Goal: Information Seeking & Learning: Learn about a topic

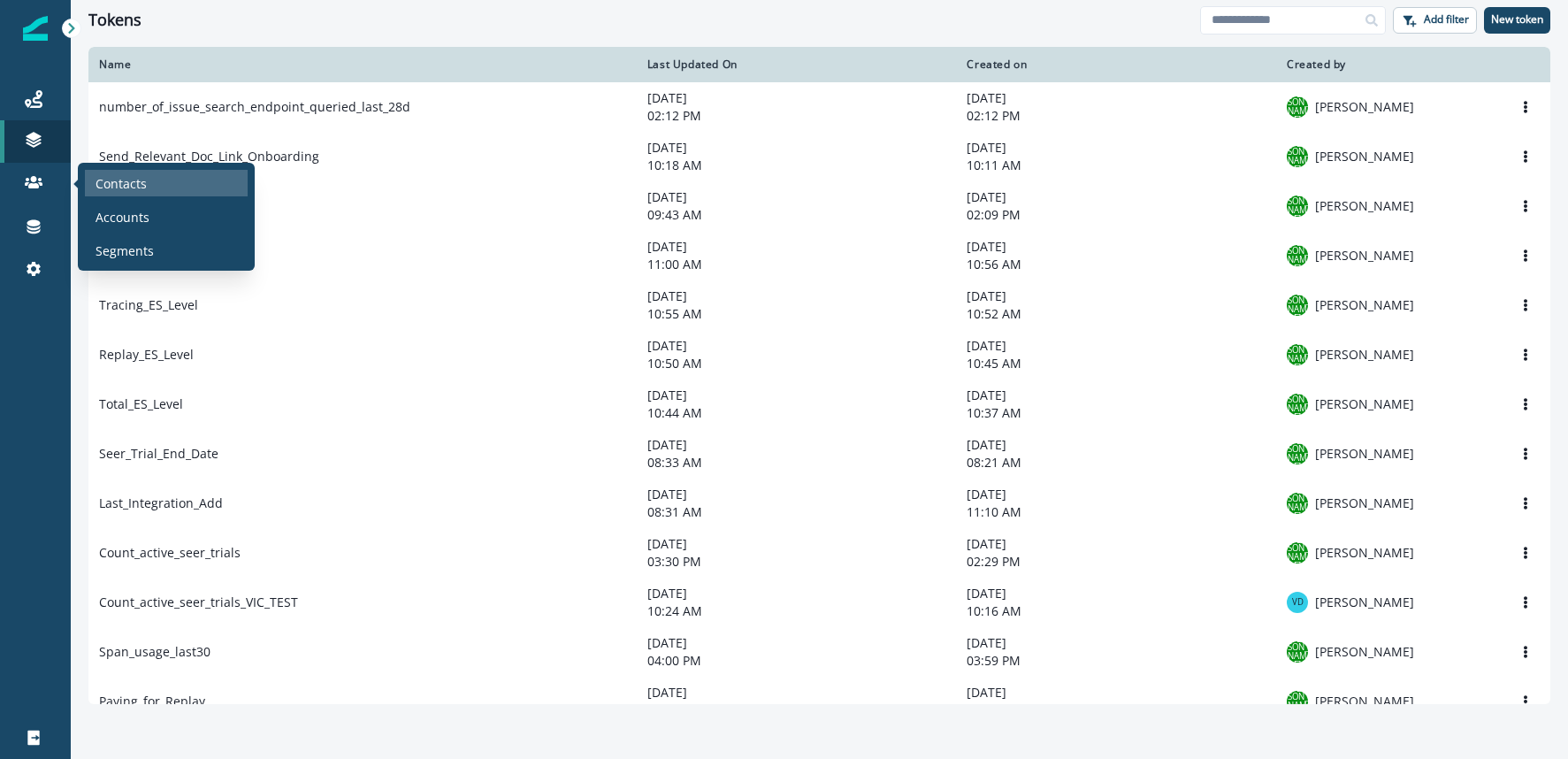
click at [126, 182] on p "Contacts" at bounding box center [121, 183] width 51 height 19
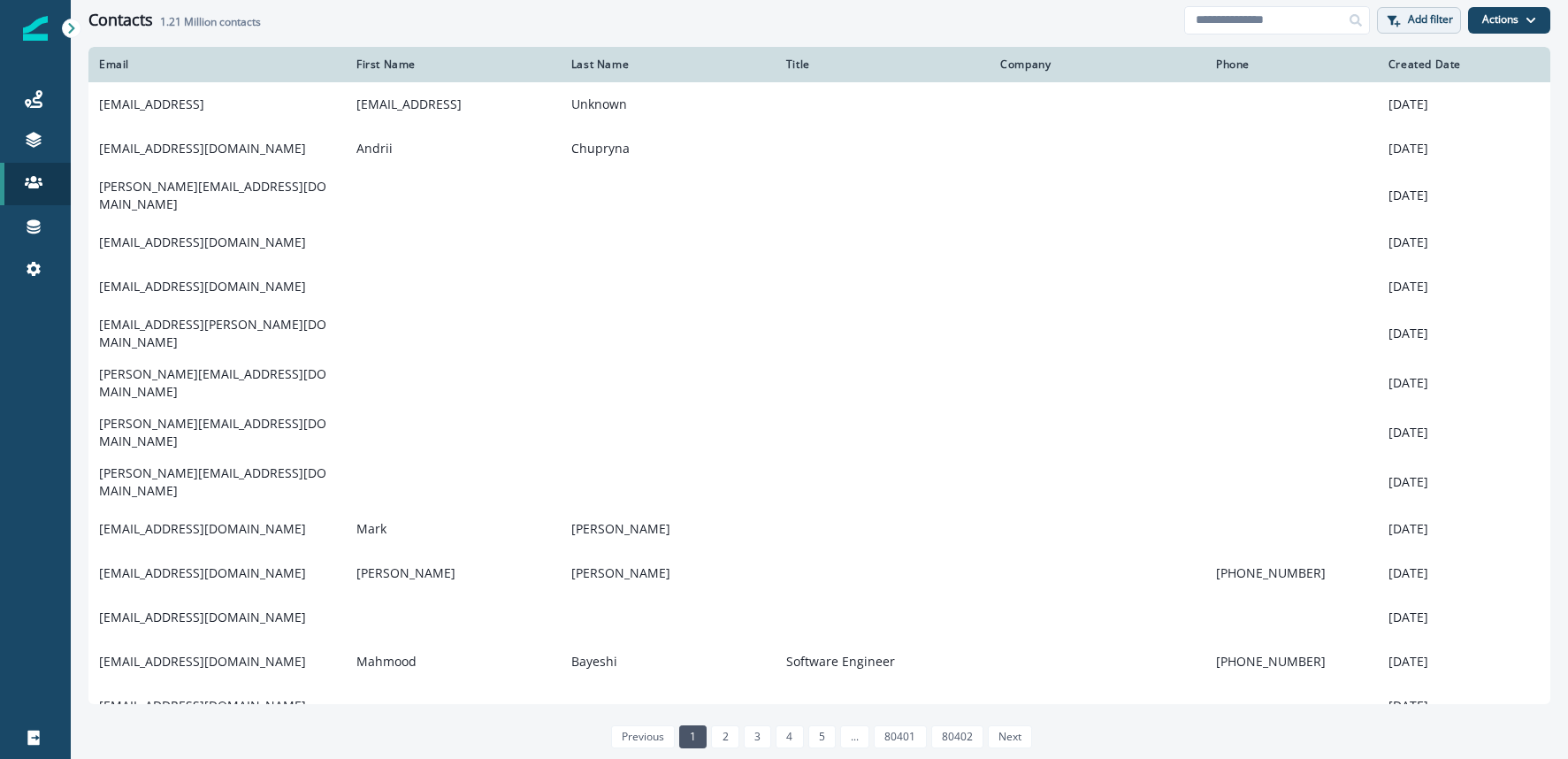
click at [1450, 27] on button "Add filter" at bounding box center [1419, 20] width 84 height 27
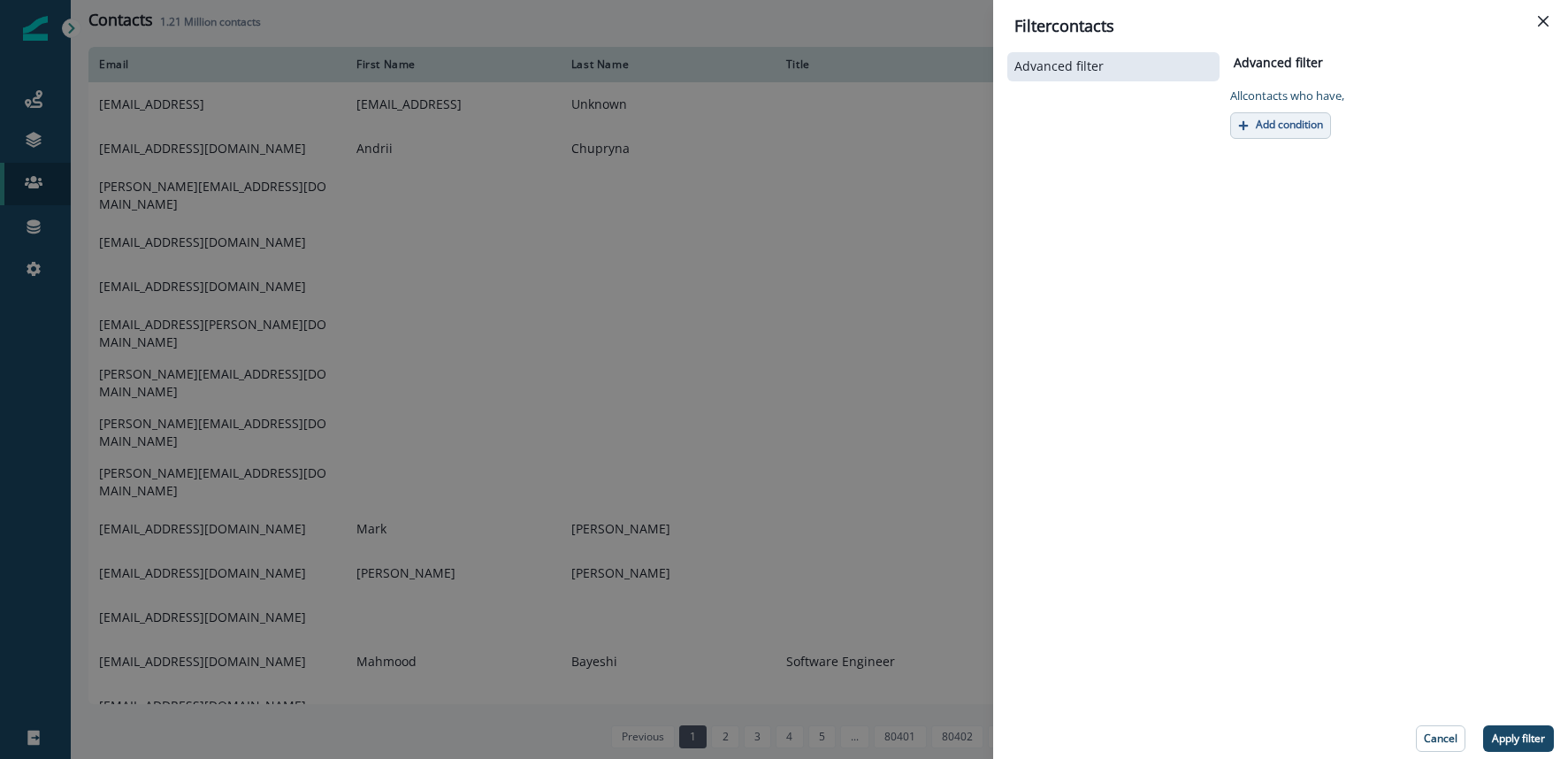
click at [1313, 127] on p "Add condition" at bounding box center [1289, 125] width 67 height 12
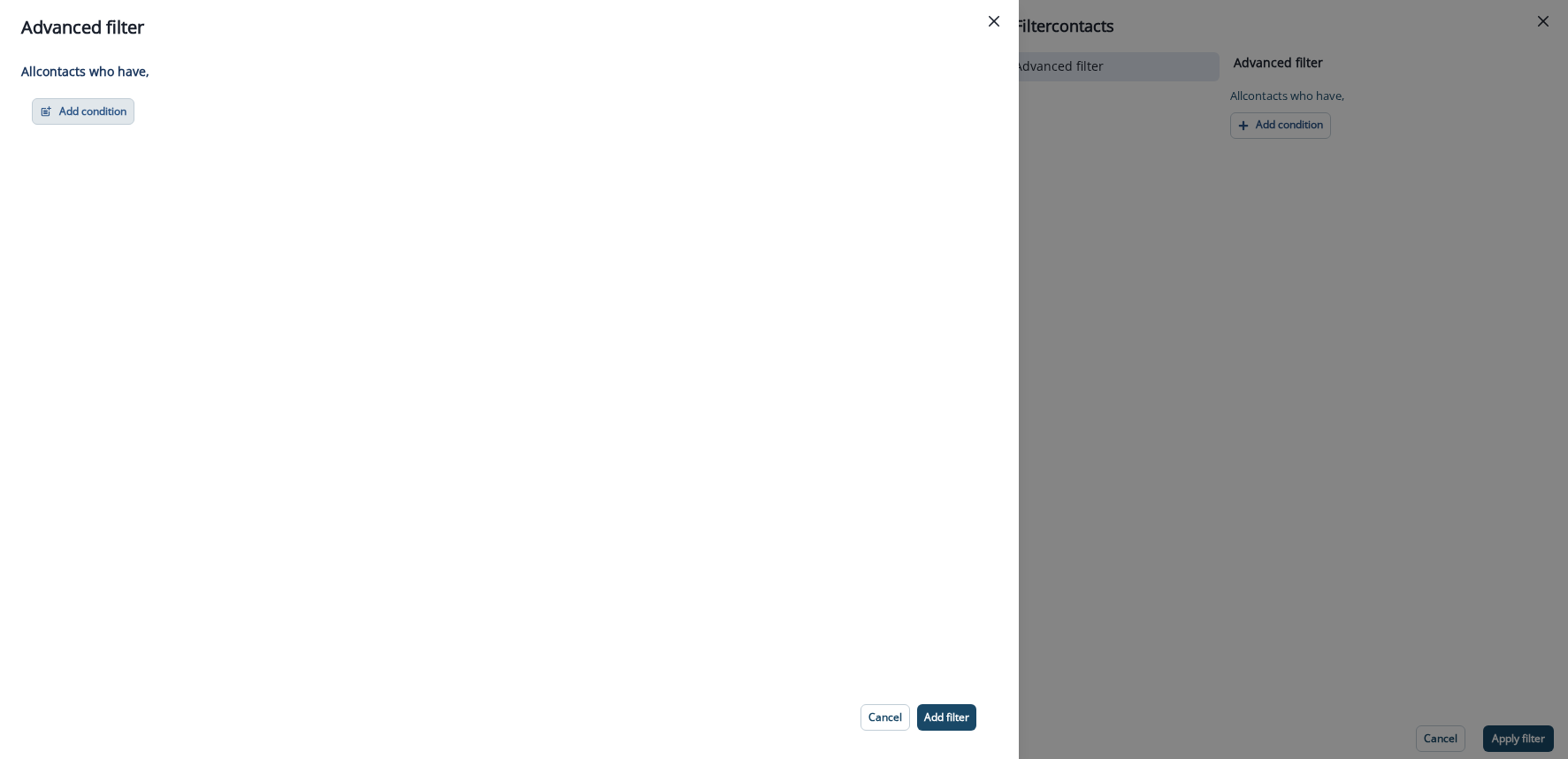
click at [46, 117] on icon "button" at bounding box center [46, 111] width 12 height 12
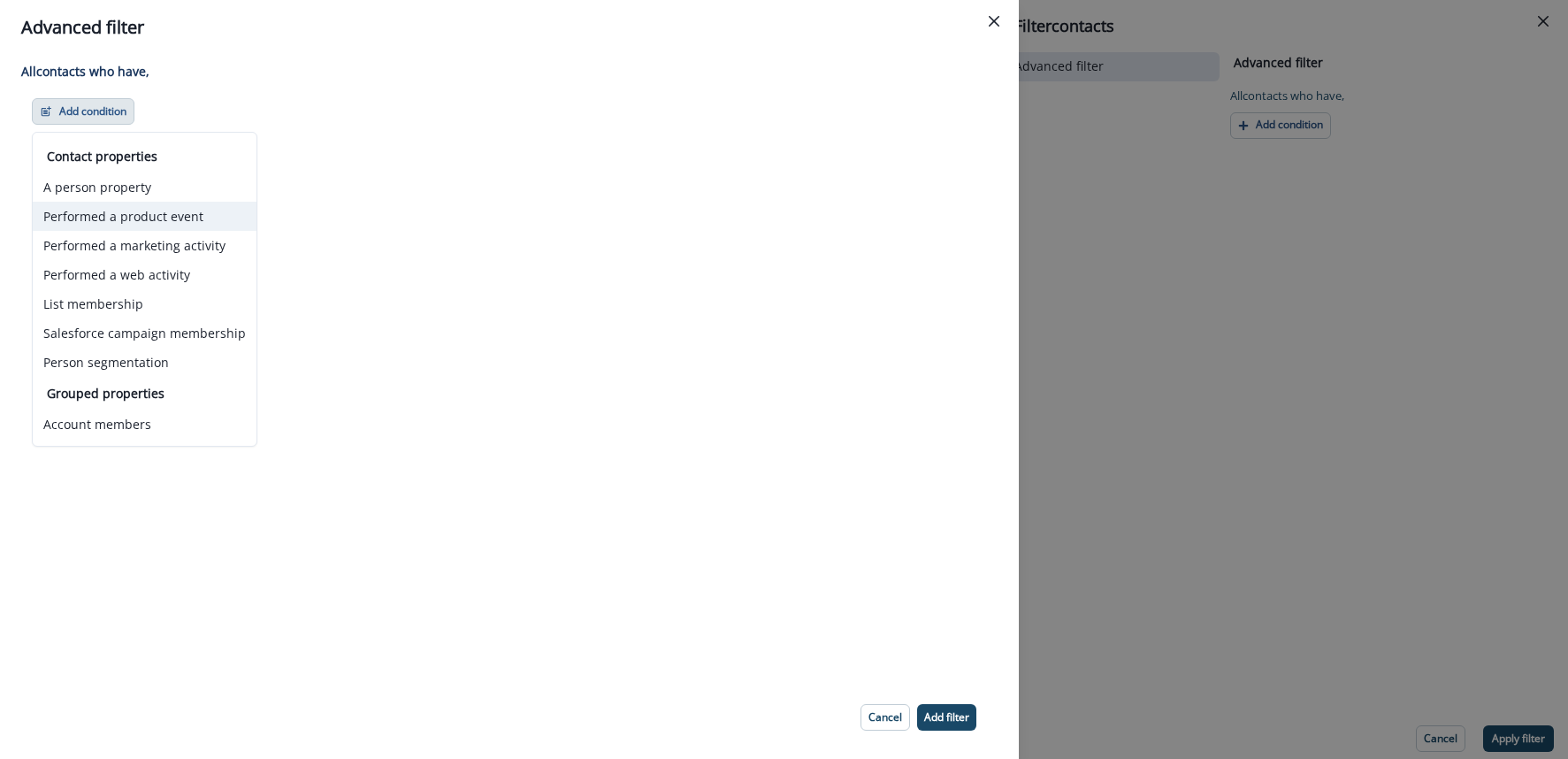
click at [125, 214] on button "Performed a product event" at bounding box center [144, 216] width 224 height 29
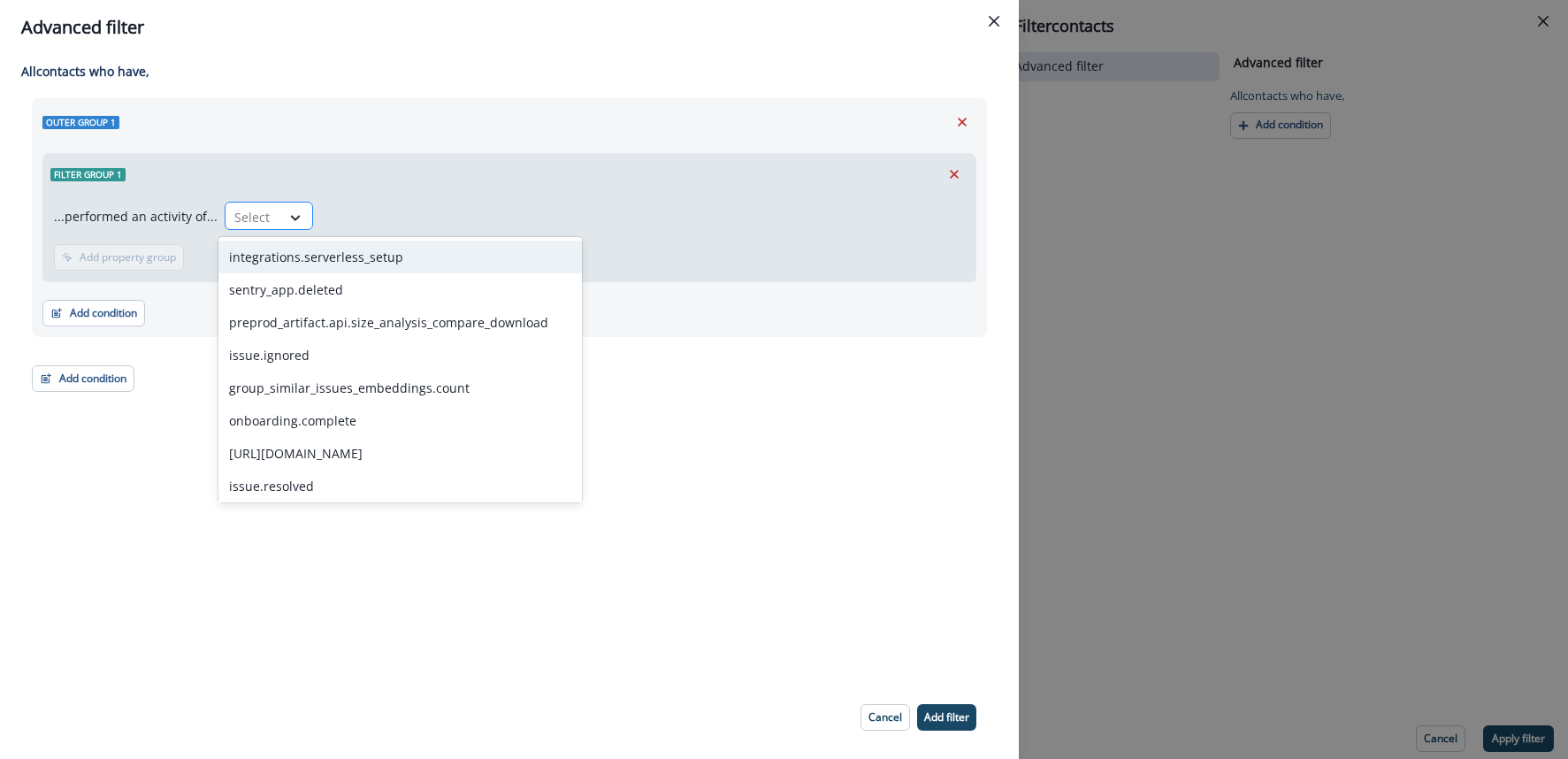
click at [299, 209] on div at bounding box center [295, 218] width 30 height 18
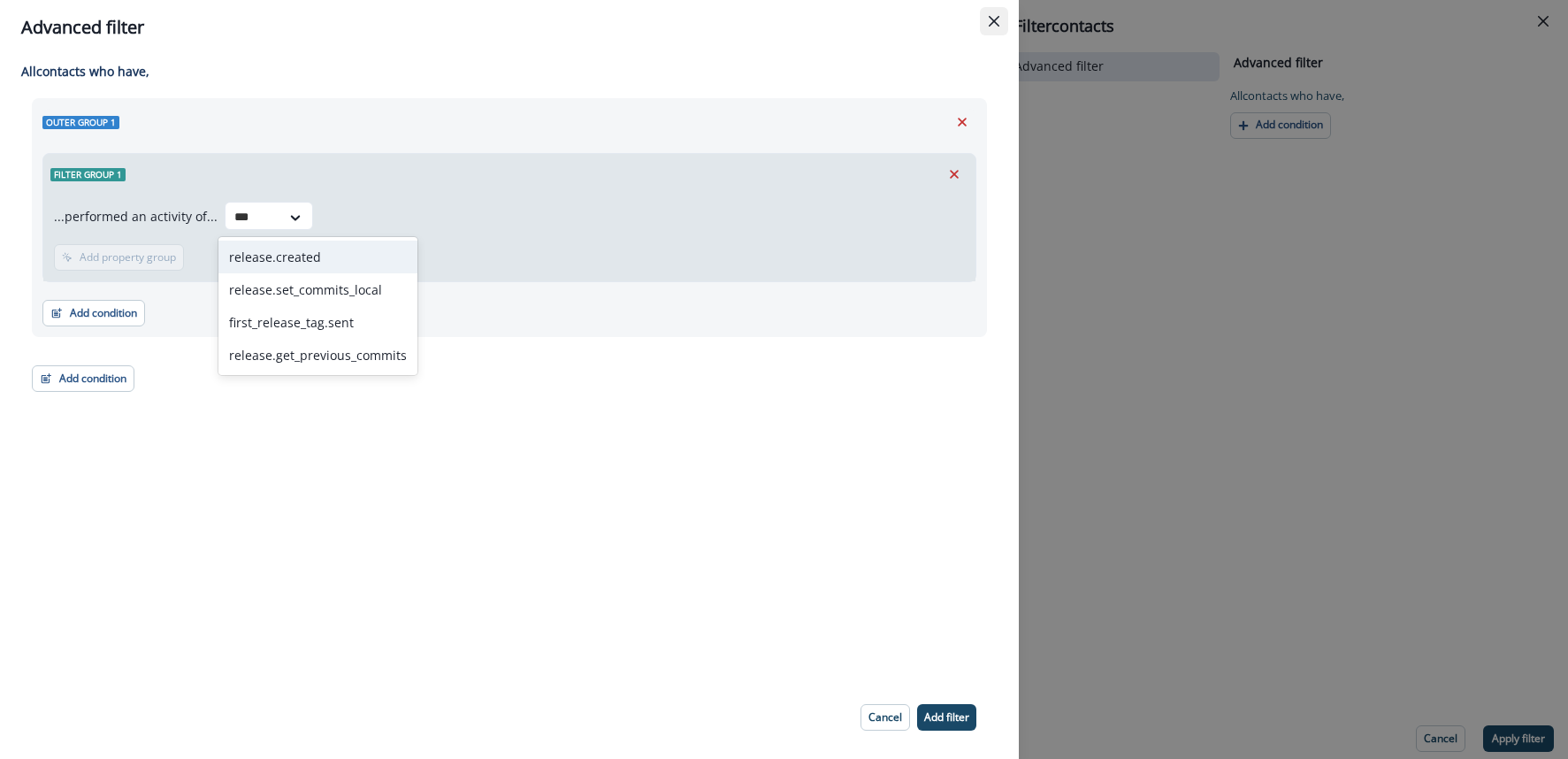
type input "***"
click at [1002, 25] on button "Close" at bounding box center [994, 21] width 28 height 28
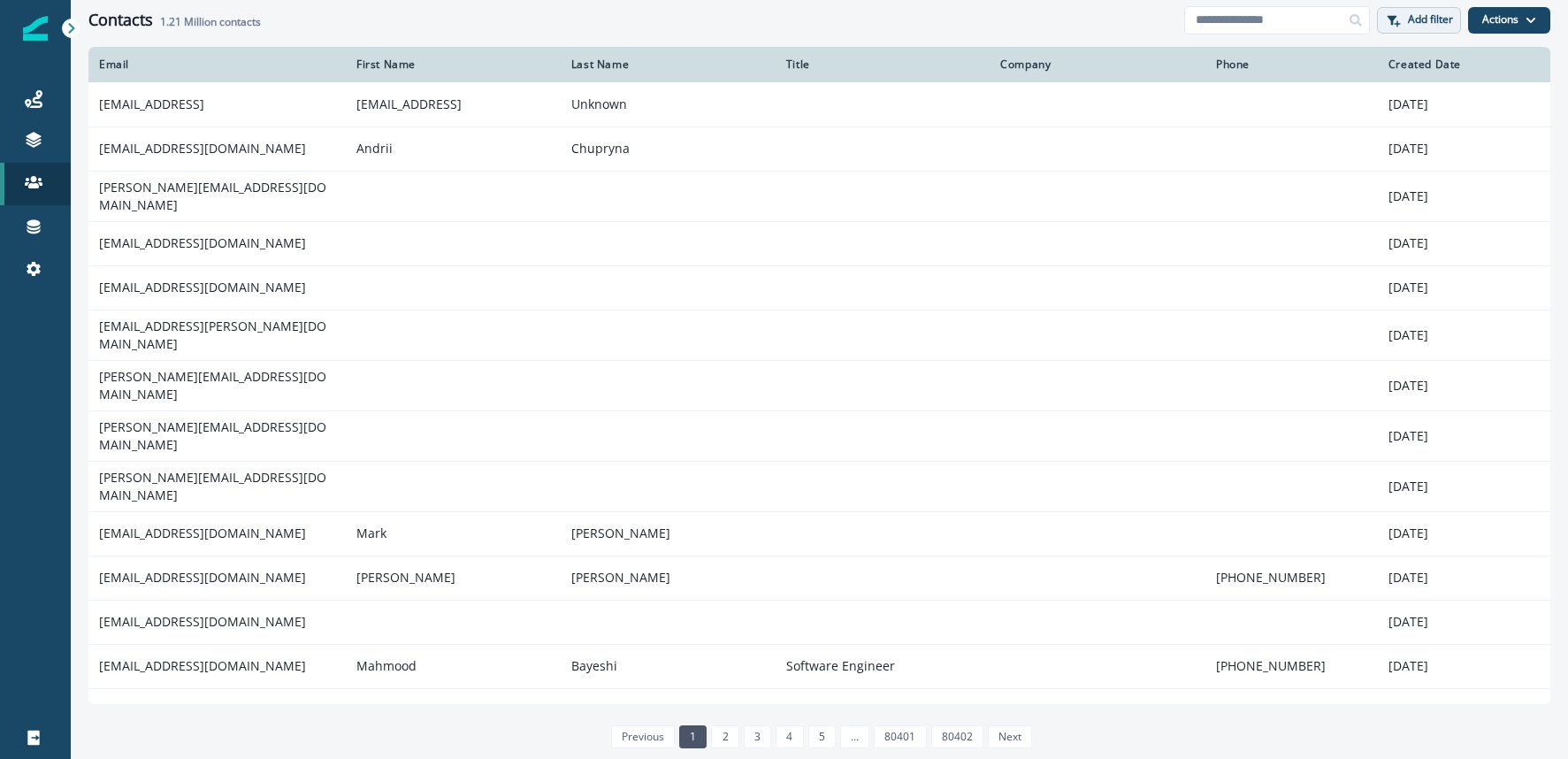
click at [1390, 26] on icon "button" at bounding box center [1392, 20] width 14 height 14
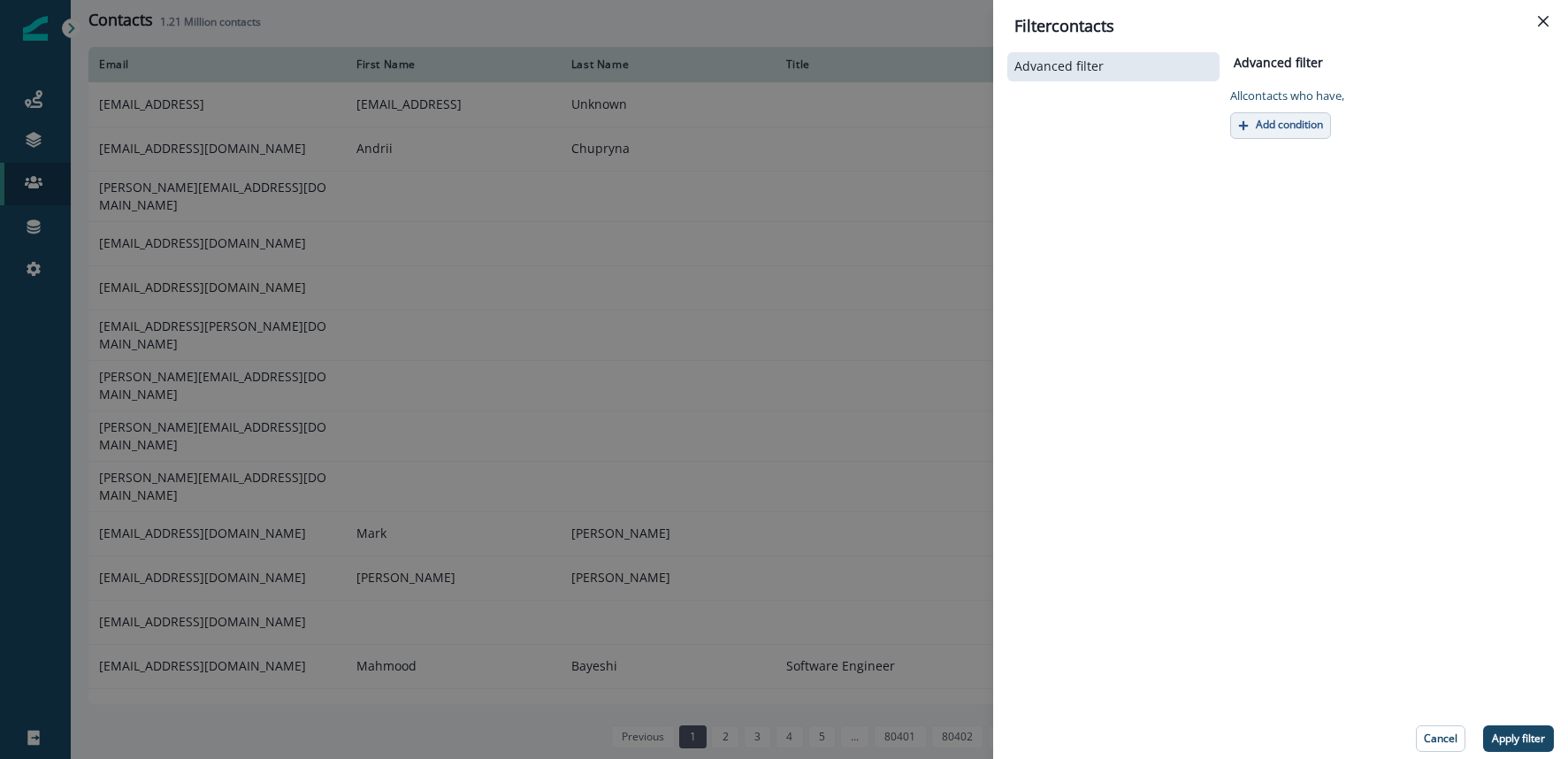
click at [1289, 124] on p "Add condition" at bounding box center [1289, 125] width 67 height 12
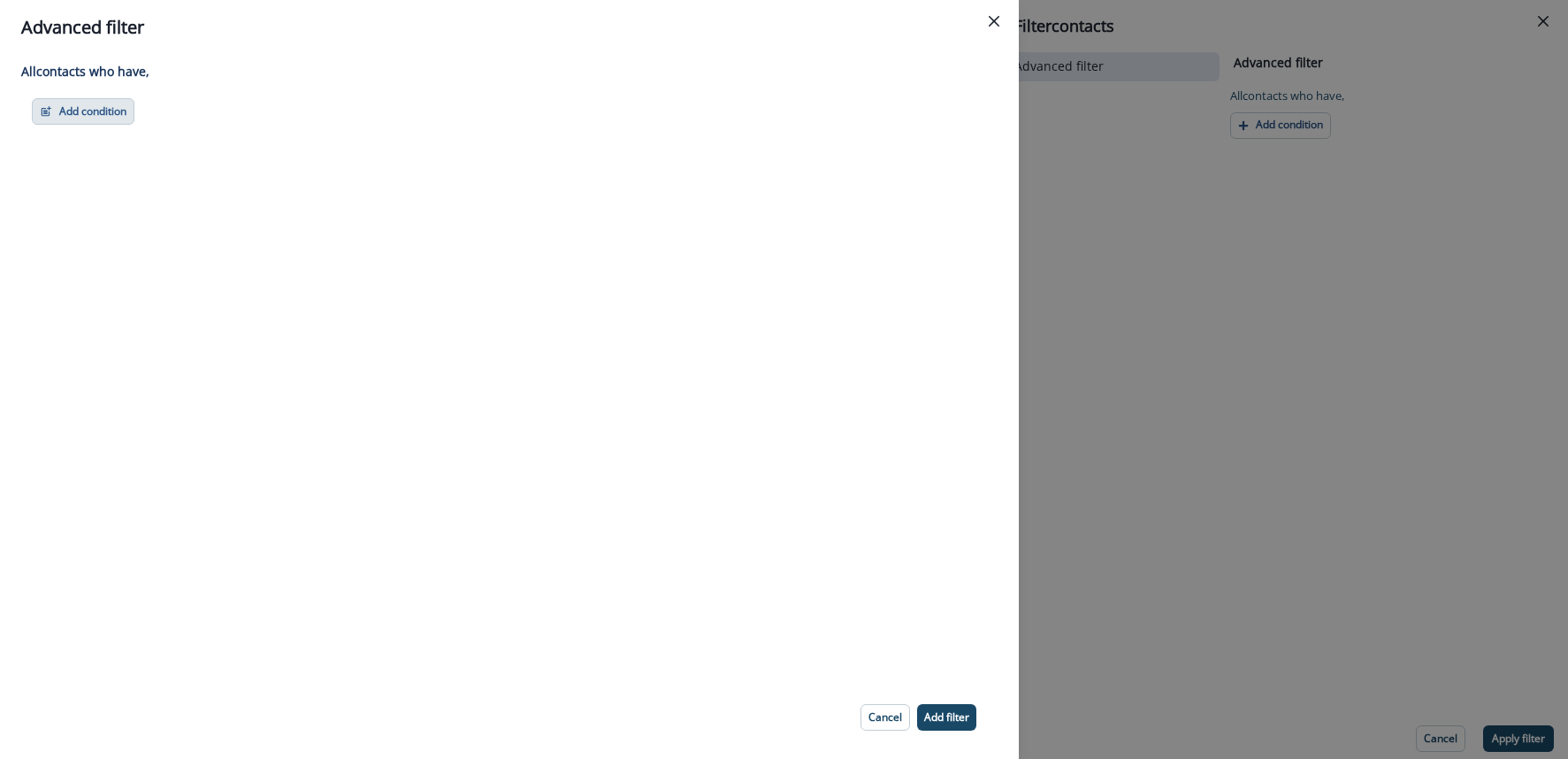
click at [81, 104] on button "Add condition" at bounding box center [83, 111] width 103 height 27
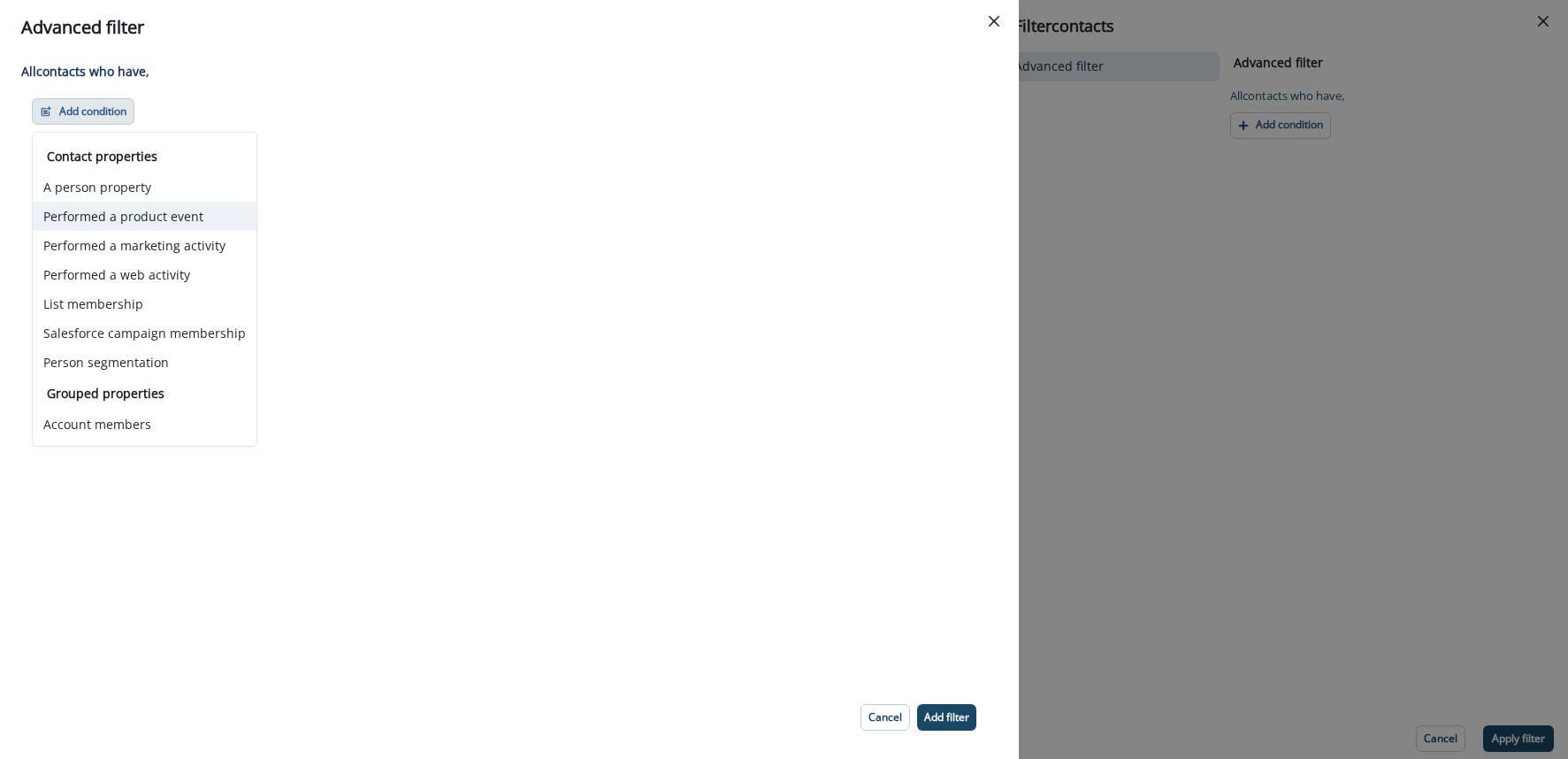
click at [123, 216] on button "Performed a product event" at bounding box center [144, 216] width 224 height 29
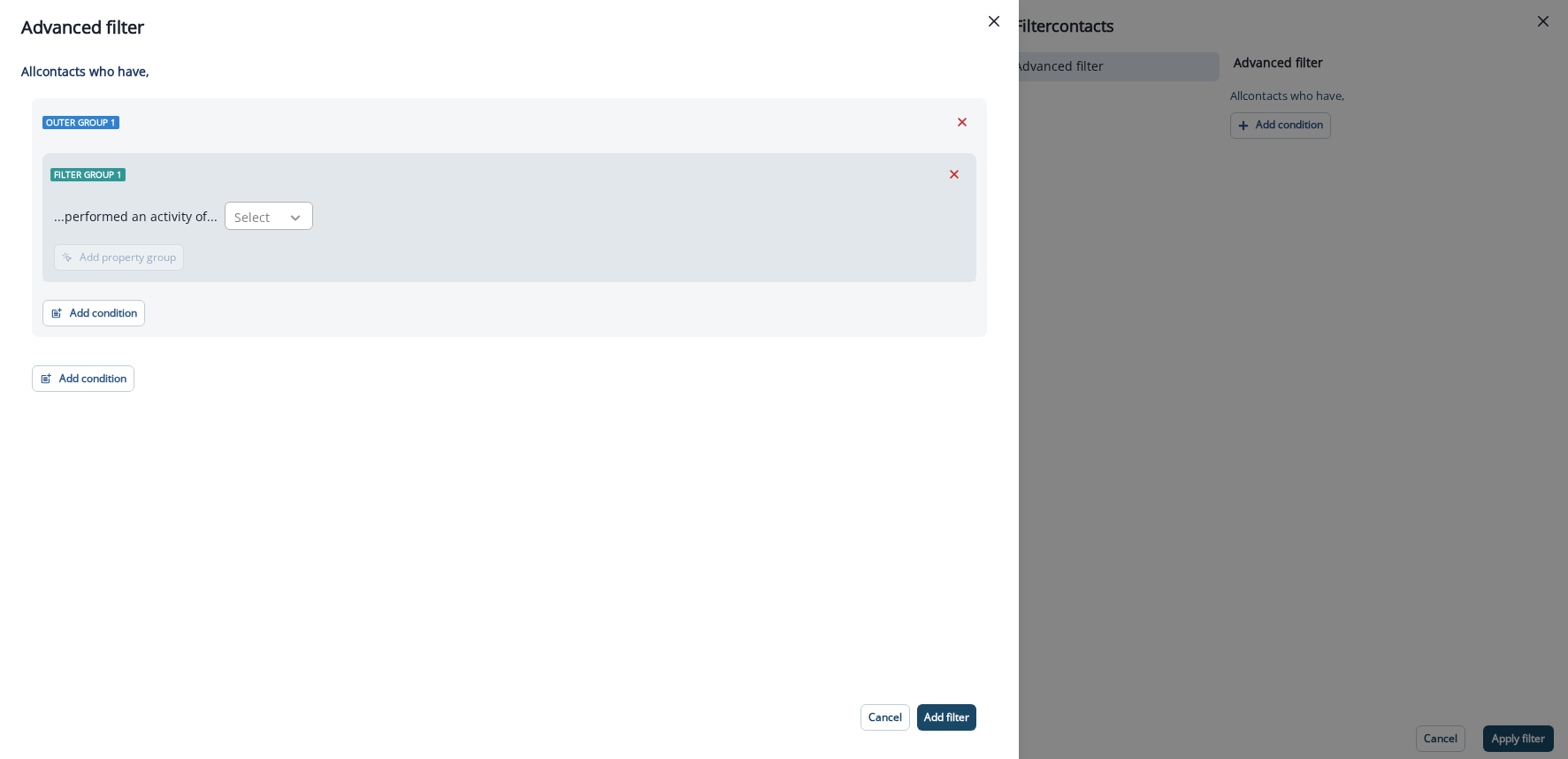
click at [280, 225] on div at bounding box center [295, 218] width 30 height 18
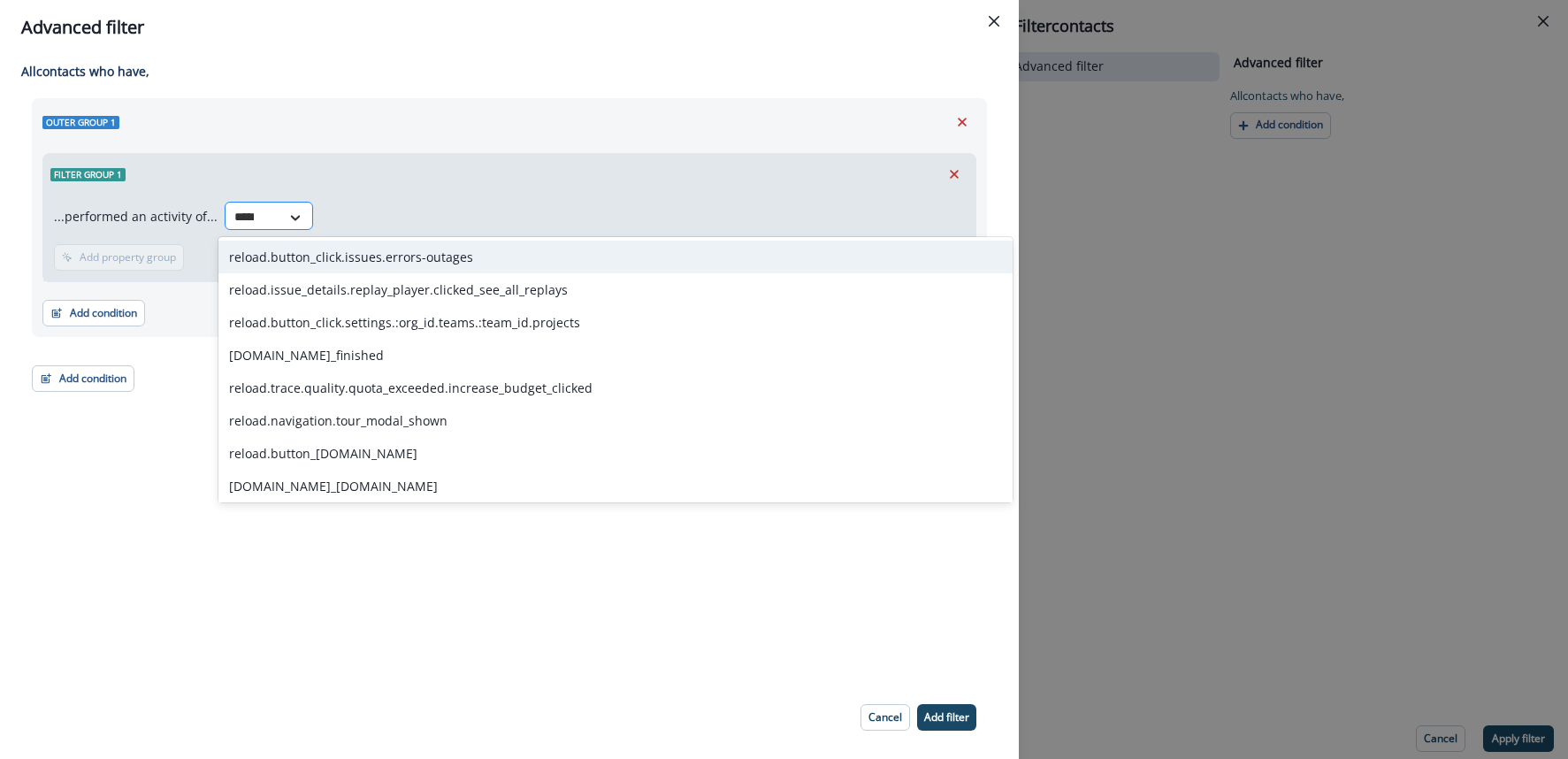
type input "******"
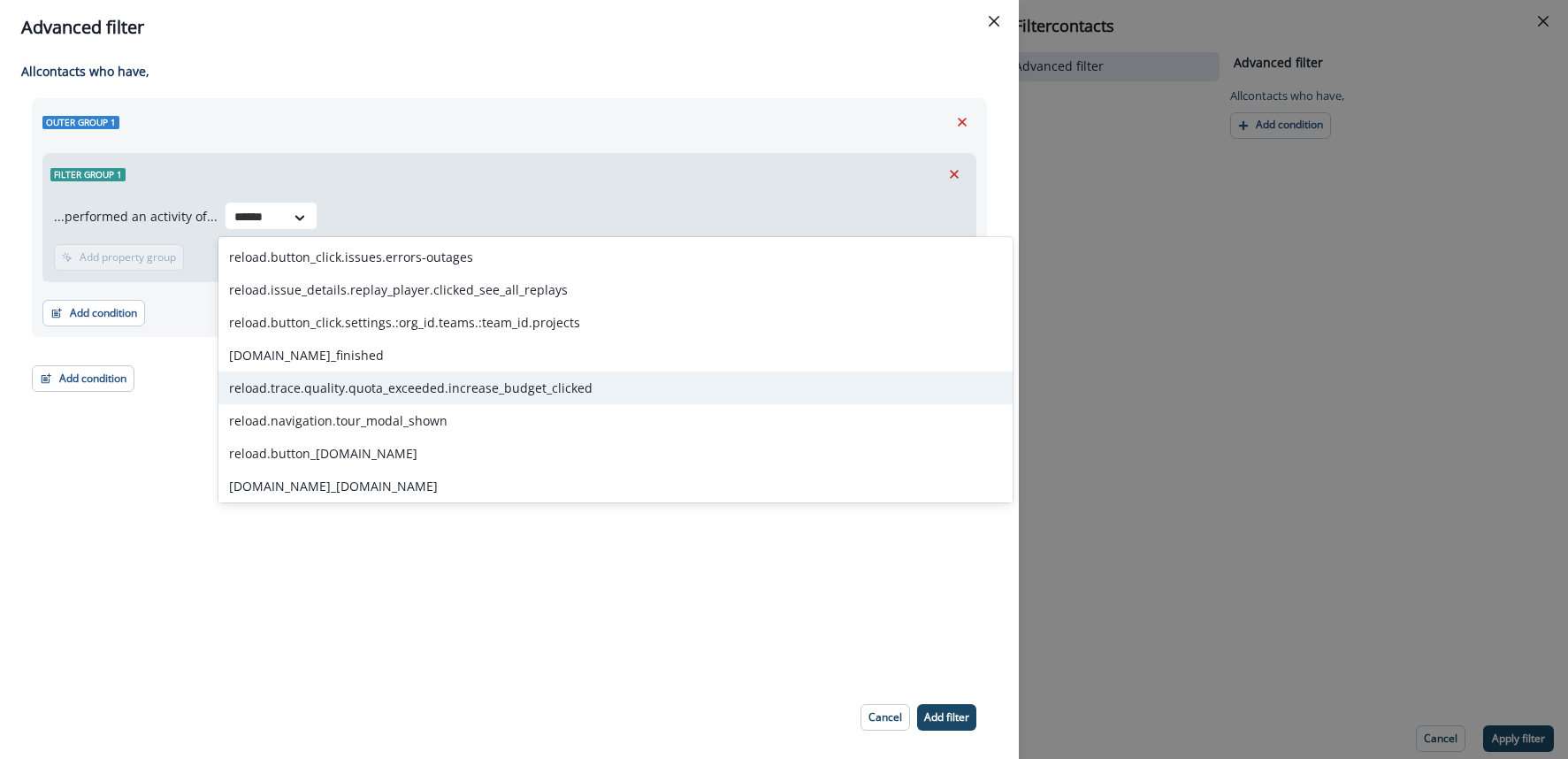
click at [310, 383] on div "reload.trace.quality.quota_exceeded.increase_budget_clicked" at bounding box center [616, 387] width 794 height 33
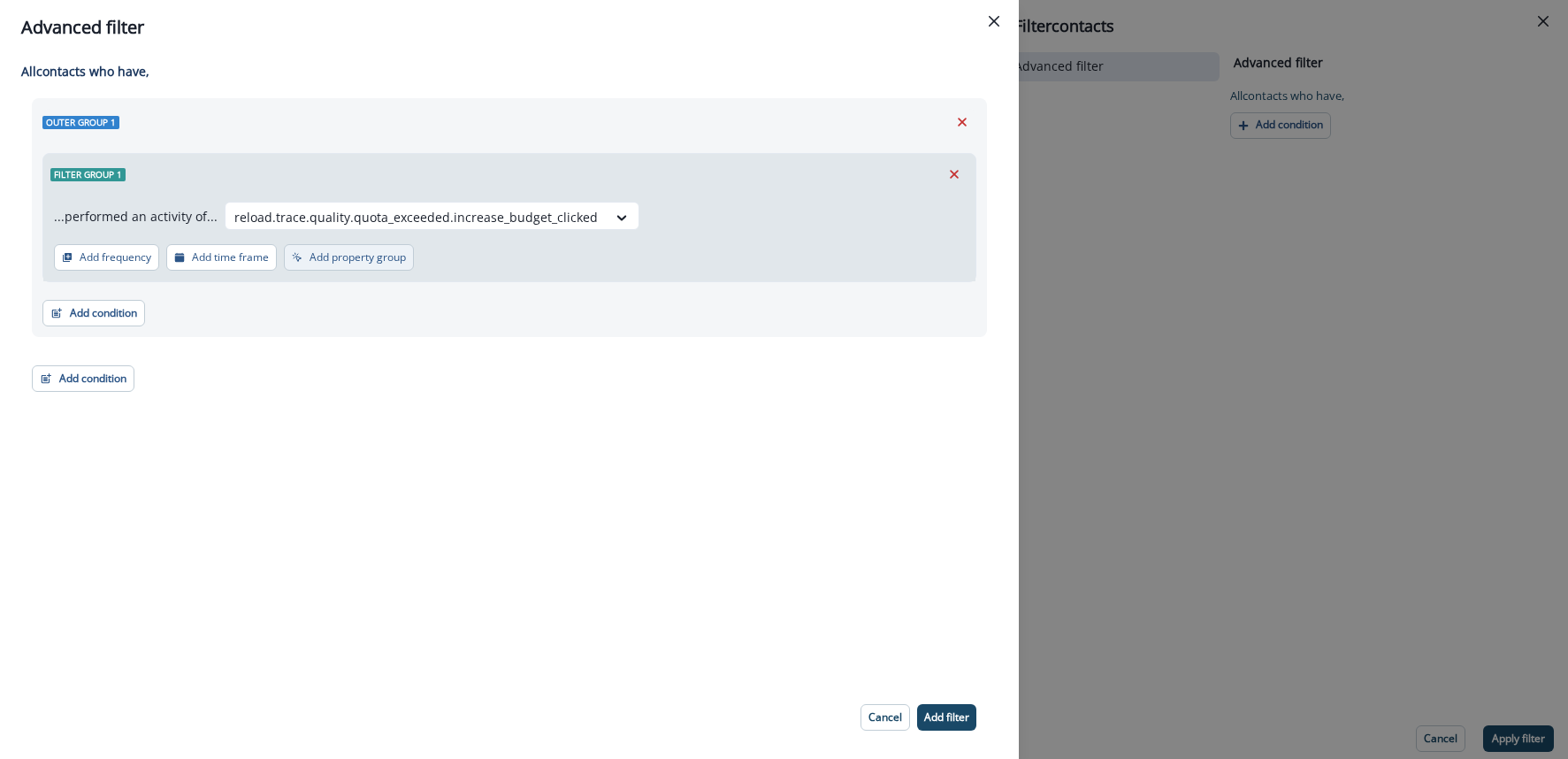
click at [300, 260] on icon "button" at bounding box center [297, 257] width 11 height 11
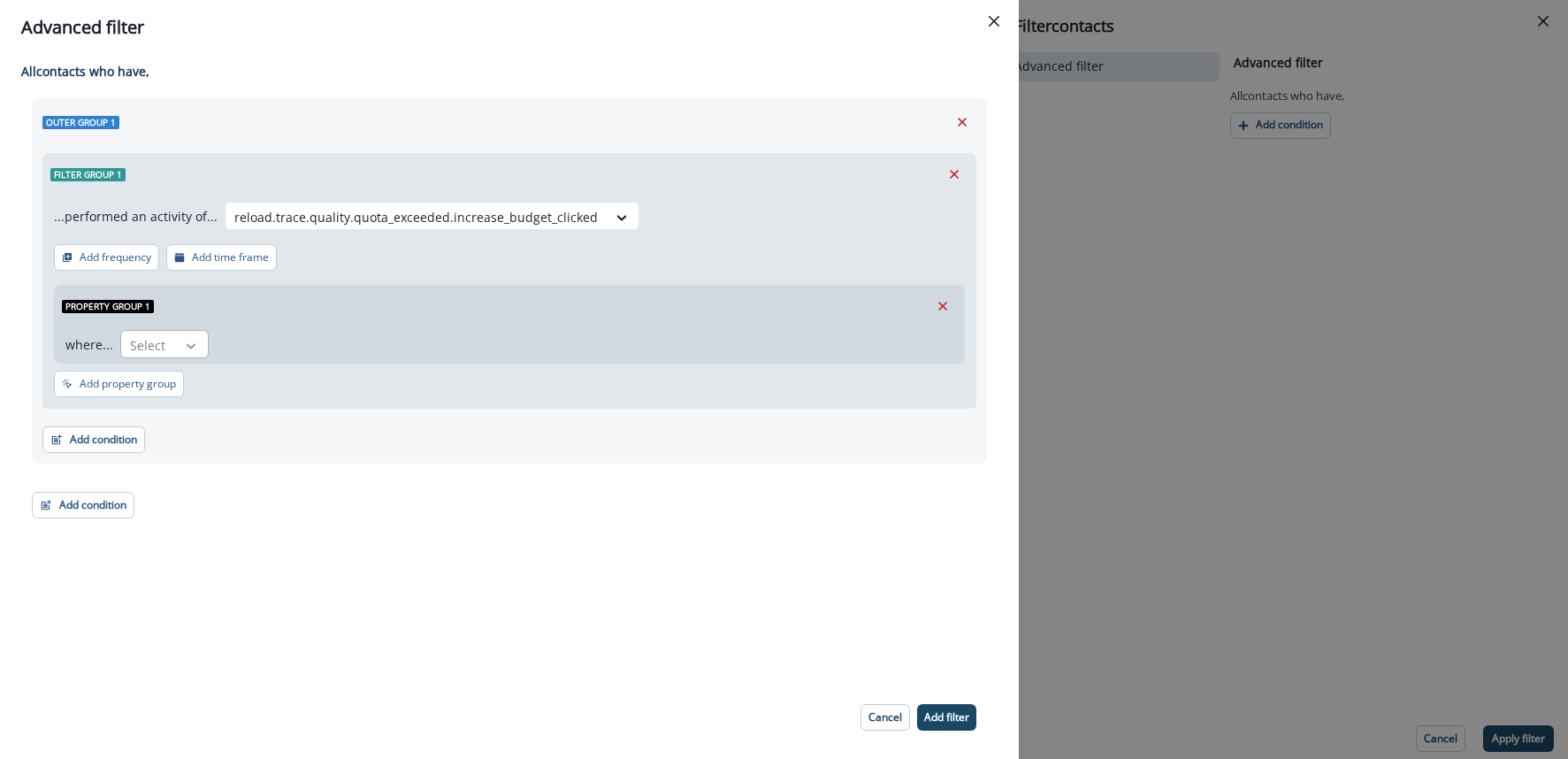
click at [187, 337] on icon at bounding box center [191, 346] width 16 height 18
click at [159, 443] on div "url" at bounding box center [188, 450] width 140 height 33
click at [232, 341] on div at bounding box center [244, 345] width 37 height 22
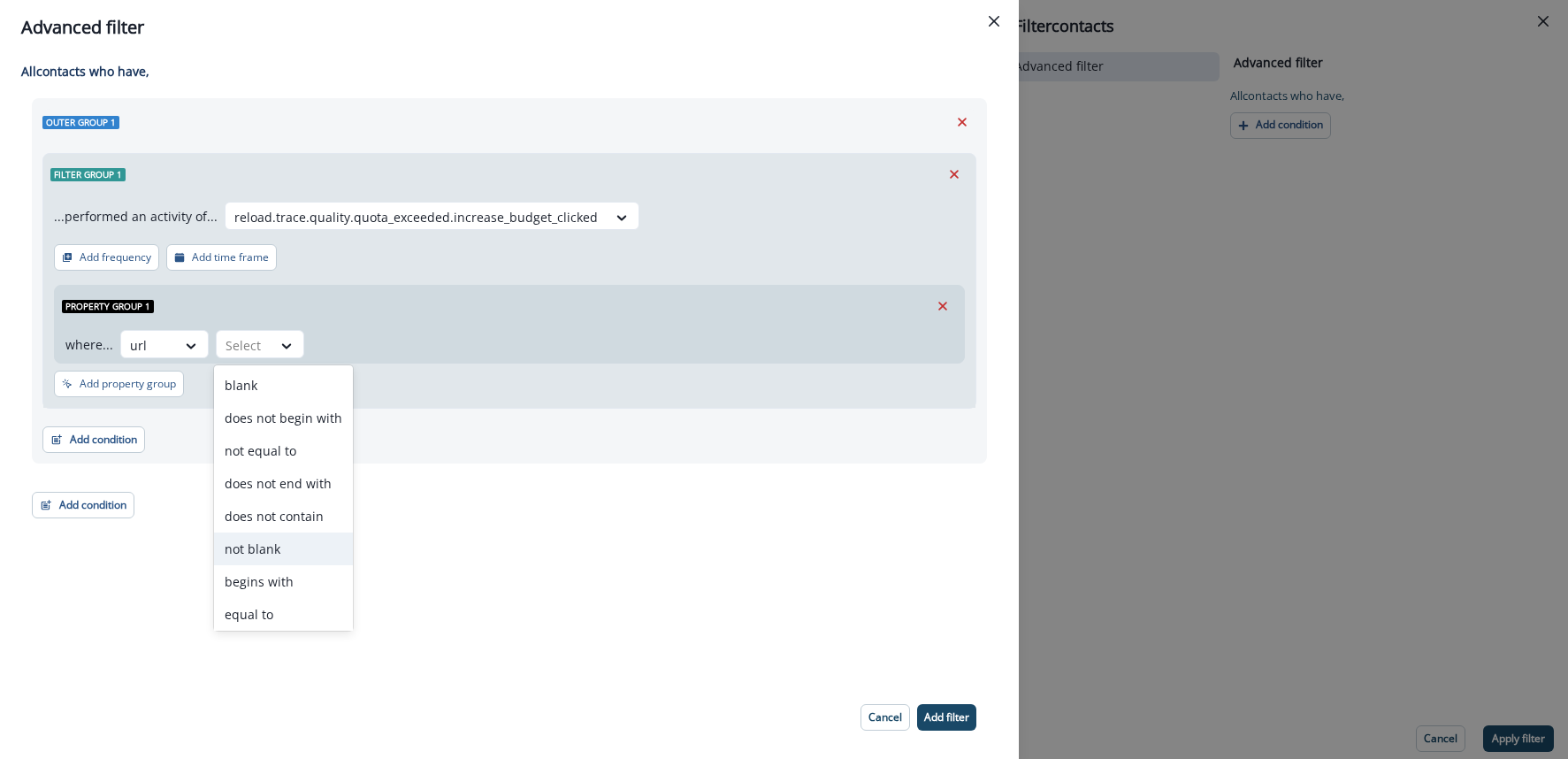
click at [273, 552] on div "not blank" at bounding box center [283, 548] width 139 height 33
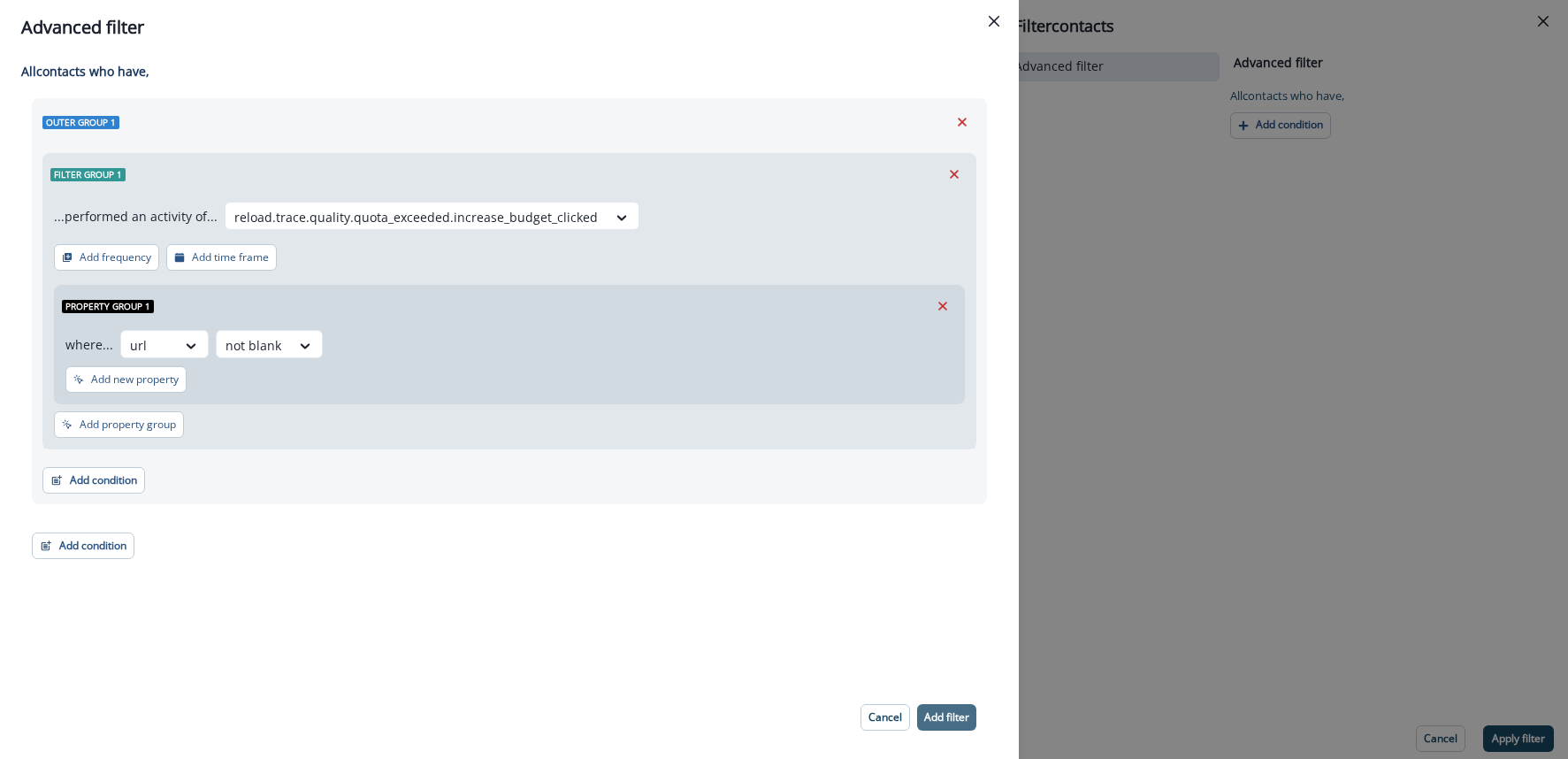
click at [956, 711] on p "Add filter" at bounding box center [946, 717] width 45 height 12
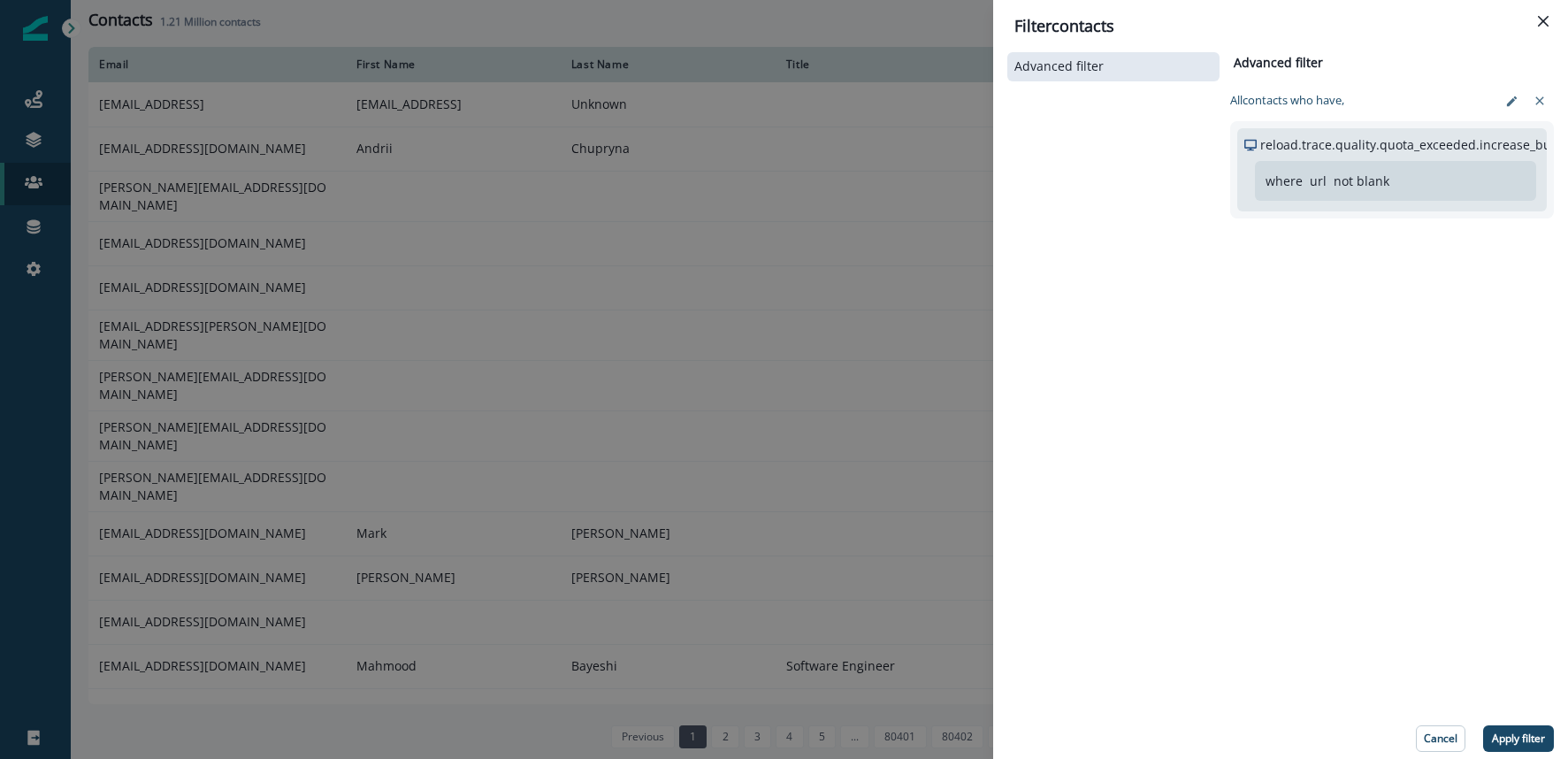
click at [1536, 744] on p "Apply filter" at bounding box center [1518, 739] width 53 height 12
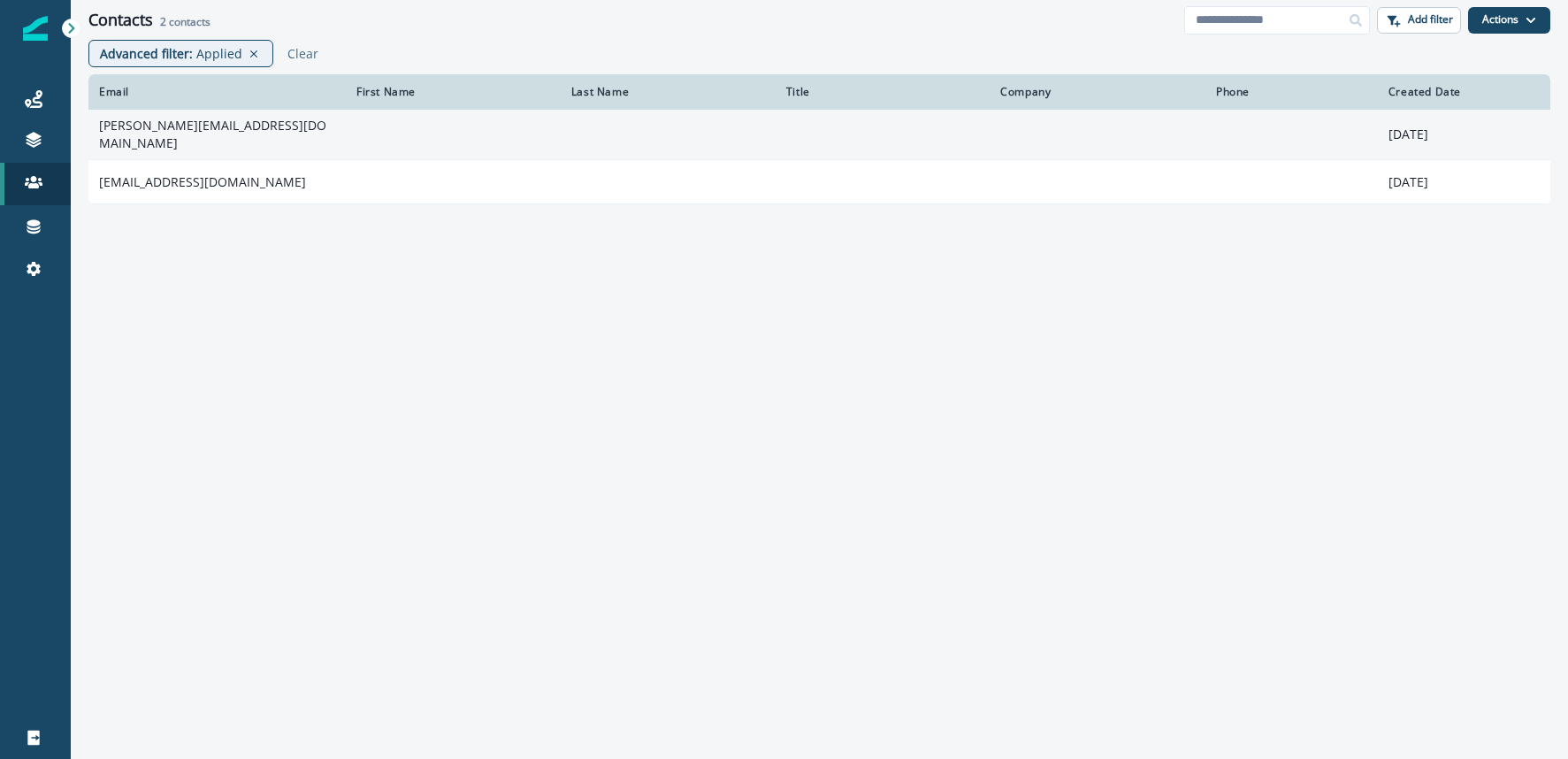
click at [174, 133] on td "agustin@hotelgest.com" at bounding box center [217, 134] width 257 height 50
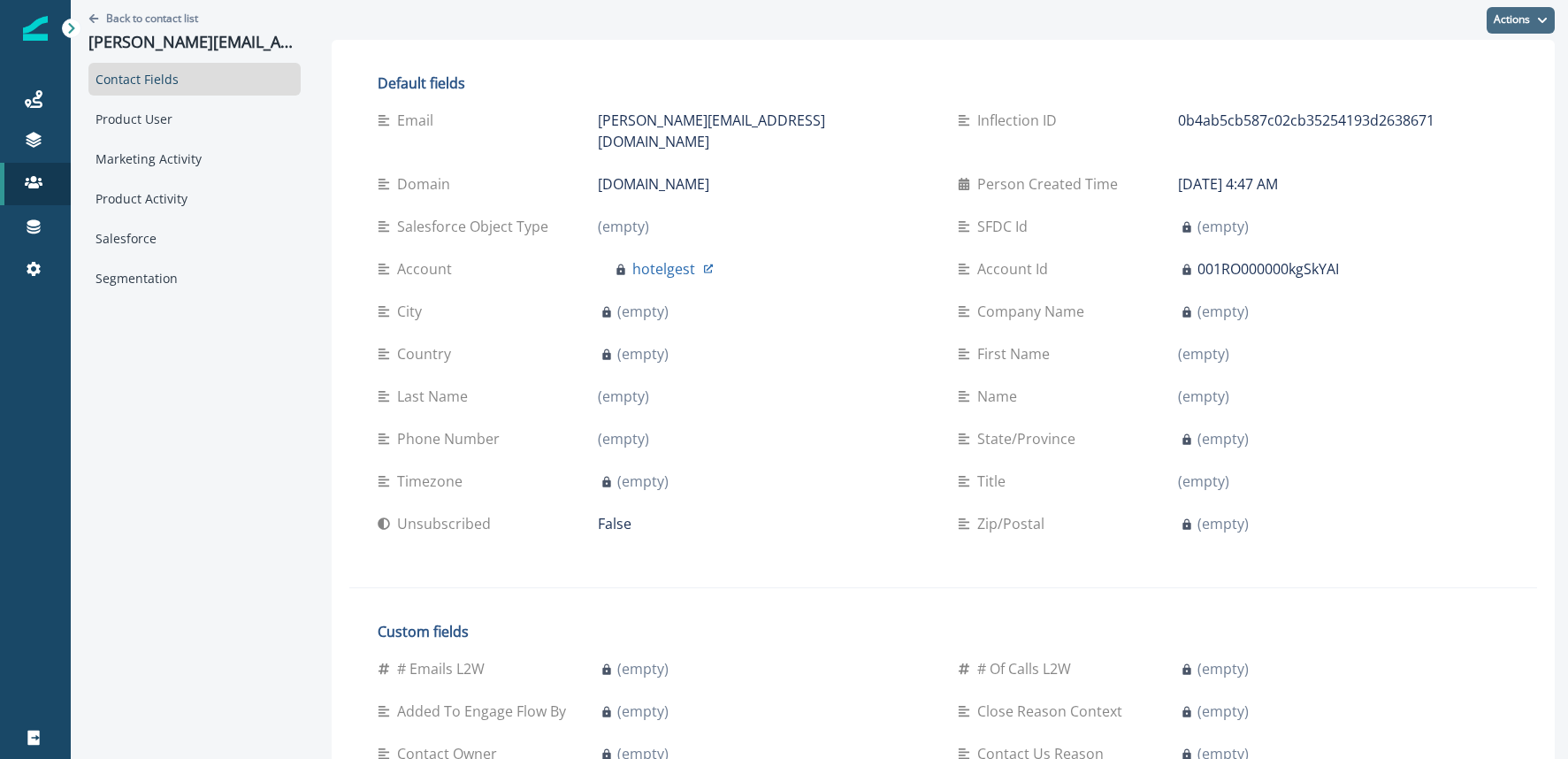
click at [1510, 27] on button "Actions" at bounding box center [1520, 20] width 68 height 27
click at [160, 188] on div "Product Activity" at bounding box center [195, 198] width 212 height 33
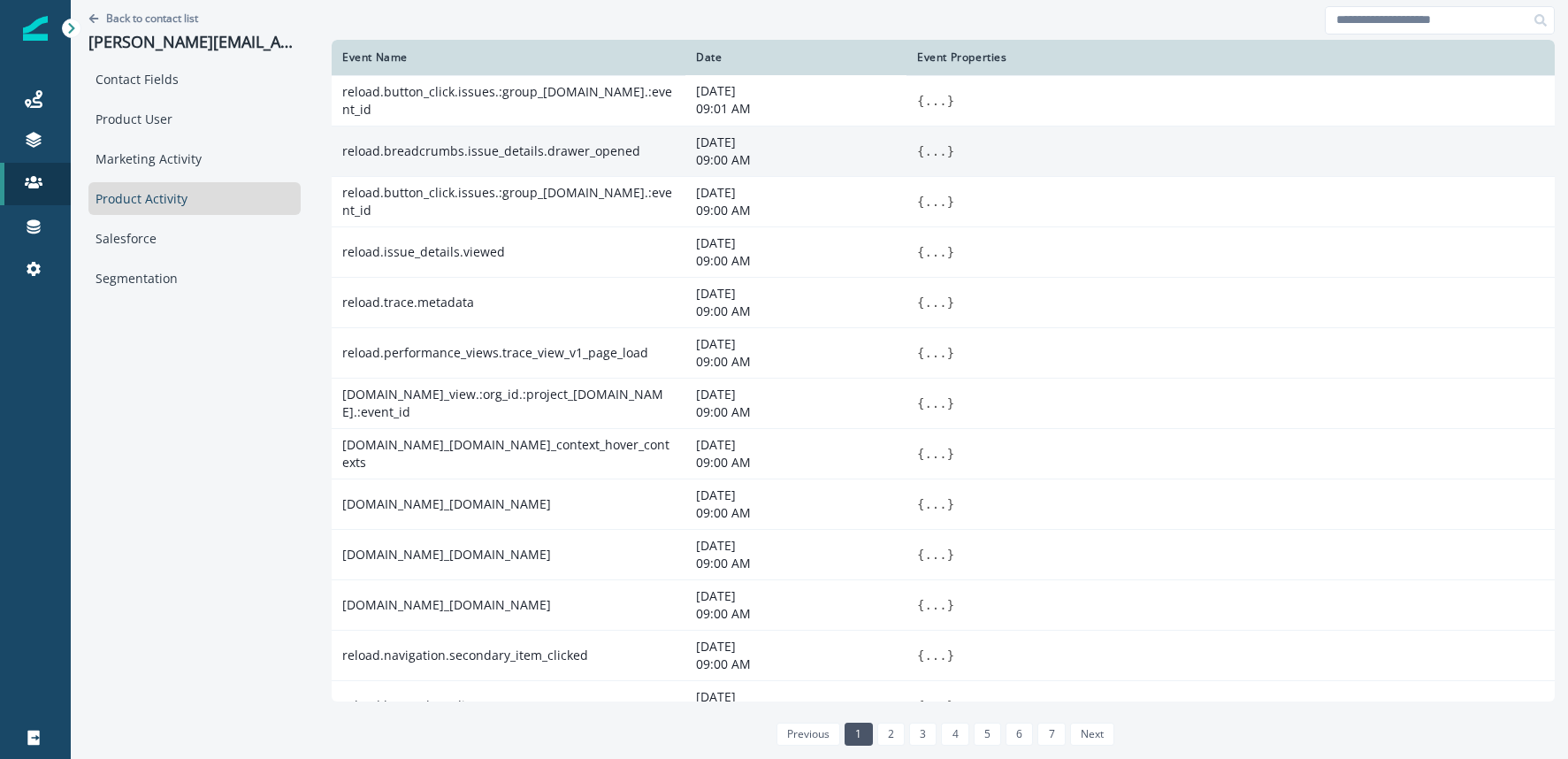
click at [924, 155] on button "..." at bounding box center [935, 151] width 22 height 18
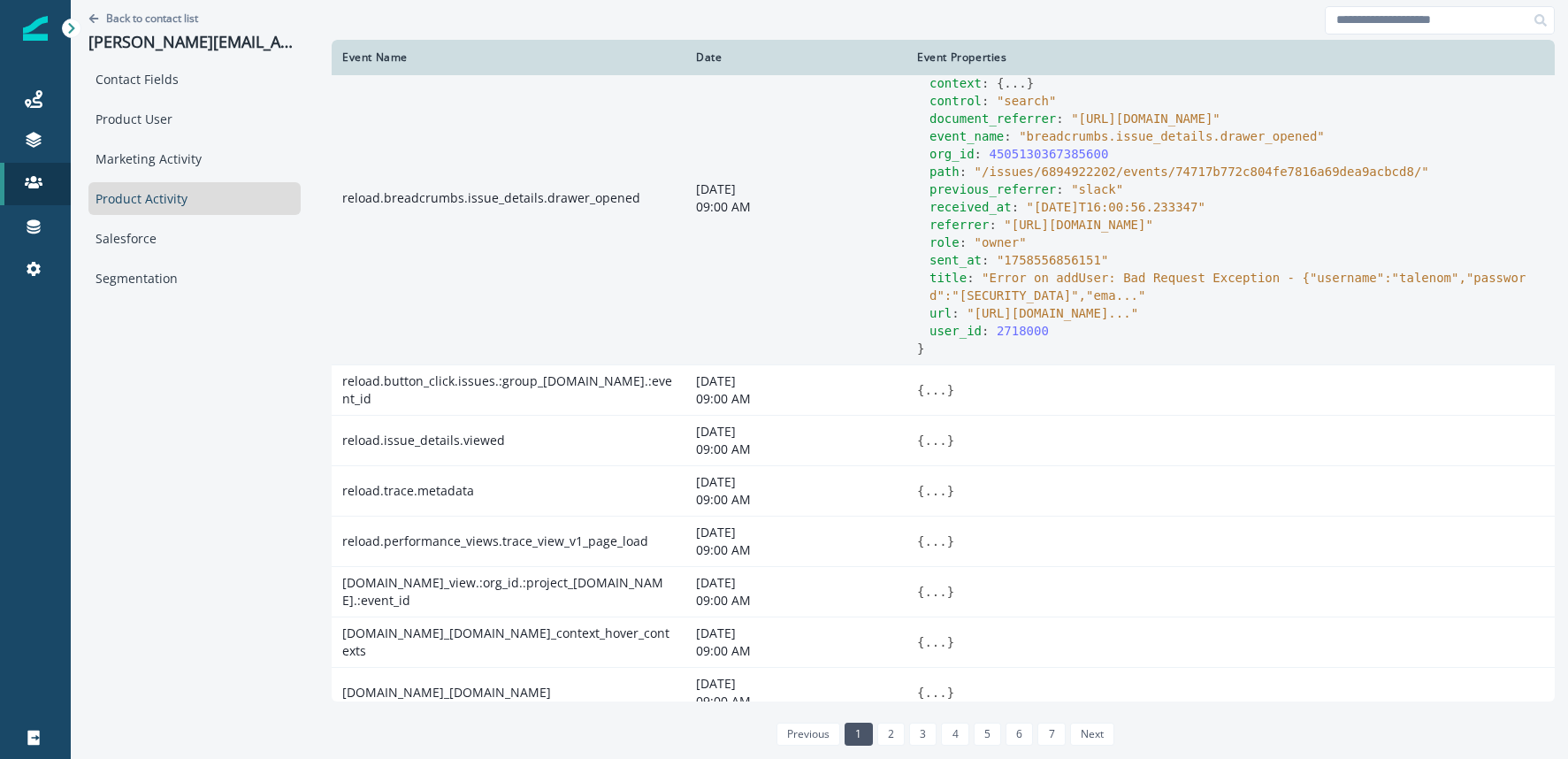
scroll to position [101, 0]
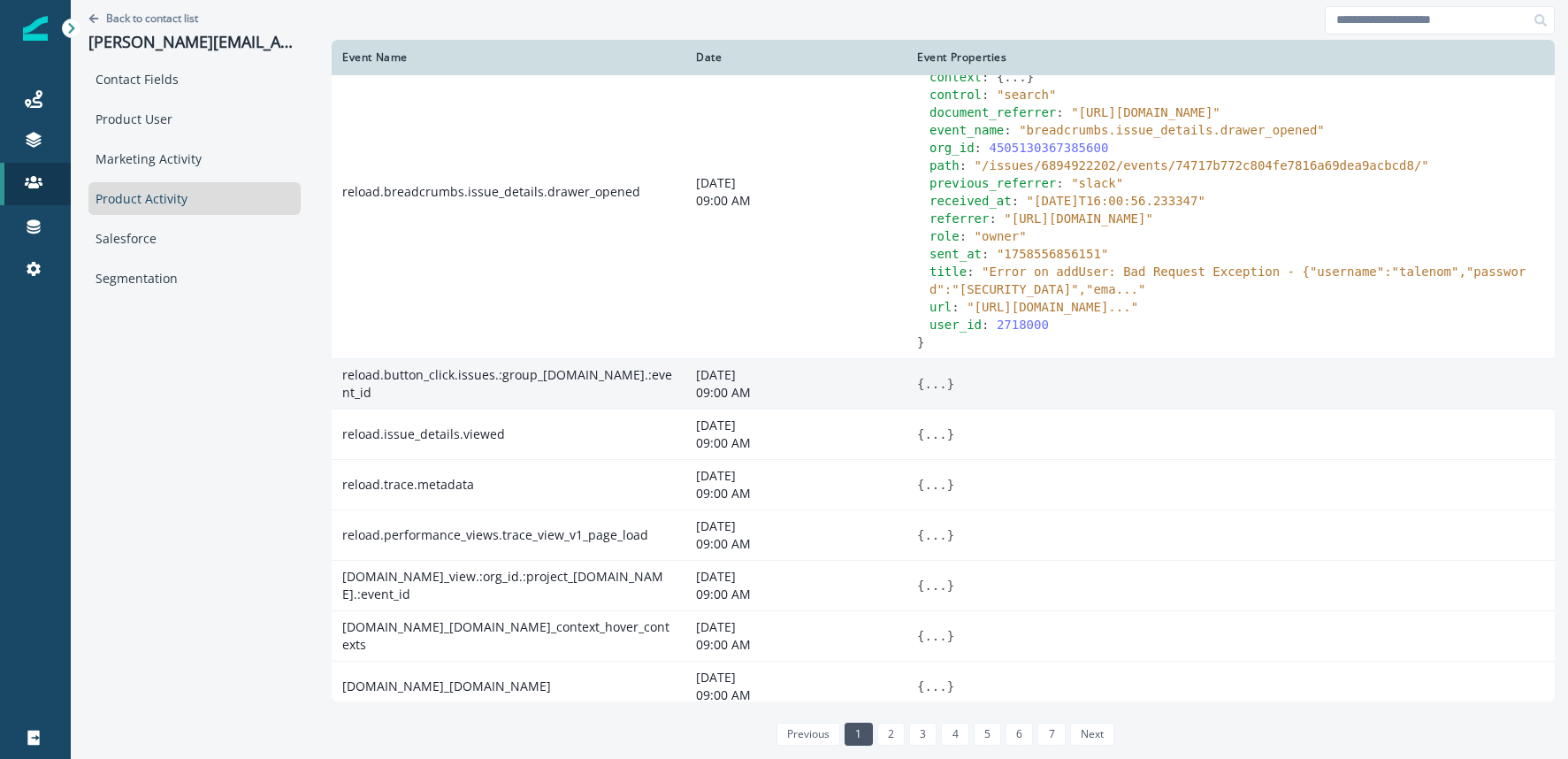
click at [924, 393] on button "..." at bounding box center [935, 384] width 22 height 18
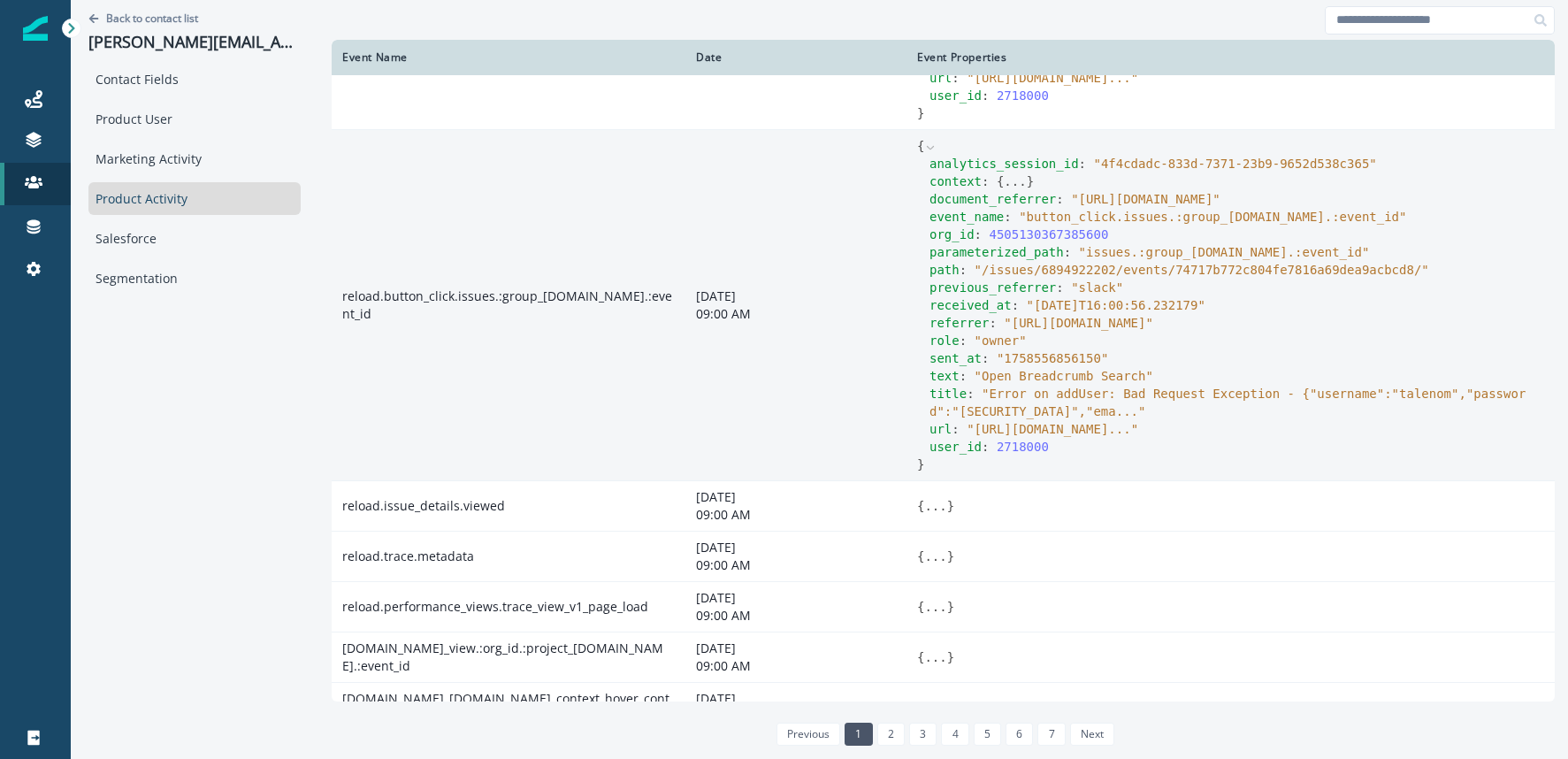
scroll to position [378, 0]
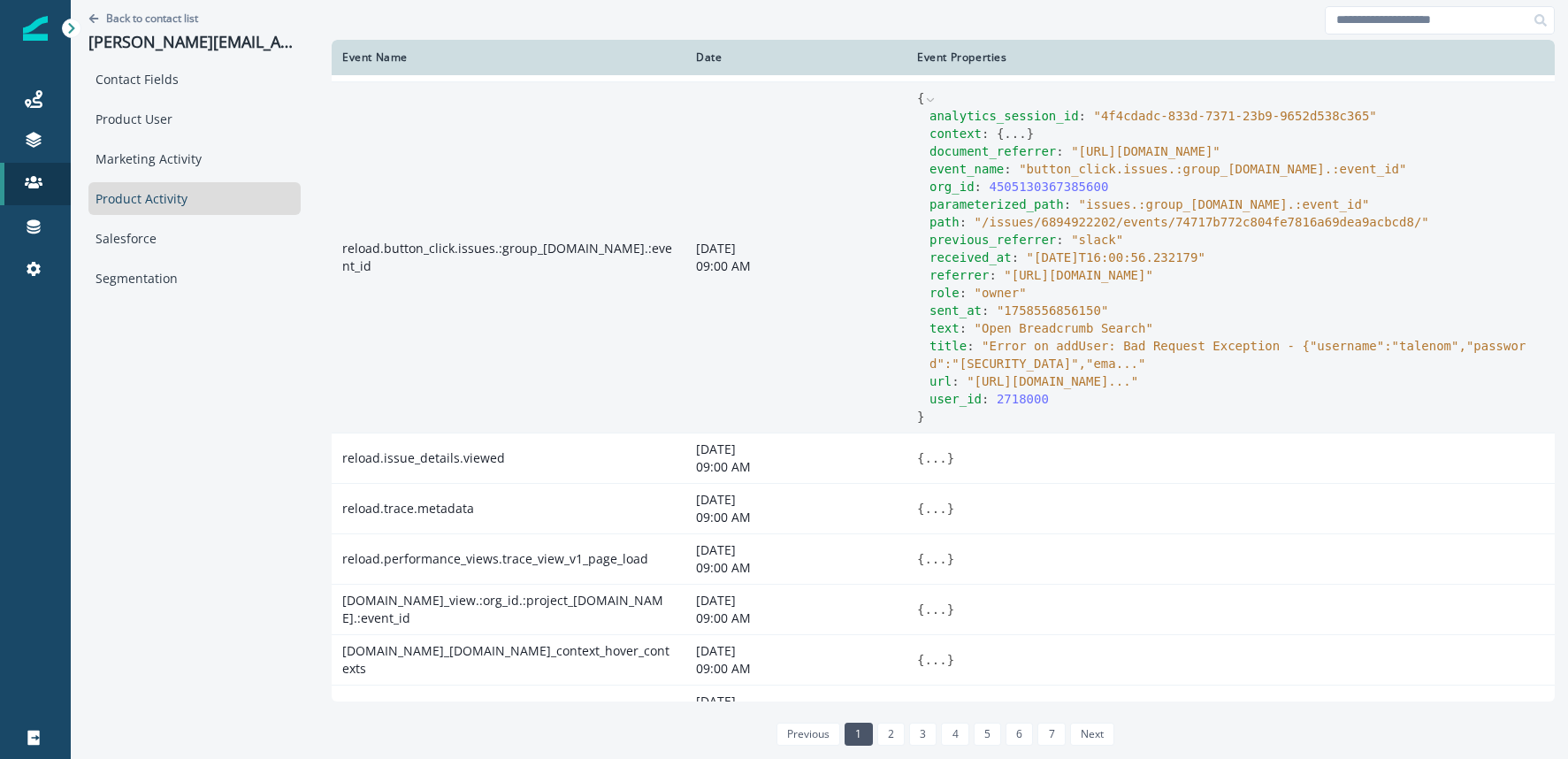
click at [1030, 390] on div "url : " https://cloudsoft-pms.sentry.io/issues/6894922202/events/74717b772c804f…" at bounding box center [1236, 381] width 615 height 18
click at [1052, 388] on span "" https://cloudsoft-pms.sentry.io/issues/6894922202/events/74717b772c804fe7816a…" at bounding box center [1052, 381] width 172 height 14
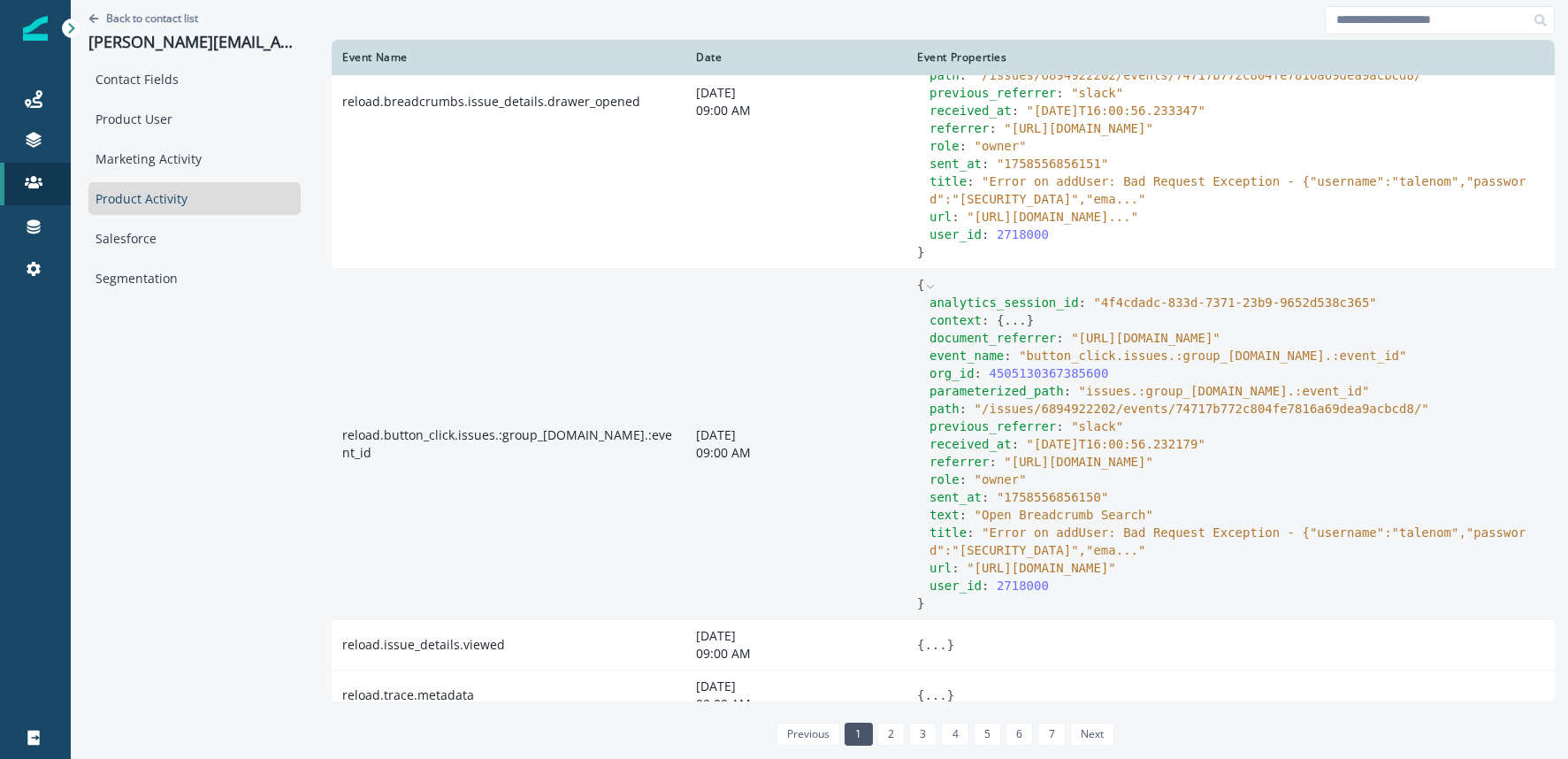
scroll to position [124, 0]
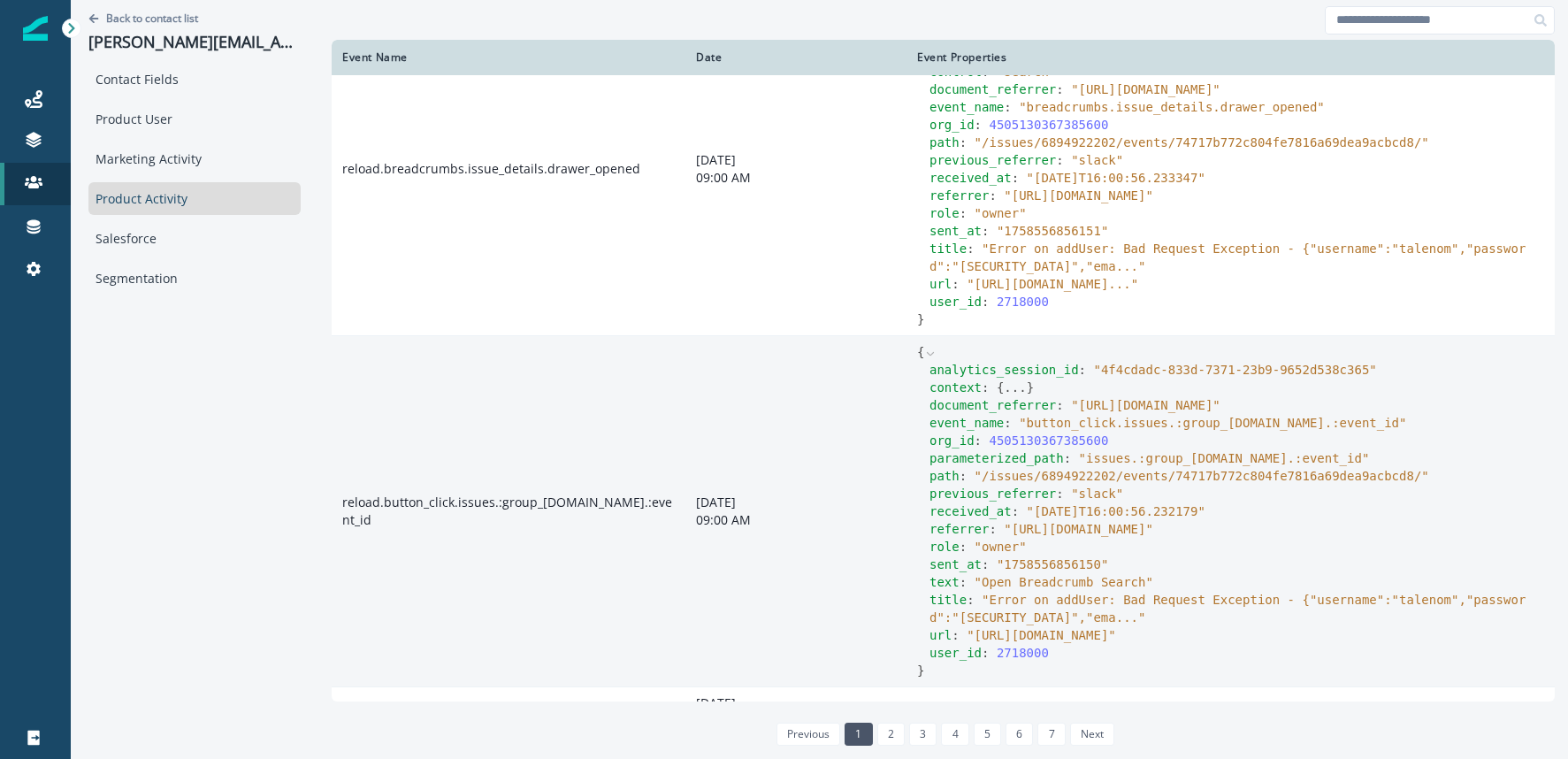
click at [1004, 396] on button "..." at bounding box center [1014, 387] width 22 height 18
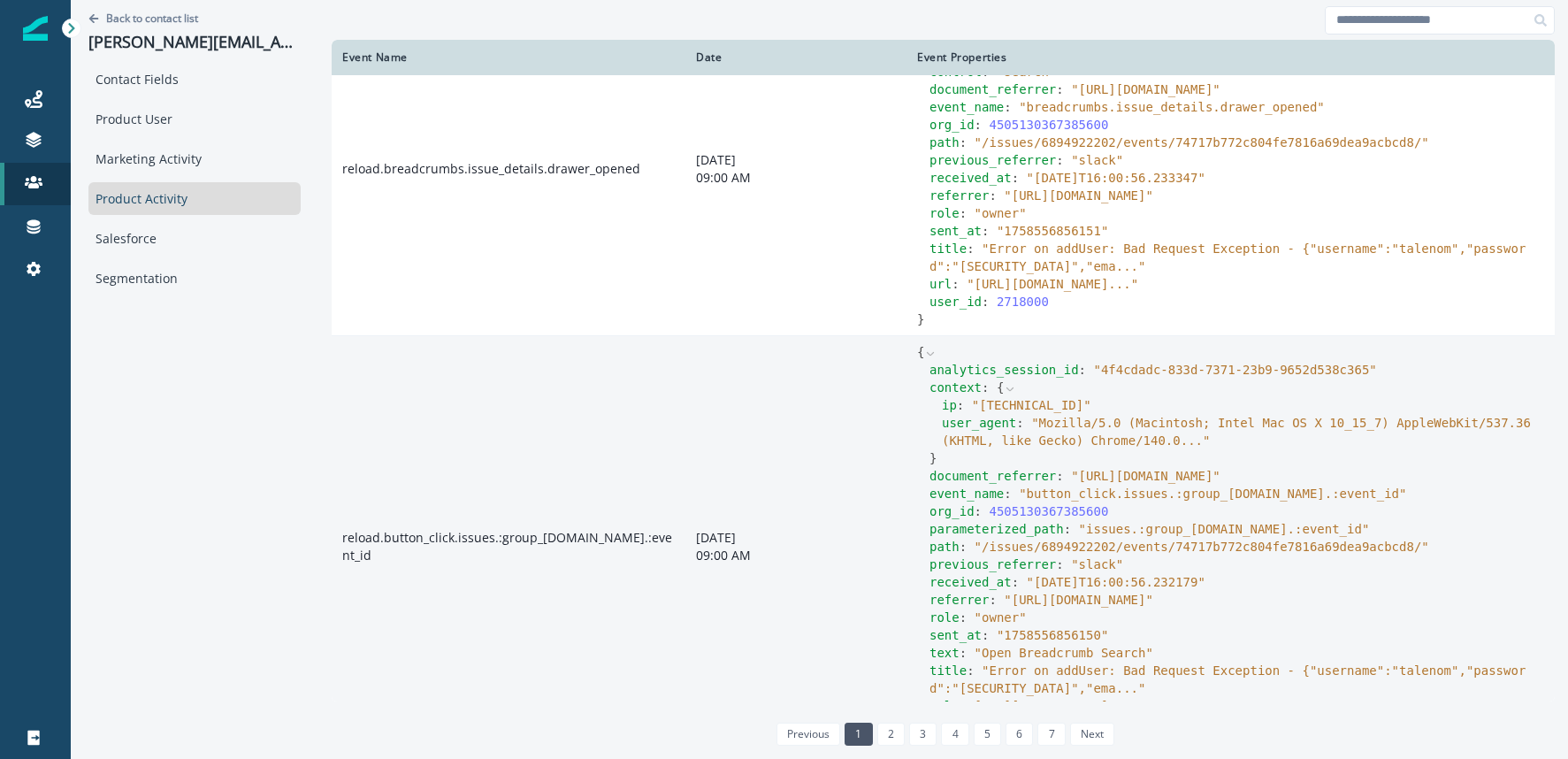
scroll to position [136, 0]
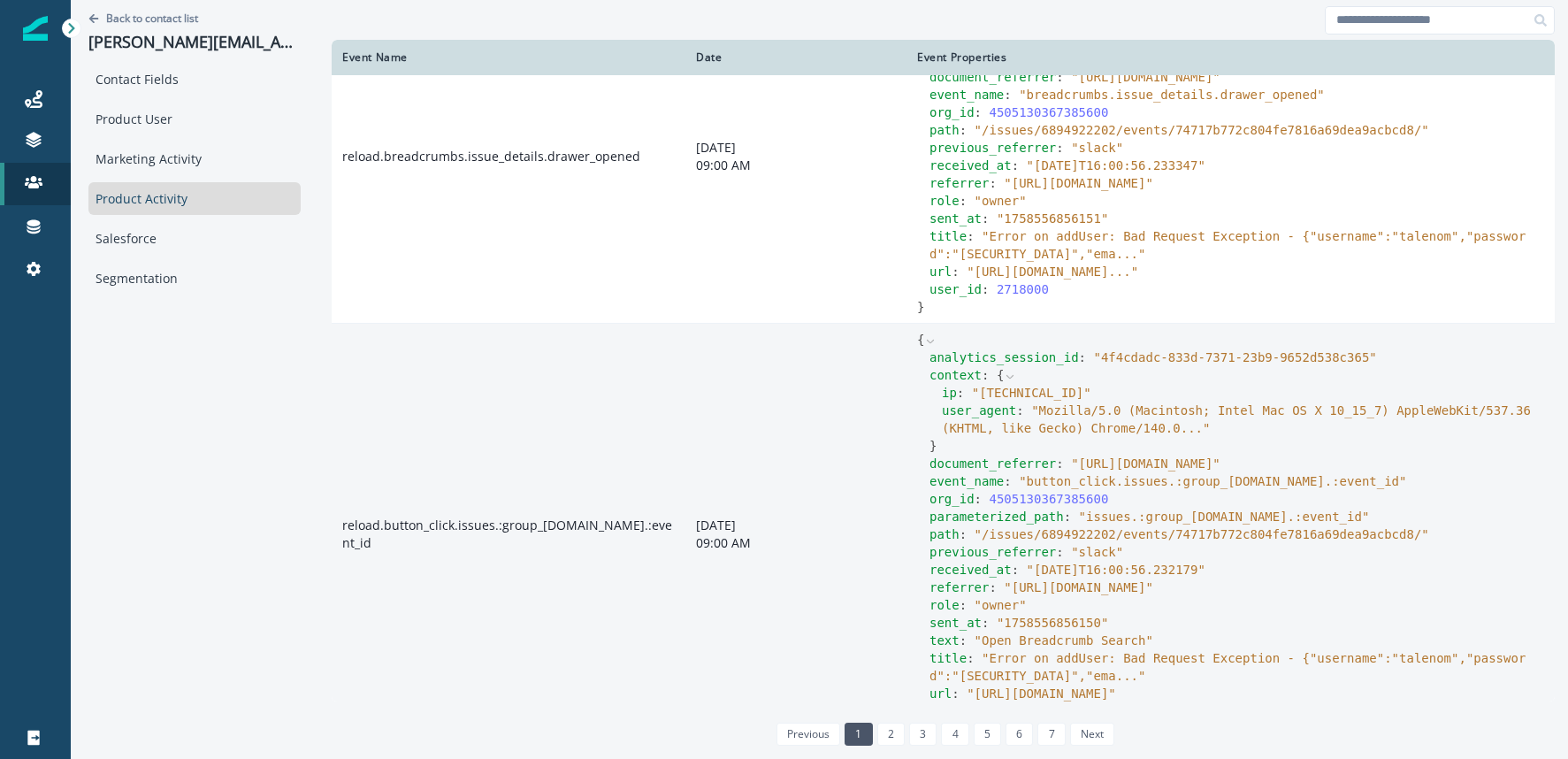
click at [927, 342] on icon at bounding box center [930, 341] width 7 height 4
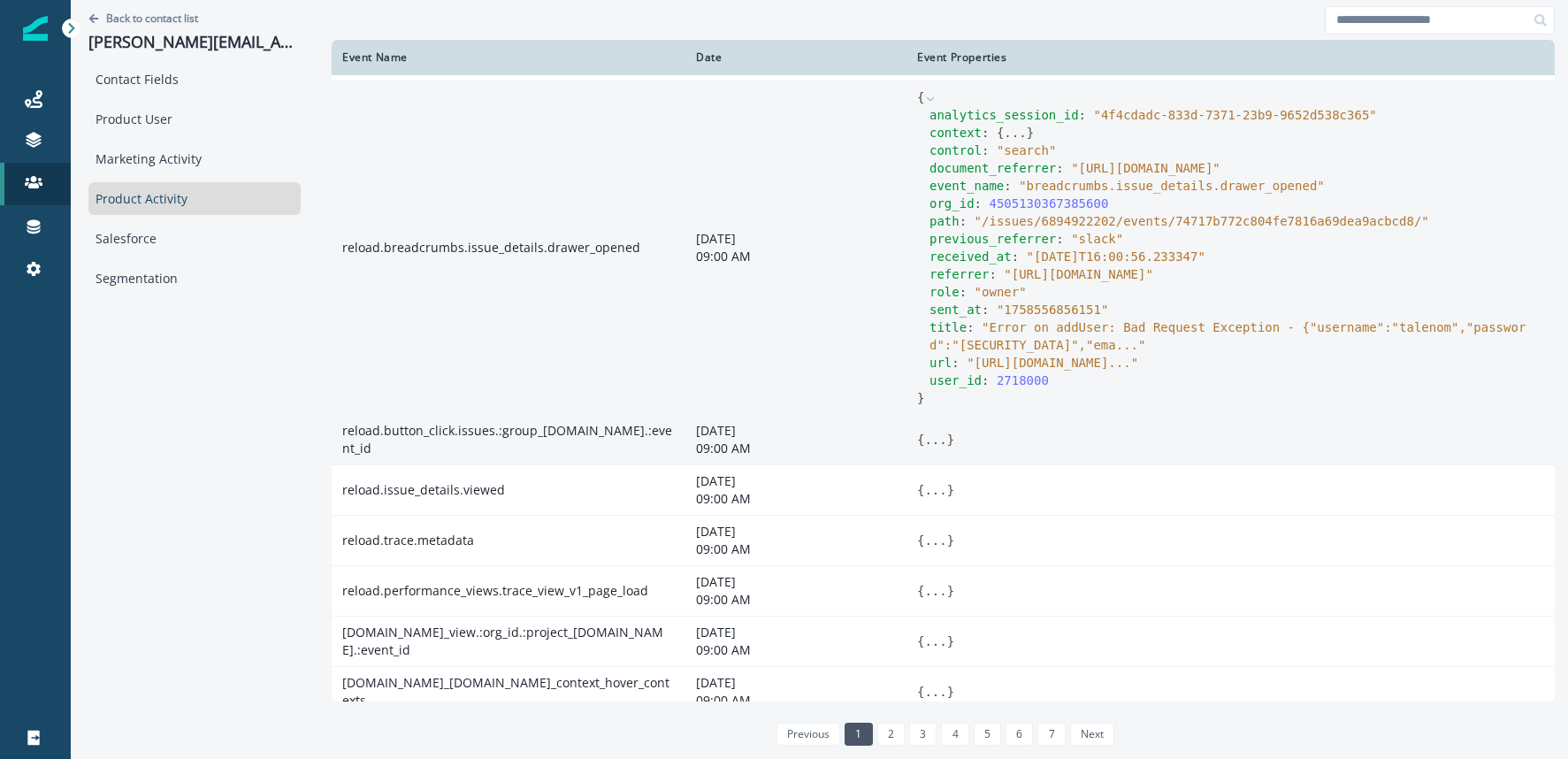
scroll to position [0, 0]
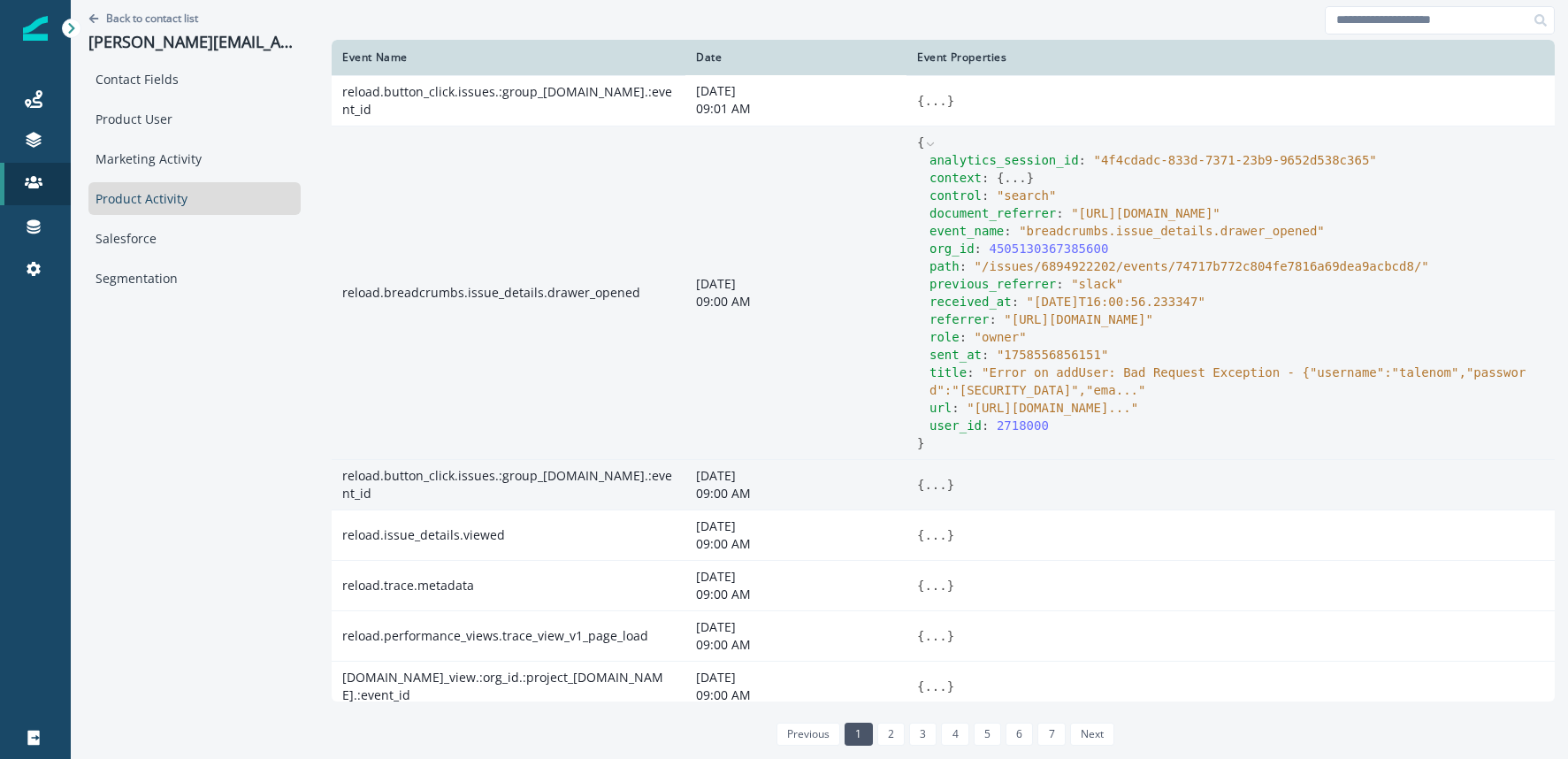
click at [1004, 180] on button "..." at bounding box center [1014, 178] width 22 height 18
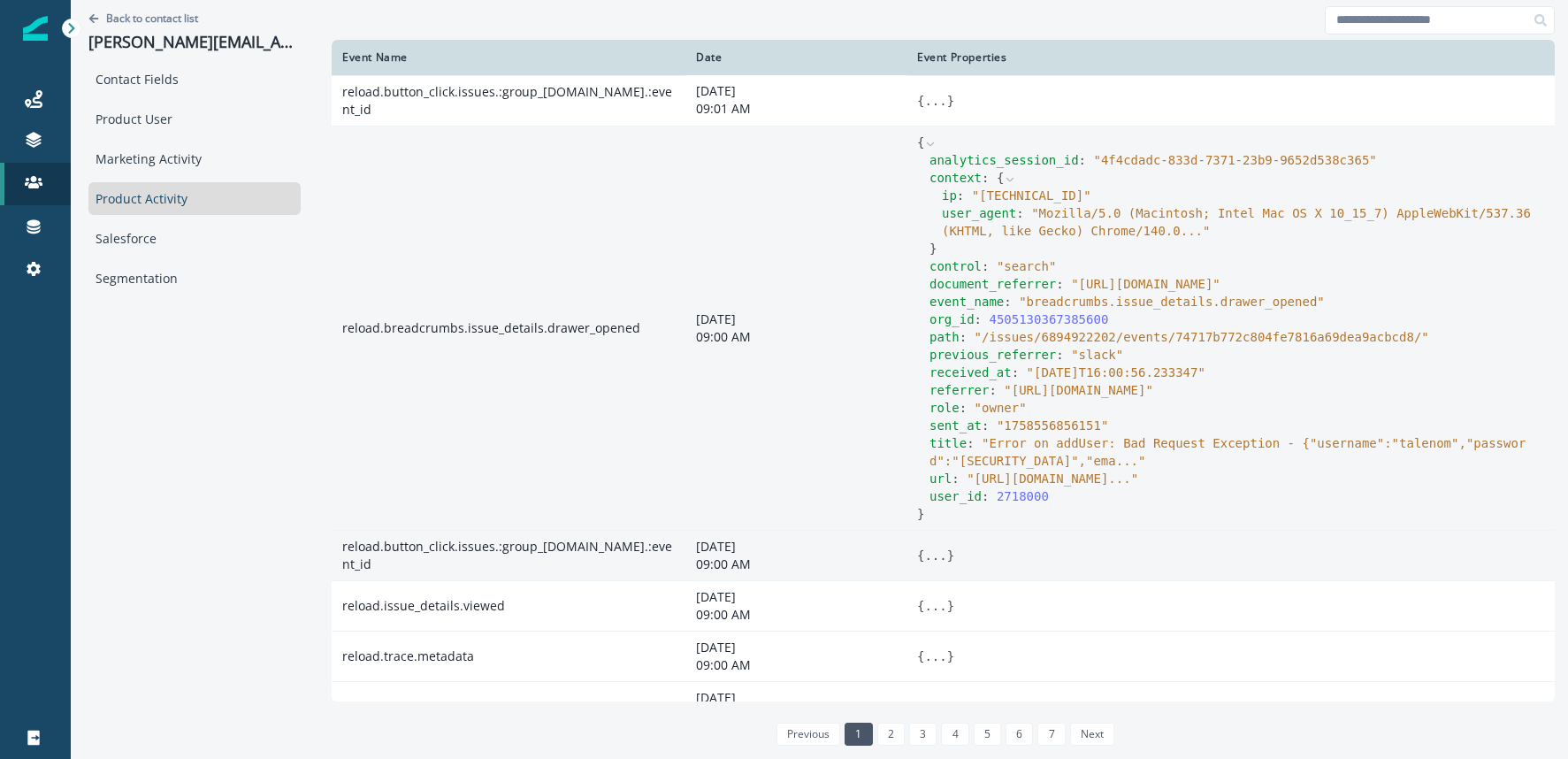
click at [927, 144] on icon at bounding box center [930, 143] width 7 height 4
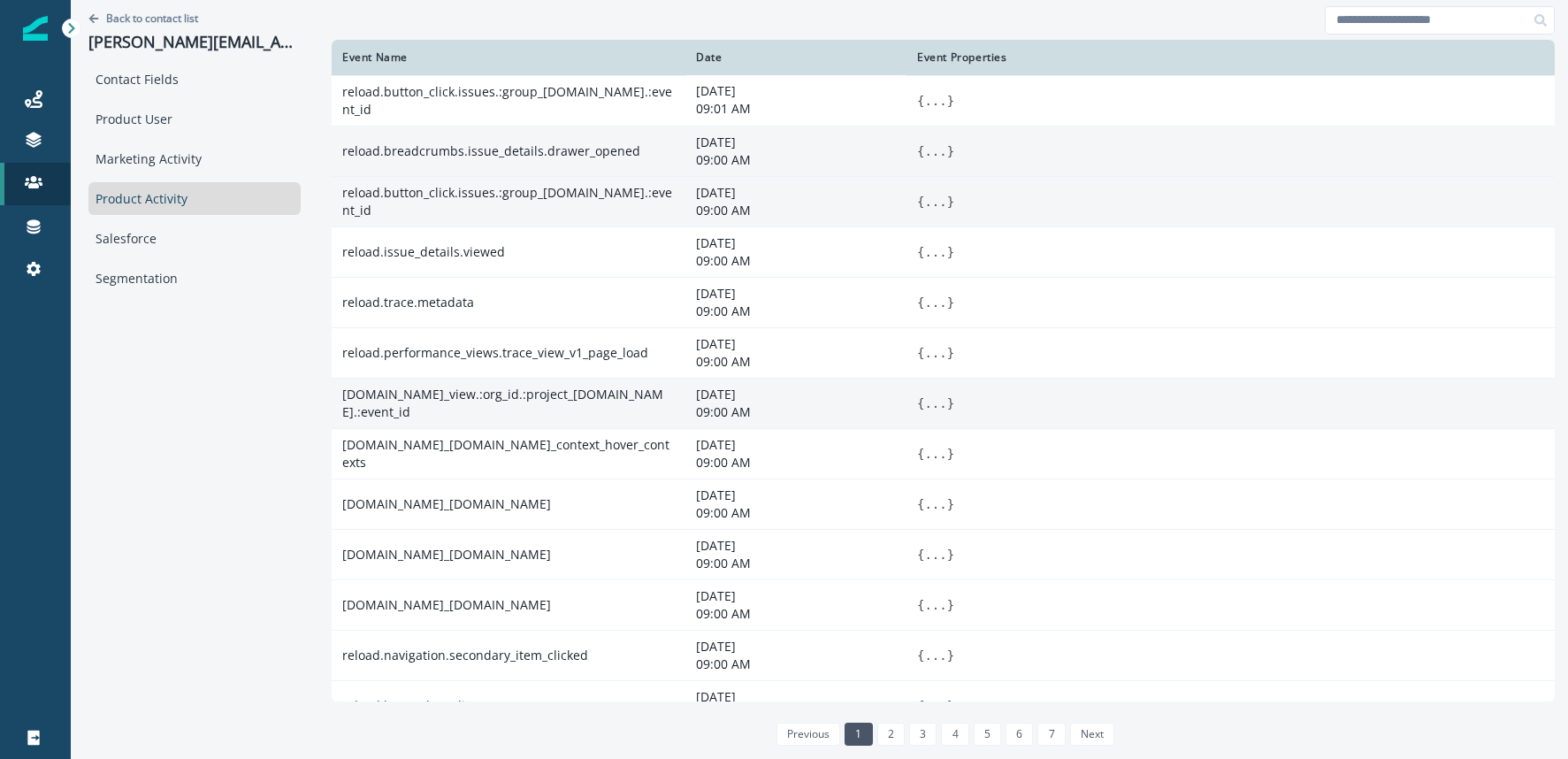
scroll to position [131, 0]
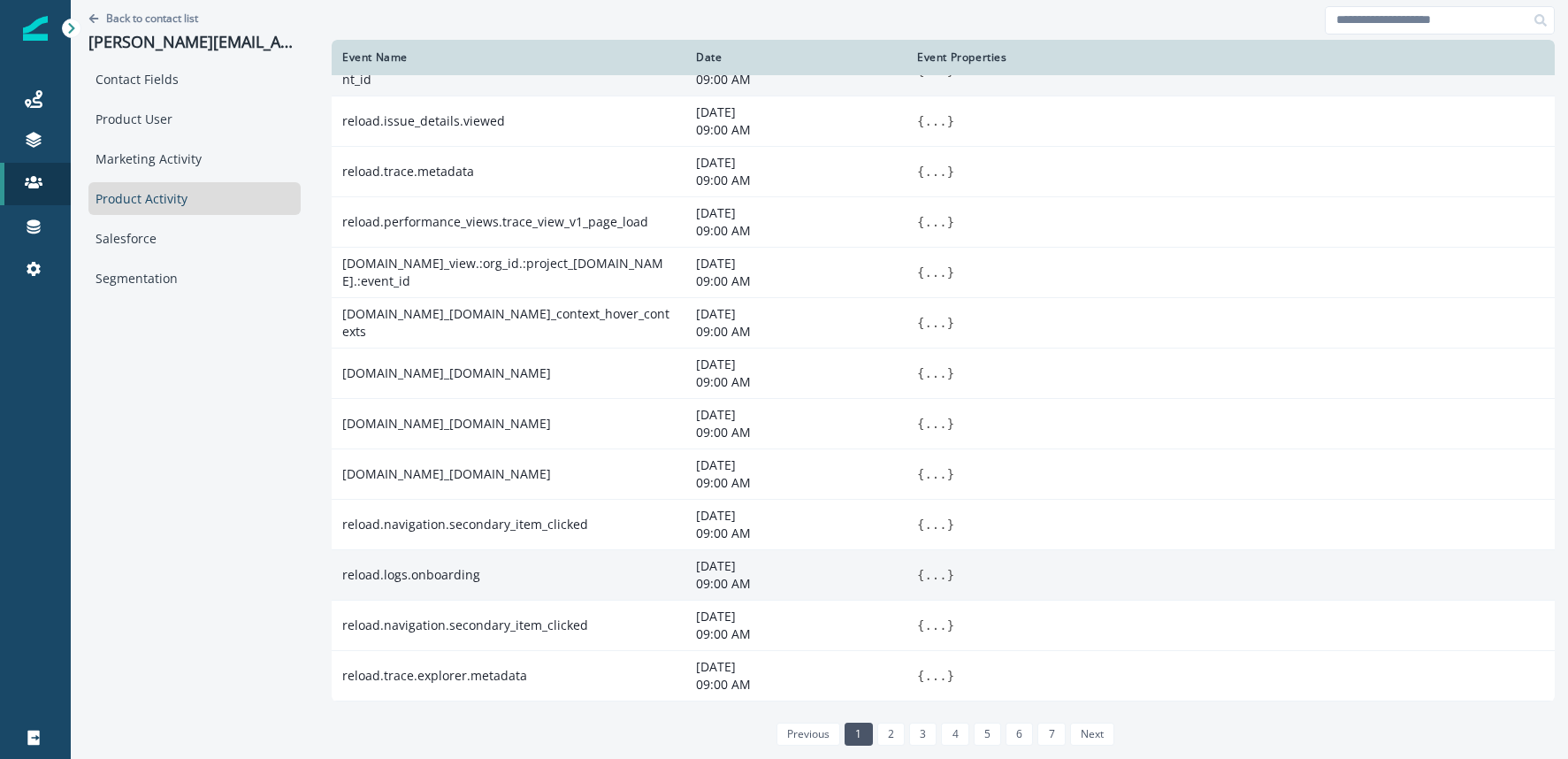
click at [924, 577] on button "..." at bounding box center [935, 575] width 22 height 18
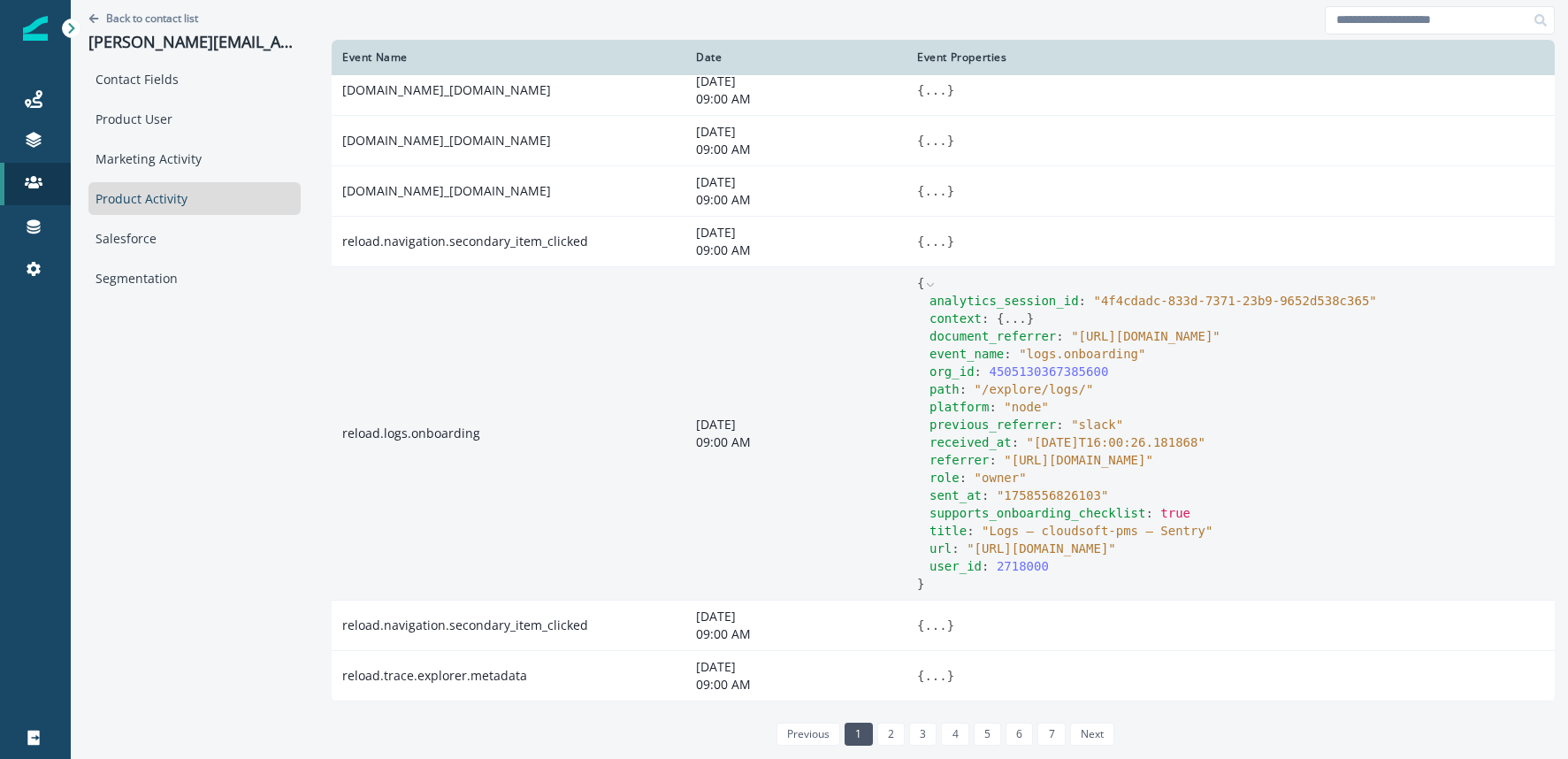
scroll to position [449, 0]
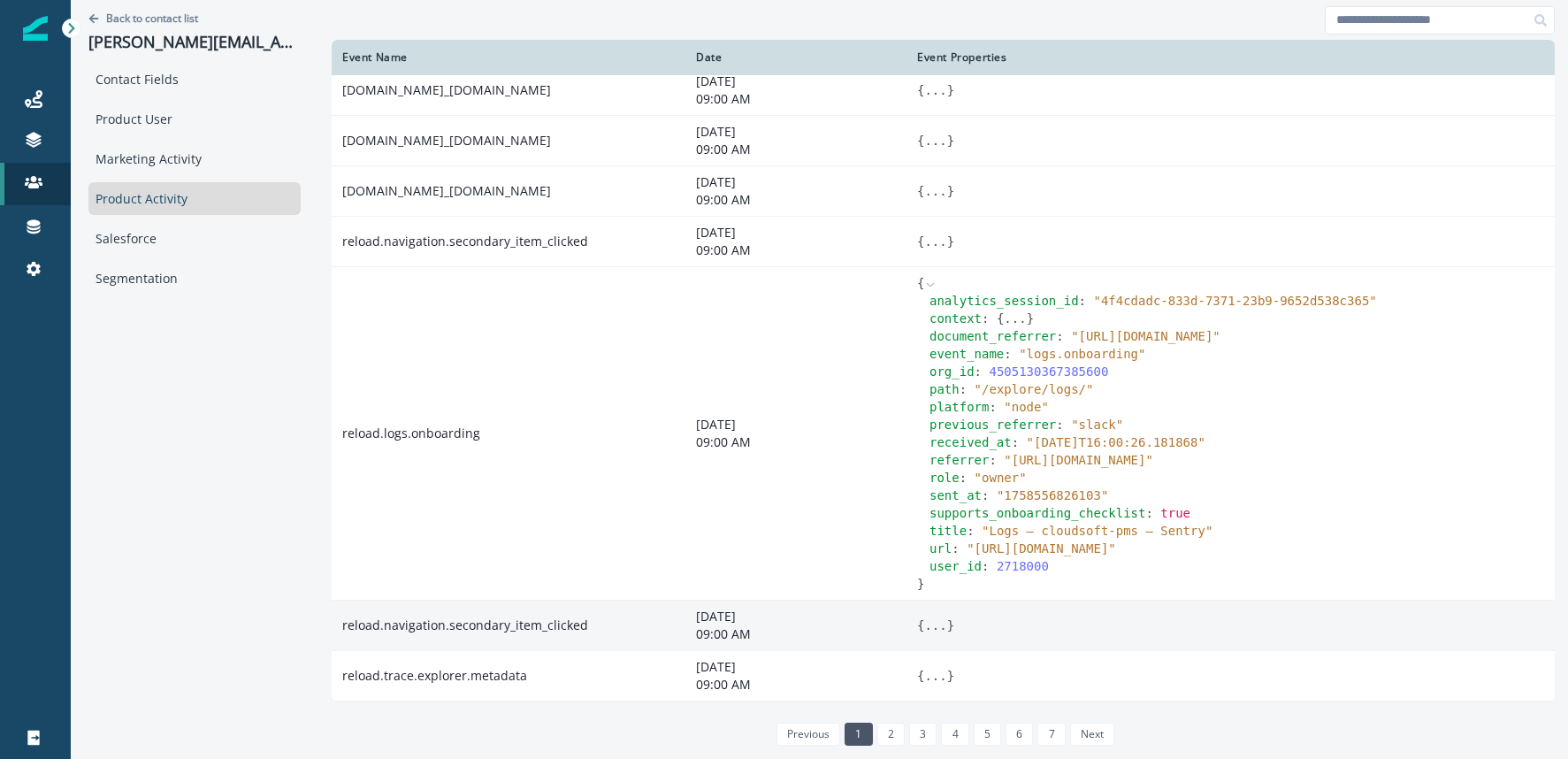
click at [924, 627] on button "..." at bounding box center [935, 625] width 22 height 18
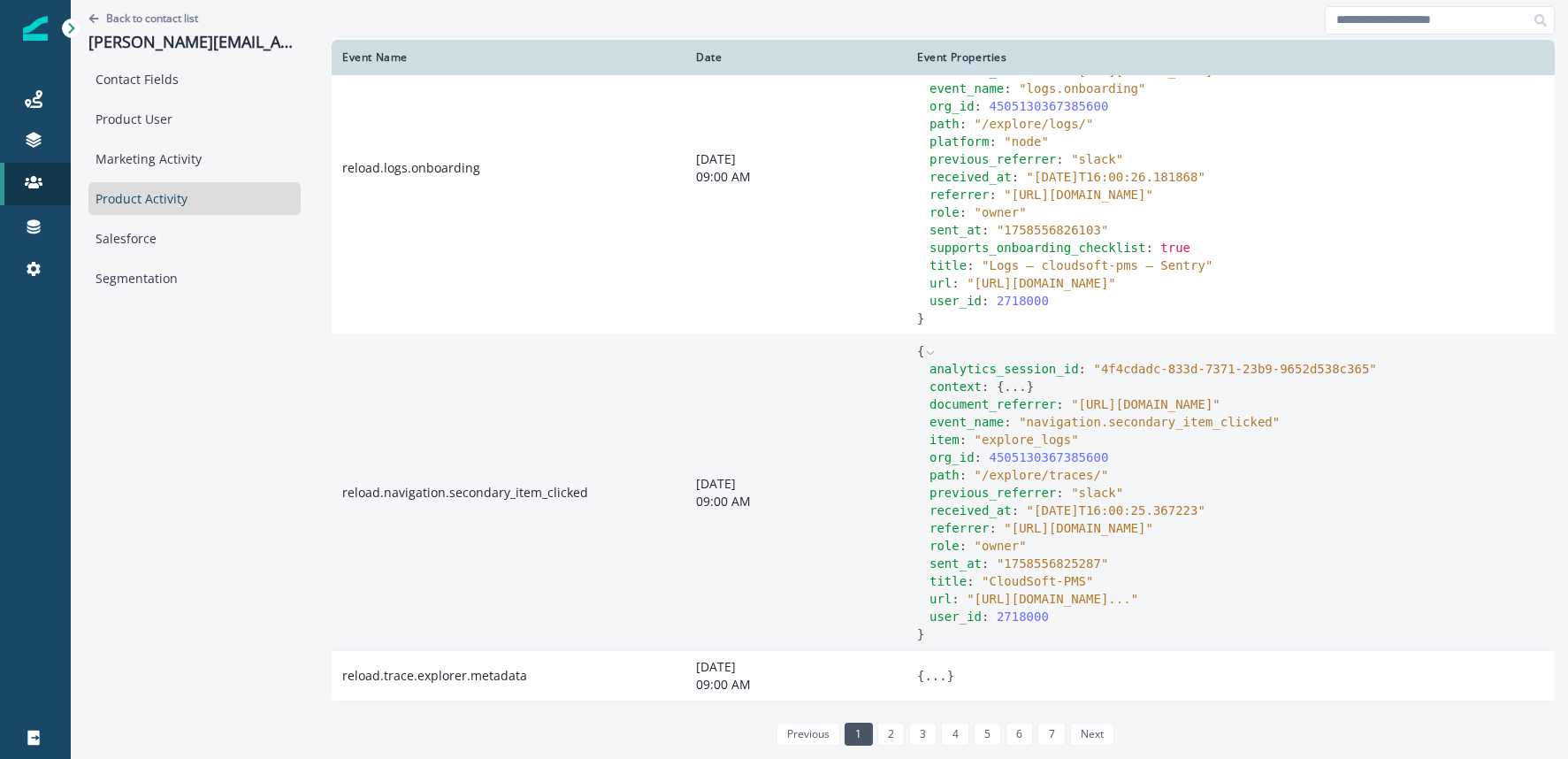
scroll to position [750, 0]
click at [1004, 378] on button "..." at bounding box center [1014, 387] width 22 height 18
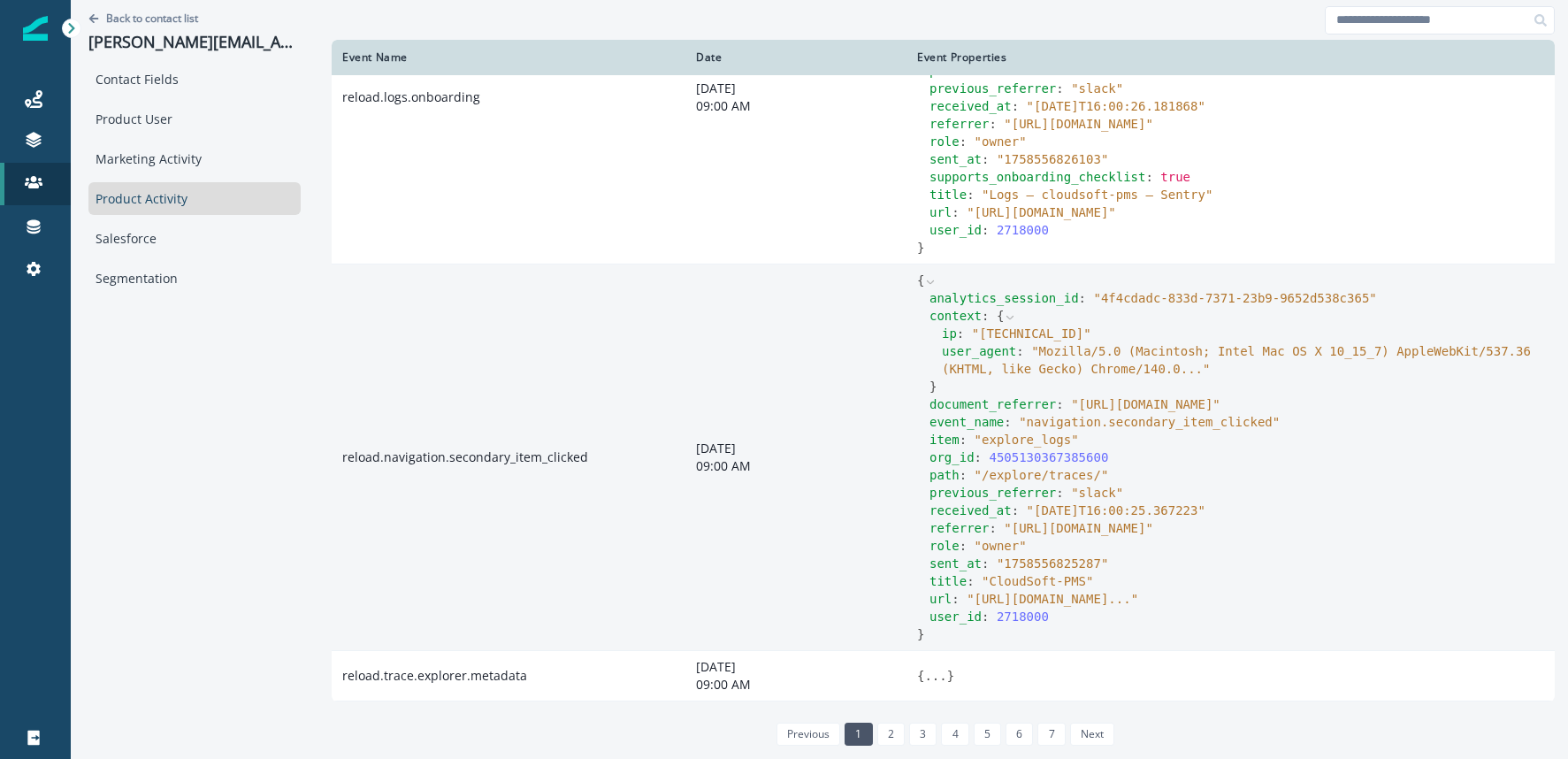
click at [1004, 324] on icon at bounding box center [1010, 318] width 12 height 12
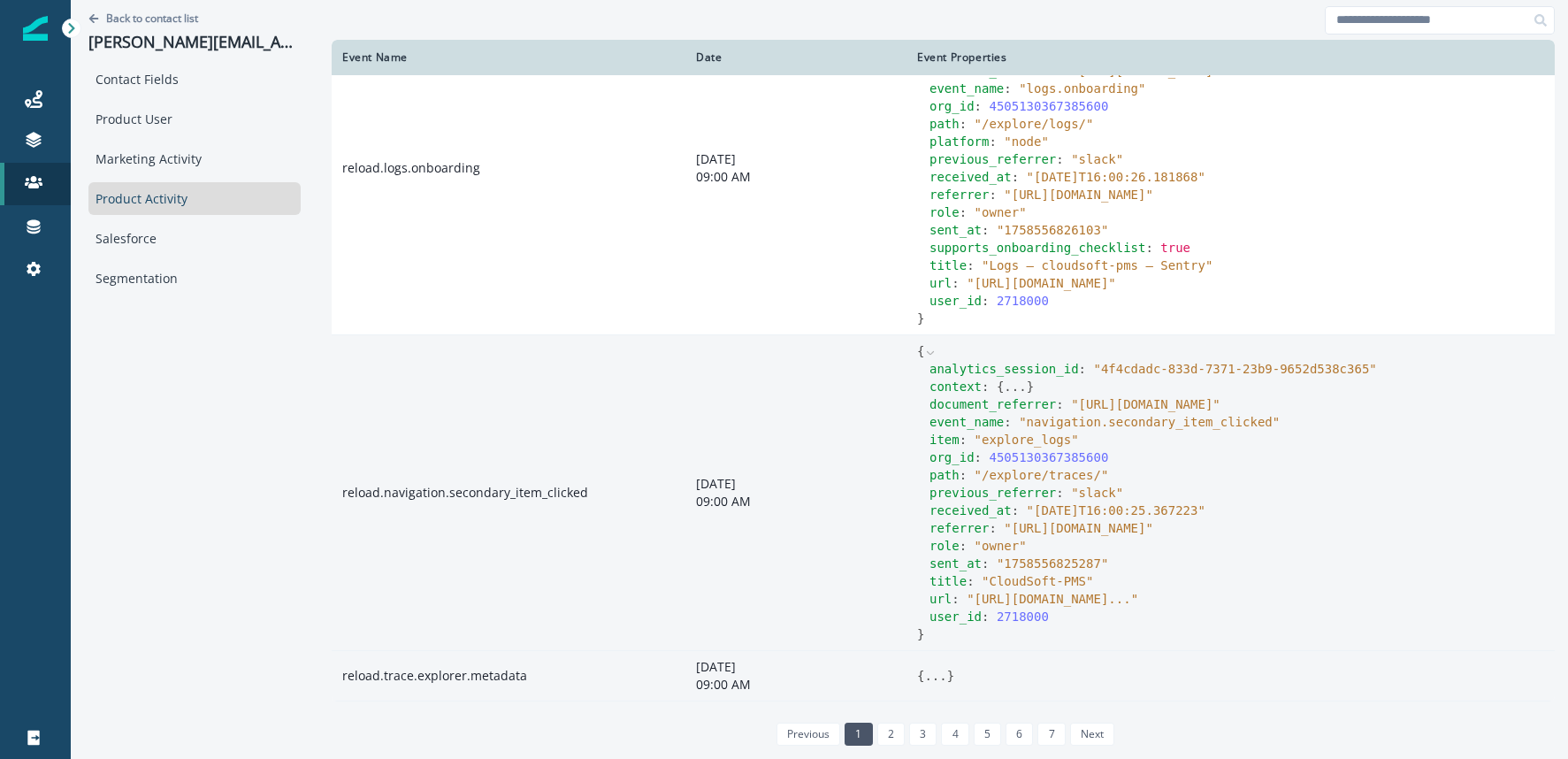
click at [924, 676] on button "..." at bounding box center [935, 676] width 22 height 18
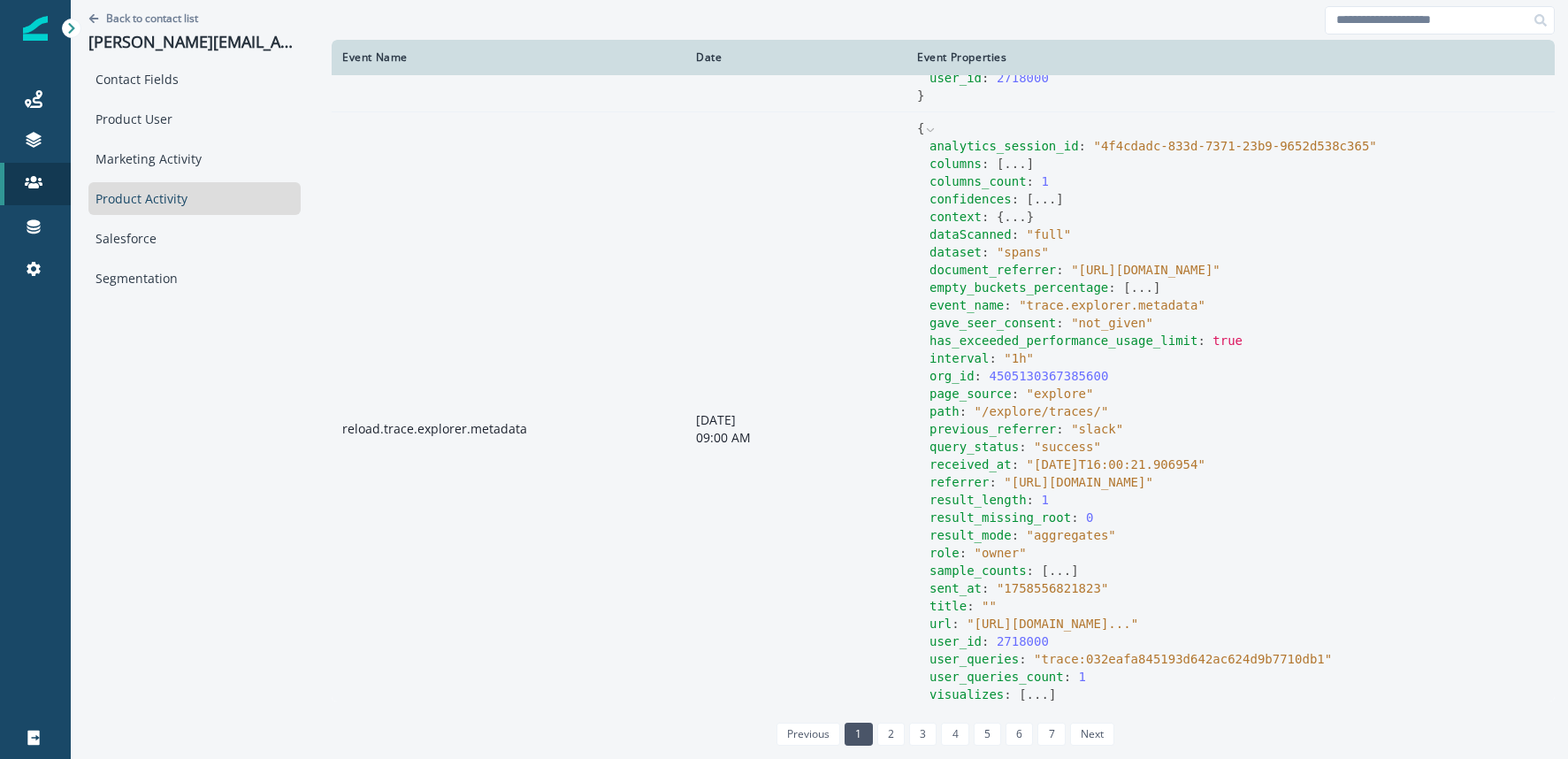
scroll to position [1238, 0]
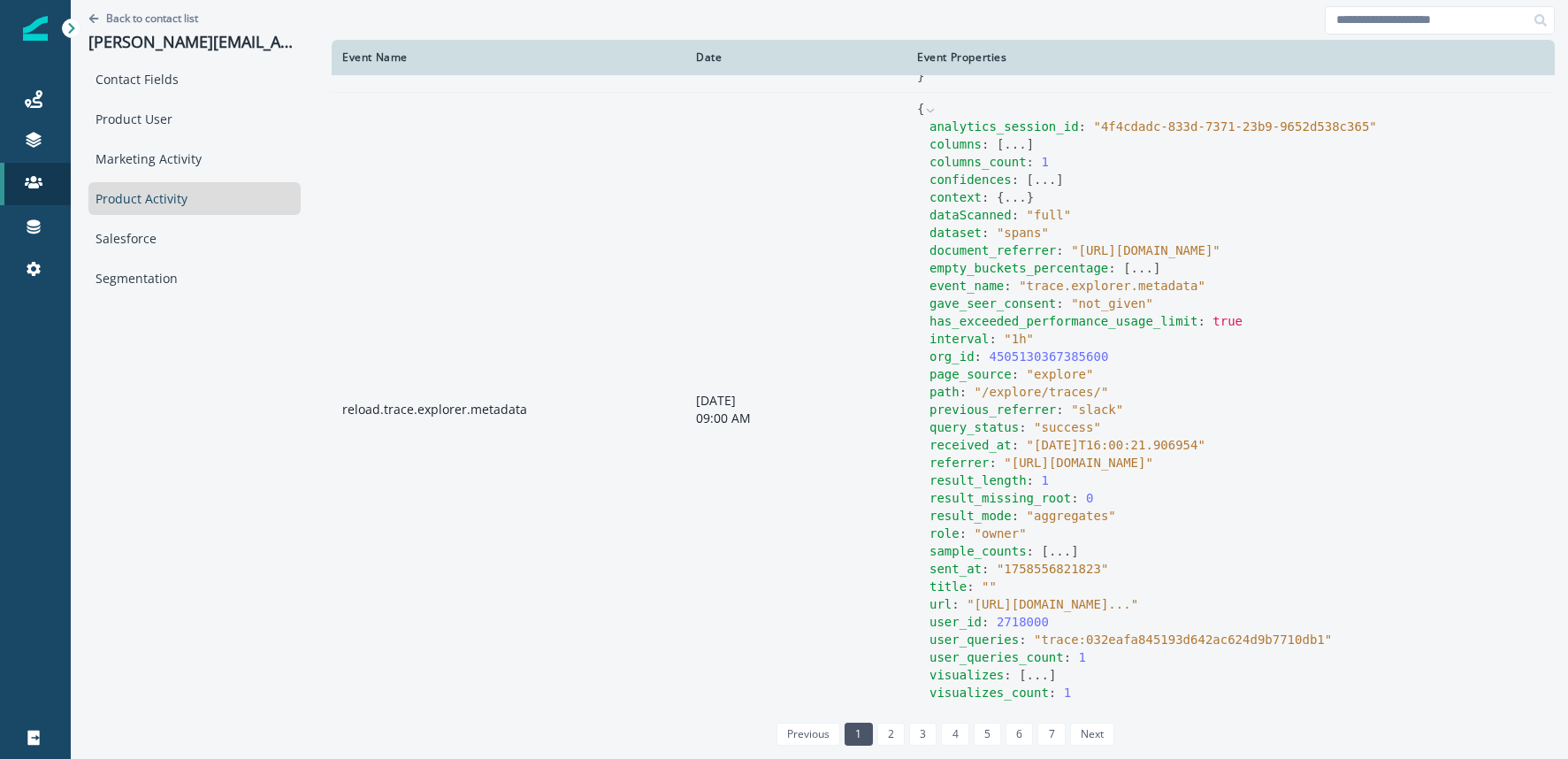
click at [1034, 188] on button "..." at bounding box center [1044, 180] width 22 height 18
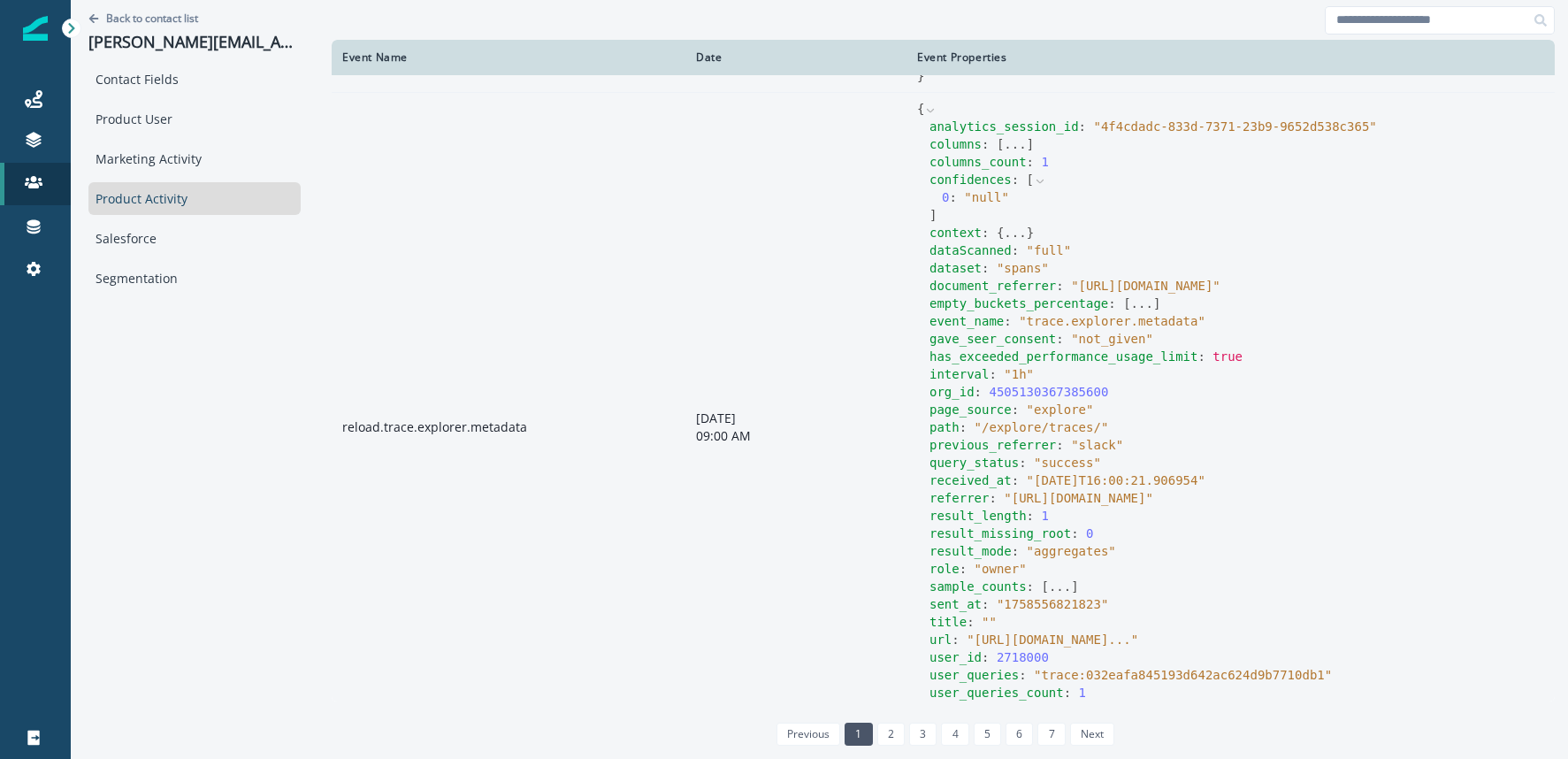
click at [1004, 153] on button "..." at bounding box center [1014, 144] width 22 height 18
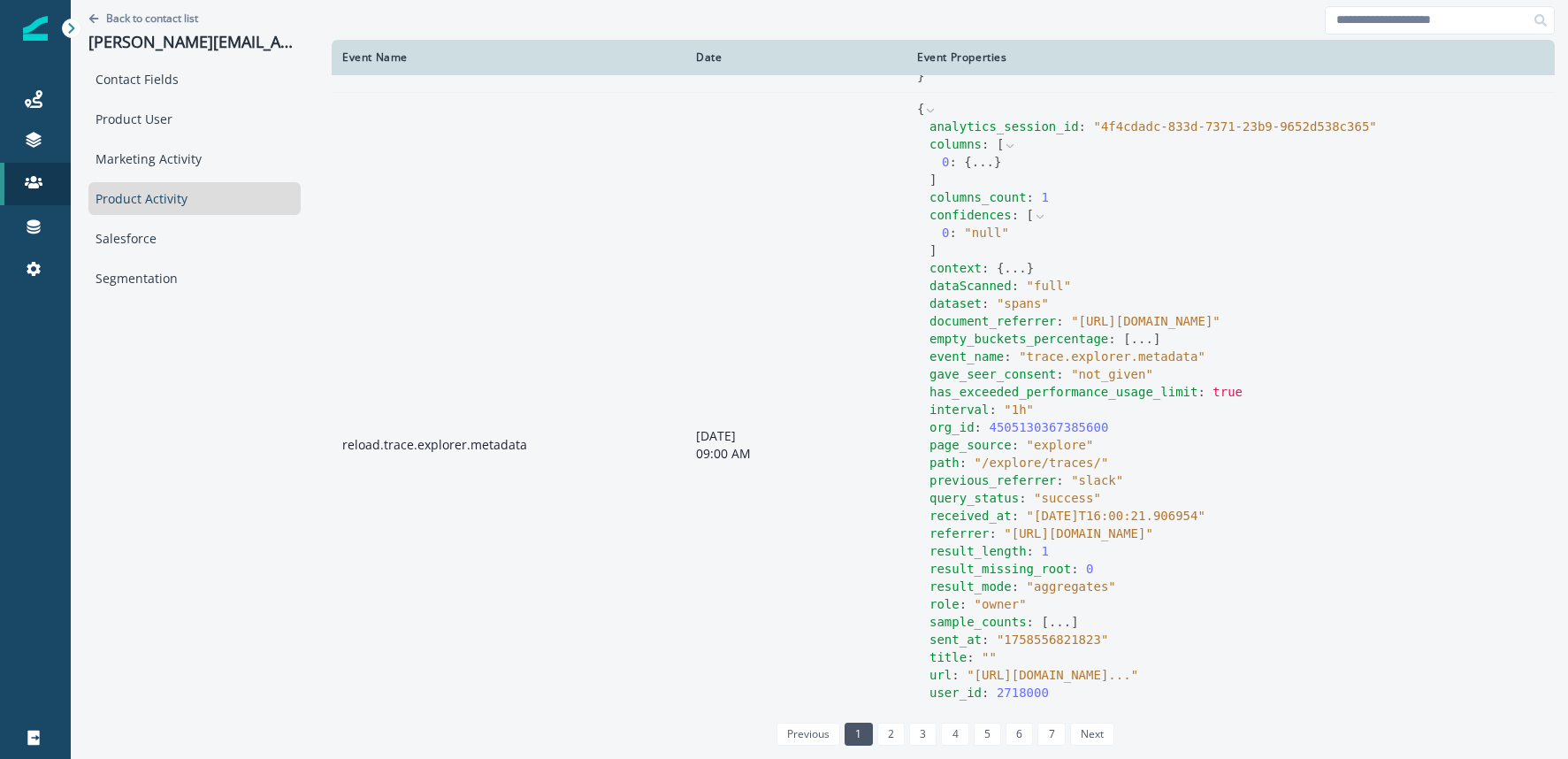
scroll to position [1266, 0]
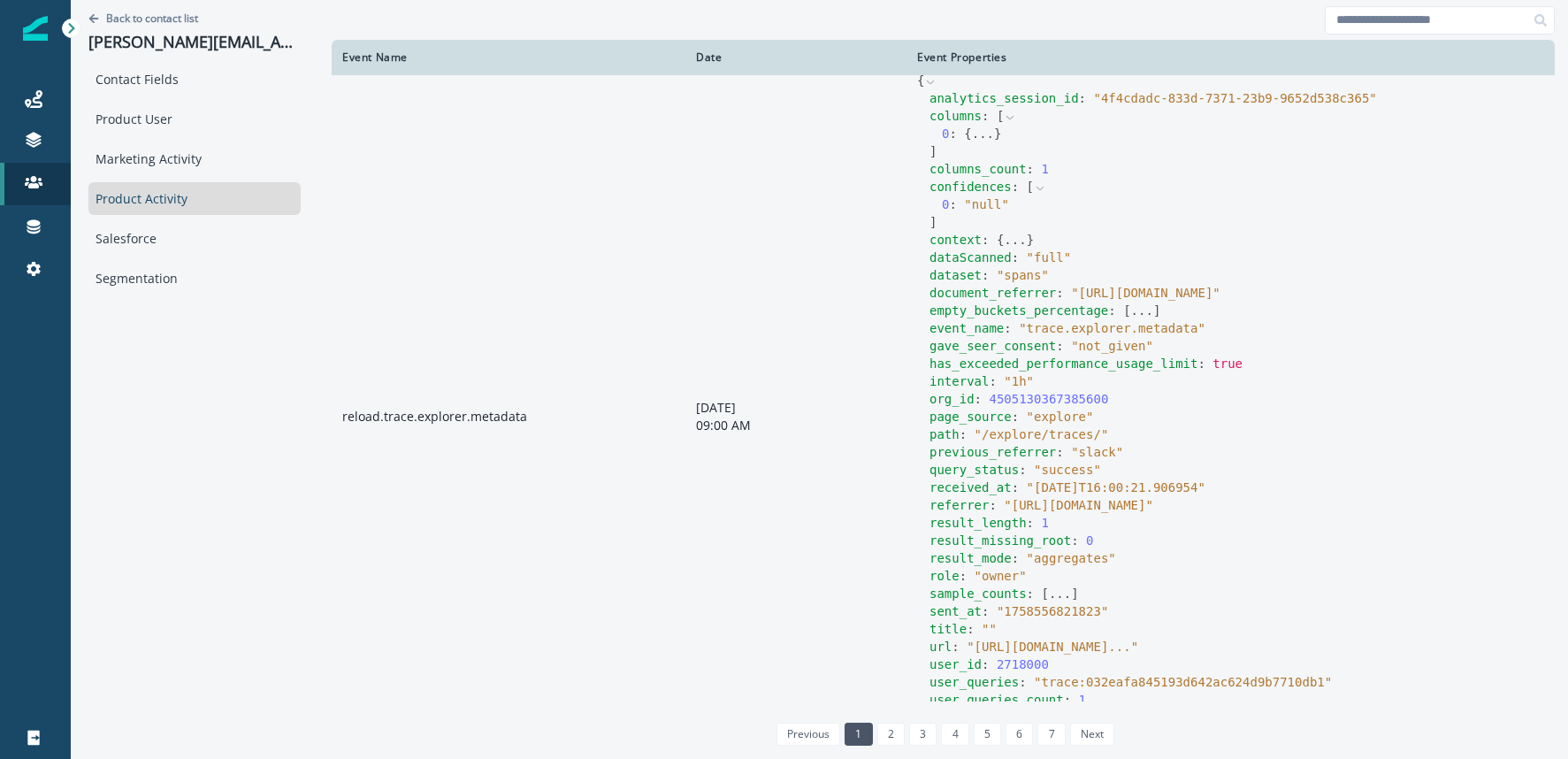
click at [1004, 249] on button "..." at bounding box center [1014, 240] width 22 height 18
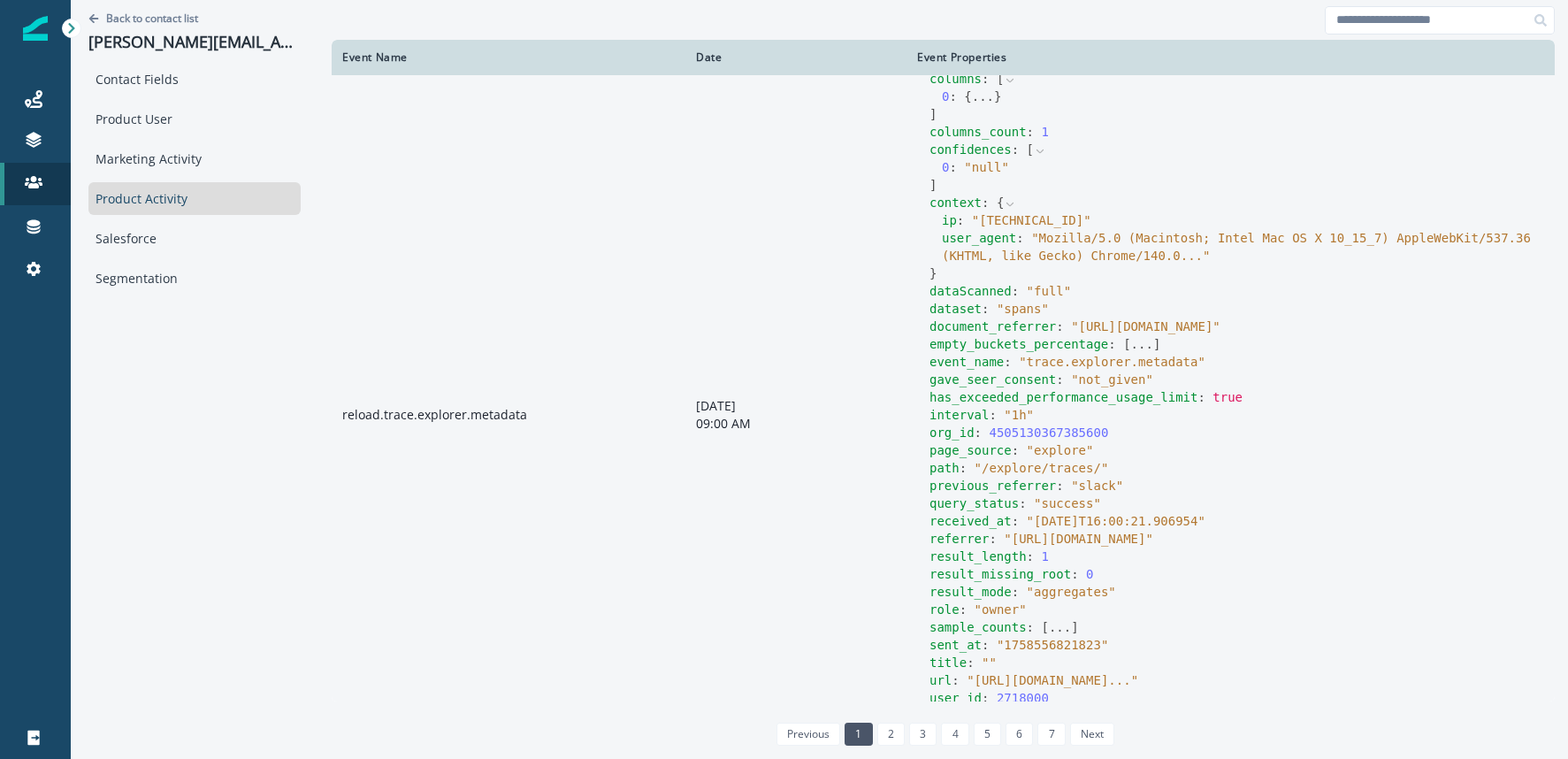
scroll to position [1308, 0]
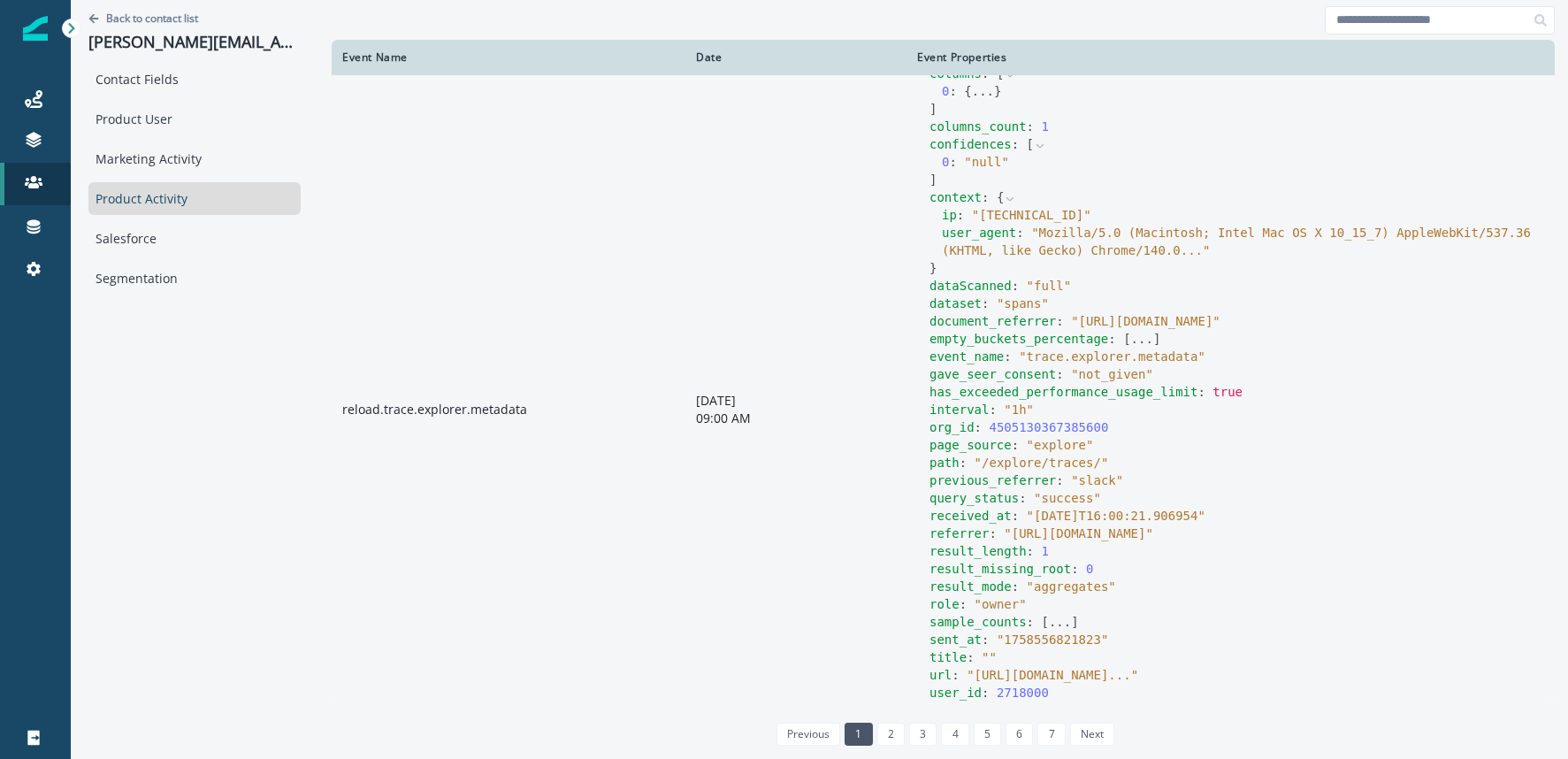
click at [1004, 205] on icon at bounding box center [1010, 199] width 12 height 12
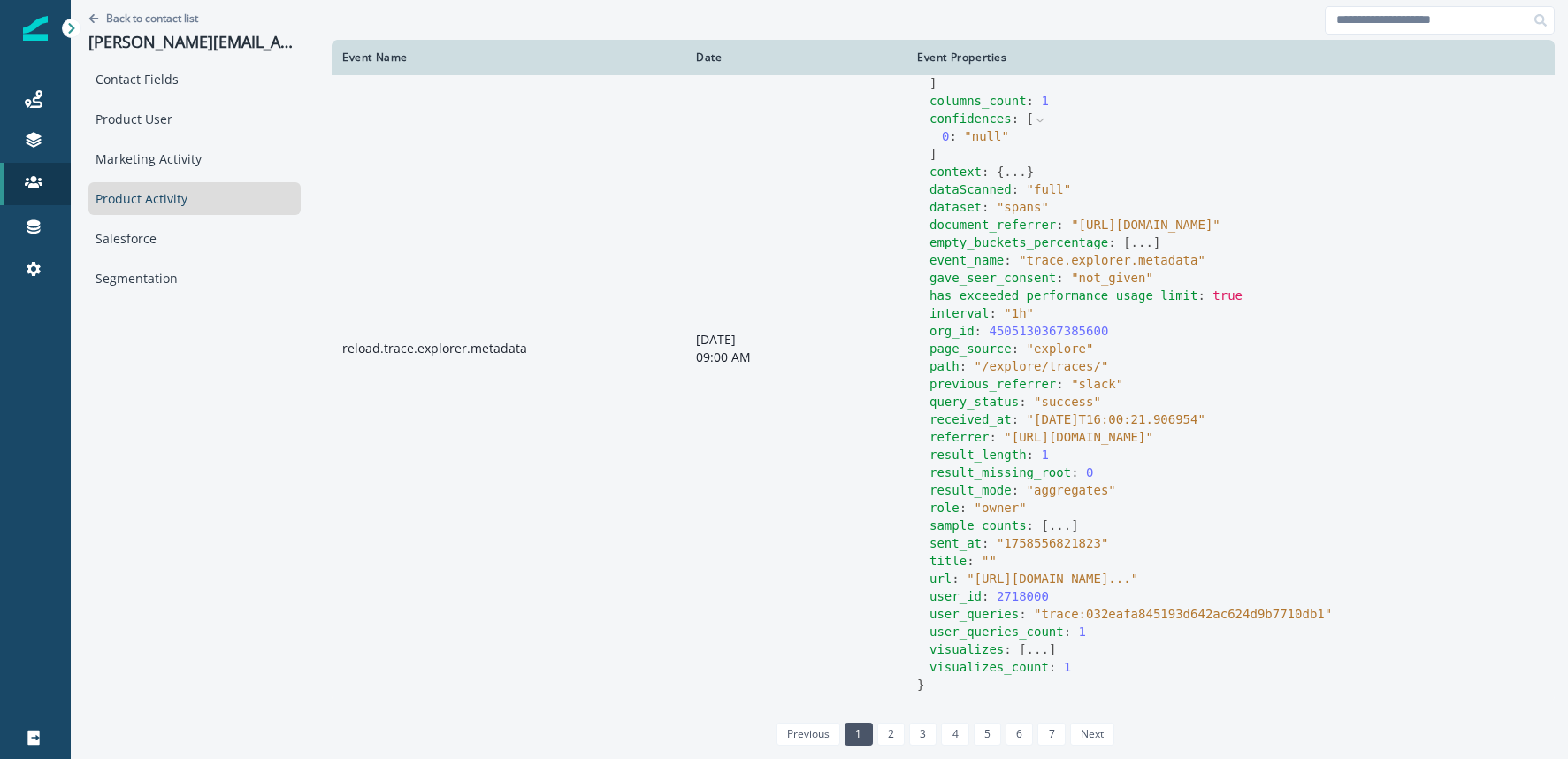
scroll to position [1440, 0]
click at [1027, 651] on button "..." at bounding box center [1037, 649] width 22 height 18
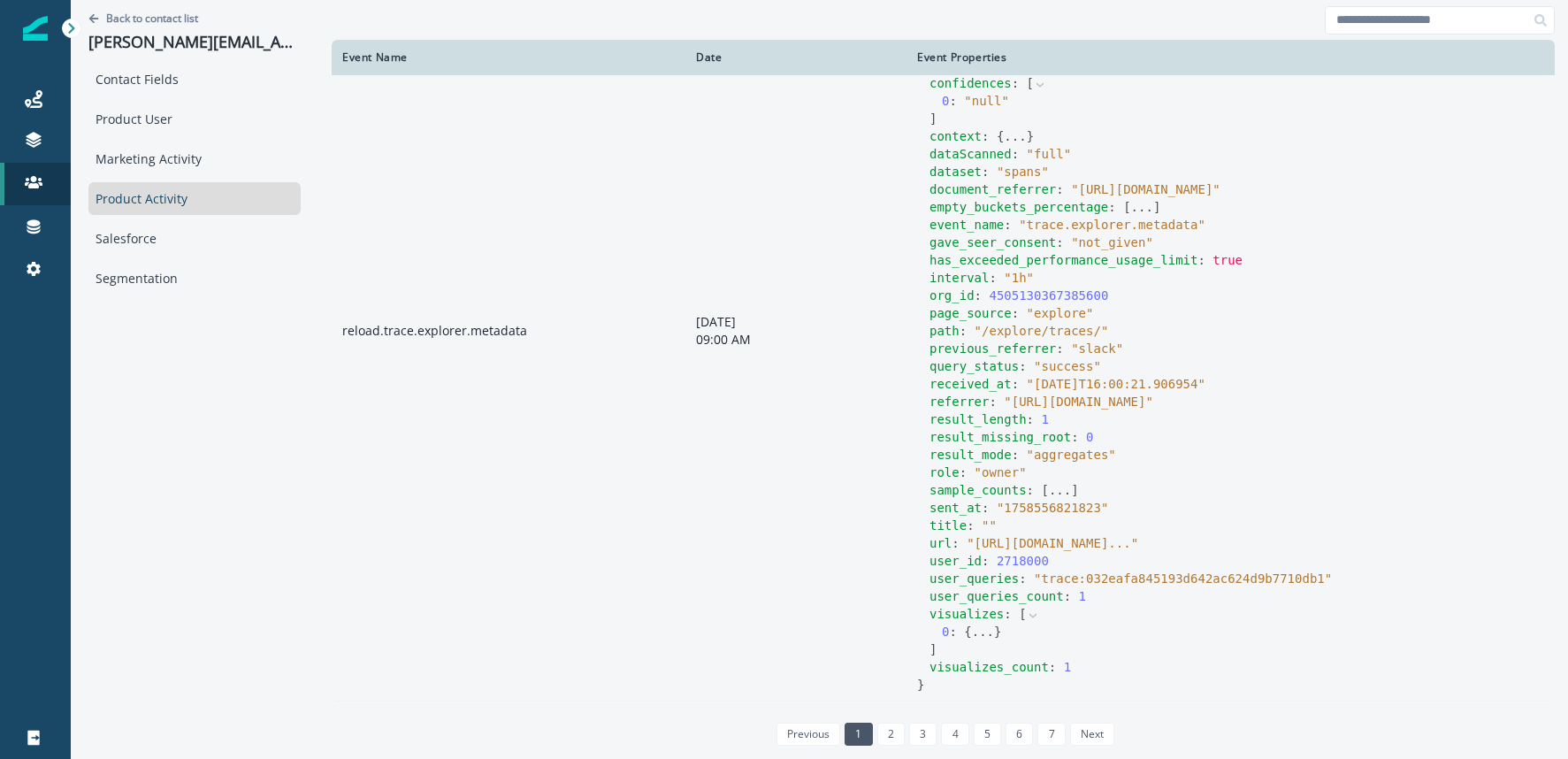
click at [972, 628] on button "..." at bounding box center [983, 632] width 22 height 18
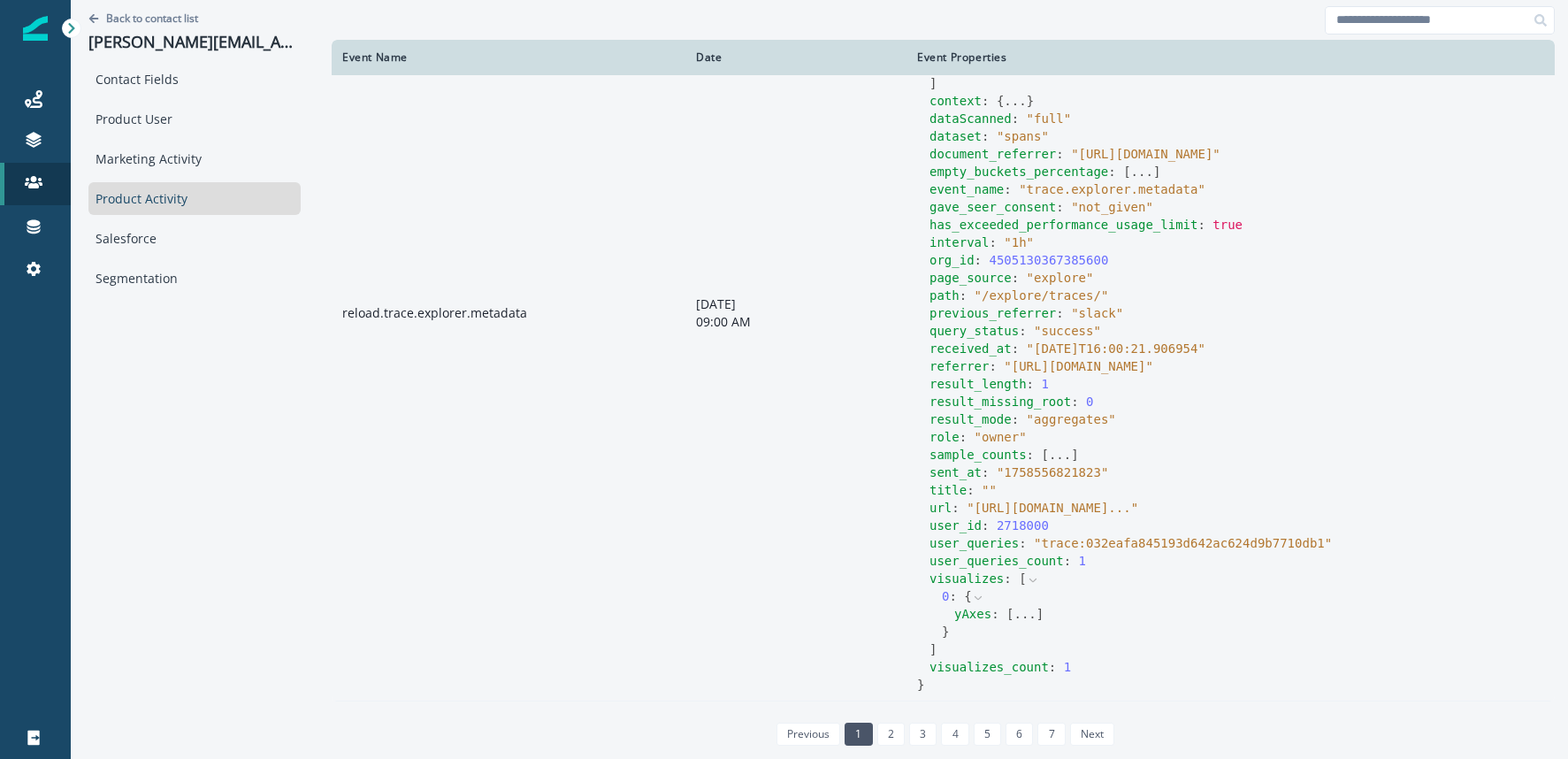
click at [1013, 615] on button "..." at bounding box center [1024, 614] width 22 height 18
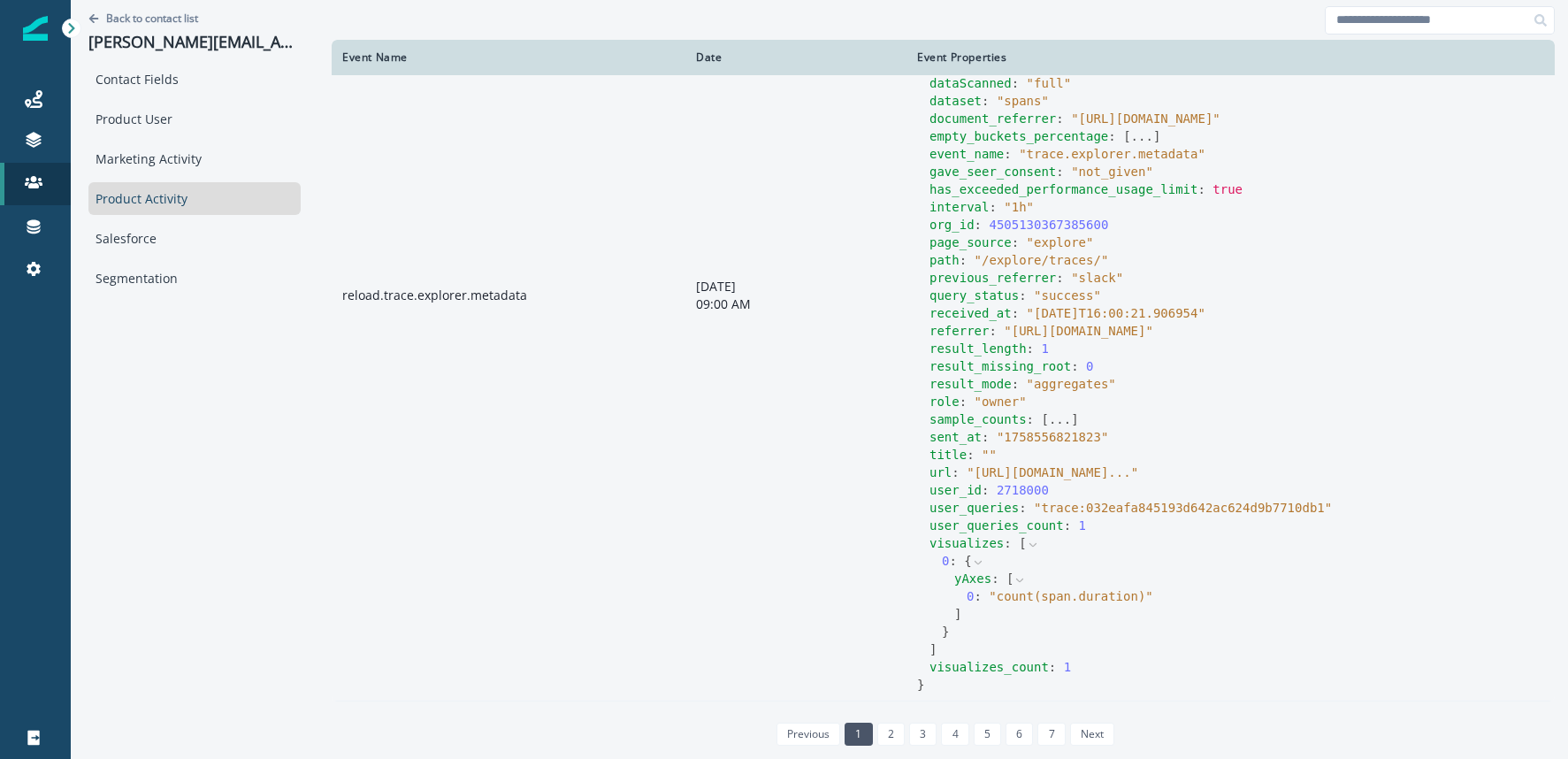
click at [1027, 551] on icon at bounding box center [1033, 545] width 12 height 12
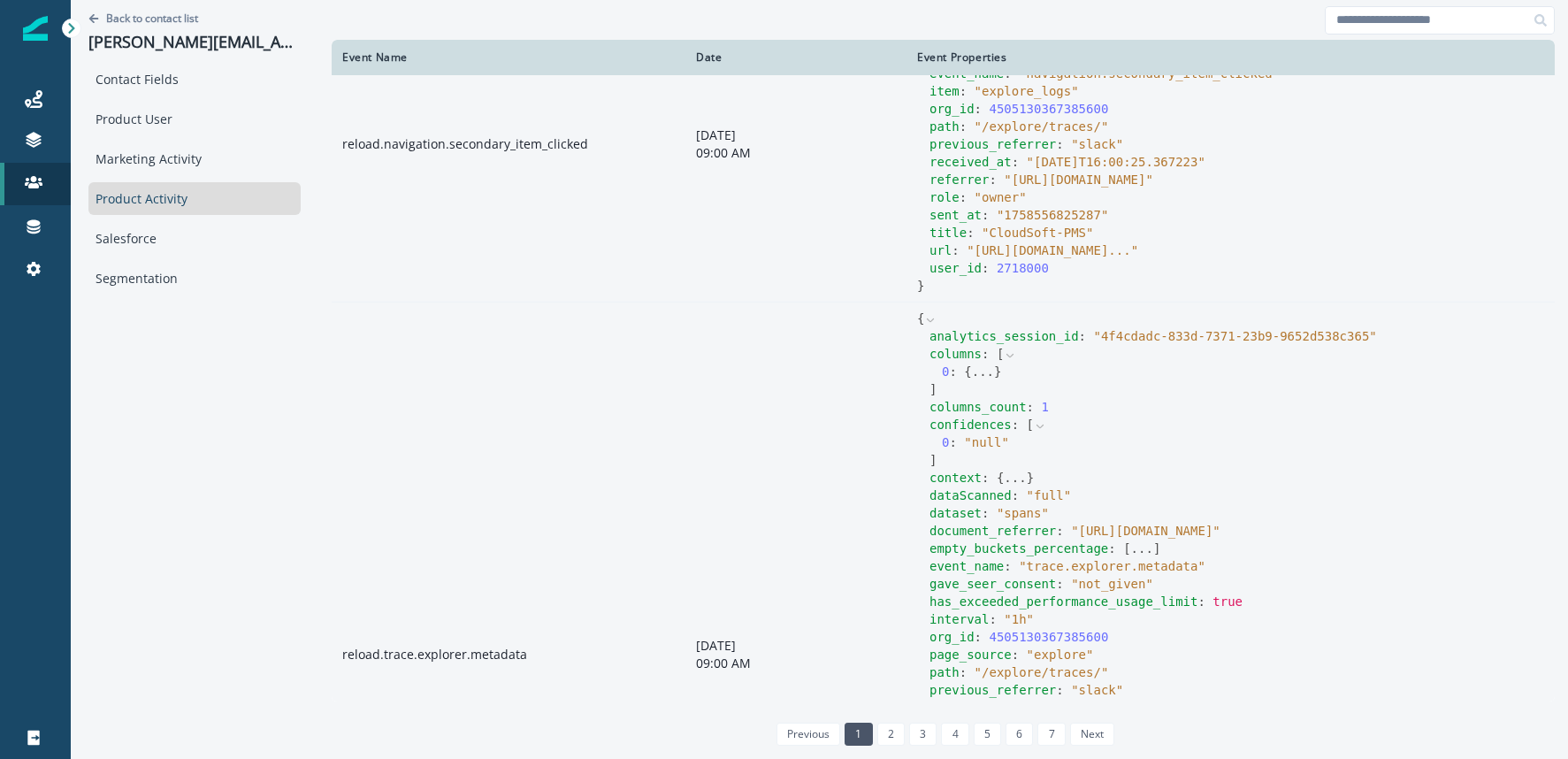
scroll to position [1032, 0]
click at [924, 322] on icon at bounding box center [930, 316] width 12 height 12
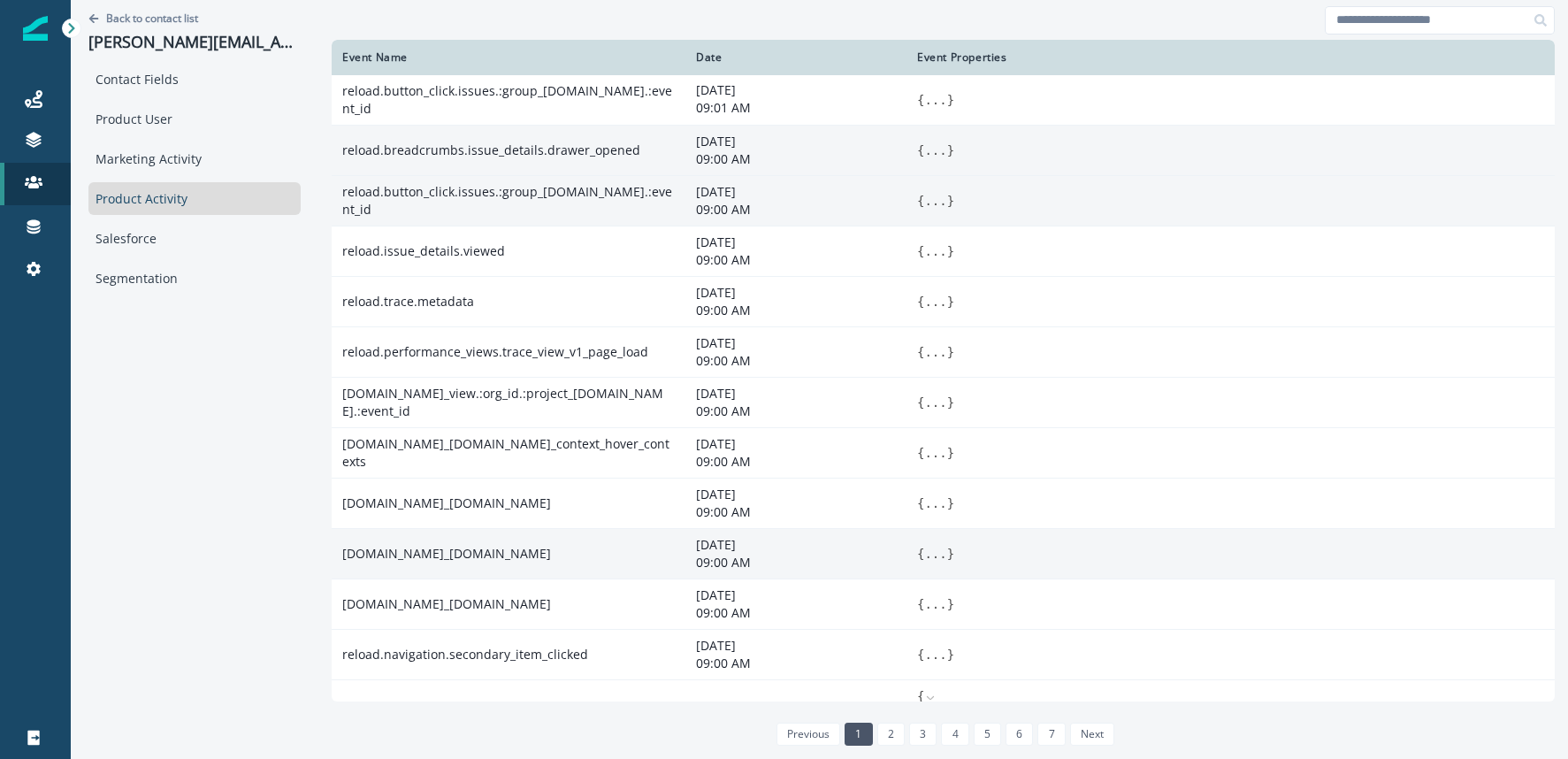
scroll to position [0, 0]
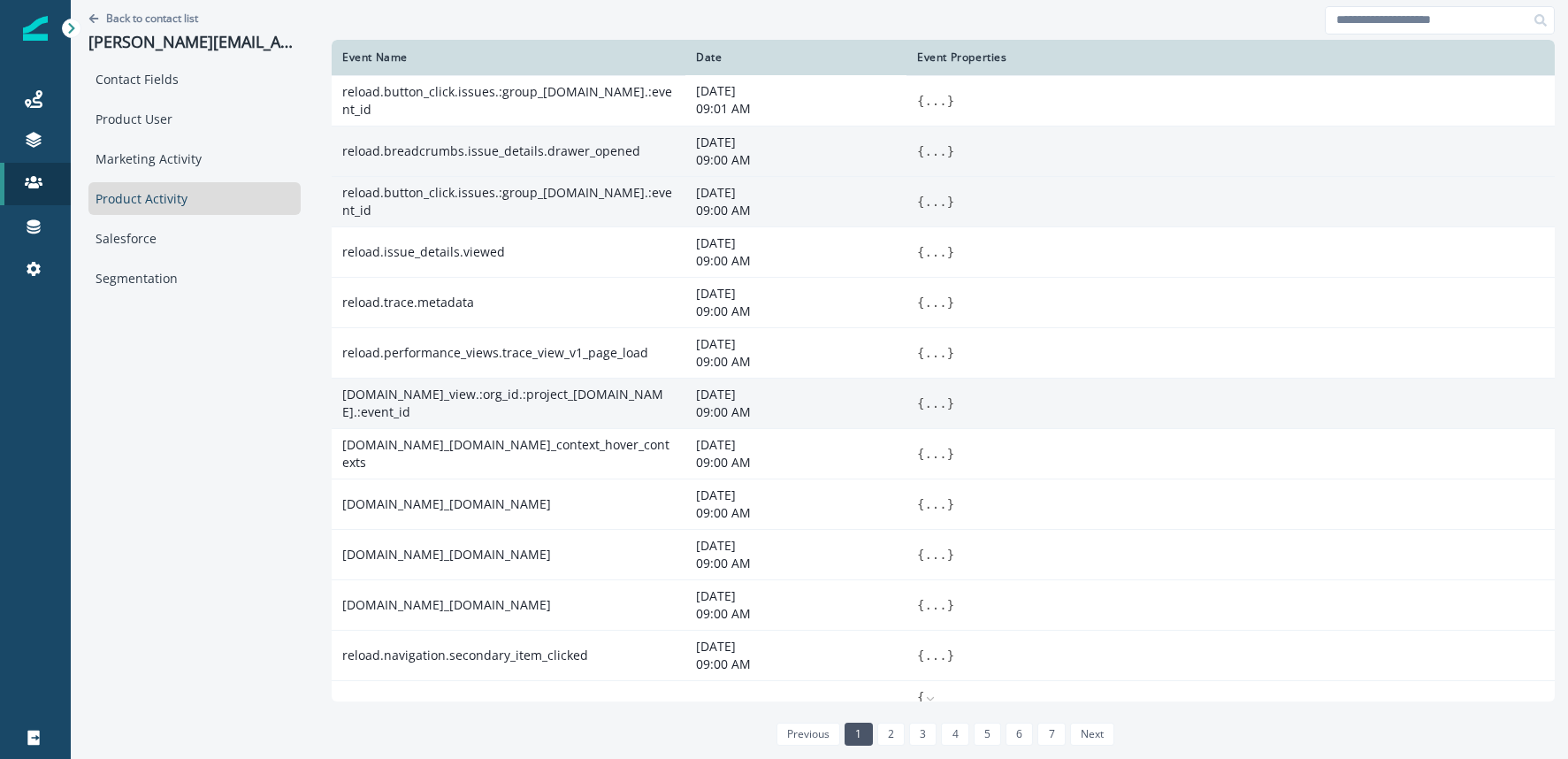
click at [924, 404] on button "..." at bounding box center [935, 403] width 22 height 18
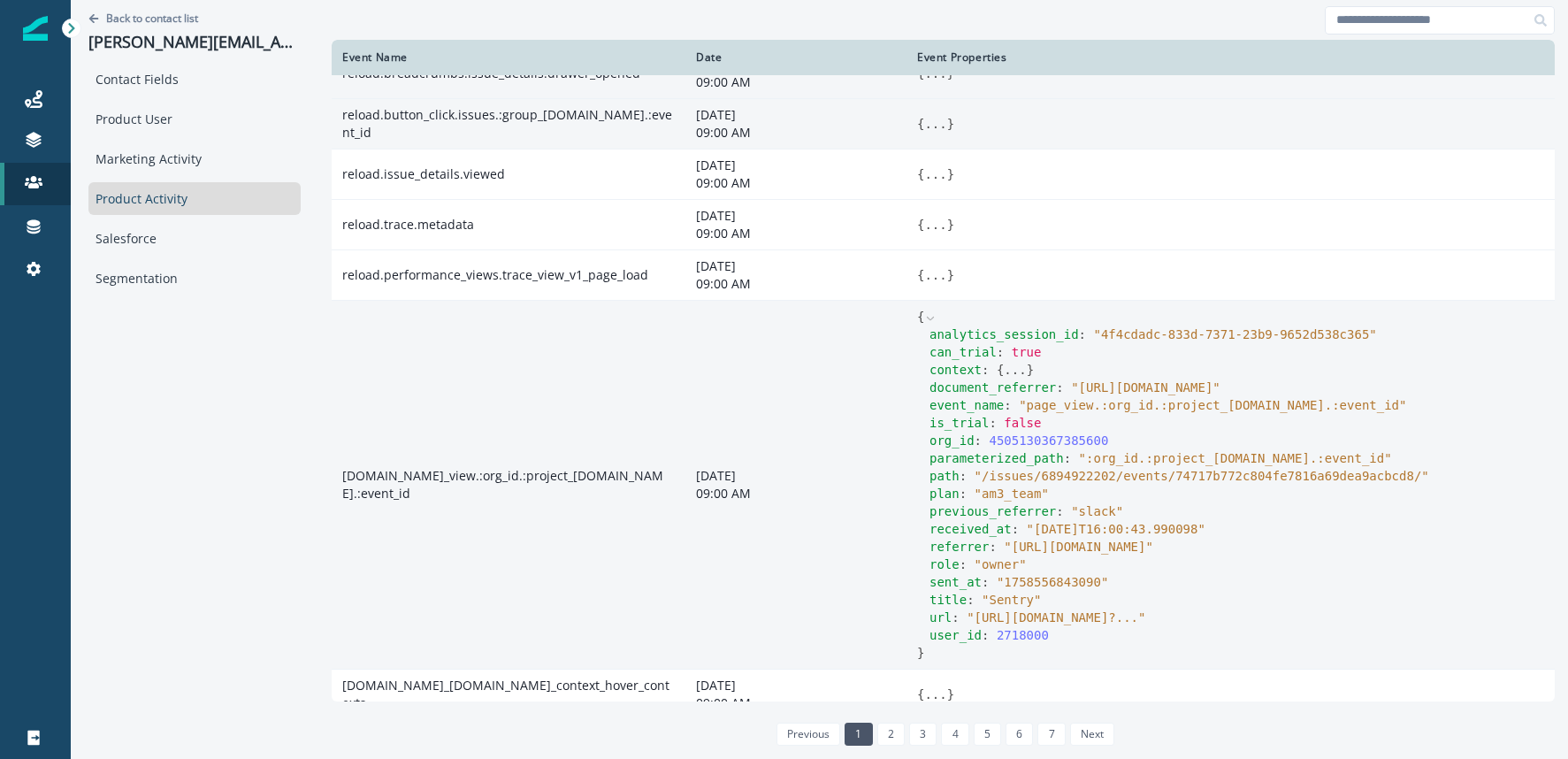
scroll to position [96, 0]
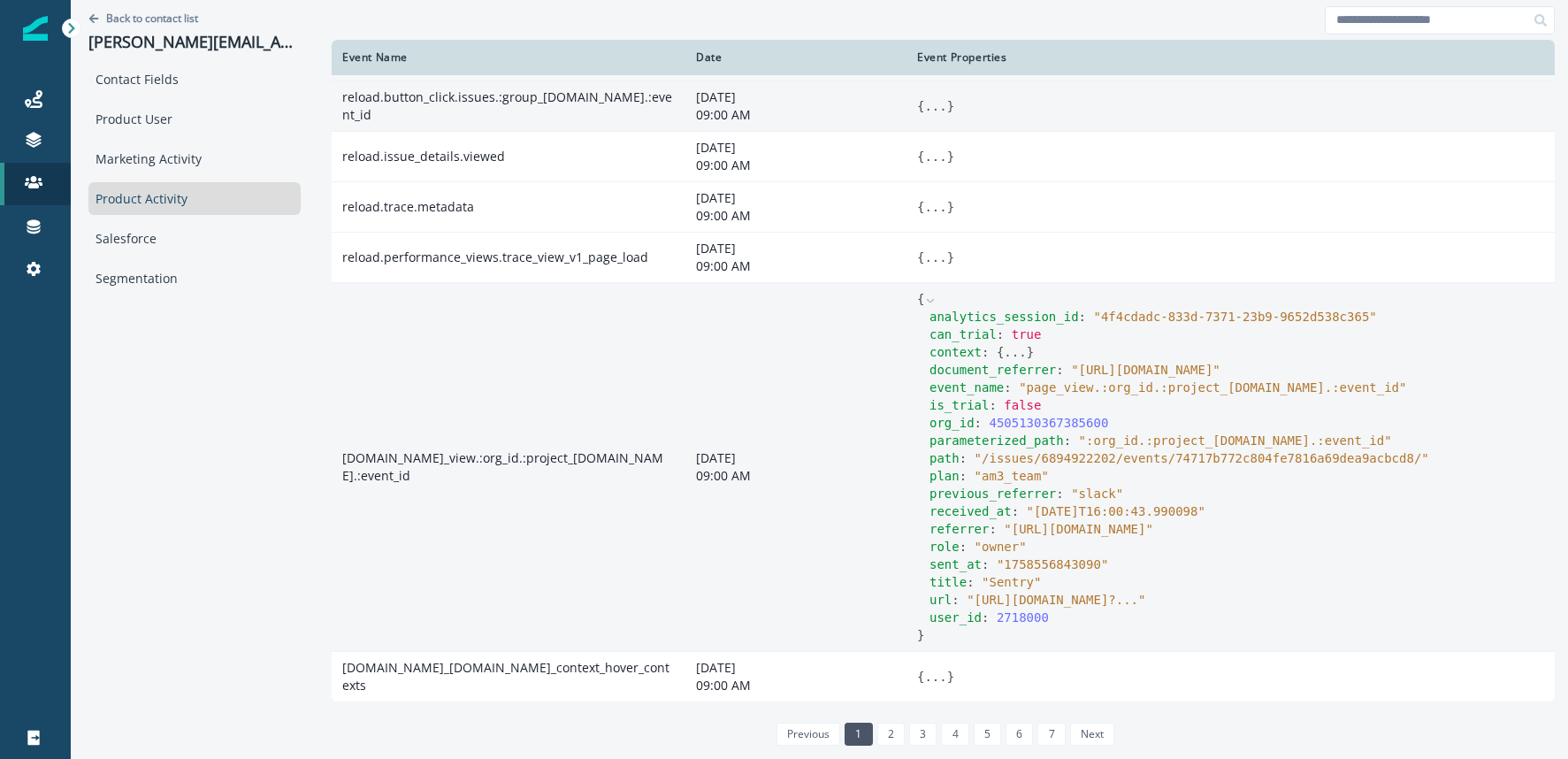
click at [1004, 349] on button "..." at bounding box center [1014, 352] width 22 height 18
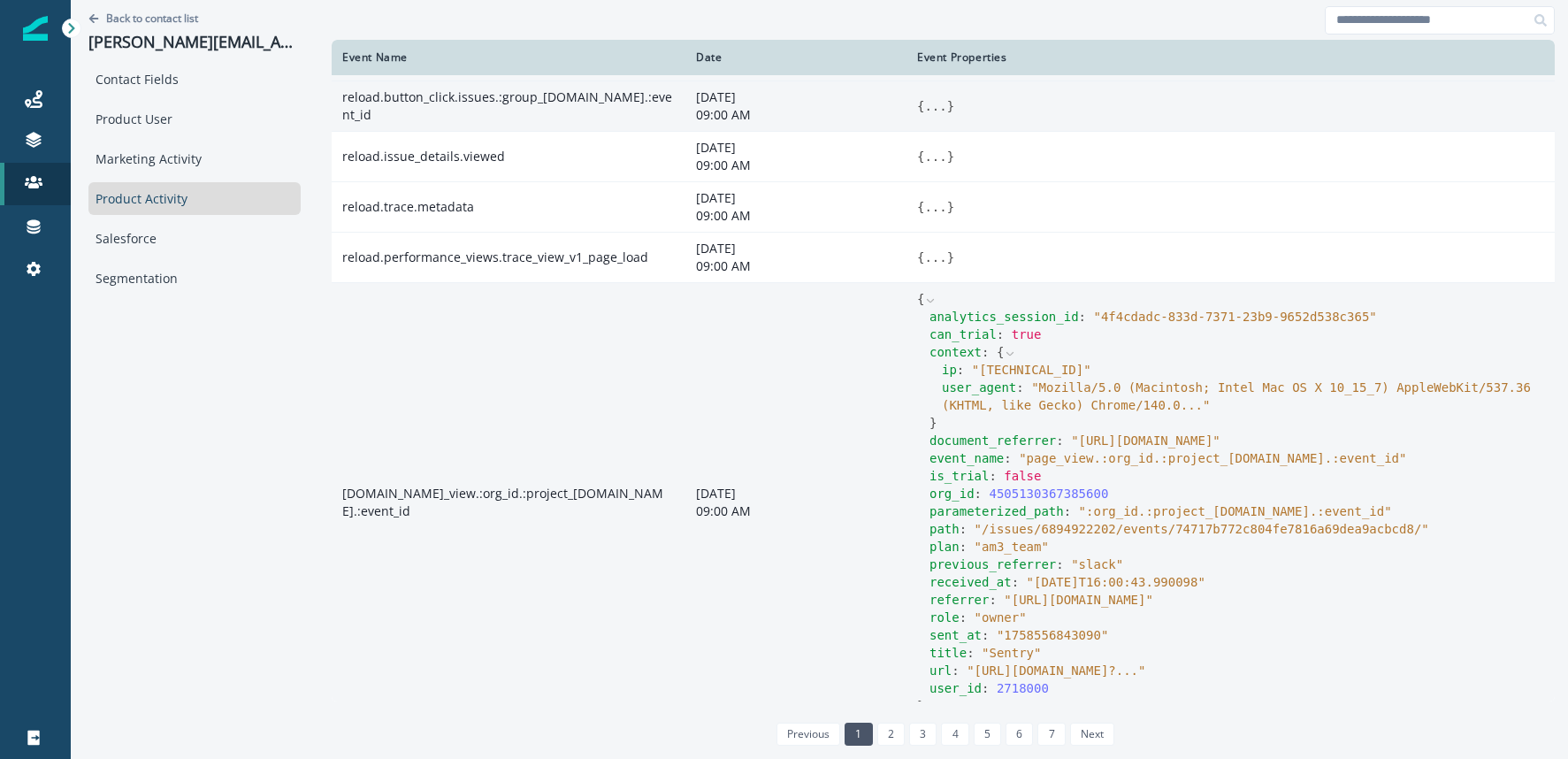
click at [924, 301] on icon at bounding box center [930, 301] width 12 height 12
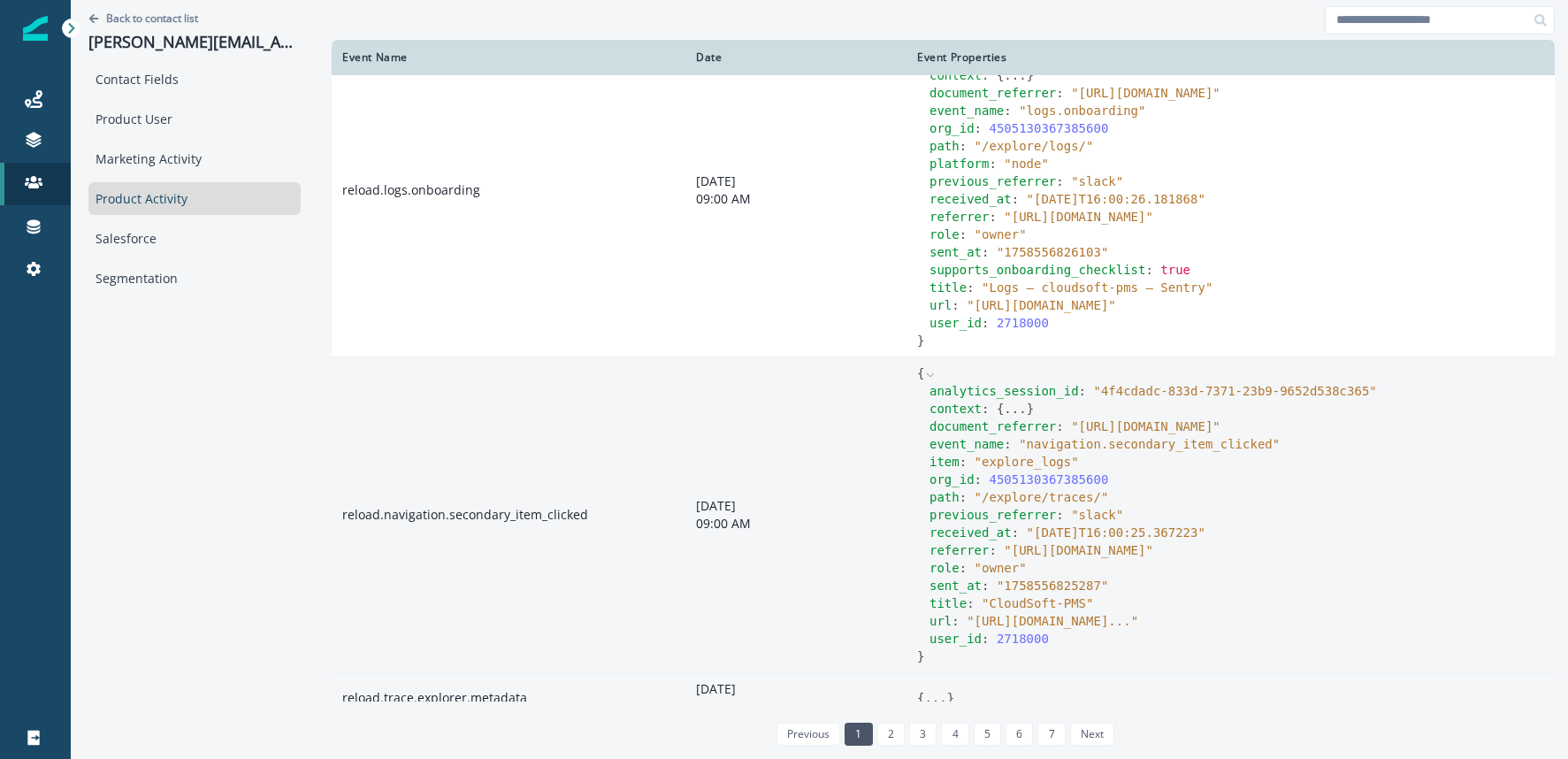
scroll to position [750, 0]
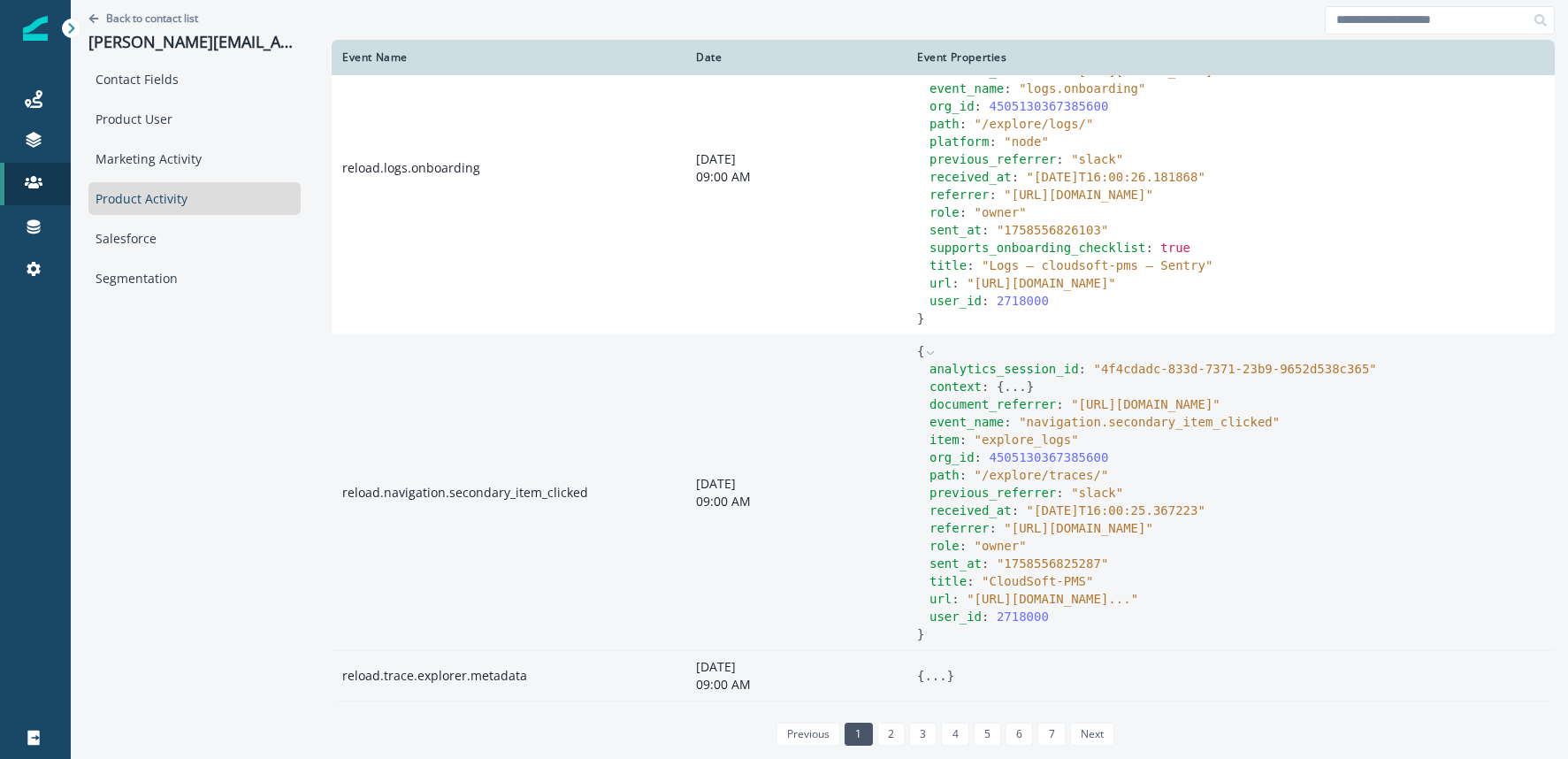
click at [924, 676] on button "..." at bounding box center [935, 676] width 22 height 18
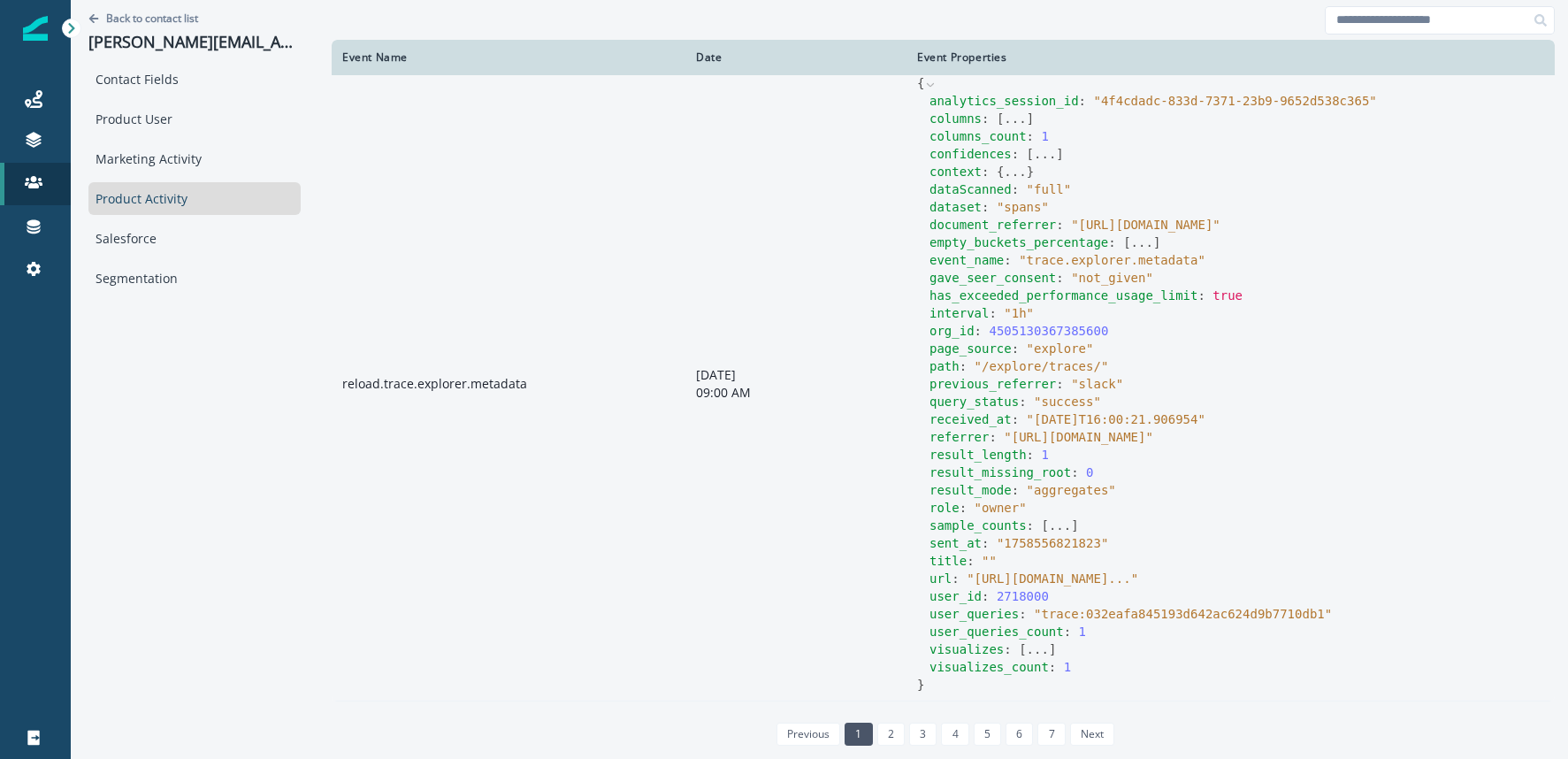
scroll to position [1369, 0]
click at [1027, 643] on button "..." at bounding box center [1037, 649] width 22 height 18
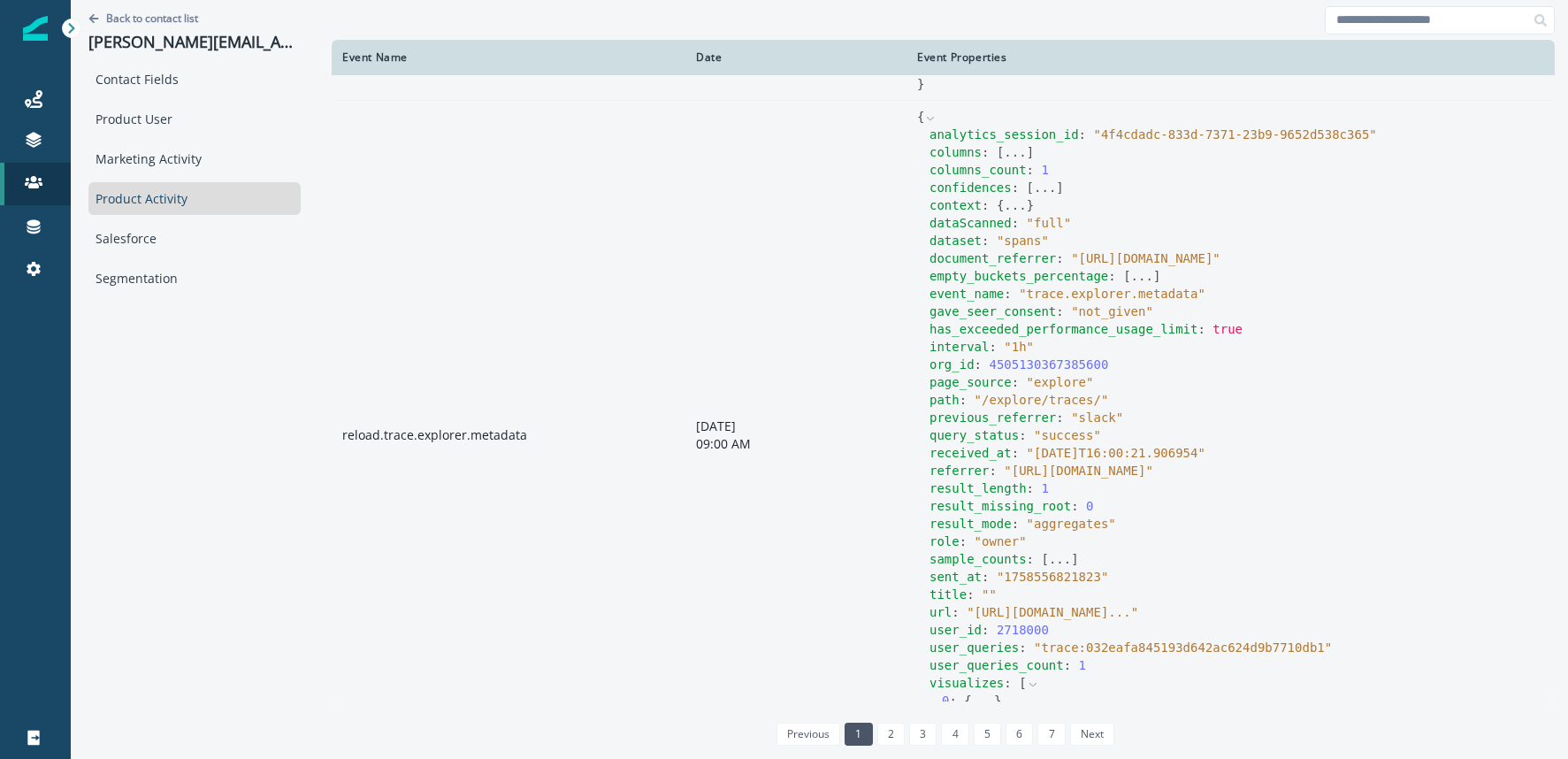
scroll to position [1173, 0]
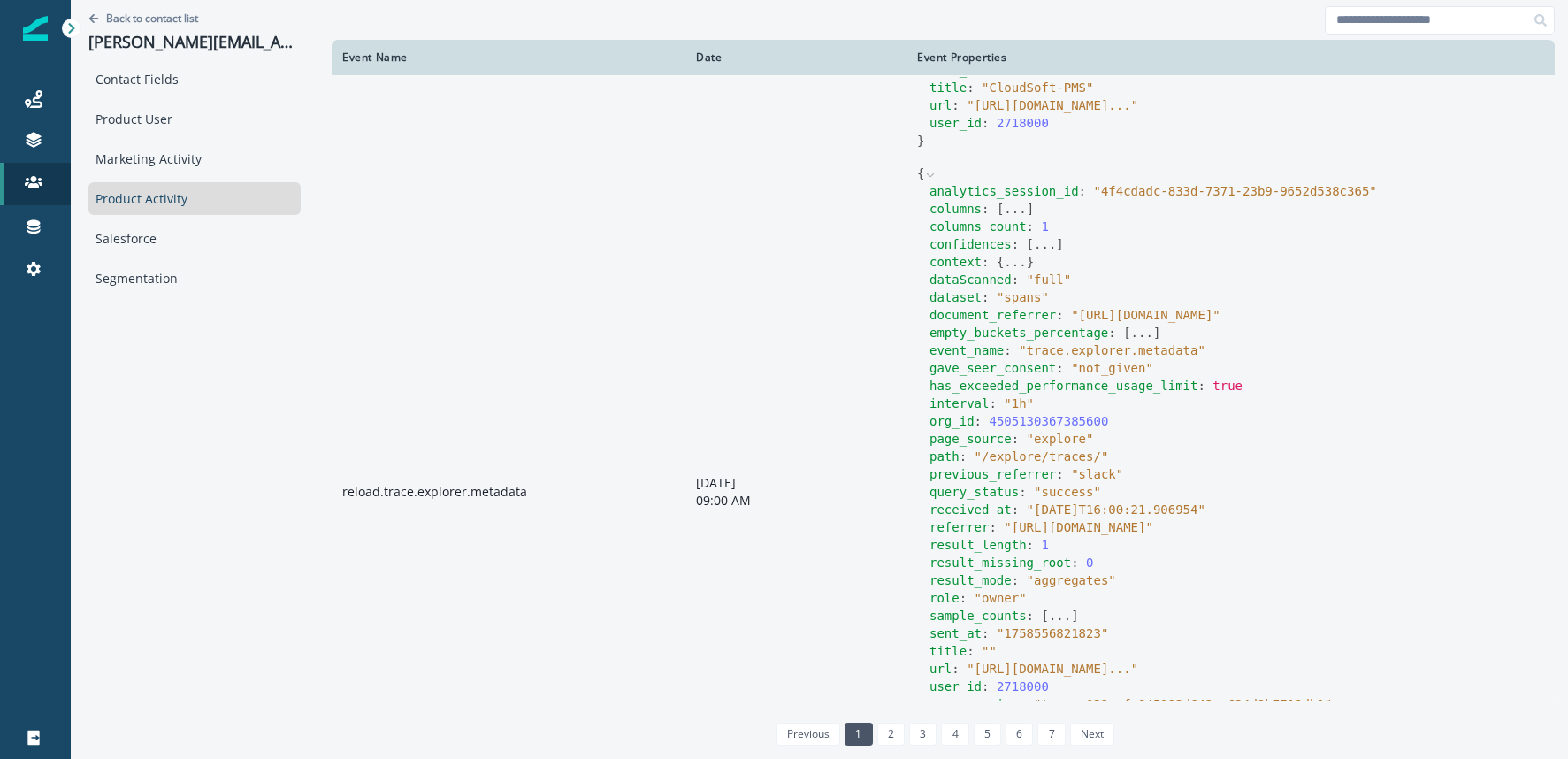
click at [1004, 271] on button "..." at bounding box center [1014, 262] width 22 height 18
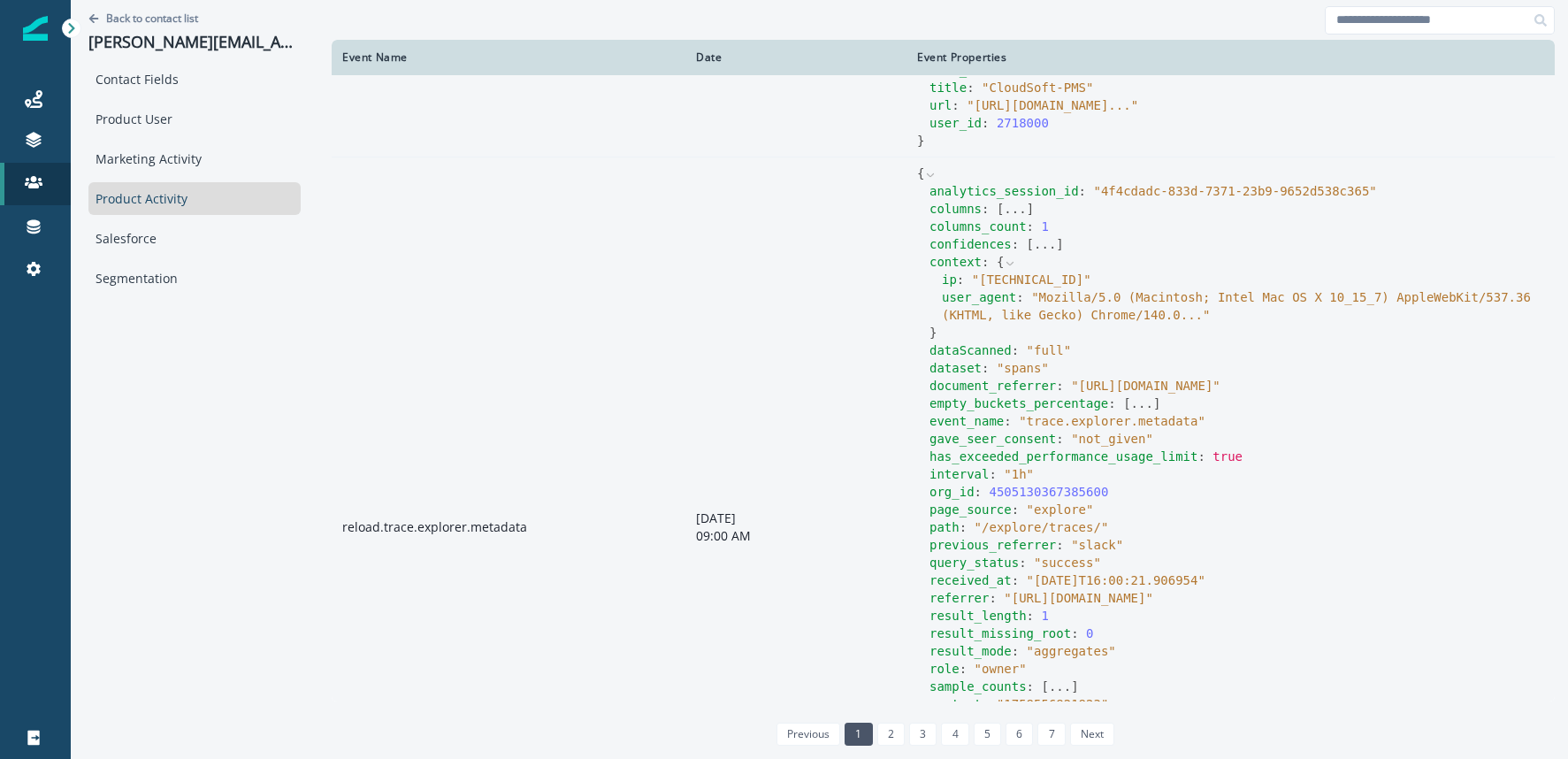
scroll to position [1204, 0]
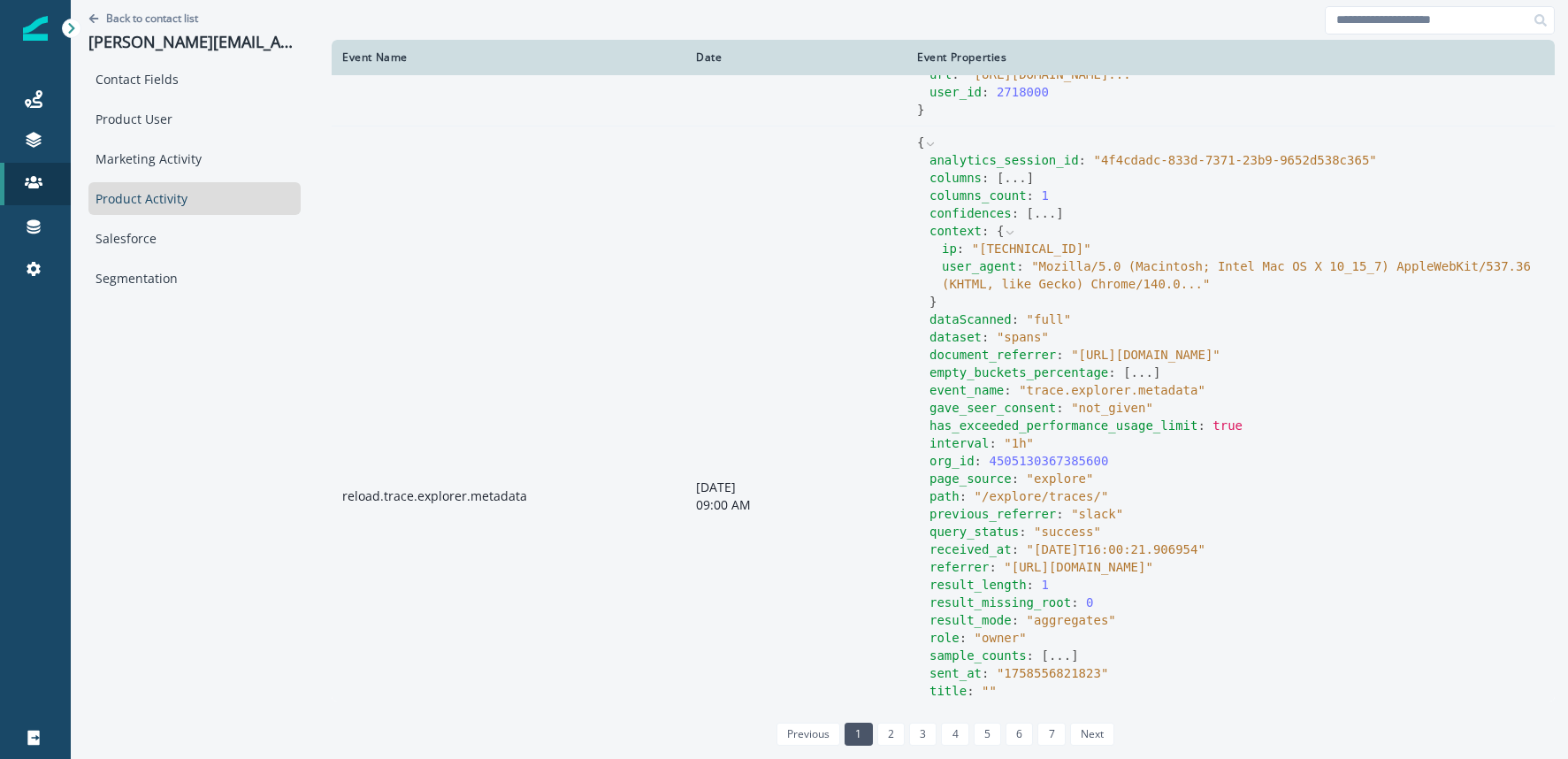
click at [1004, 239] on icon at bounding box center [1010, 233] width 12 height 12
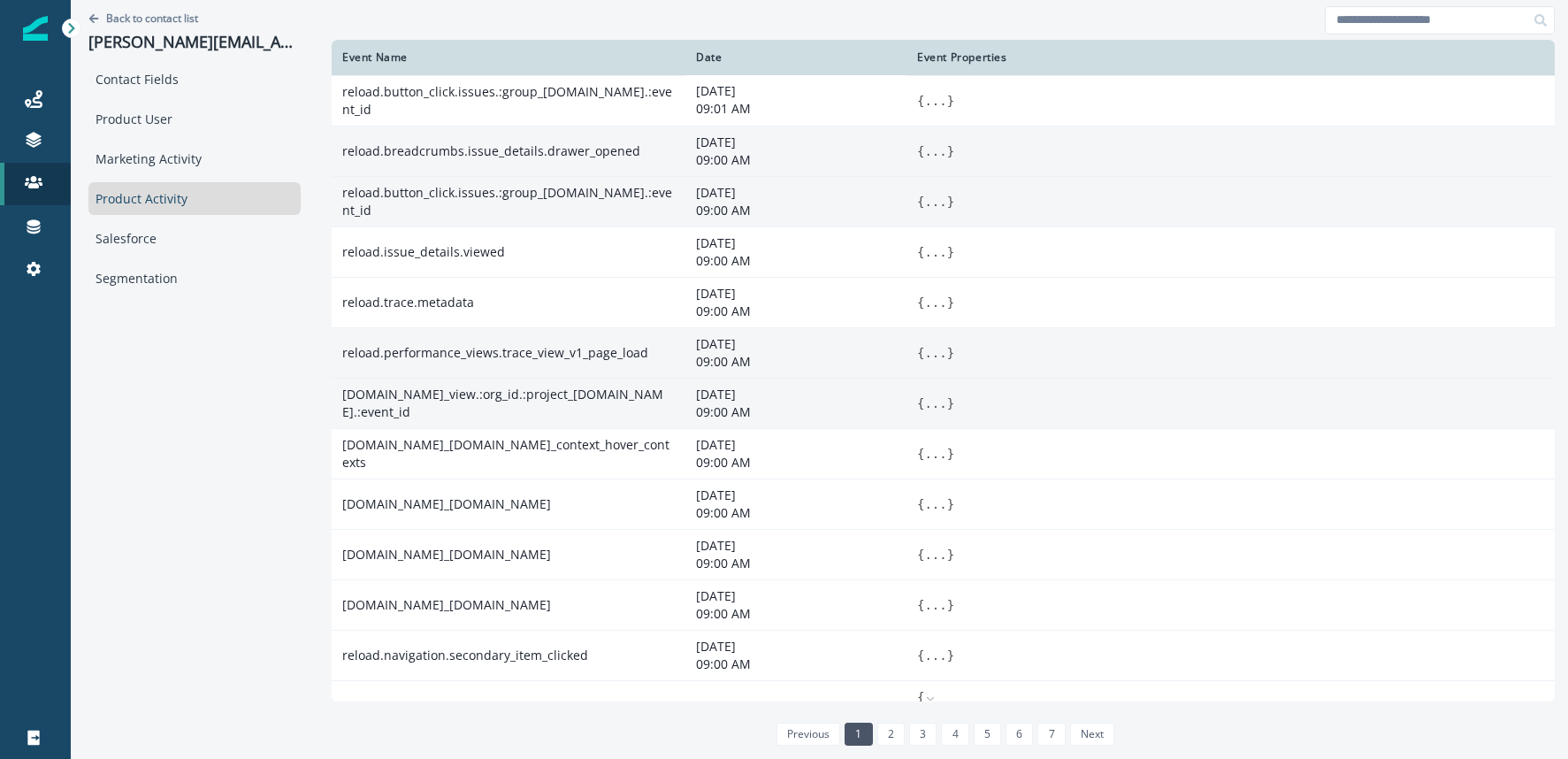
scroll to position [1, 0]
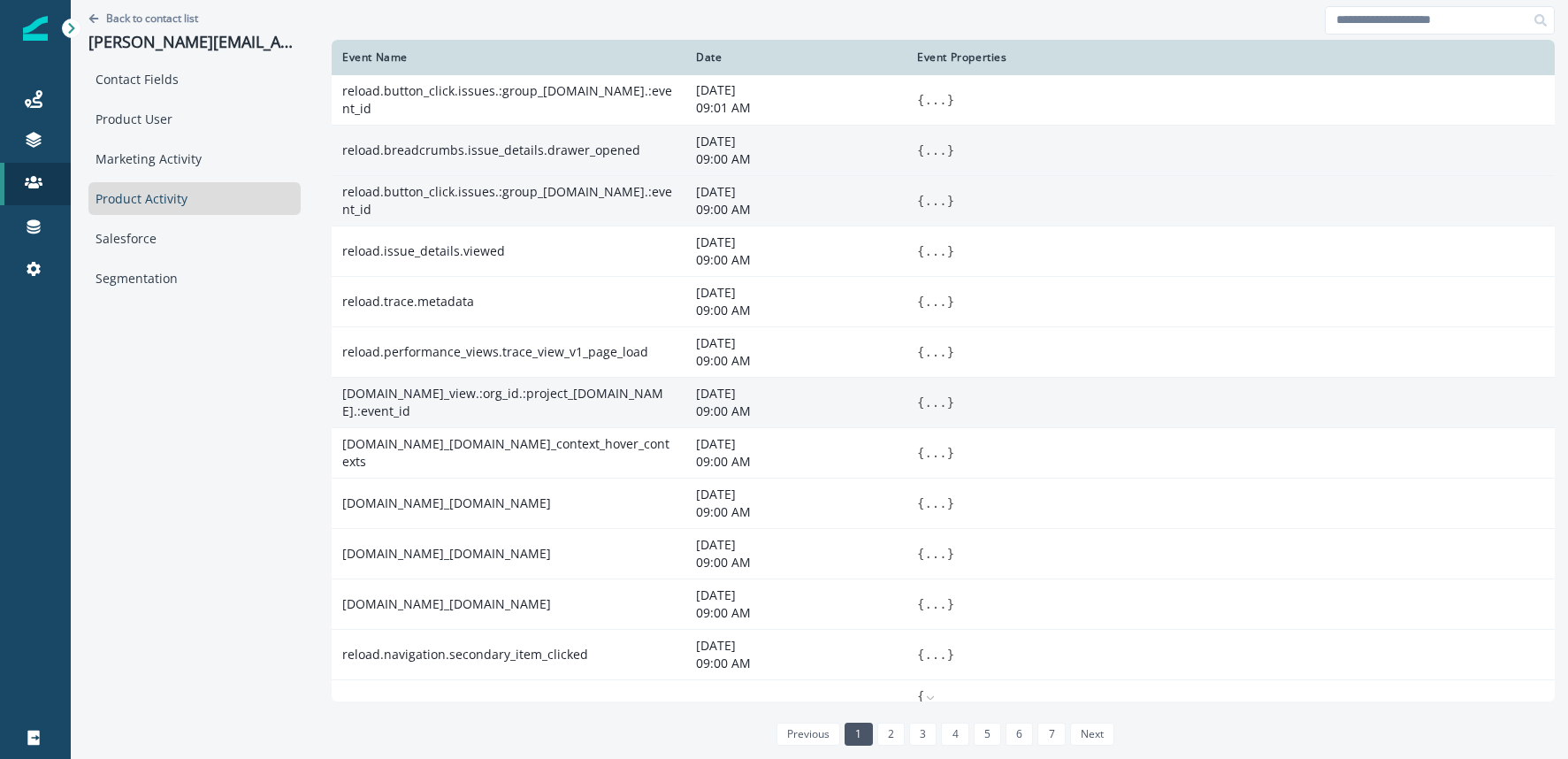
click at [924, 402] on button "..." at bounding box center [935, 402] width 22 height 18
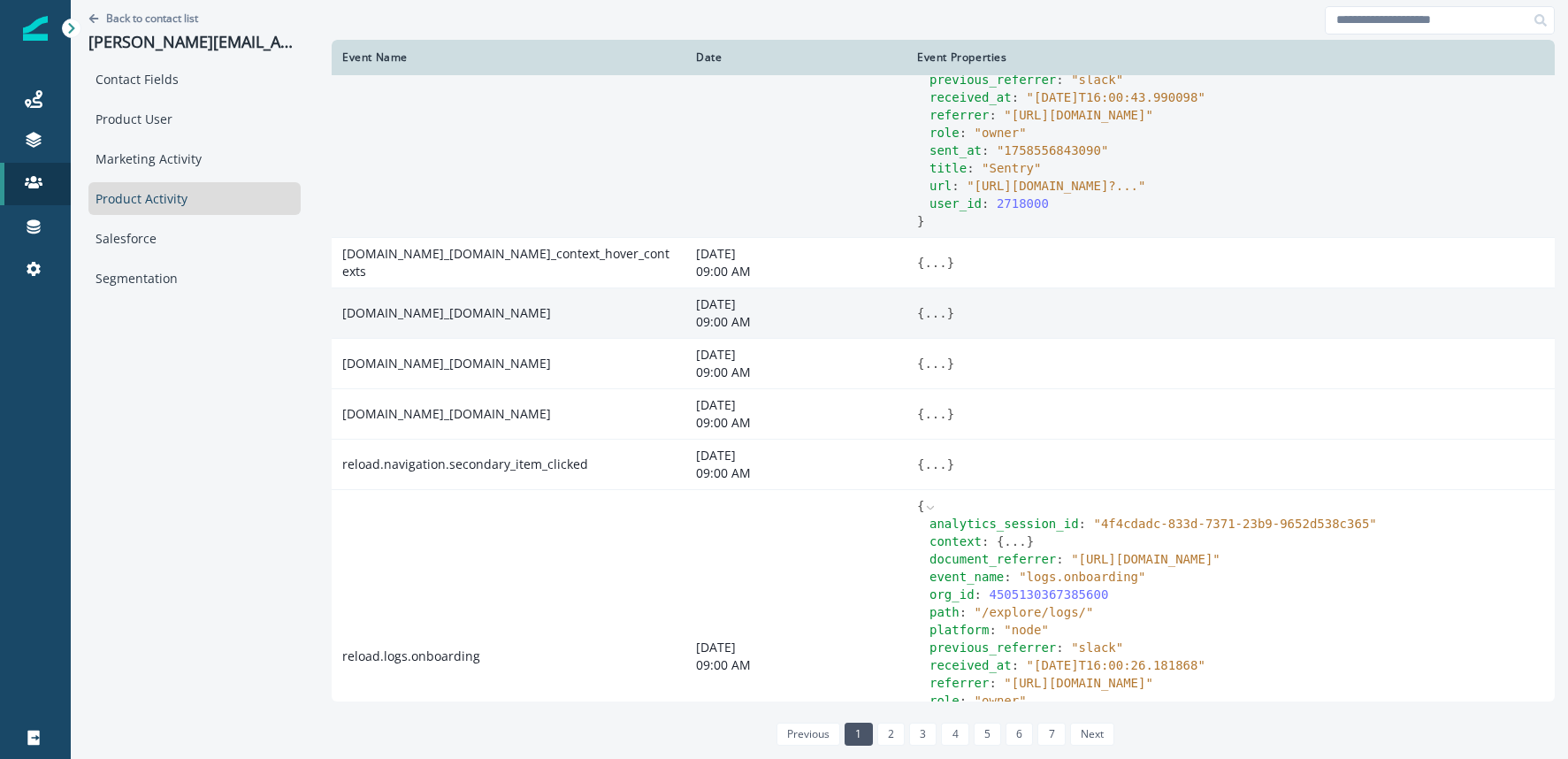
scroll to position [516, 0]
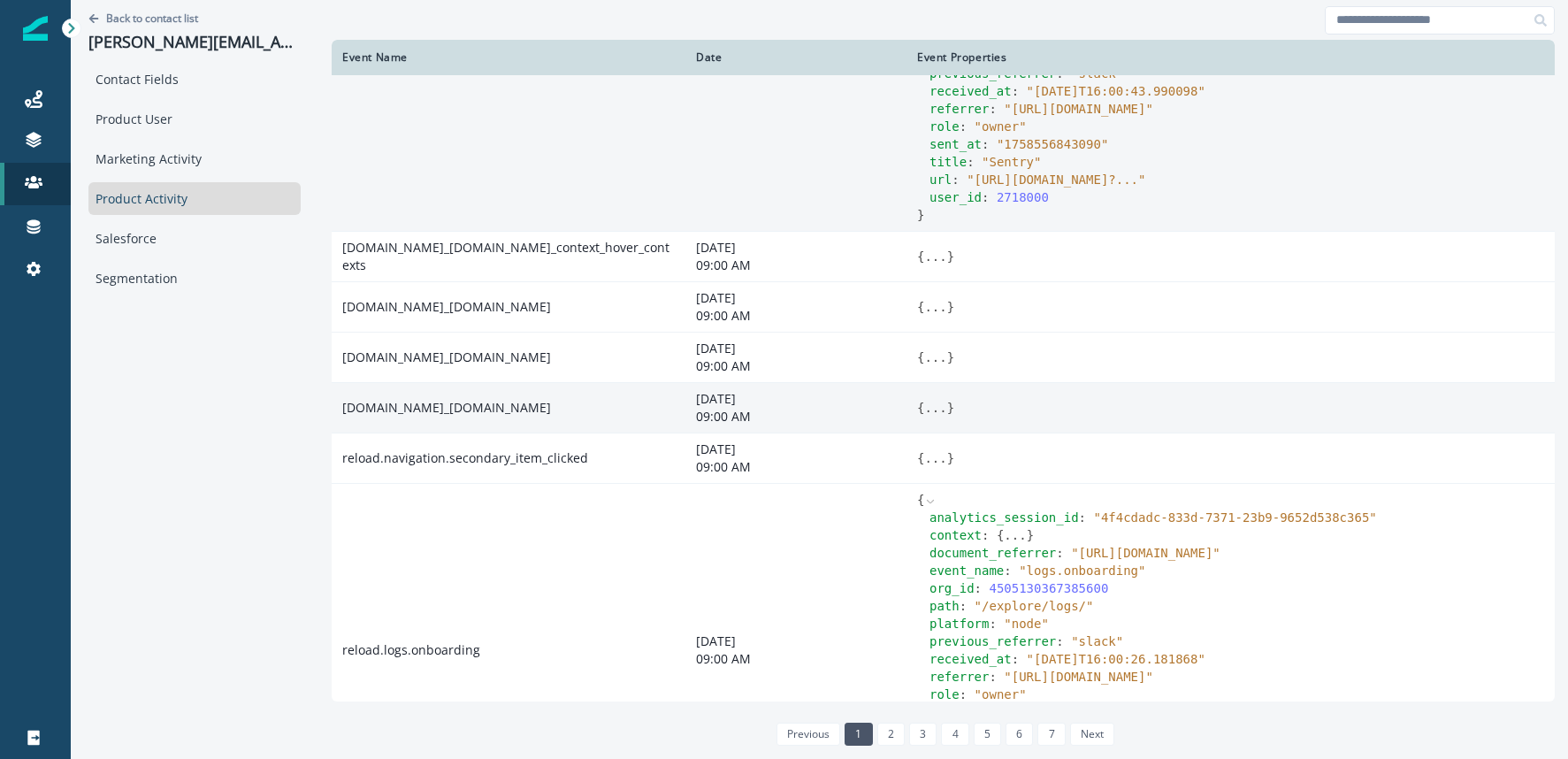
click at [924, 417] on button "..." at bounding box center [935, 408] width 22 height 18
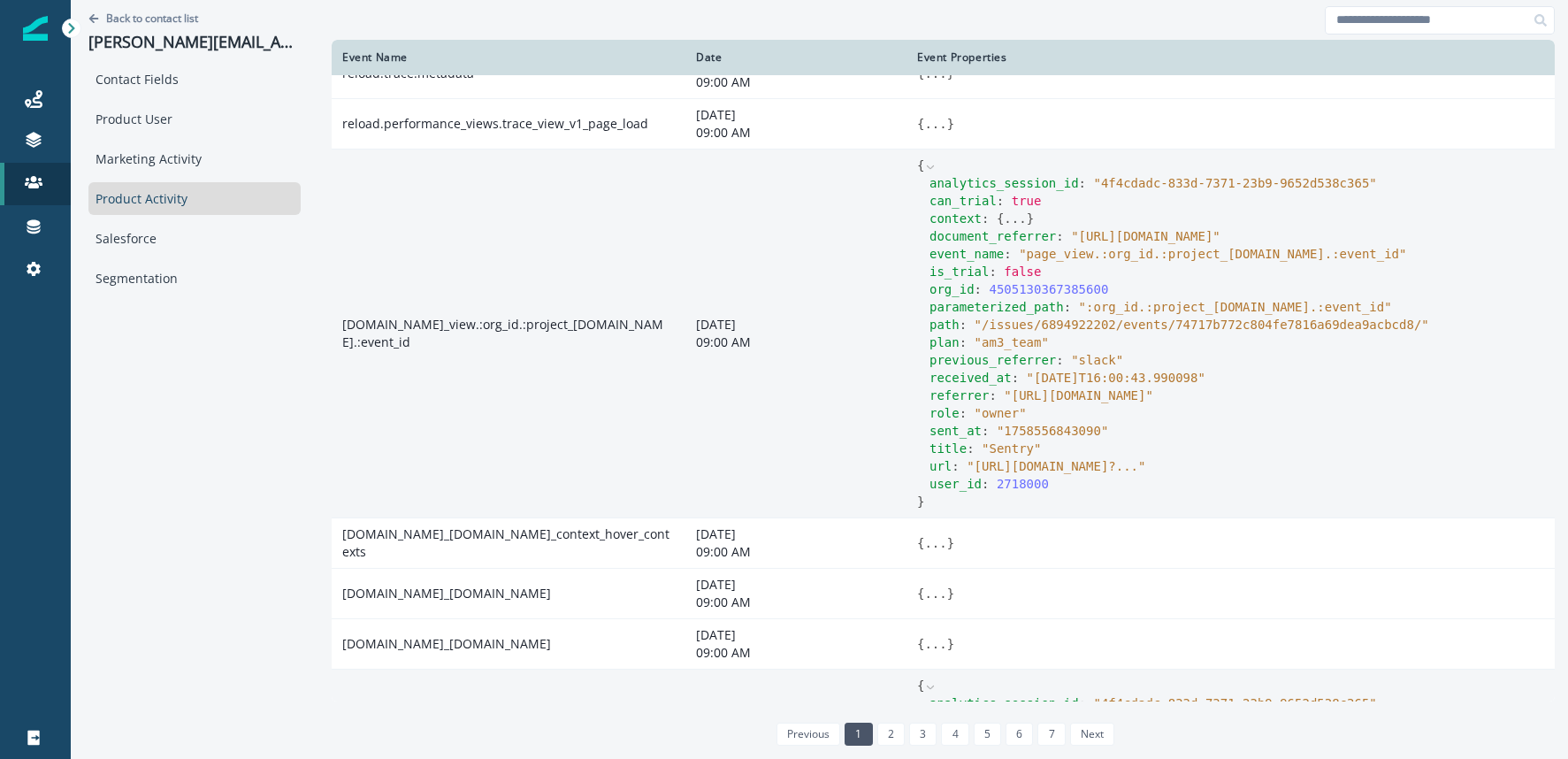
scroll to position [0, 0]
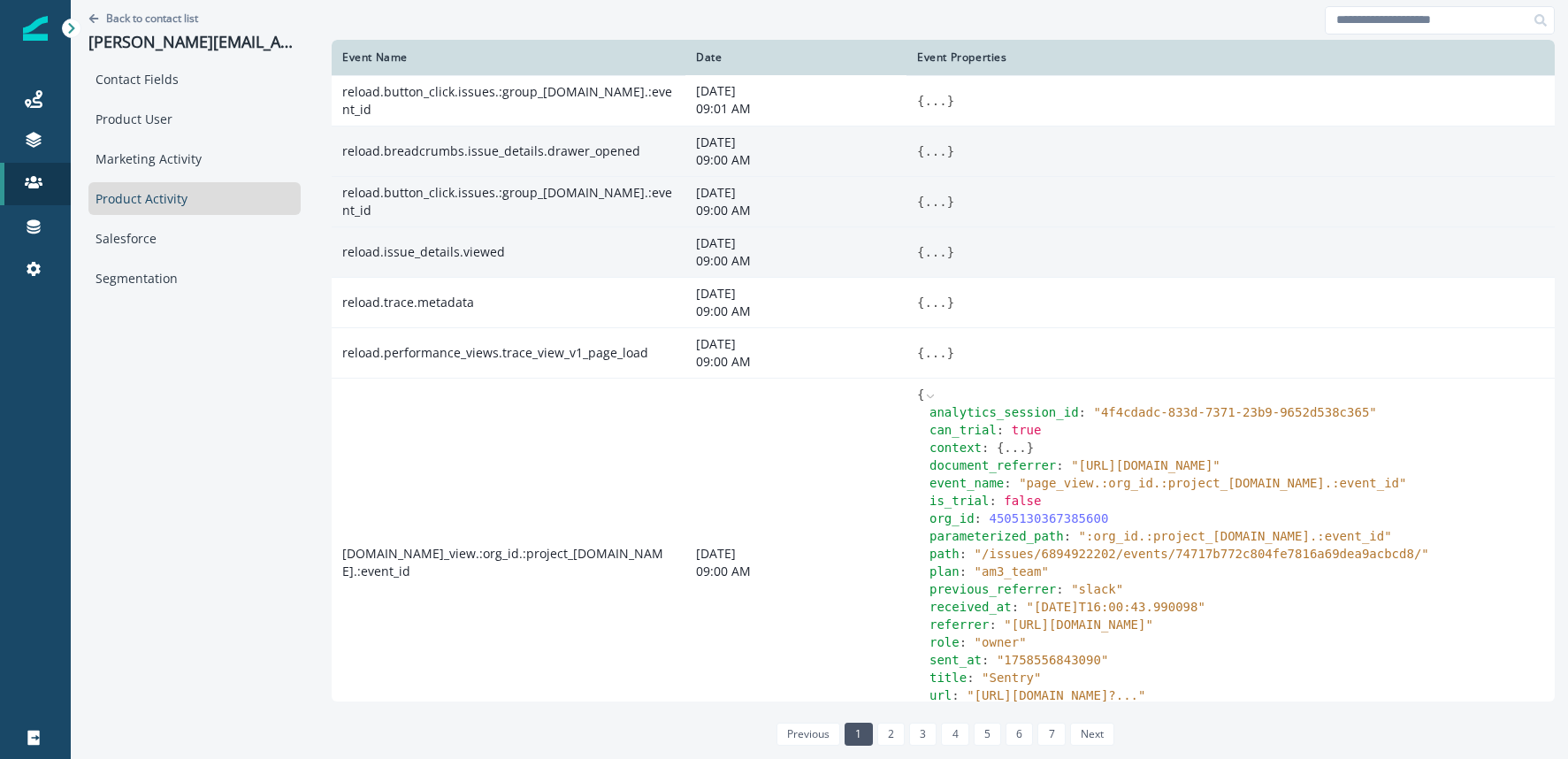
click at [924, 254] on button "..." at bounding box center [935, 252] width 22 height 18
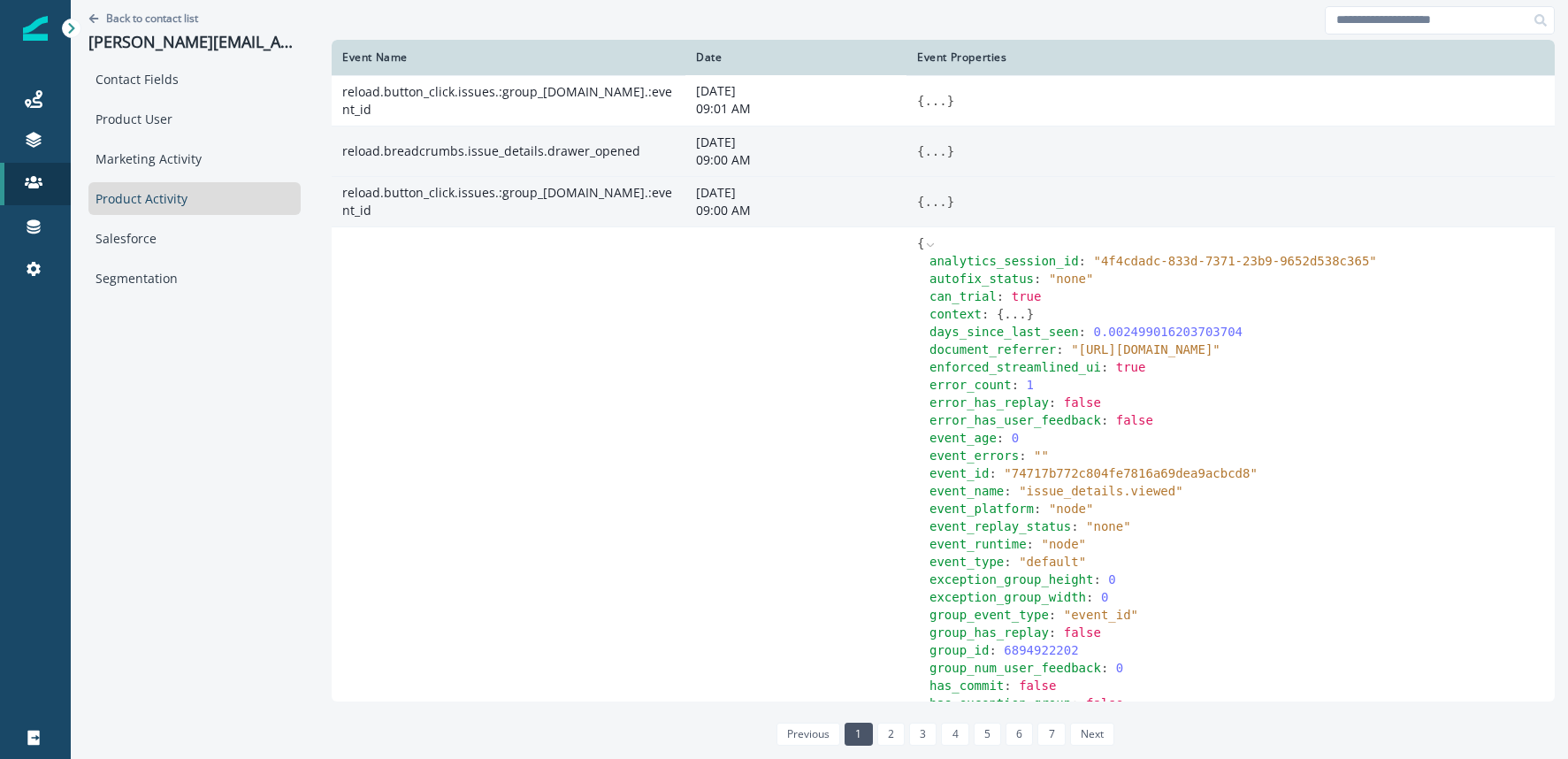
click at [924, 246] on icon at bounding box center [930, 245] width 12 height 12
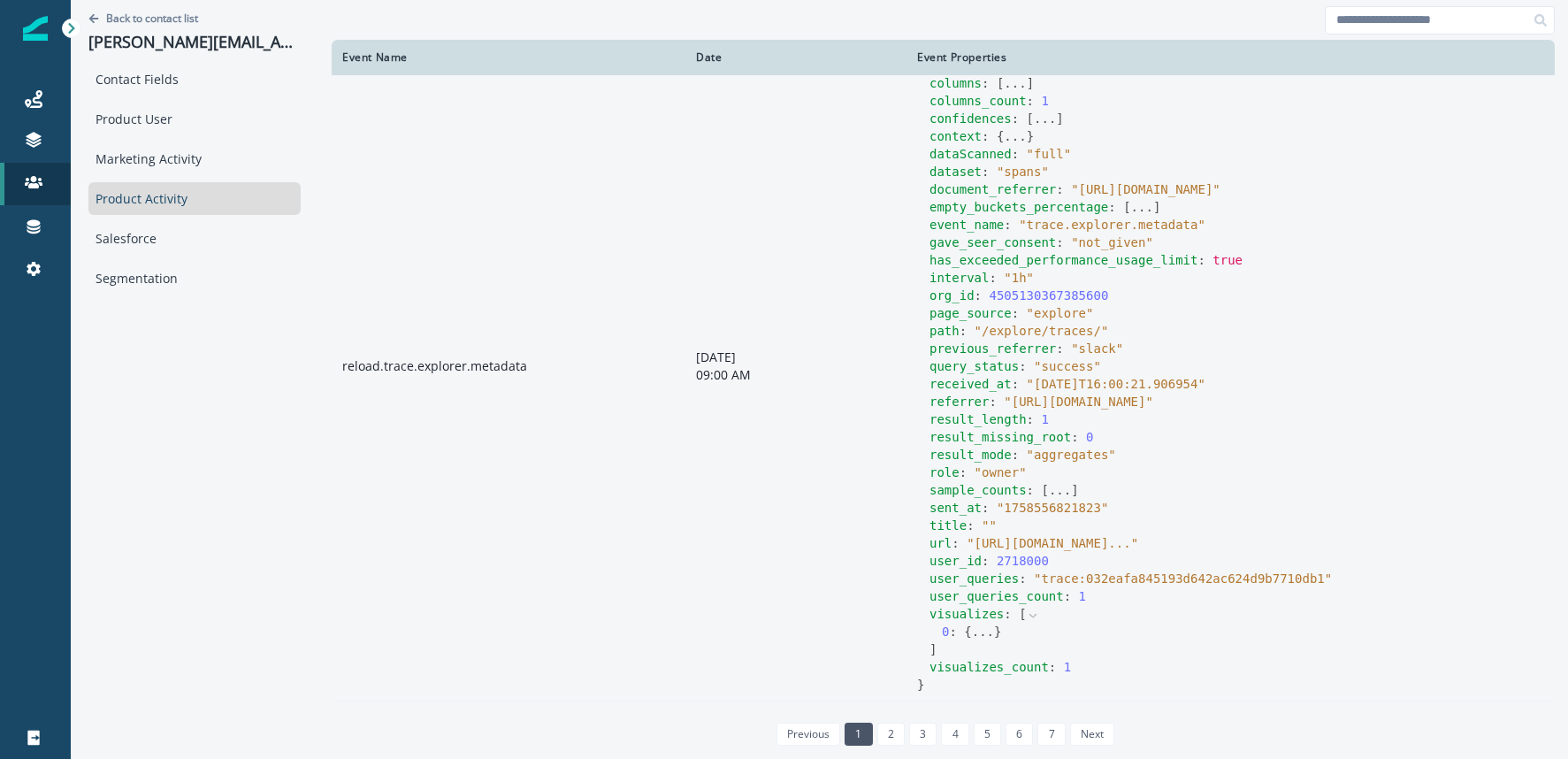
scroll to position [2112, 0]
click at [974, 732] on link "5" at bounding box center [987, 734] width 27 height 23
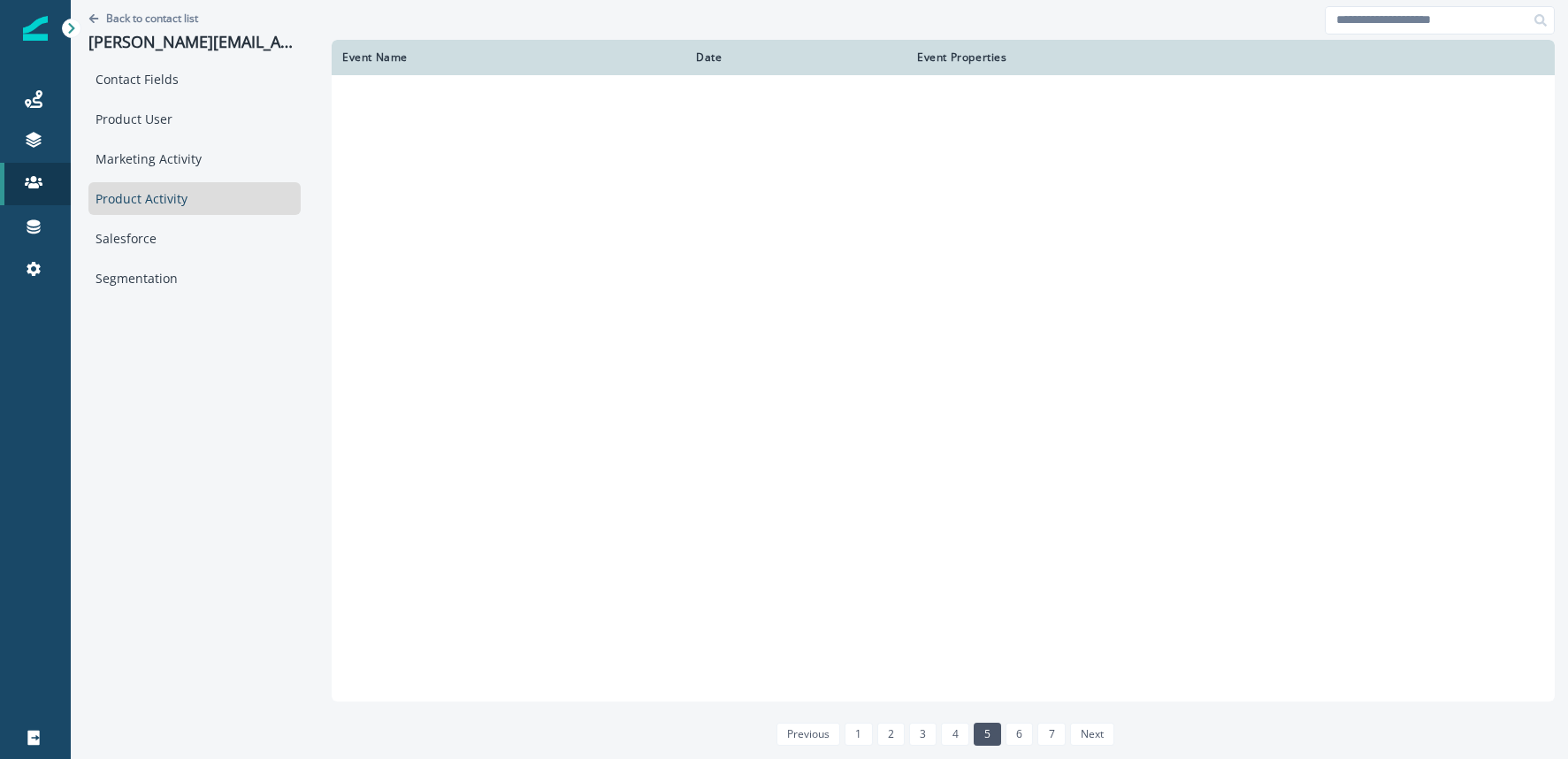
scroll to position [131, 0]
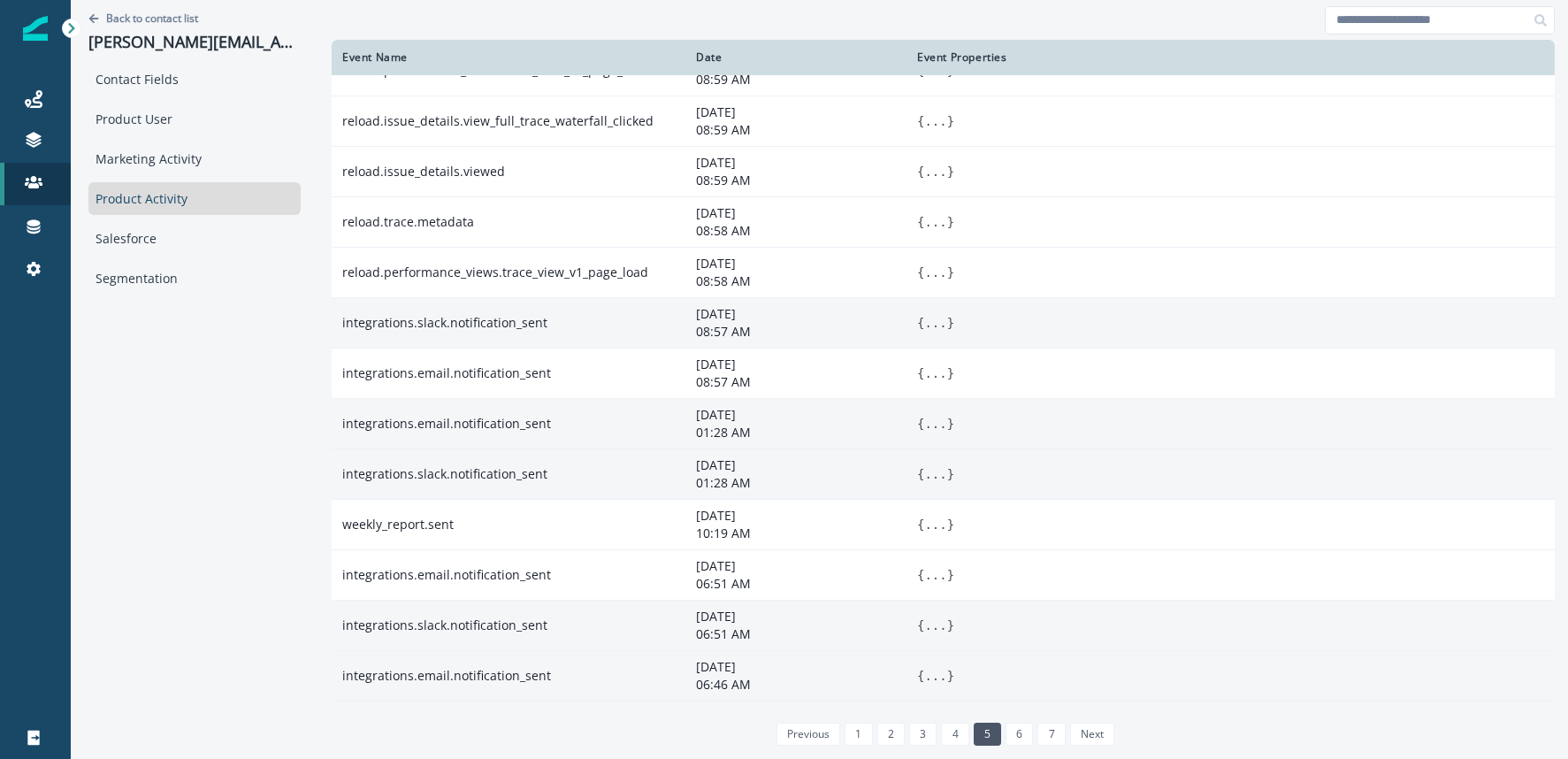
click at [924, 326] on button "..." at bounding box center [935, 323] width 22 height 18
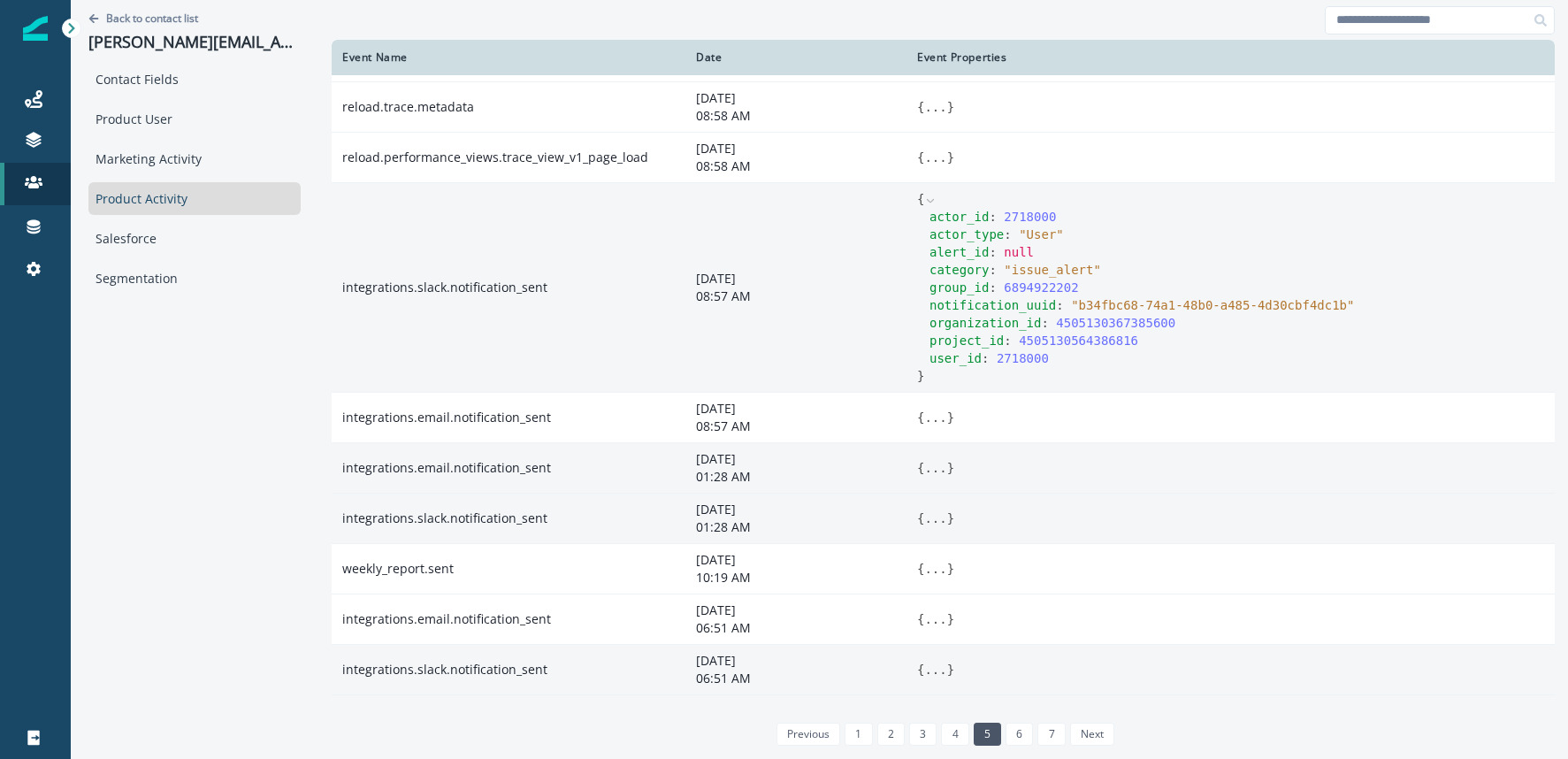
scroll to position [290, 0]
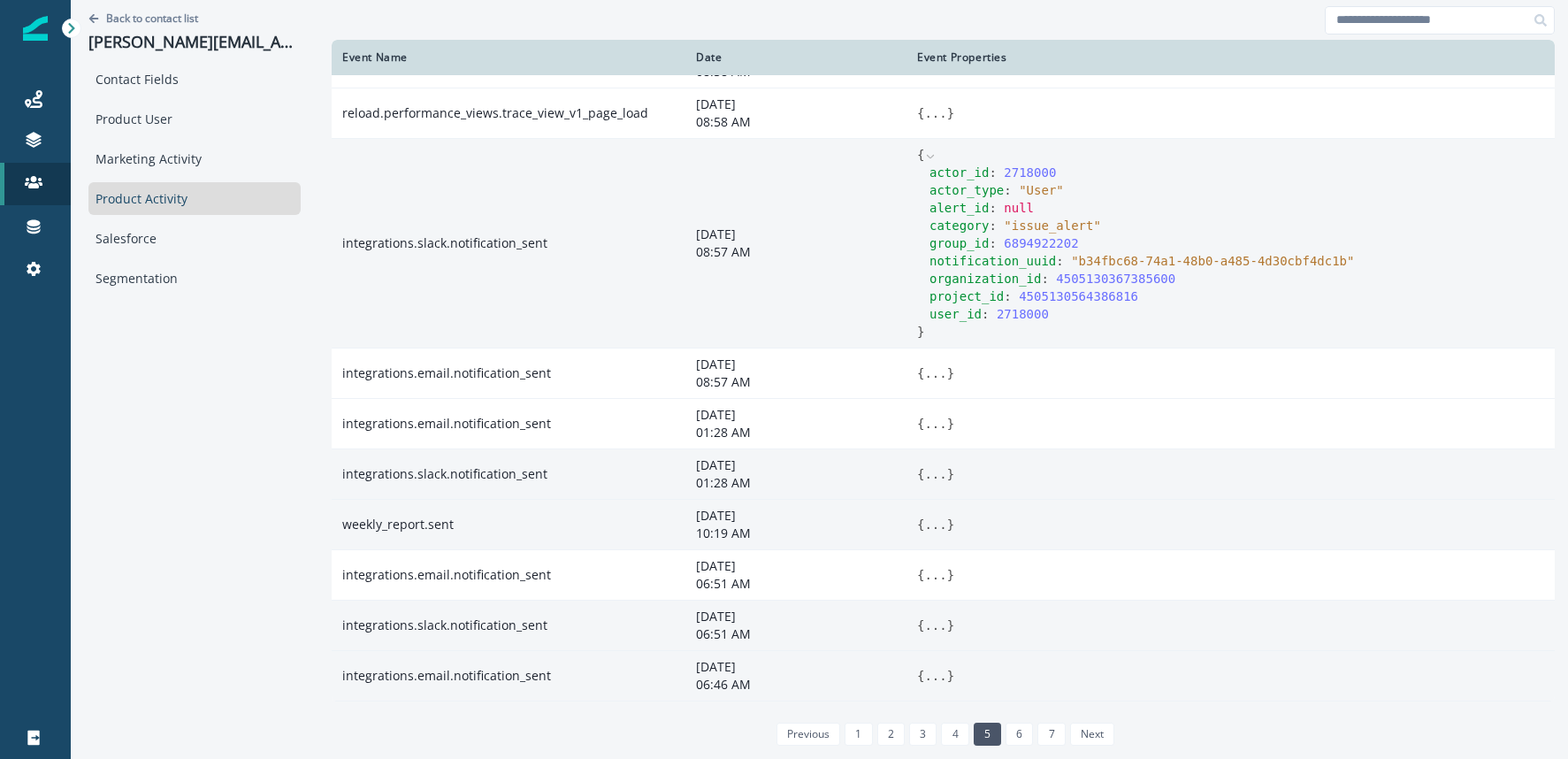
click at [924, 526] on button "..." at bounding box center [935, 525] width 22 height 18
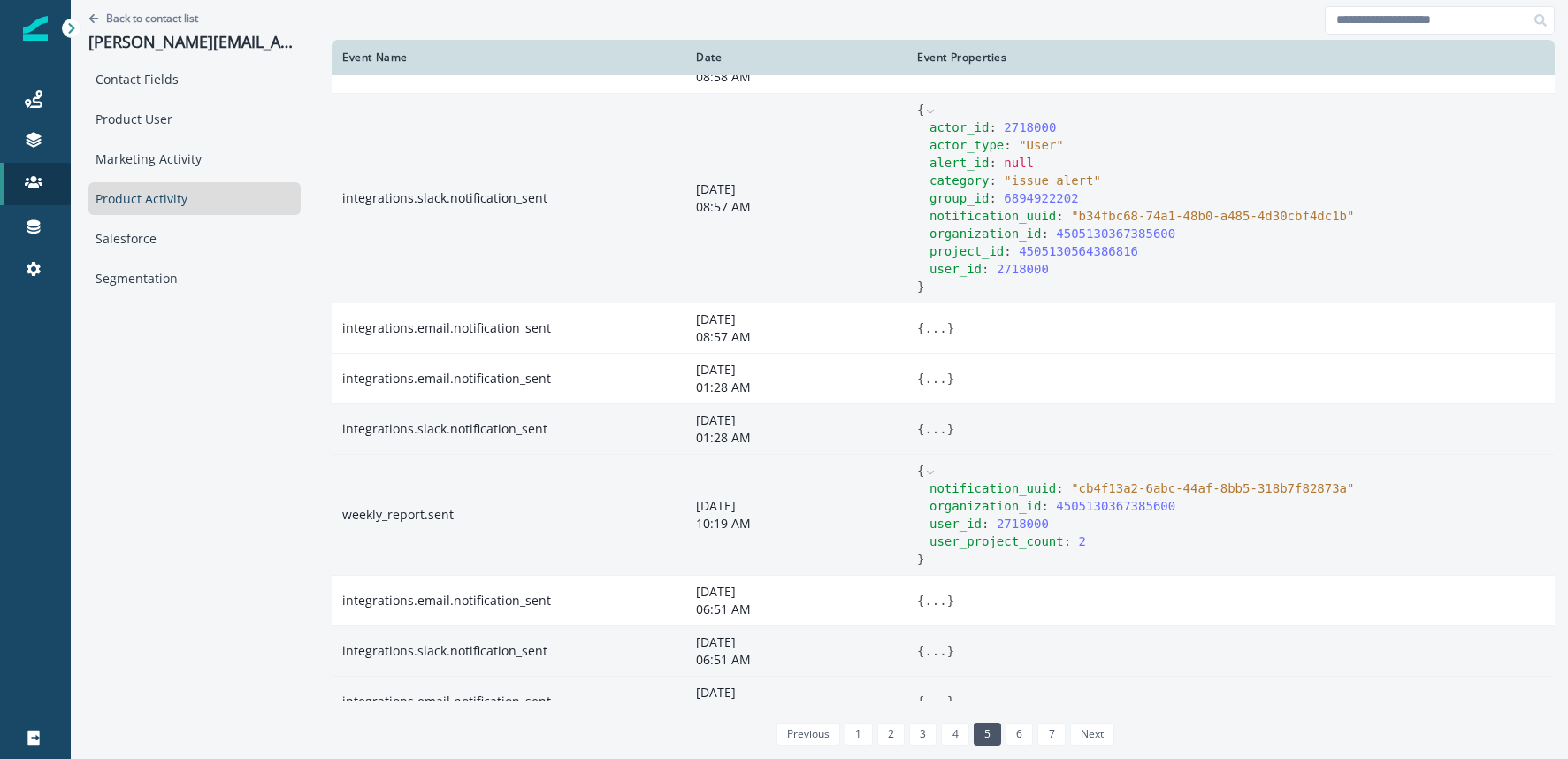
scroll to position [361, 0]
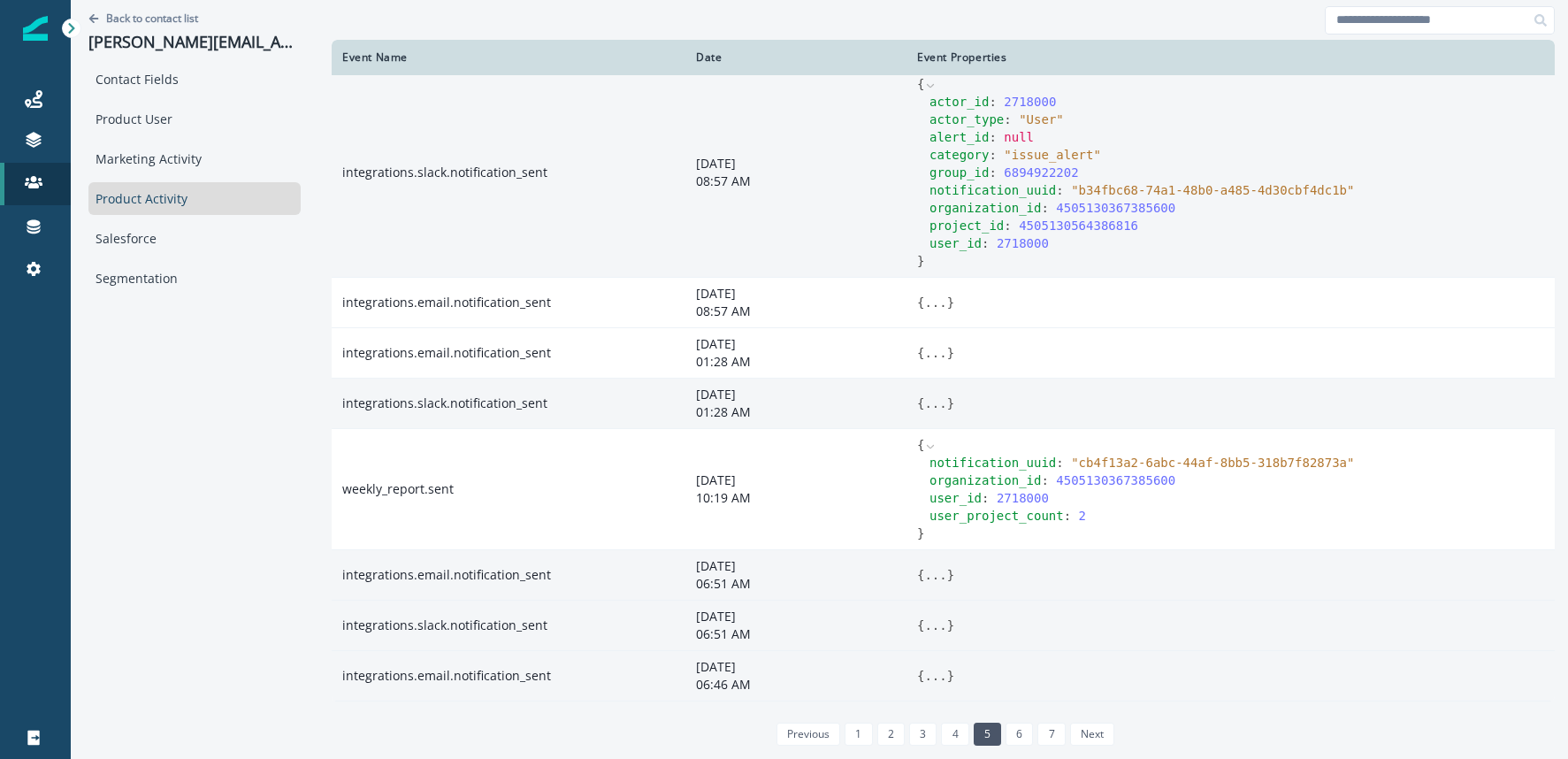
click at [924, 577] on button "..." at bounding box center [935, 575] width 22 height 18
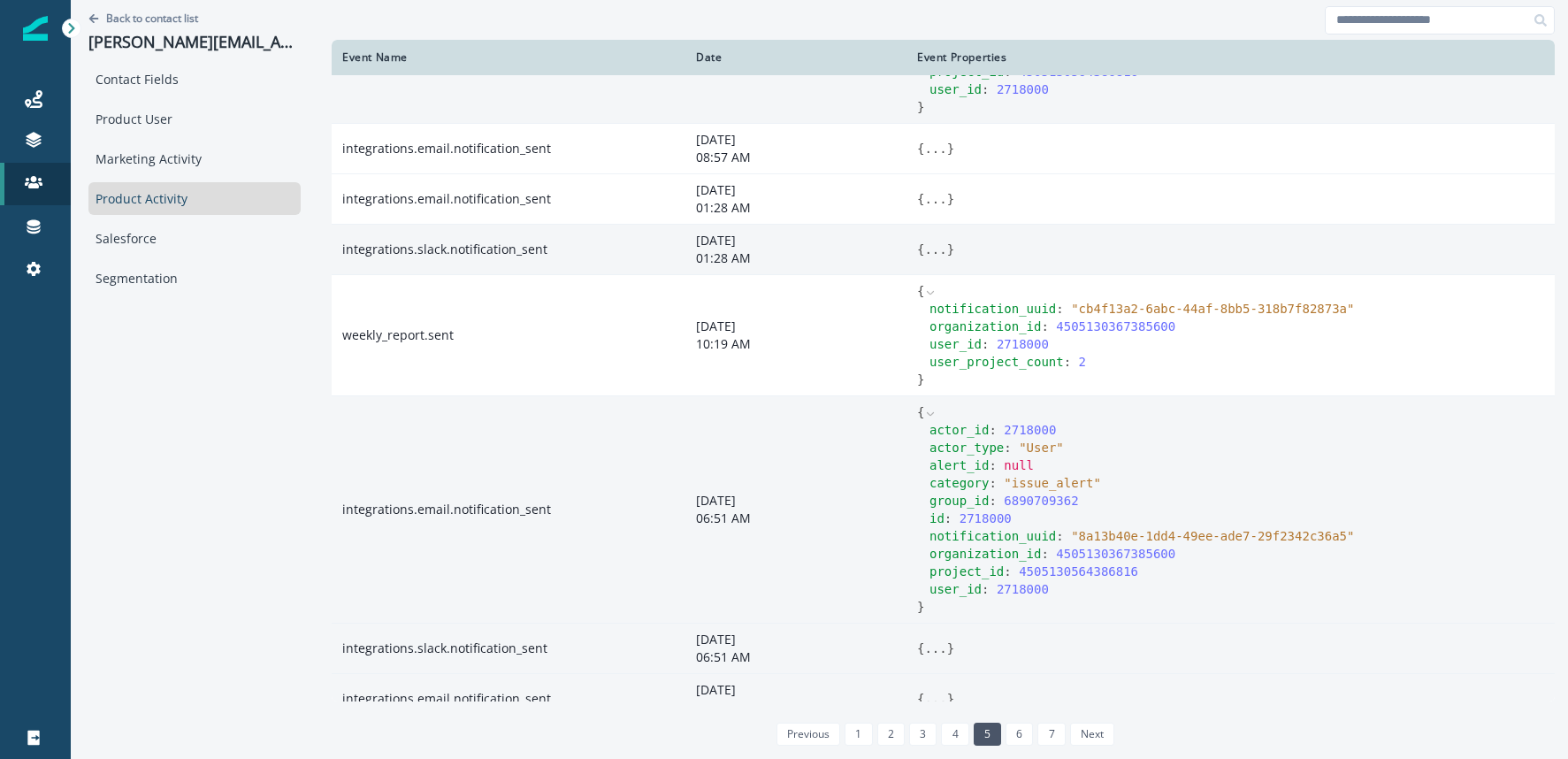
scroll to position [538, 0]
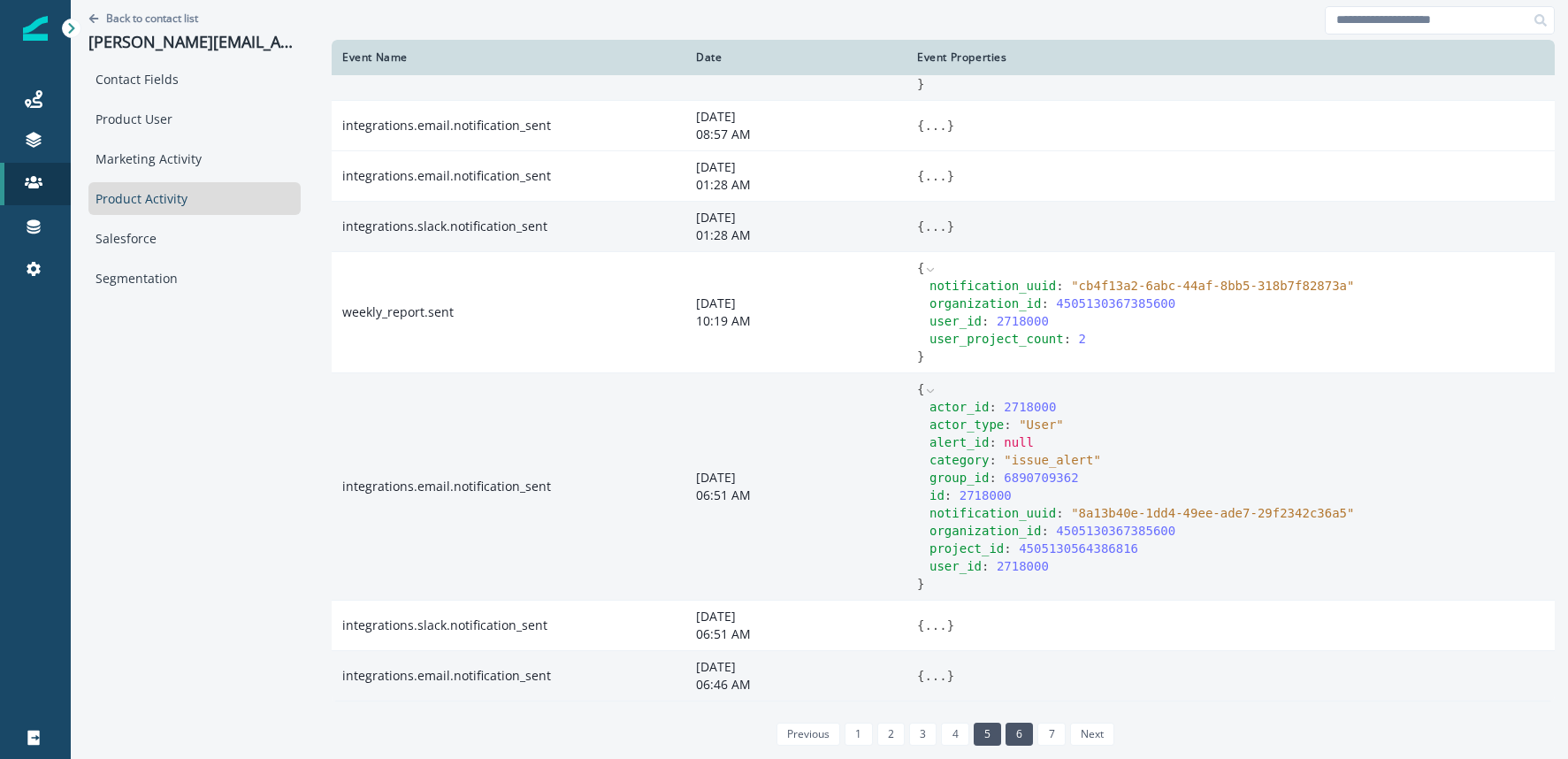
click at [1006, 730] on link "6" at bounding box center [1019, 734] width 27 height 23
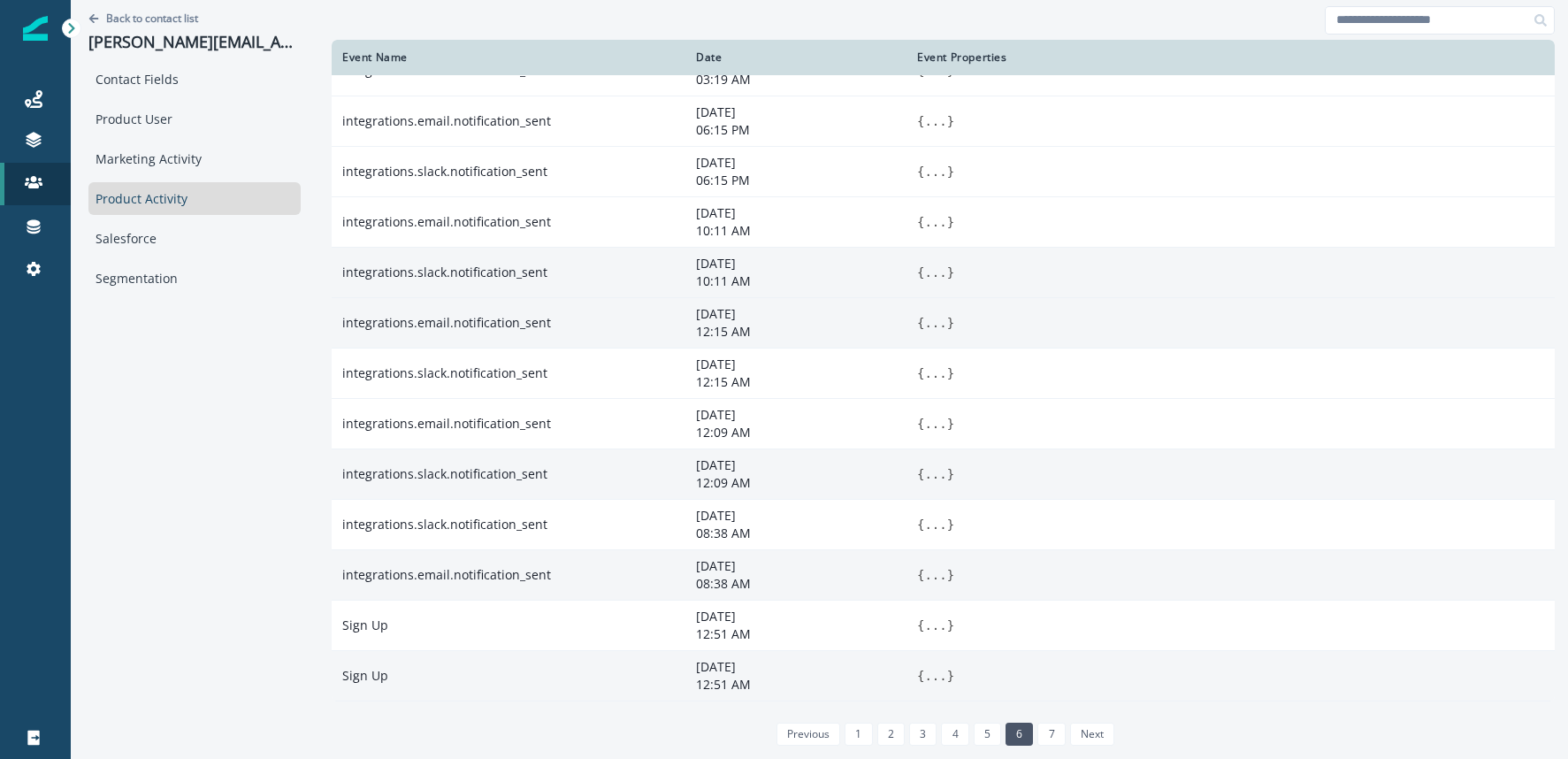
scroll to position [0, 0]
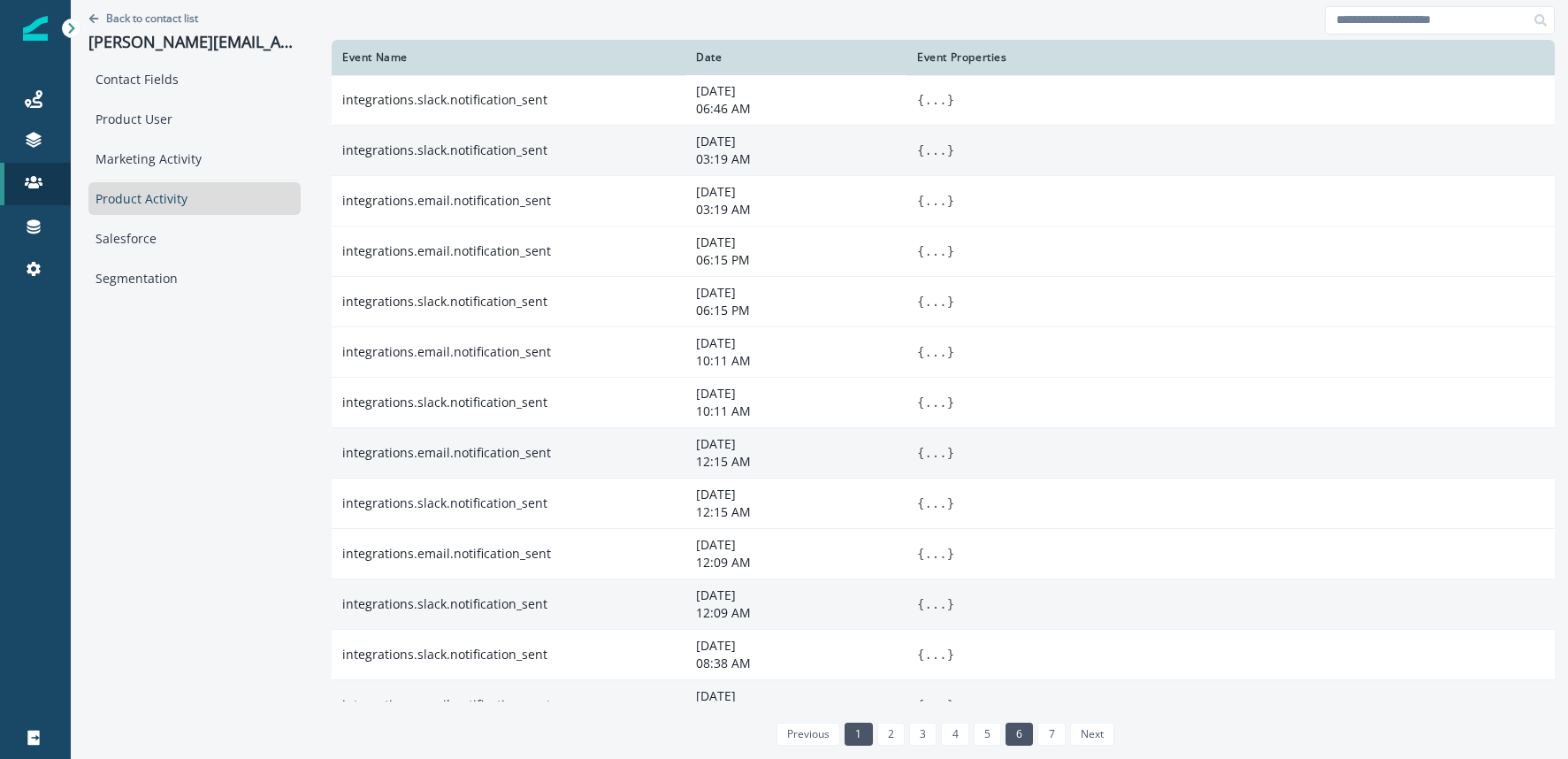
click at [845, 733] on link "1" at bounding box center [858, 734] width 27 height 23
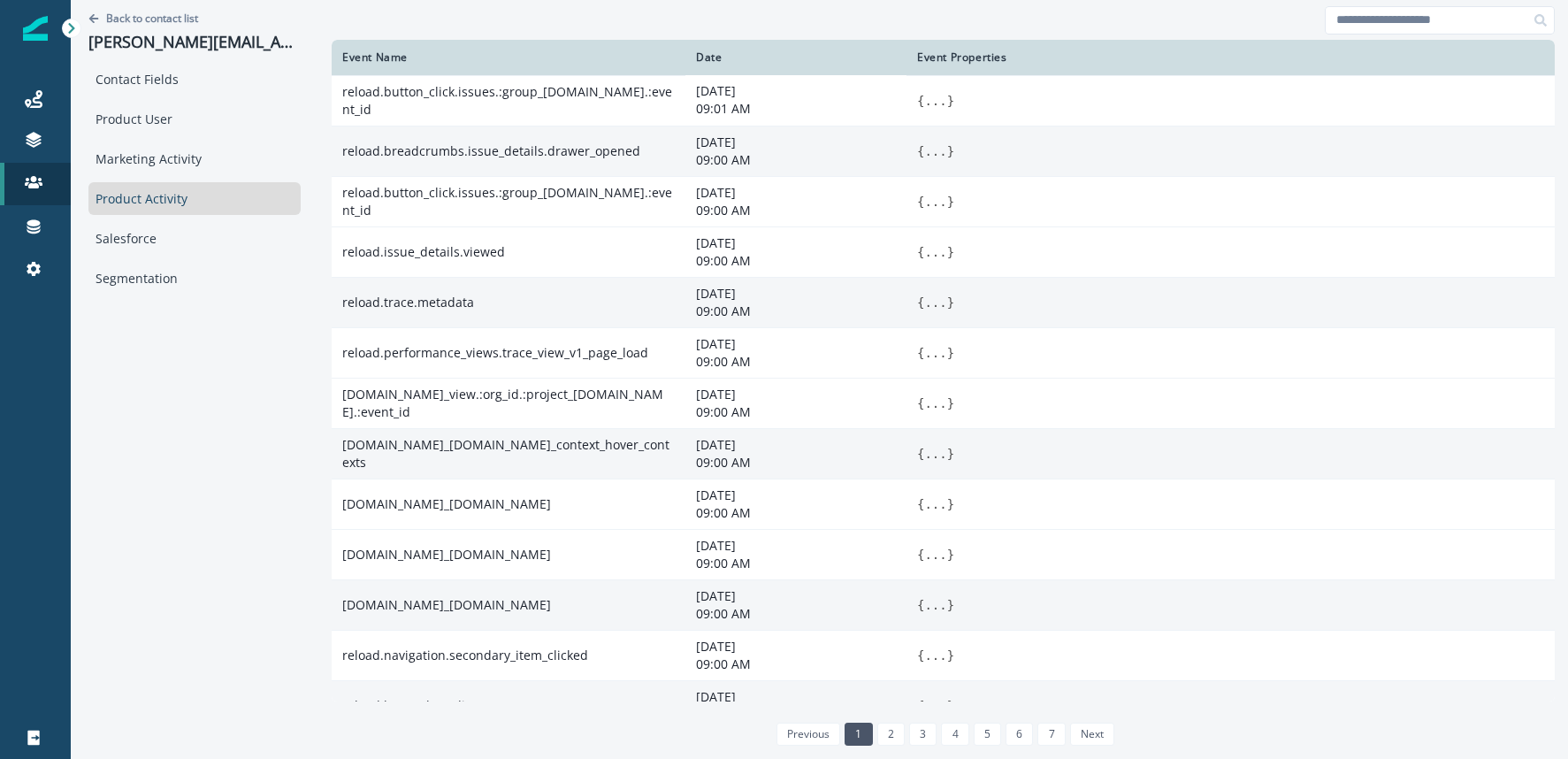
scroll to position [131, 0]
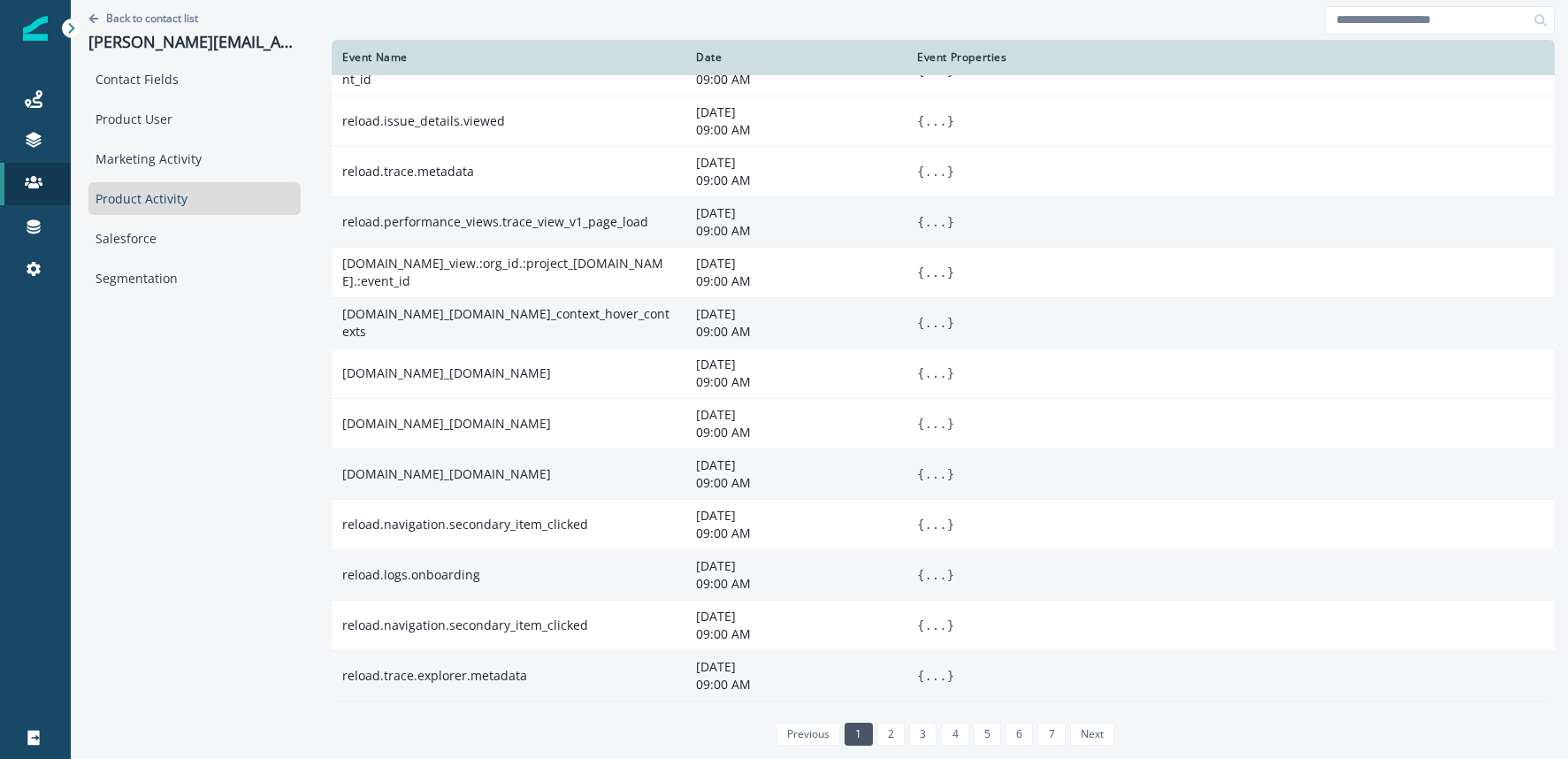
click at [924, 223] on button "..." at bounding box center [935, 222] width 22 height 18
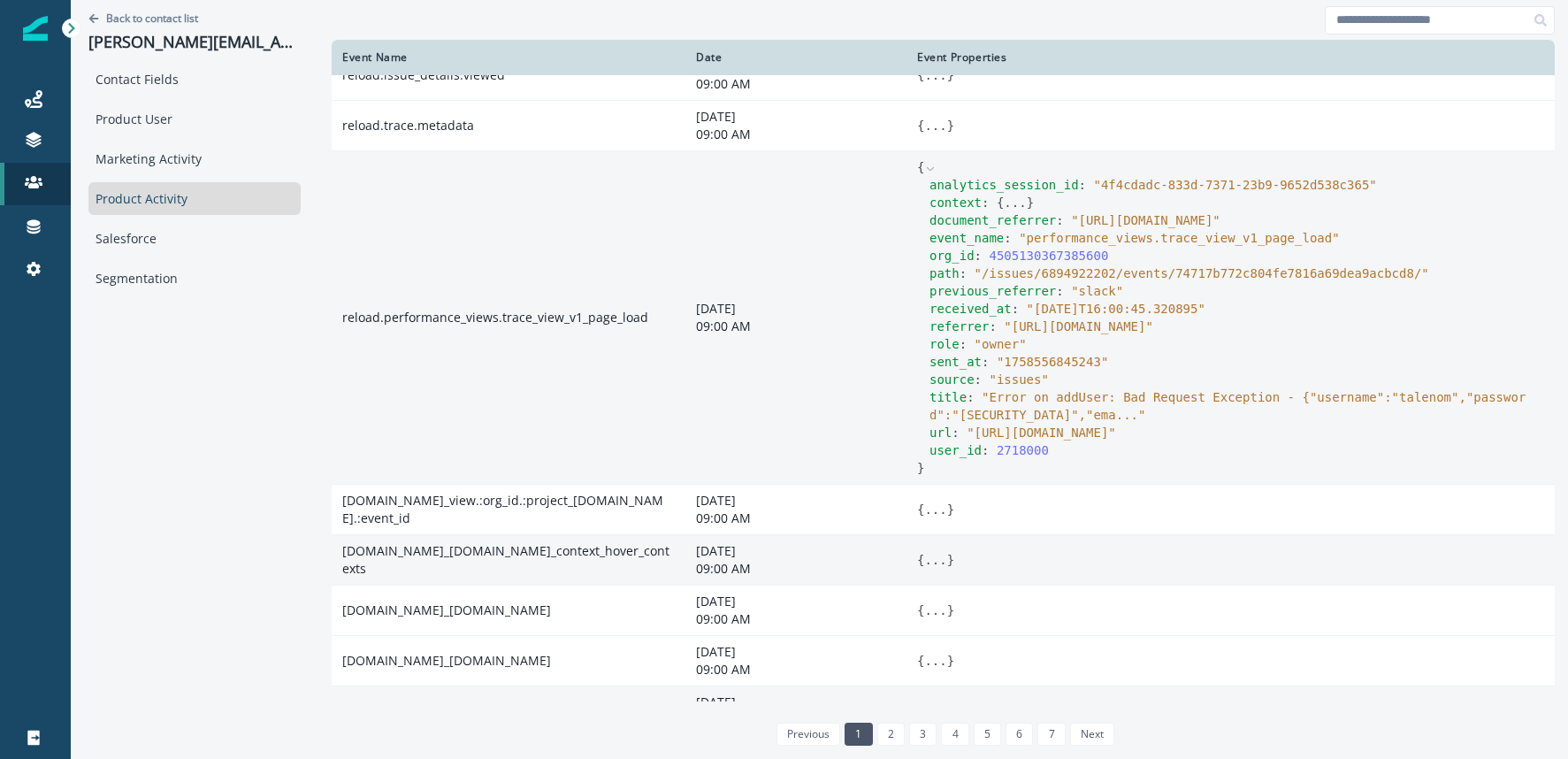
scroll to position [390, 0]
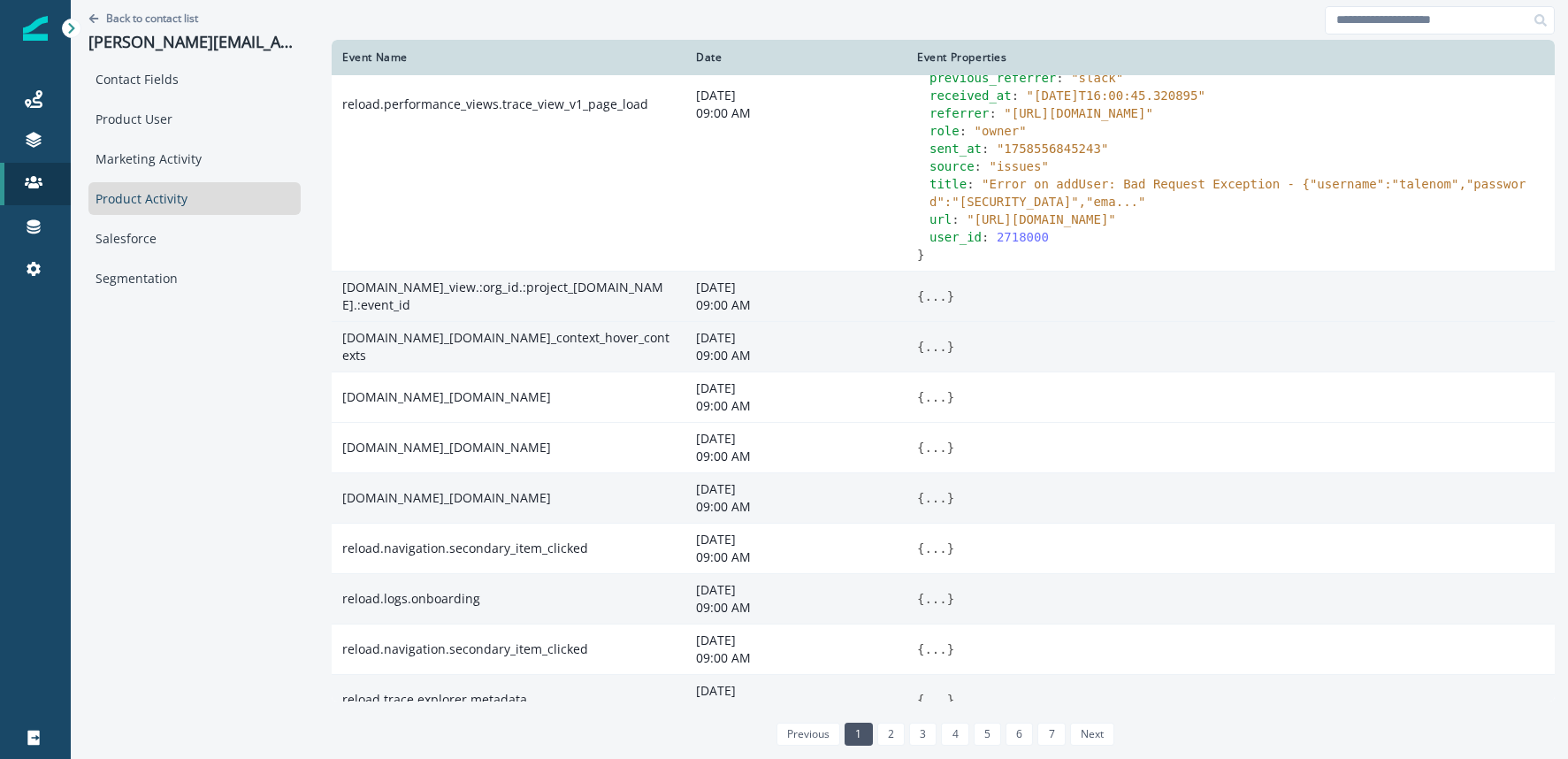
click at [924, 305] on button "..." at bounding box center [935, 296] width 22 height 18
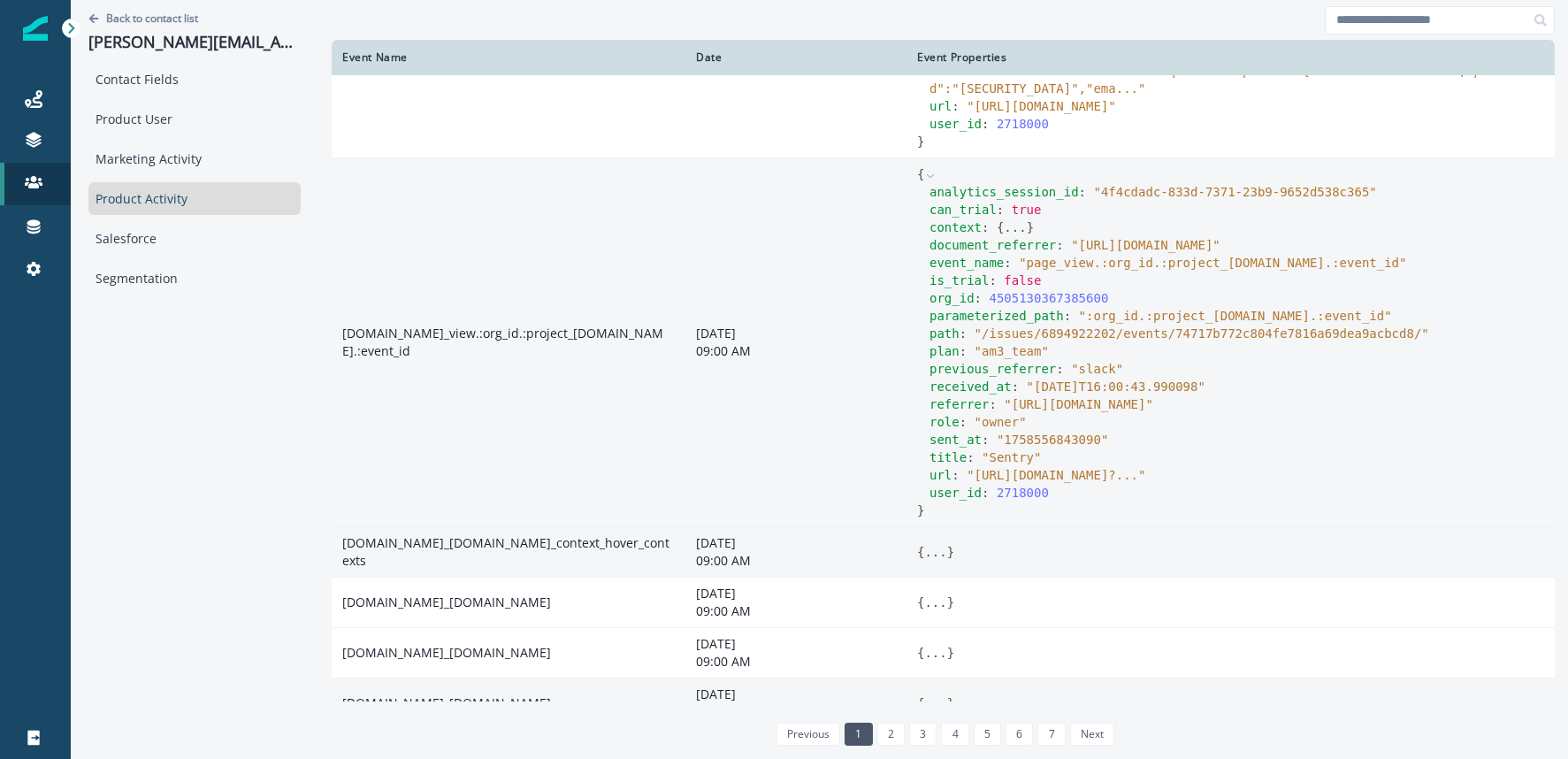
scroll to position [582, 0]
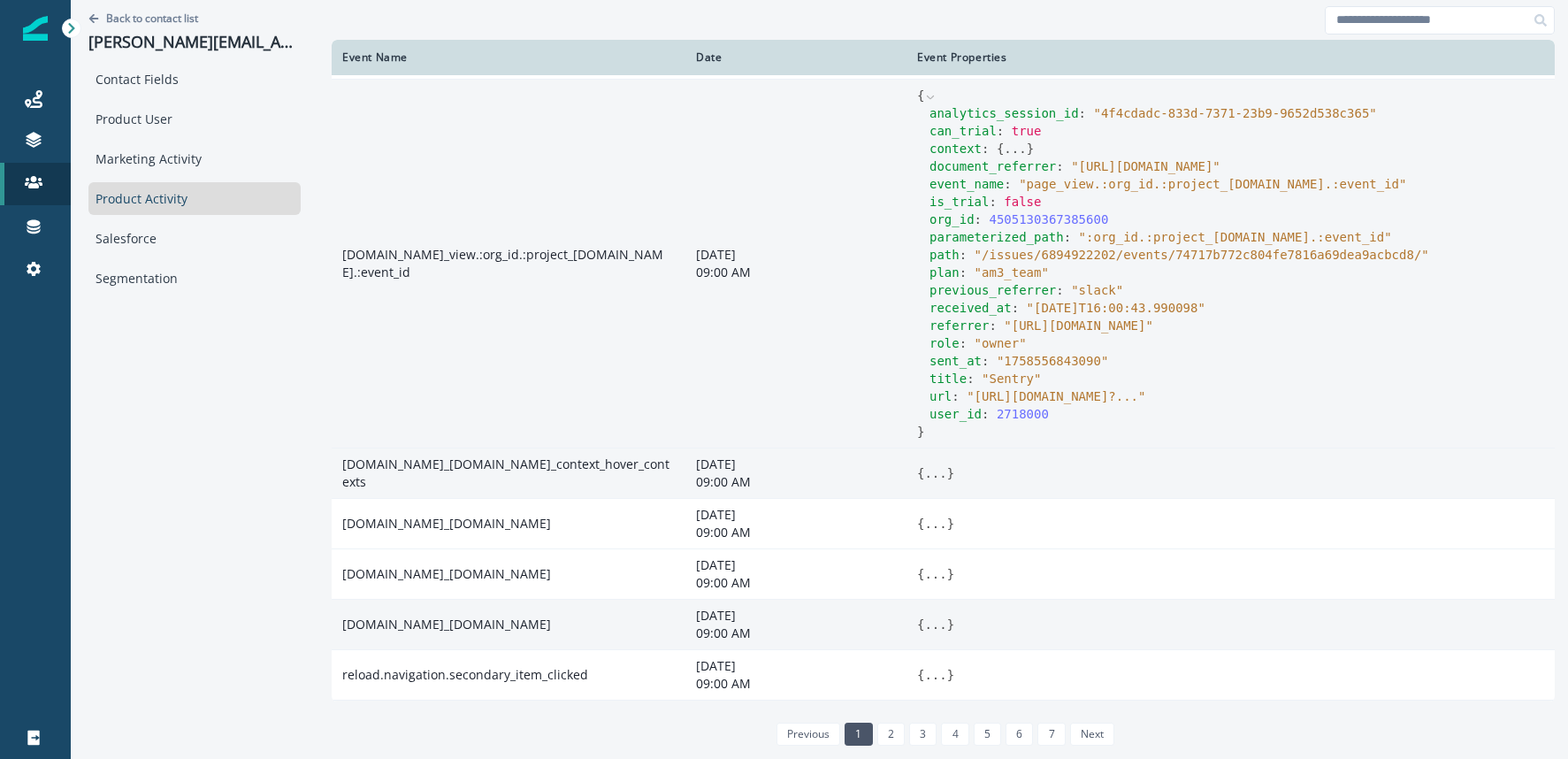
click at [1000, 403] on span "" https://cloudsoft-pms.sentry.io/cloudsoft-pms/unified-api/events/74717b772c80…" at bounding box center [1056, 396] width 179 height 14
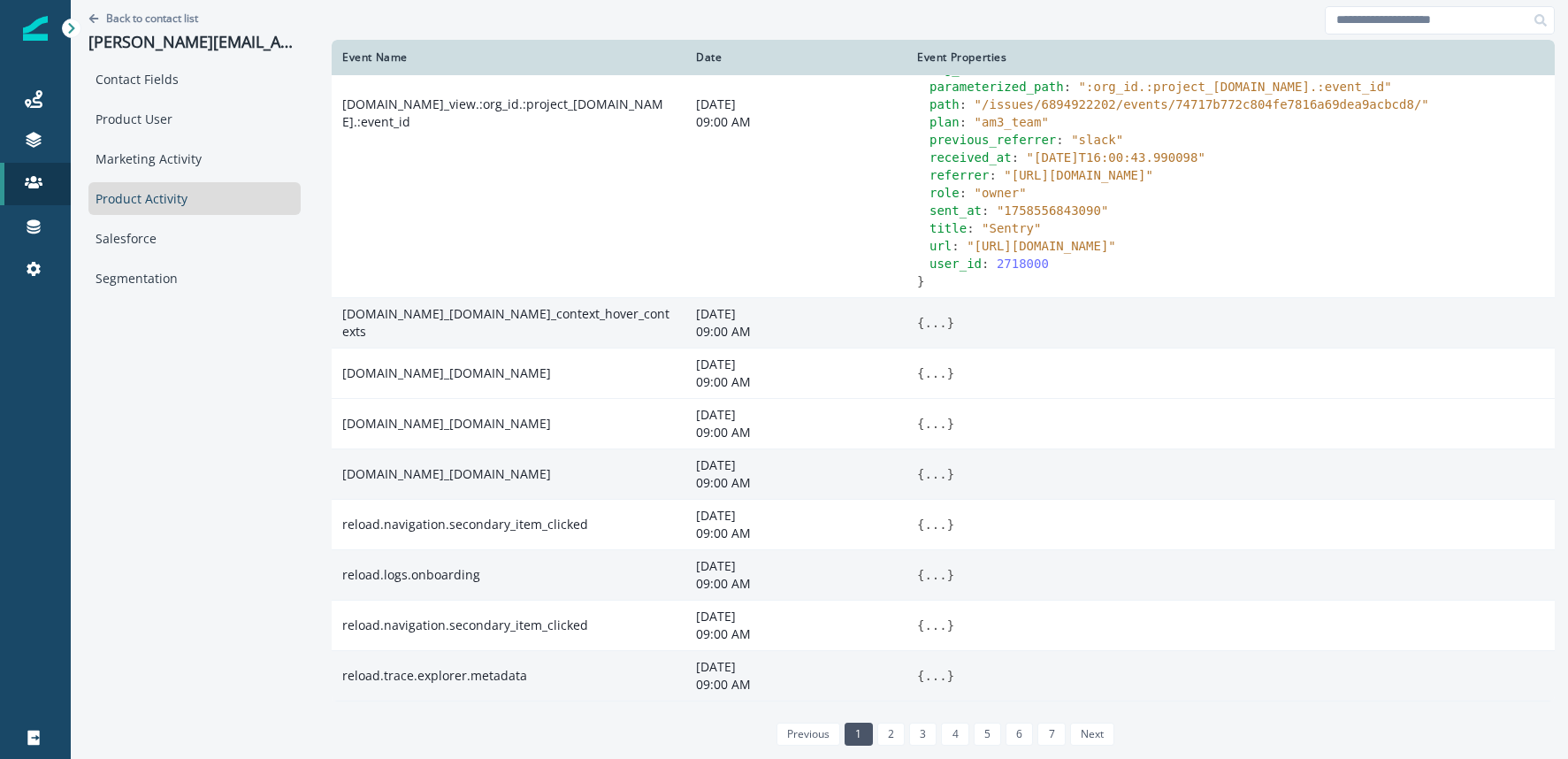
scroll to position [839, 0]
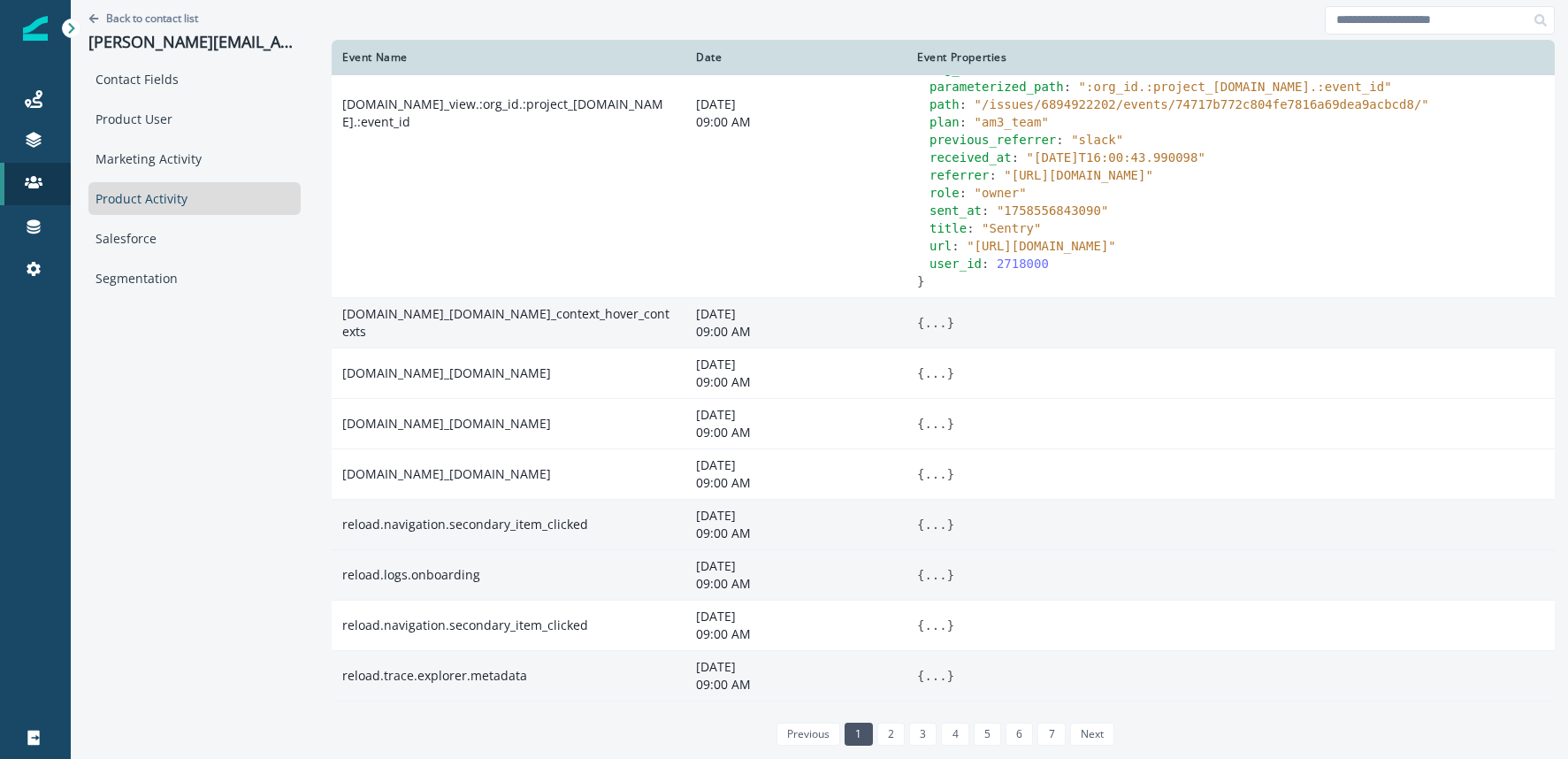
click at [924, 525] on button "..." at bounding box center [935, 525] width 22 height 18
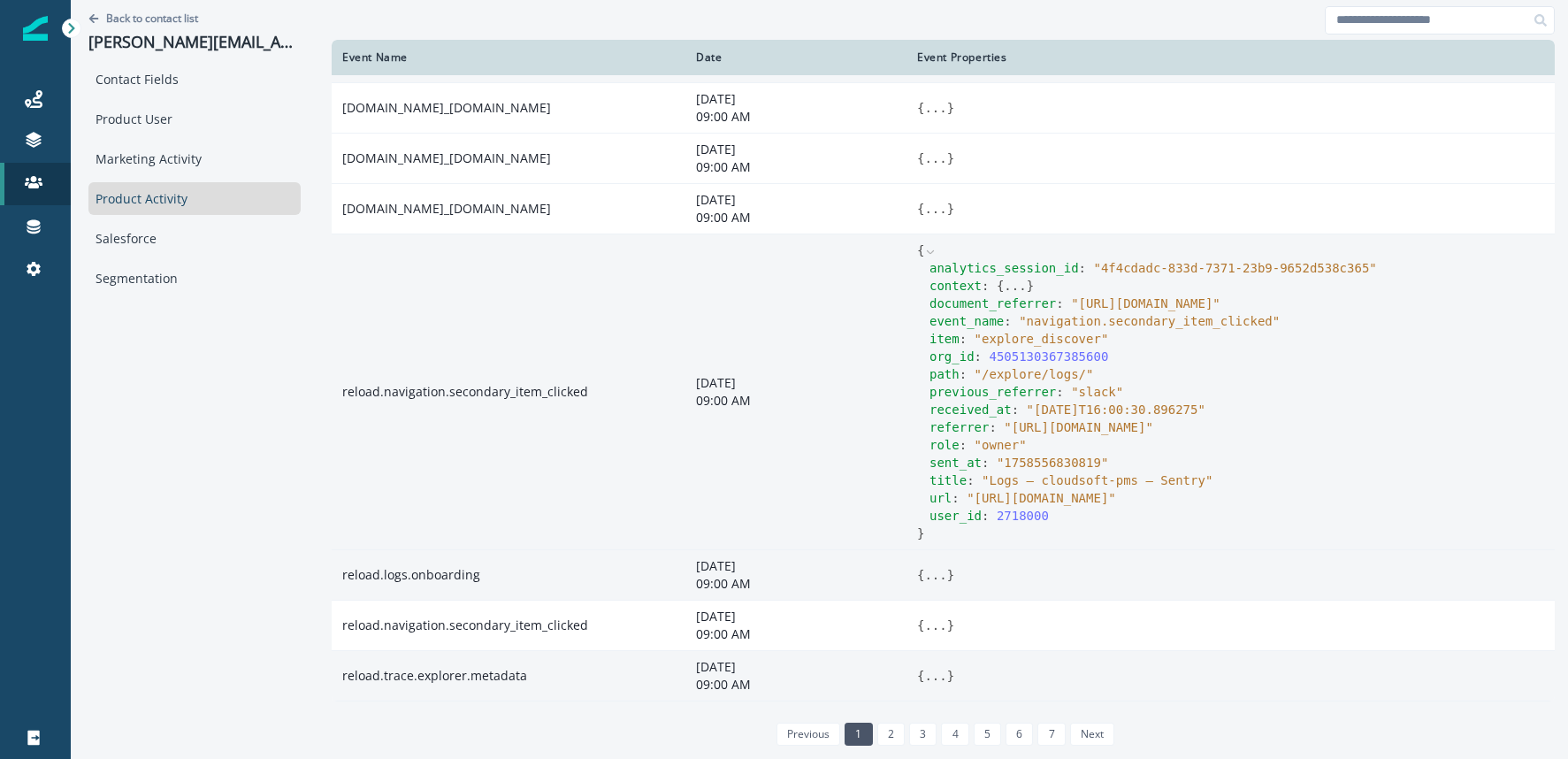
scroll to position [1139, 0]
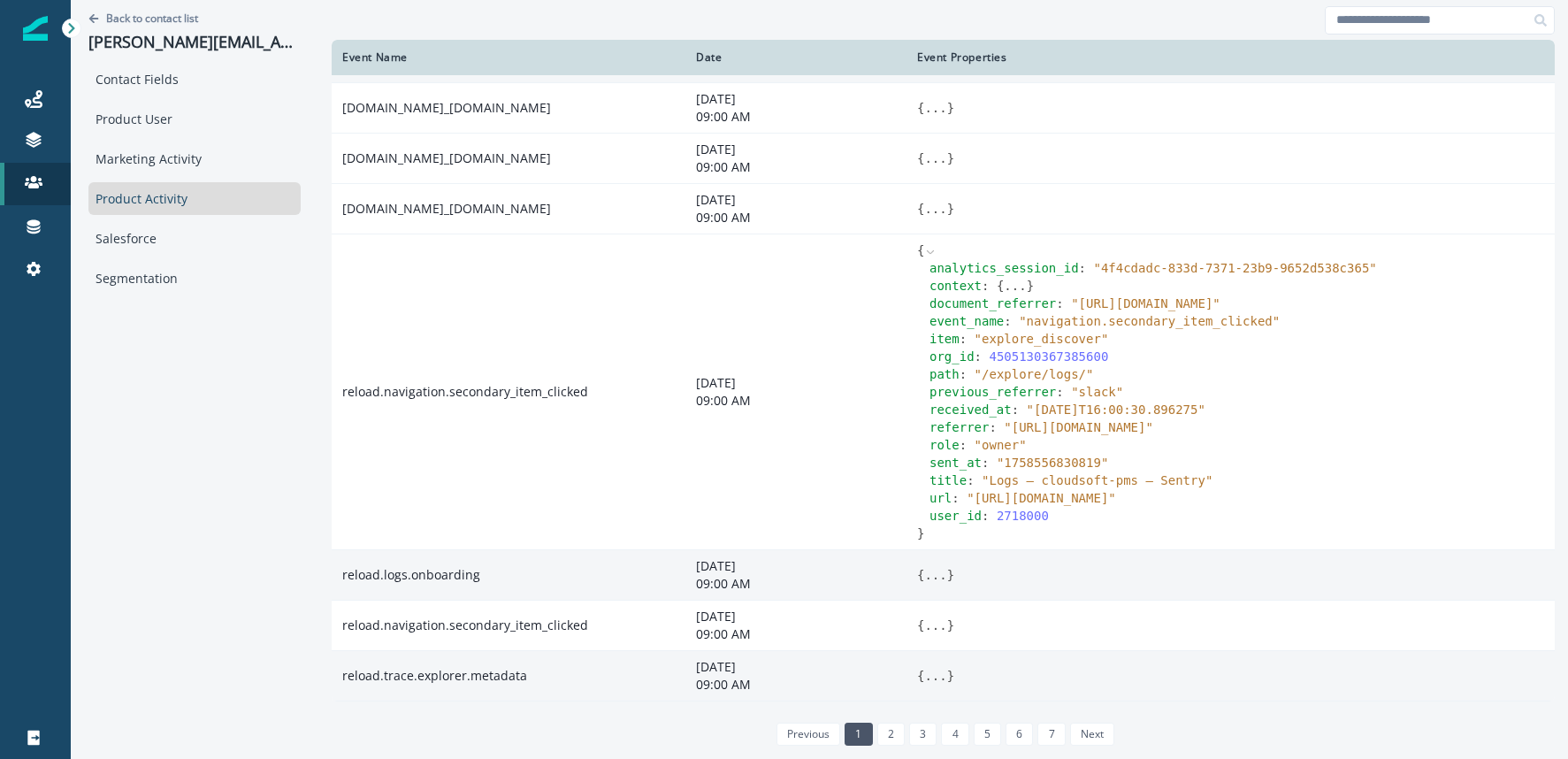
click at [1004, 277] on button "..." at bounding box center [1014, 286] width 22 height 18
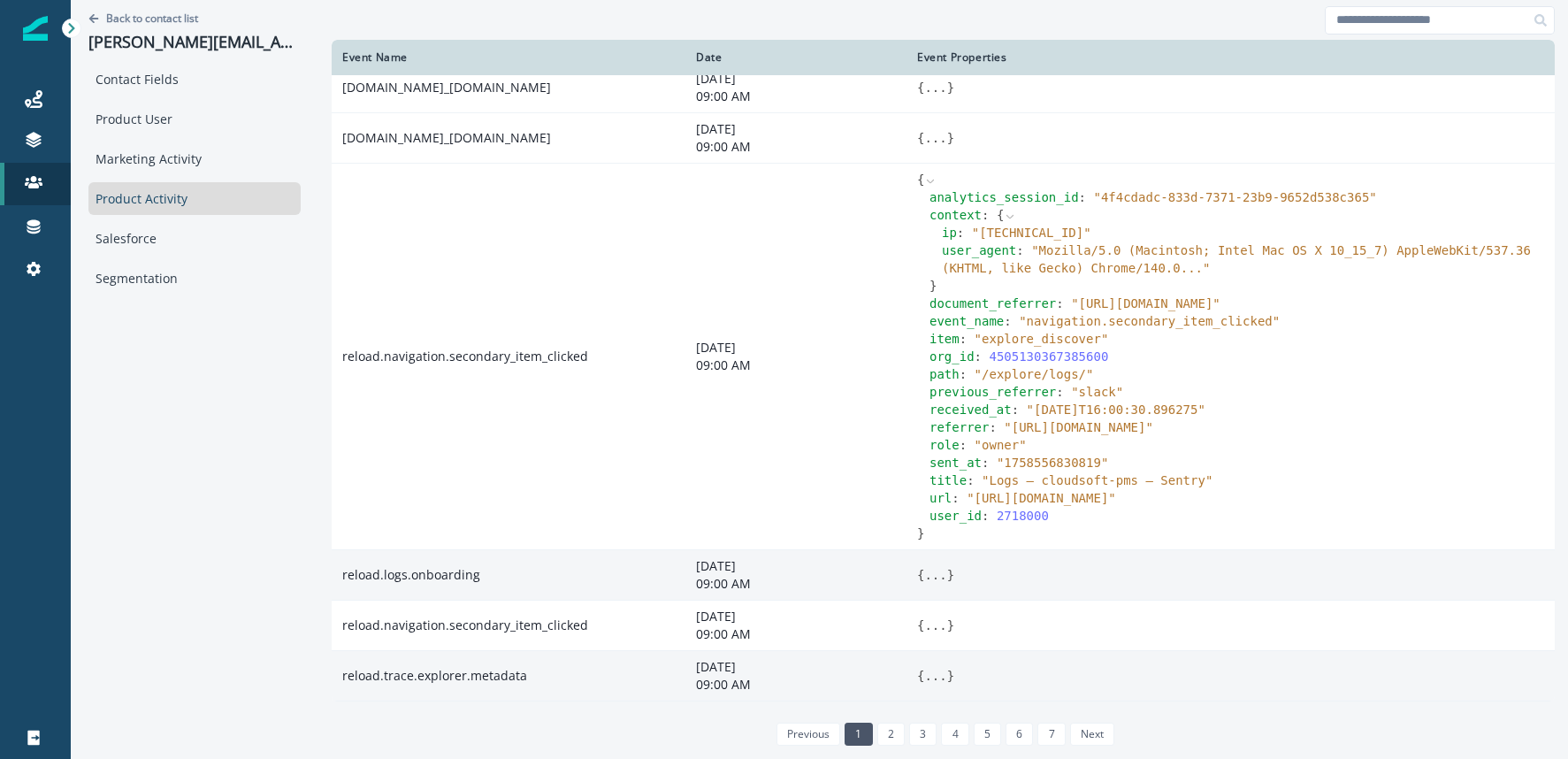
click at [1058, 275] on span "" Mozilla/5.0 (Macintosh; Intel Mac OS X 10_15_7) AppleWebKit/537.36 (KHTML, li…" at bounding box center [1236, 259] width 589 height 32
click at [924, 188] on icon at bounding box center [930, 181] width 12 height 12
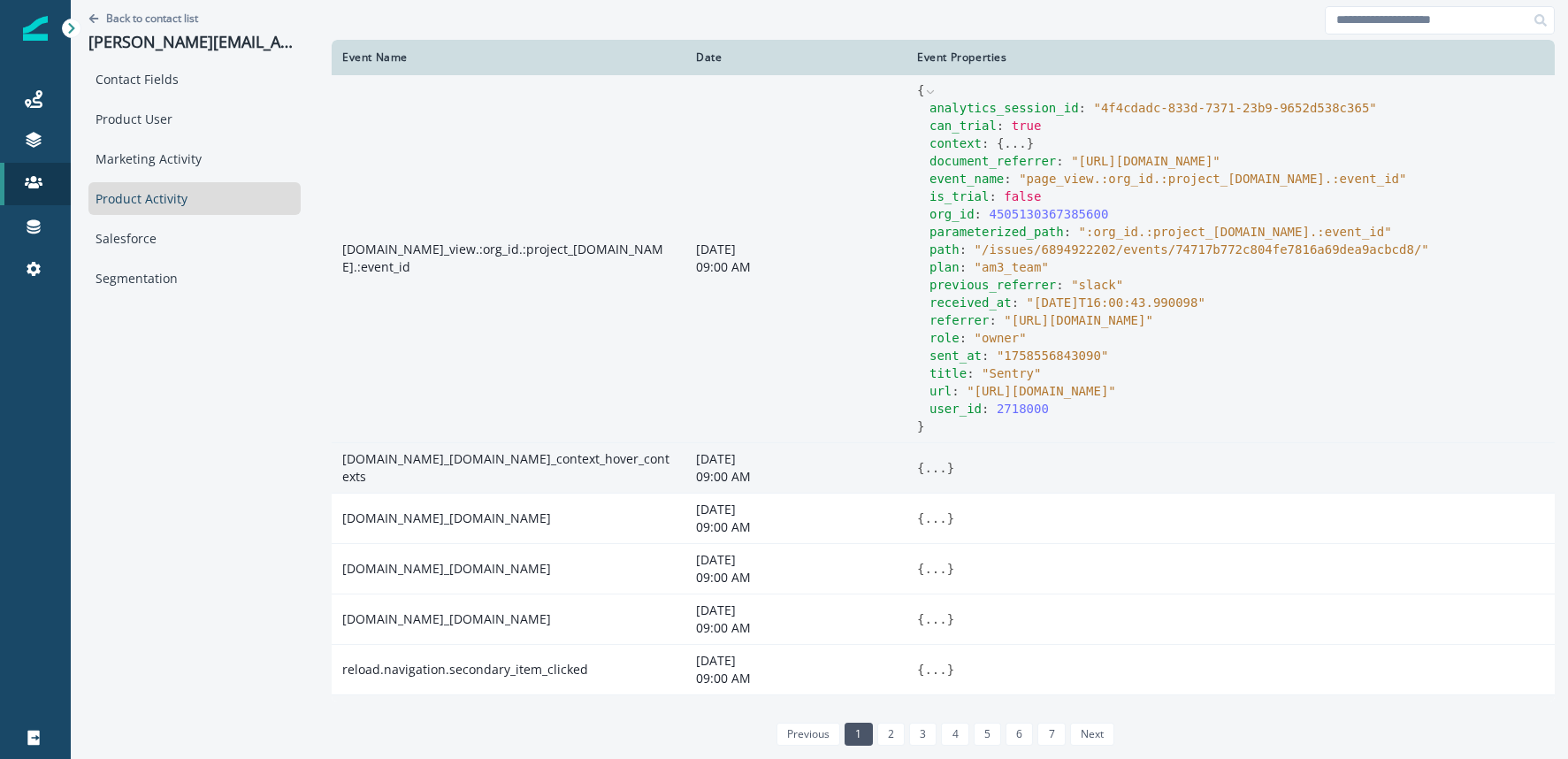
scroll to position [500, 0]
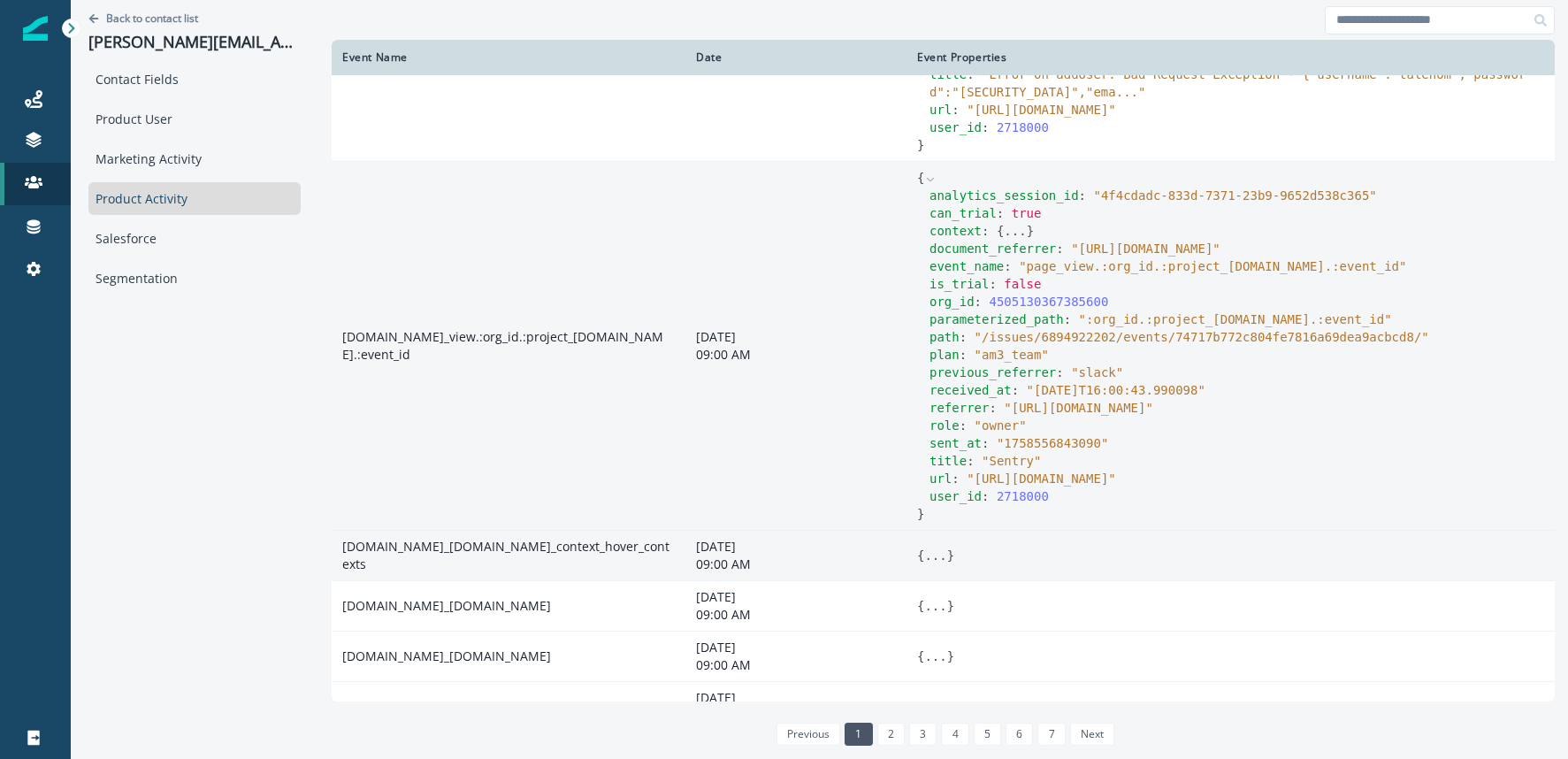
click at [924, 186] on icon at bounding box center [930, 180] width 12 height 12
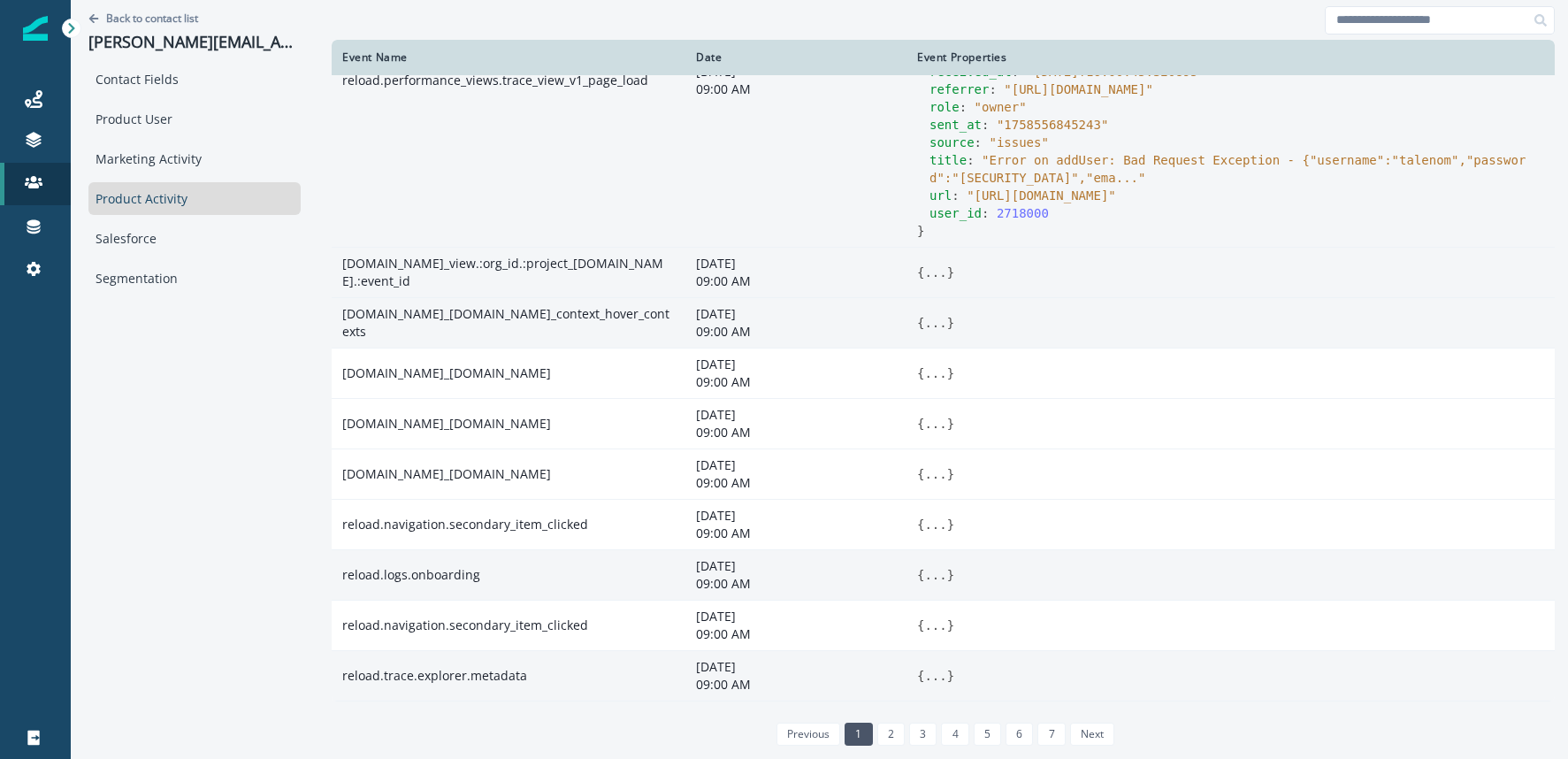
scroll to position [202, 0]
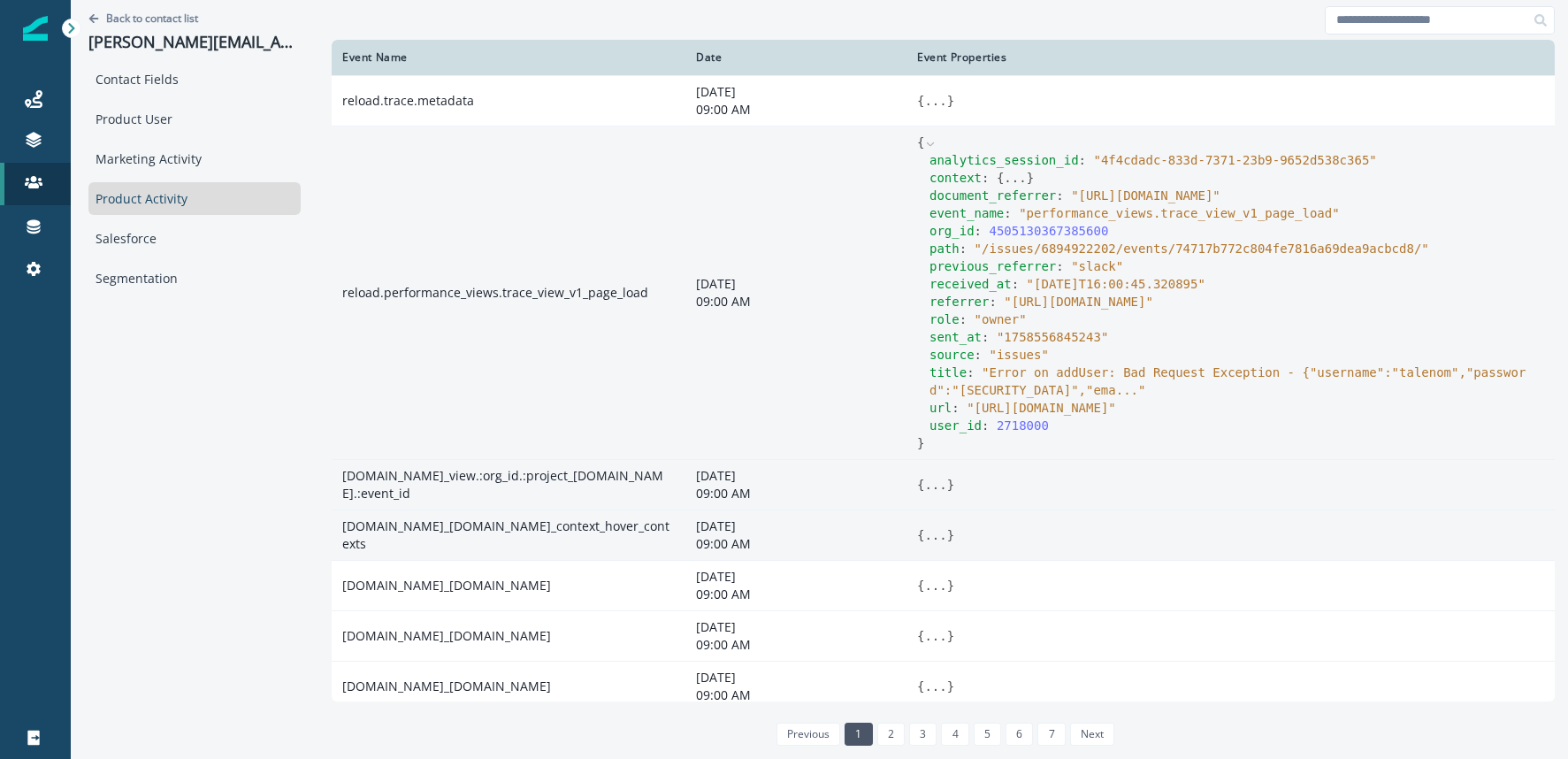
click at [924, 143] on icon at bounding box center [930, 144] width 12 height 12
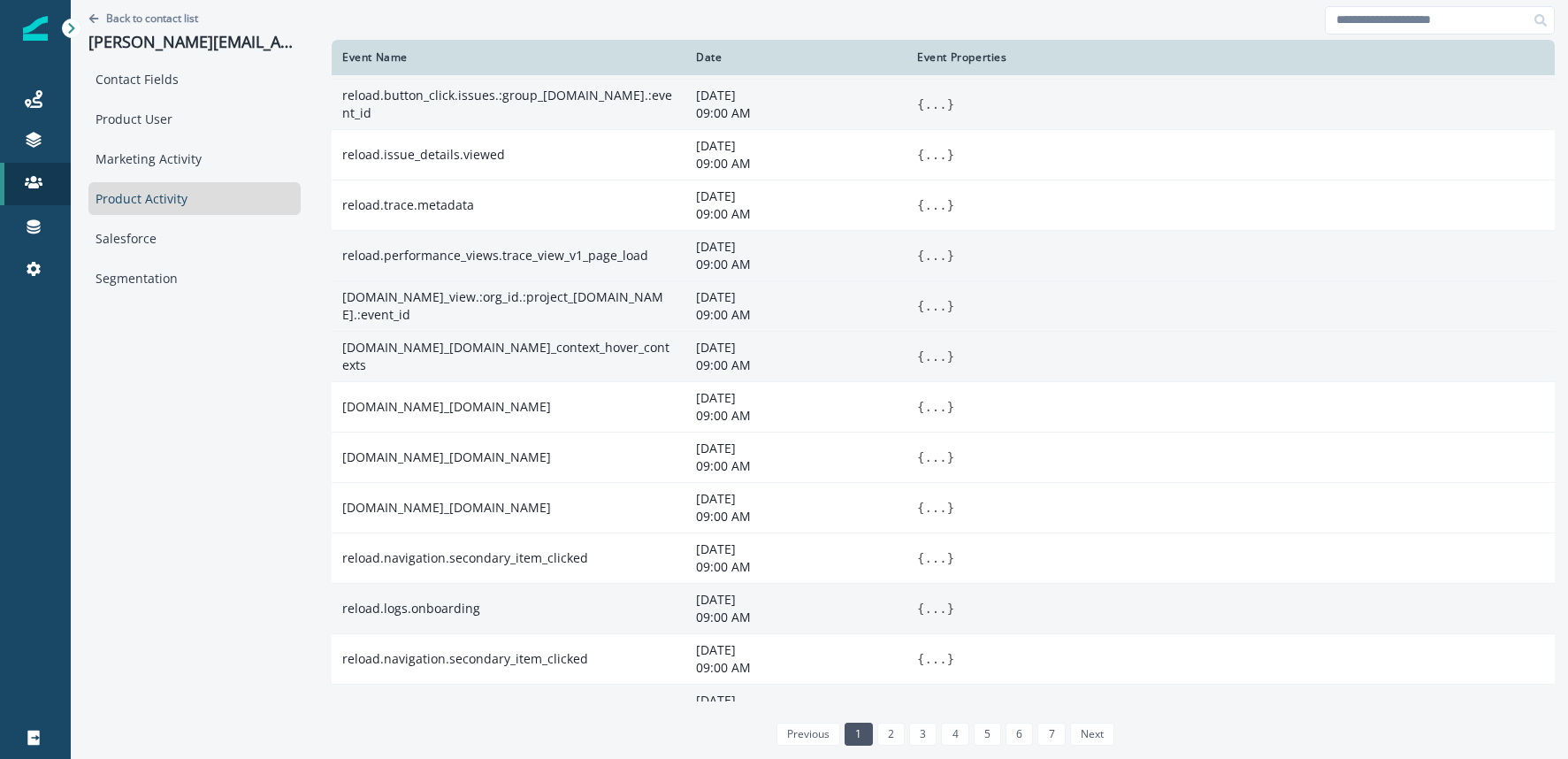
scroll to position [131, 0]
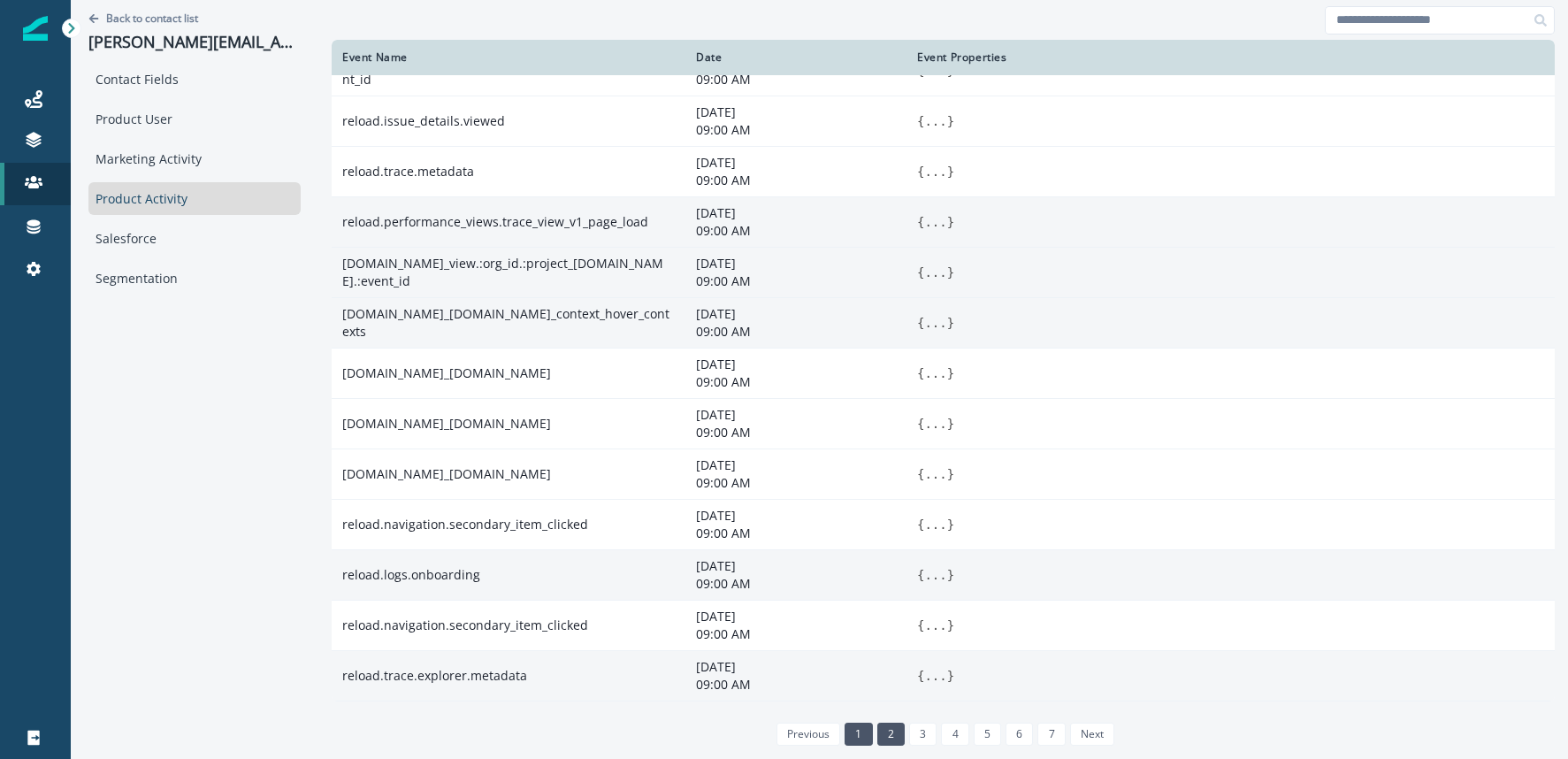
click at [879, 736] on link "2" at bounding box center [891, 734] width 27 height 23
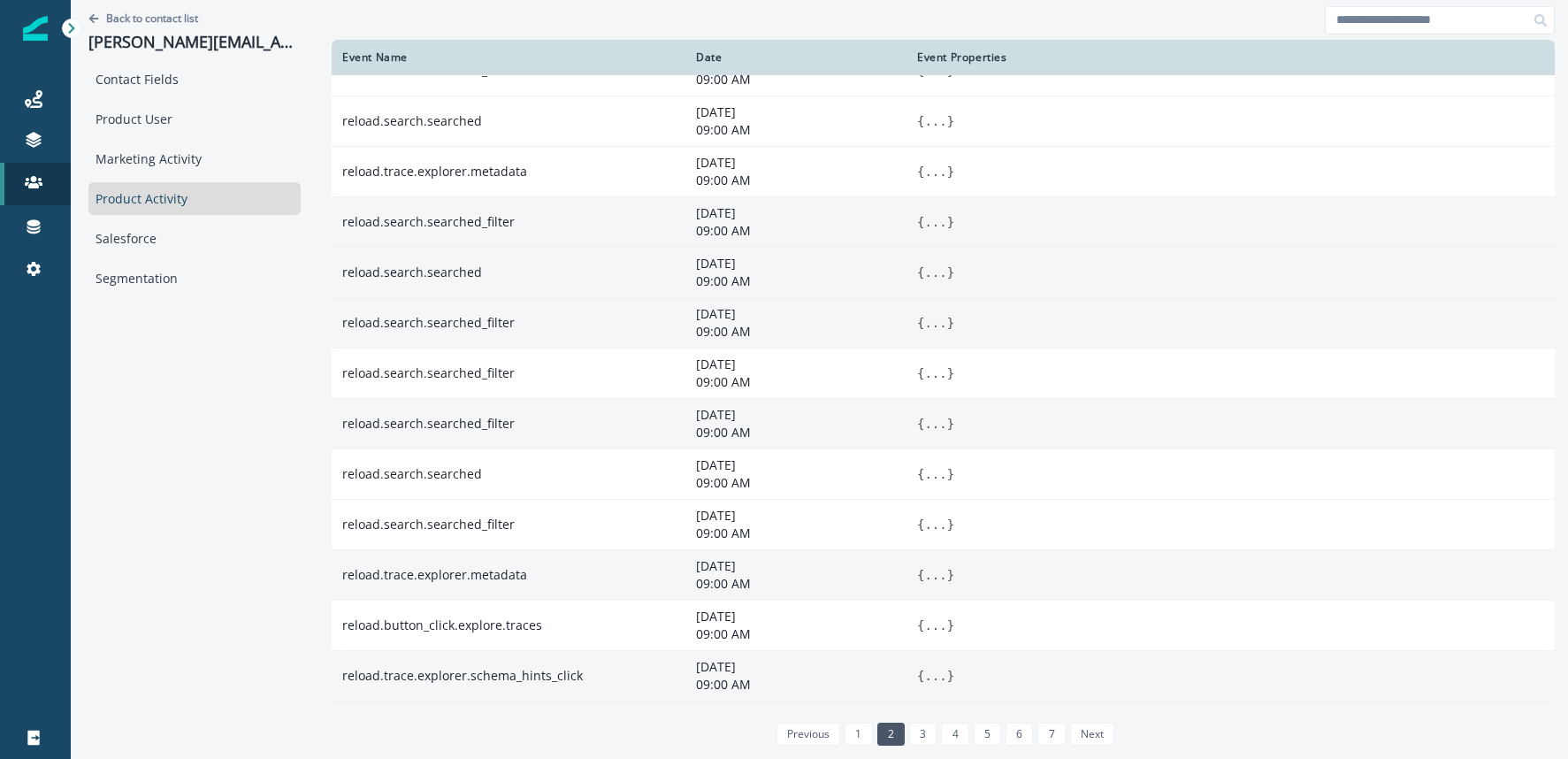
scroll to position [0, 0]
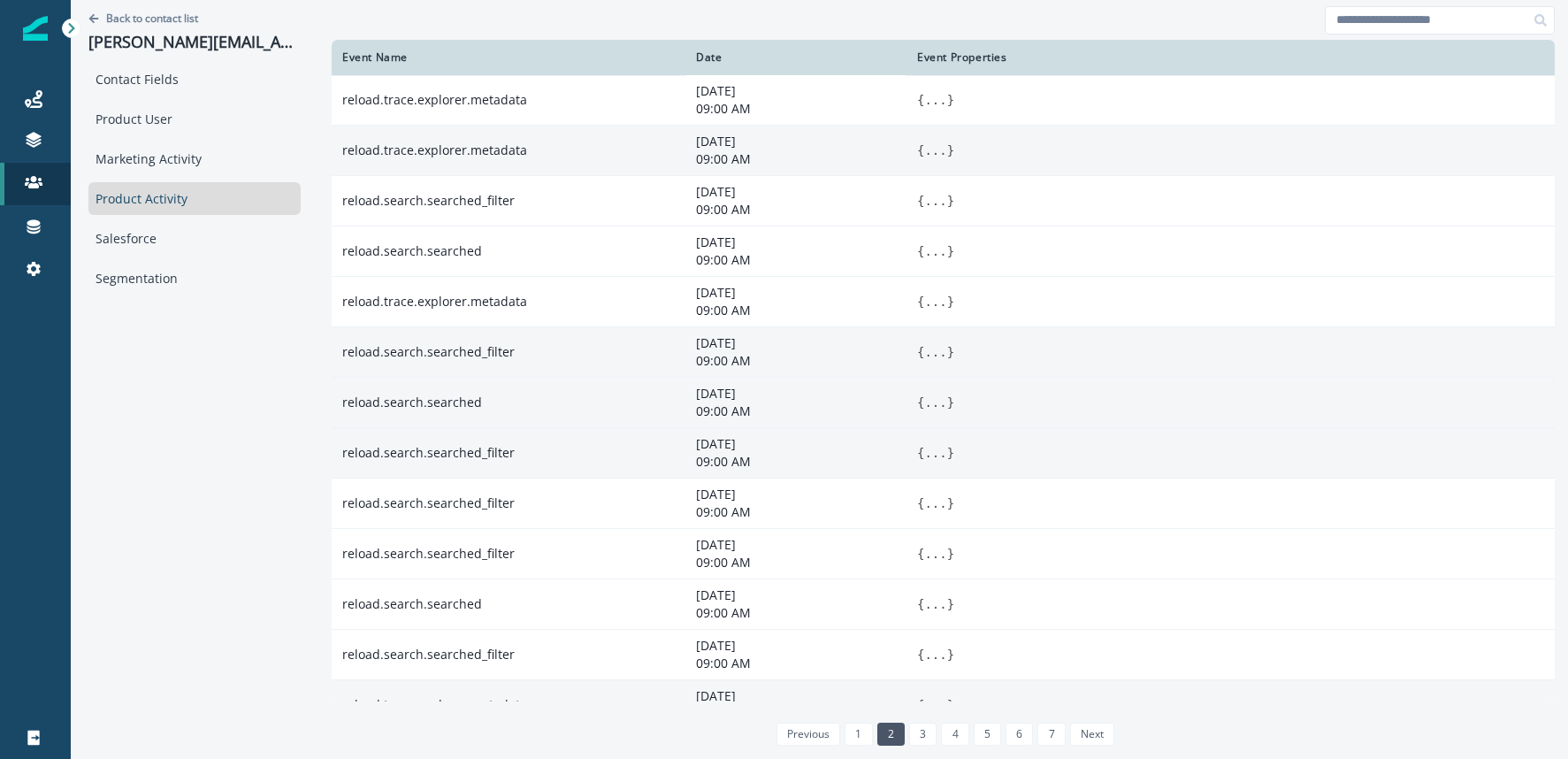
click at [924, 151] on button "..." at bounding box center [935, 150] width 22 height 18
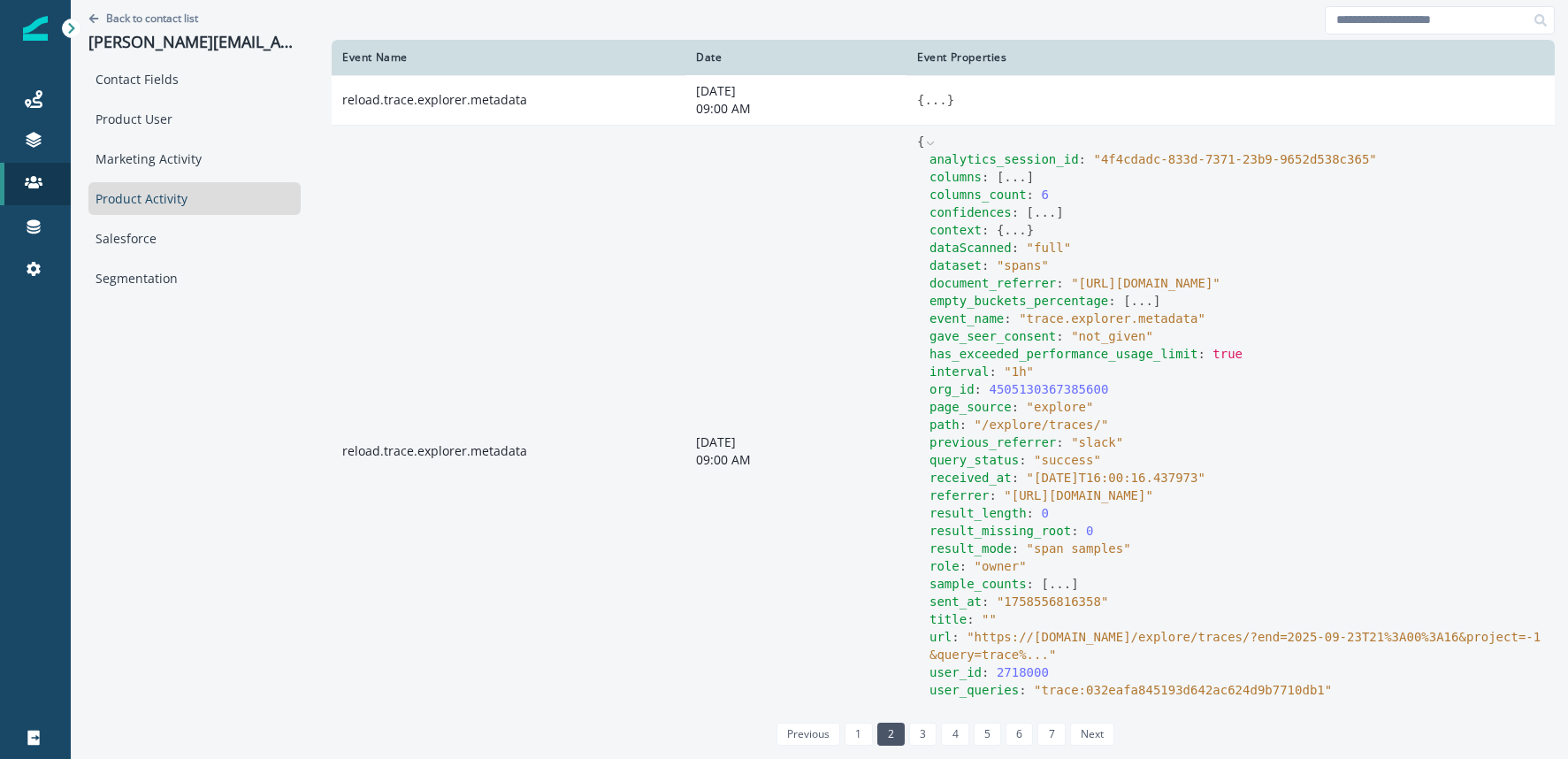
click at [1034, 214] on button "..." at bounding box center [1044, 212] width 22 height 18
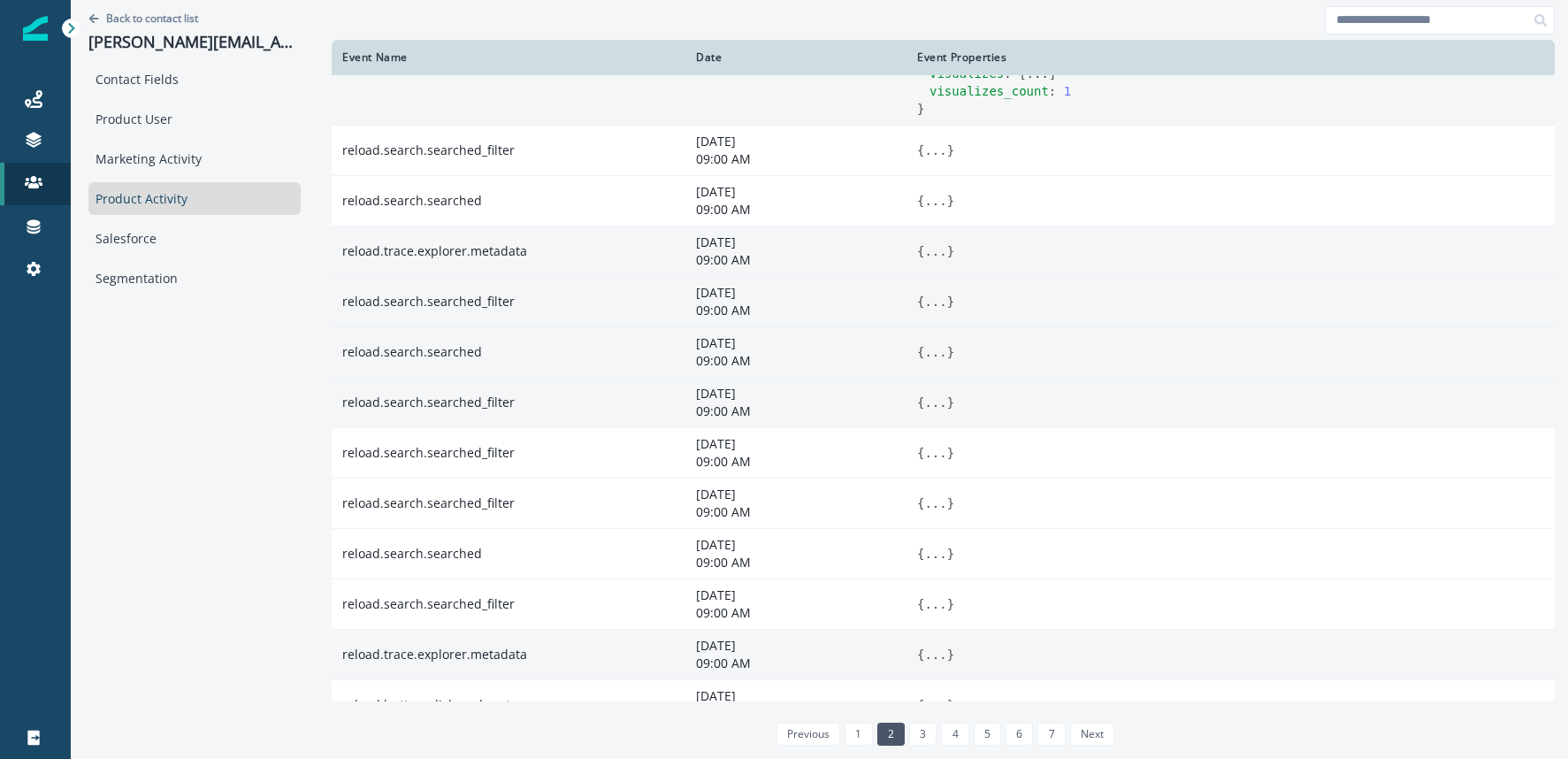
scroll to position [691, 0]
click at [924, 257] on button "..." at bounding box center [935, 248] width 22 height 18
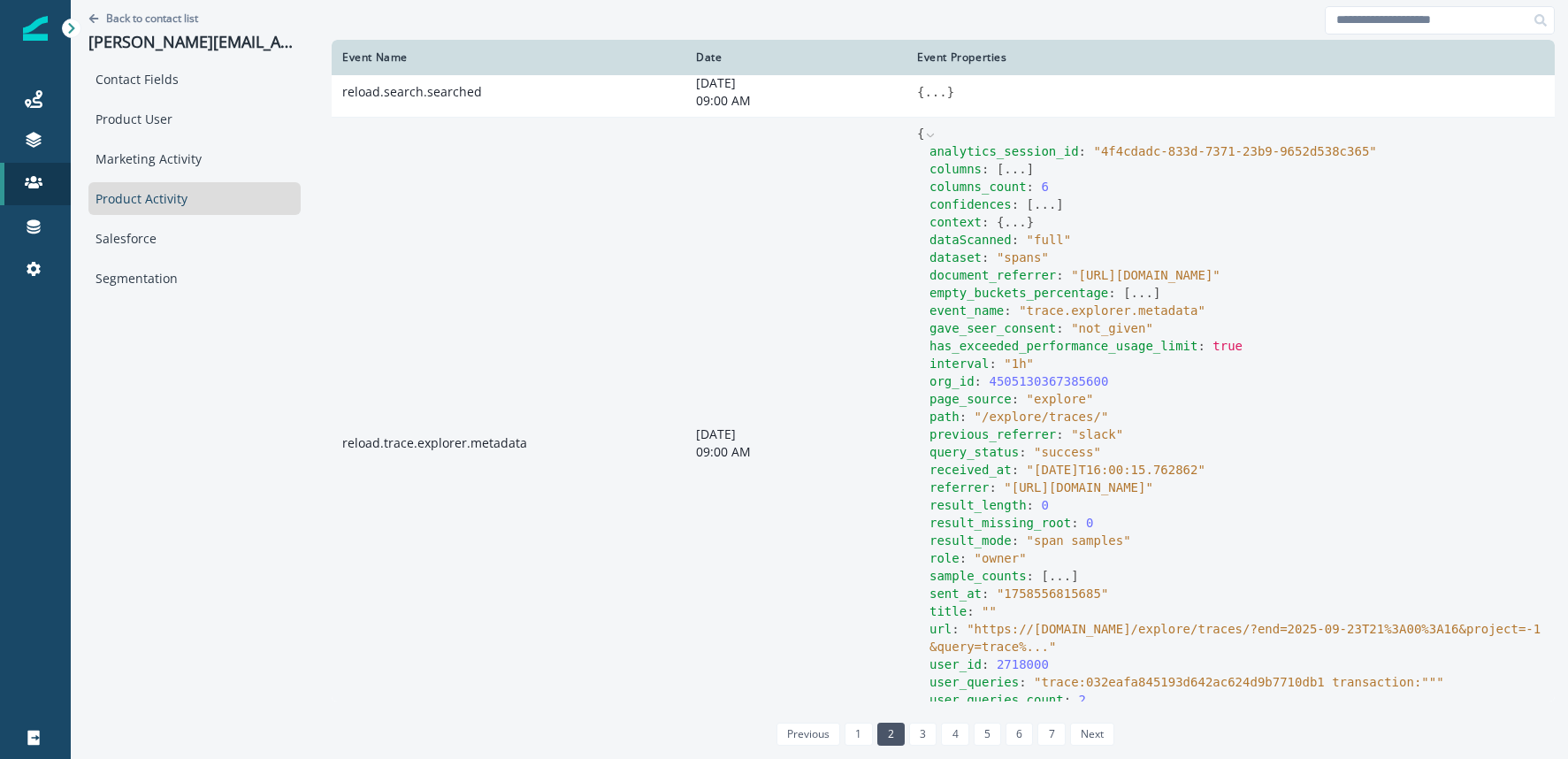
scroll to position [733, 0]
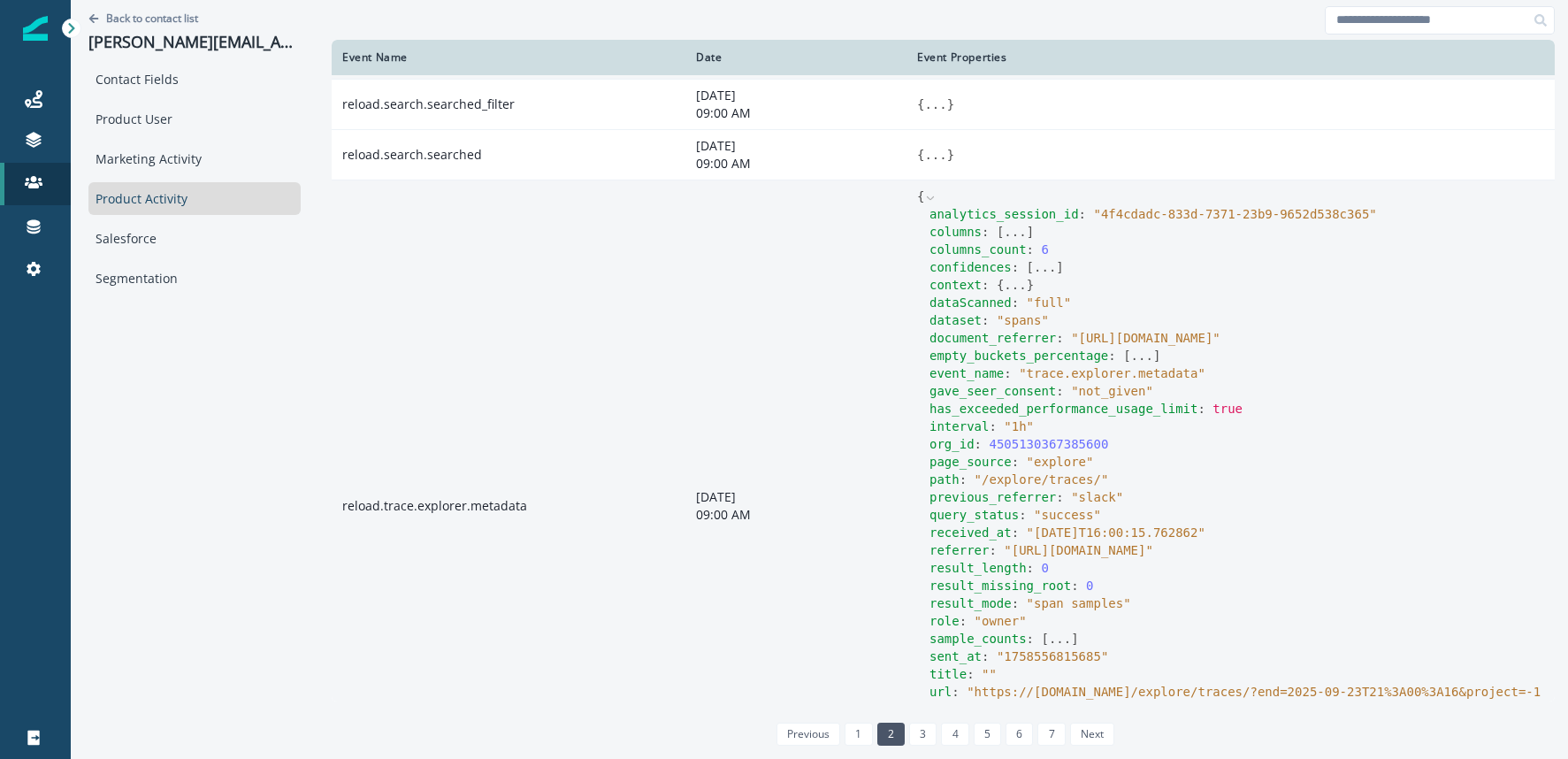
click at [929, 416] on span "has_exceeded_performance_usage_limit" at bounding box center [1063, 409] width 268 height 14
drag, startPoint x: 899, startPoint y: 446, endPoint x: 1174, endPoint y: 444, distance: 275.0
click at [1175, 418] on div "has_exceeded_performance_usage_limit : true" at bounding box center [1236, 409] width 615 height 18
copy div "has_exceeded_performance_usage_limit :"
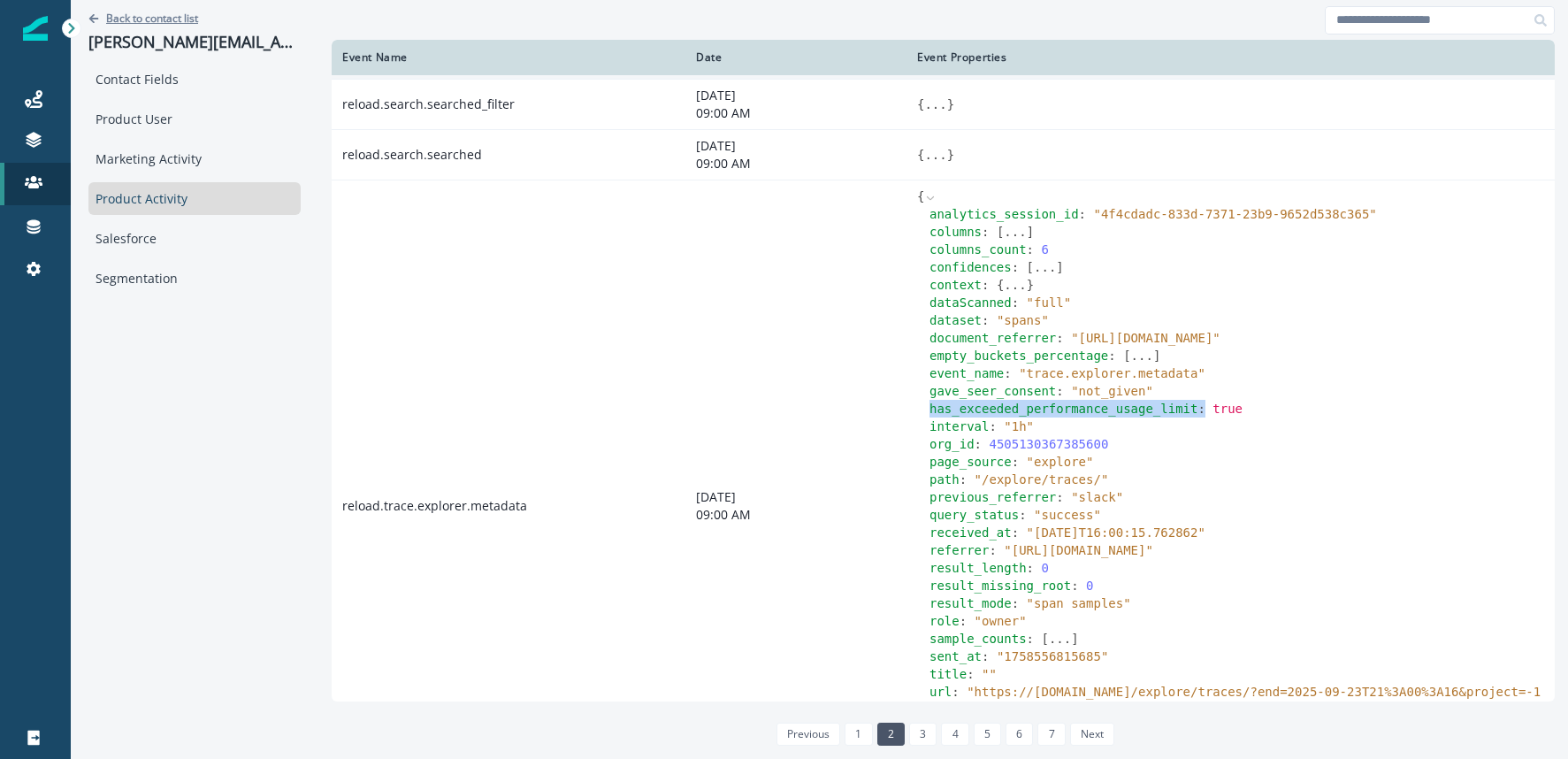
click at [143, 19] on p "Back to contact list" at bounding box center [152, 18] width 92 height 15
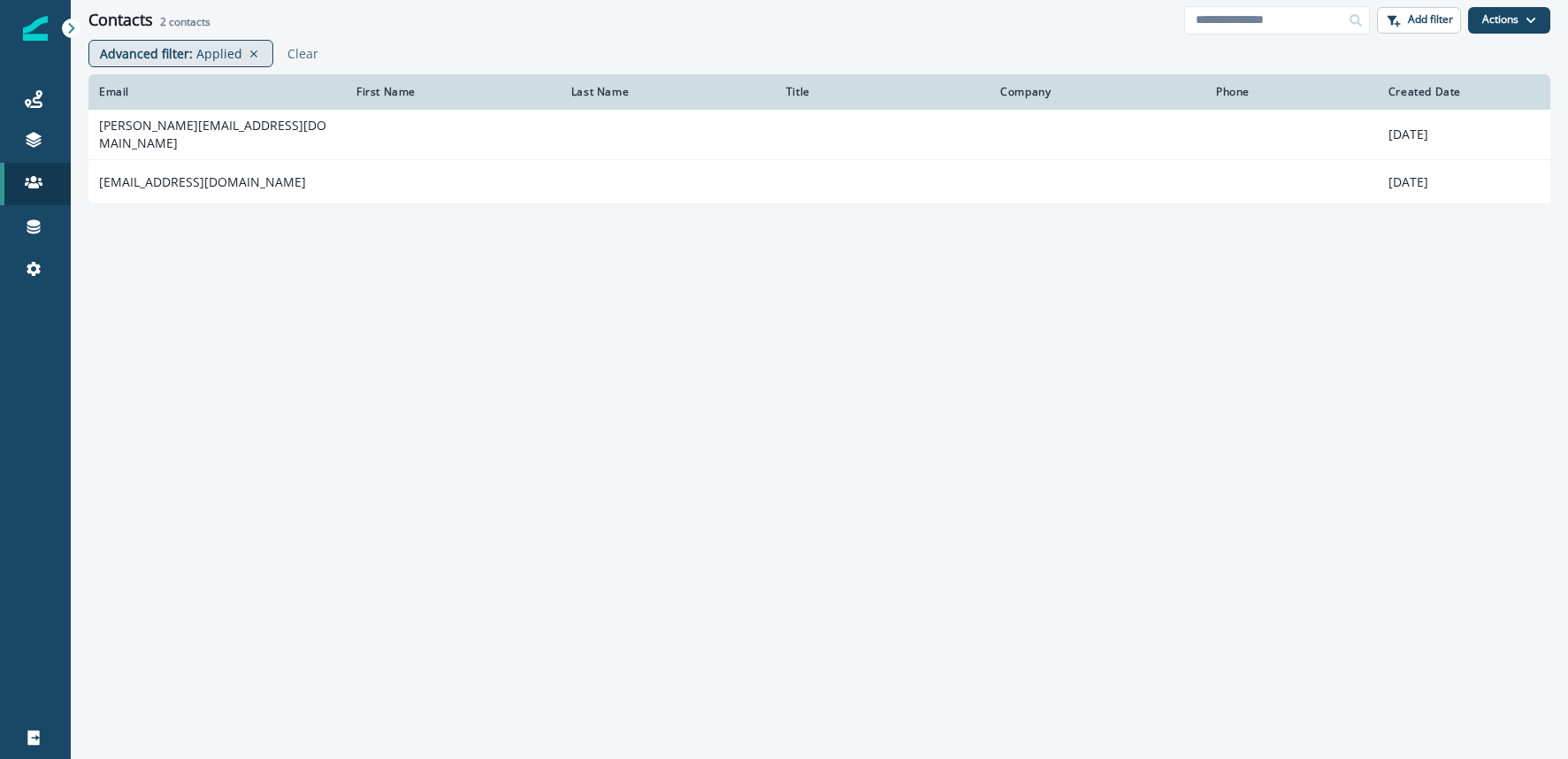
click at [200, 52] on p "Applied" at bounding box center [219, 53] width 46 height 19
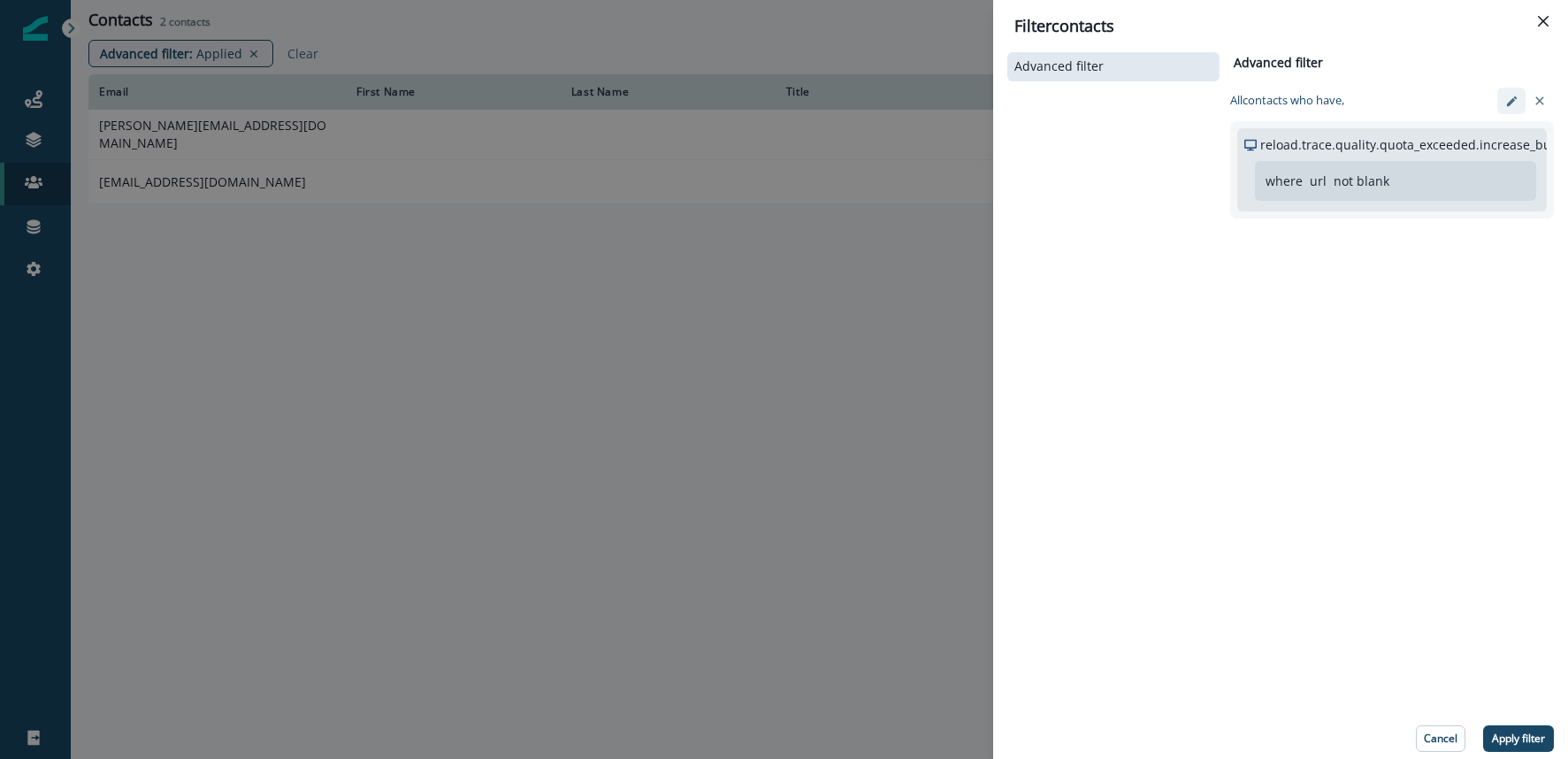
click at [1505, 106] on icon "edit-filter" at bounding box center [1511, 101] width 13 height 13
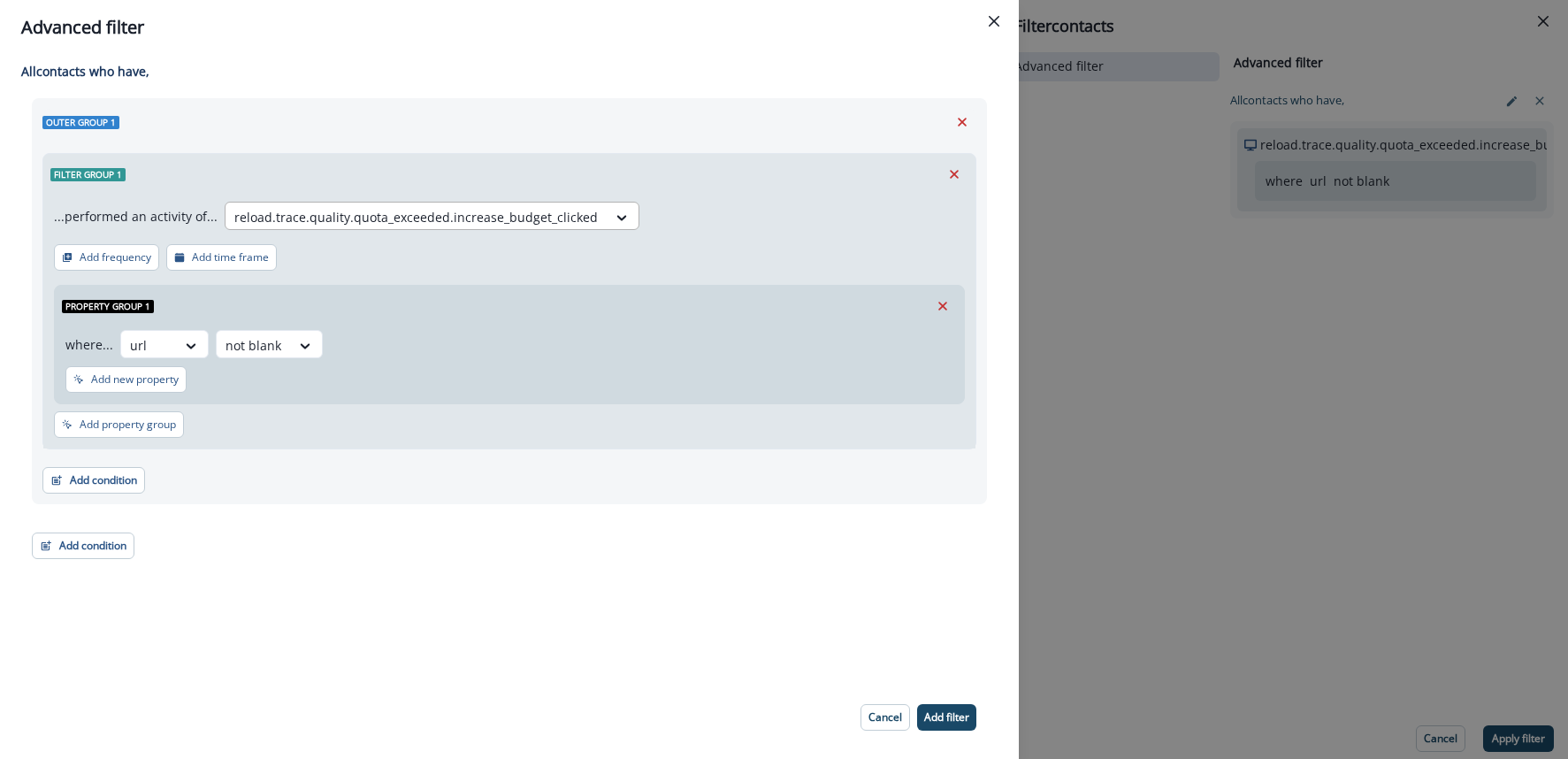
click at [541, 216] on div at bounding box center [416, 217] width 363 height 22
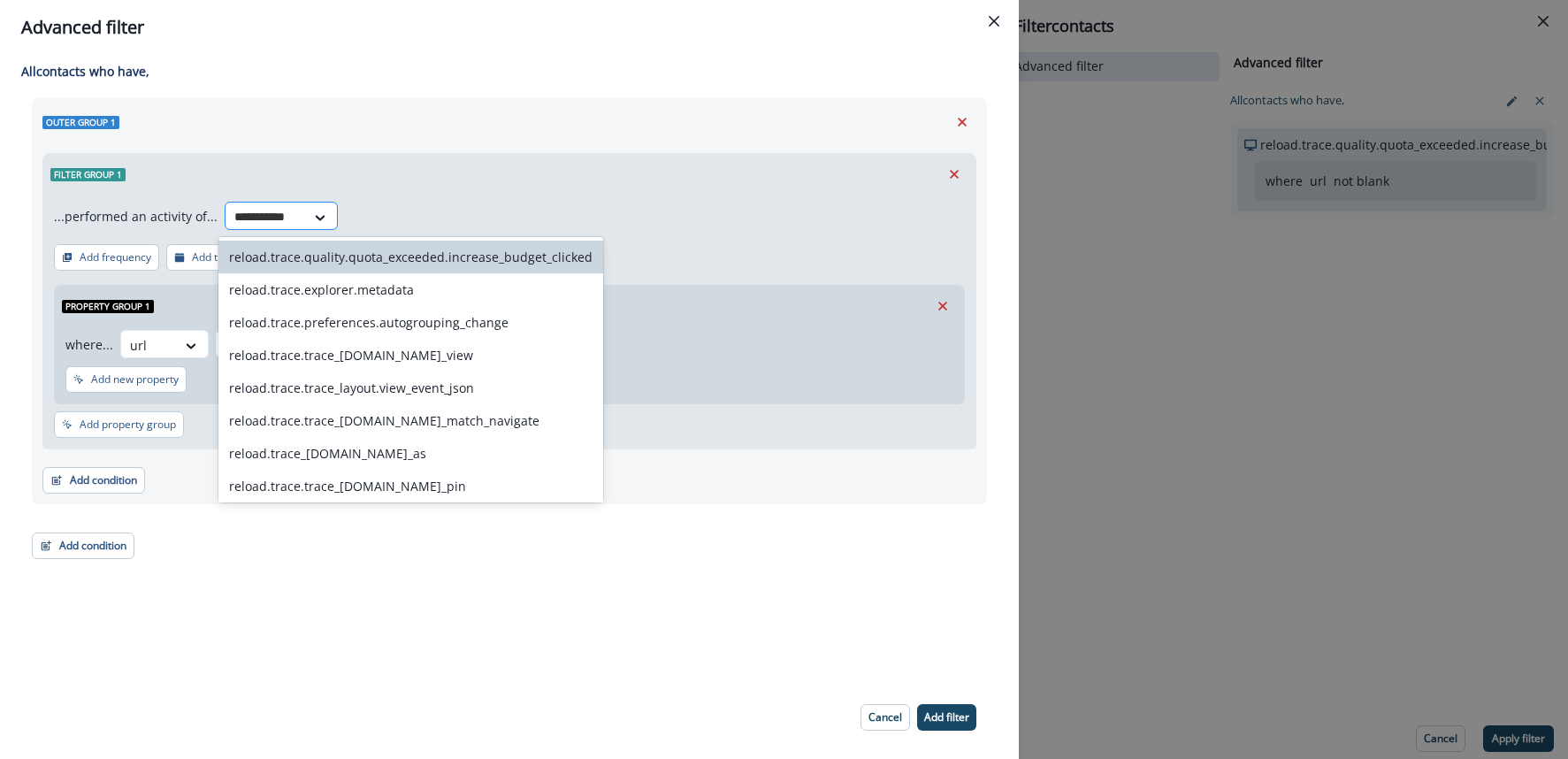
type input "**********"
click at [437, 288] on div "reload.trace.explorer.metadata" at bounding box center [410, 289] width 385 height 33
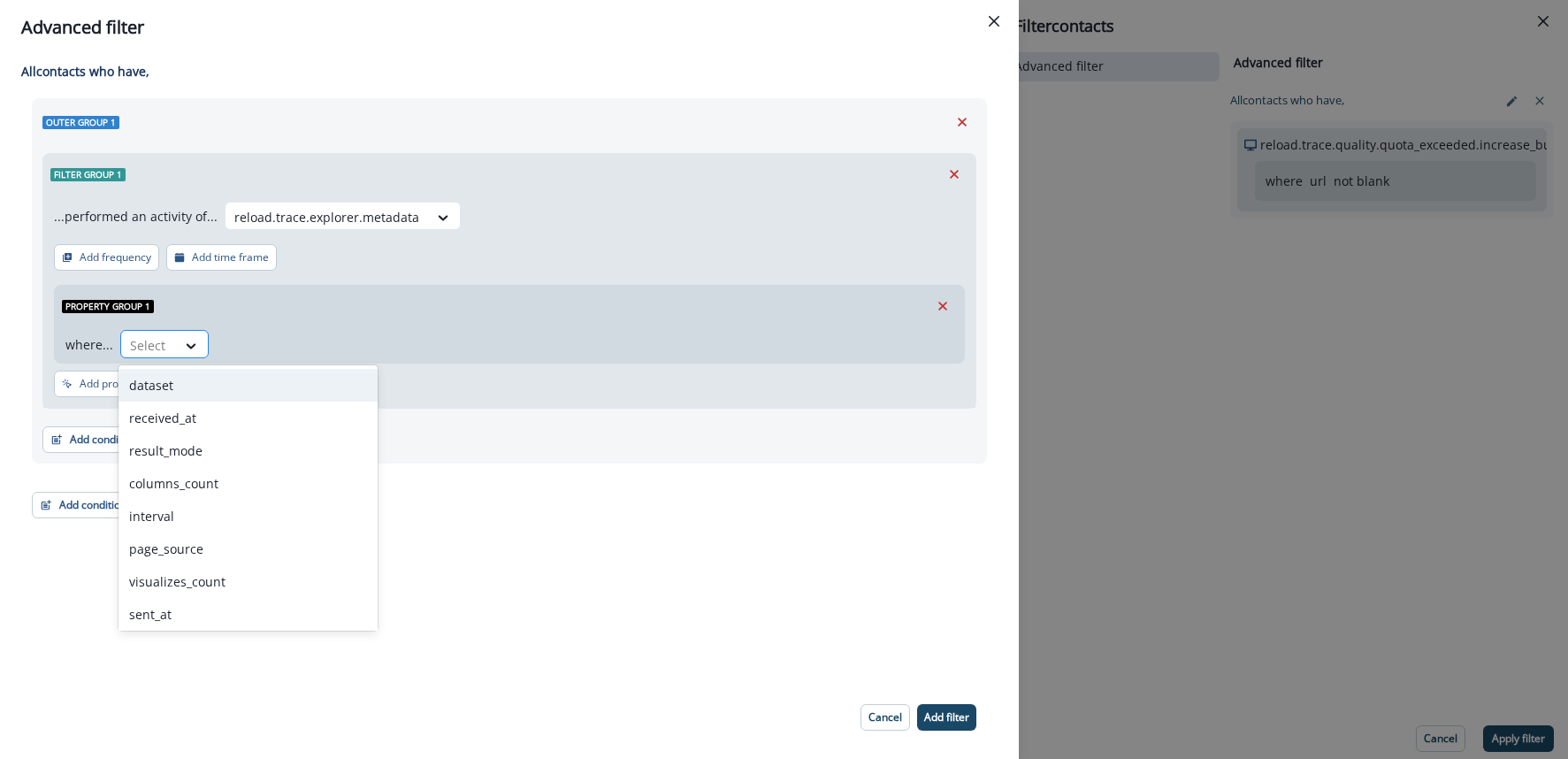
click at [170, 338] on div "Select" at bounding box center [149, 345] width 55 height 29
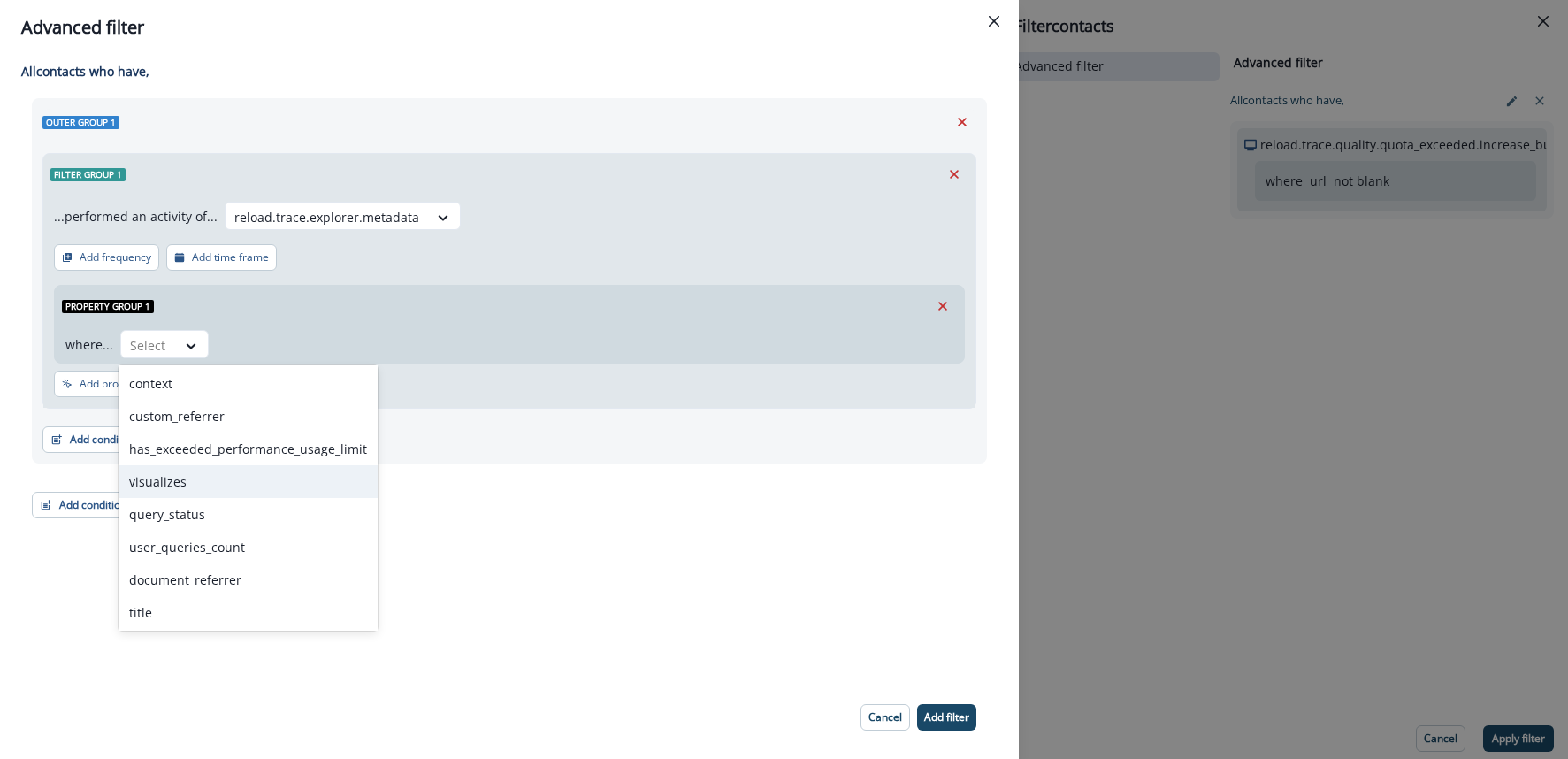
scroll to position [824, 0]
click at [210, 448] on div "has_exceeded_performance_usage_limit" at bounding box center [248, 445] width 259 height 33
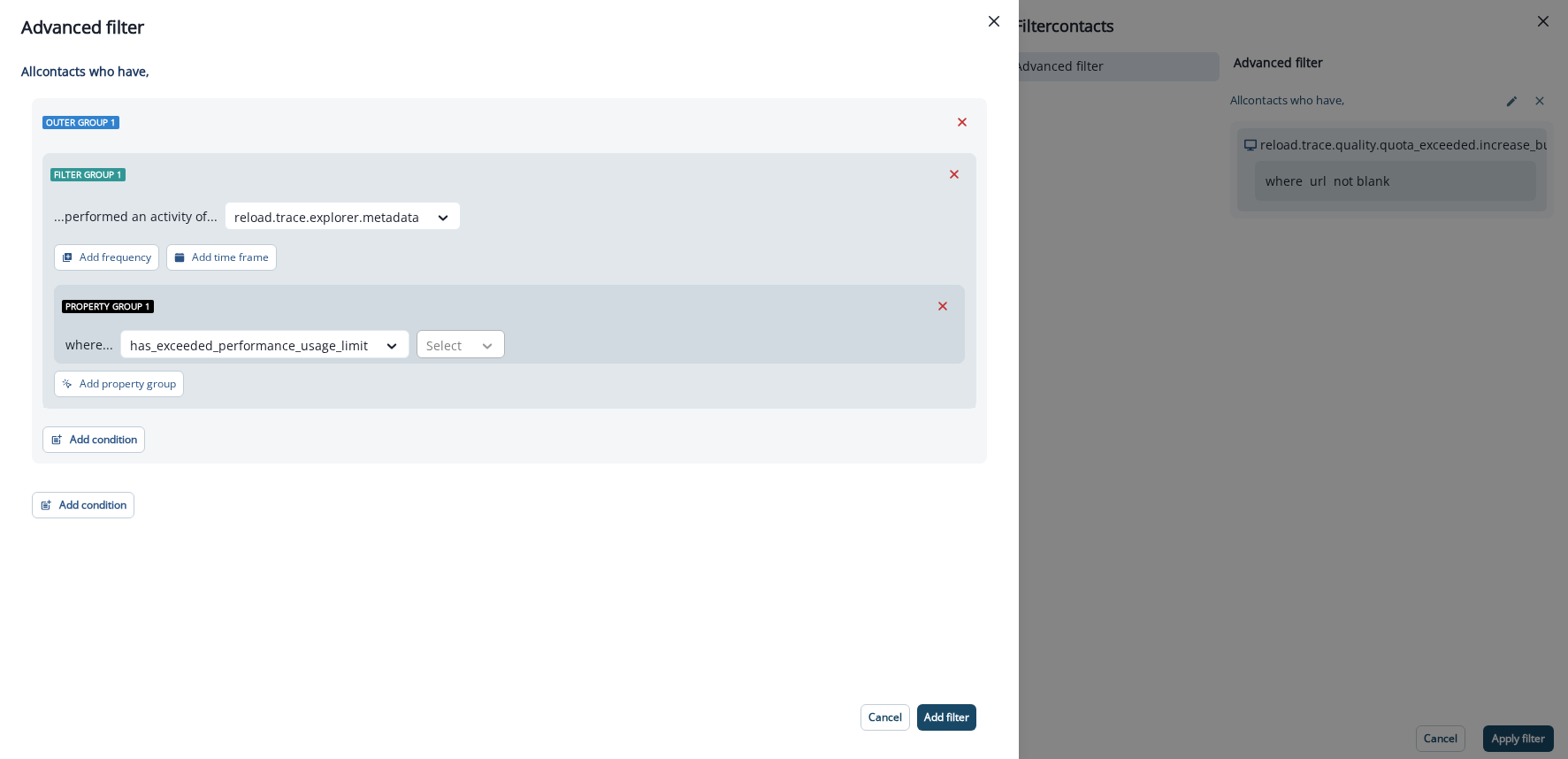
click at [484, 351] on icon at bounding box center [487, 346] width 16 height 18
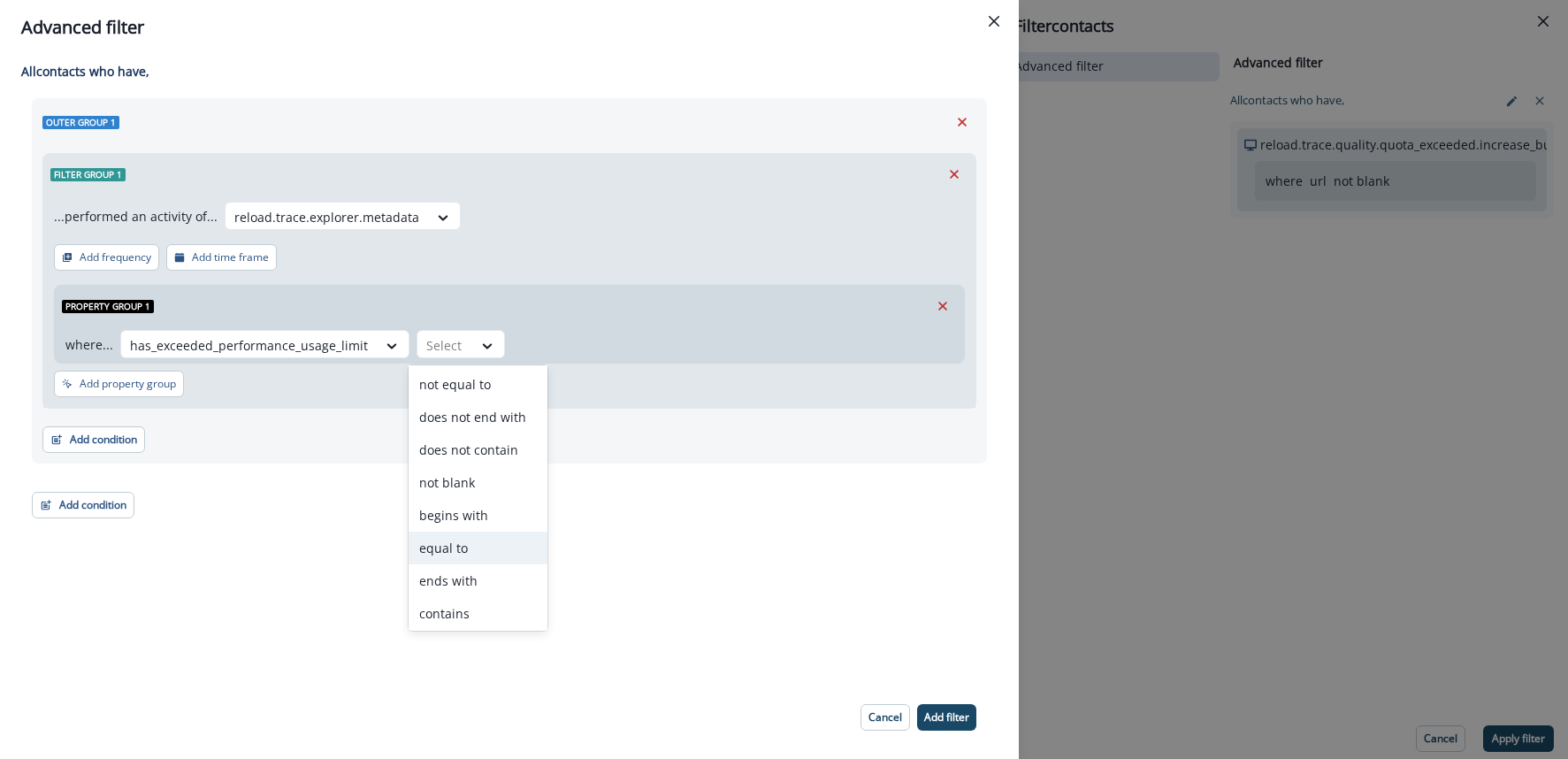
click at [457, 538] on div "equal to" at bounding box center [478, 548] width 139 height 33
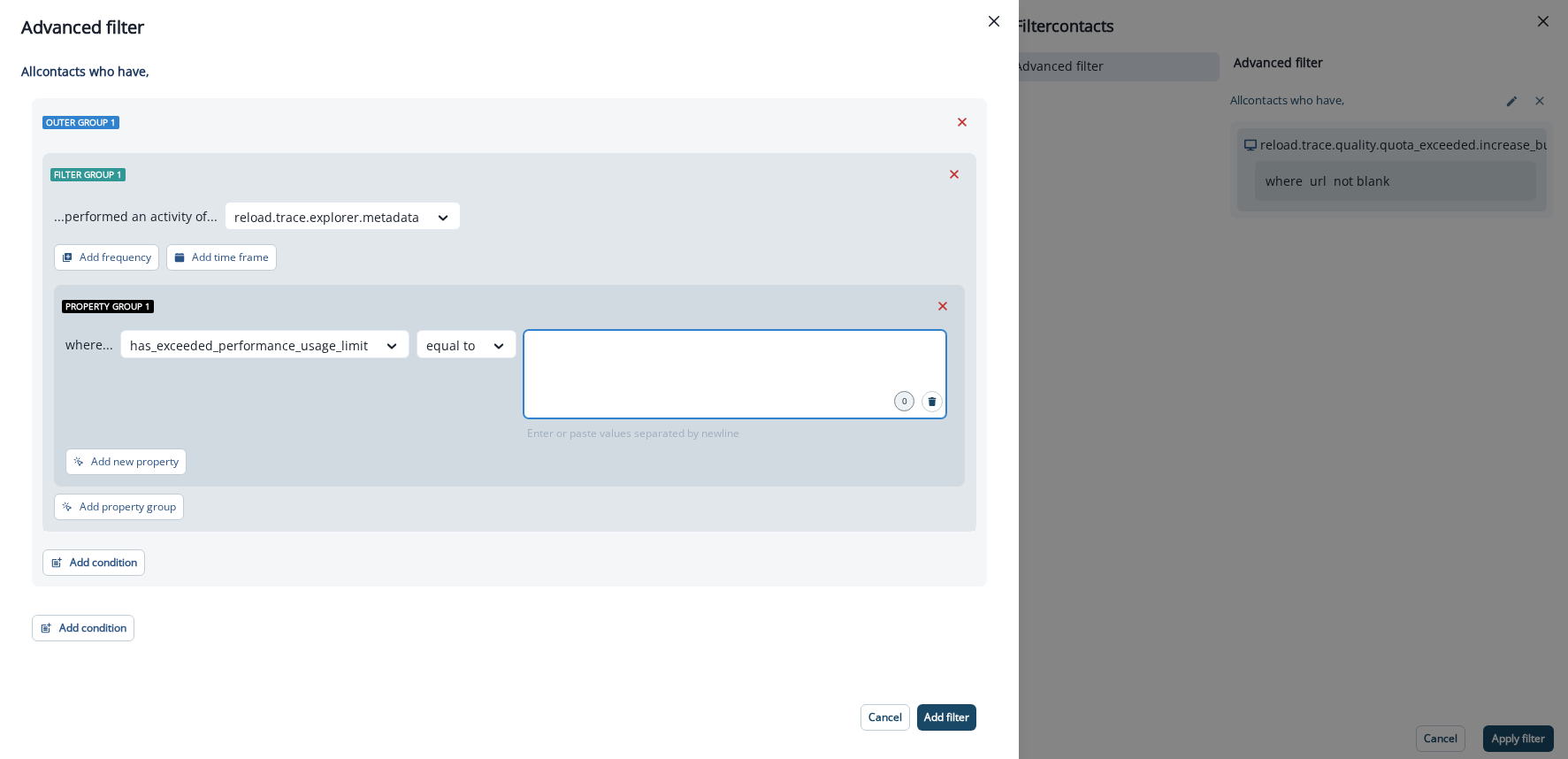
click at [573, 368] on input "text" at bounding box center [735, 352] width 417 height 35
type input "****"
click at [392, 389] on div "where... has_exceeded_performance_usage_limit equal to true 1 Enter or paste va…" at bounding box center [506, 386] width 881 height 111
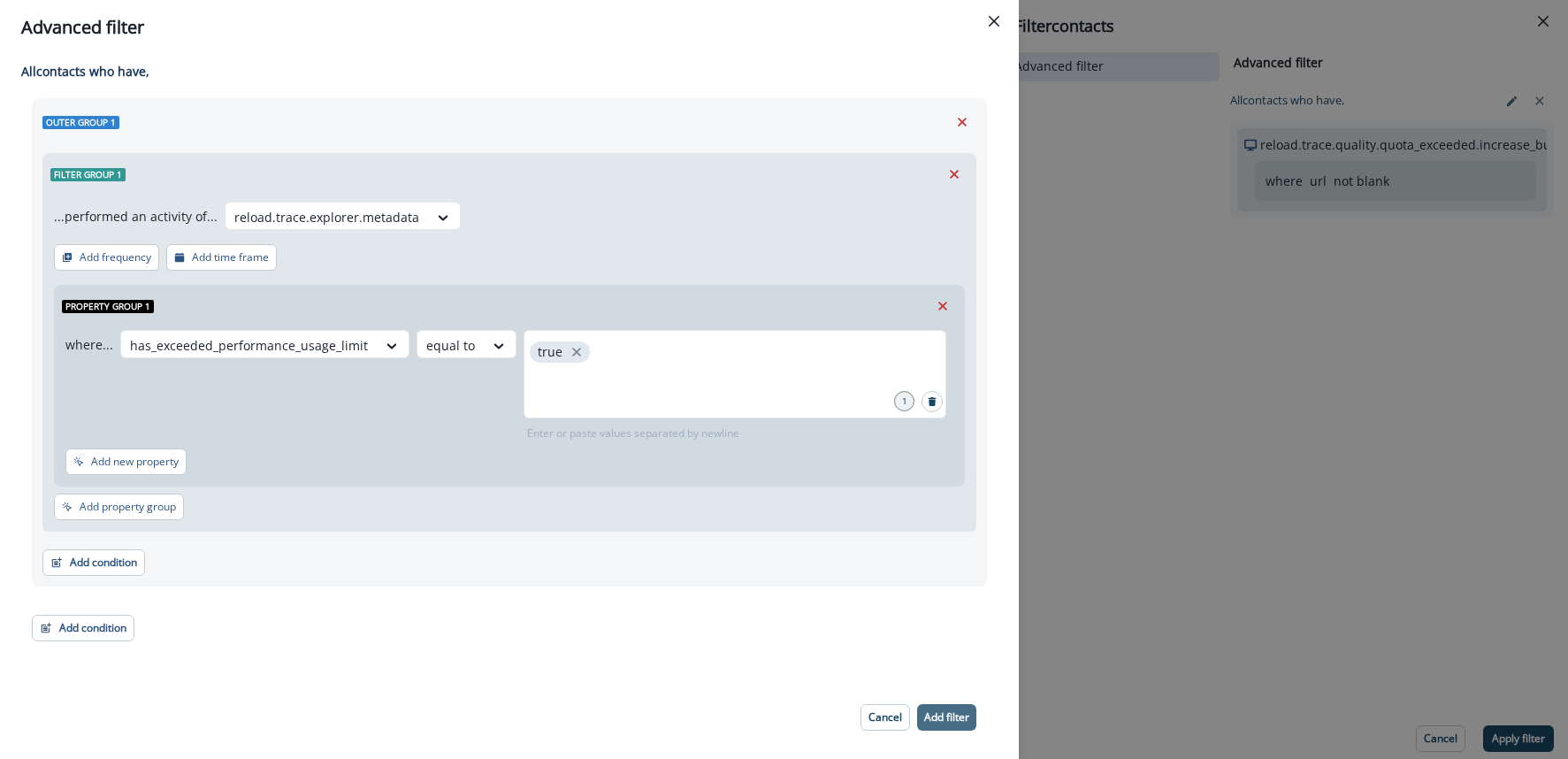
click at [938, 715] on p "Add filter" at bounding box center [946, 717] width 45 height 12
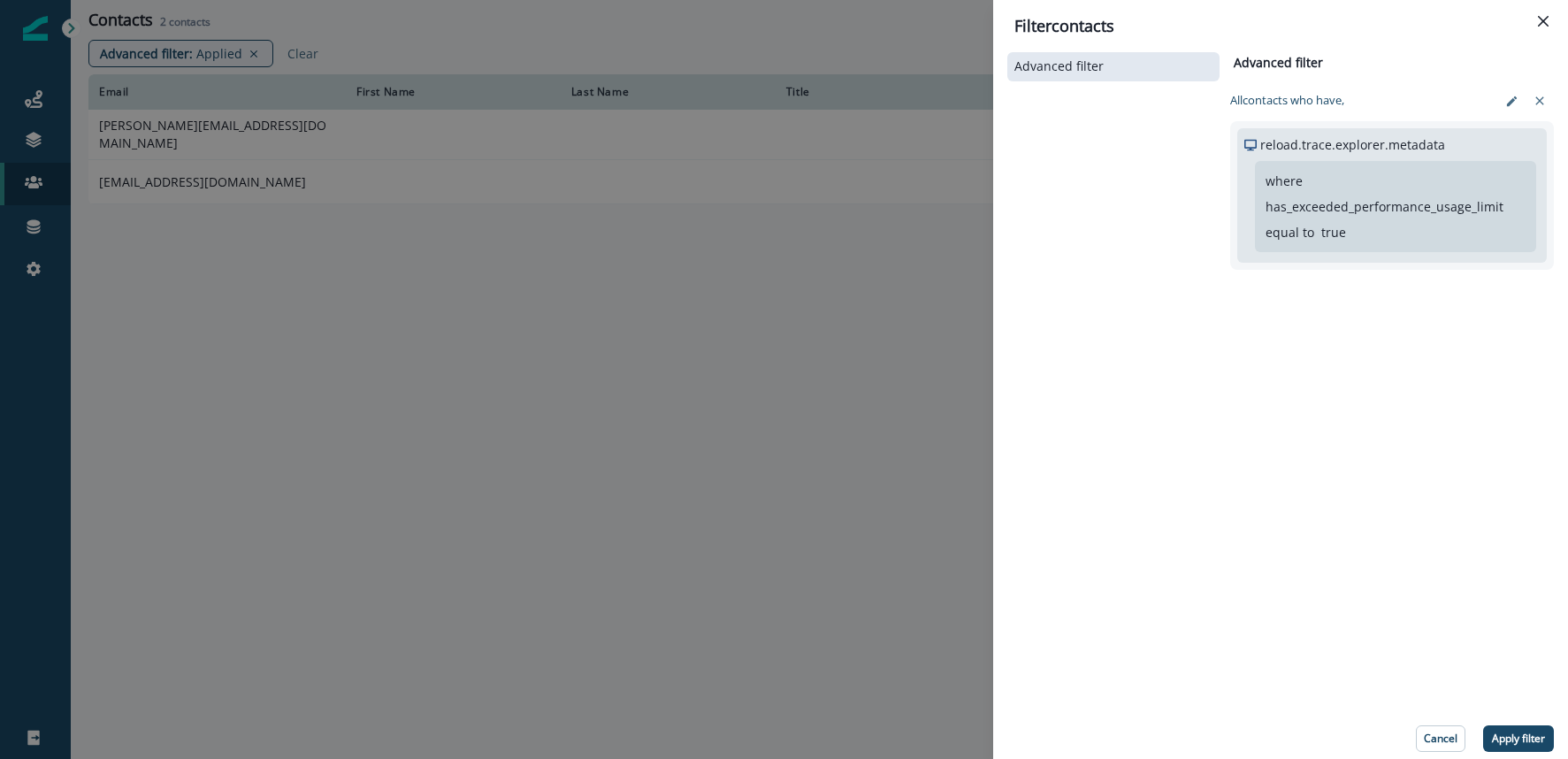
click at [1526, 735] on p "Apply filter" at bounding box center [1518, 739] width 53 height 12
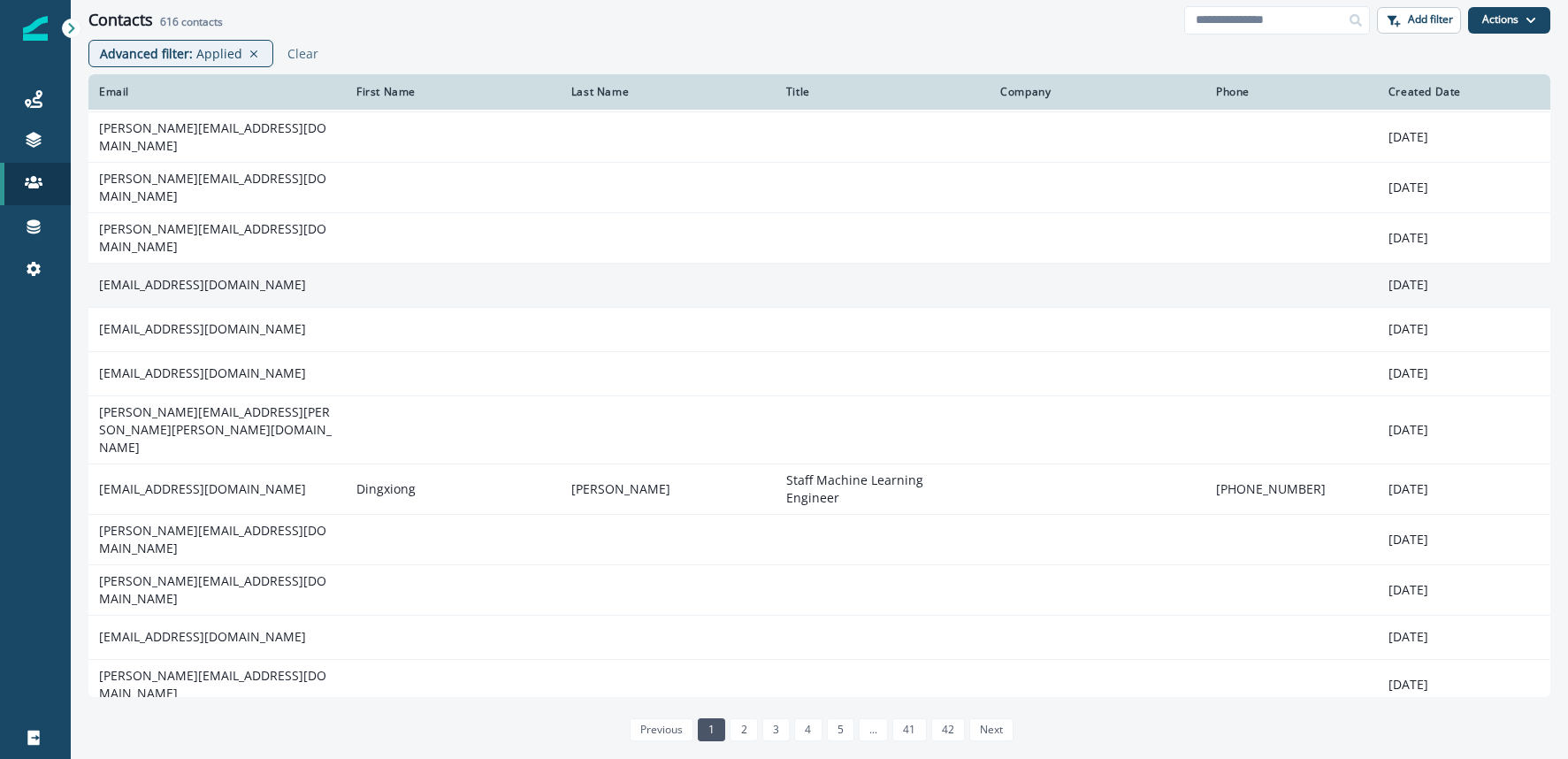
scroll to position [77, 0]
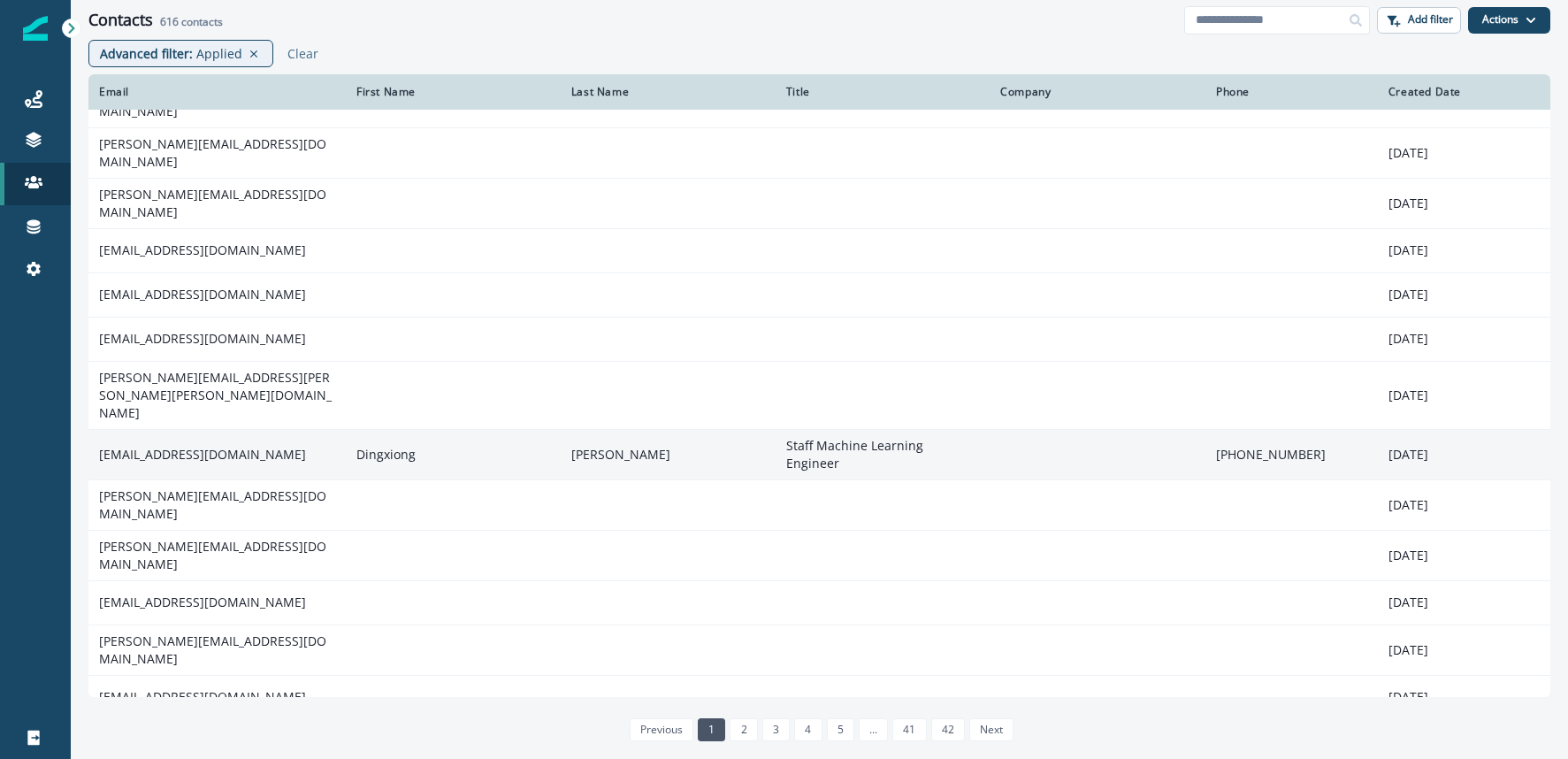
click at [272, 429] on td "dingxiong.deng@instacart.com" at bounding box center [217, 454] width 257 height 50
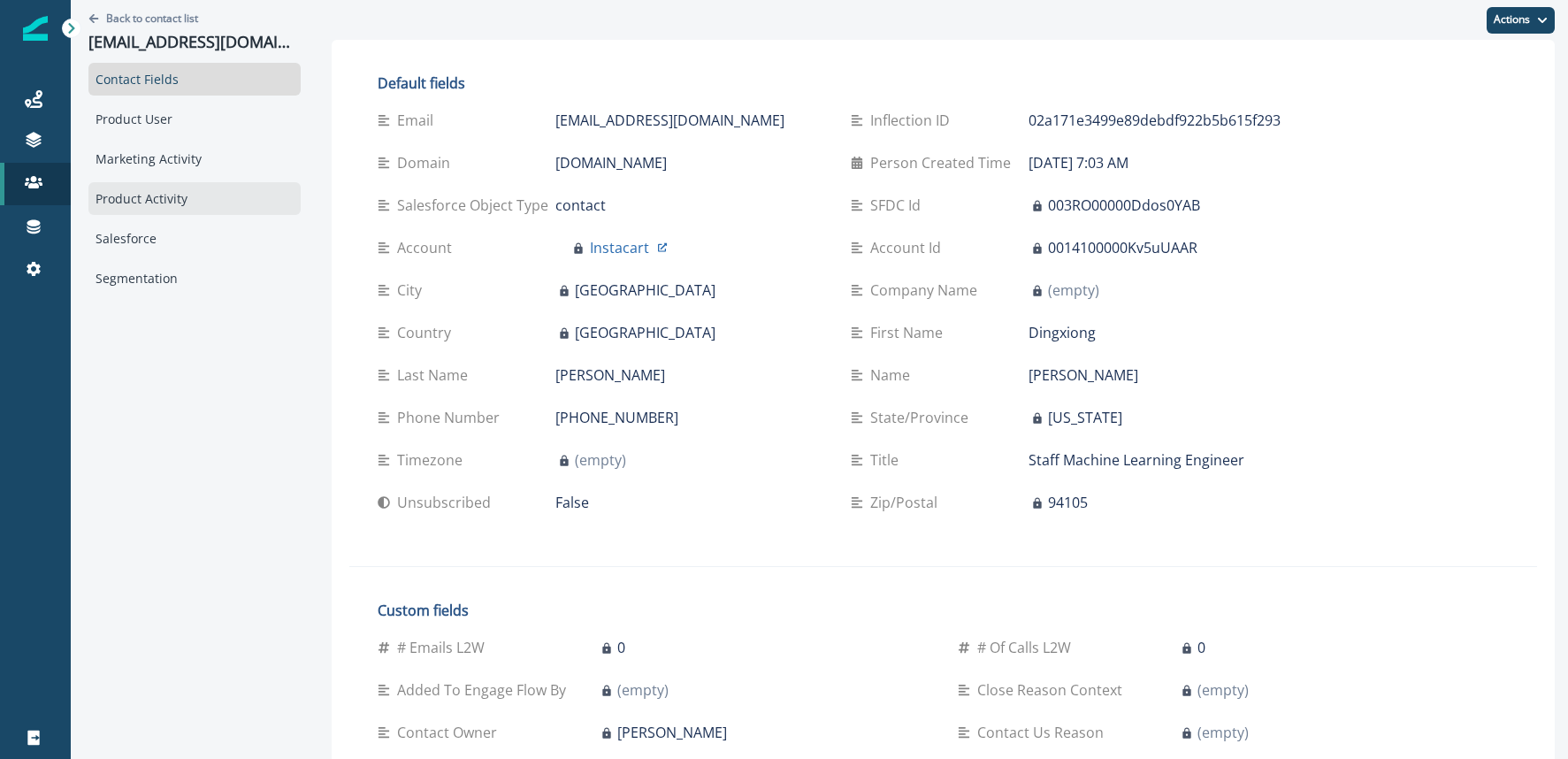
click at [191, 198] on div "Product Activity" at bounding box center [195, 198] width 212 height 33
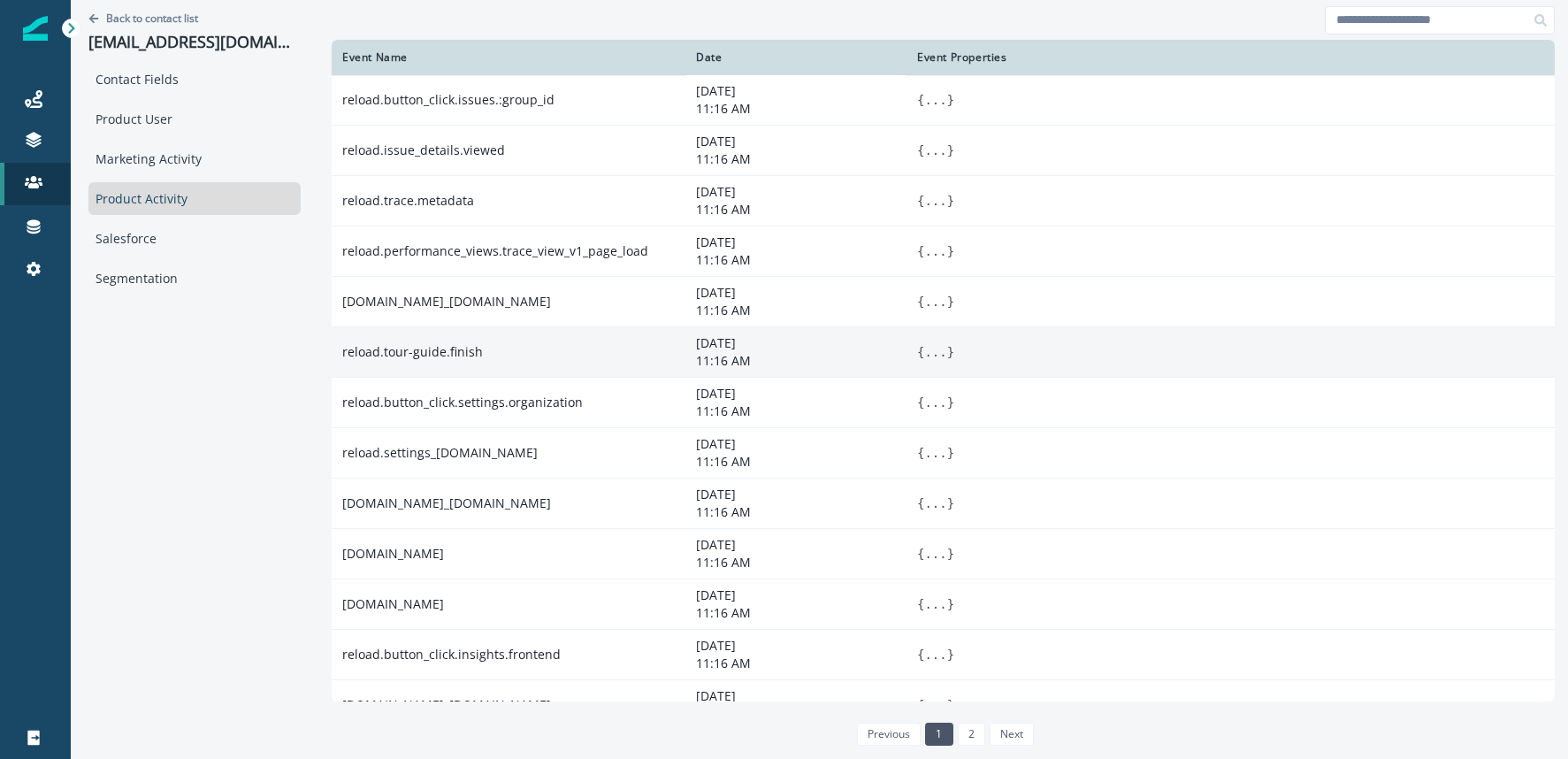
click at [927, 353] on button "..." at bounding box center [935, 352] width 22 height 18
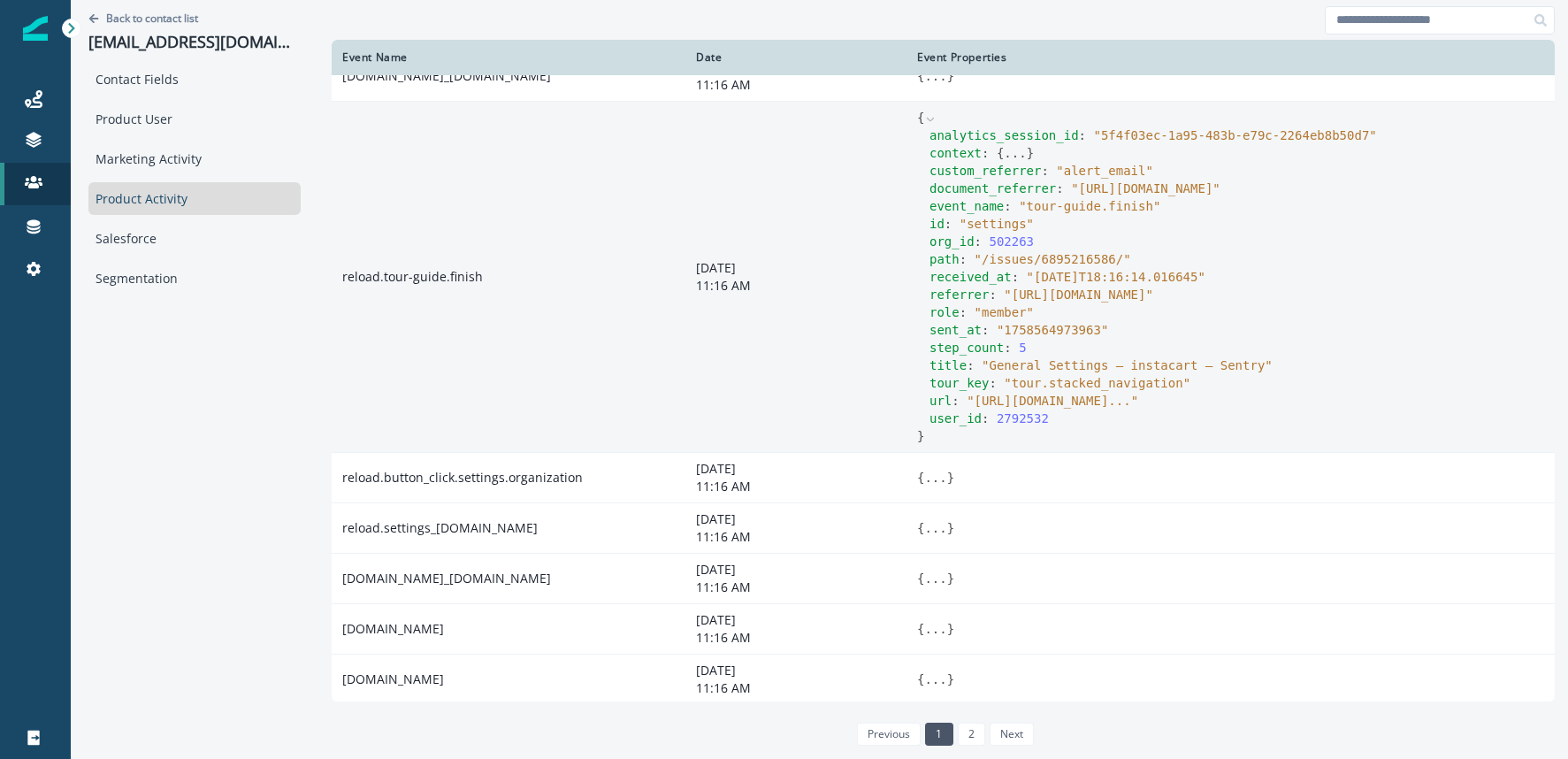
scroll to position [286, 0]
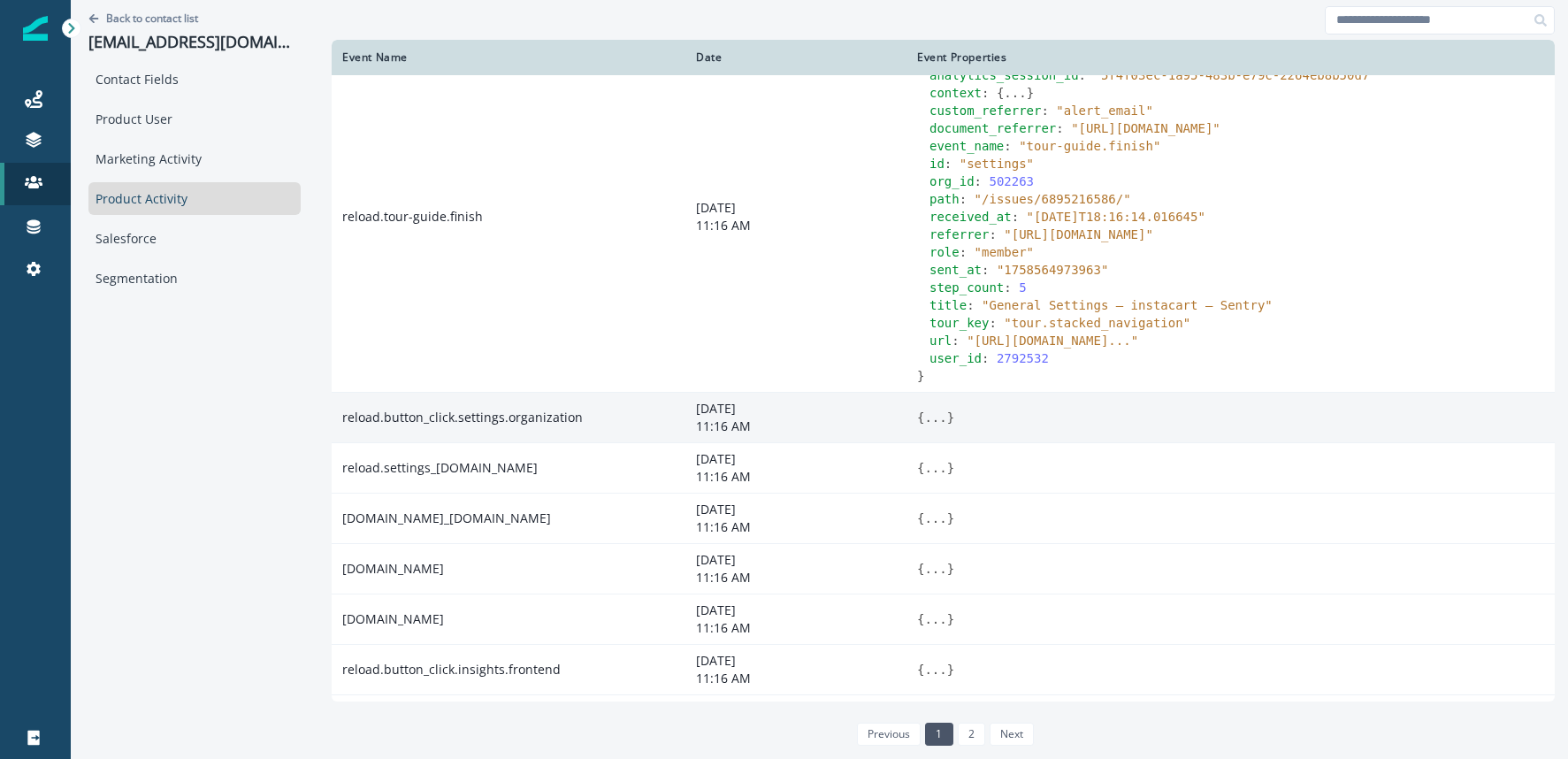
click at [937, 426] on button "..." at bounding box center [935, 418] width 22 height 18
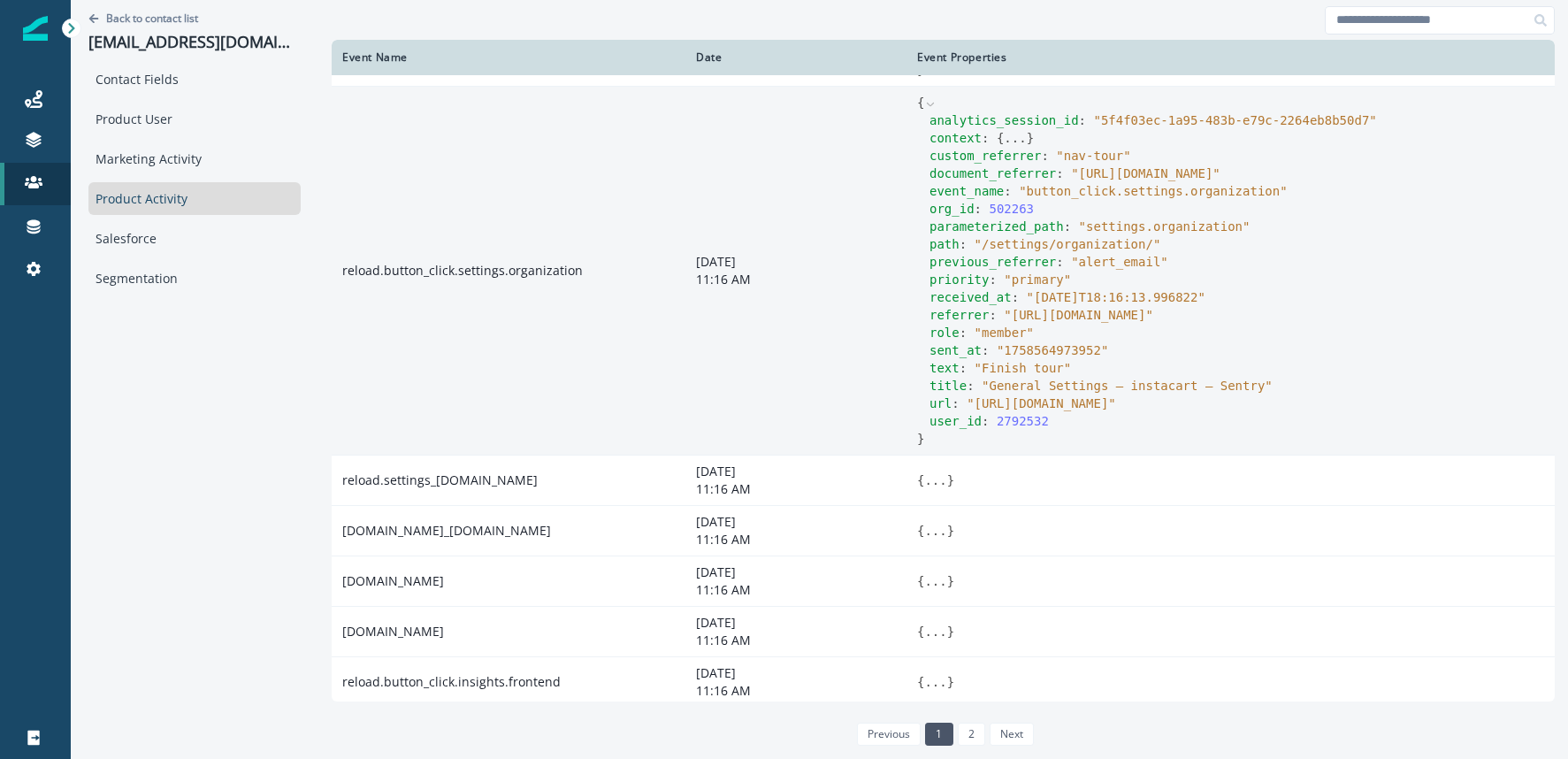
scroll to position [599, 0]
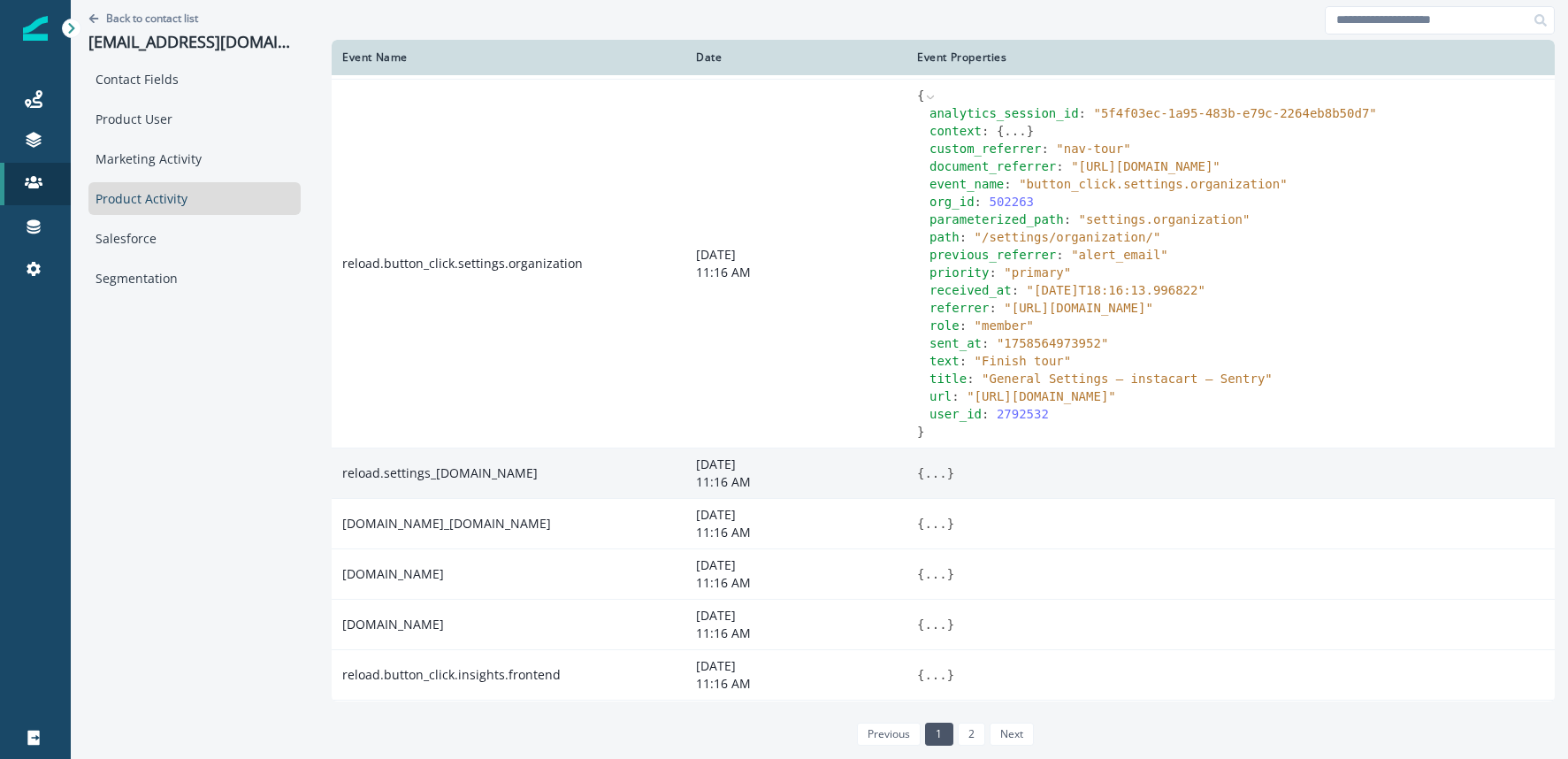
click at [933, 482] on button "..." at bounding box center [935, 473] width 22 height 18
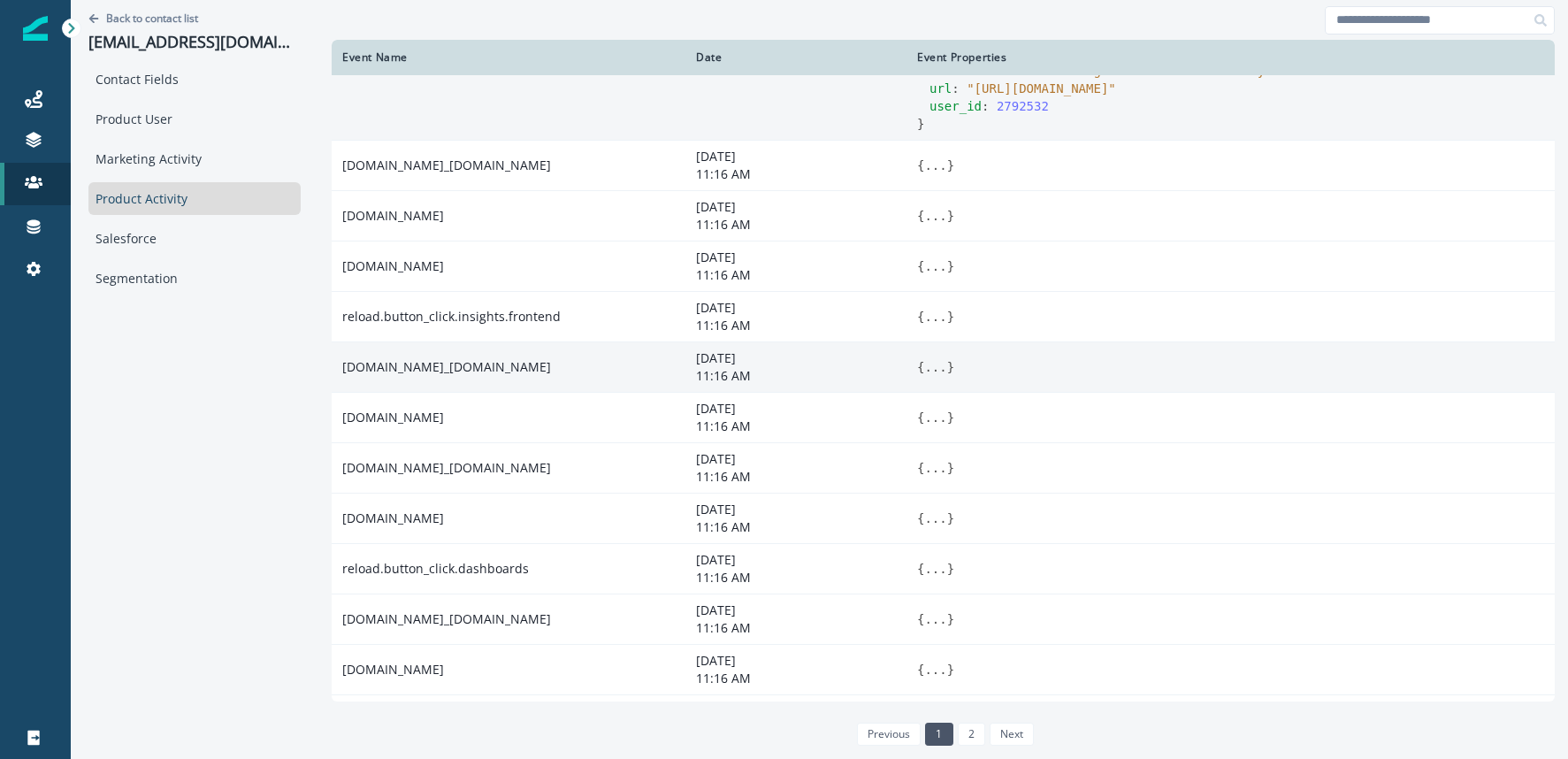
scroll to position [1208, 0]
click at [934, 373] on button "..." at bounding box center [935, 364] width 22 height 18
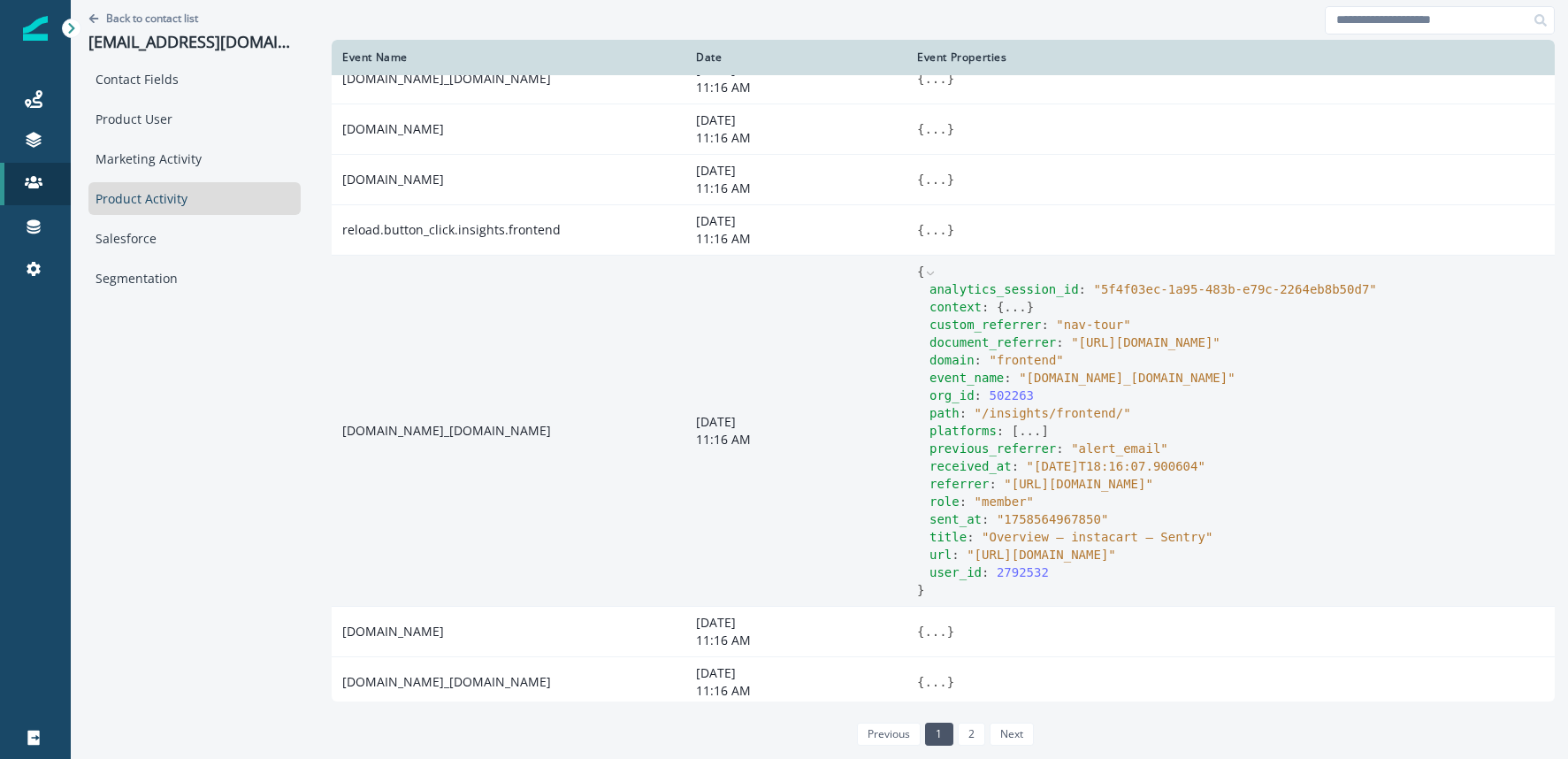
scroll to position [1320, 0]
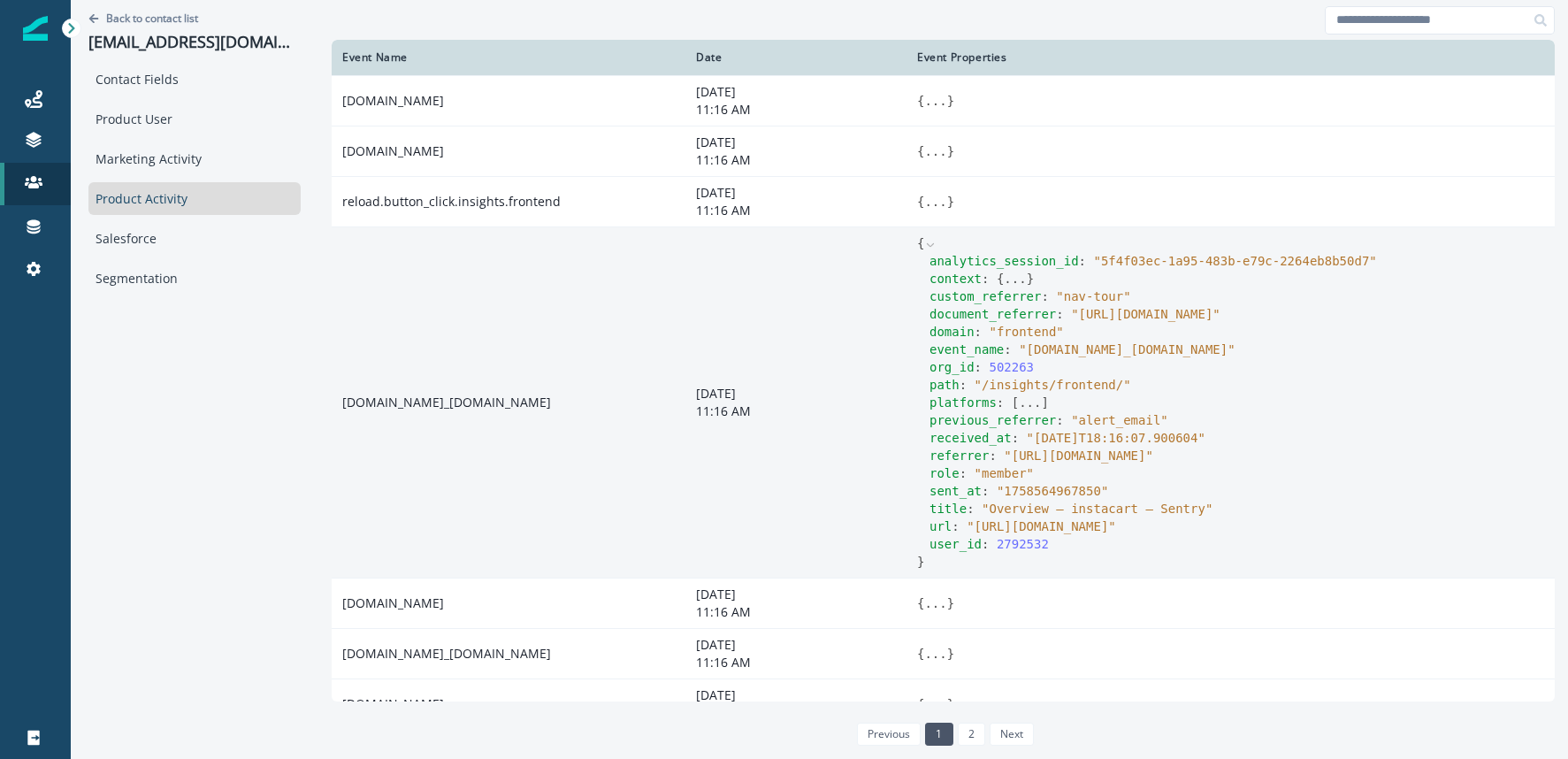
click at [1020, 288] on button "..." at bounding box center [1014, 279] width 22 height 18
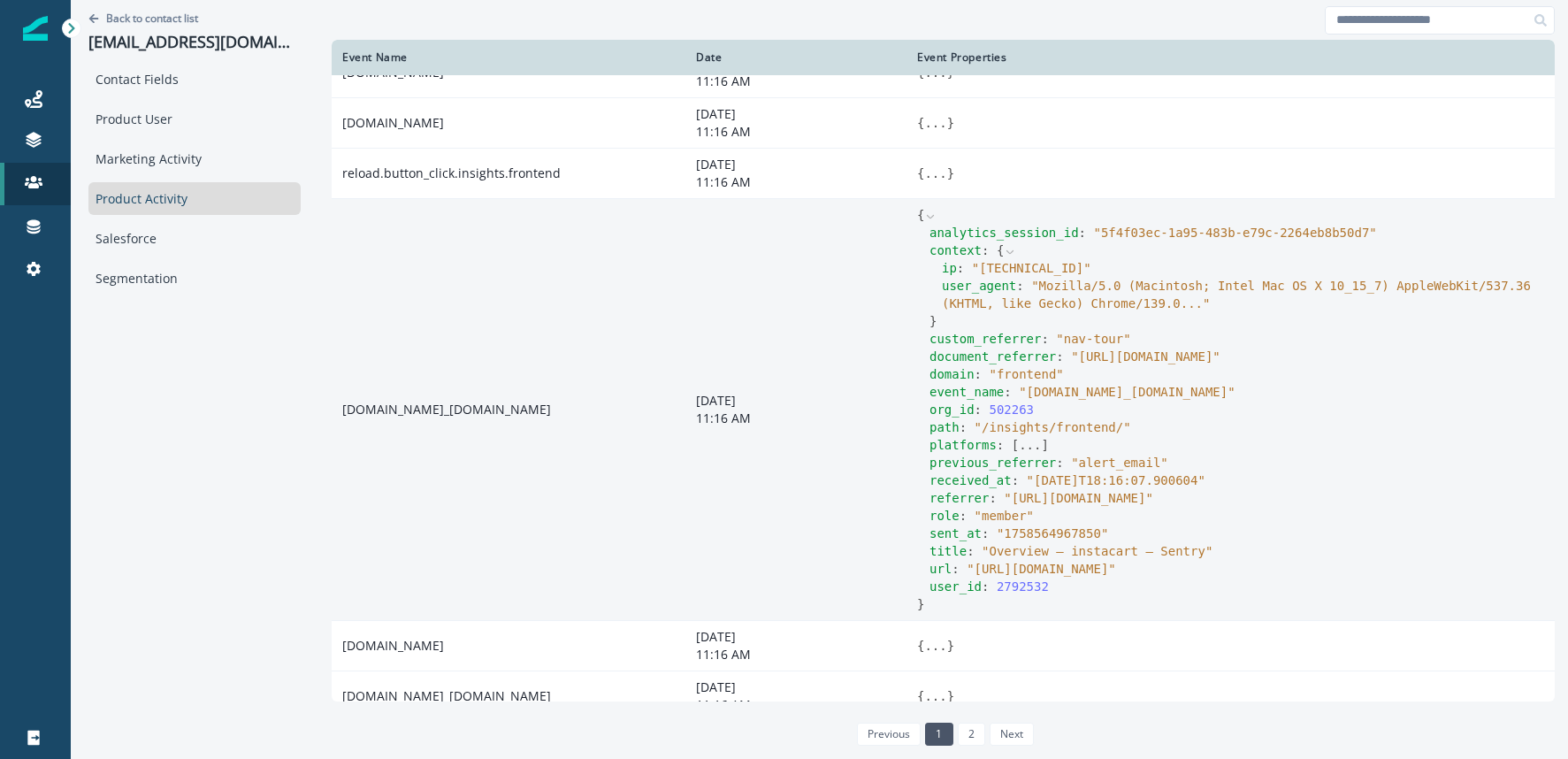
scroll to position [1350, 0]
click at [1007, 252] on icon at bounding box center [1010, 250] width 7 height 4
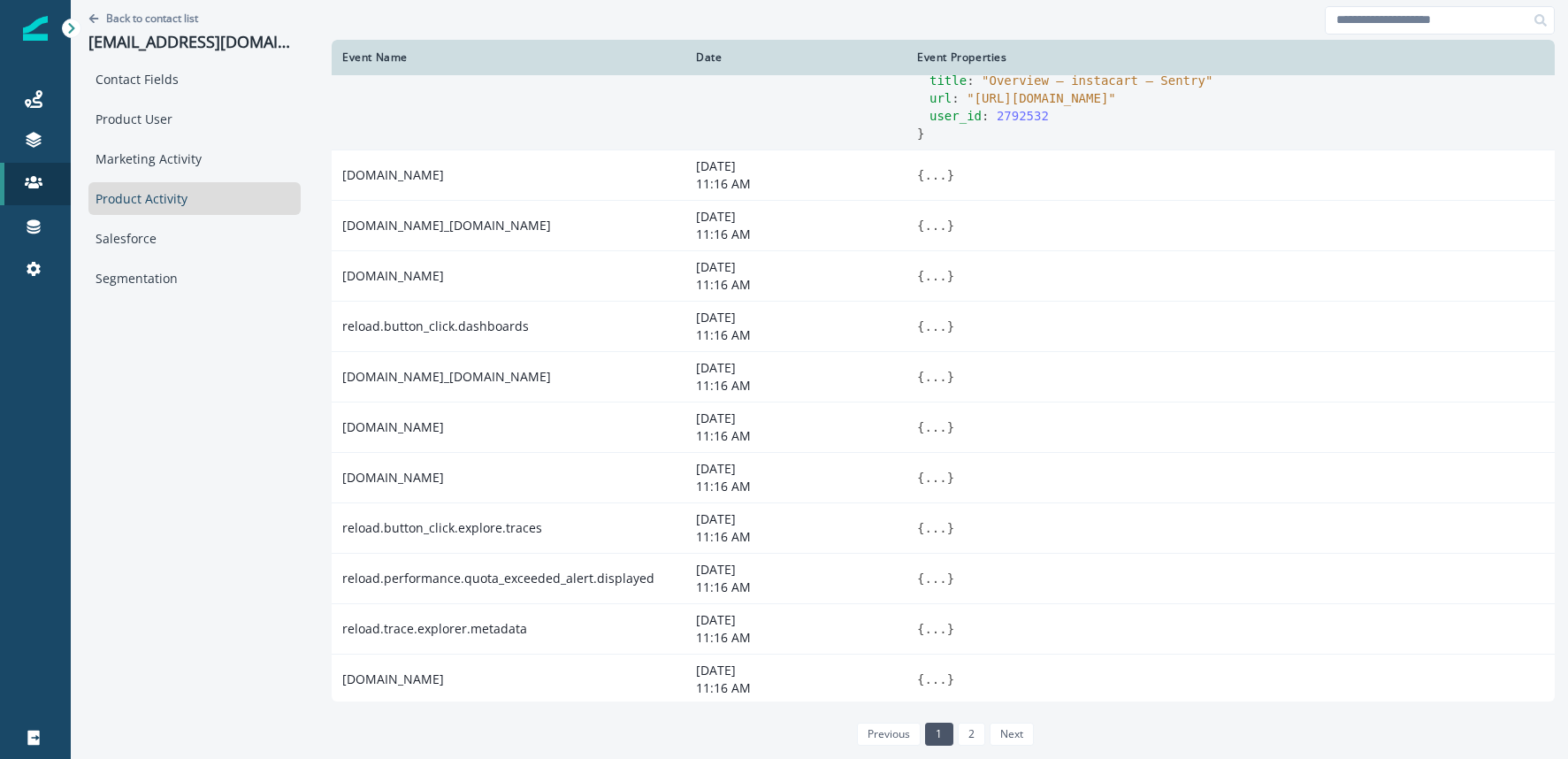
scroll to position [1776, 0]
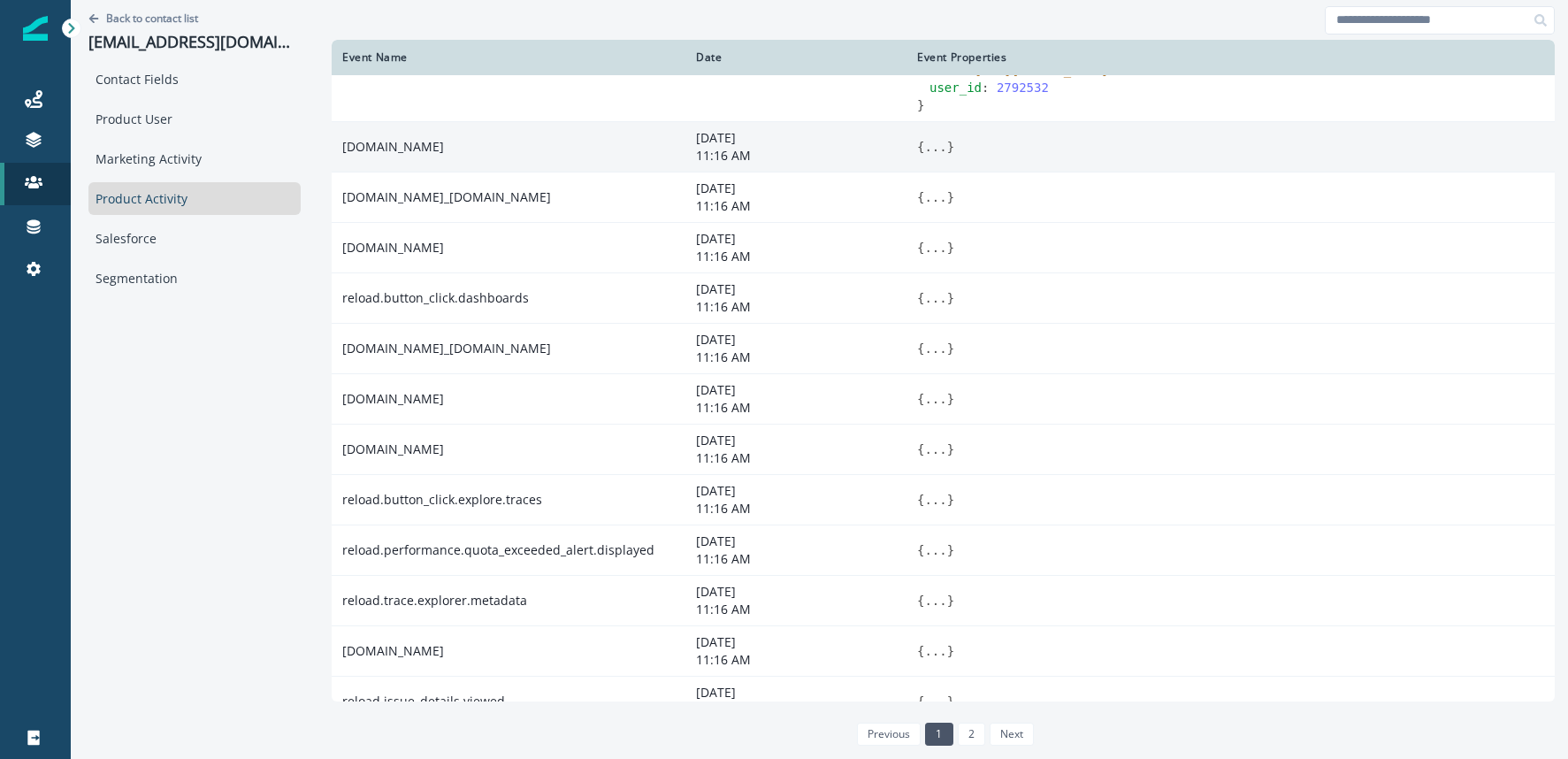
click at [929, 156] on button "..." at bounding box center [935, 147] width 22 height 18
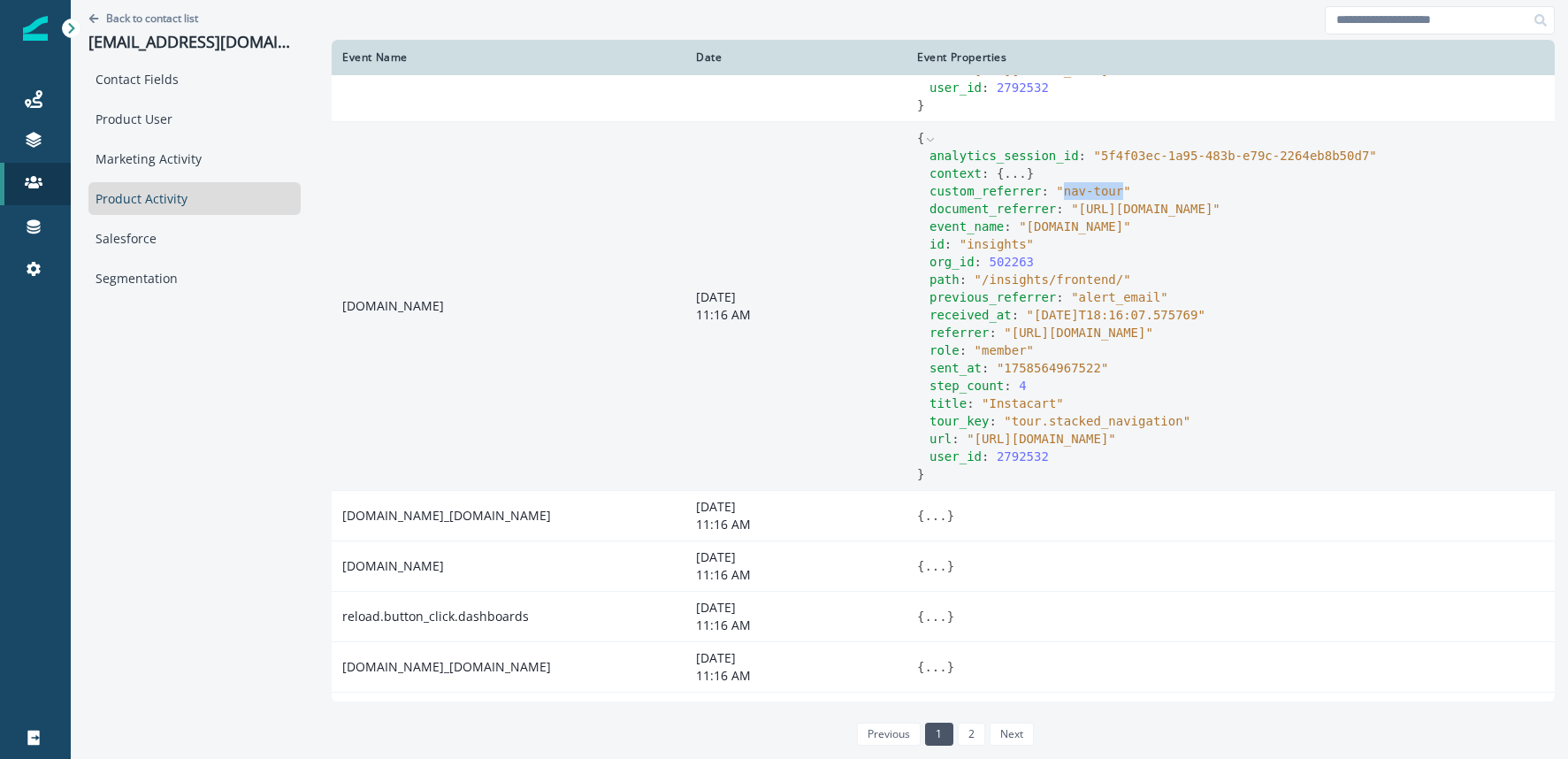
drag, startPoint x: 1066, startPoint y: 211, endPoint x: 1123, endPoint y: 211, distance: 57.0
click at [1123, 198] on span "" nav-tour "" at bounding box center [1093, 191] width 74 height 14
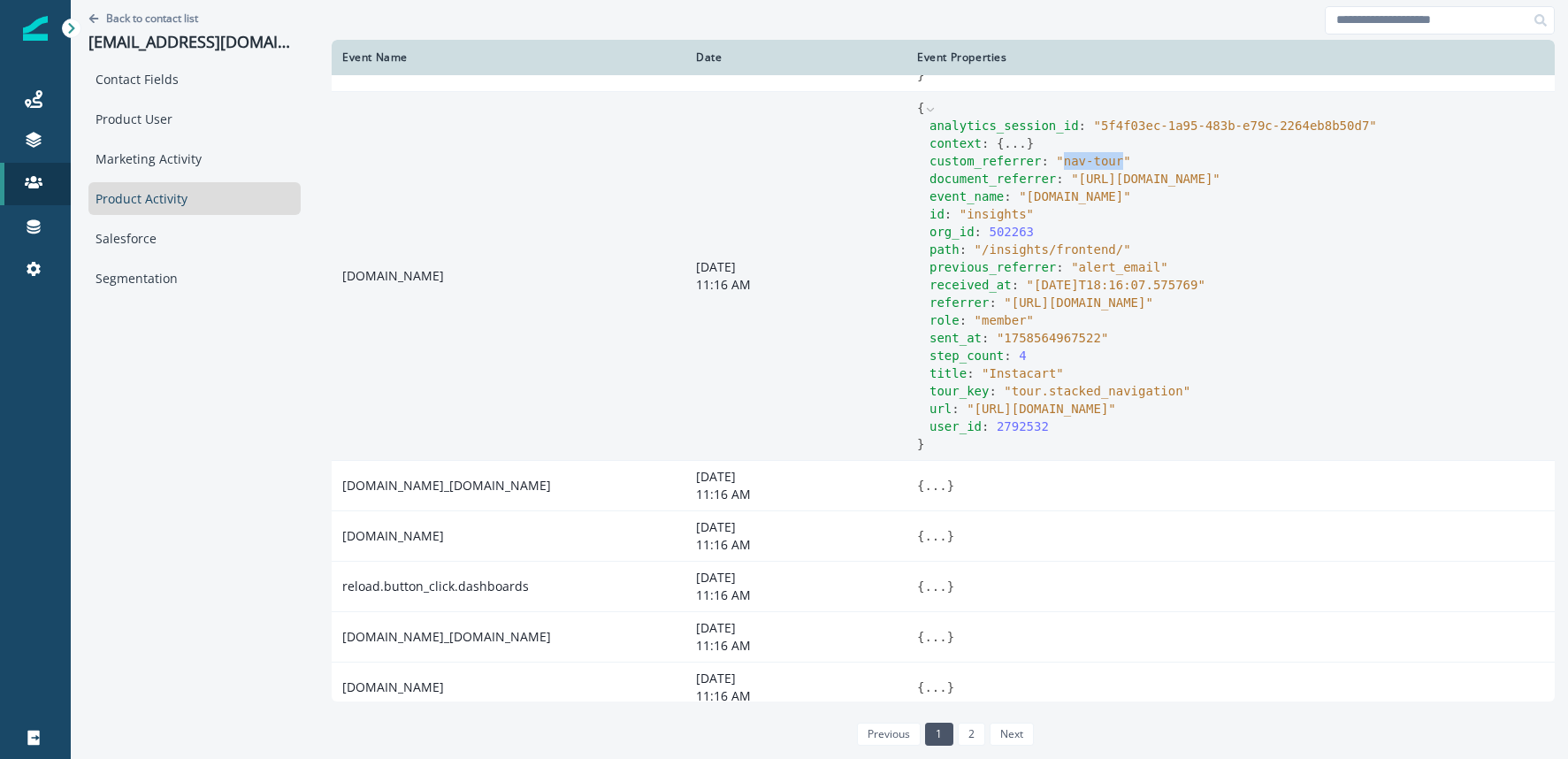
scroll to position [1686, 0]
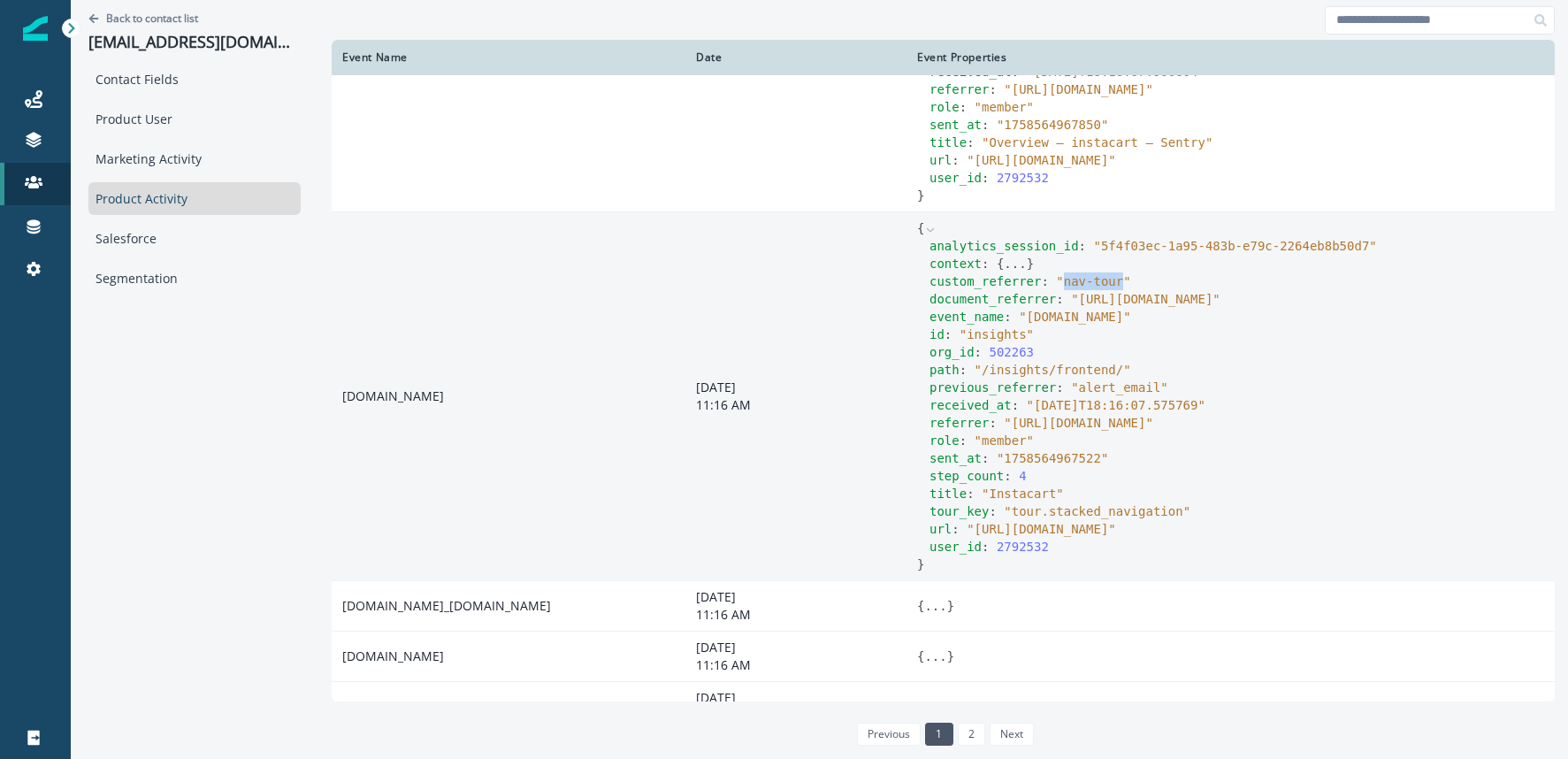
click at [1021, 272] on button "..." at bounding box center [1014, 264] width 22 height 18
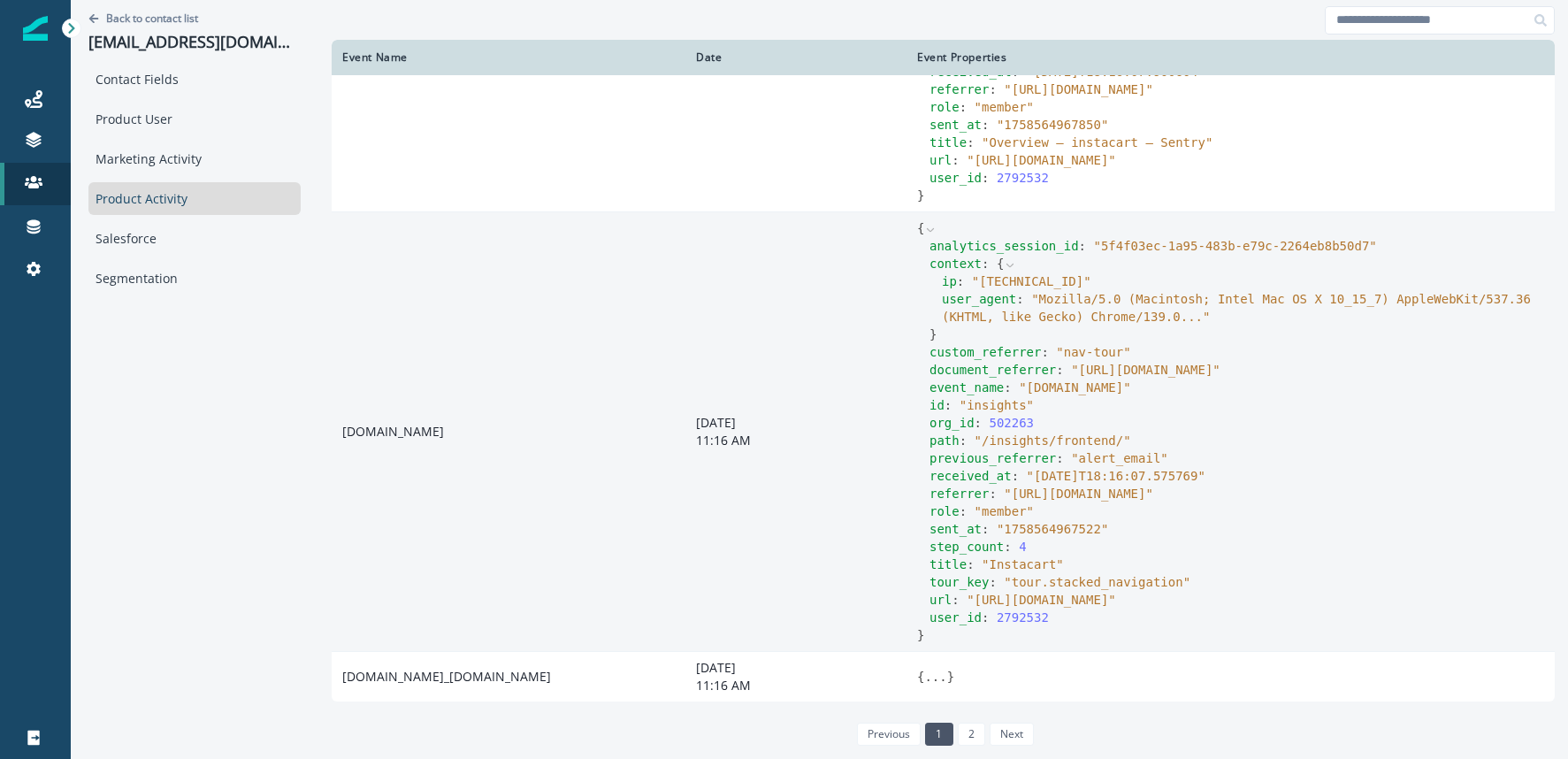
click at [1013, 267] on icon at bounding box center [1010, 265] width 7 height 4
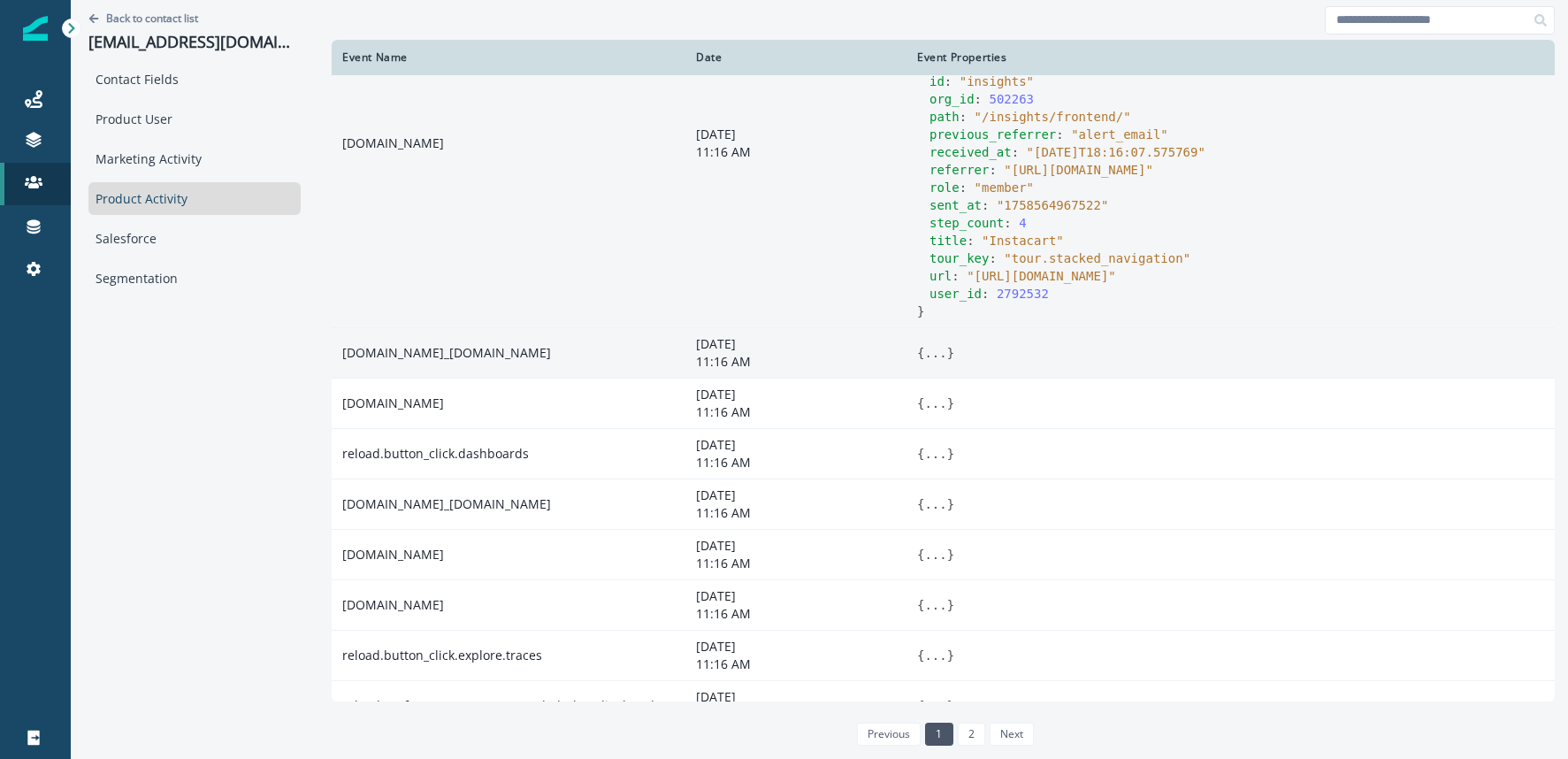
scroll to position [1966, 0]
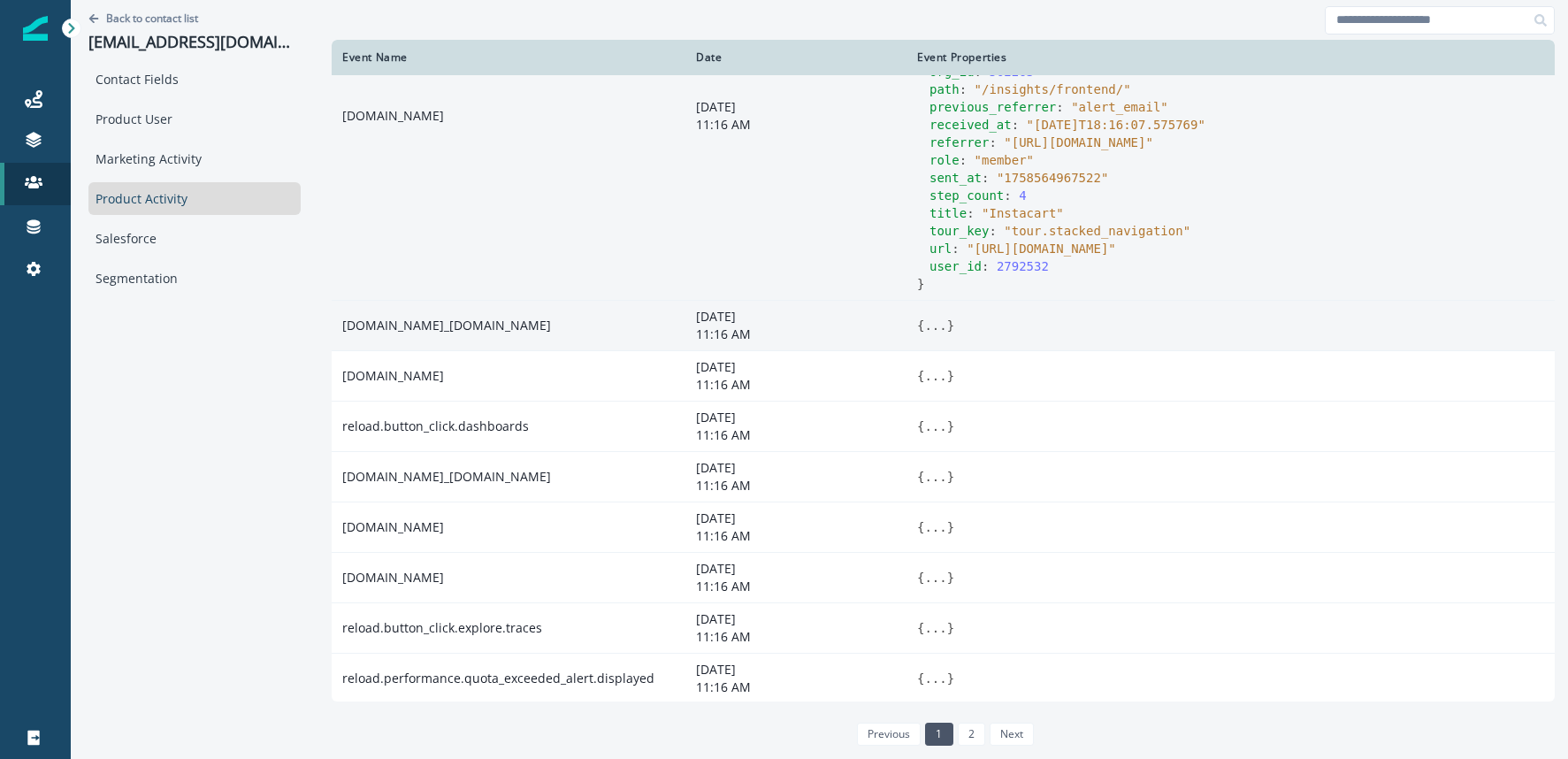
click at [936, 334] on button "..." at bounding box center [935, 326] width 22 height 18
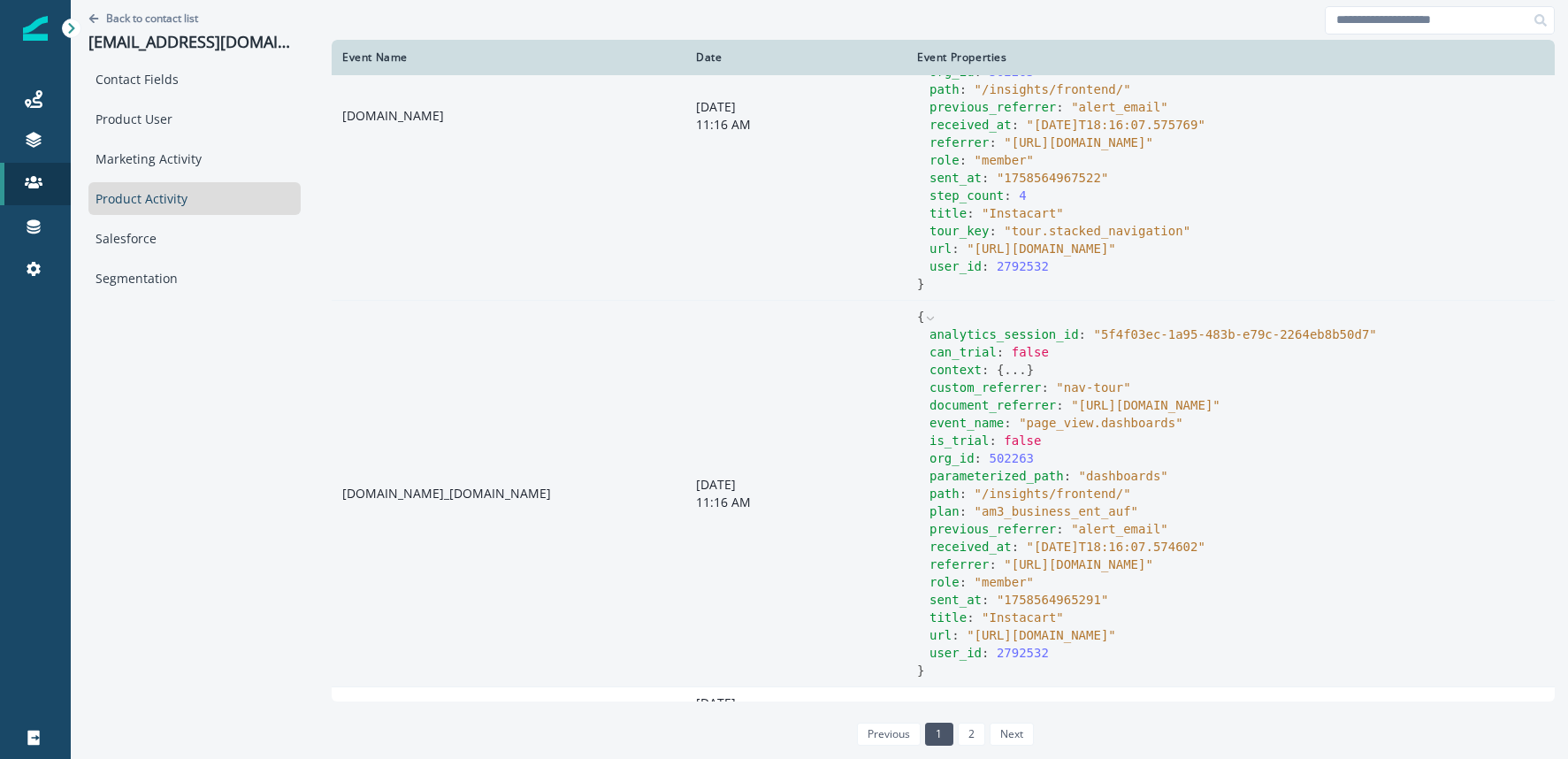
scroll to position [1990, 0]
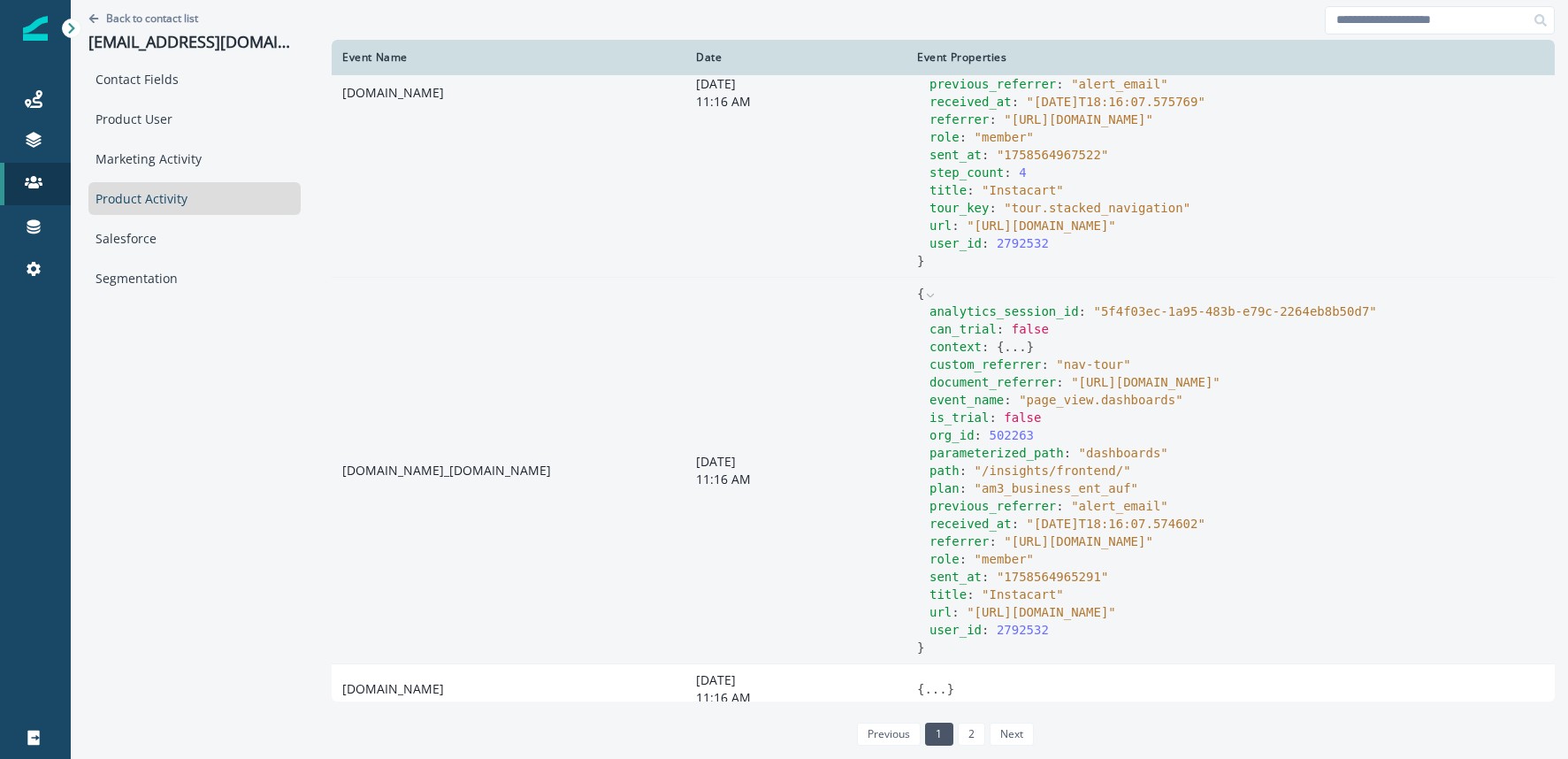
click at [1006, 356] on button "..." at bounding box center [1014, 347] width 22 height 18
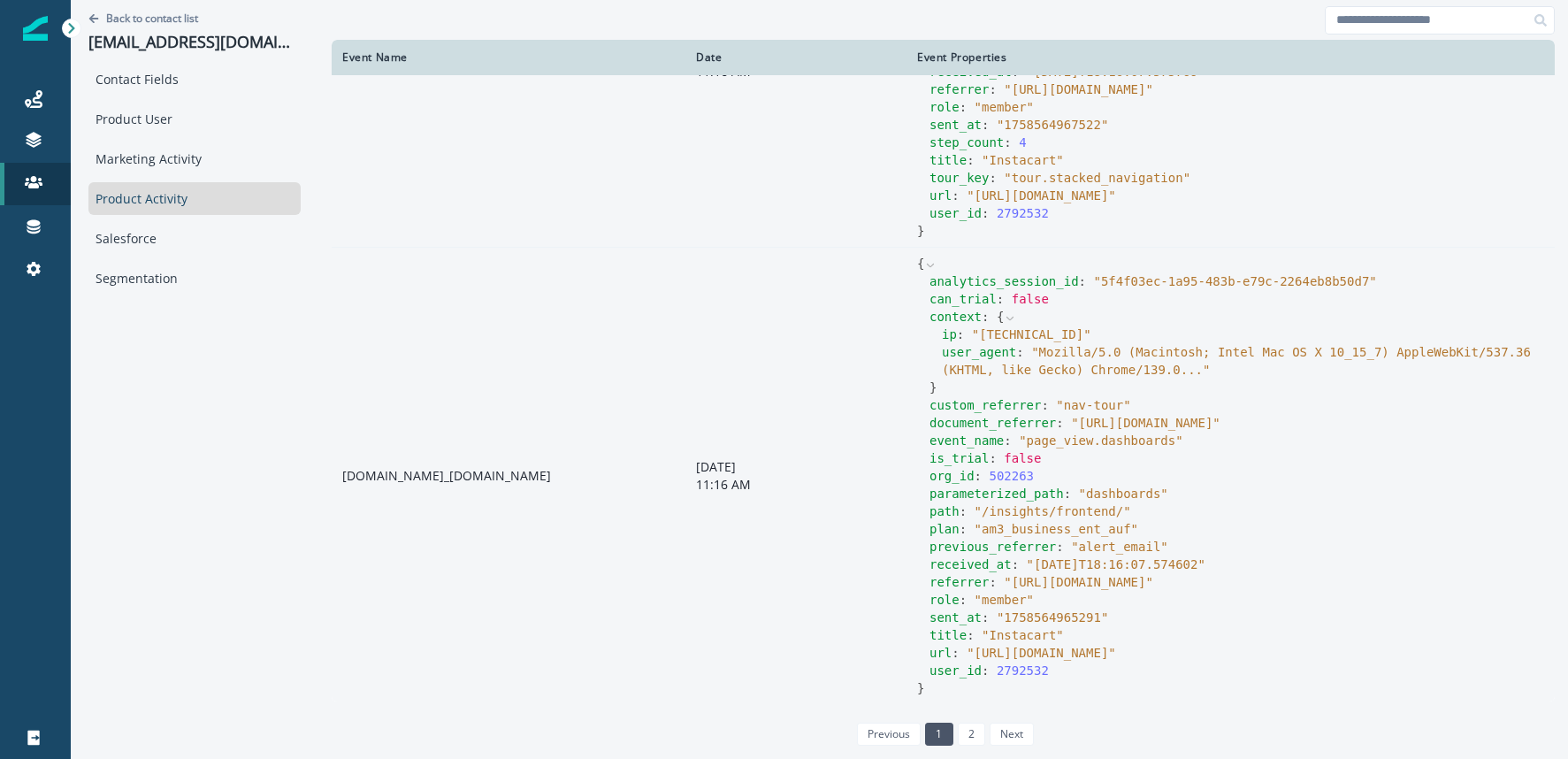
scroll to position [2021, 0]
click at [1009, 323] on icon at bounding box center [1010, 317] width 12 height 12
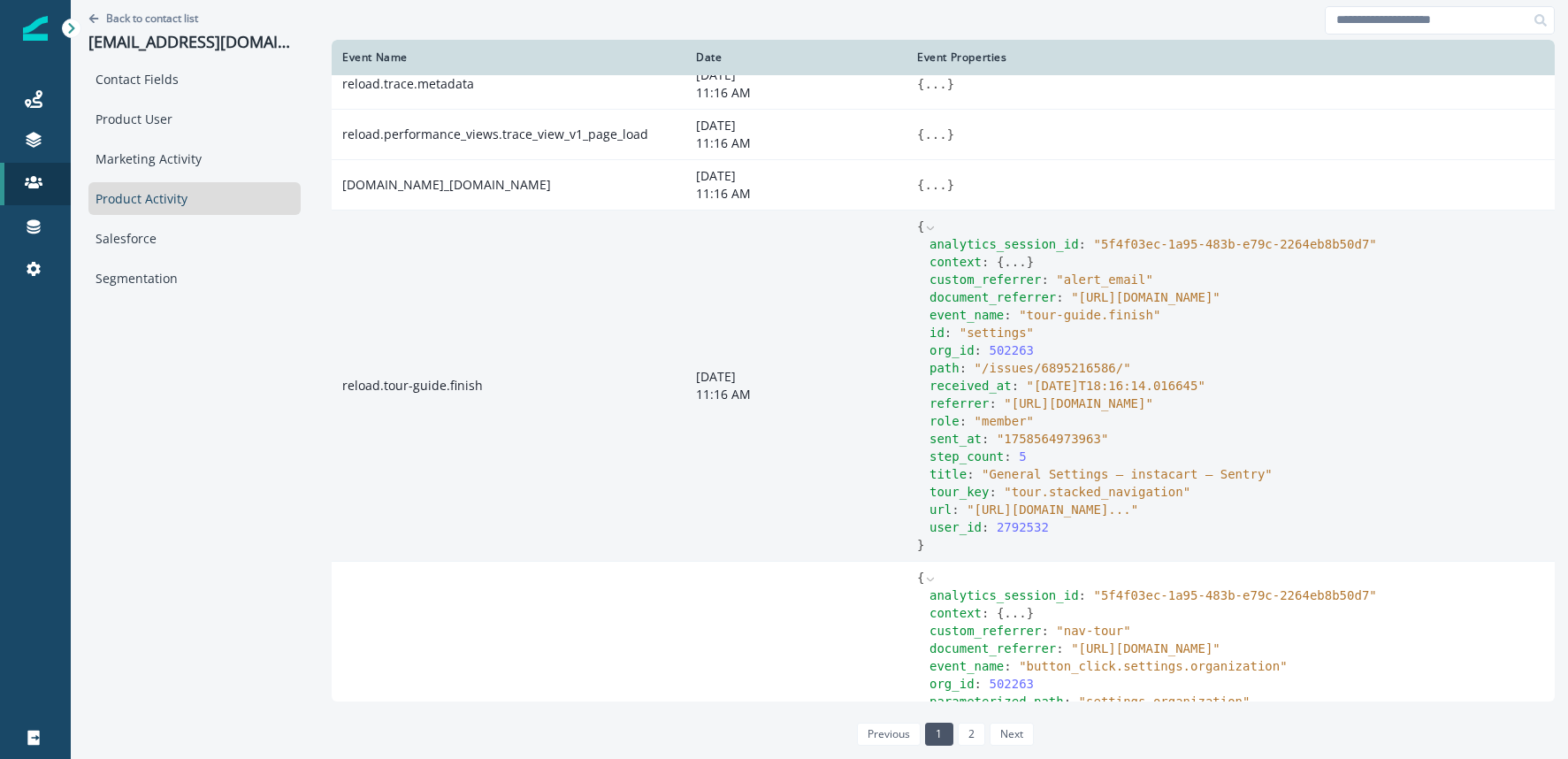
scroll to position [119, 0]
click at [1008, 262] on button "..." at bounding box center [1014, 260] width 22 height 18
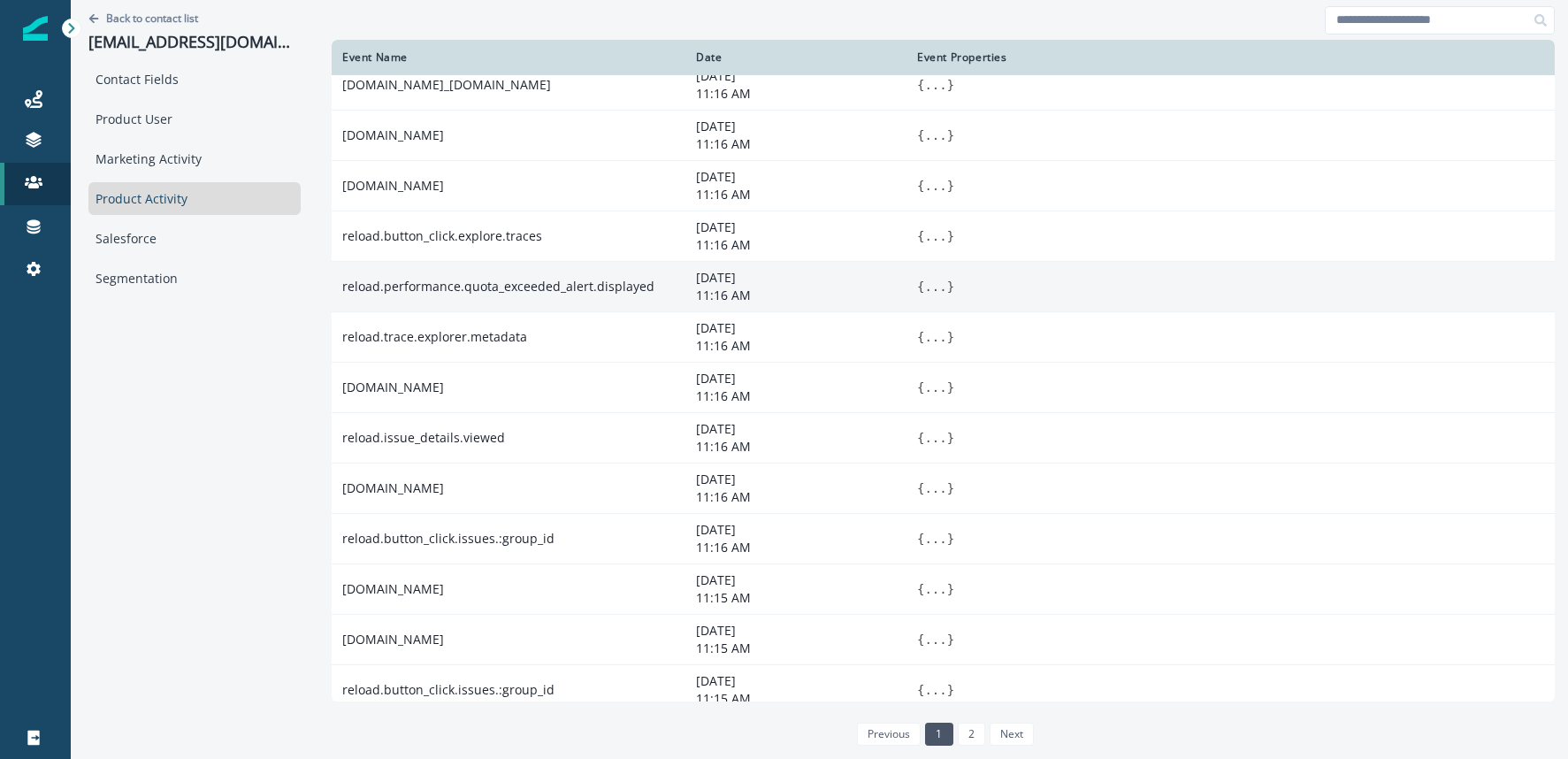
scroll to position [2789, 0]
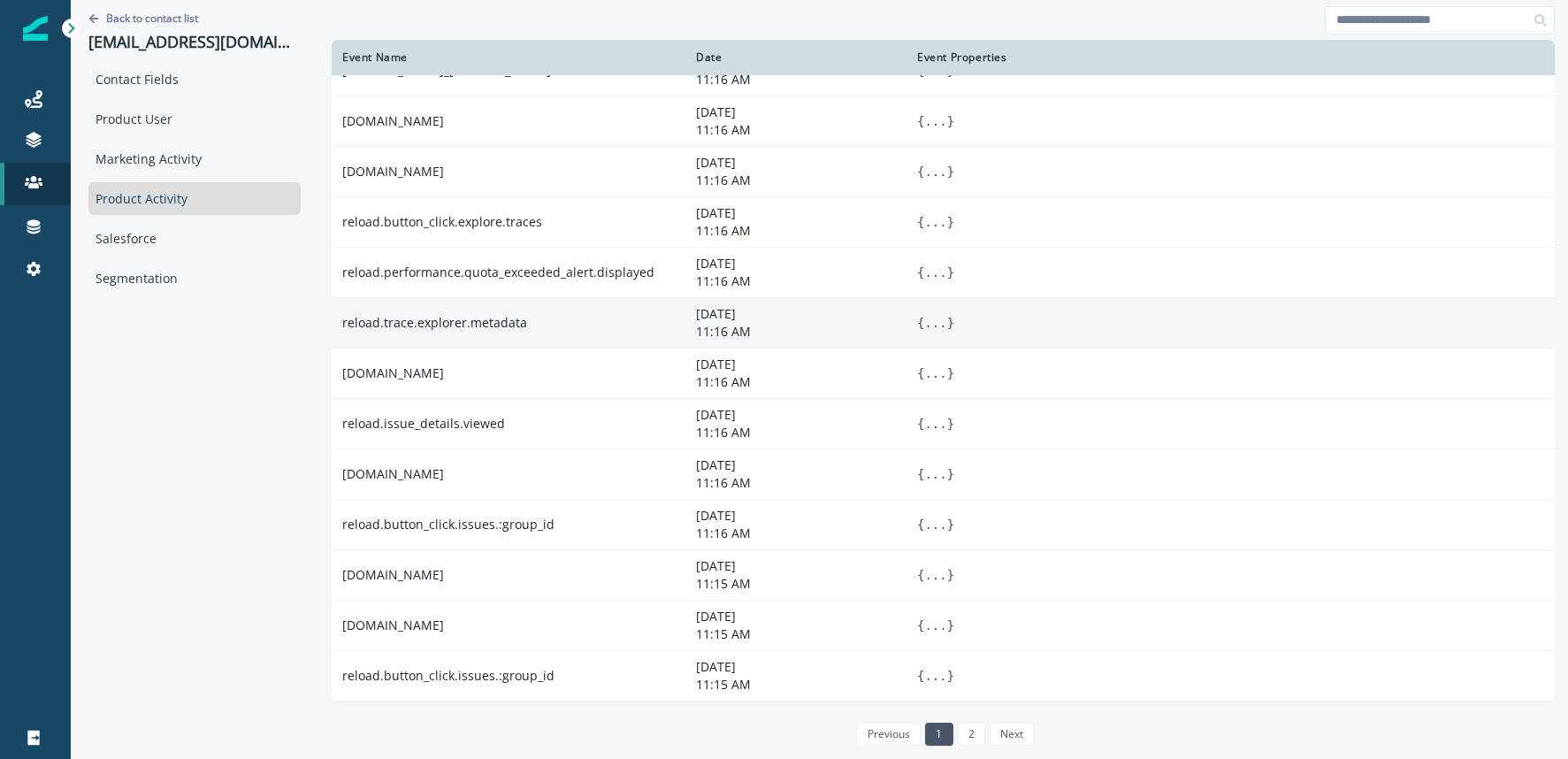
click at [933, 332] on button "..." at bounding box center [935, 323] width 22 height 18
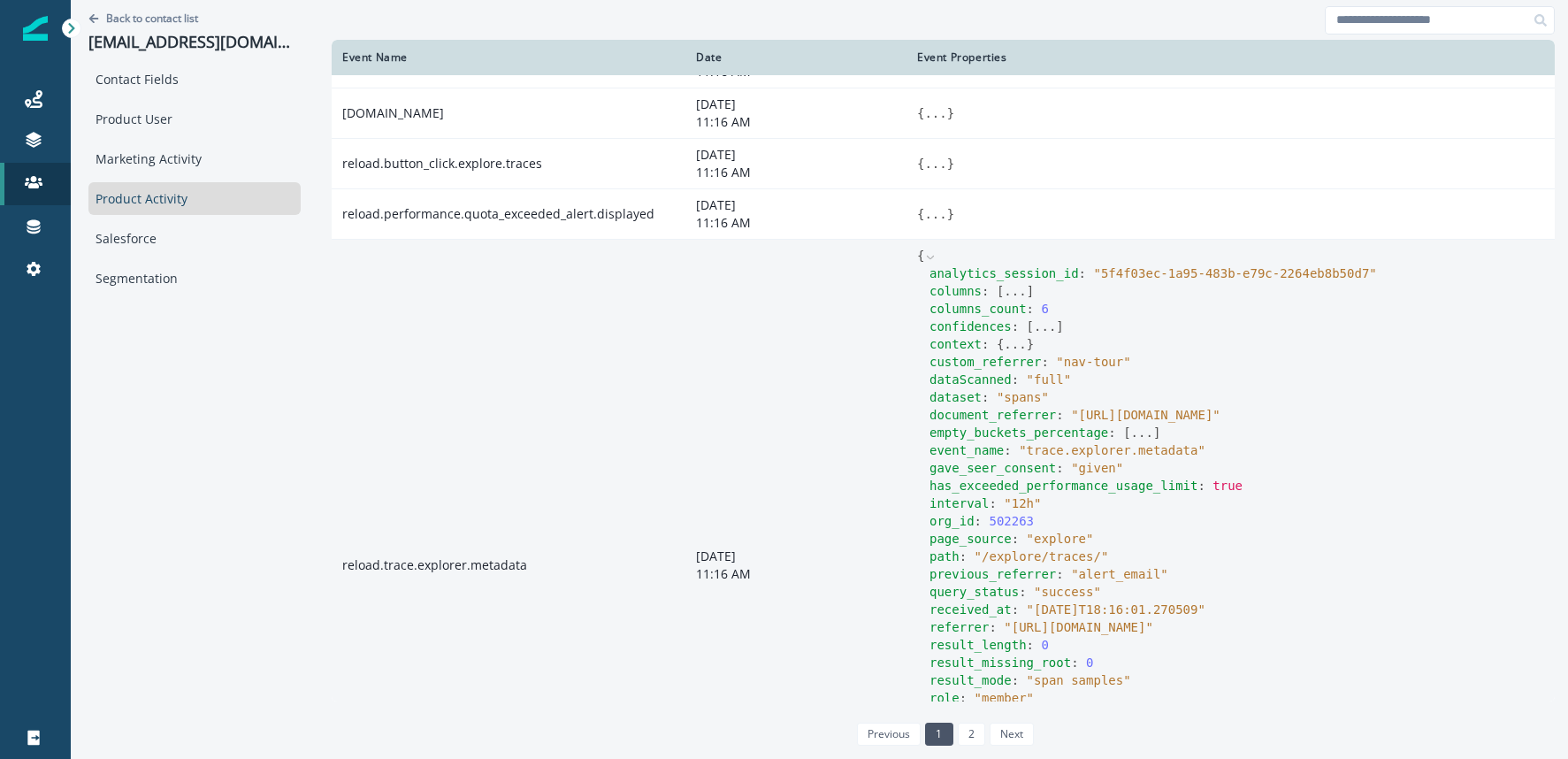
scroll to position [2896, 0]
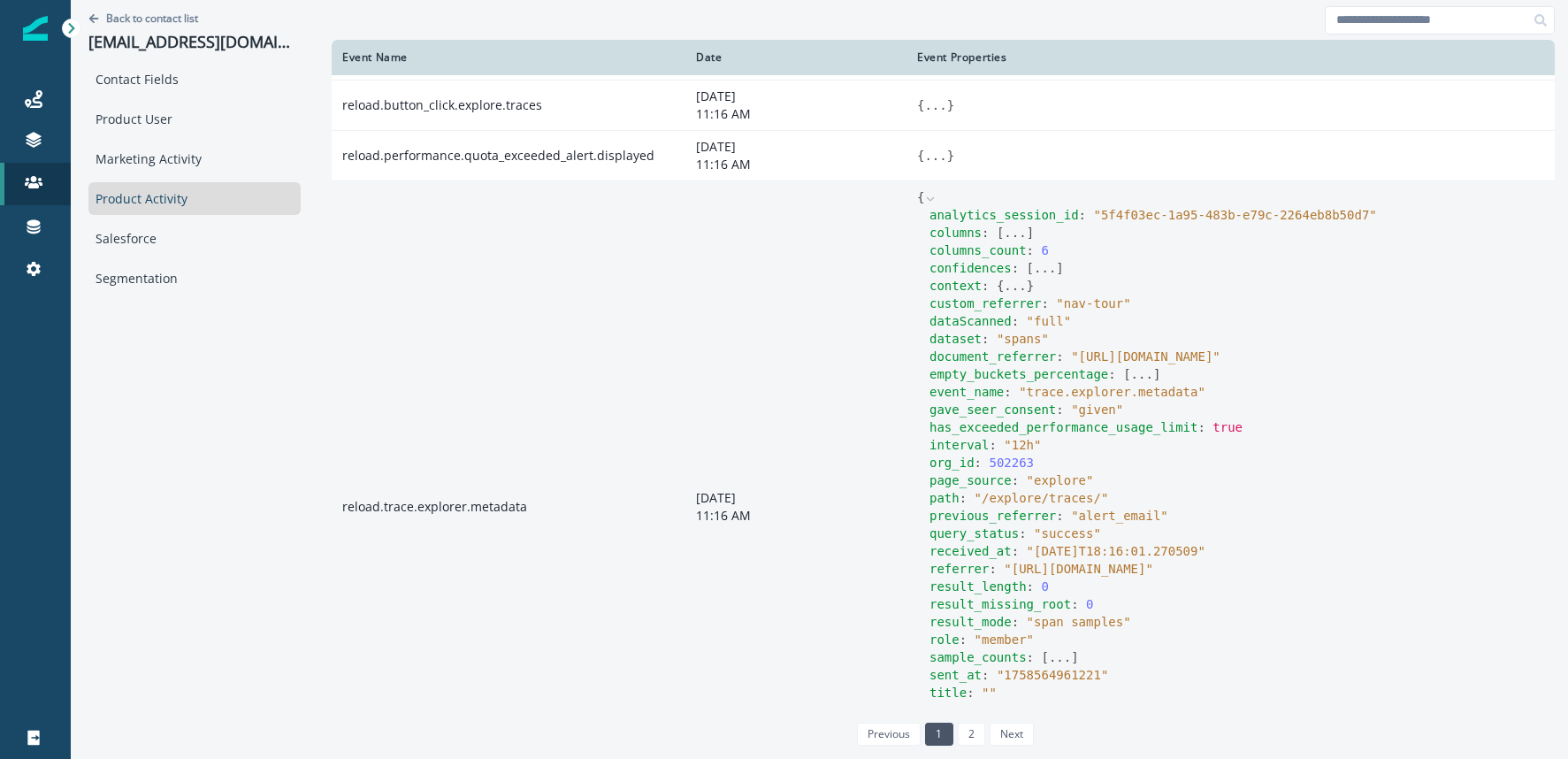
click at [1011, 295] on button "..." at bounding box center [1014, 286] width 22 height 18
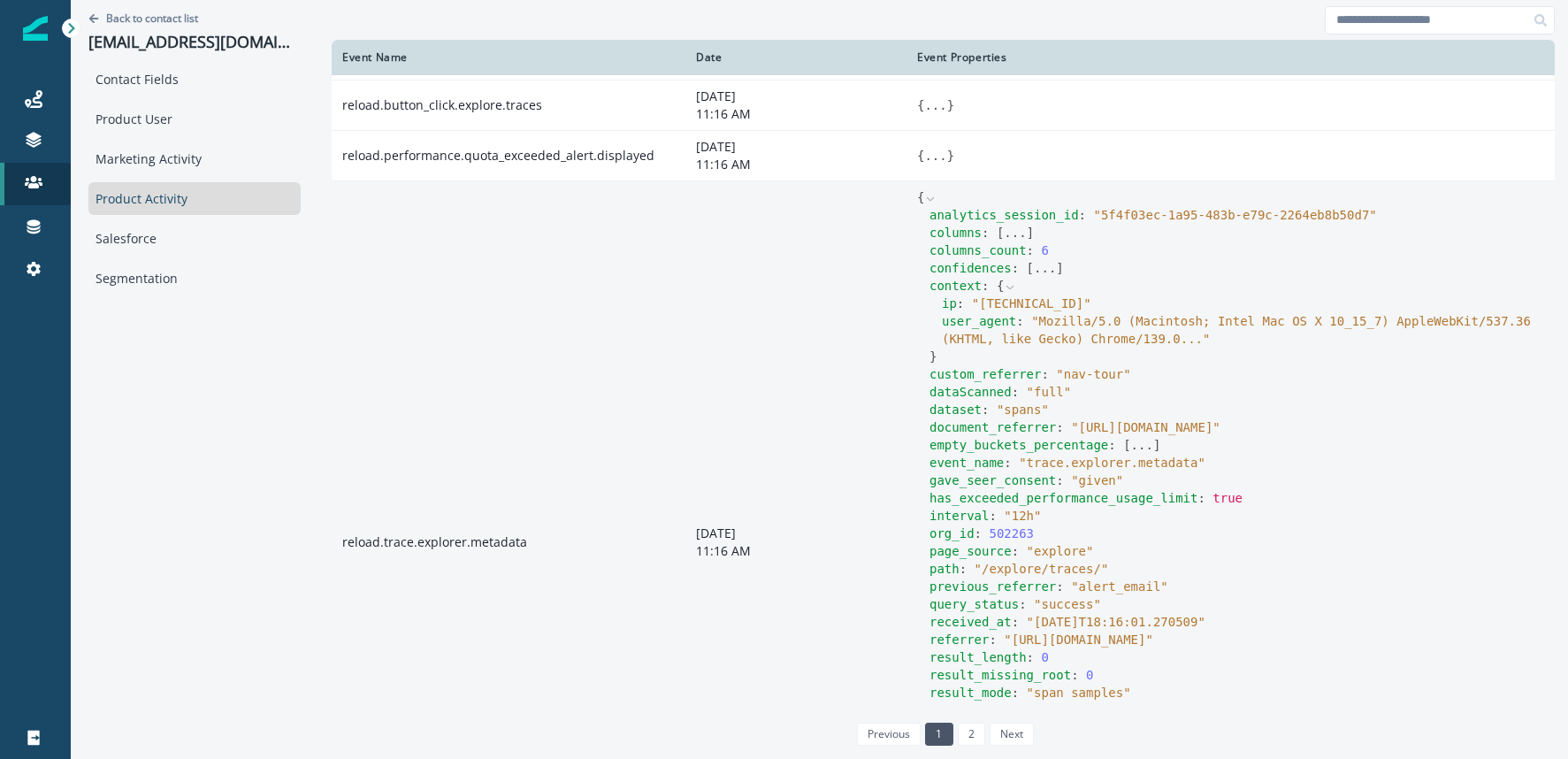
click at [1043, 277] on button "..." at bounding box center [1044, 268] width 22 height 18
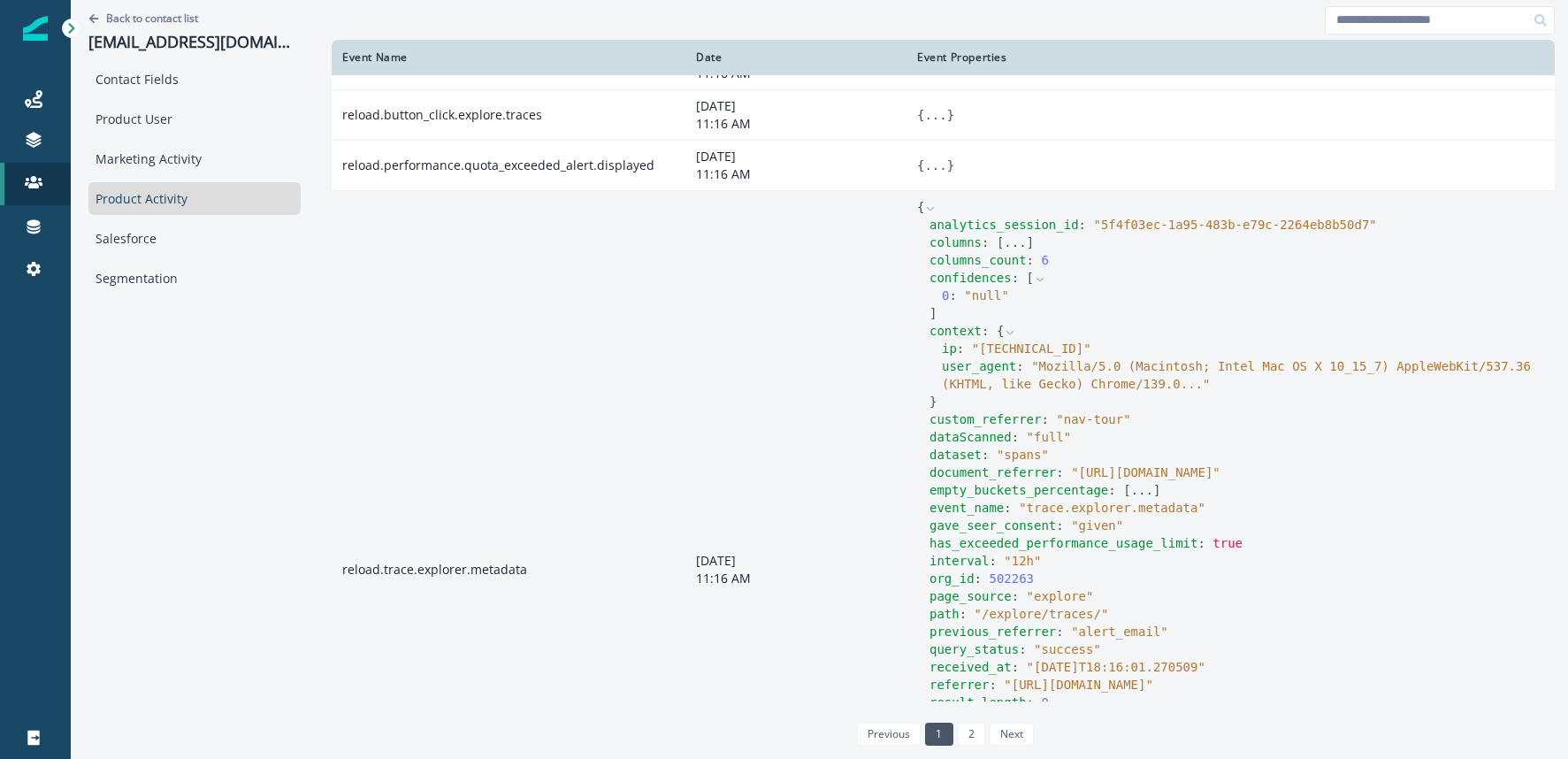
scroll to position [2936, 0]
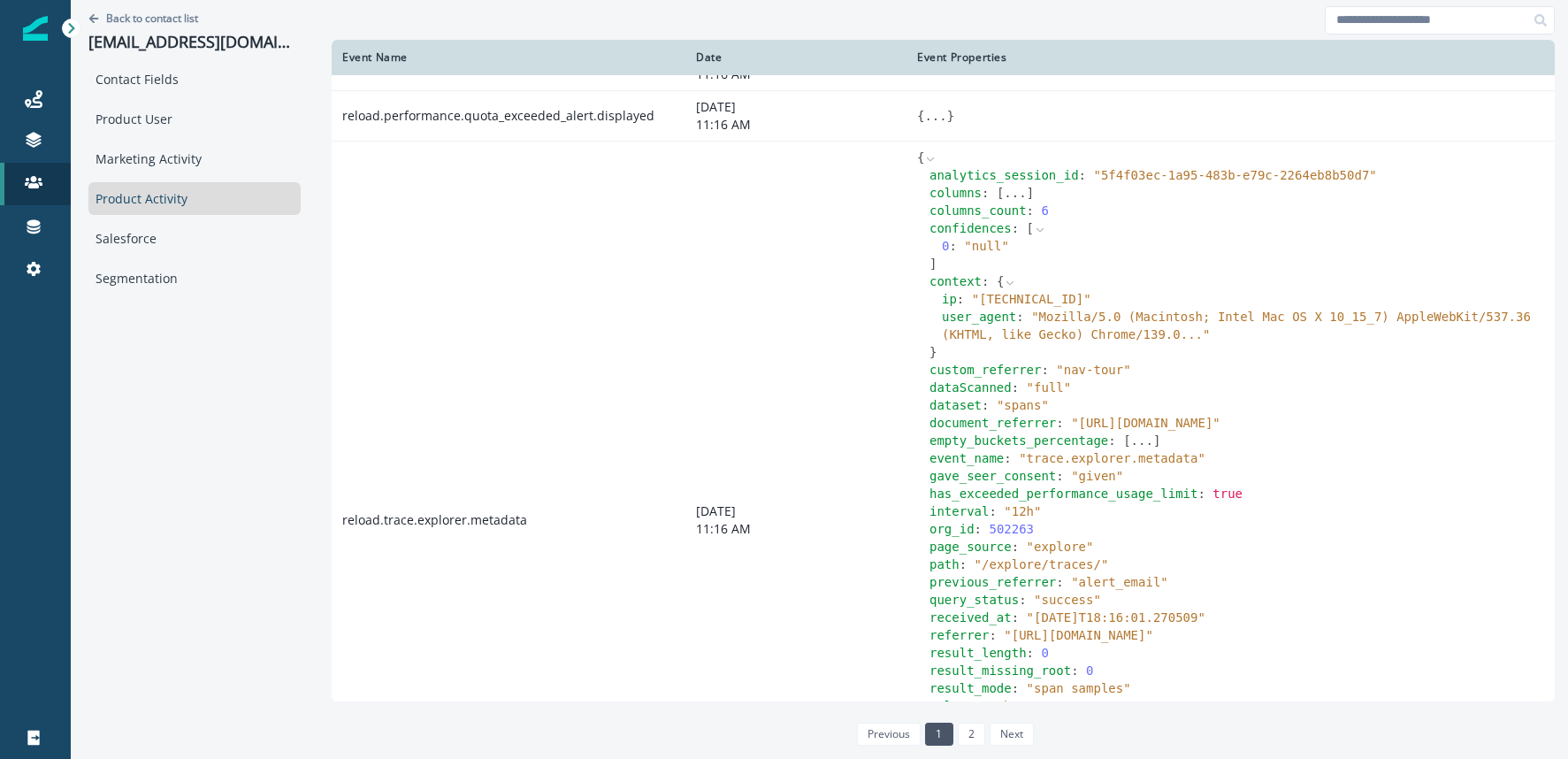
click at [1007, 289] on icon at bounding box center [1010, 283] width 12 height 12
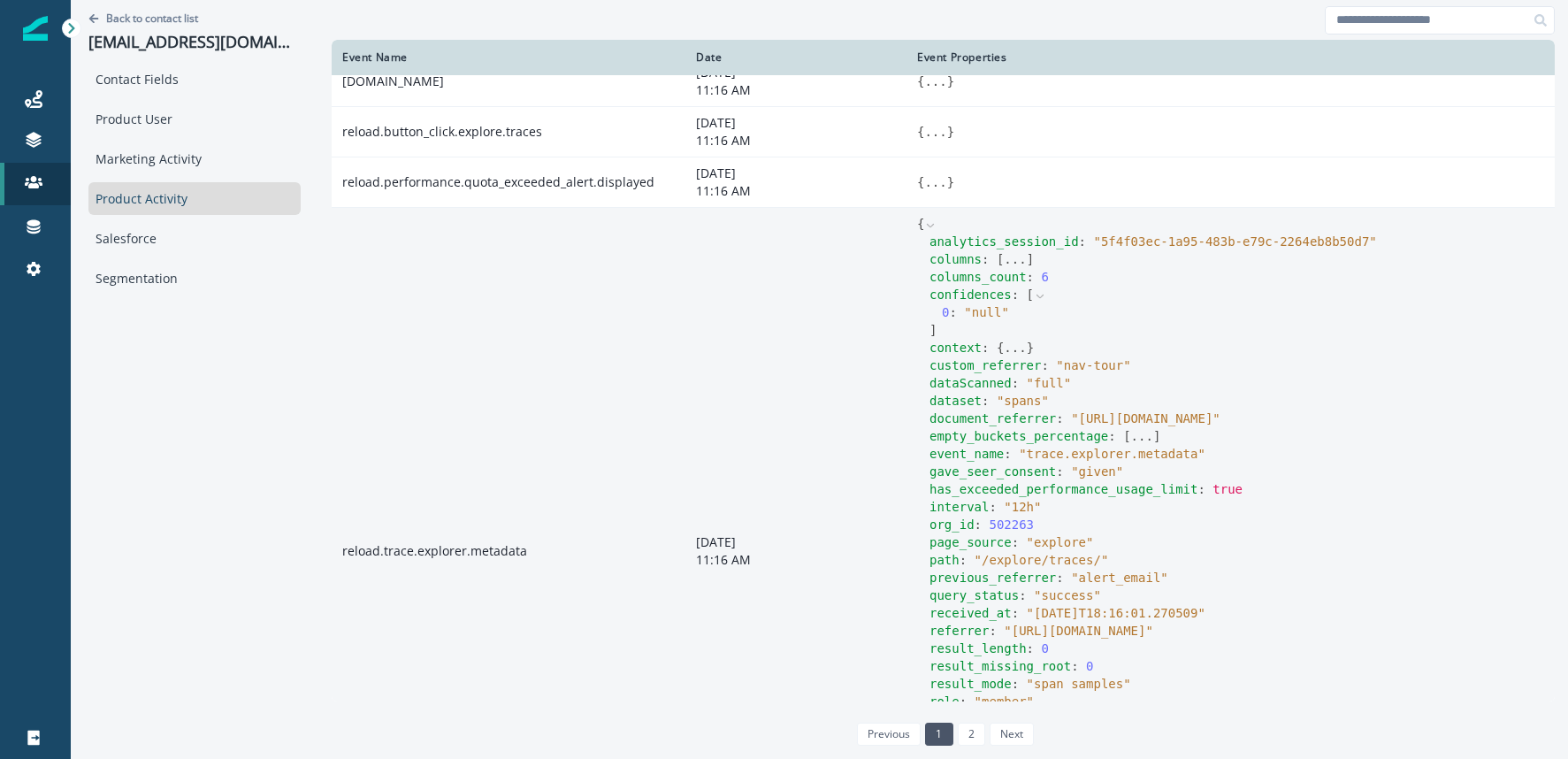
scroll to position [2807, 0]
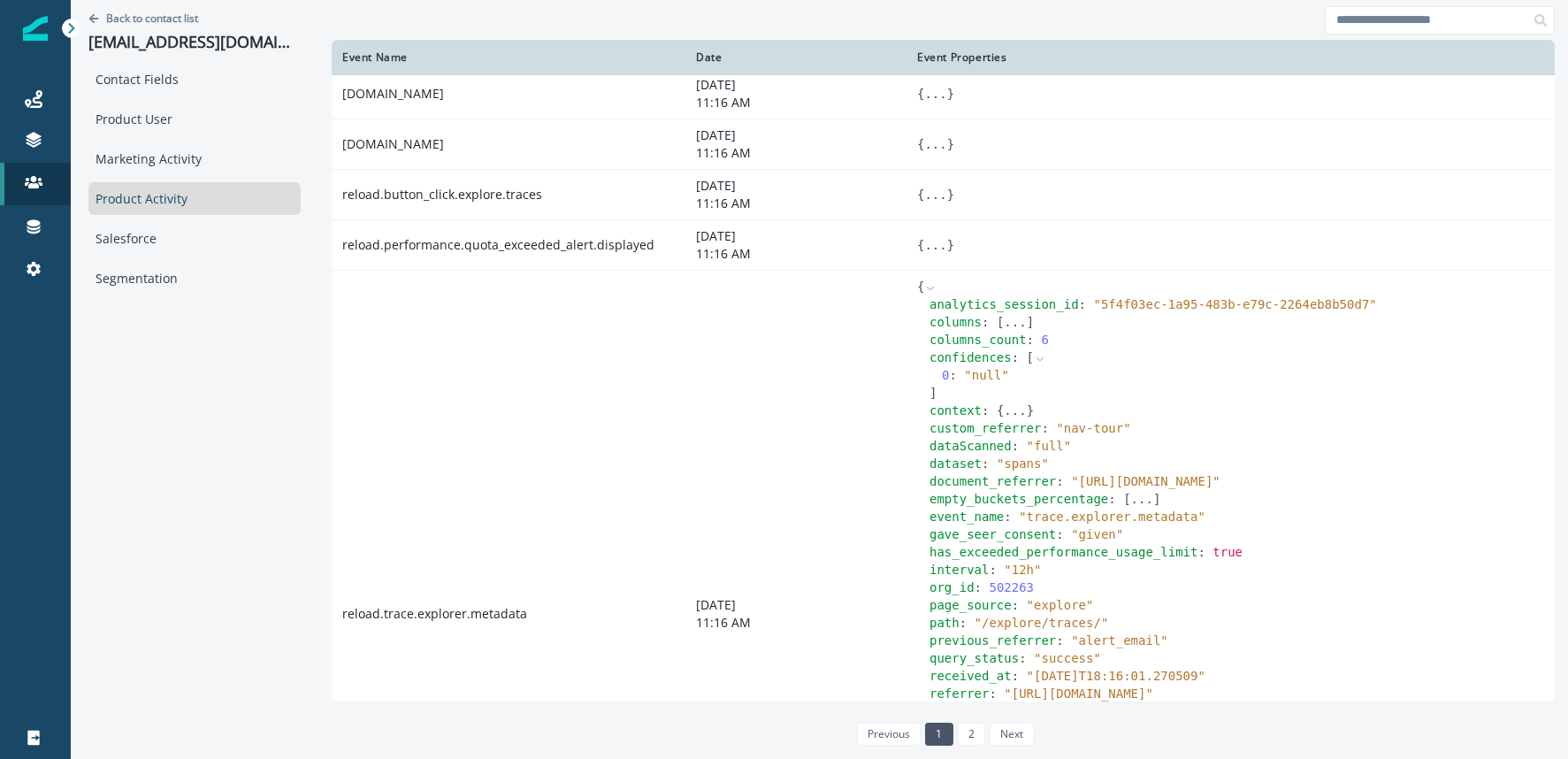
click at [1038, 361] on icon at bounding box center [1040, 359] width 7 height 4
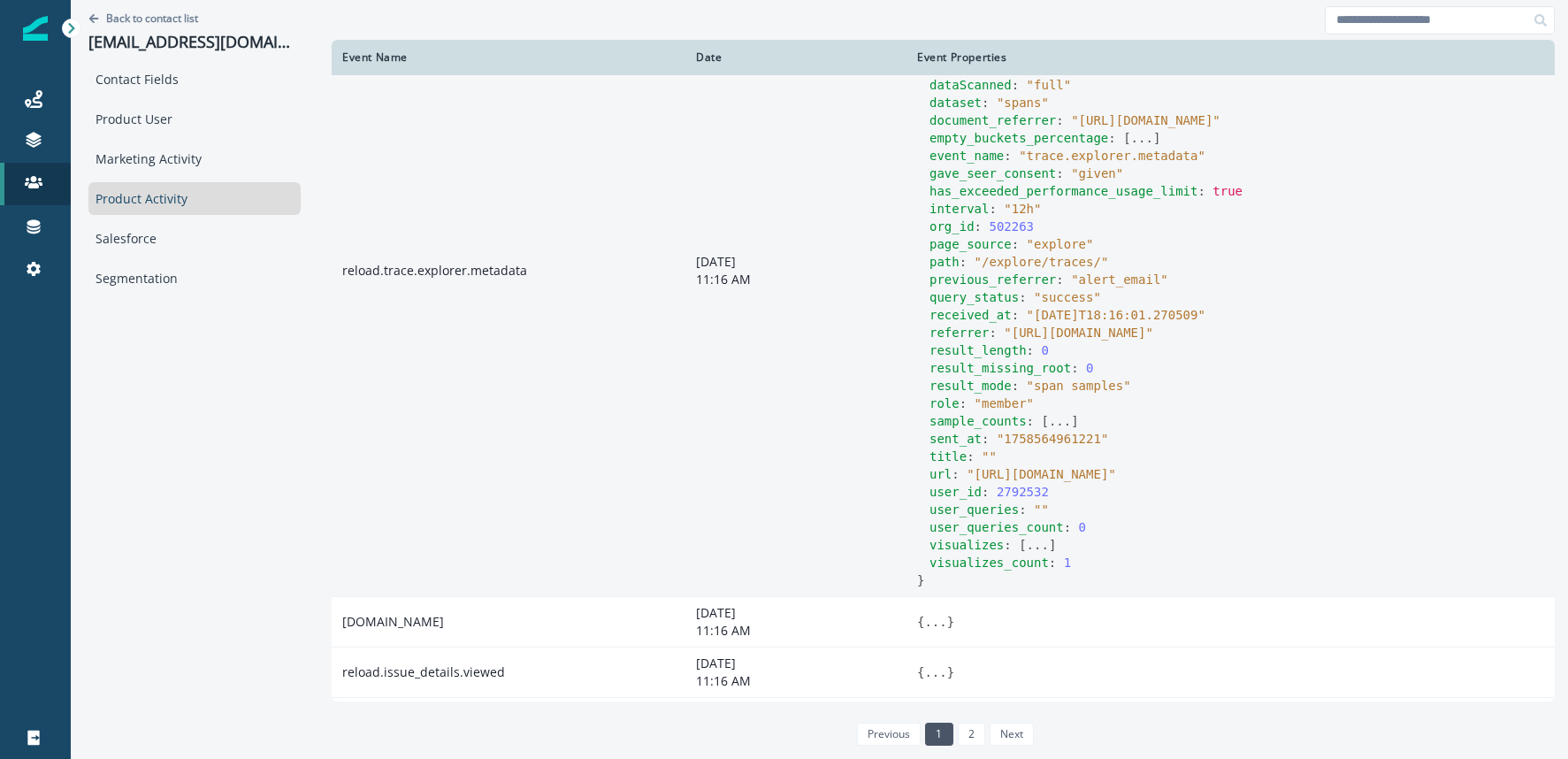
scroll to position [3138, 0]
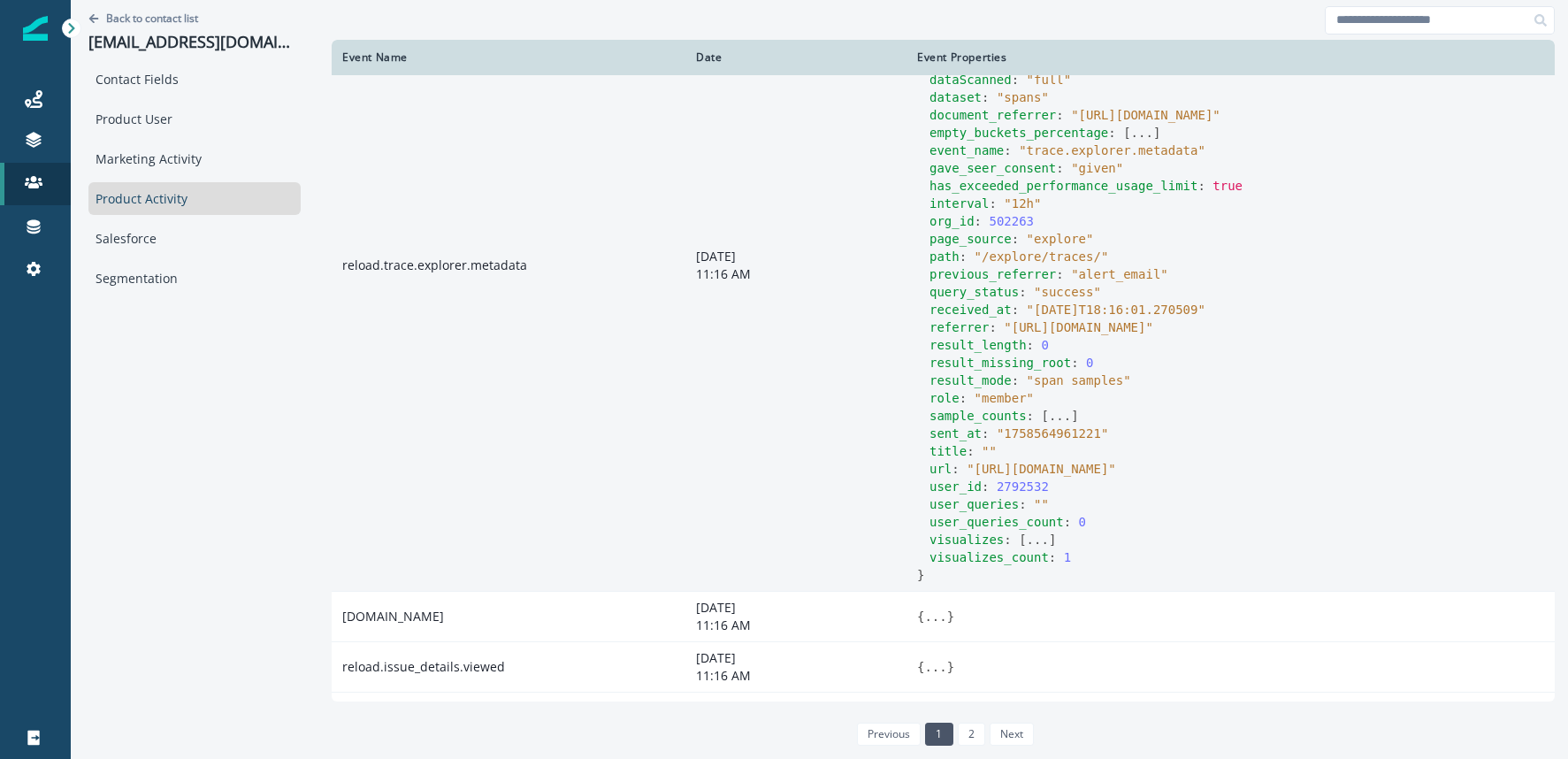
click at [1036, 548] on button "..." at bounding box center [1037, 540] width 22 height 18
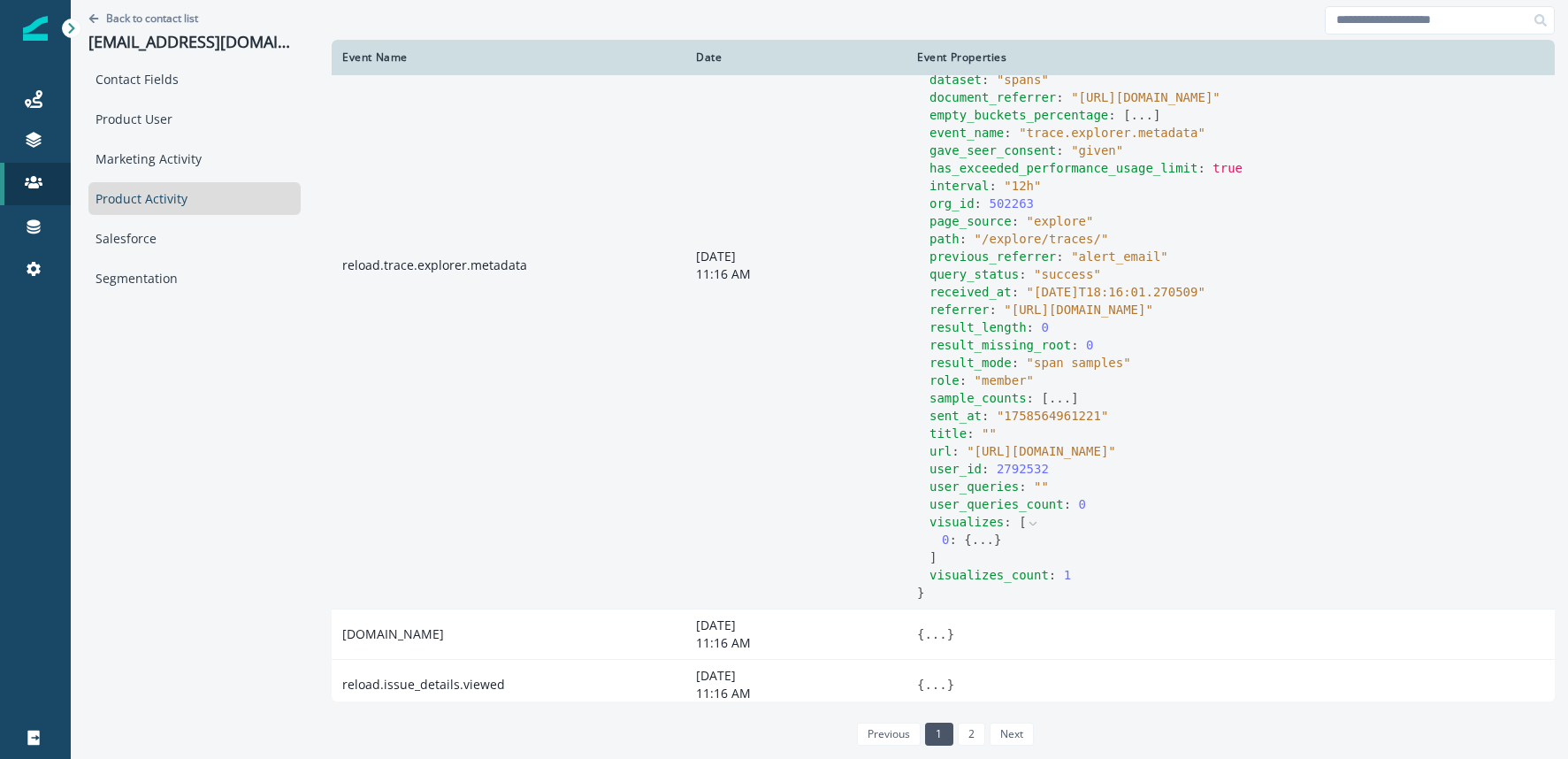
click at [1030, 525] on icon at bounding box center [1033, 524] width 7 height 4
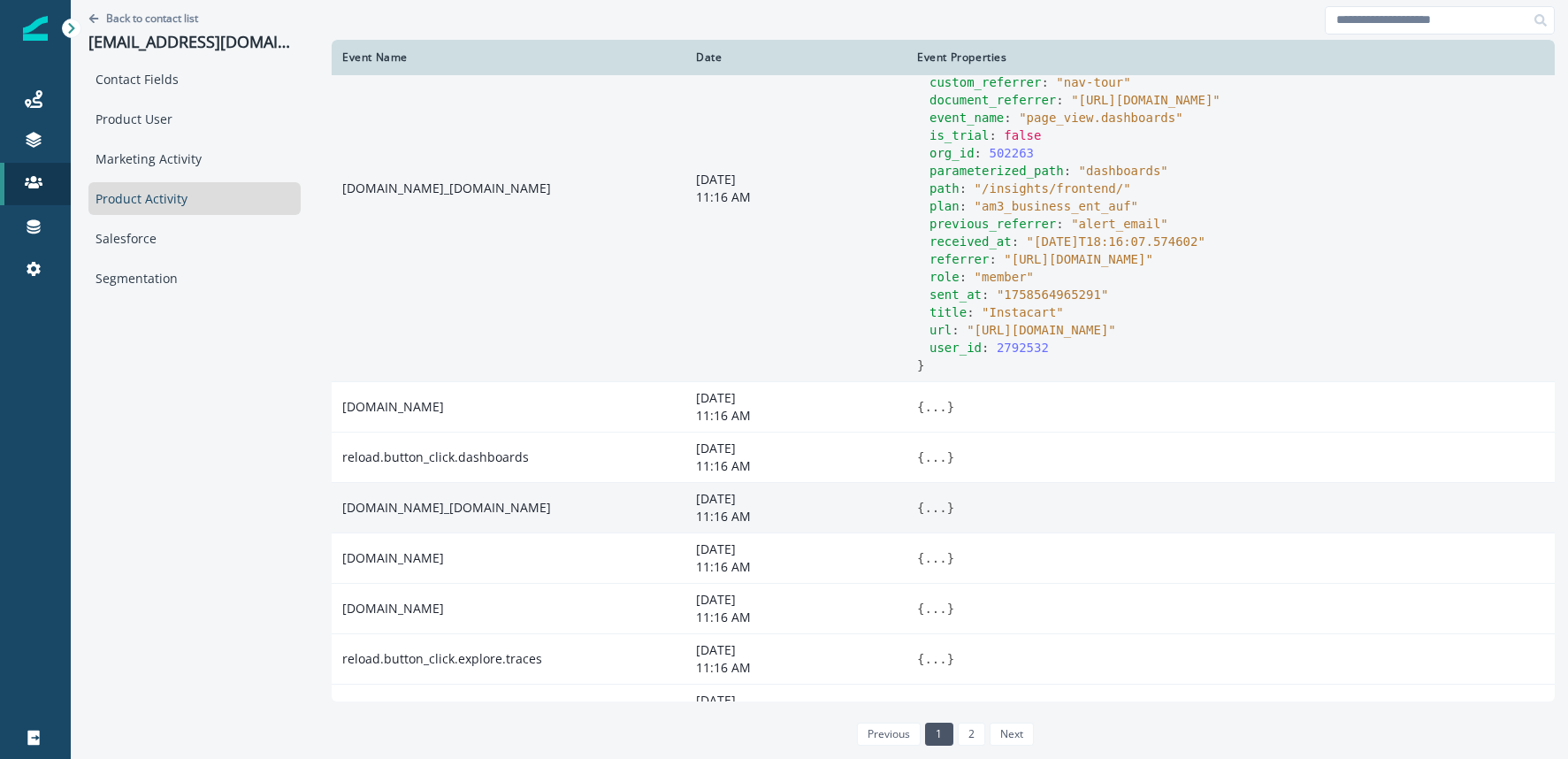
scroll to position [2192, 0]
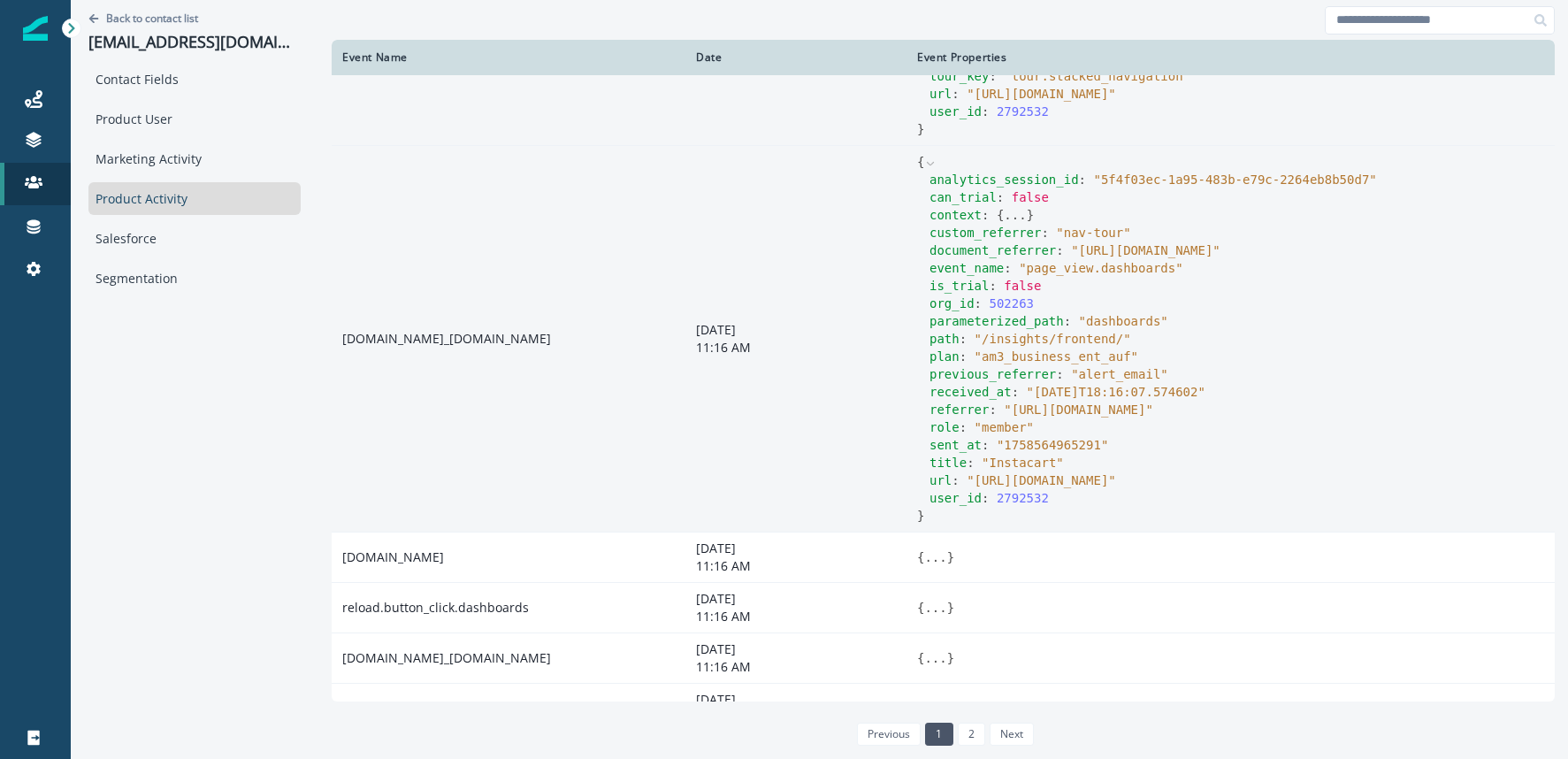
click at [1013, 224] on button "..." at bounding box center [1014, 215] width 22 height 18
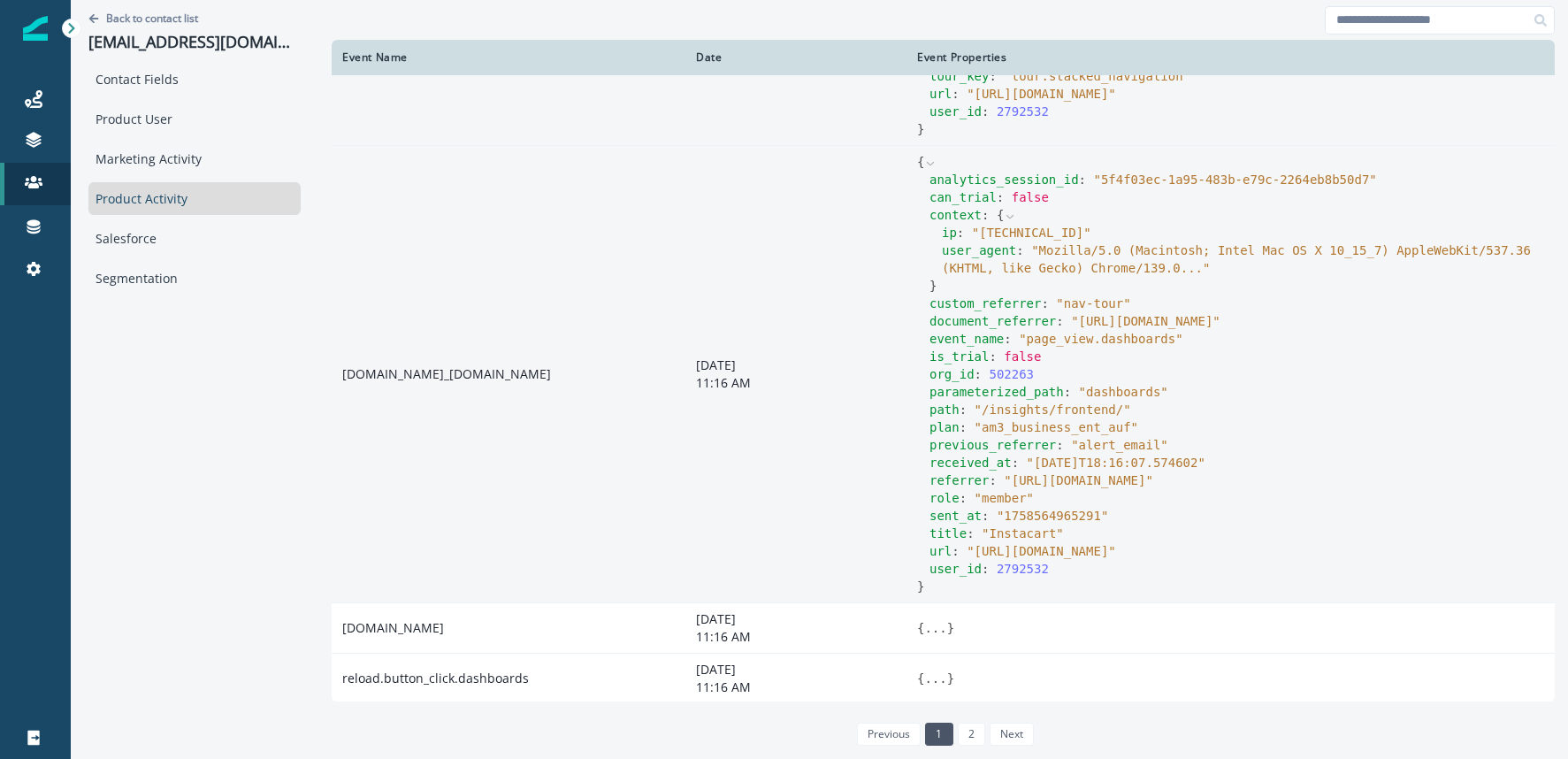
click at [1151, 275] on span "" Mozilla/5.0 (Macintosh; Intel Mac OS X 10_15_7) AppleWebKit/537.36 (KHTML, li…" at bounding box center [1236, 259] width 589 height 32
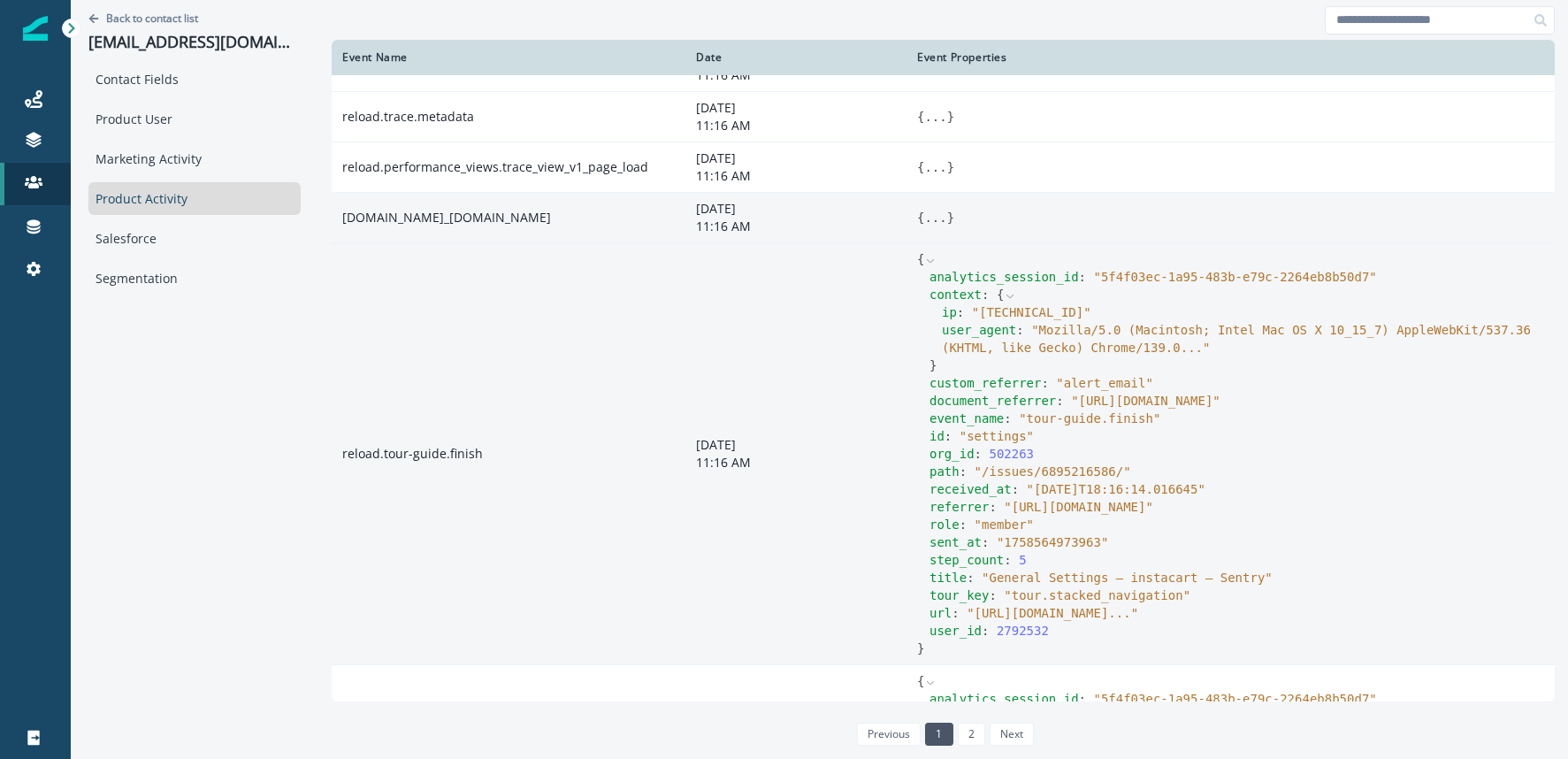
scroll to position [0, 0]
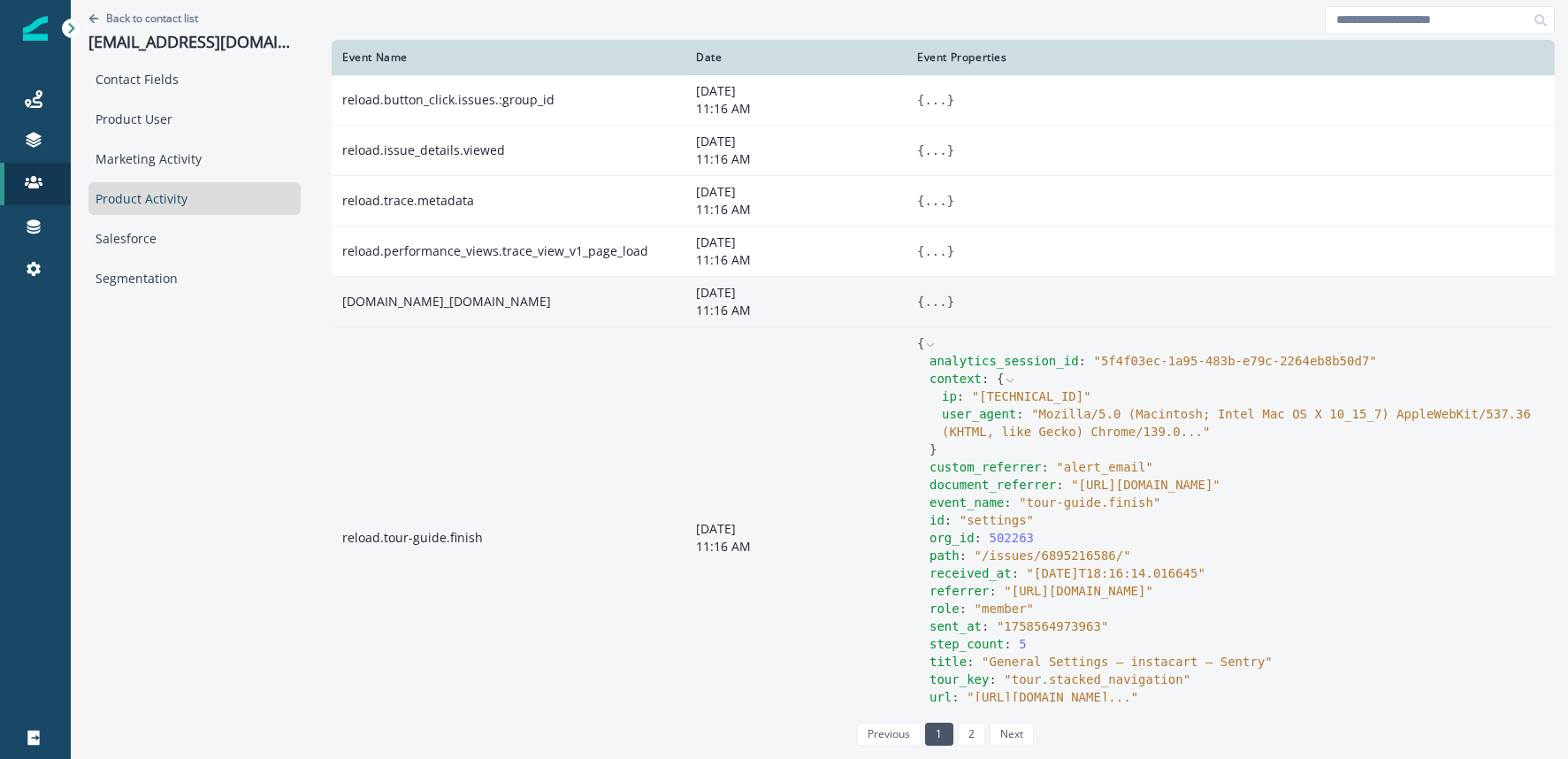
click at [937, 304] on button "..." at bounding box center [935, 302] width 22 height 18
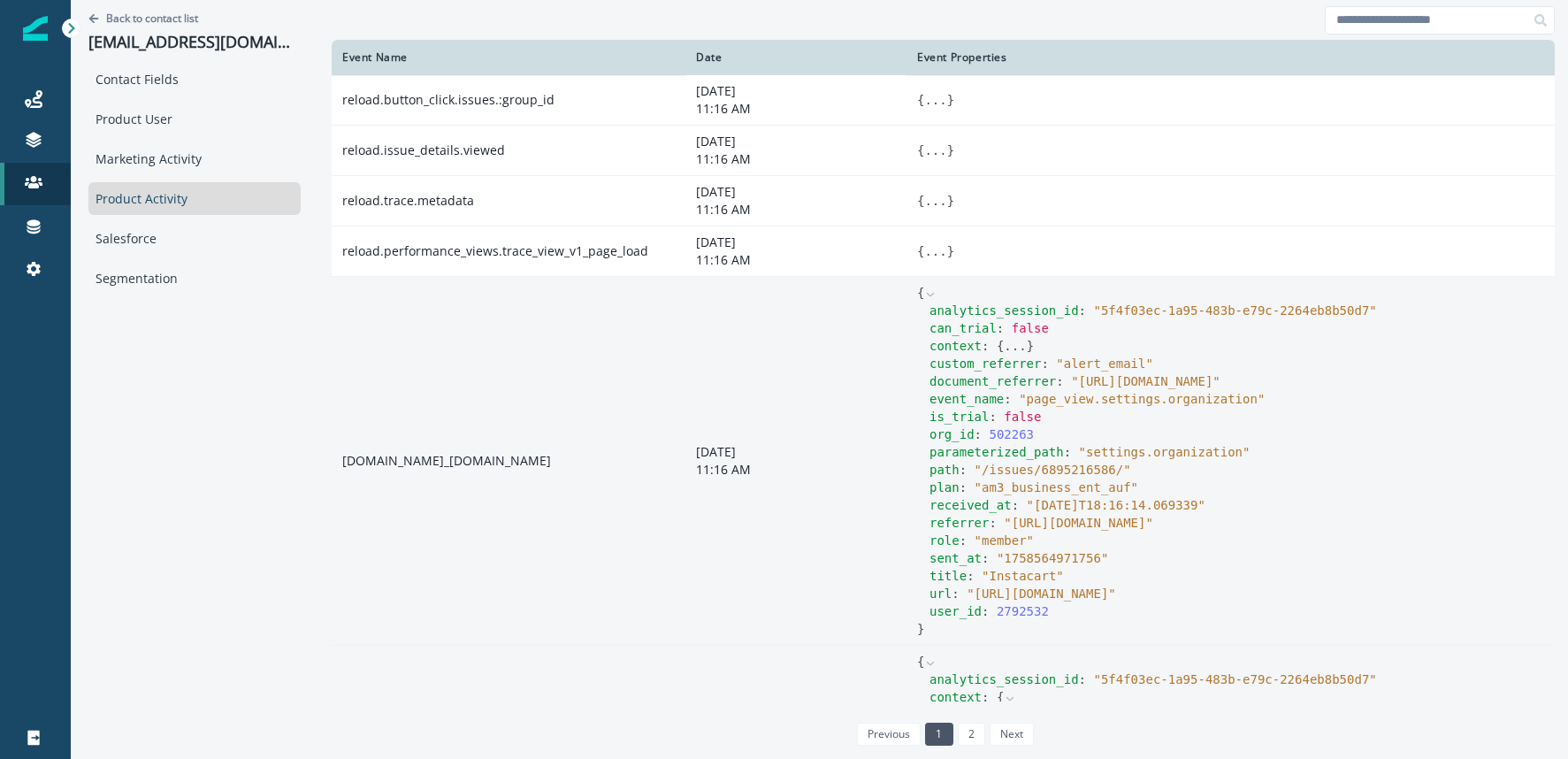
click at [1024, 346] on button "..." at bounding box center [1014, 346] width 22 height 18
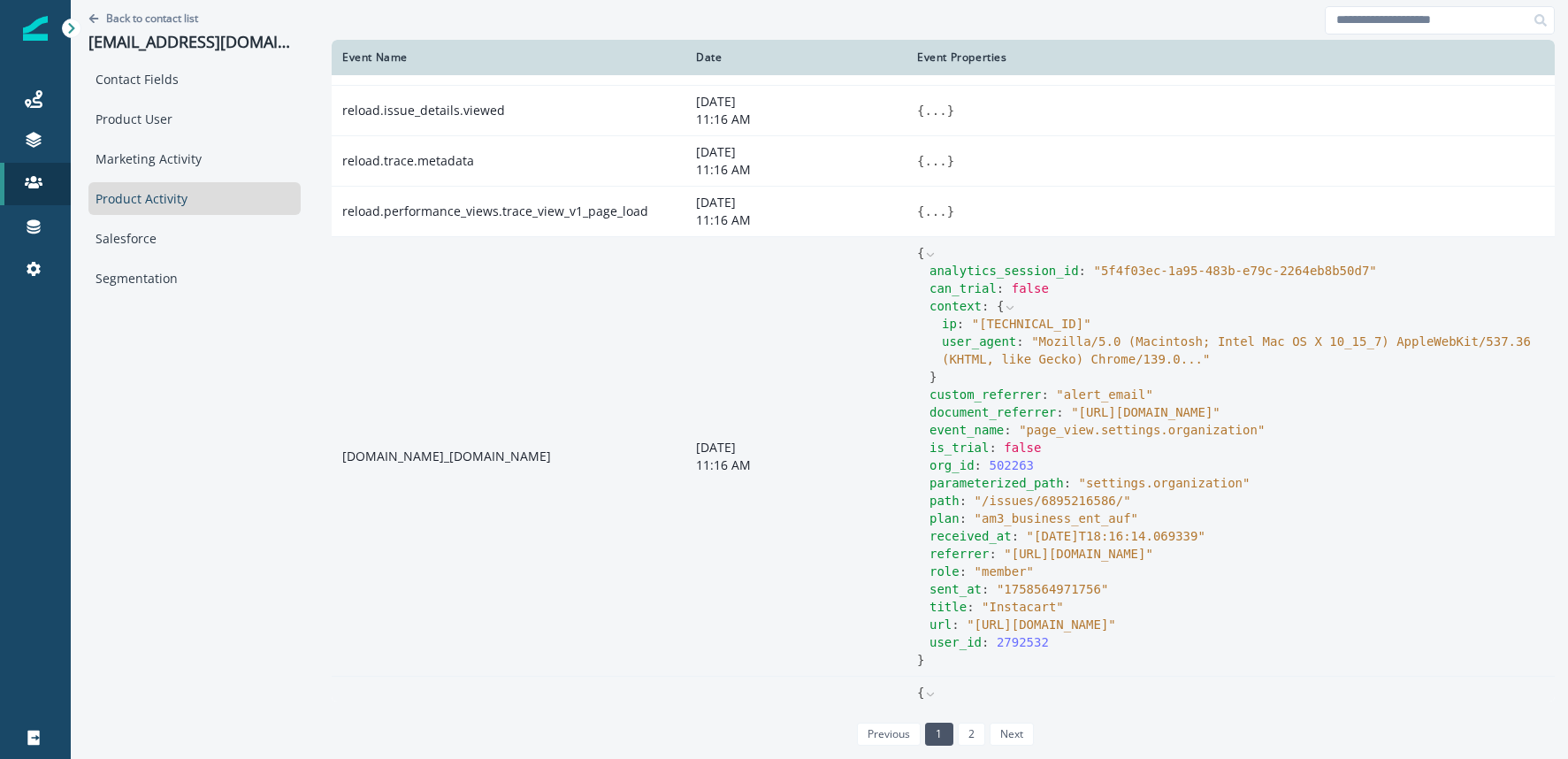
scroll to position [41, 0]
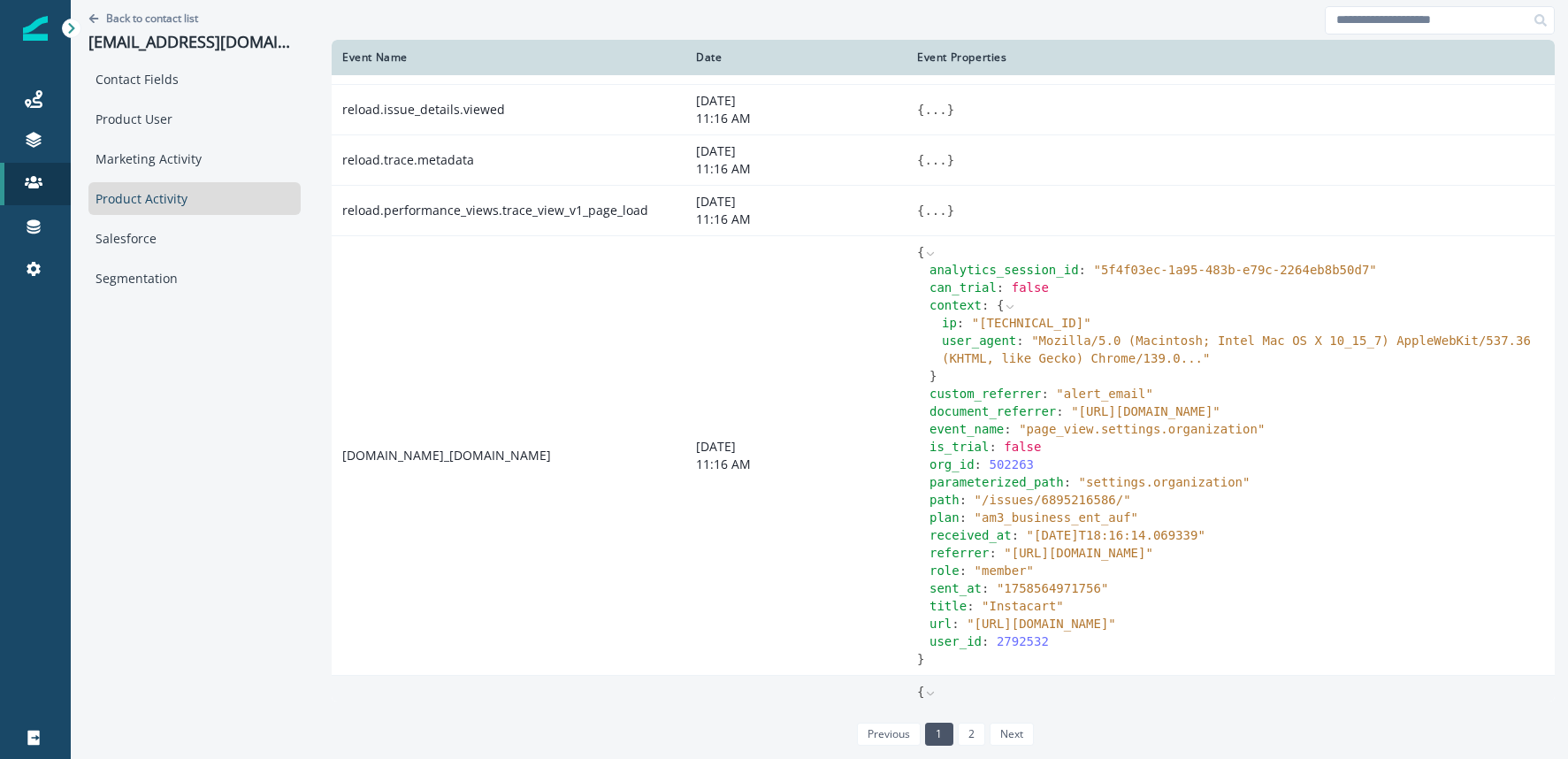
click at [1014, 305] on icon at bounding box center [1010, 307] width 12 height 12
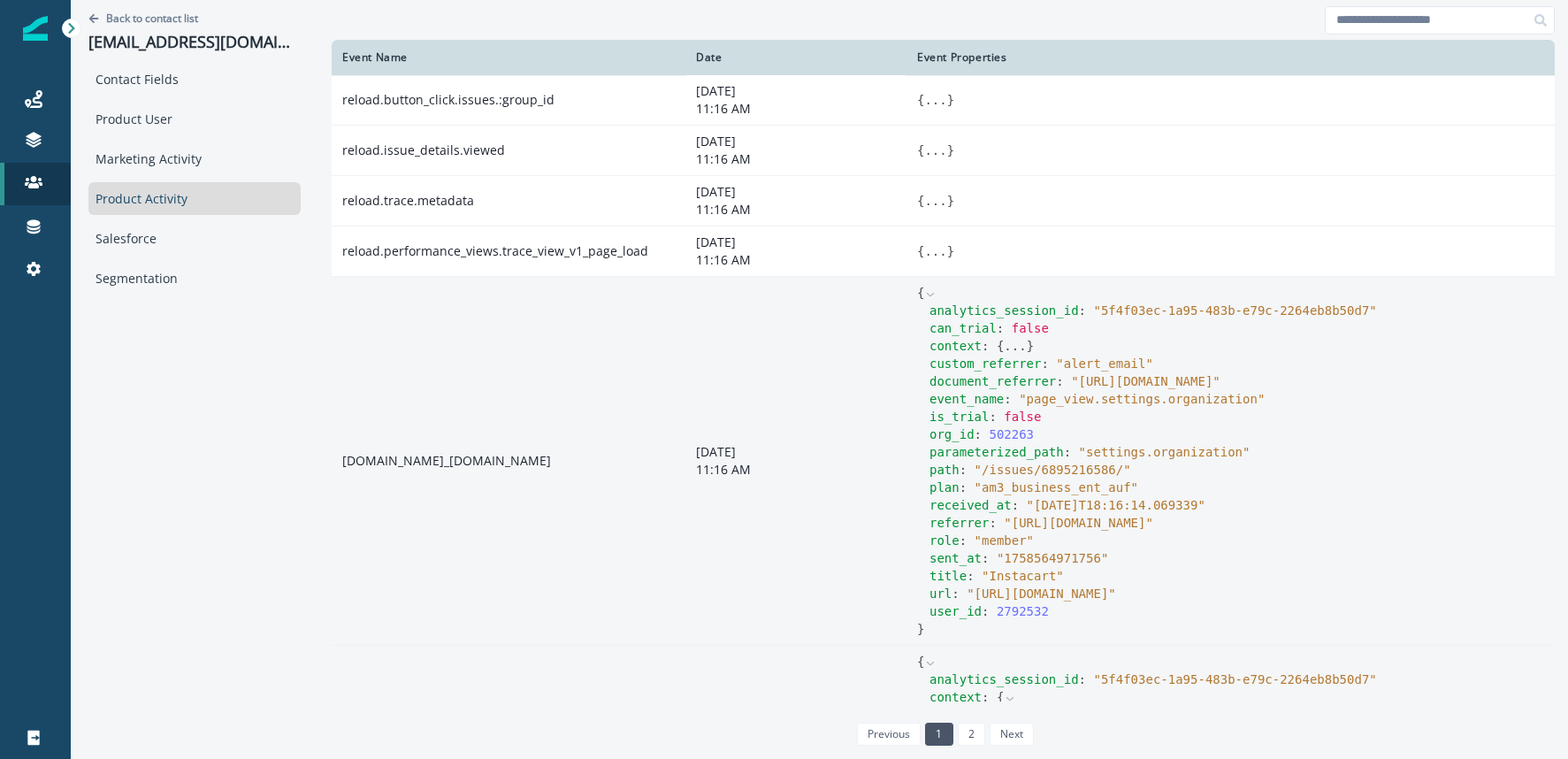
scroll to position [1, 0]
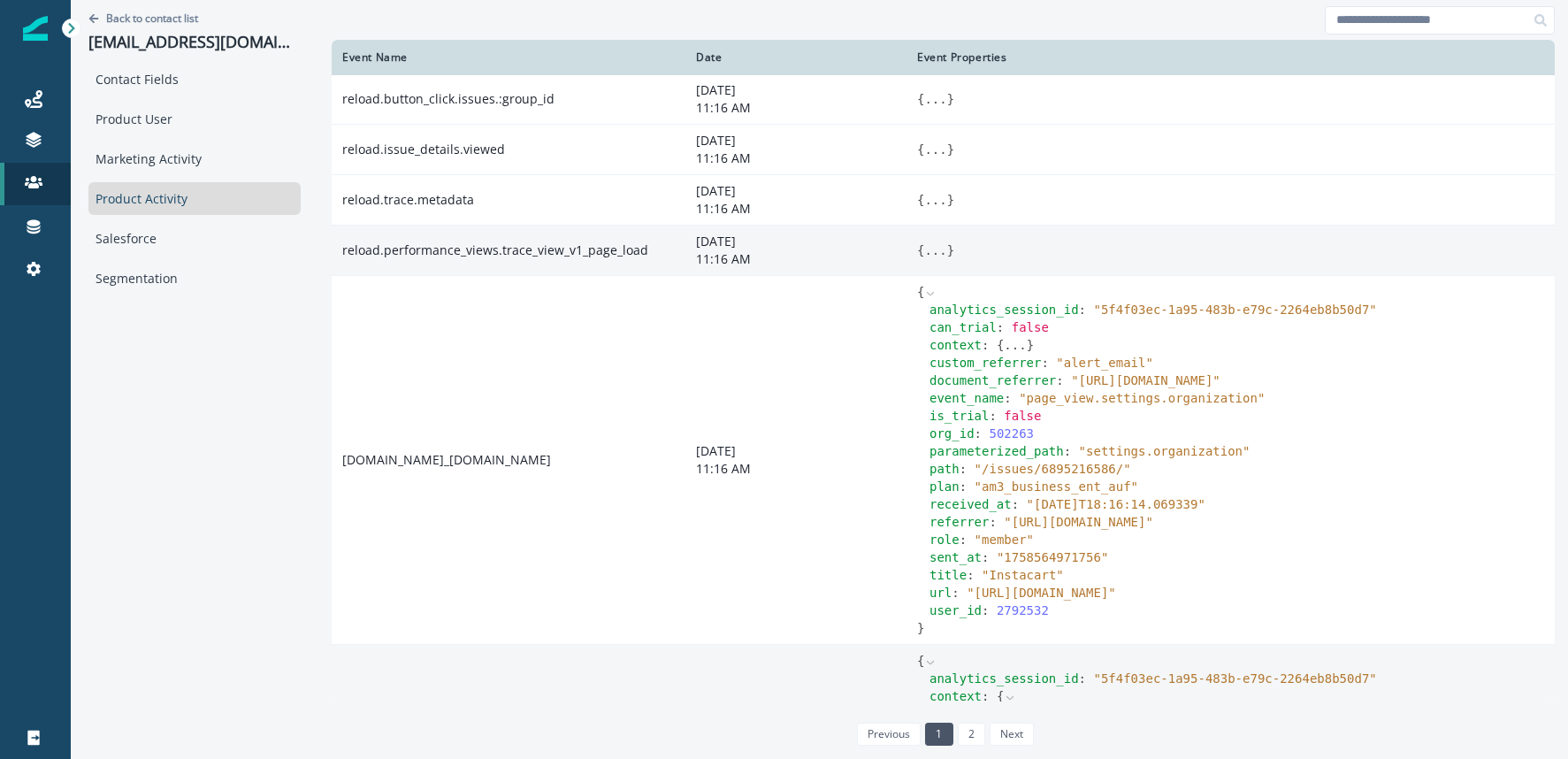
click at [940, 250] on button "..." at bounding box center [935, 250] width 22 height 18
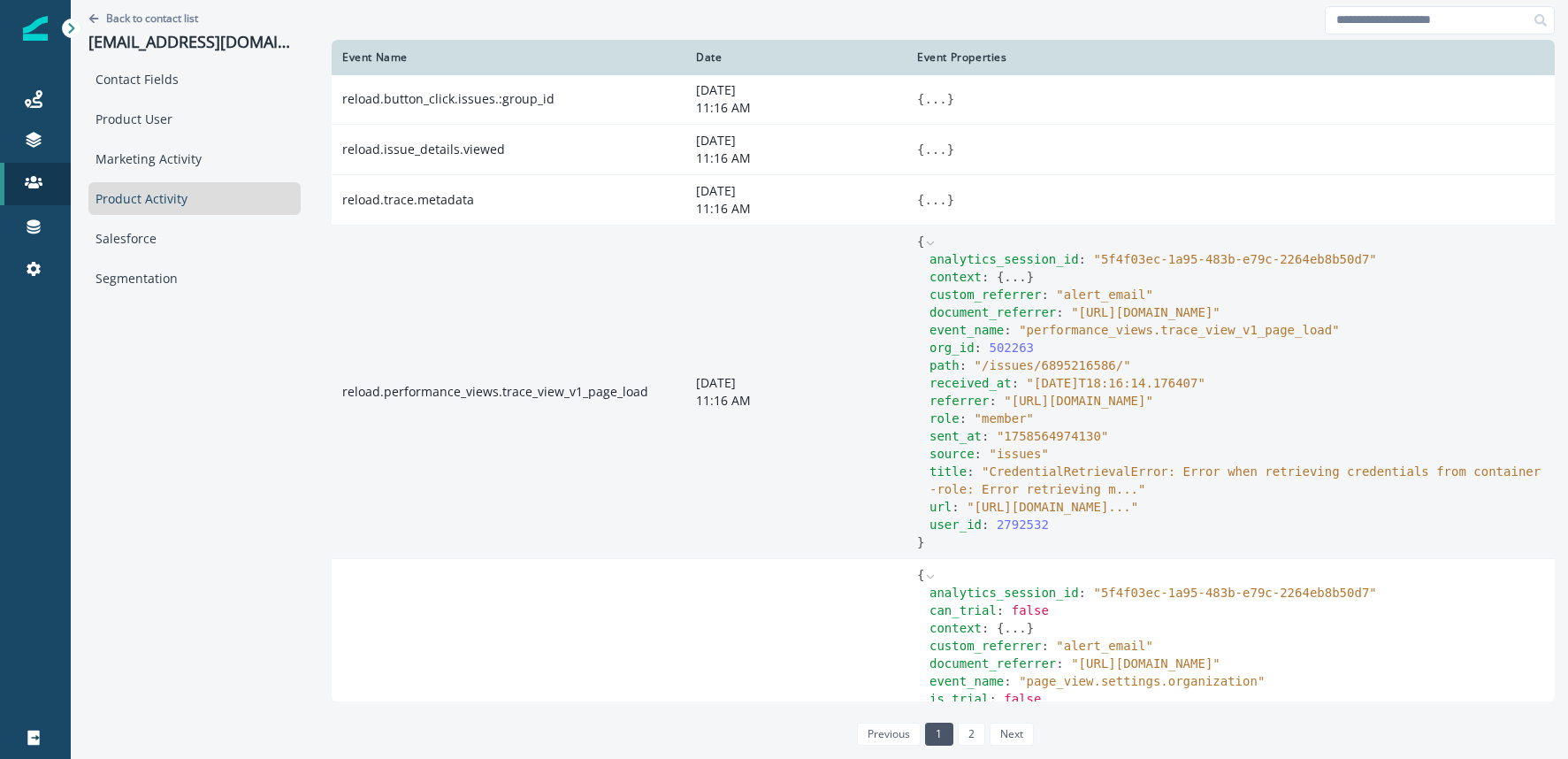
click at [1006, 280] on button "..." at bounding box center [1014, 277] width 22 height 18
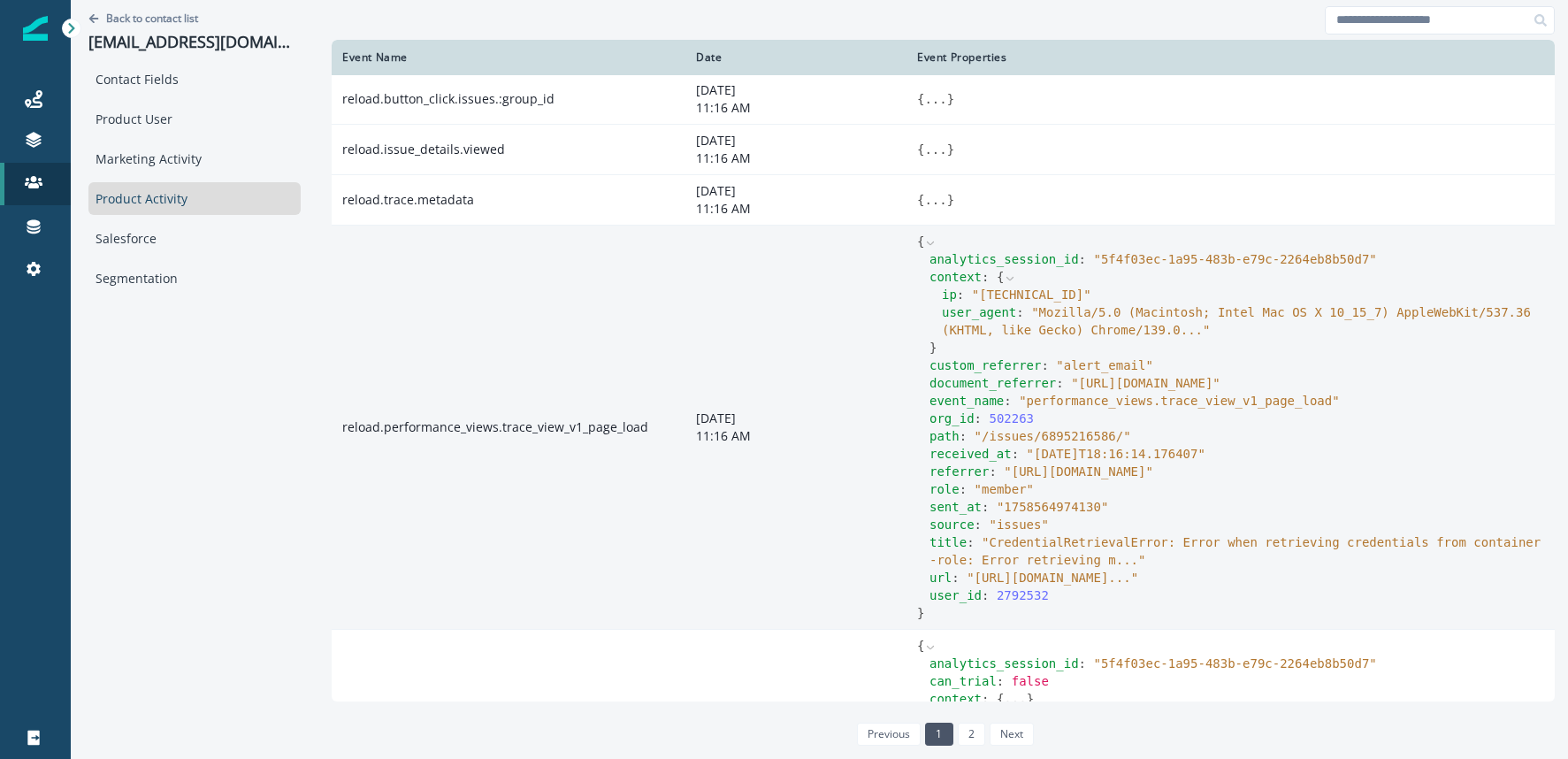
click at [1007, 277] on icon at bounding box center [1010, 279] width 7 height 4
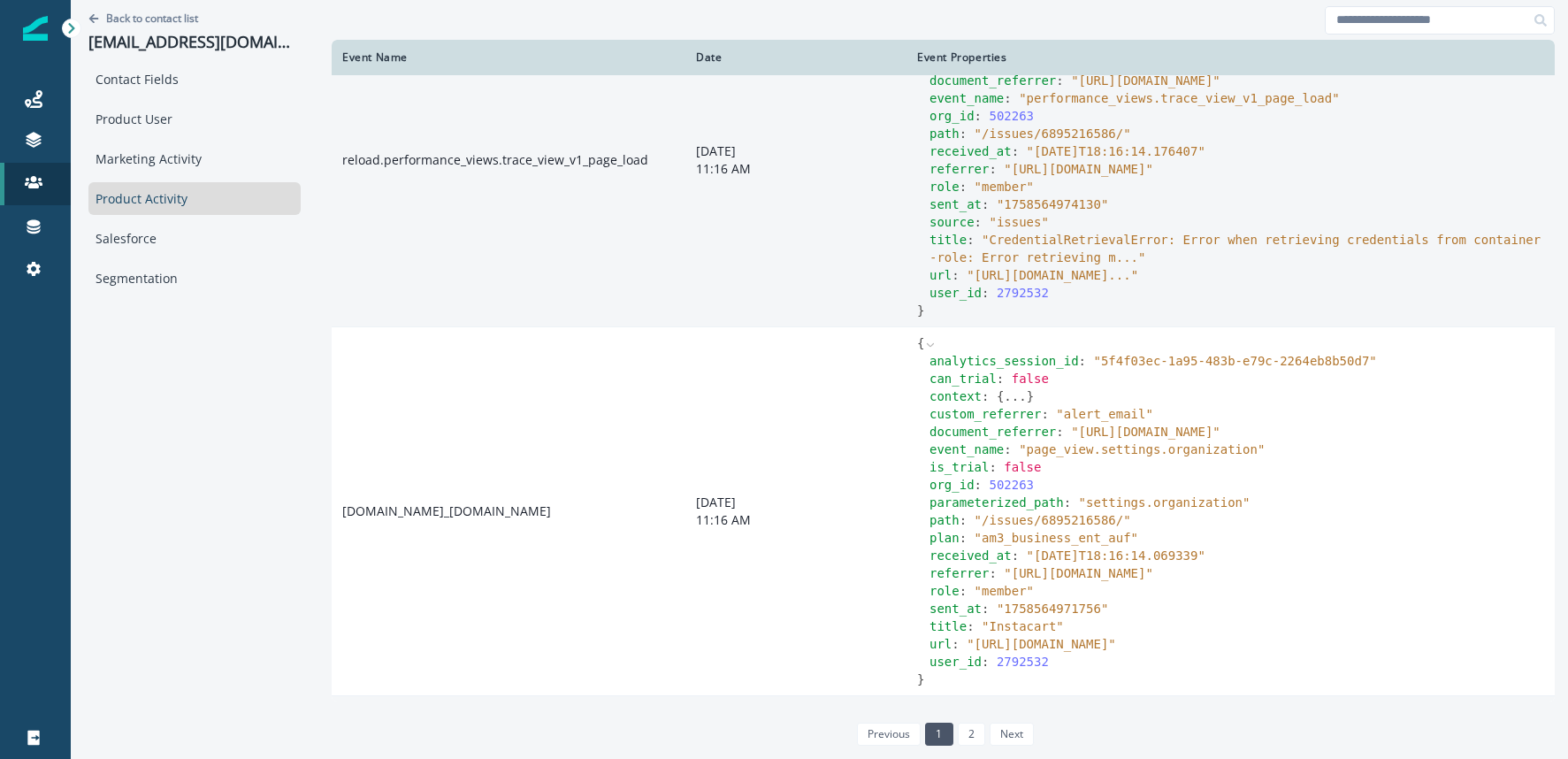
scroll to position [314, 0]
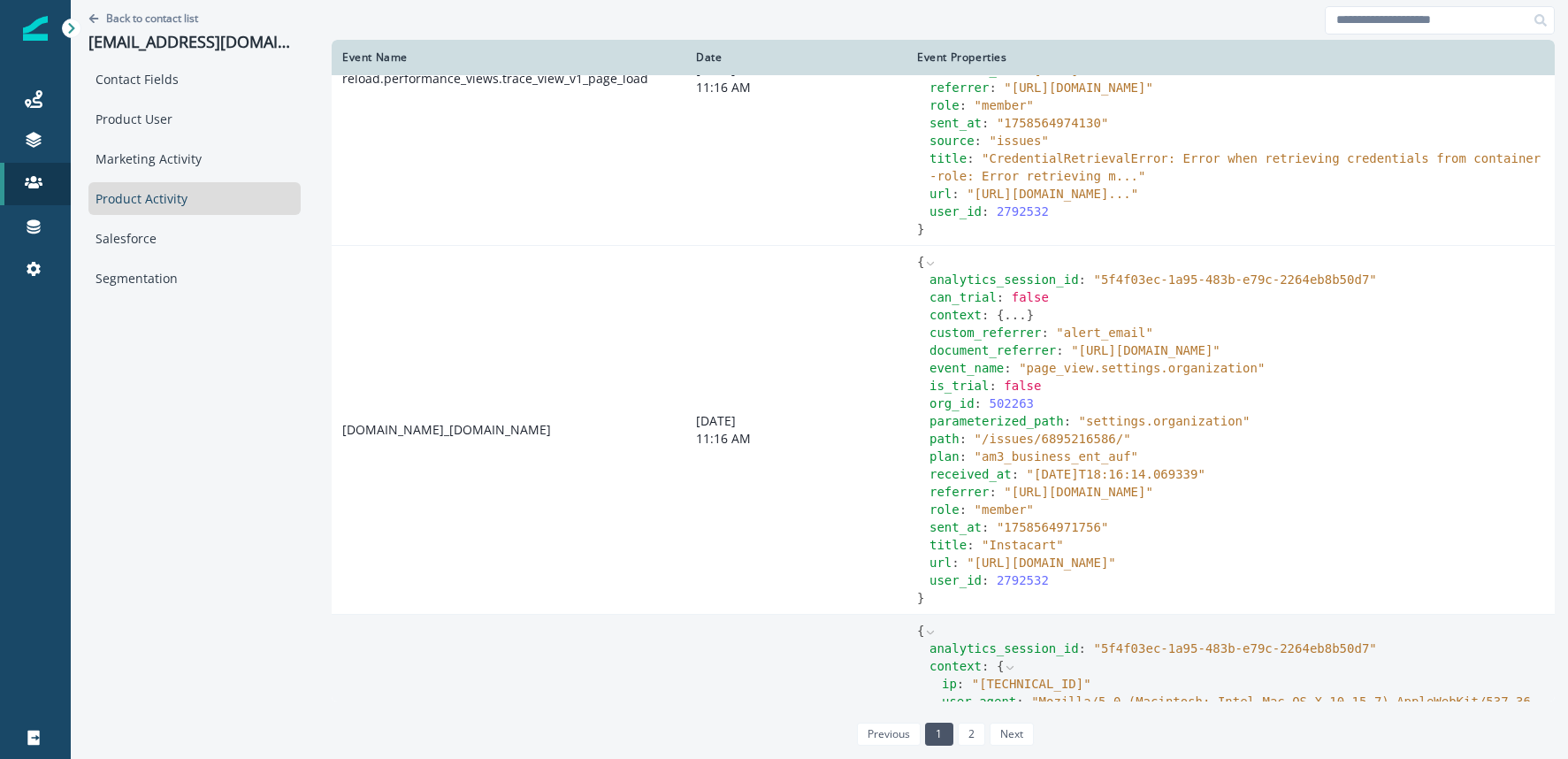
click at [1016, 324] on button "..." at bounding box center [1014, 315] width 22 height 18
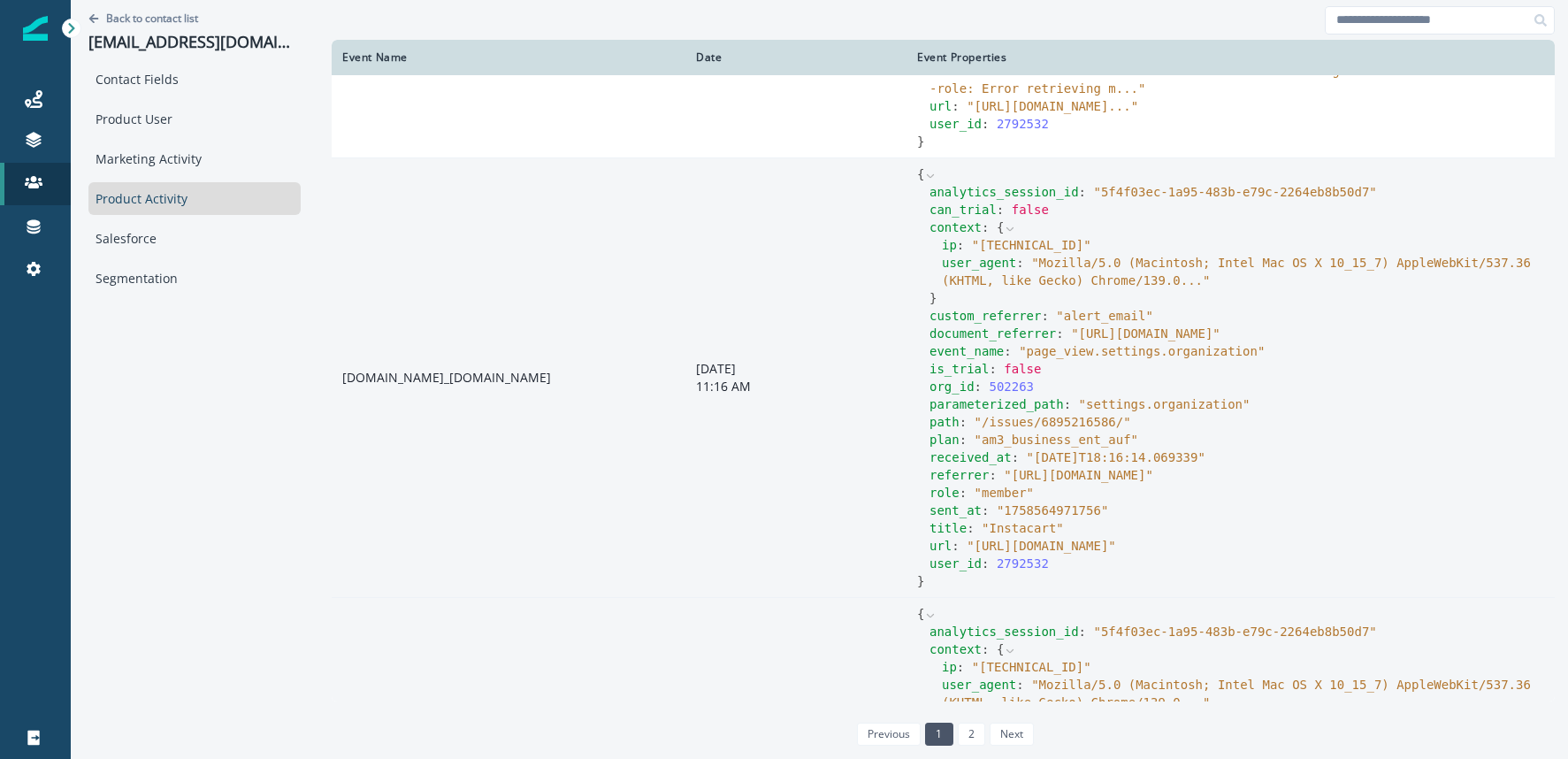
scroll to position [405, 0]
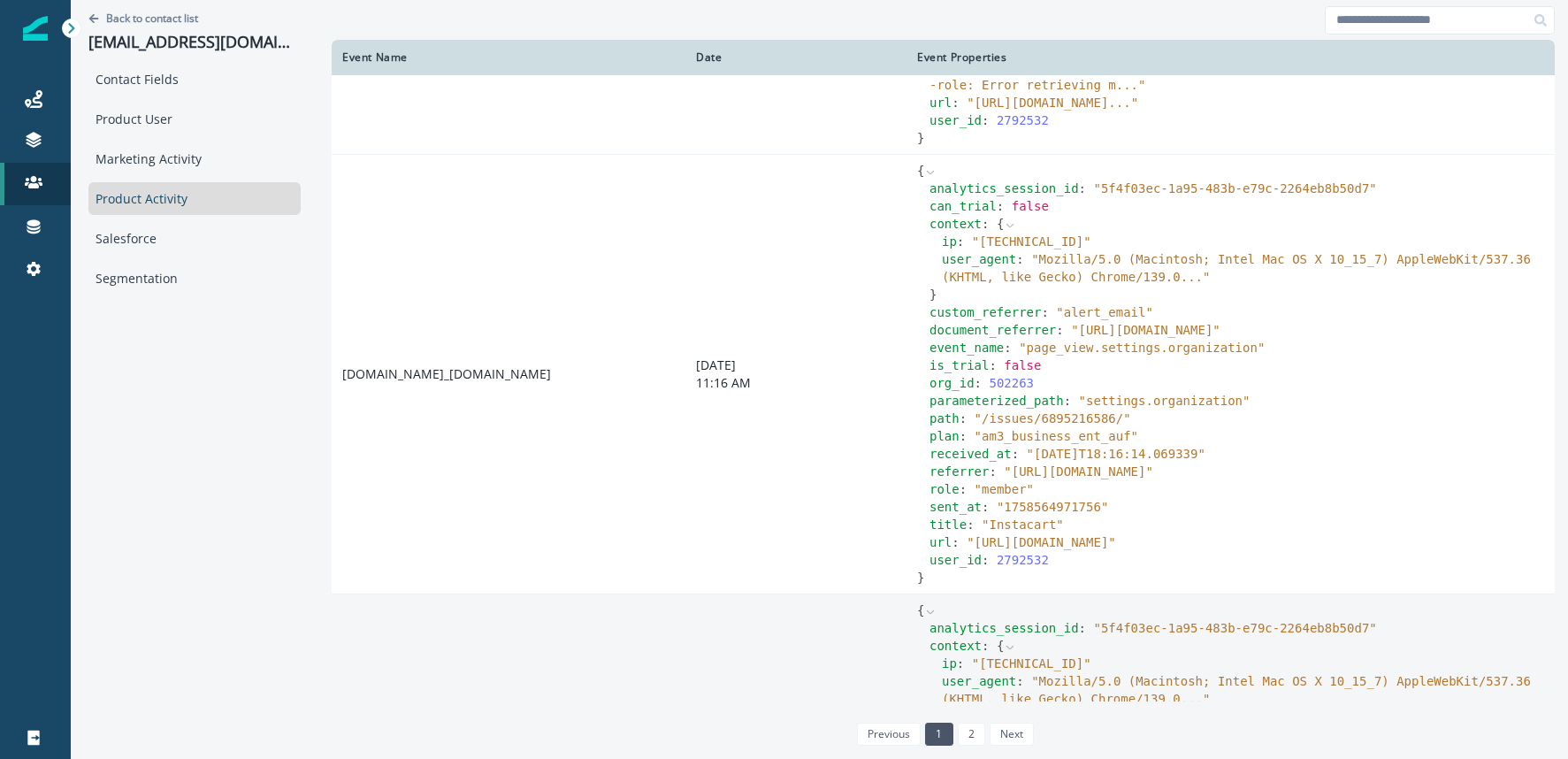
click at [1007, 232] on icon at bounding box center [1010, 226] width 12 height 12
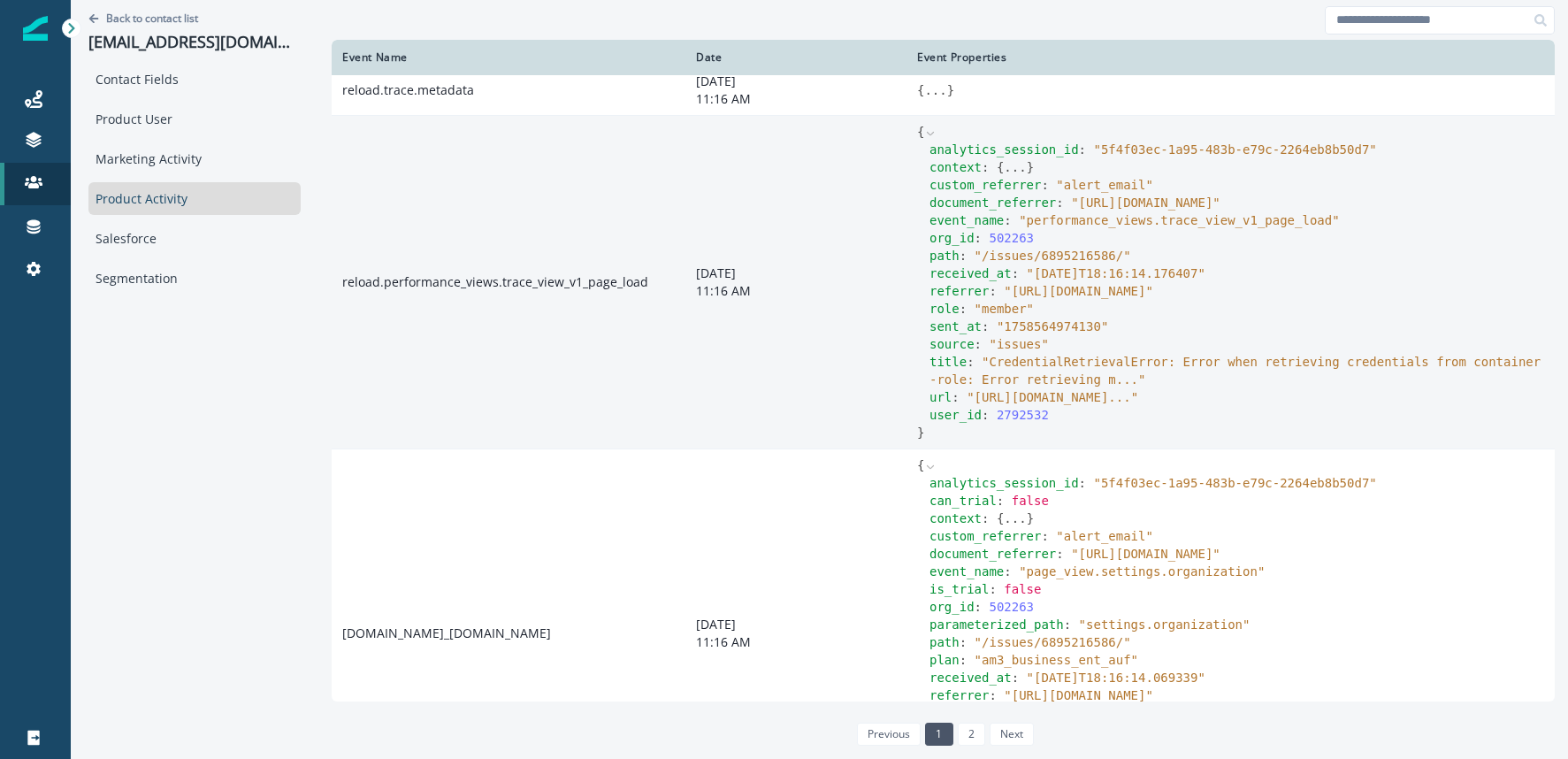
scroll to position [0, 0]
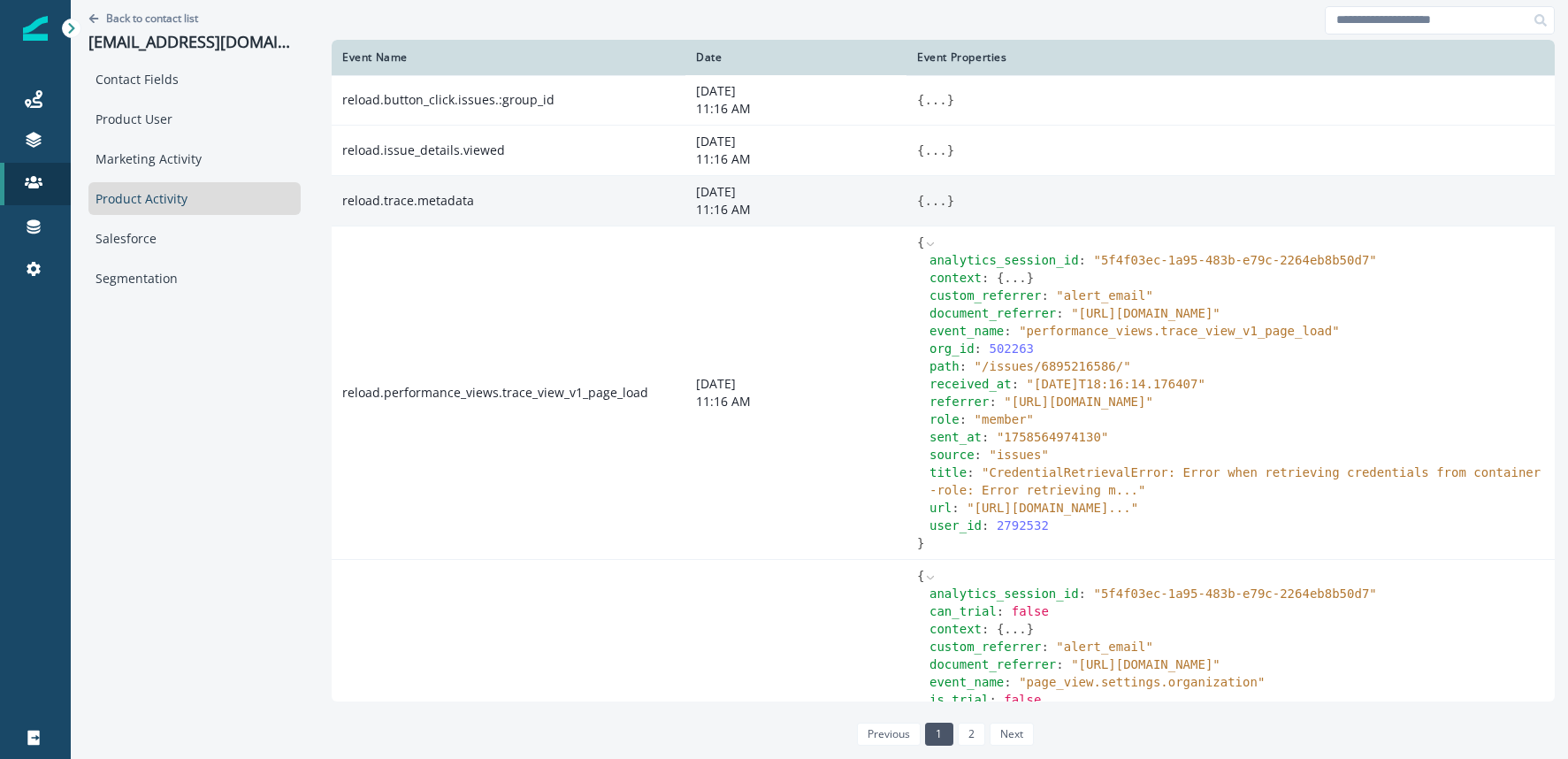
click at [932, 203] on button "..." at bounding box center [935, 201] width 22 height 18
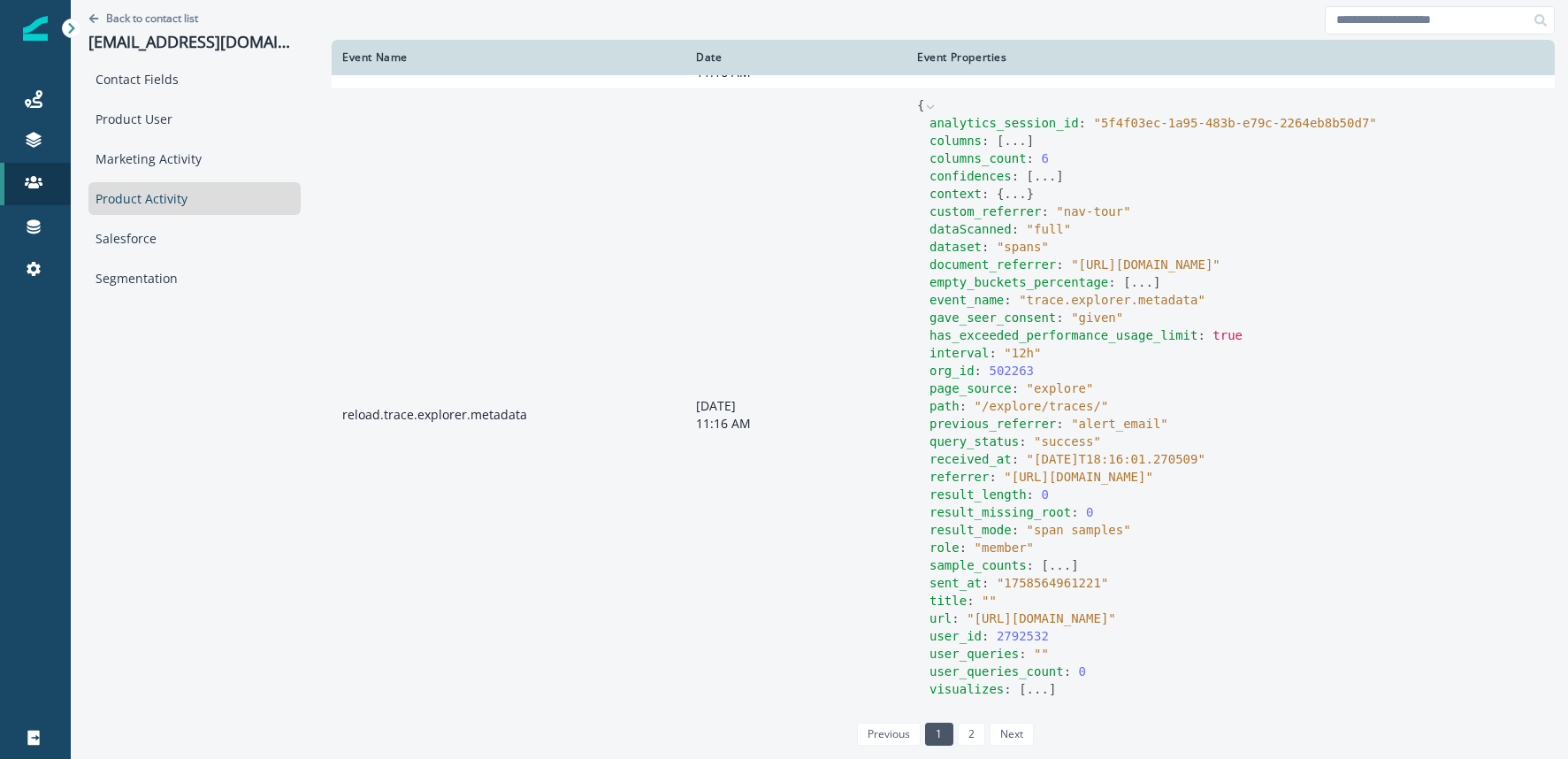
scroll to position [4067, 0]
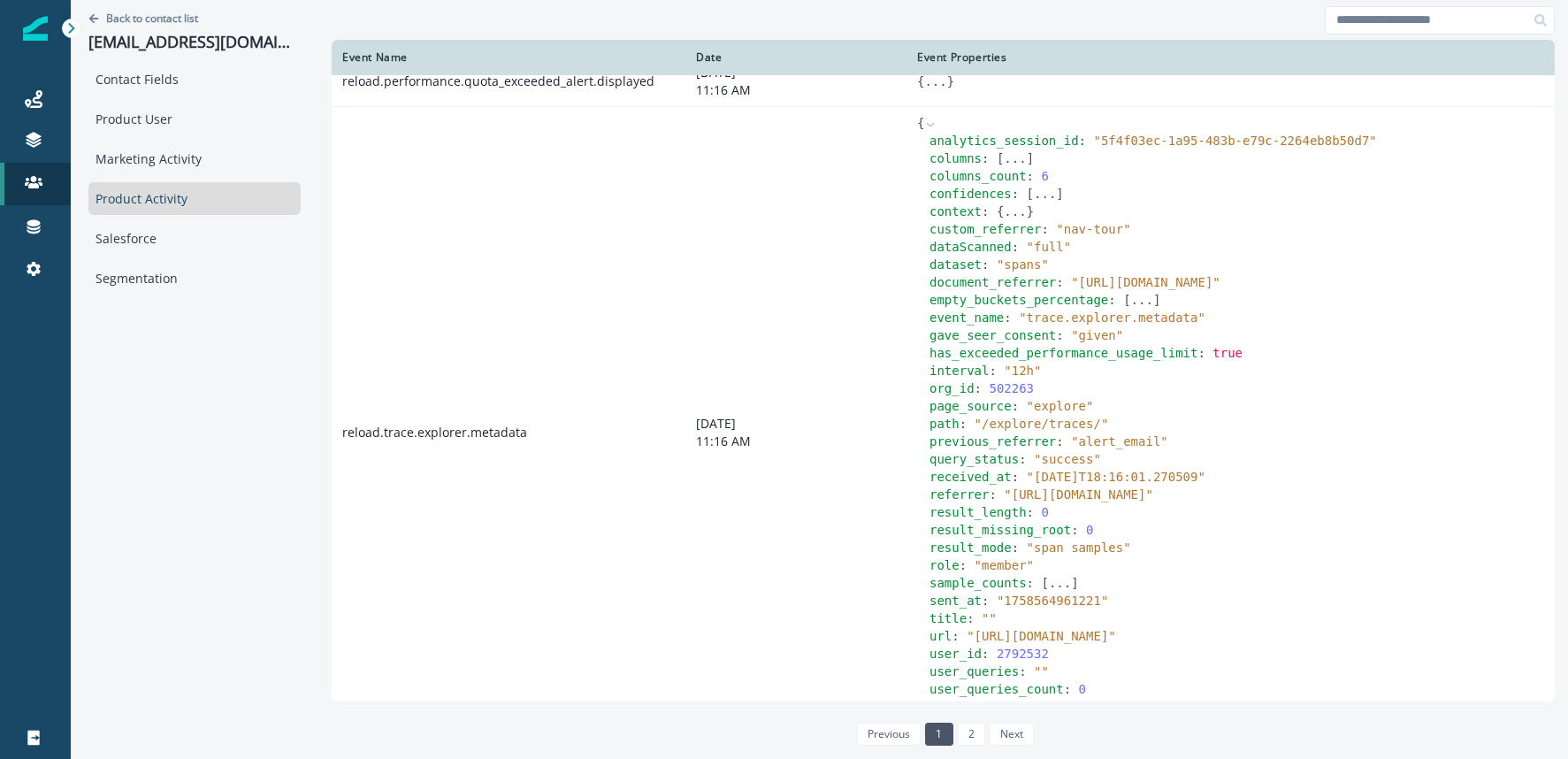
click at [1021, 220] on button "..." at bounding box center [1014, 211] width 22 height 18
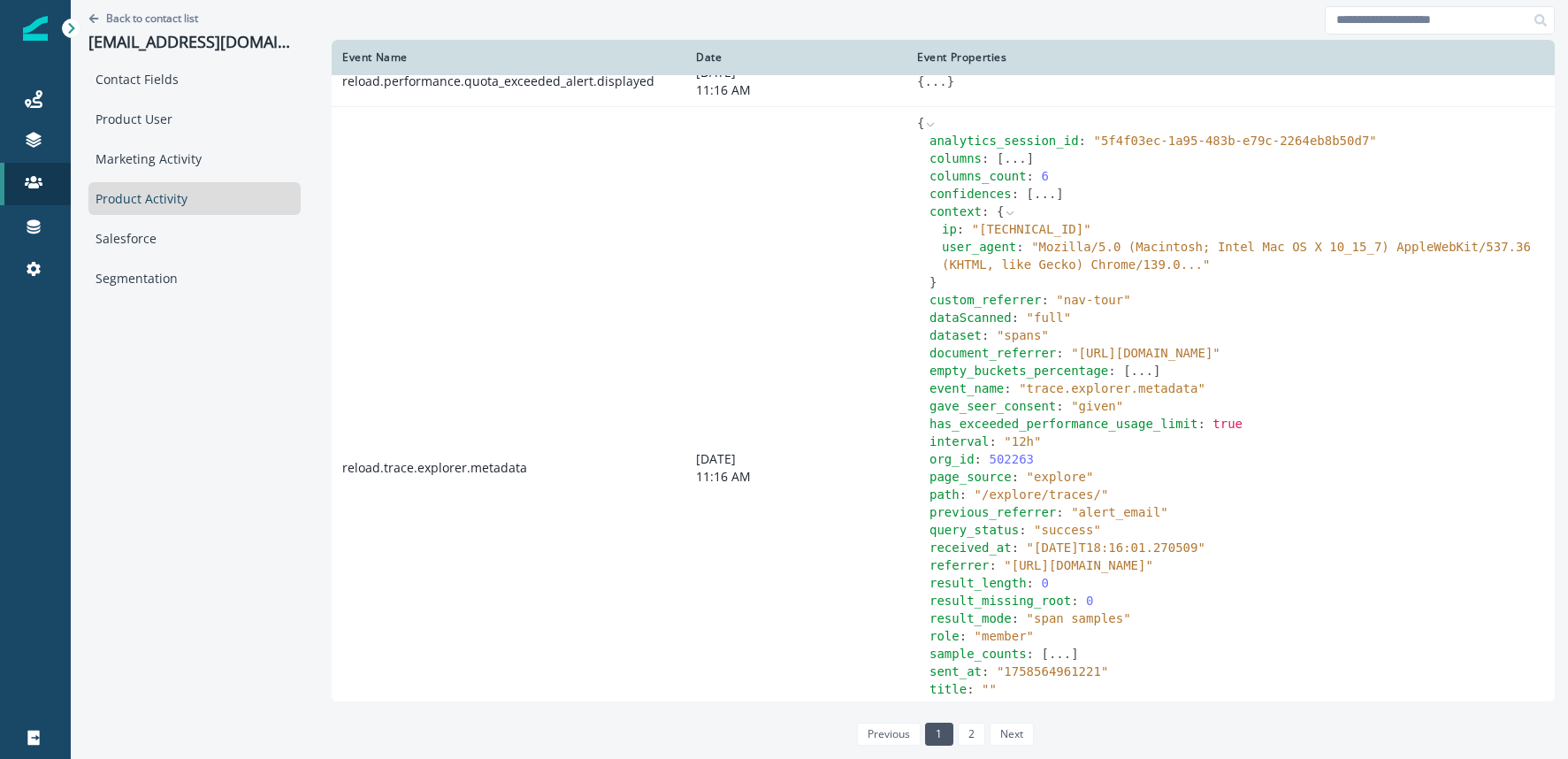
click at [1013, 219] on icon at bounding box center [1010, 213] width 12 height 12
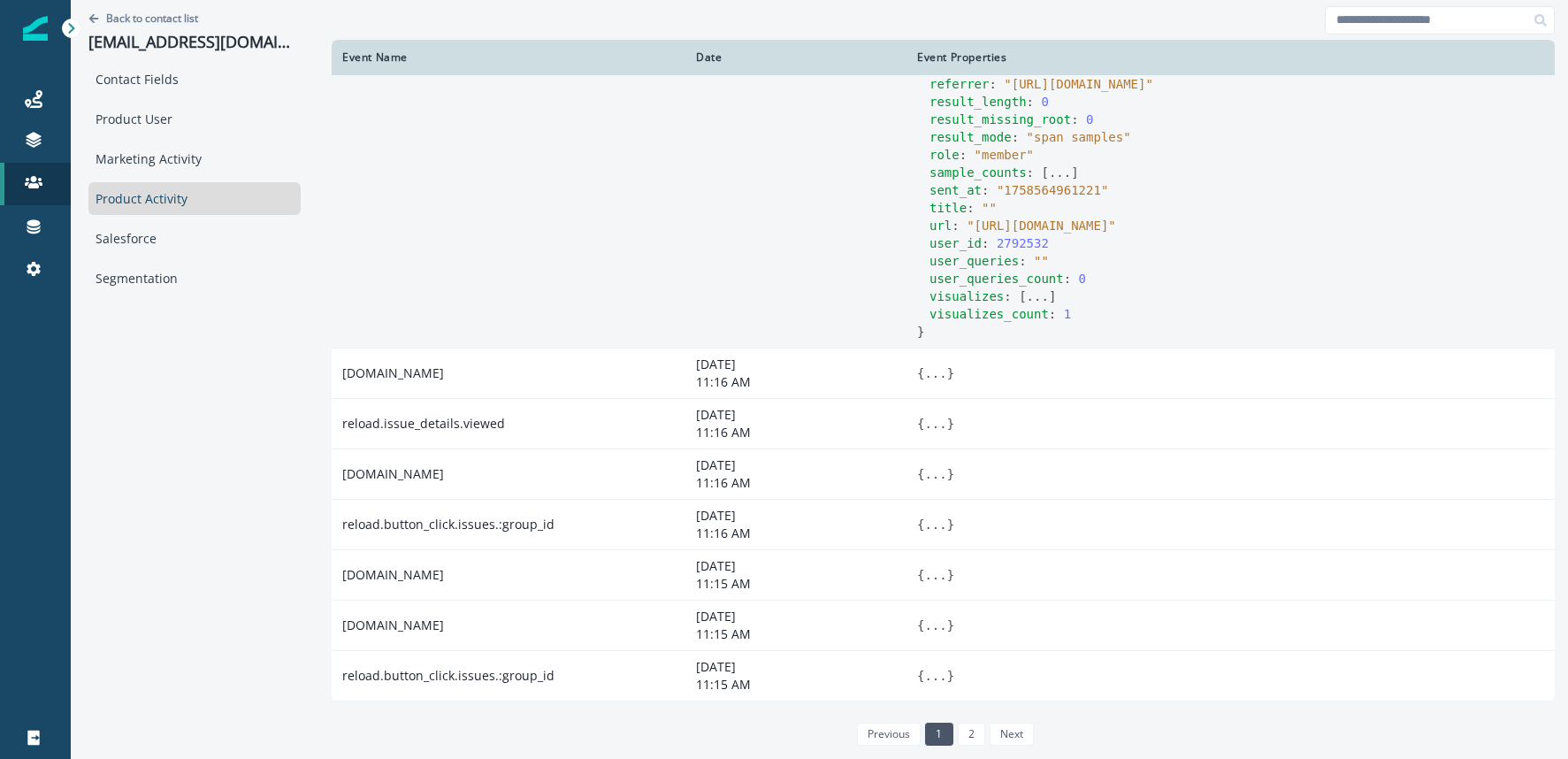
scroll to position [4531, 0]
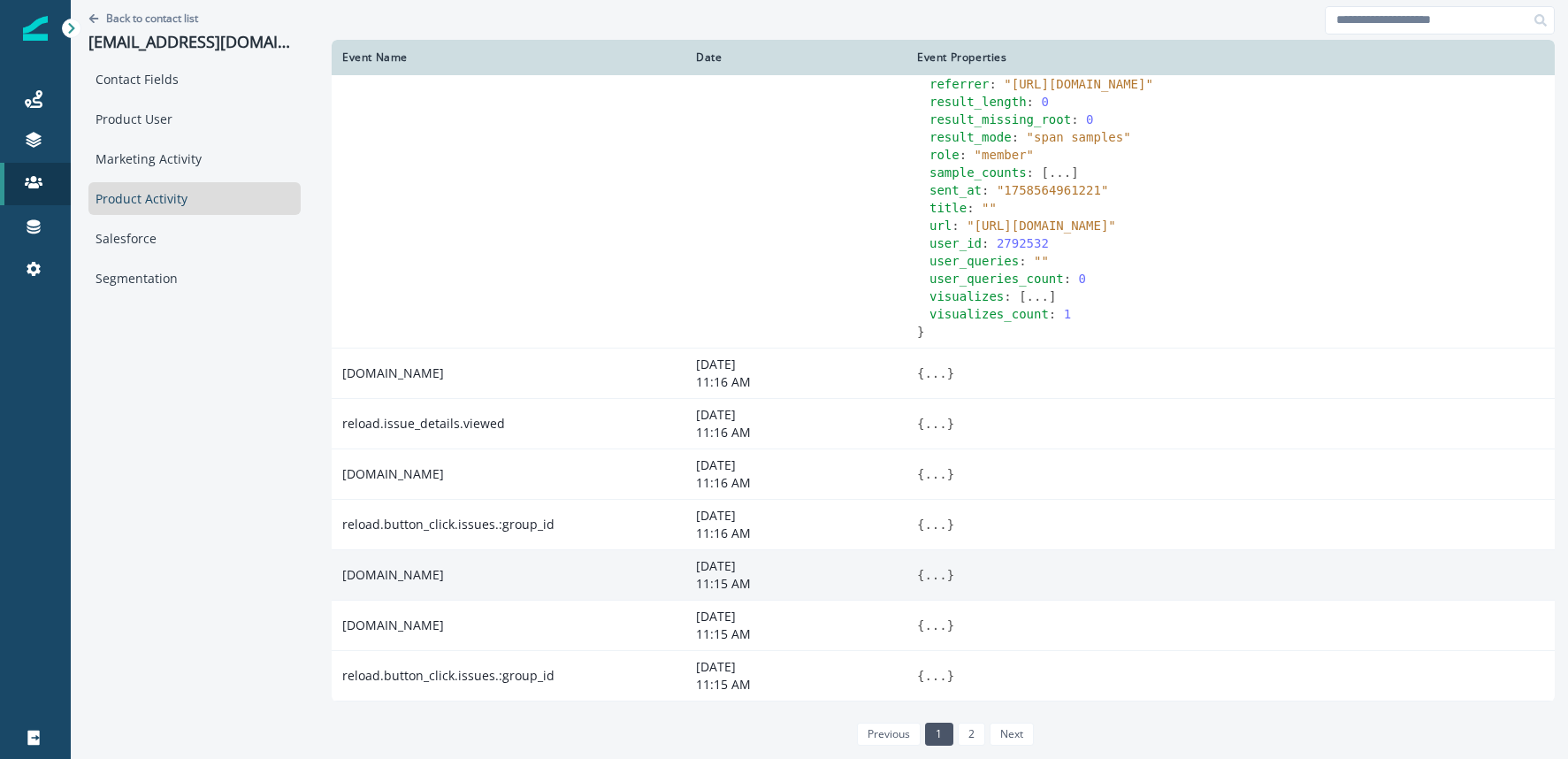
click at [937, 574] on button "..." at bounding box center [935, 575] width 22 height 18
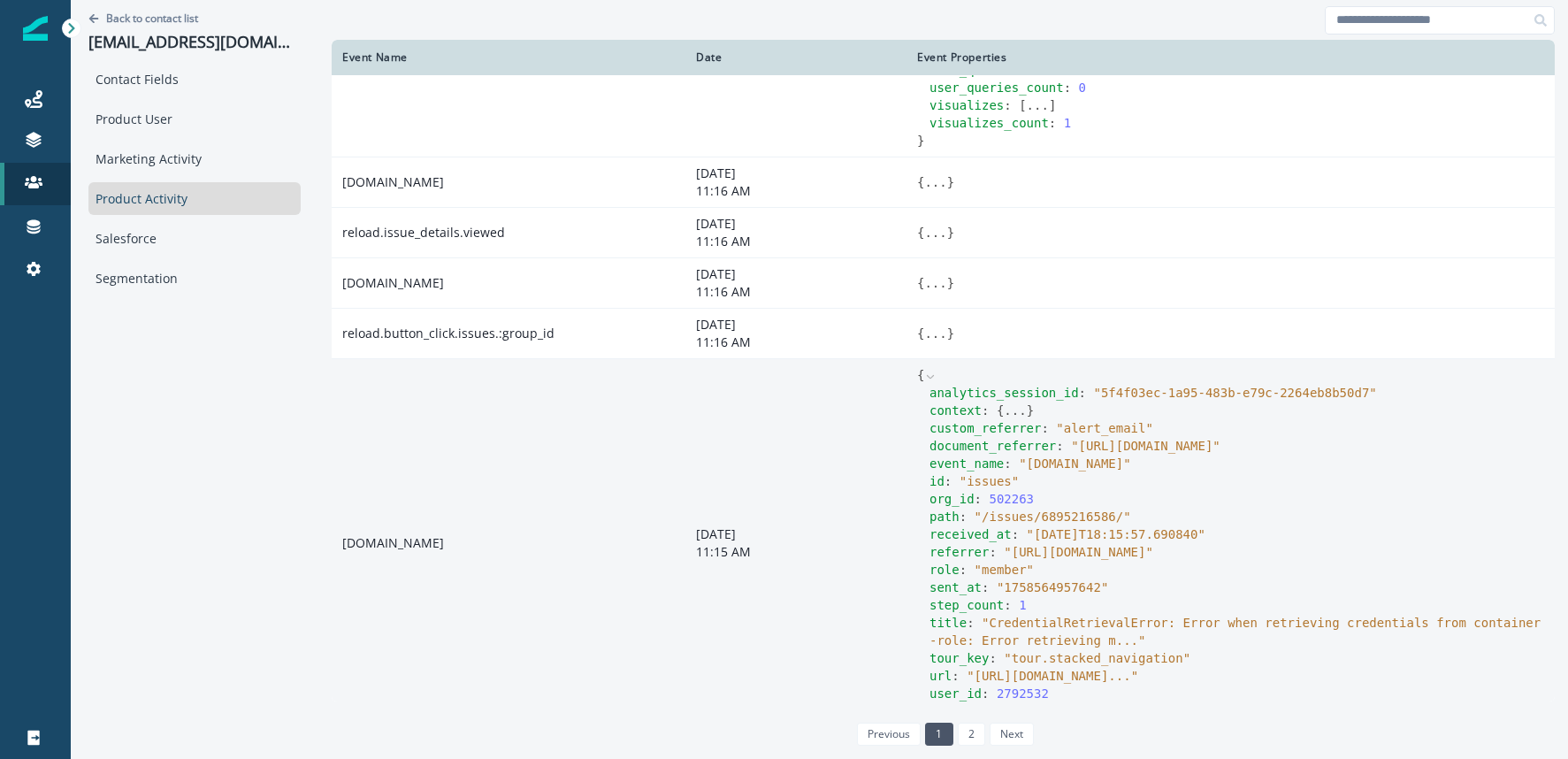
scroll to position [4669, 0]
click at [1018, 418] on button "..." at bounding box center [1014, 410] width 22 height 18
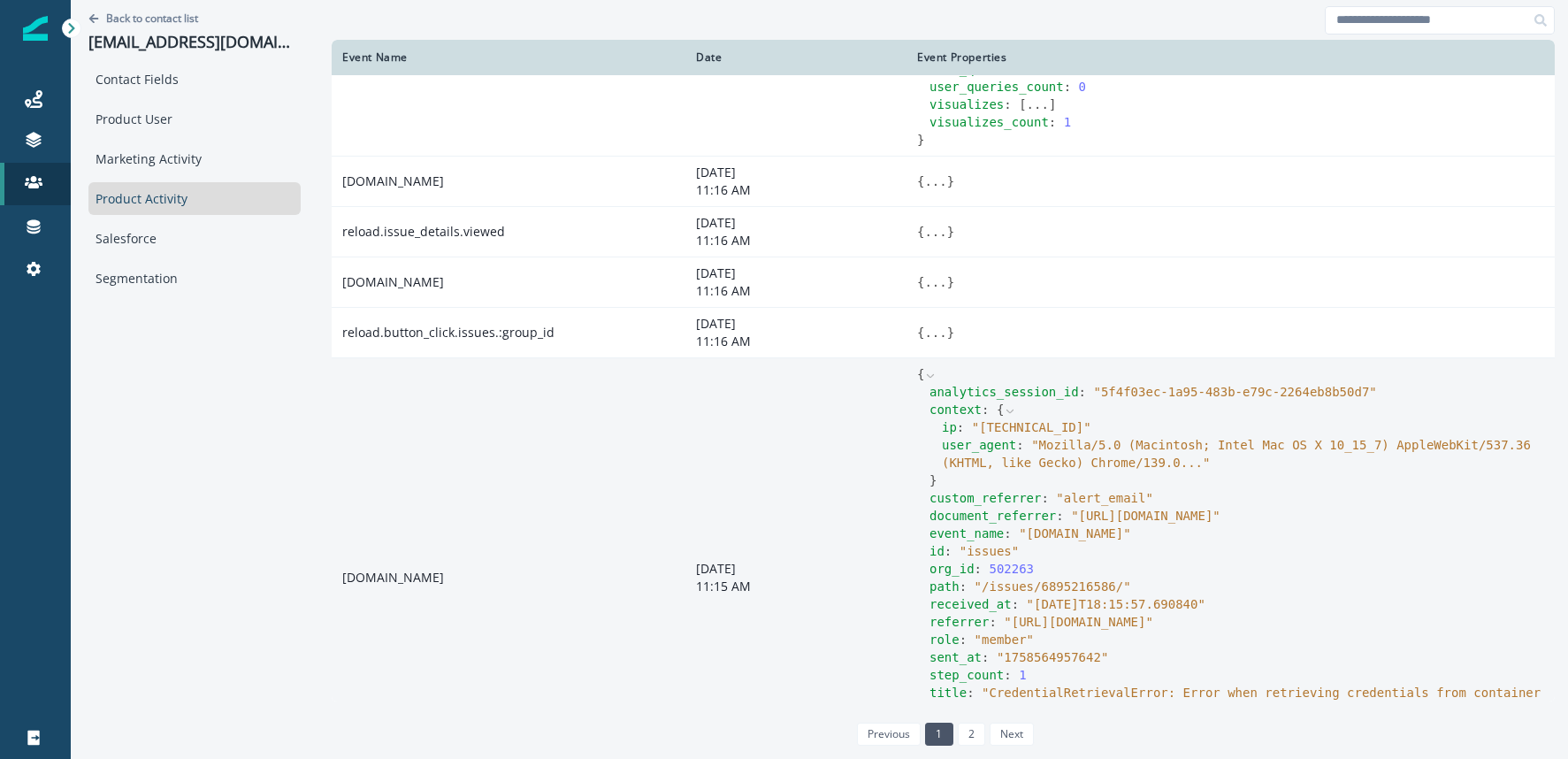
click at [1008, 418] on icon at bounding box center [1010, 411] width 12 height 12
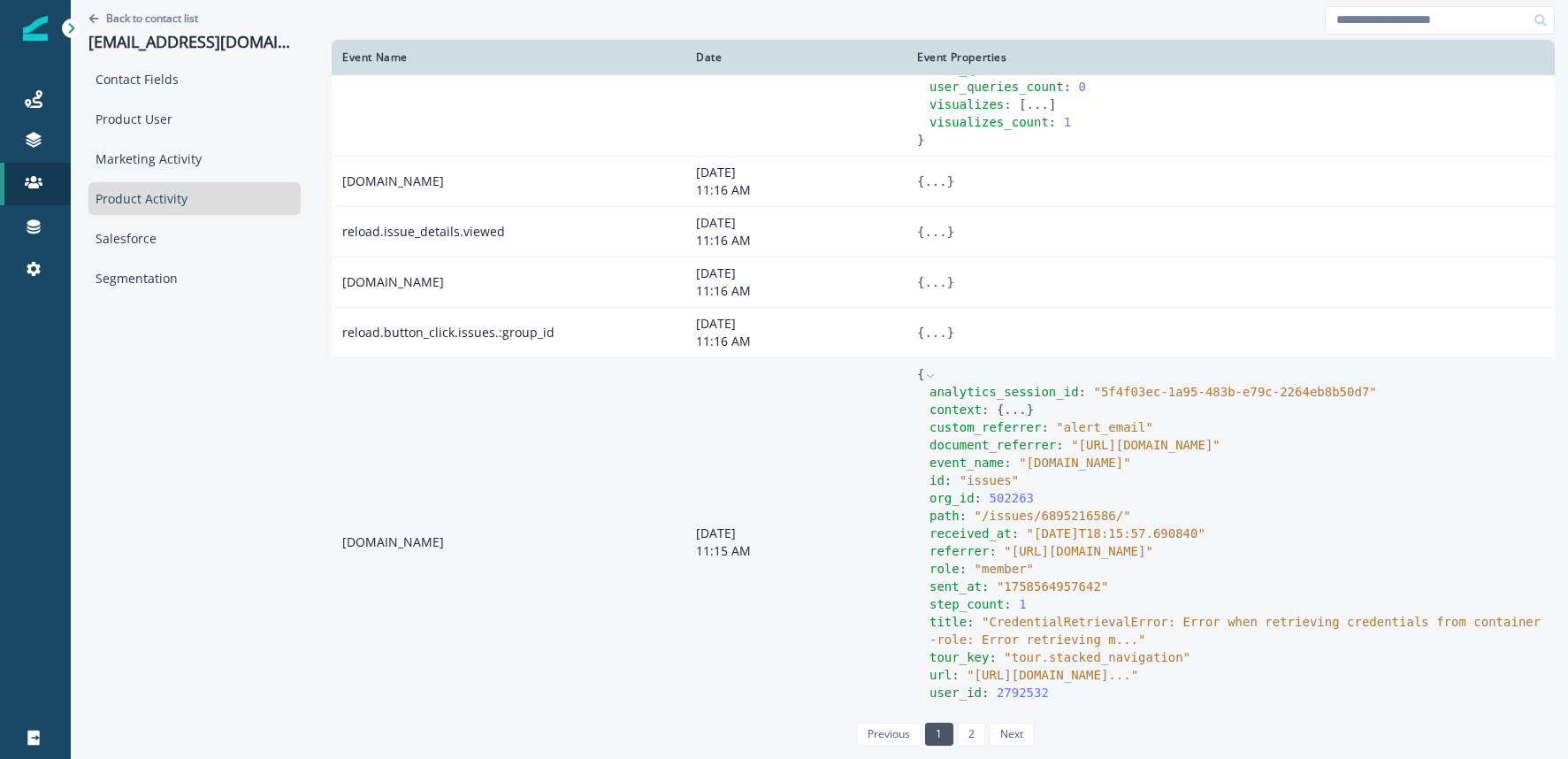
click at [931, 382] on icon at bounding box center [930, 376] width 12 height 12
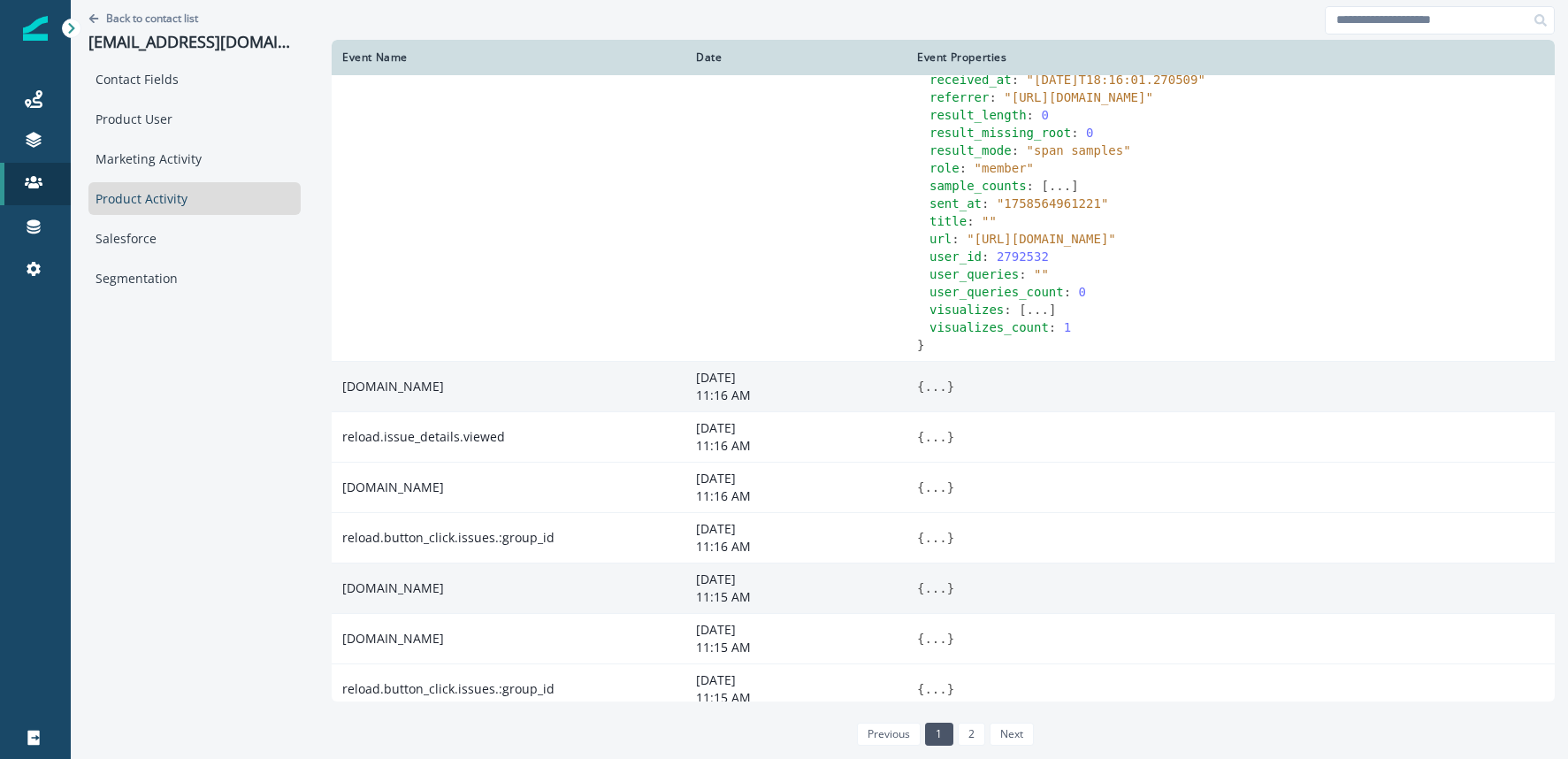
scroll to position [4531, 0]
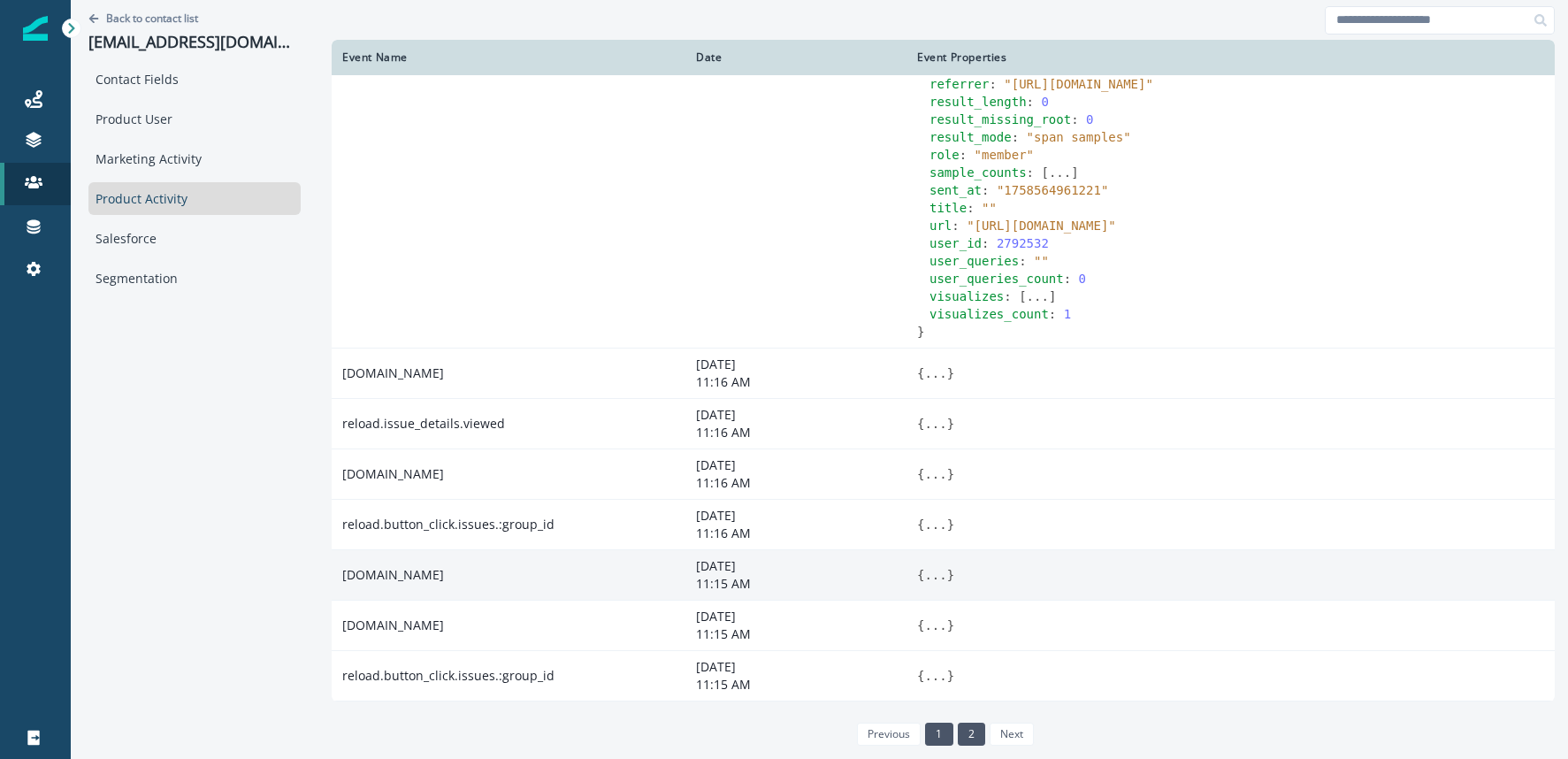
click at [960, 730] on link "2" at bounding box center [971, 734] width 27 height 23
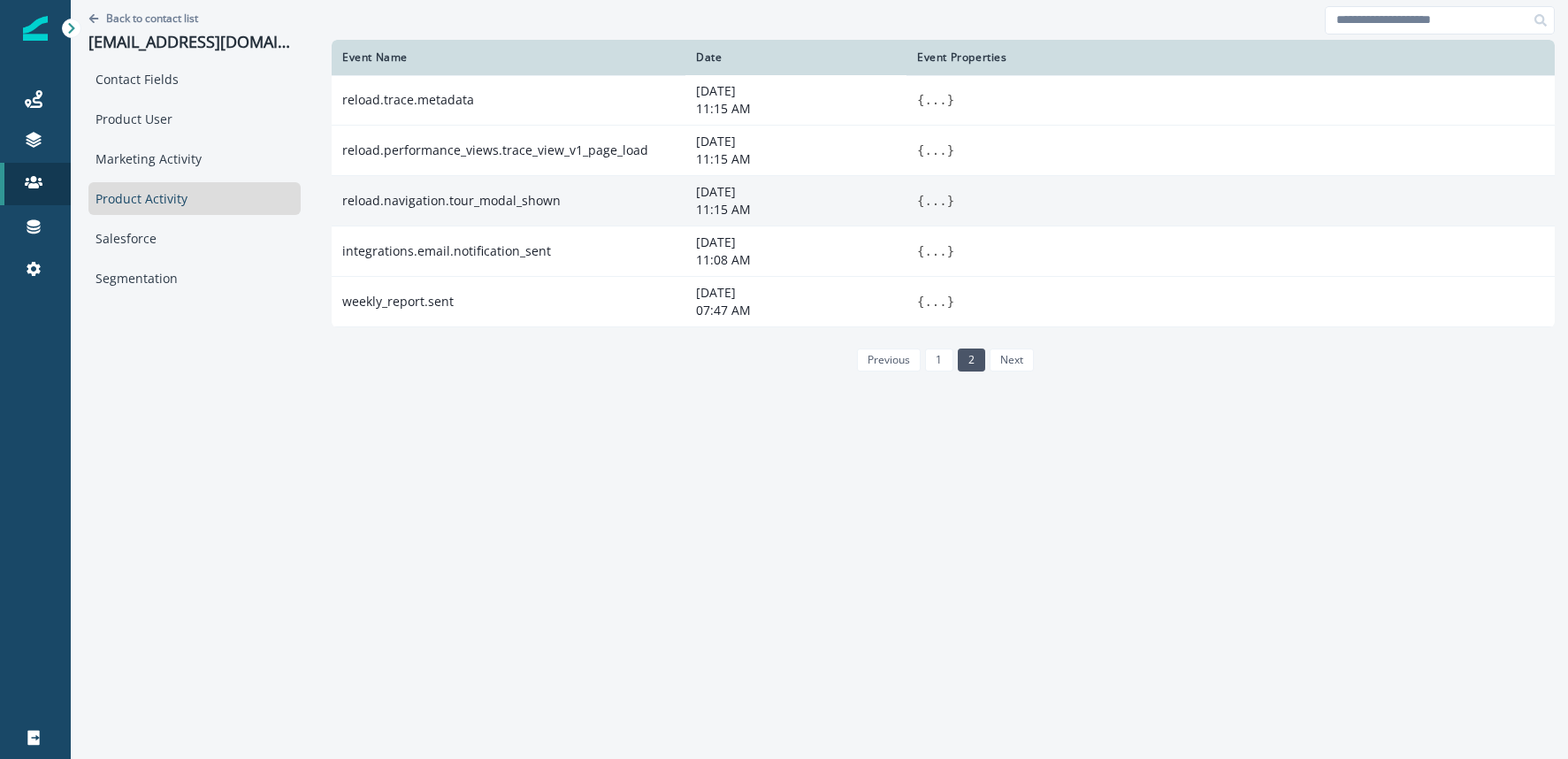
scroll to position [0, 0]
click at [927, 364] on link "1" at bounding box center [938, 360] width 27 height 23
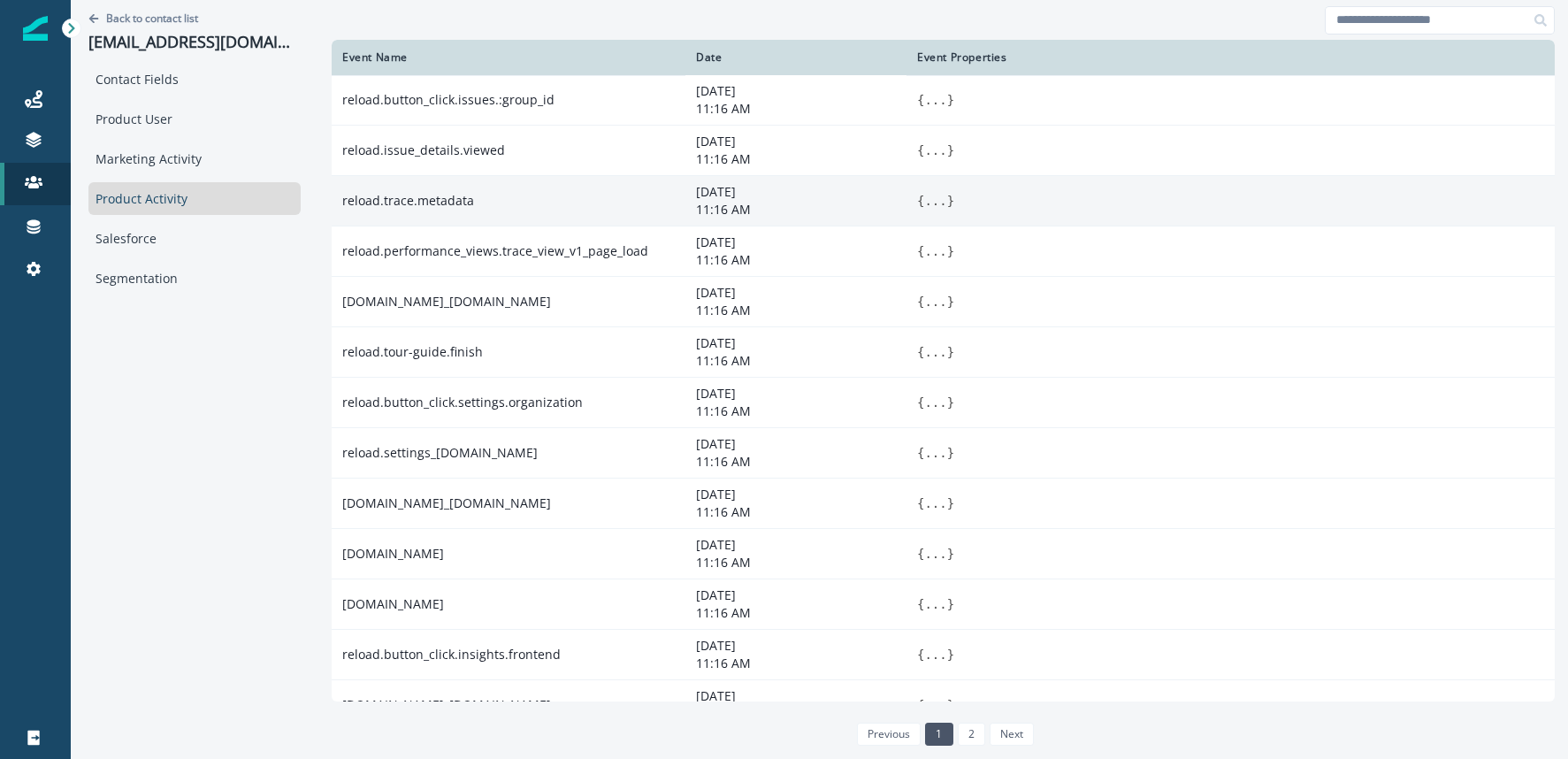
click at [936, 202] on button "..." at bounding box center [935, 201] width 22 height 18
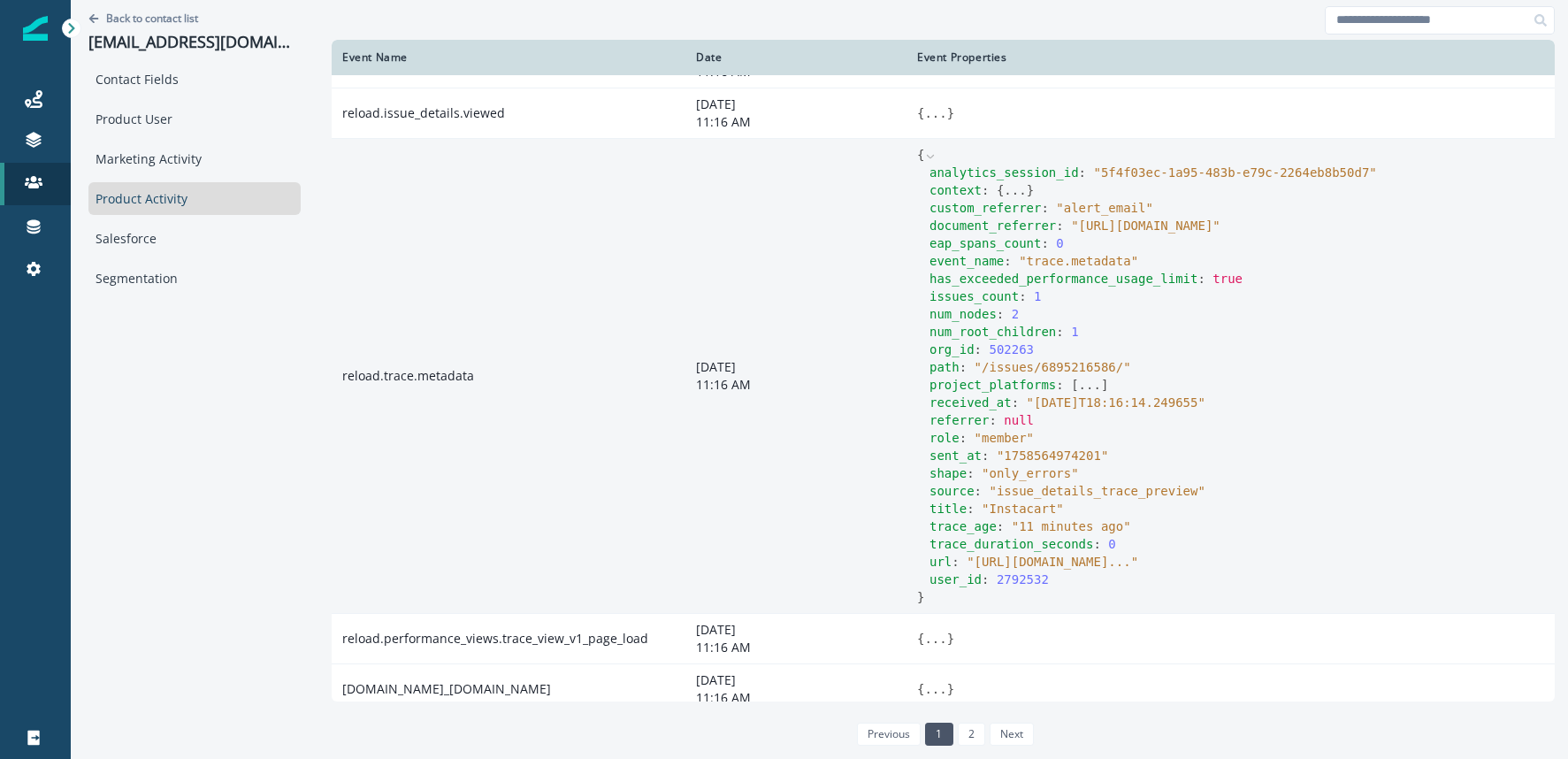
scroll to position [39, 0]
click at [1013, 188] on button "..." at bounding box center [1014, 188] width 22 height 18
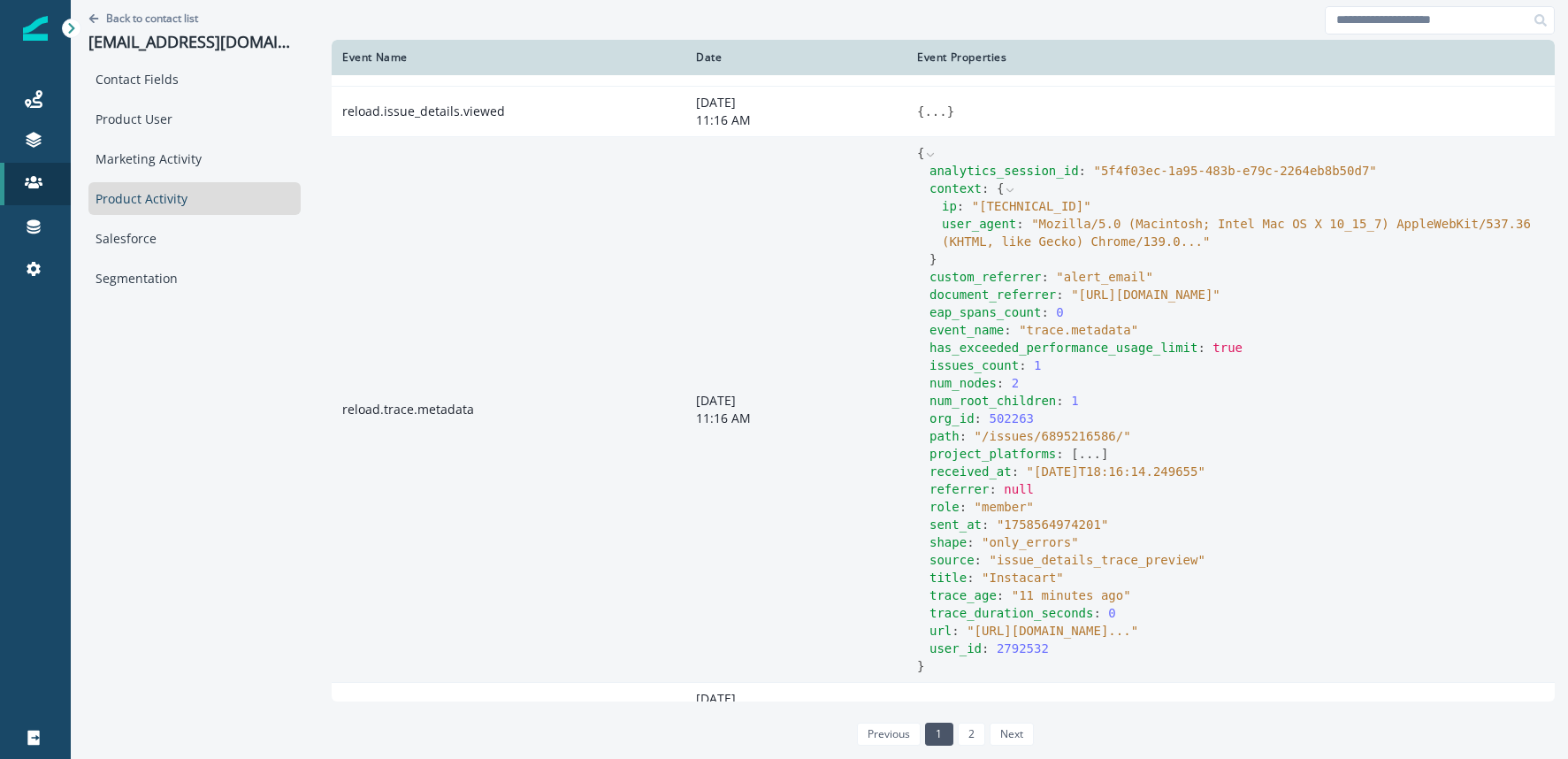
click at [1010, 191] on icon at bounding box center [1010, 190] width 12 height 12
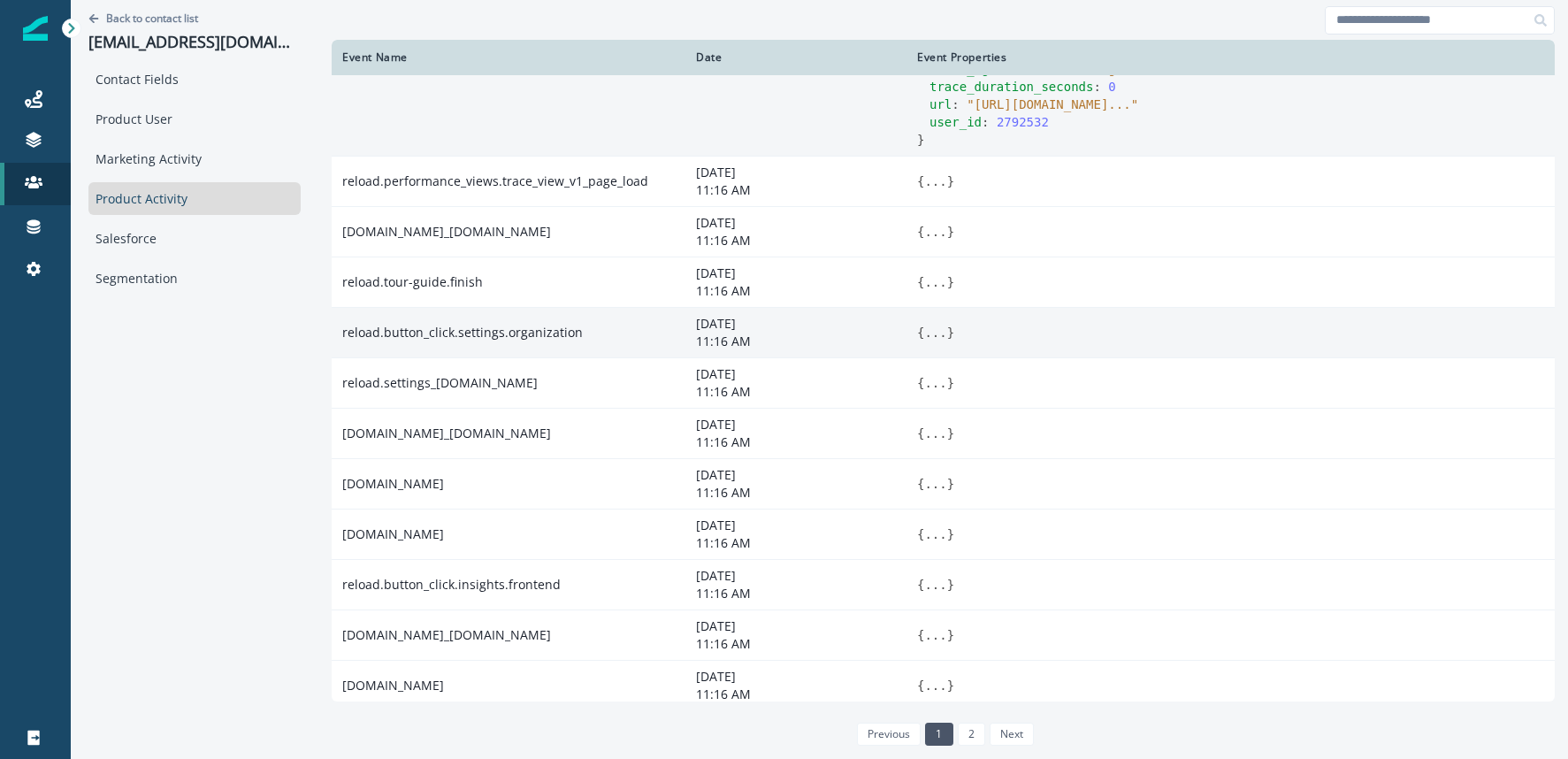
scroll to position [419, 0]
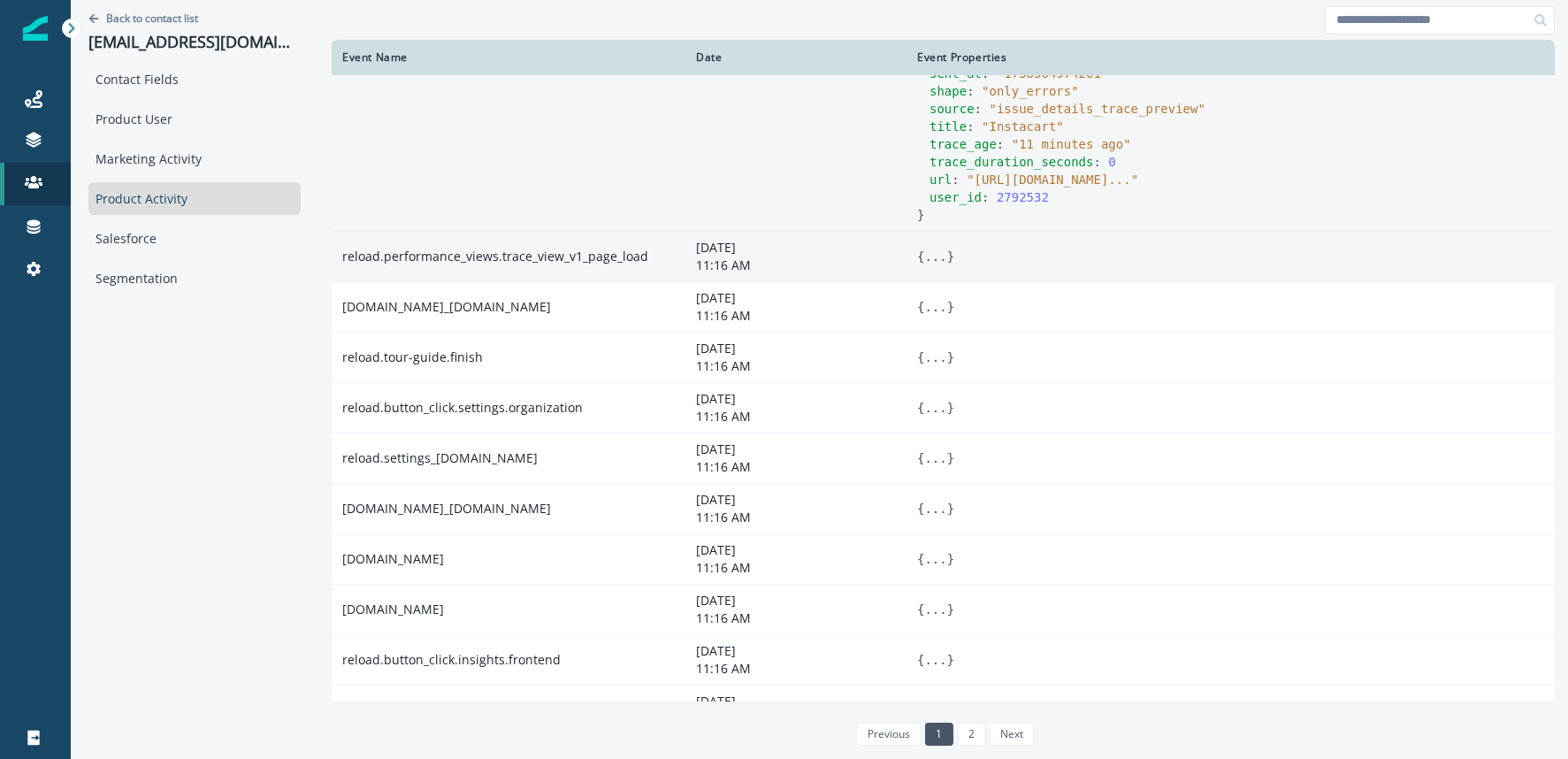
click at [932, 265] on button "..." at bounding box center [935, 257] width 22 height 18
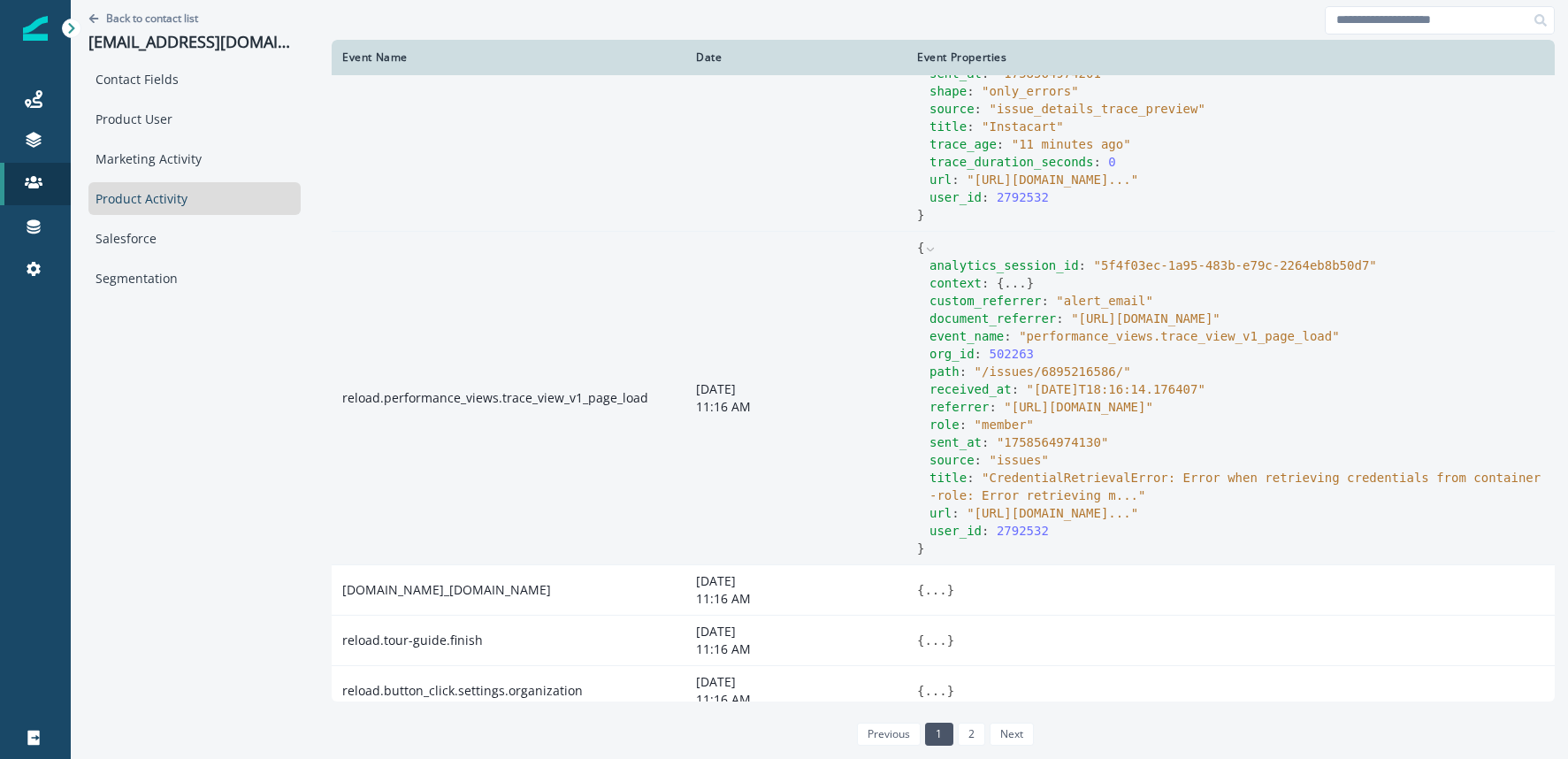
click at [1006, 292] on button "..." at bounding box center [1014, 283] width 22 height 18
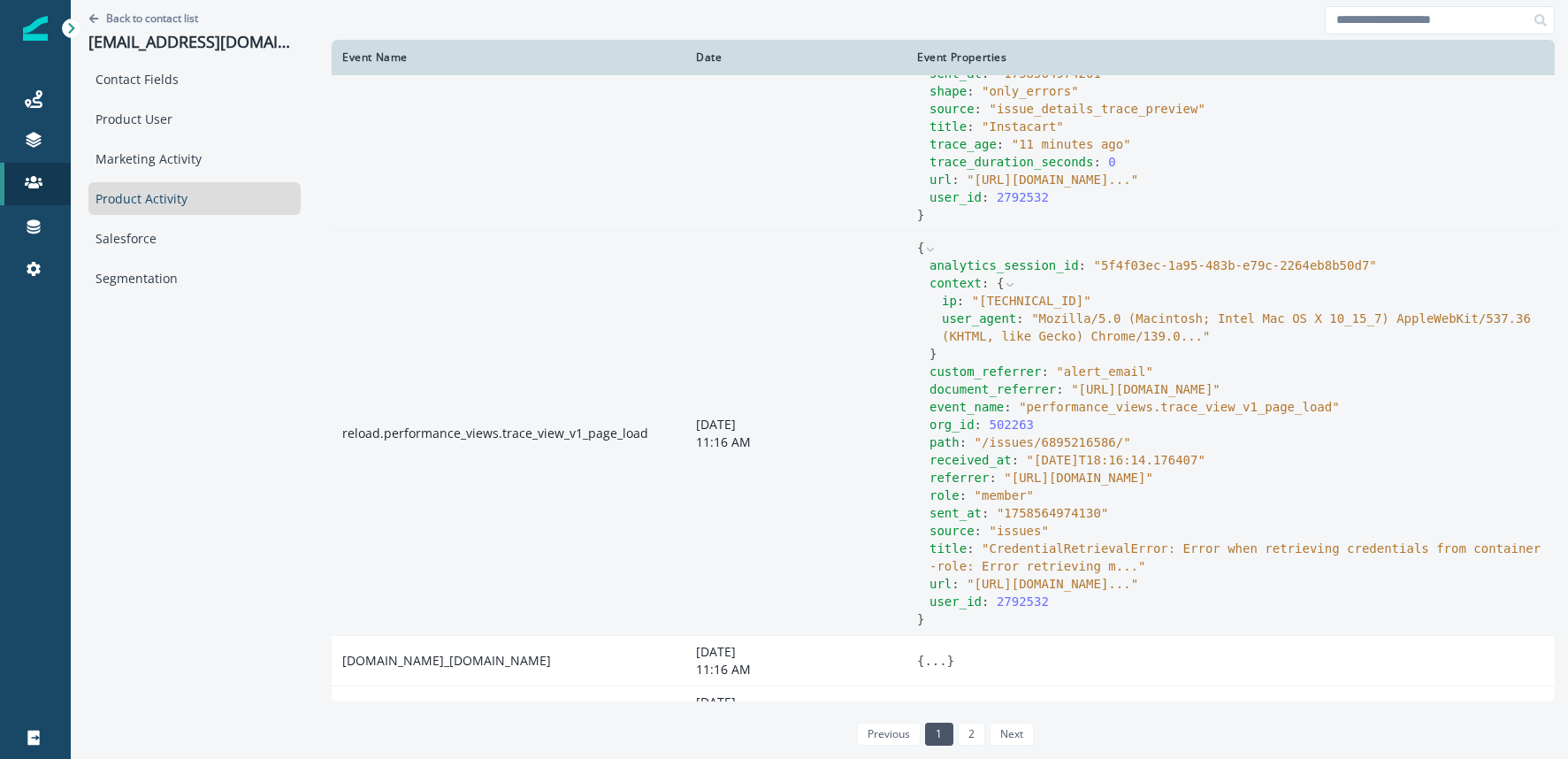
click at [1012, 291] on icon at bounding box center [1010, 285] width 12 height 12
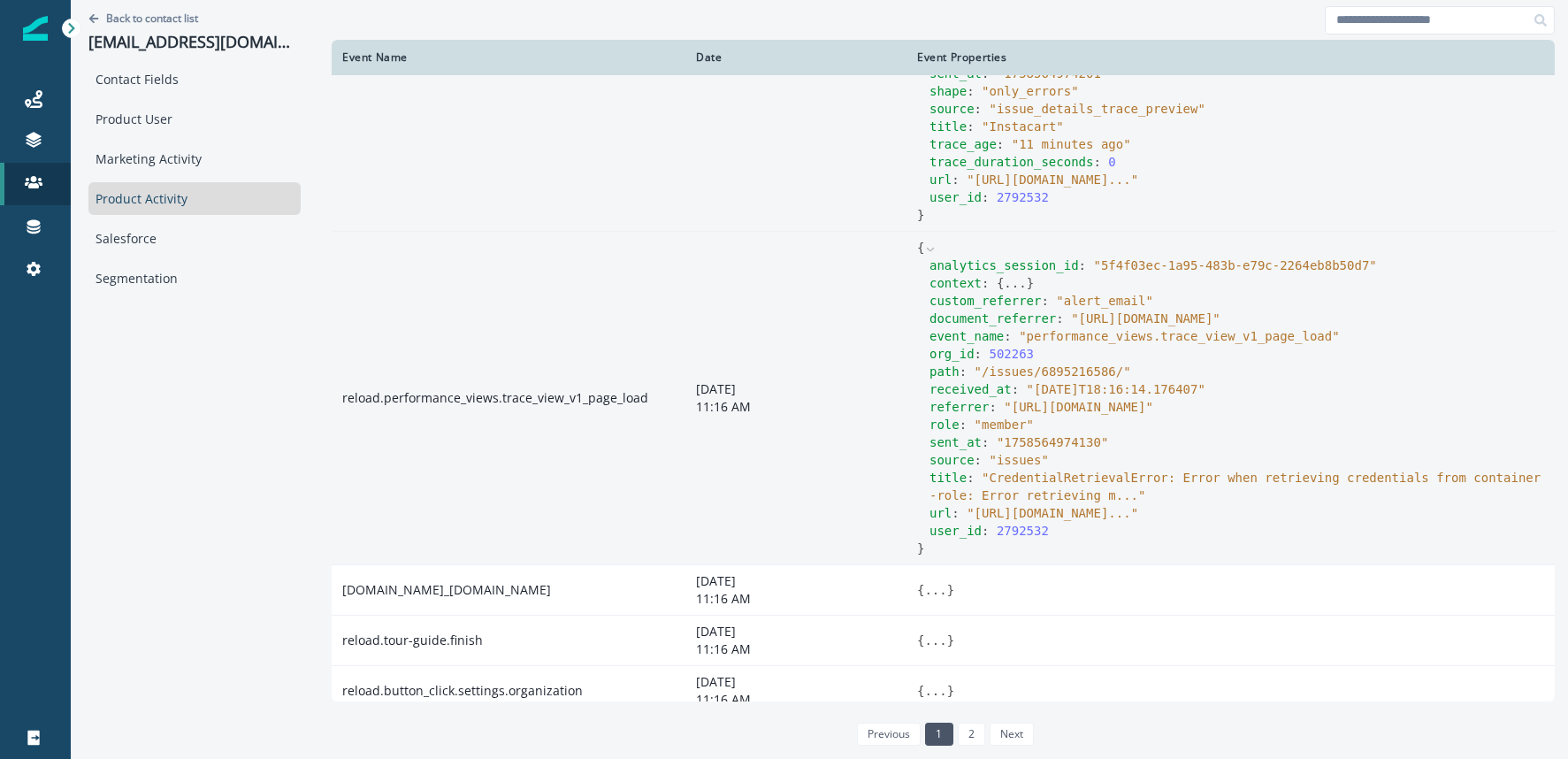
click at [929, 256] on icon at bounding box center [930, 249] width 12 height 12
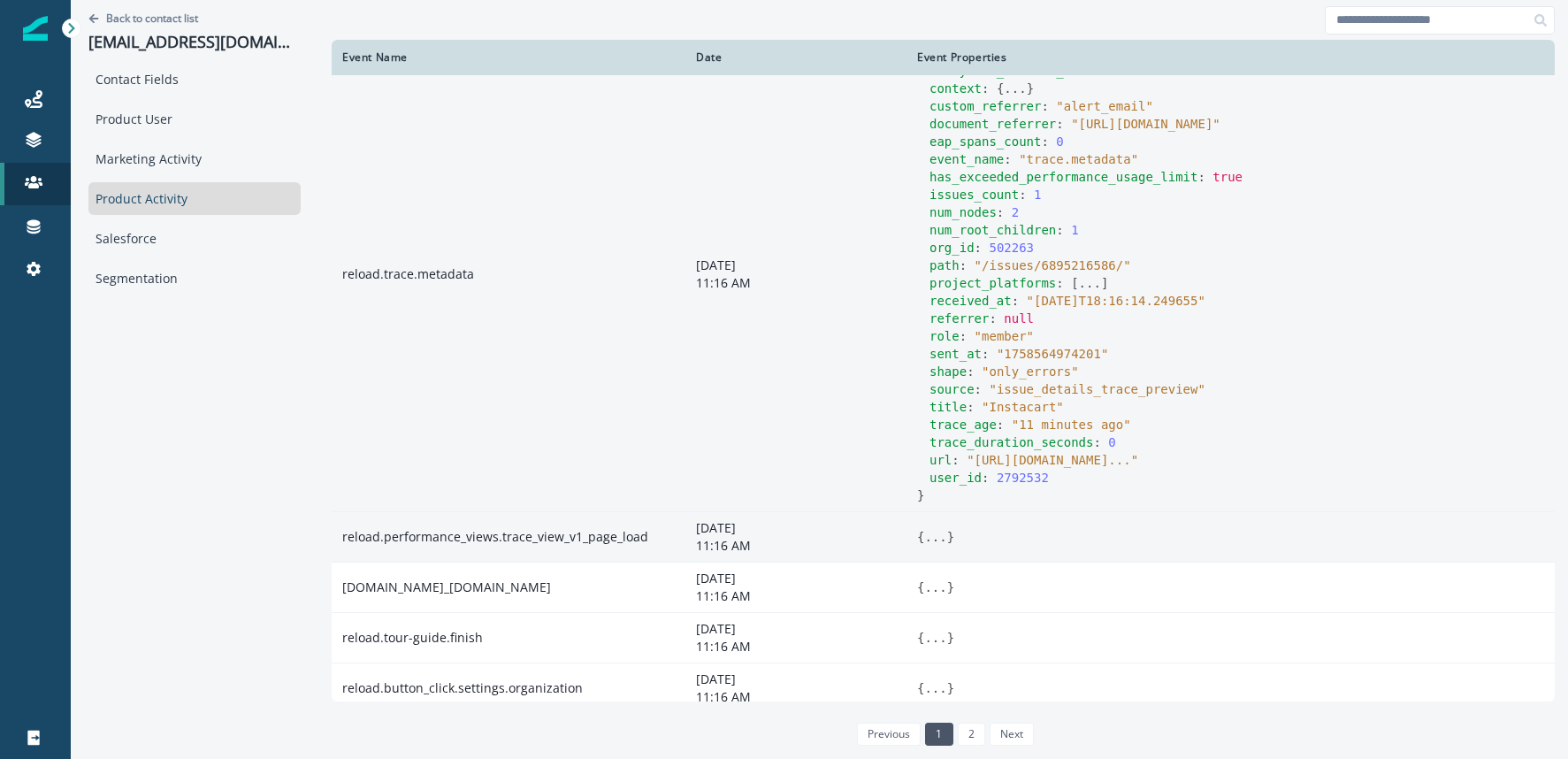
scroll to position [0, 0]
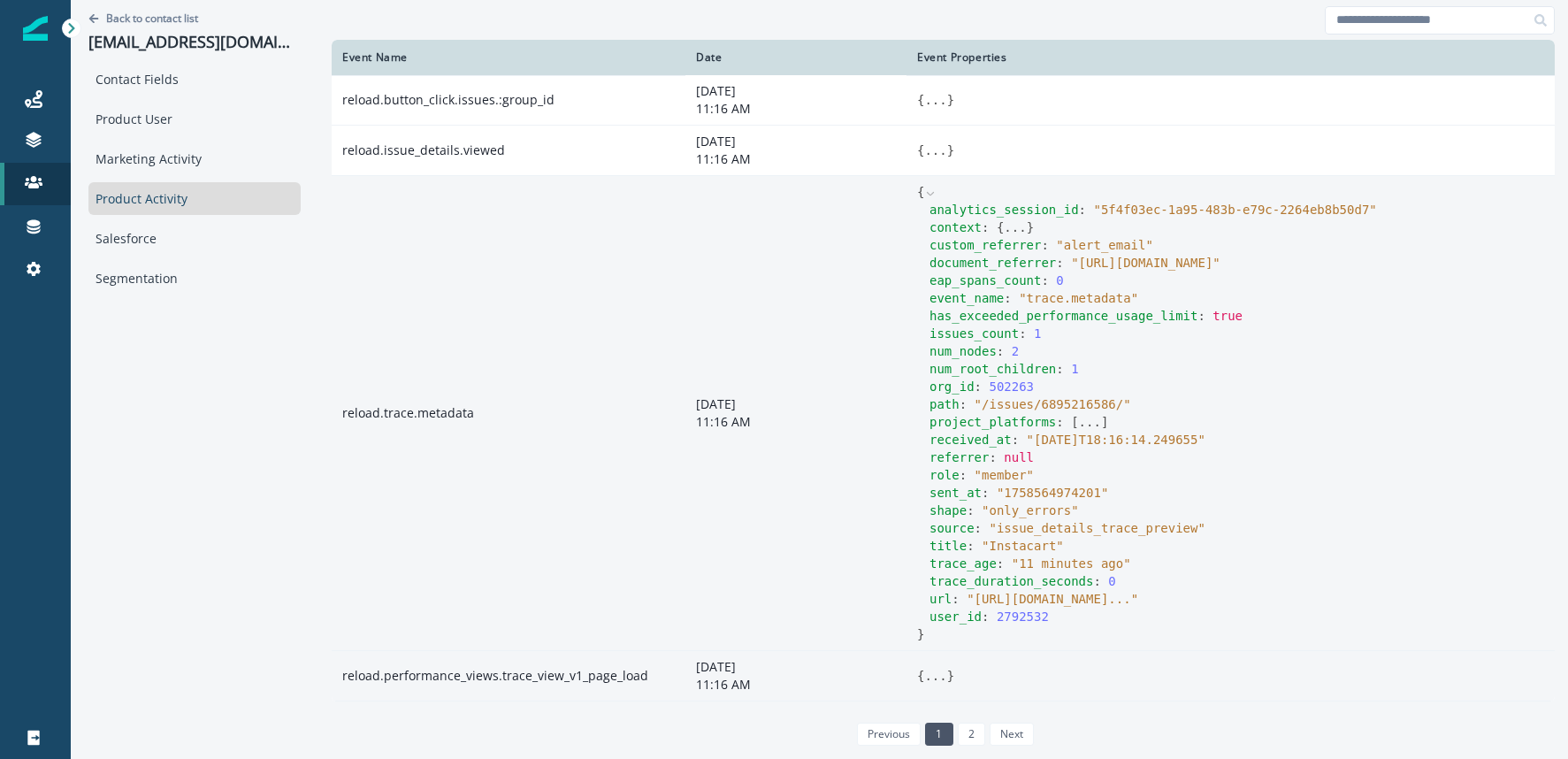
click at [934, 193] on icon at bounding box center [930, 194] width 12 height 12
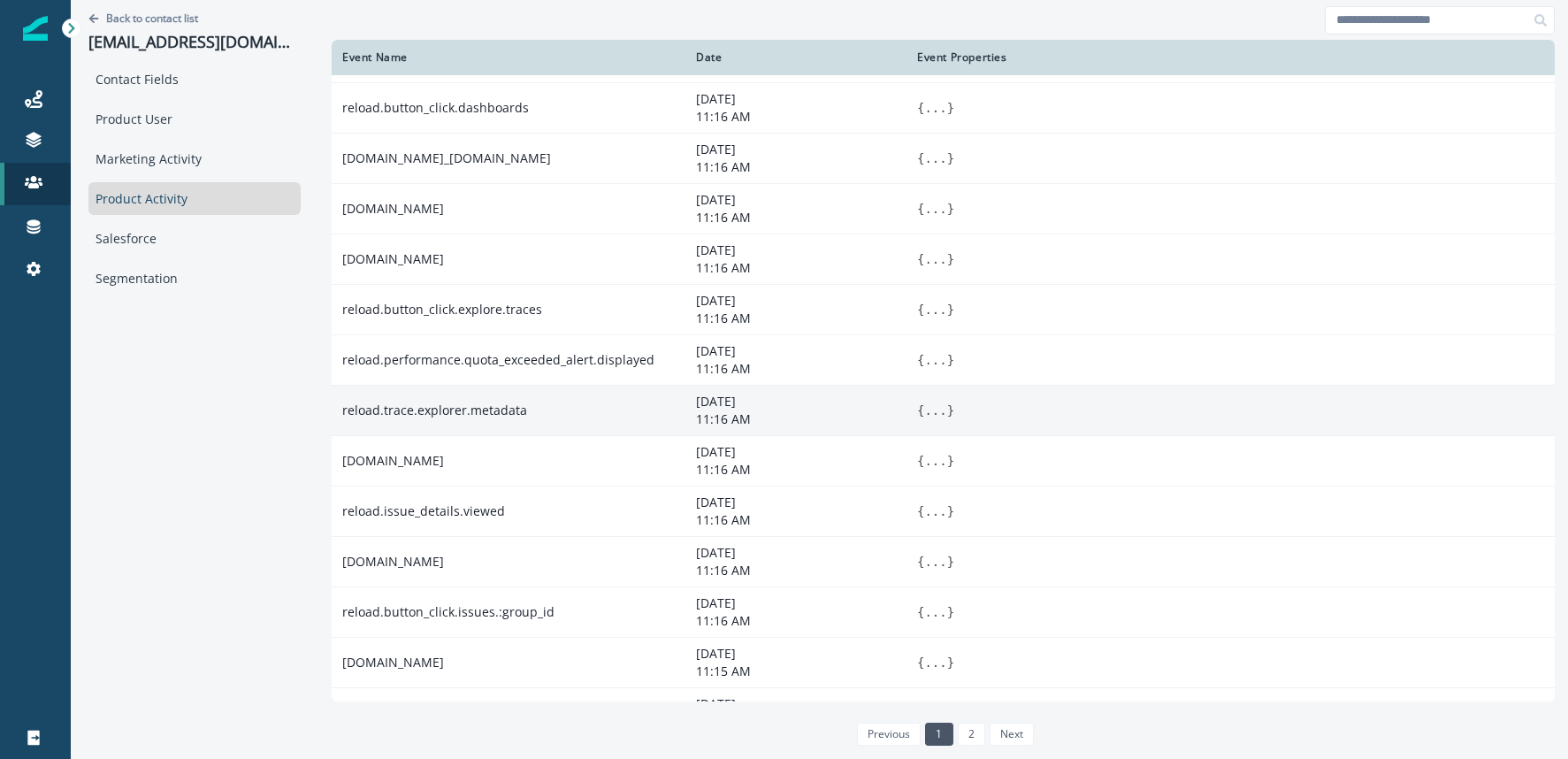
scroll to position [887, 0]
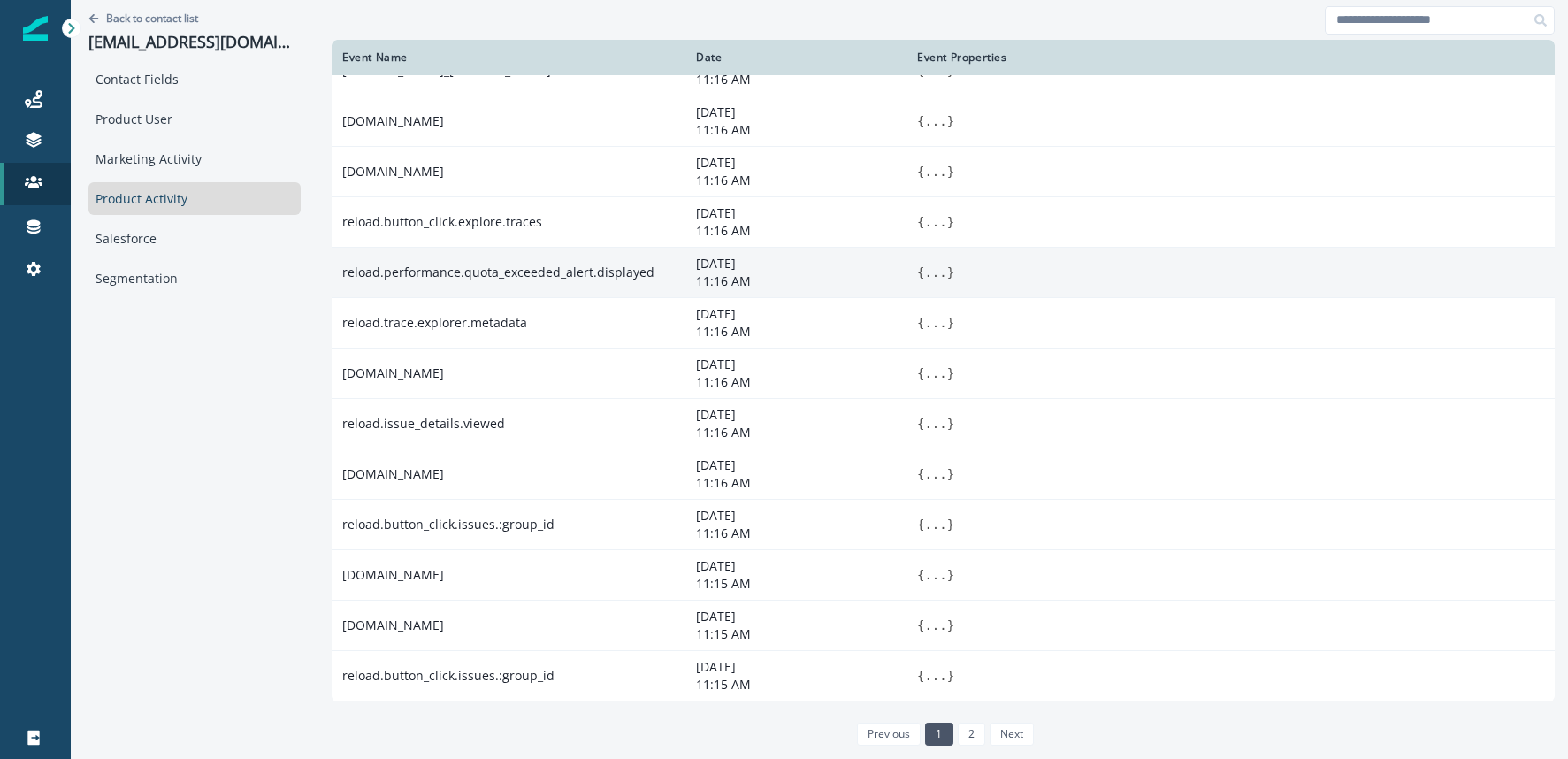
click at [936, 275] on button "..." at bounding box center [935, 272] width 22 height 18
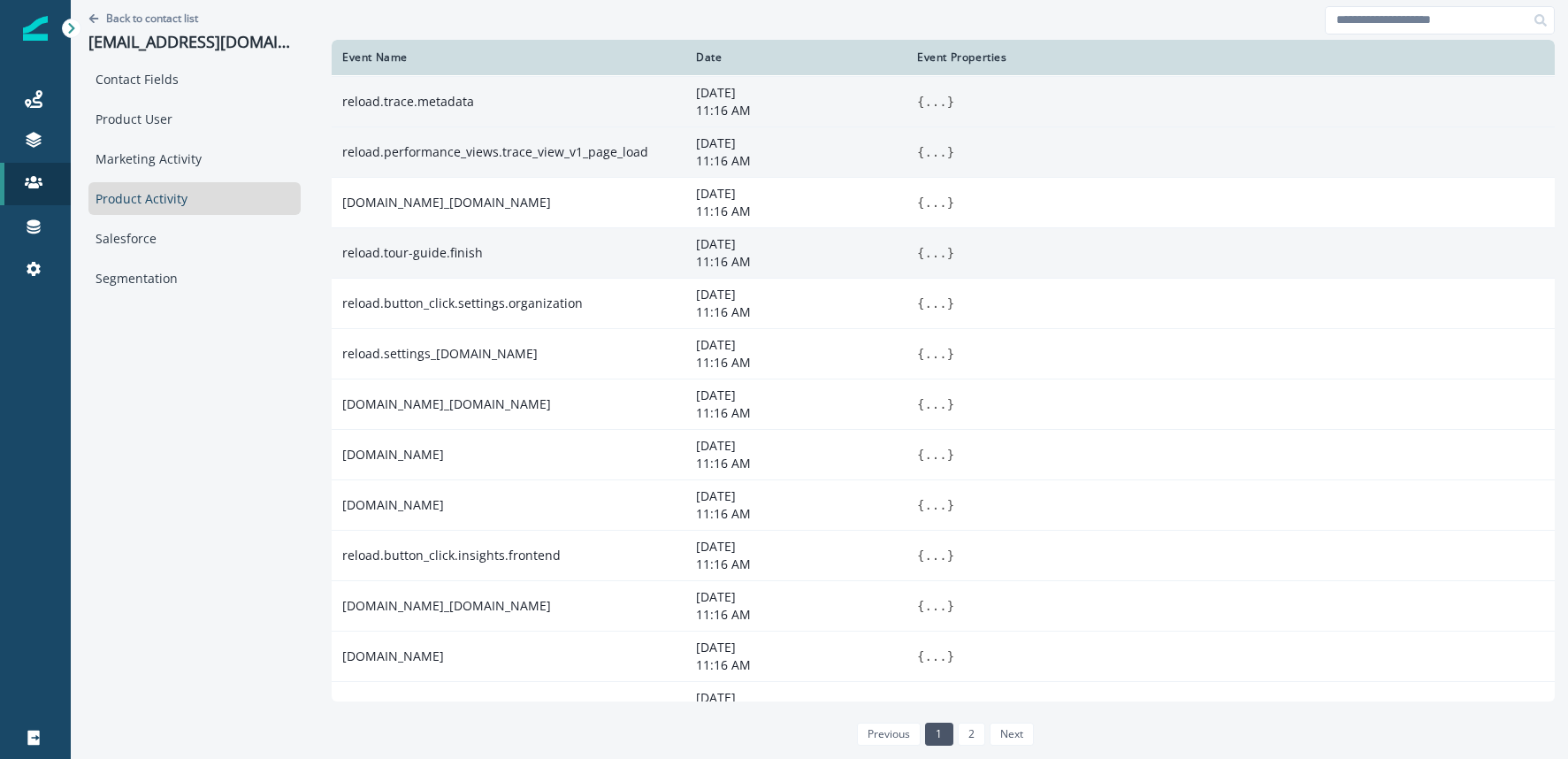
scroll to position [0, 0]
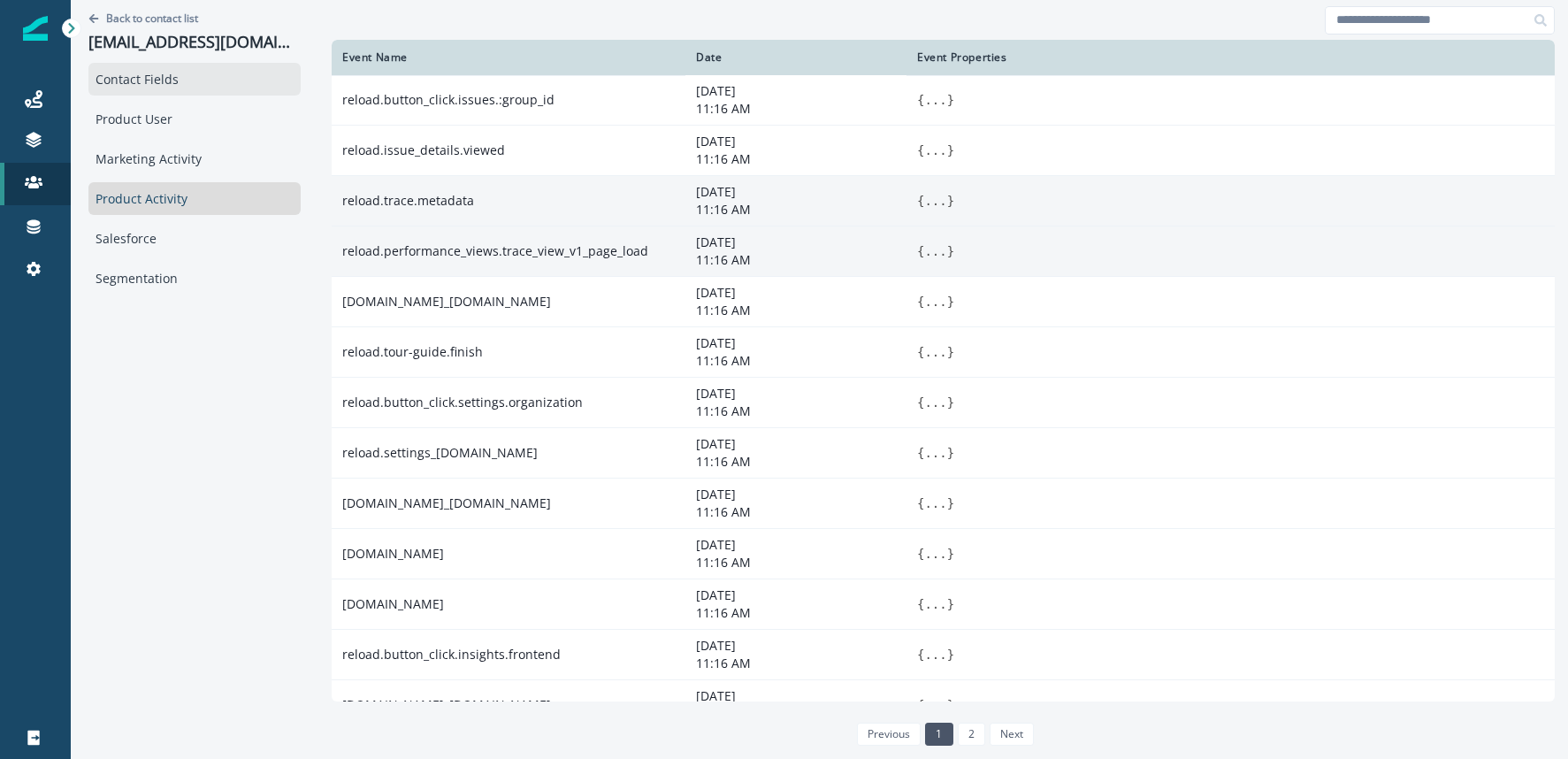
click at [166, 83] on div "Contact Fields" at bounding box center [195, 79] width 212 height 33
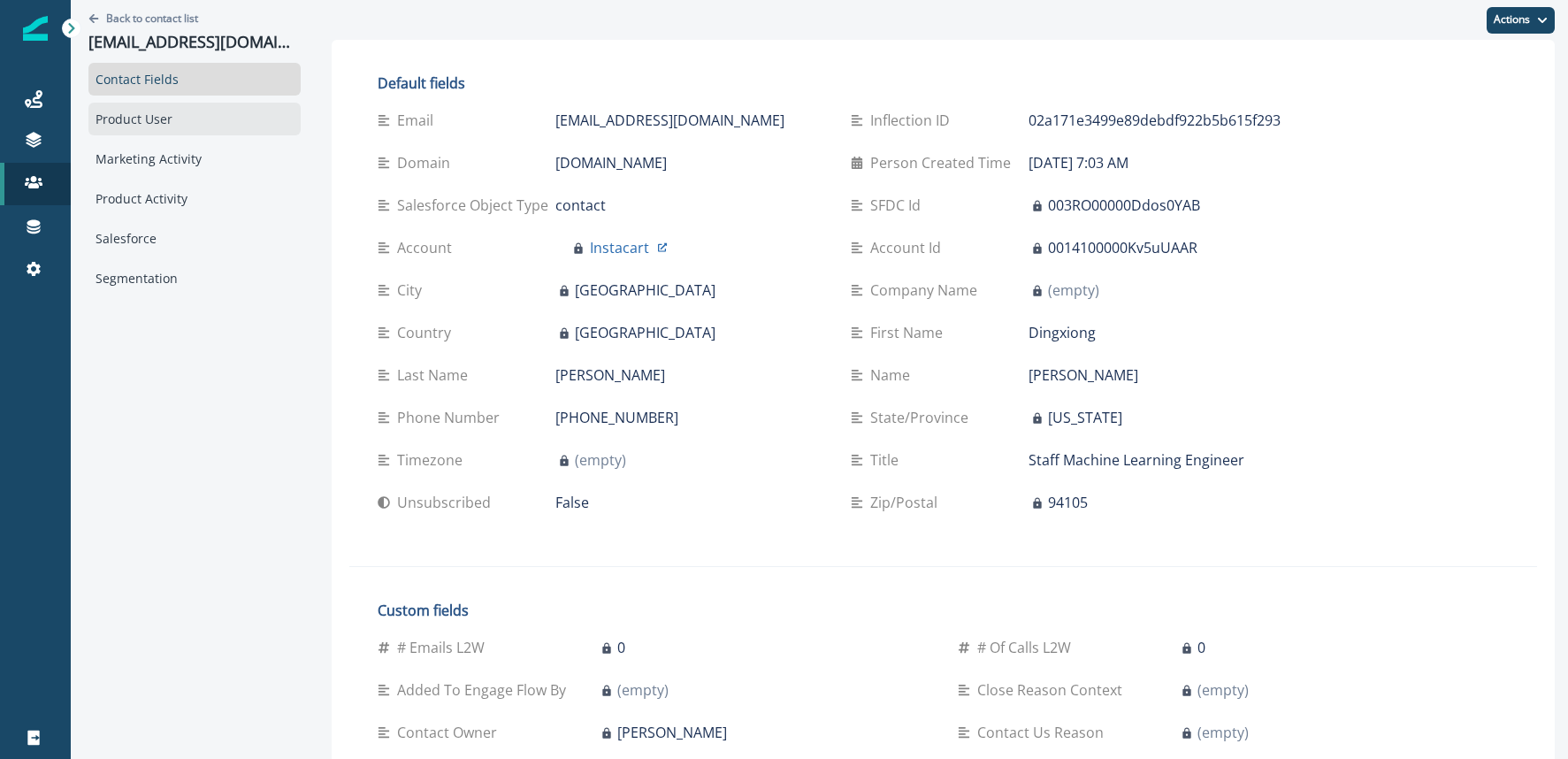
click at [181, 126] on div "Product User" at bounding box center [195, 119] width 212 height 33
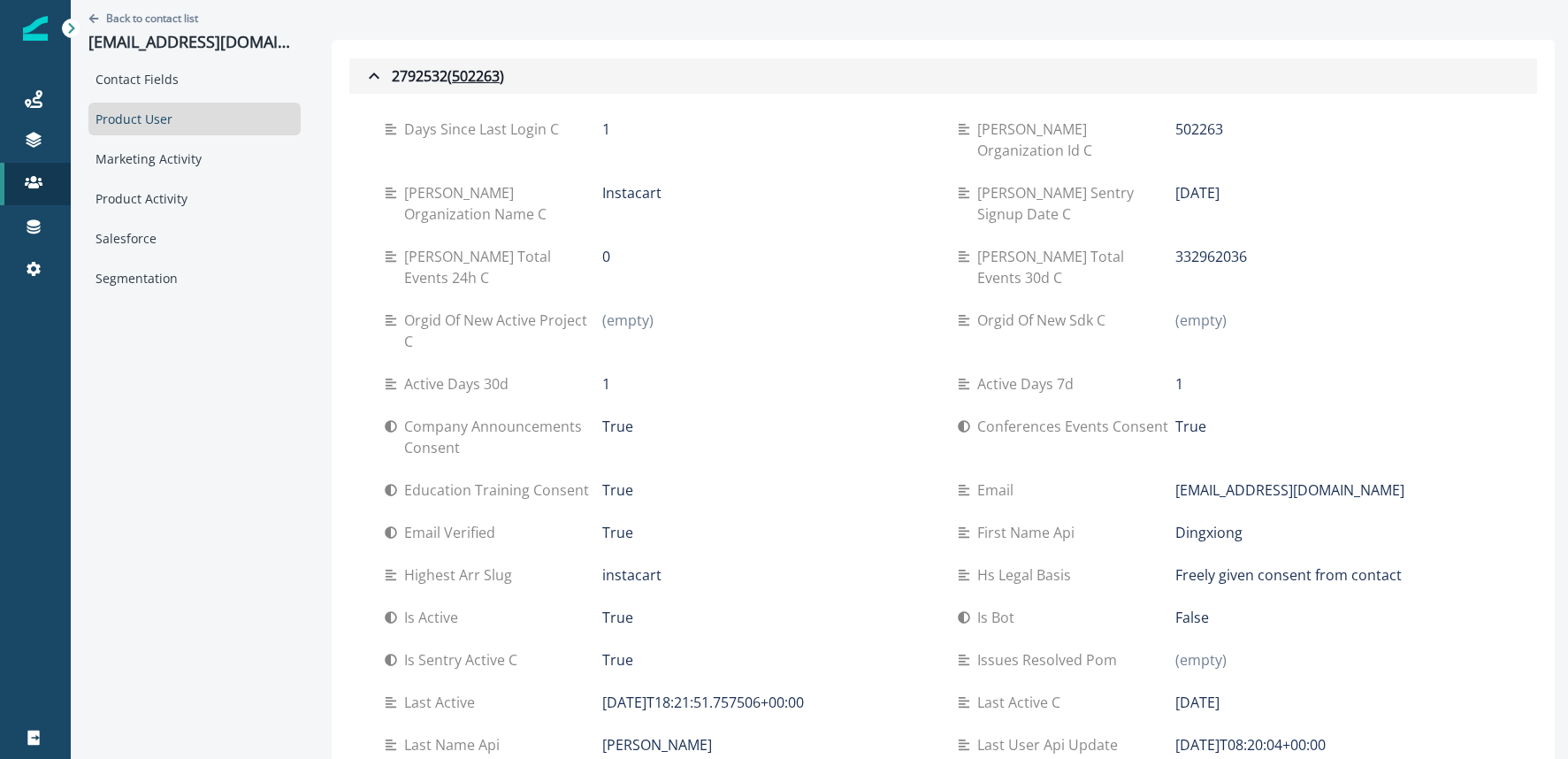
click at [377, 71] on icon "button" at bounding box center [374, 76] width 21 height 21
click at [375, 76] on icon "button" at bounding box center [374, 76] width 21 height 21
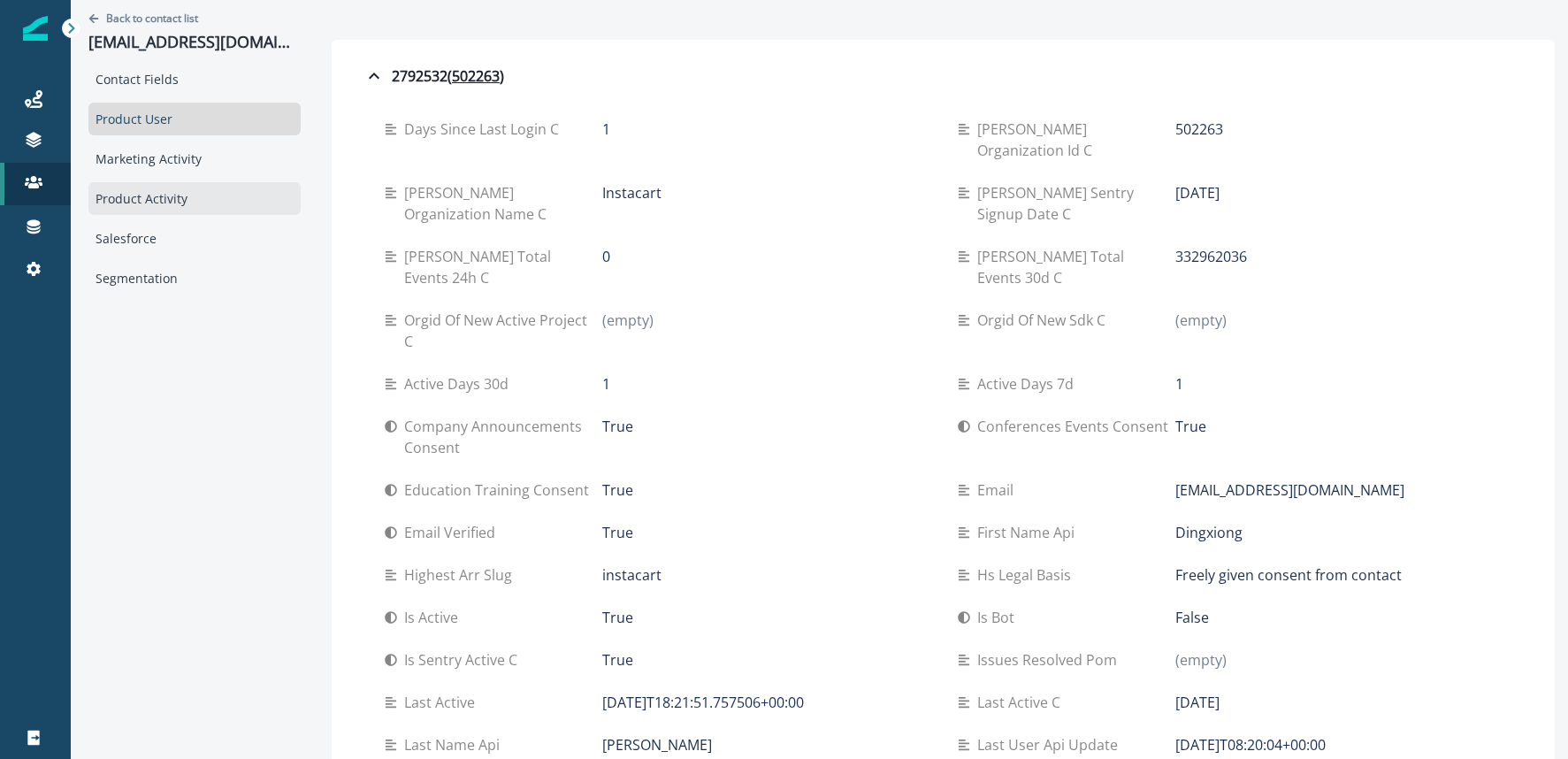
click at [174, 192] on div "Product Activity" at bounding box center [195, 198] width 212 height 33
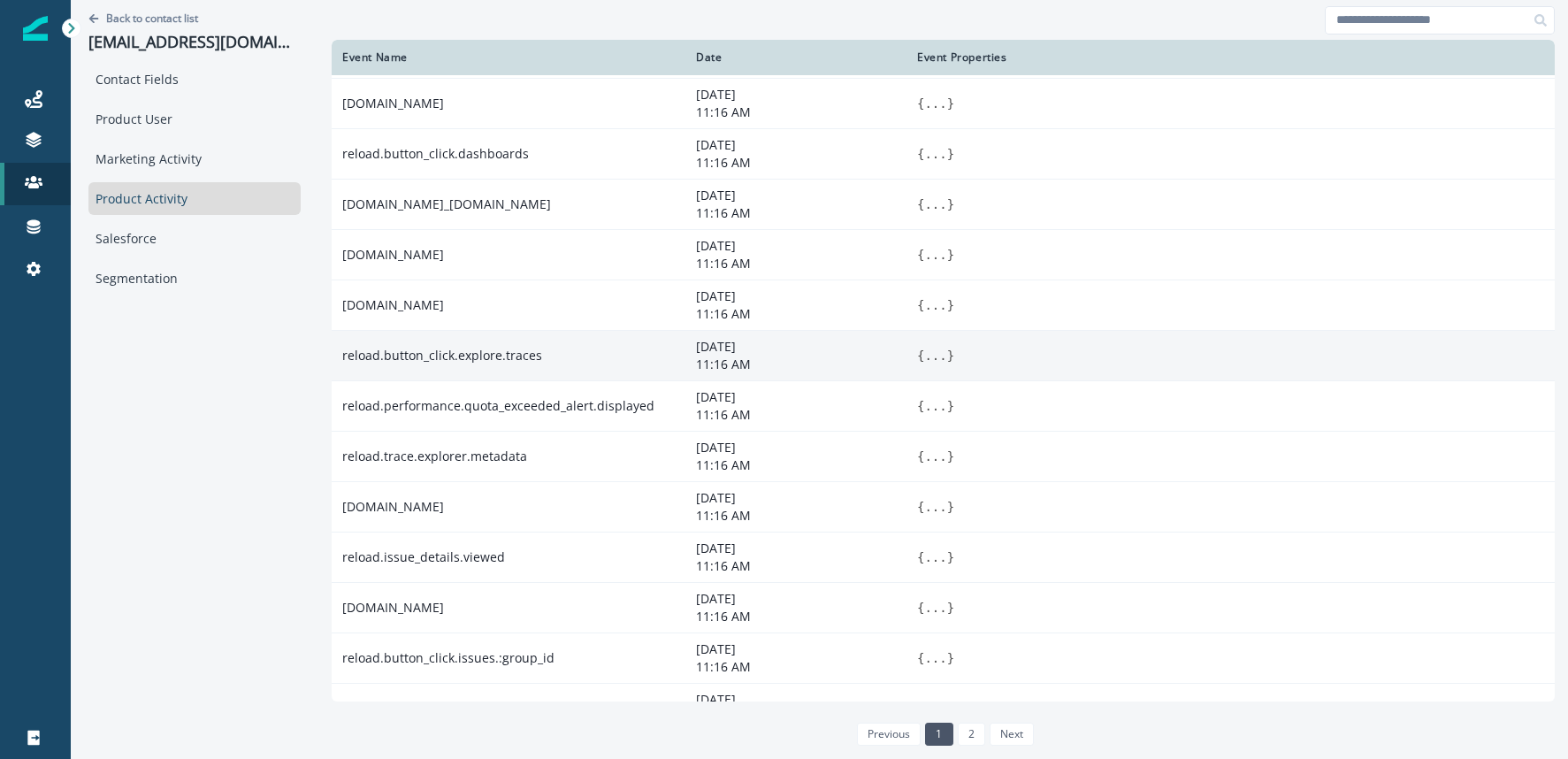
scroll to position [887, 0]
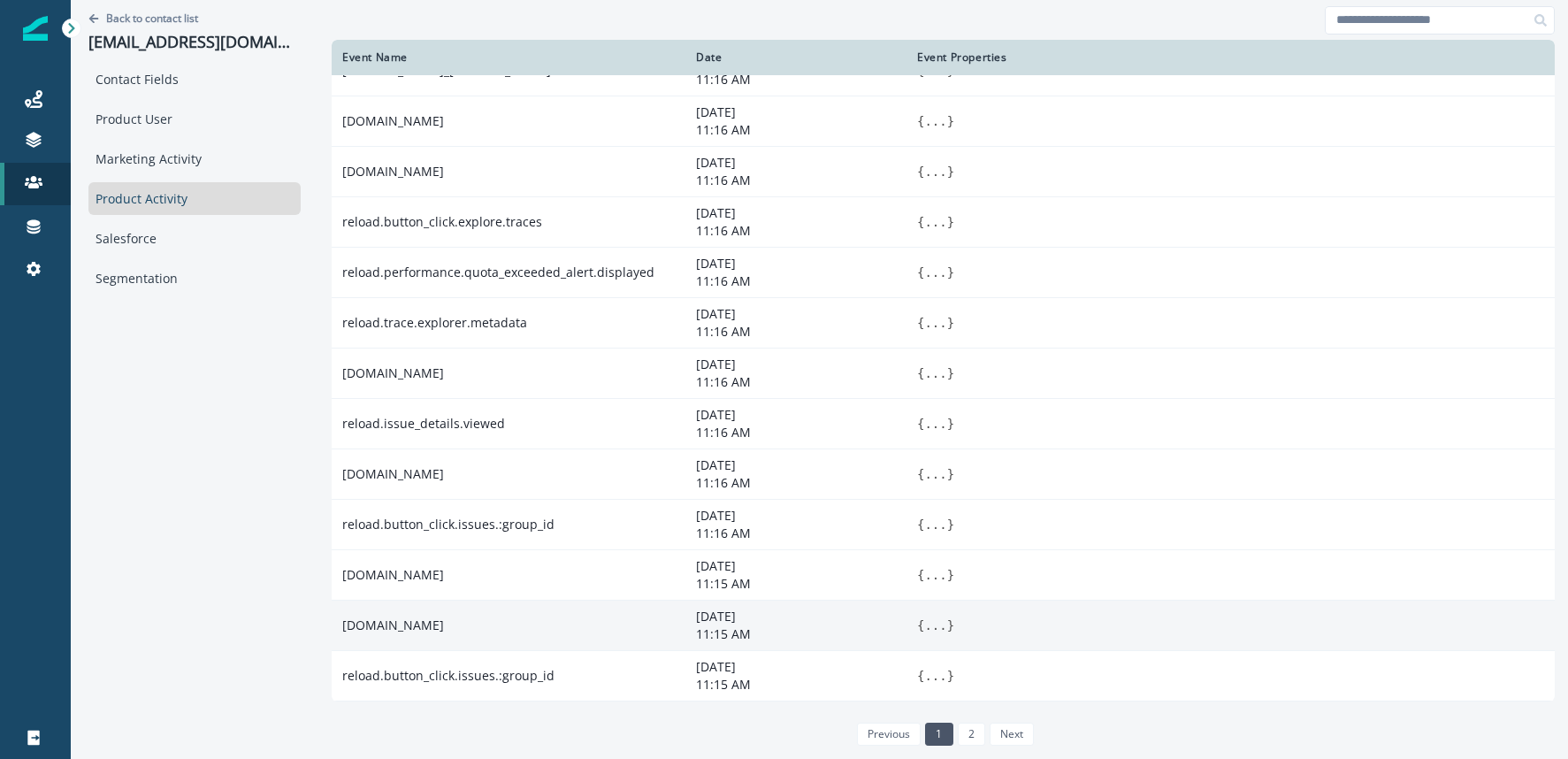
click at [933, 625] on button "..." at bounding box center [935, 625] width 22 height 18
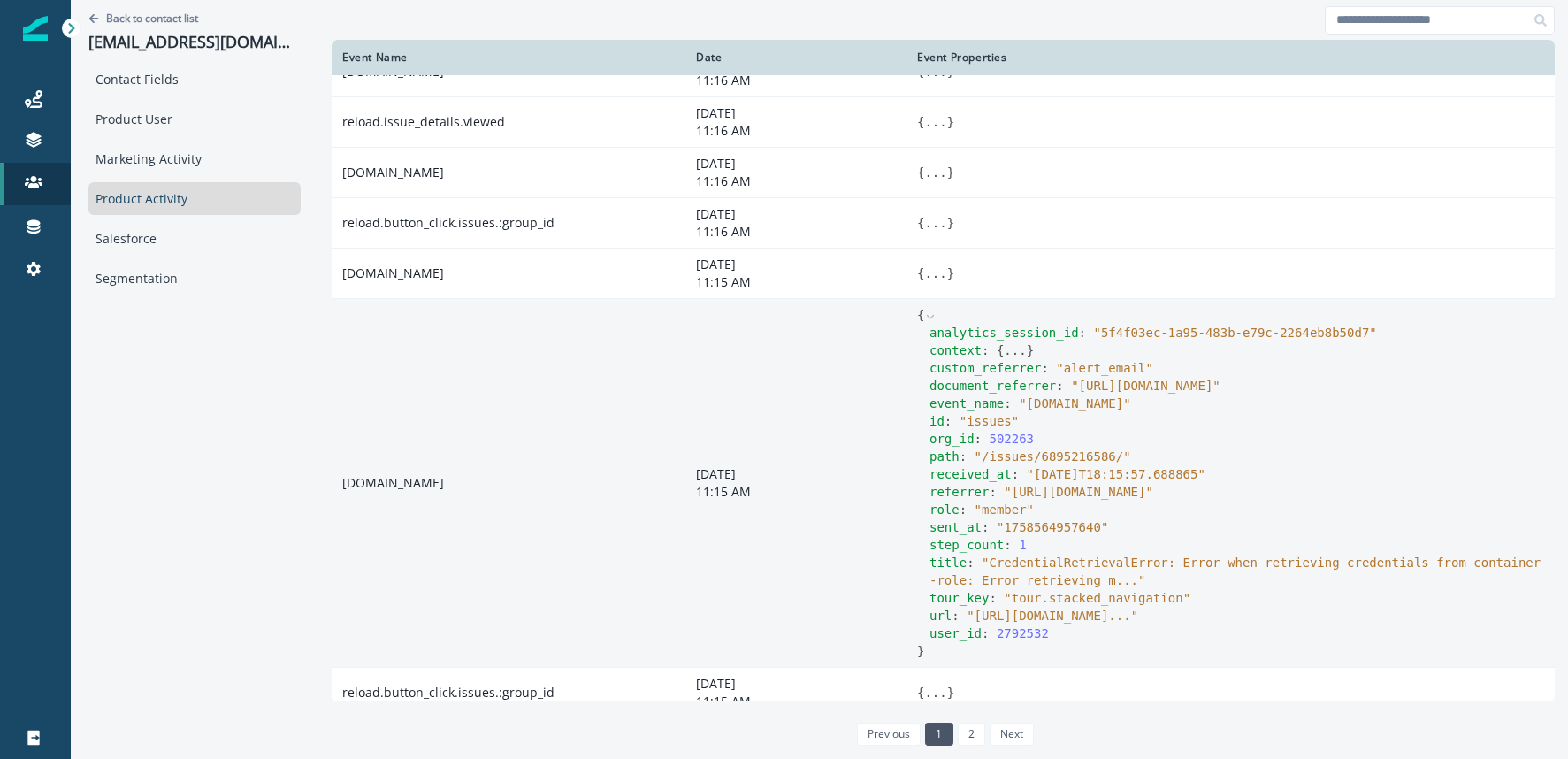
scroll to position [1189, 0]
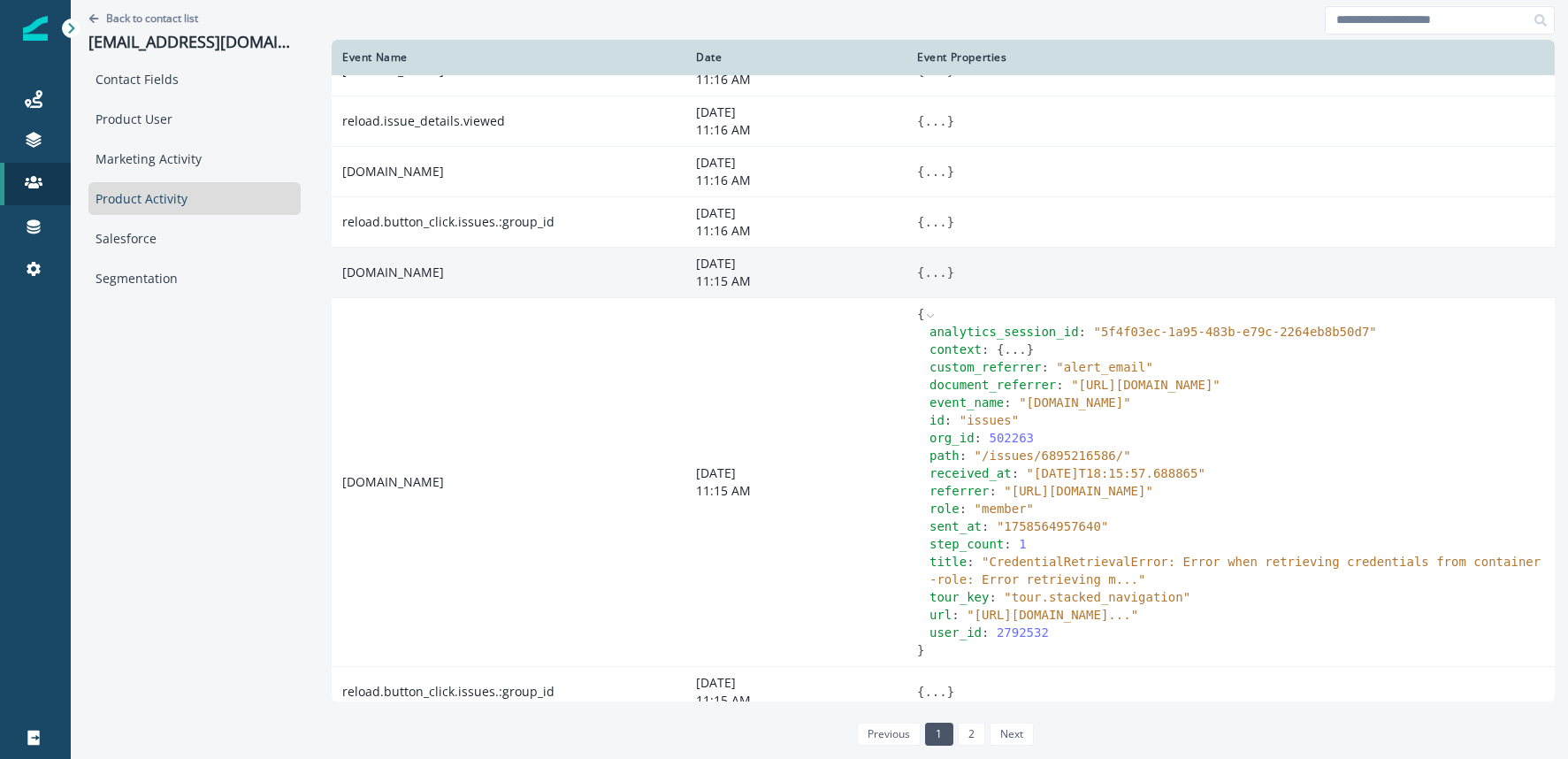
click at [933, 272] on button "..." at bounding box center [935, 272] width 22 height 18
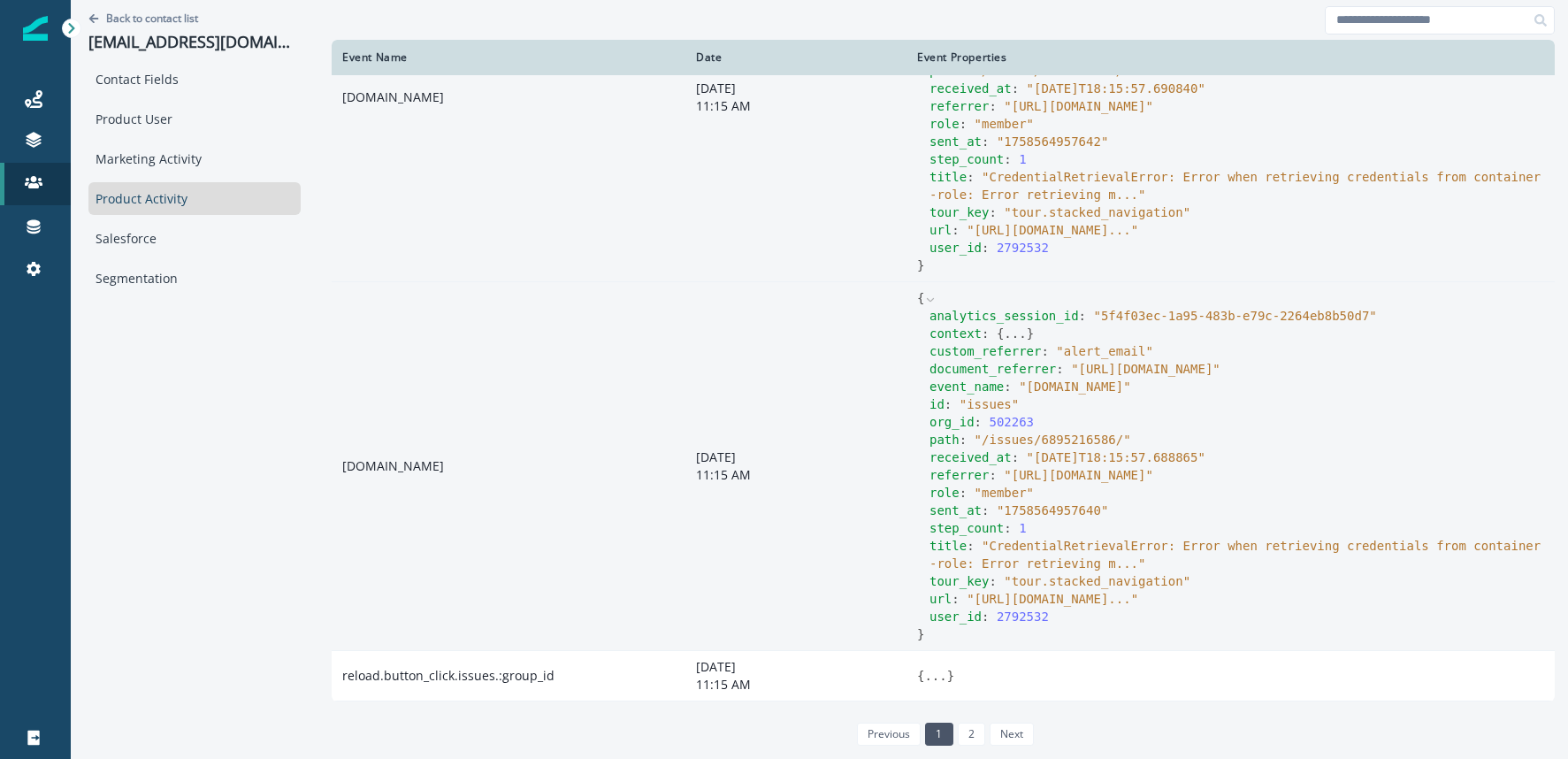
scroll to position [1560, 0]
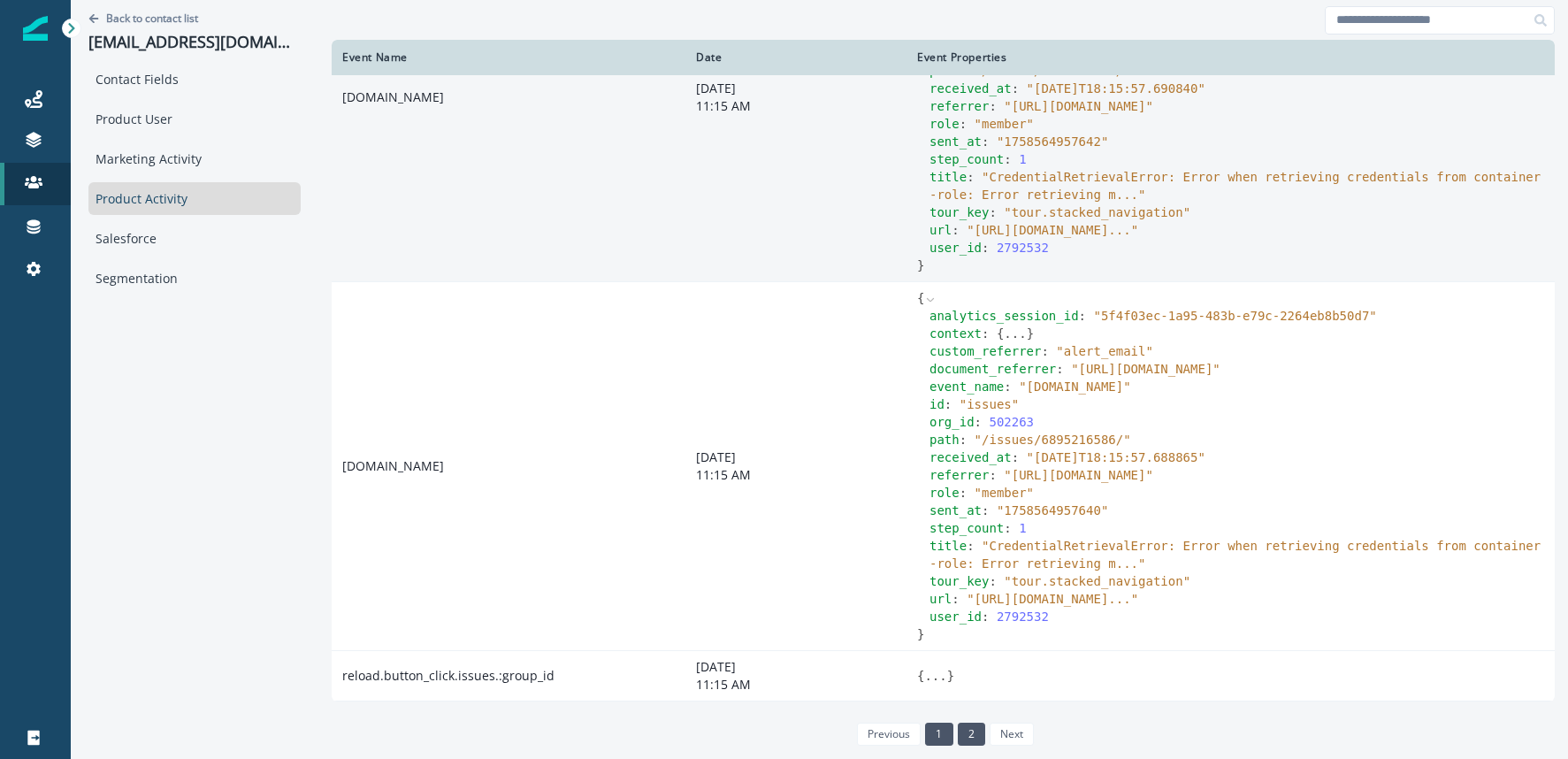
click at [971, 726] on link "2" at bounding box center [971, 734] width 27 height 23
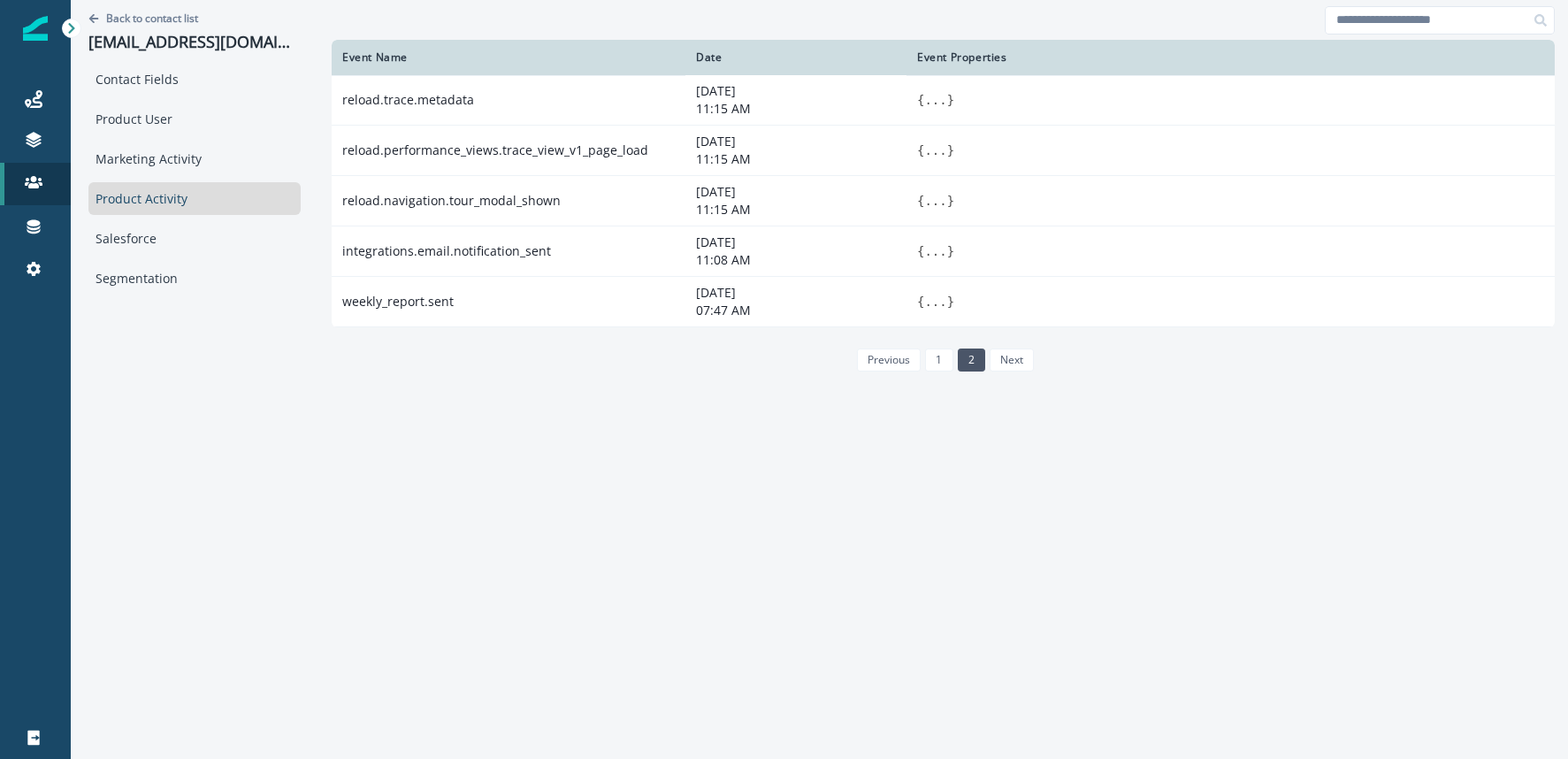
scroll to position [0, 0]
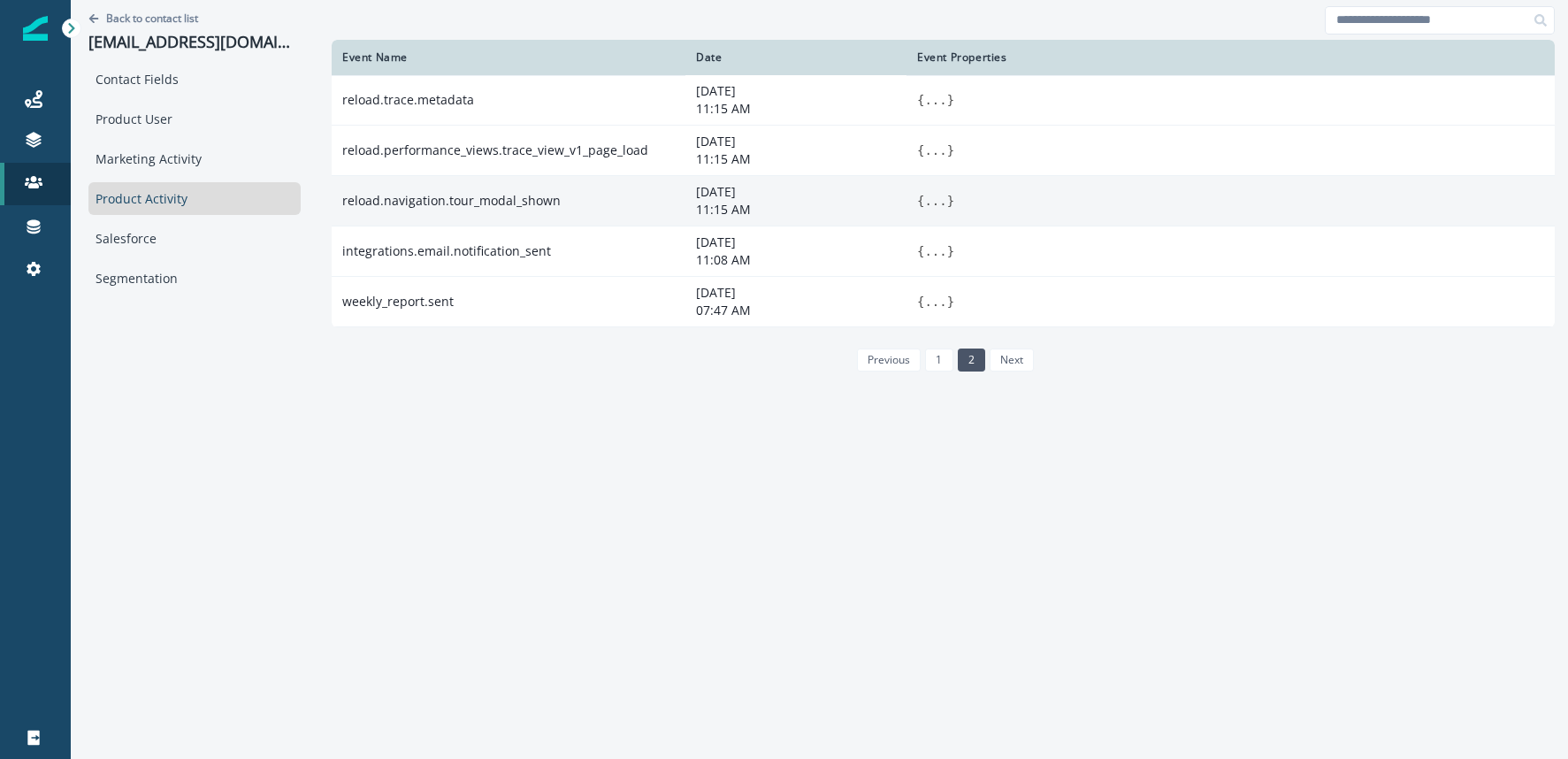
click at [936, 204] on button "..." at bounding box center [935, 201] width 22 height 18
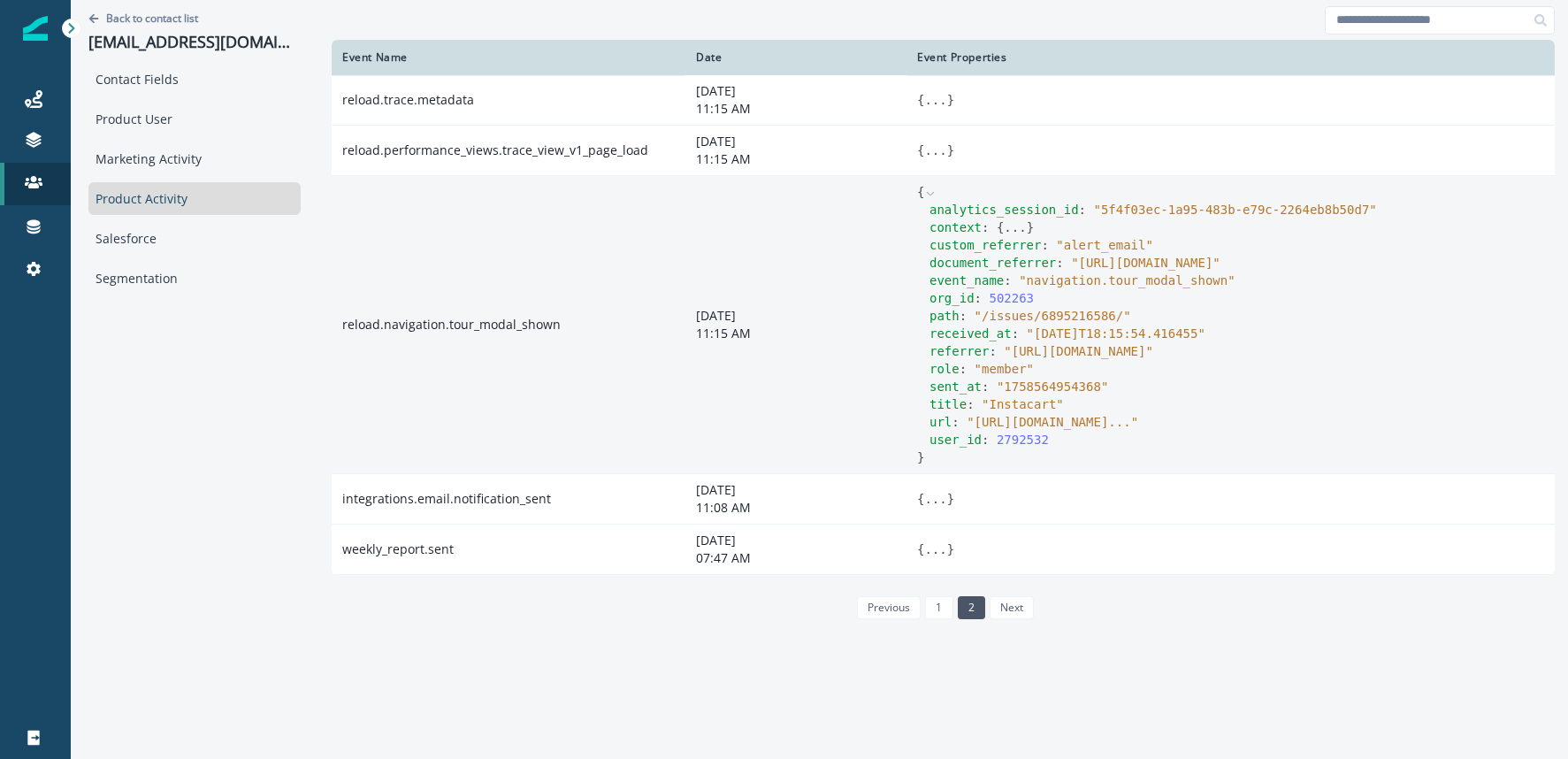
click at [1013, 230] on button "..." at bounding box center [1014, 227] width 22 height 18
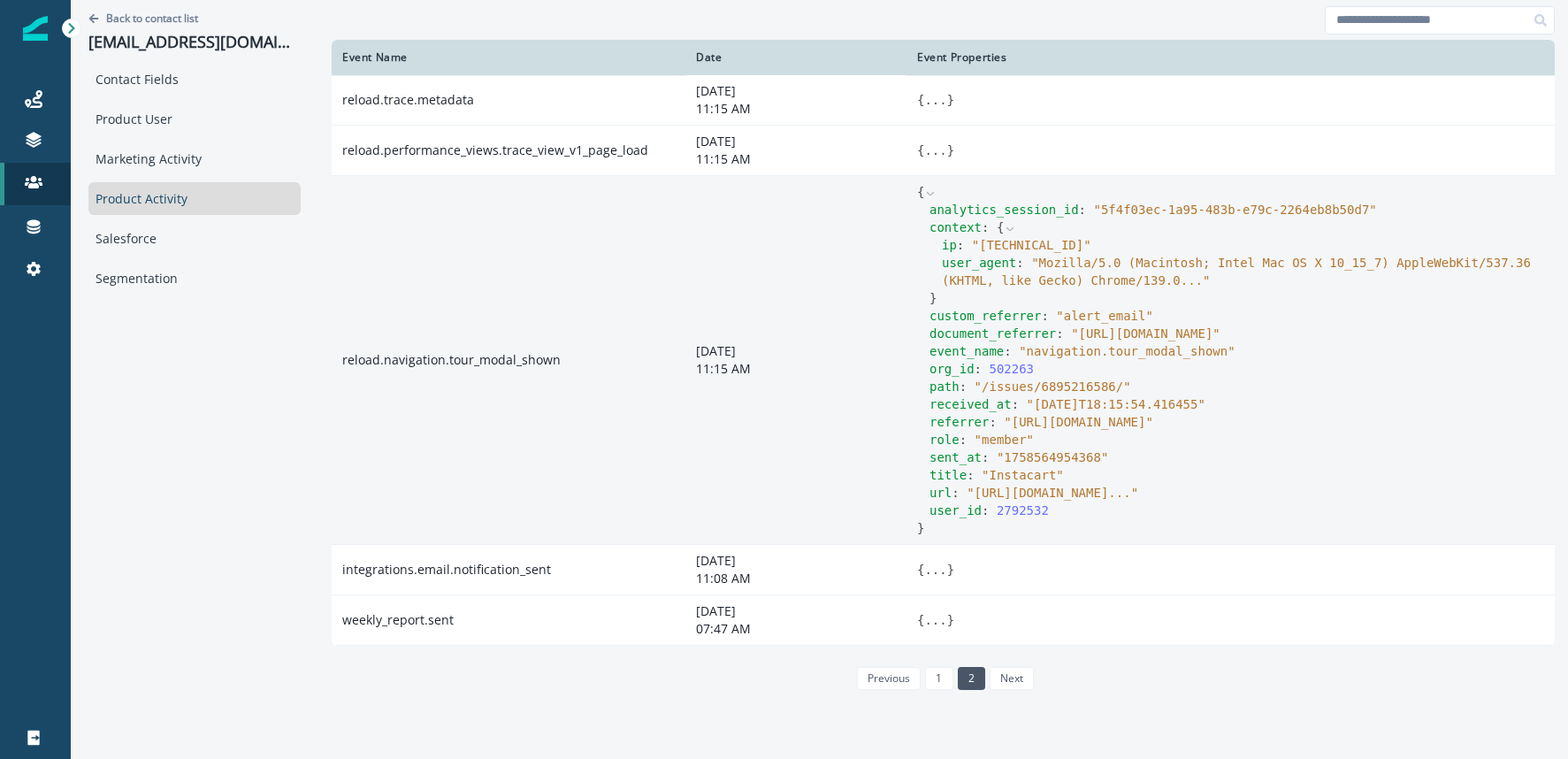
click at [1010, 227] on icon at bounding box center [1010, 229] width 12 height 12
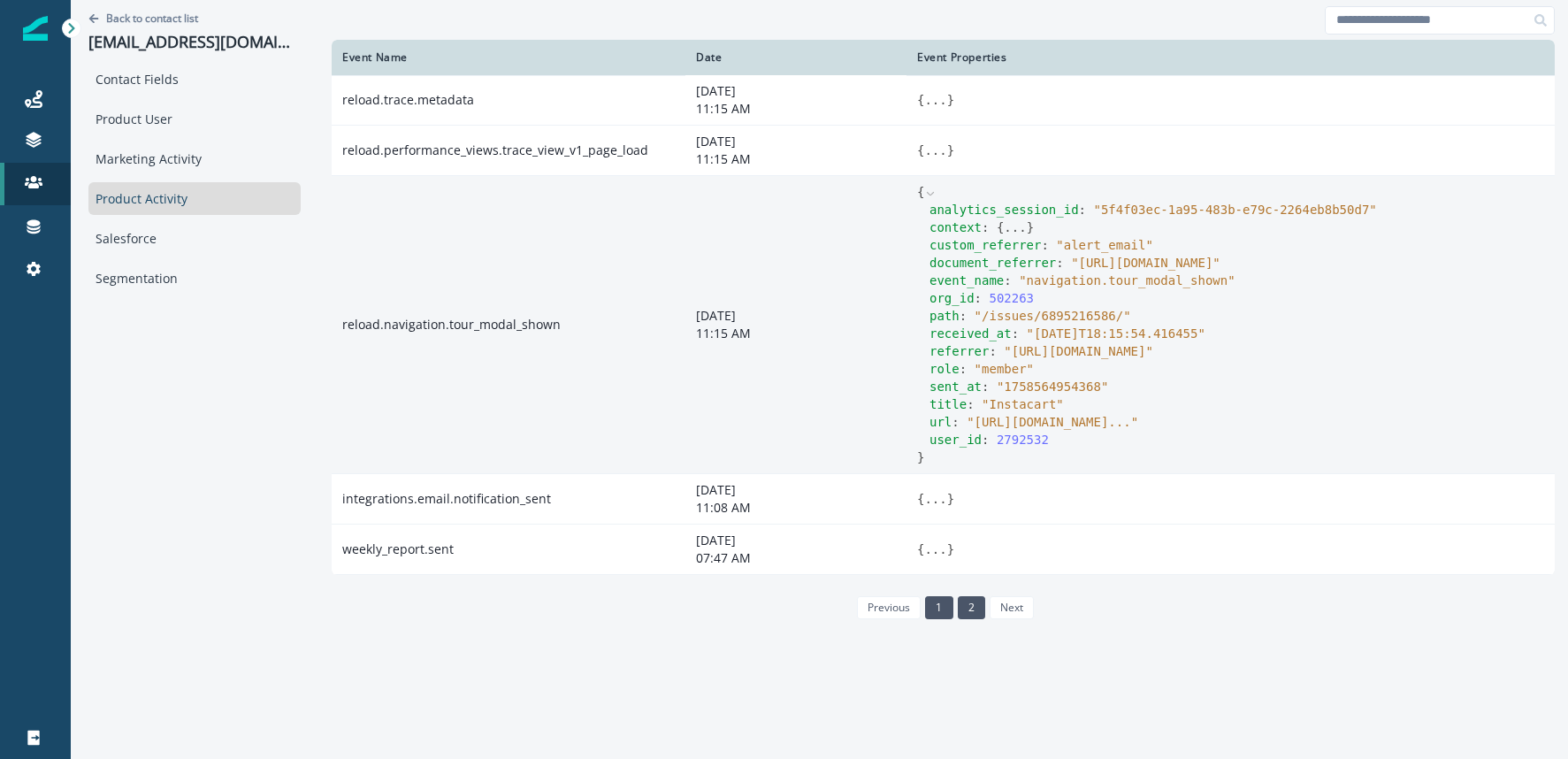
click at [938, 619] on link "1" at bounding box center [938, 608] width 27 height 23
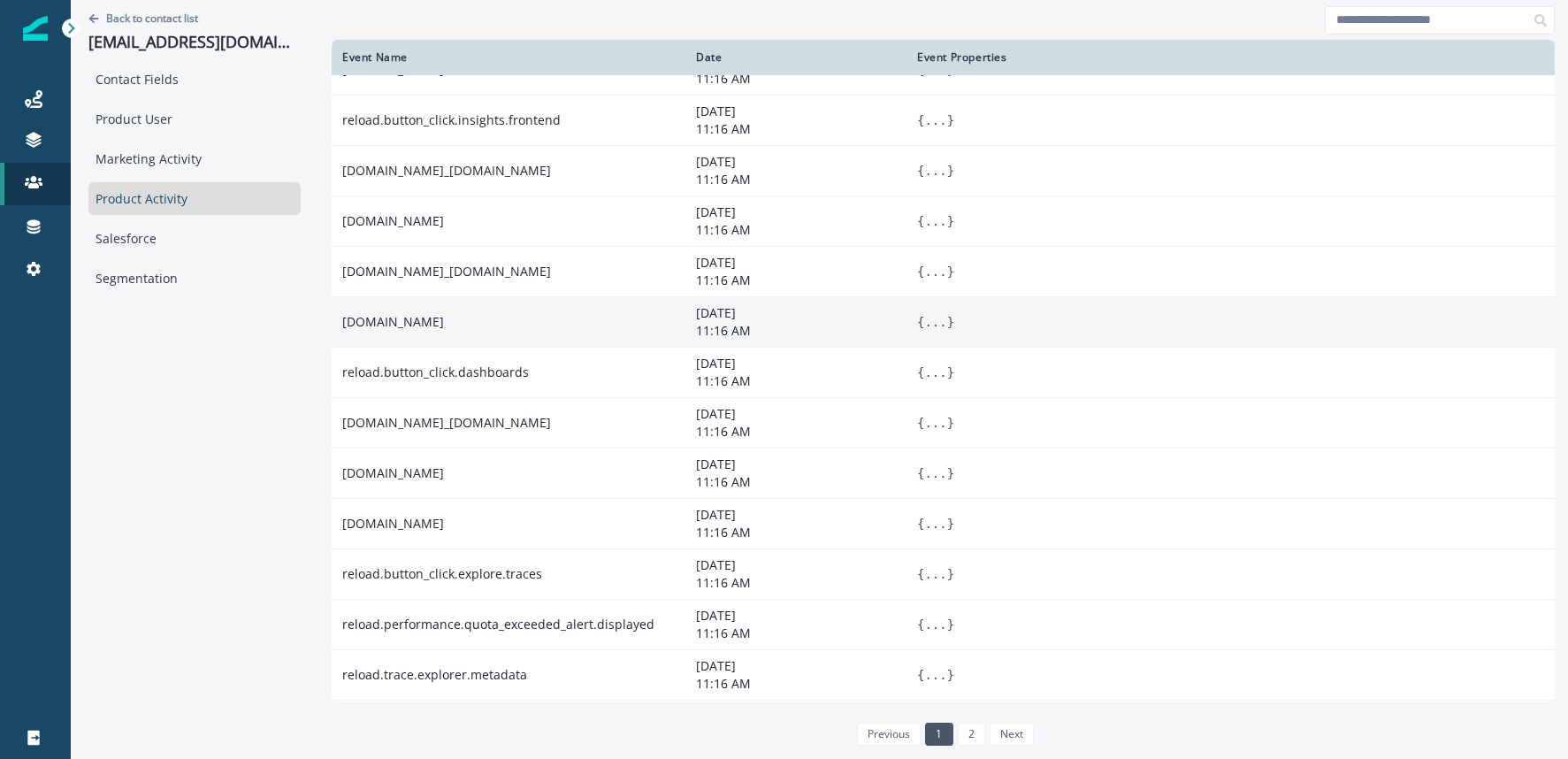
scroll to position [472, 0]
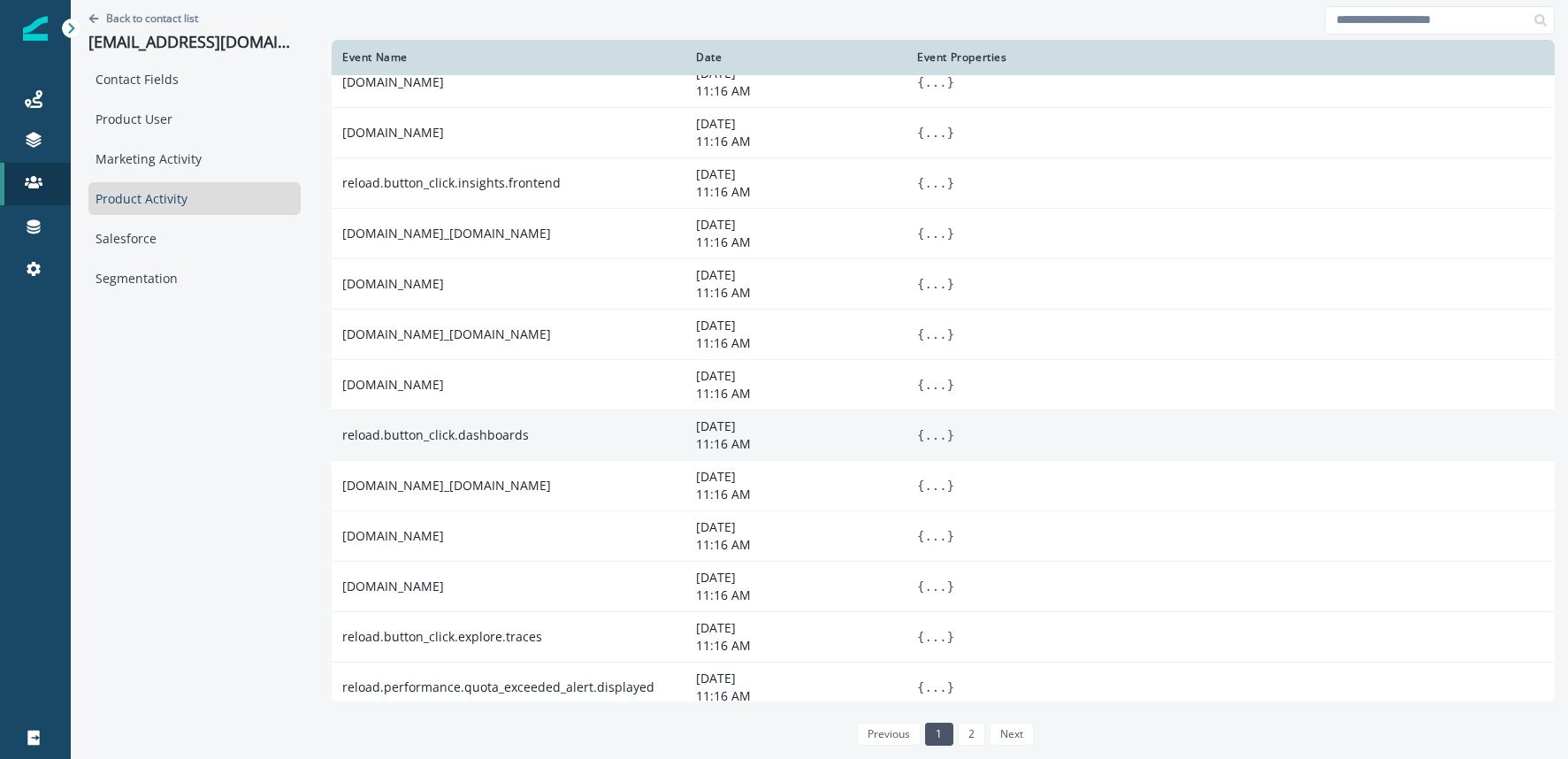
click at [924, 434] on button "..." at bounding box center [935, 435] width 22 height 18
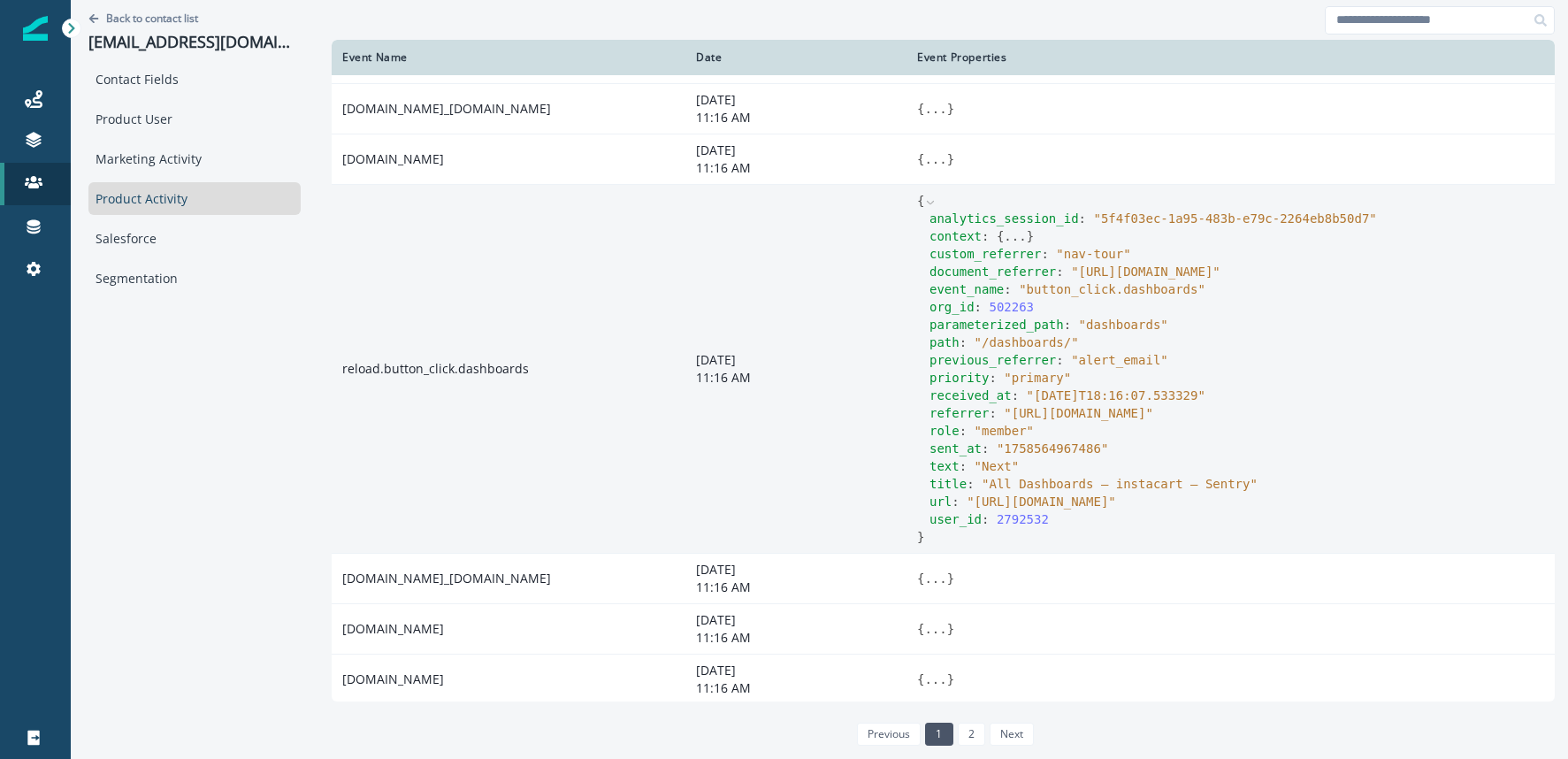
scroll to position [699, 0]
click at [1011, 241] on button "..." at bounding box center [1014, 234] width 22 height 18
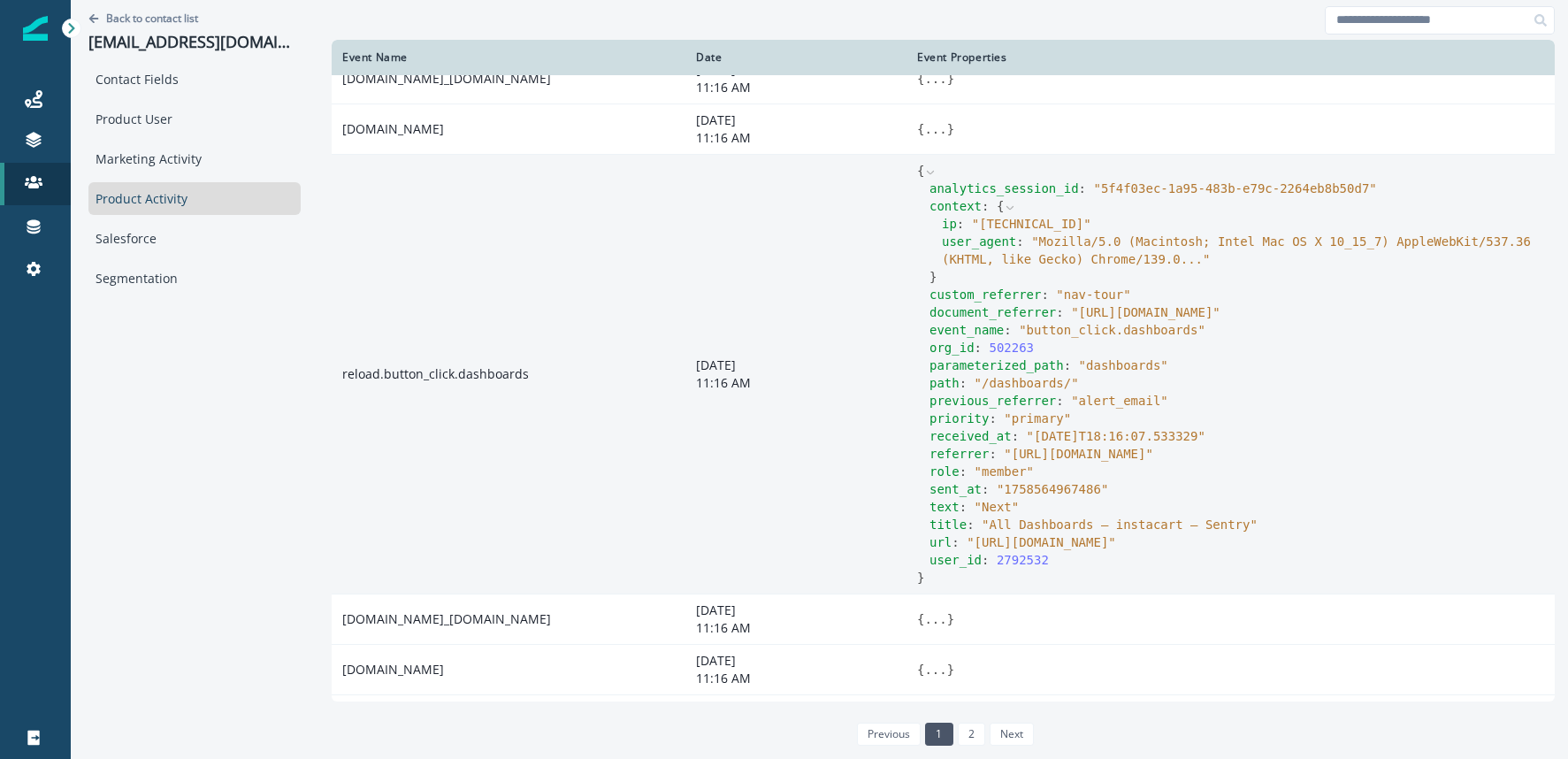
scroll to position [735, 0]
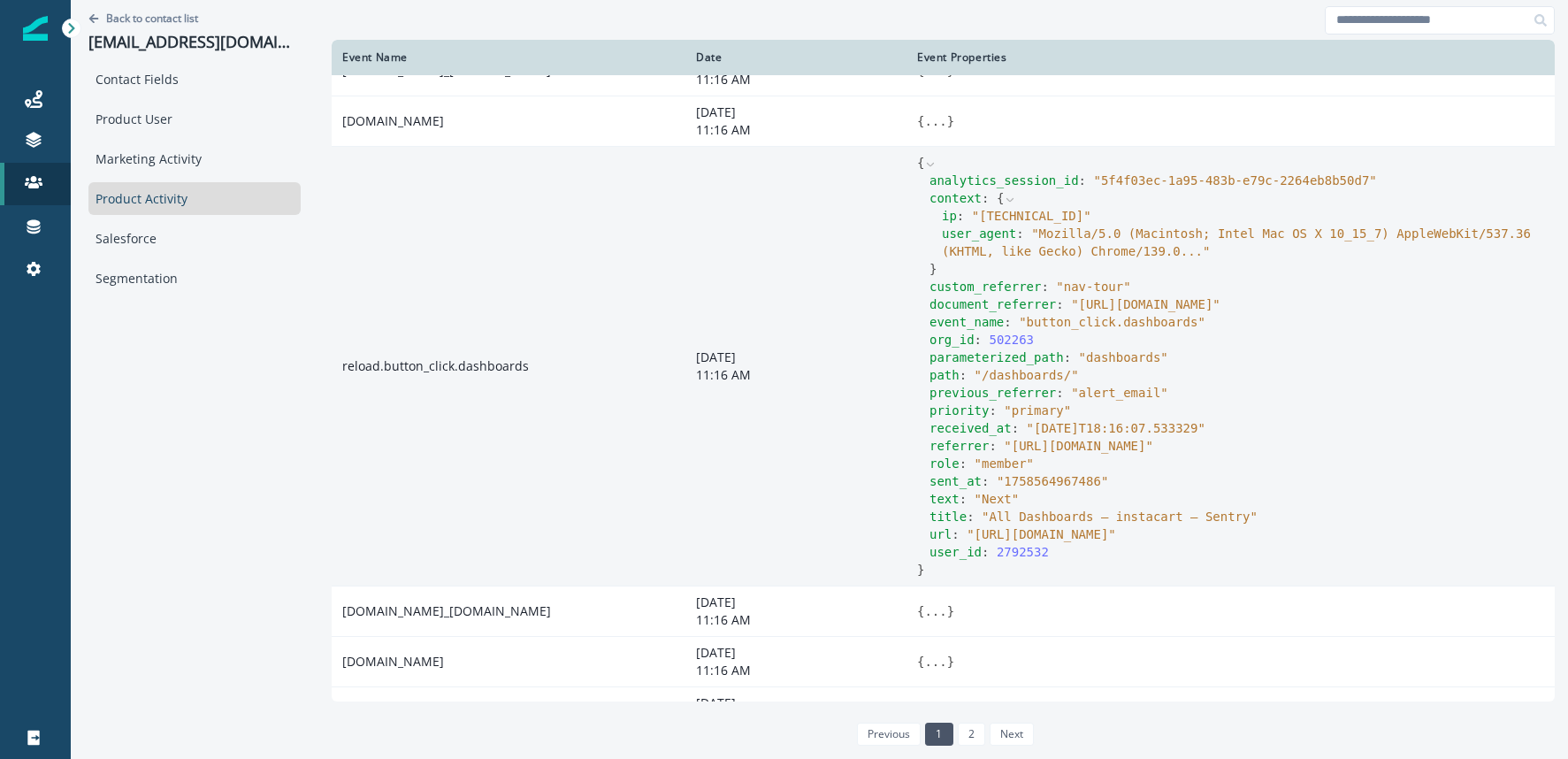
click at [928, 165] on icon at bounding box center [930, 165] width 12 height 12
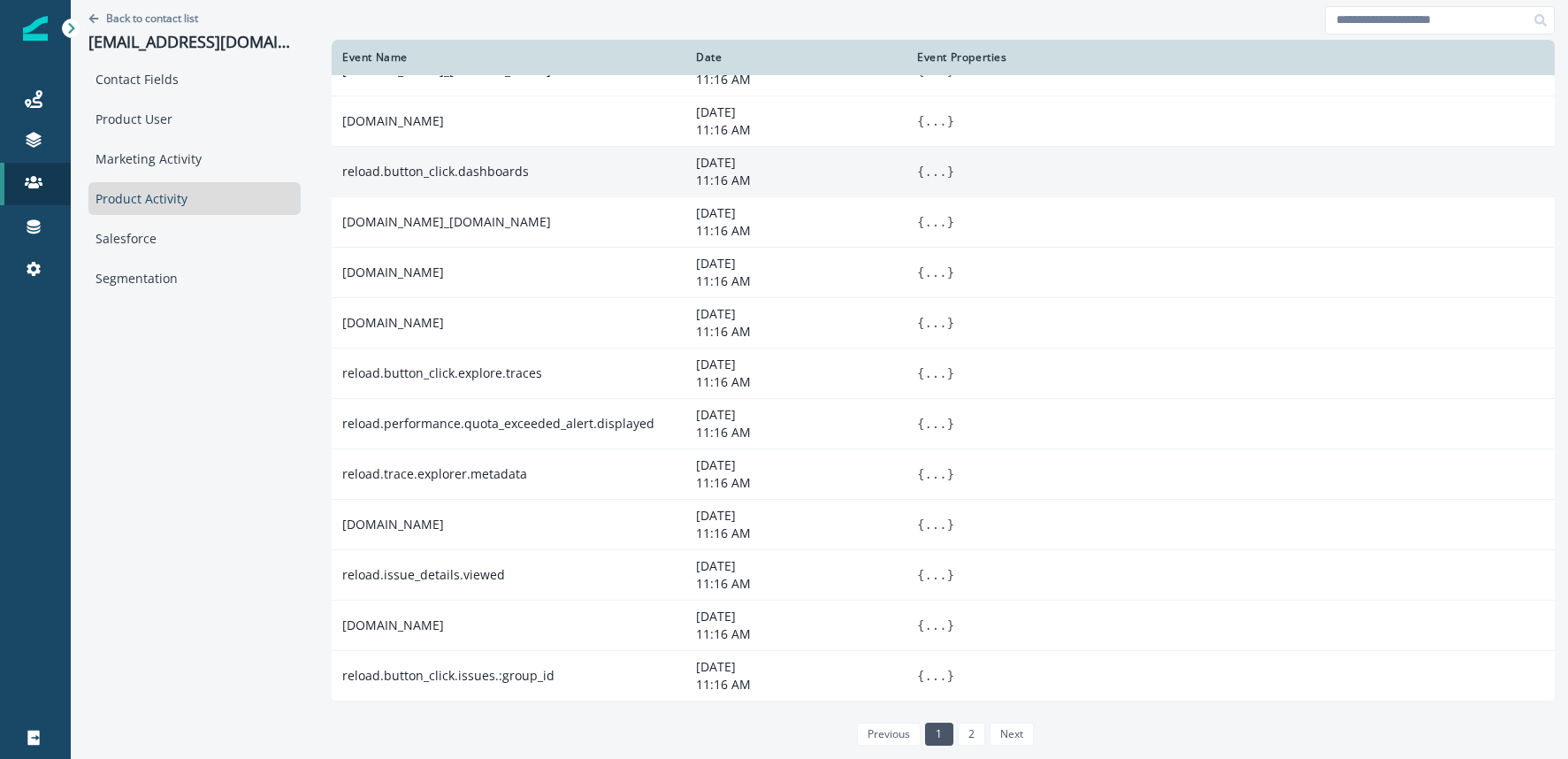
click at [928, 165] on button "..." at bounding box center [935, 172] width 22 height 18
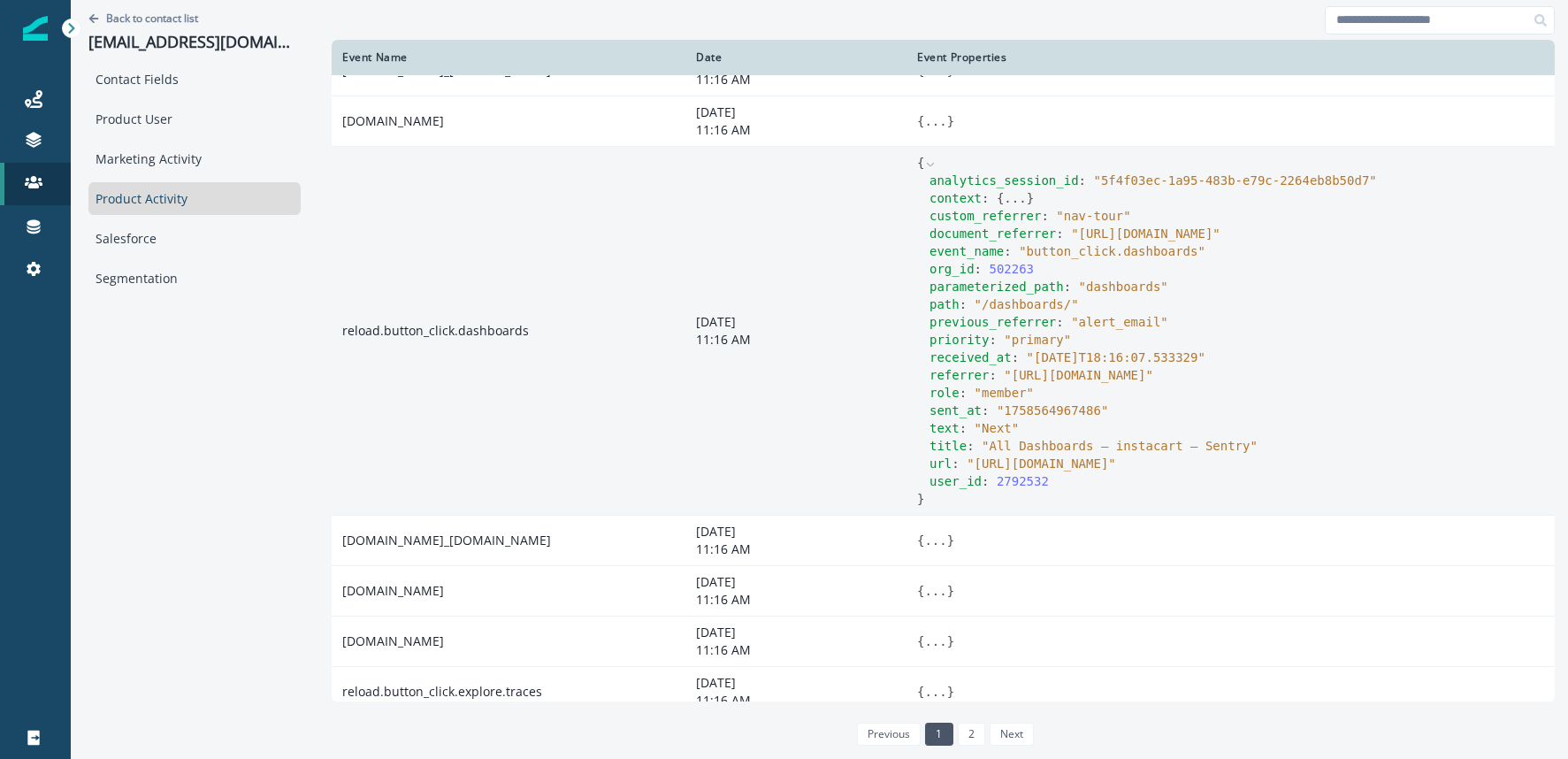
click at [1007, 197] on button "..." at bounding box center [1014, 198] width 22 height 18
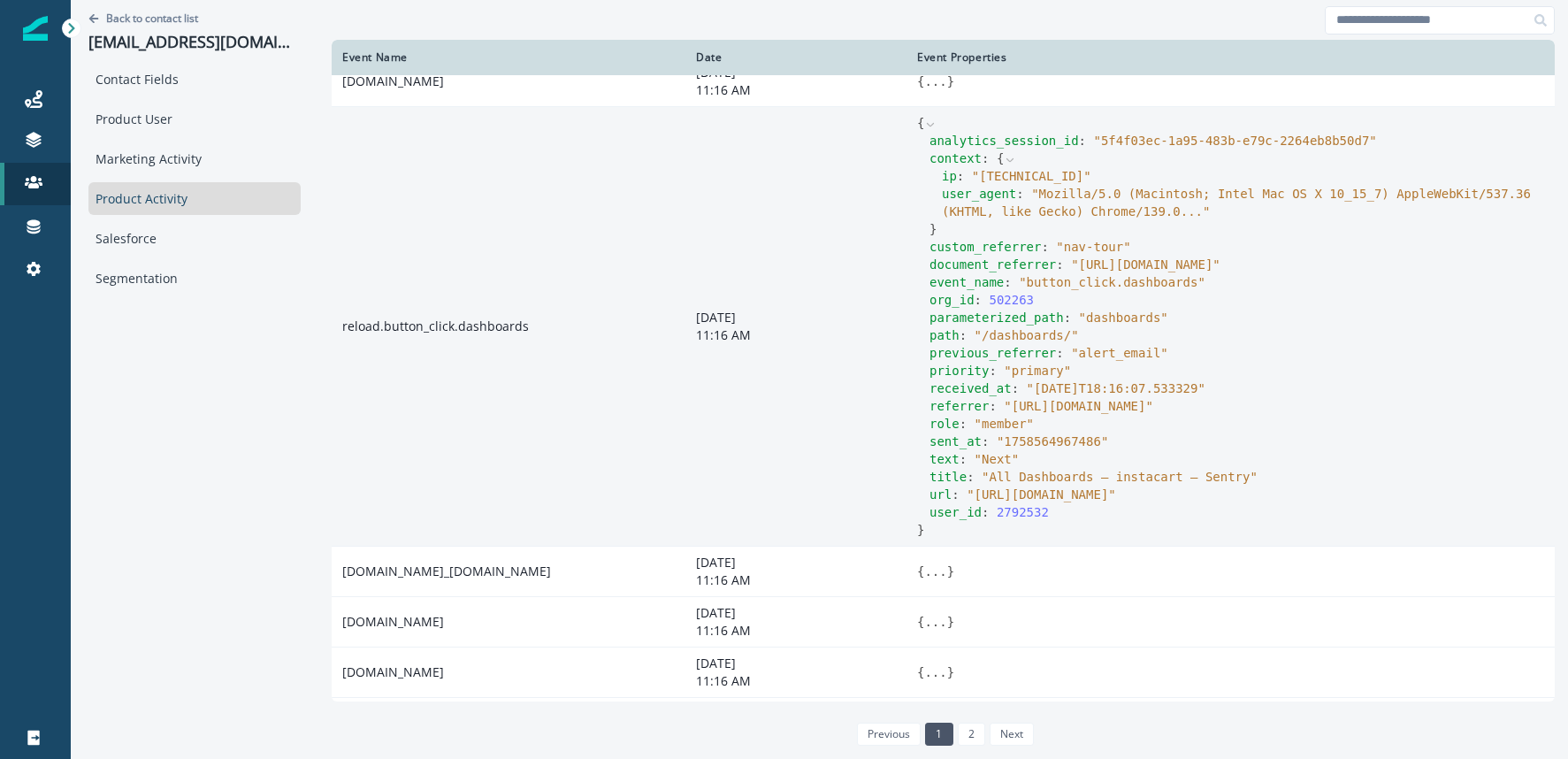
scroll to position [781, 0]
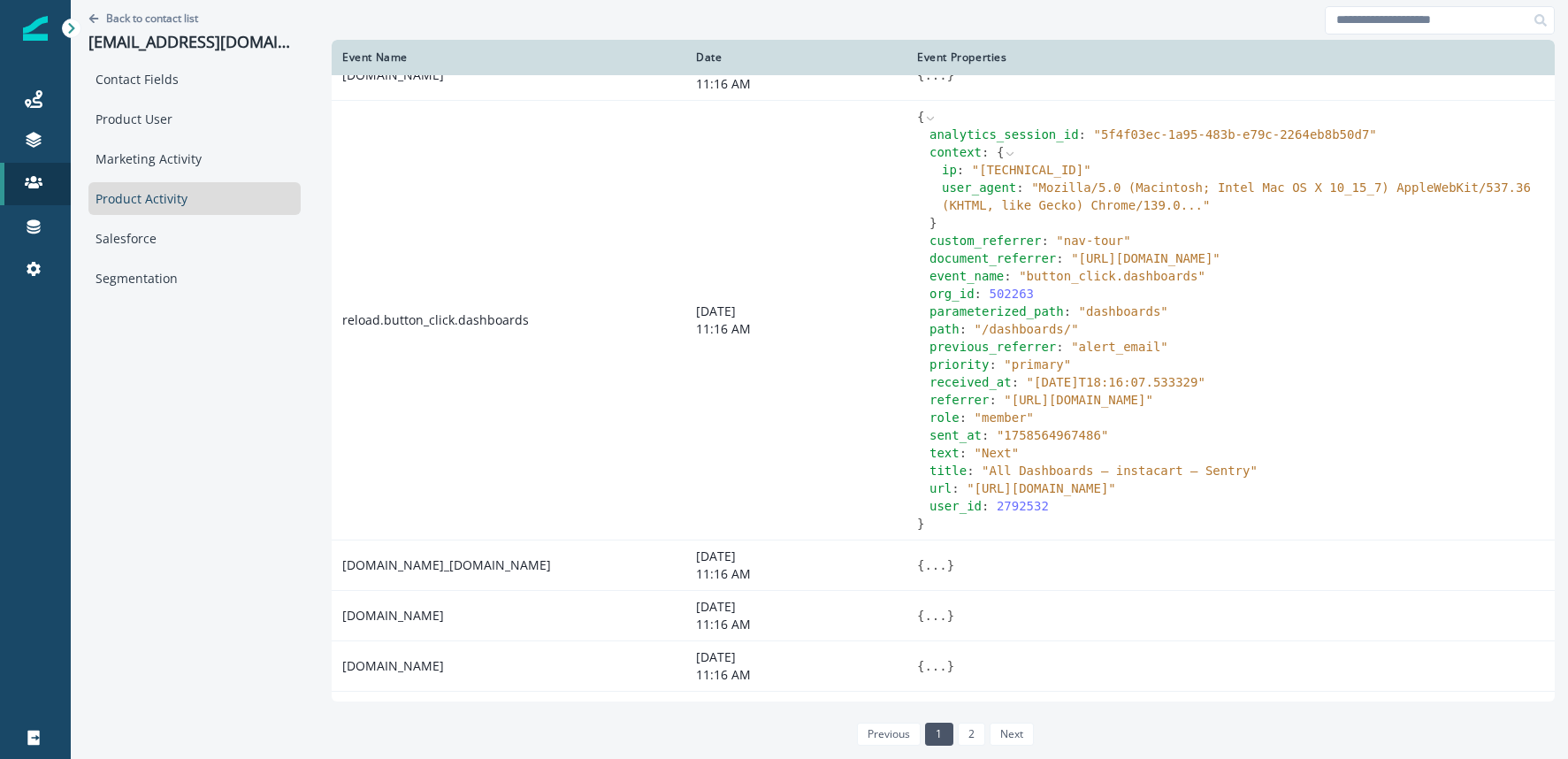
click at [1008, 154] on icon at bounding box center [1010, 154] width 7 height 4
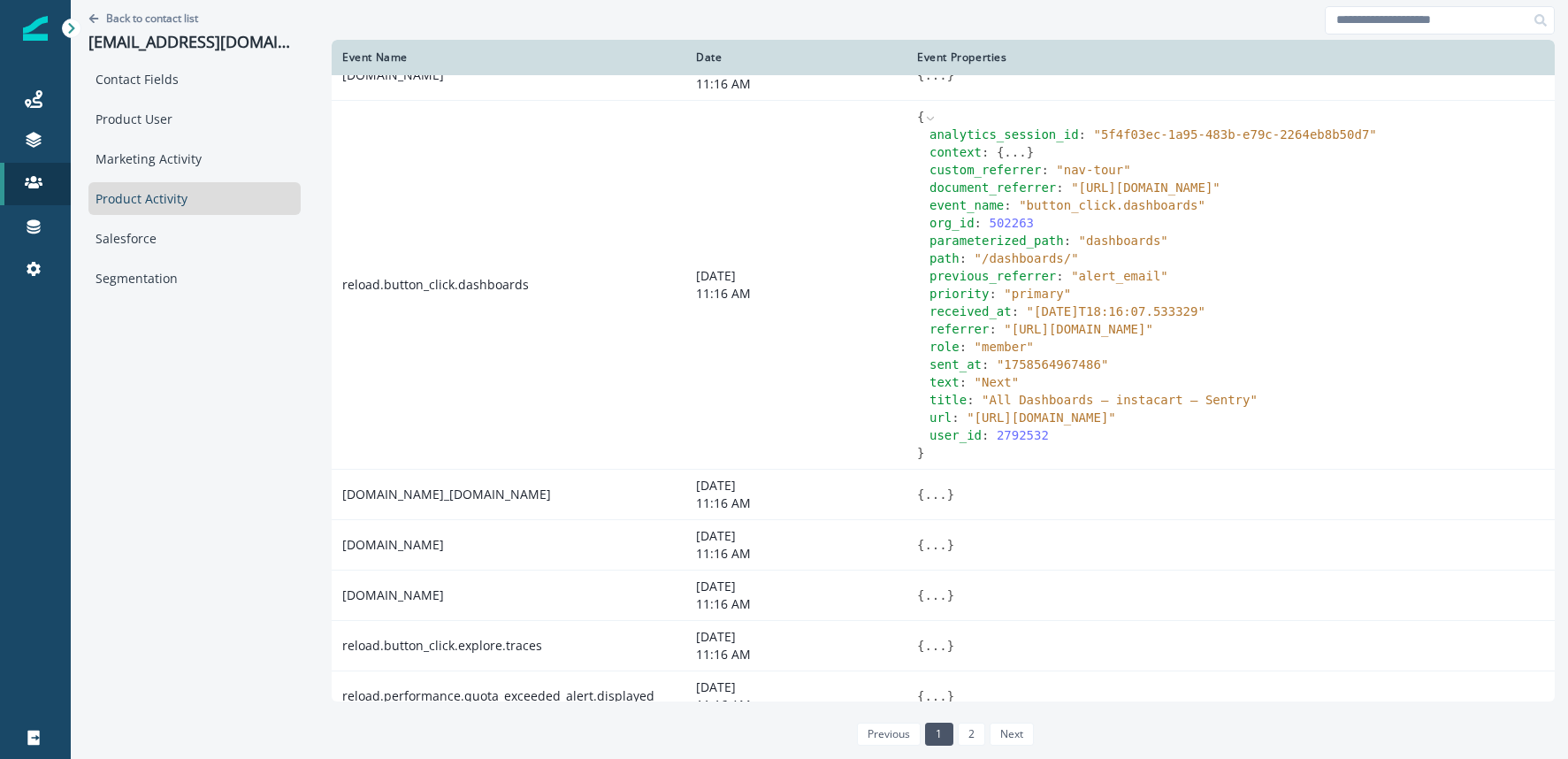
click at [175, 200] on div "Product Activity" at bounding box center [195, 198] width 212 height 33
click at [149, 12] on p "Back to contact list" at bounding box center [152, 18] width 92 height 15
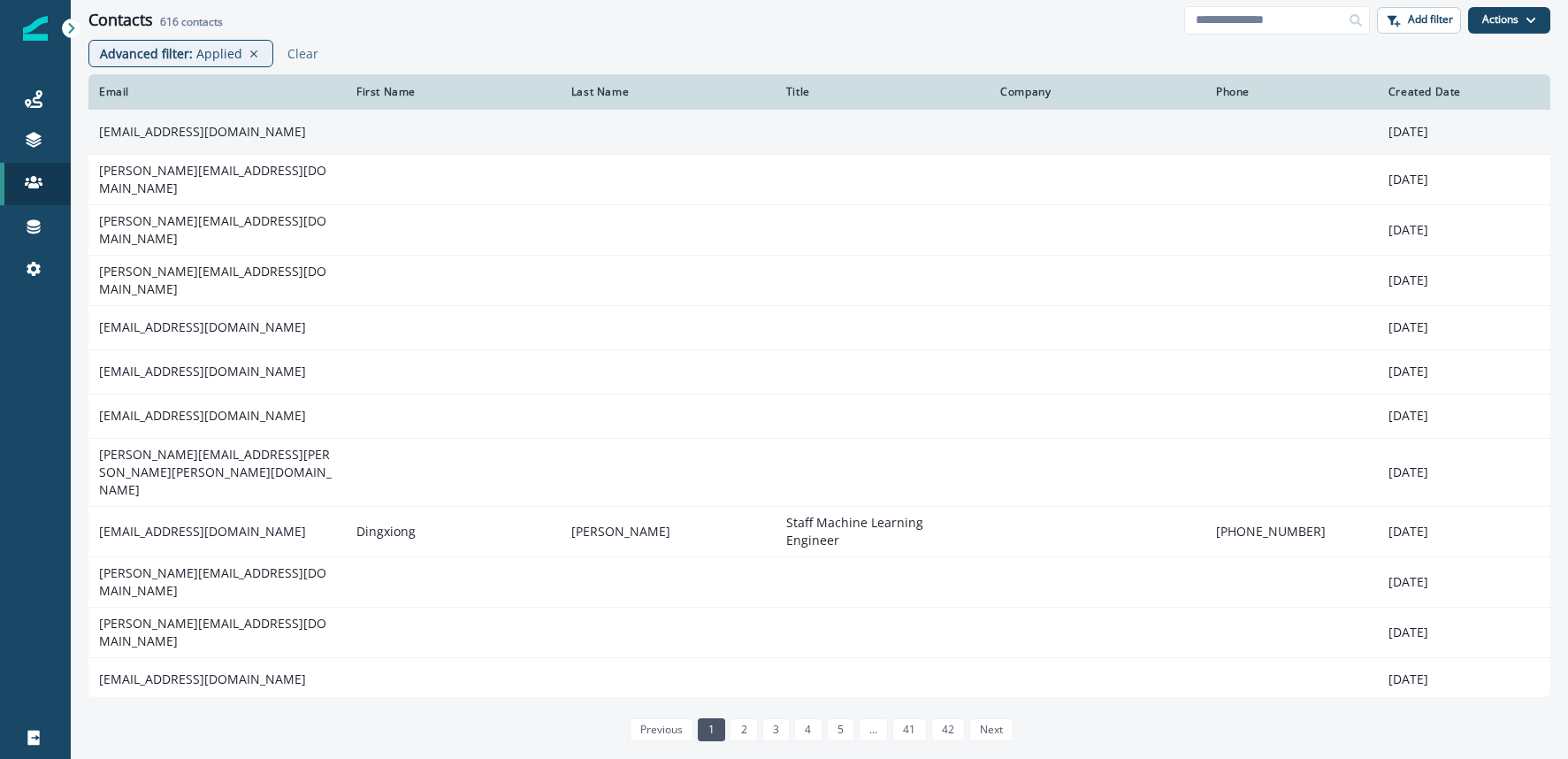
scroll to position [3, 0]
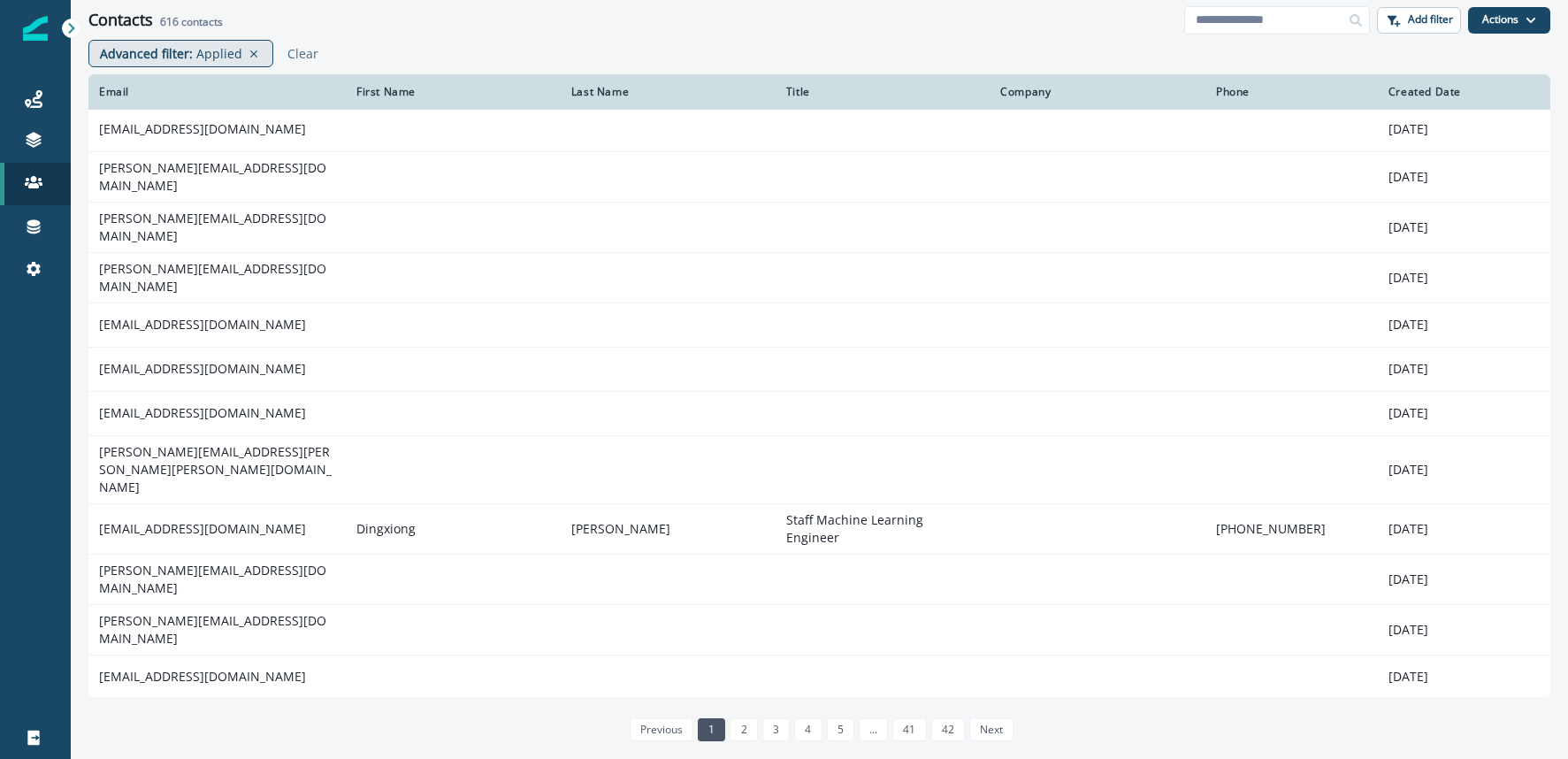
click at [236, 58] on p "Applied" at bounding box center [219, 53] width 46 height 19
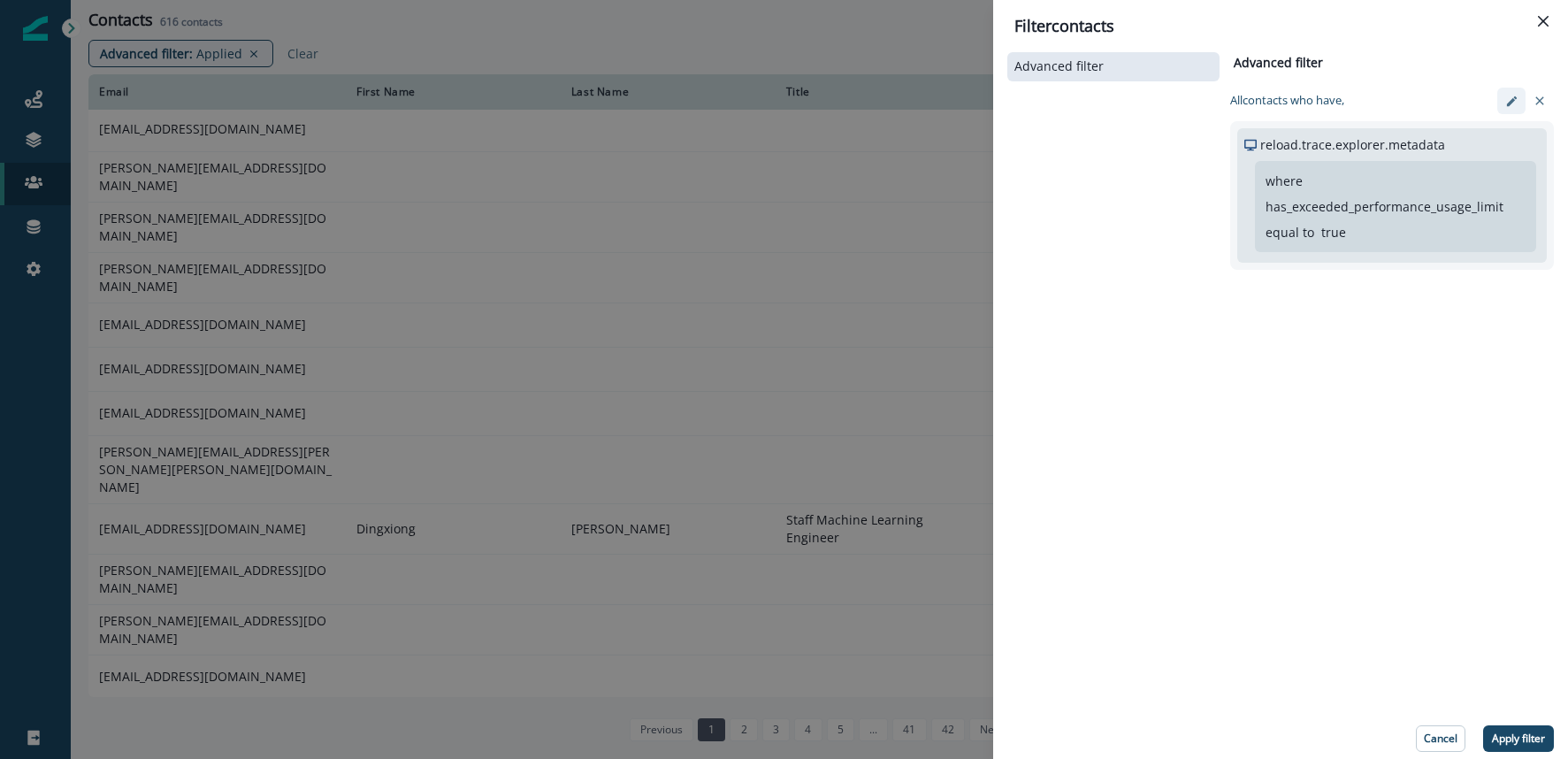
click at [1509, 106] on icon "edit-filter" at bounding box center [1511, 101] width 13 height 13
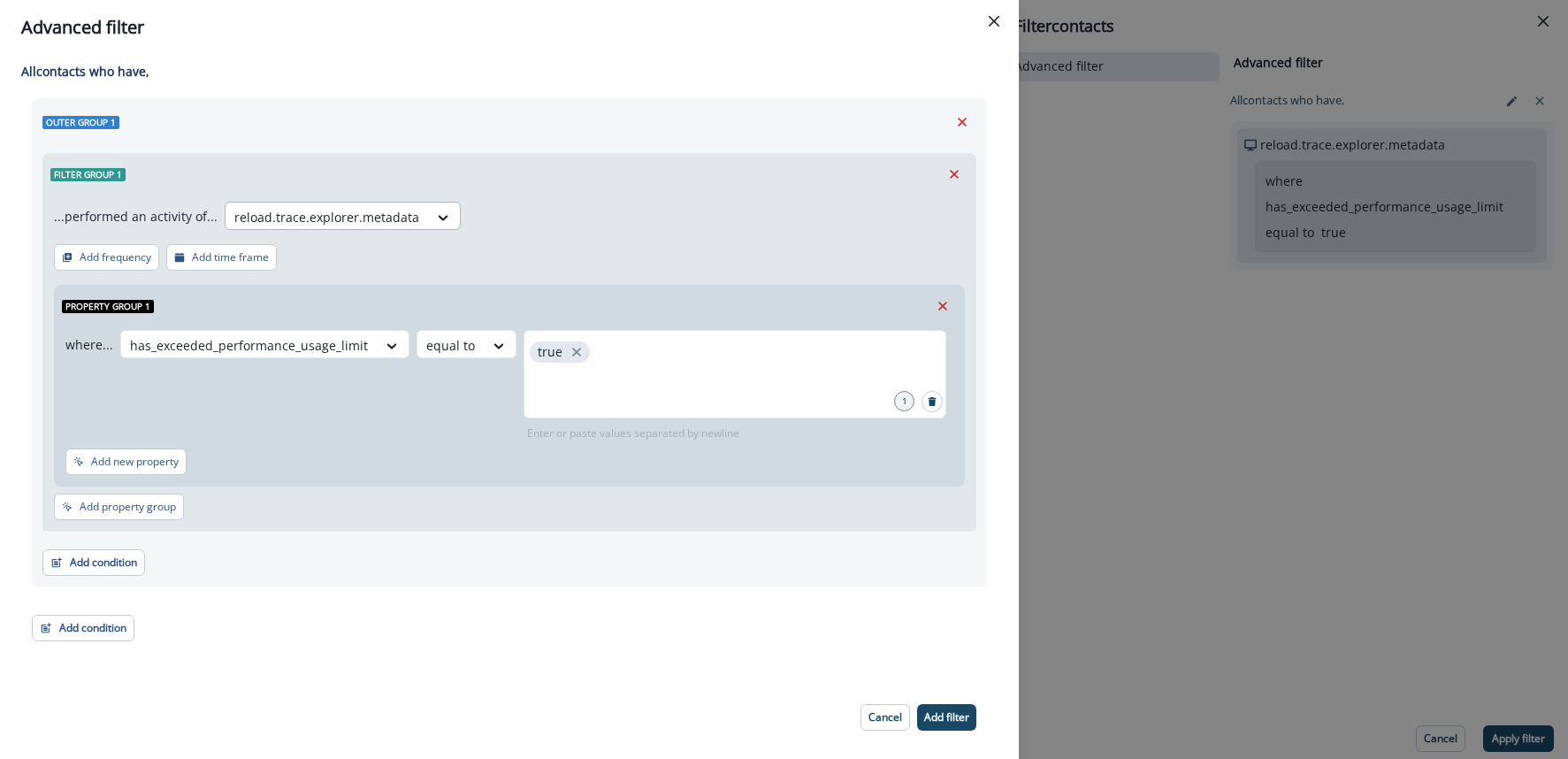
click at [379, 215] on div at bounding box center [326, 217] width 185 height 22
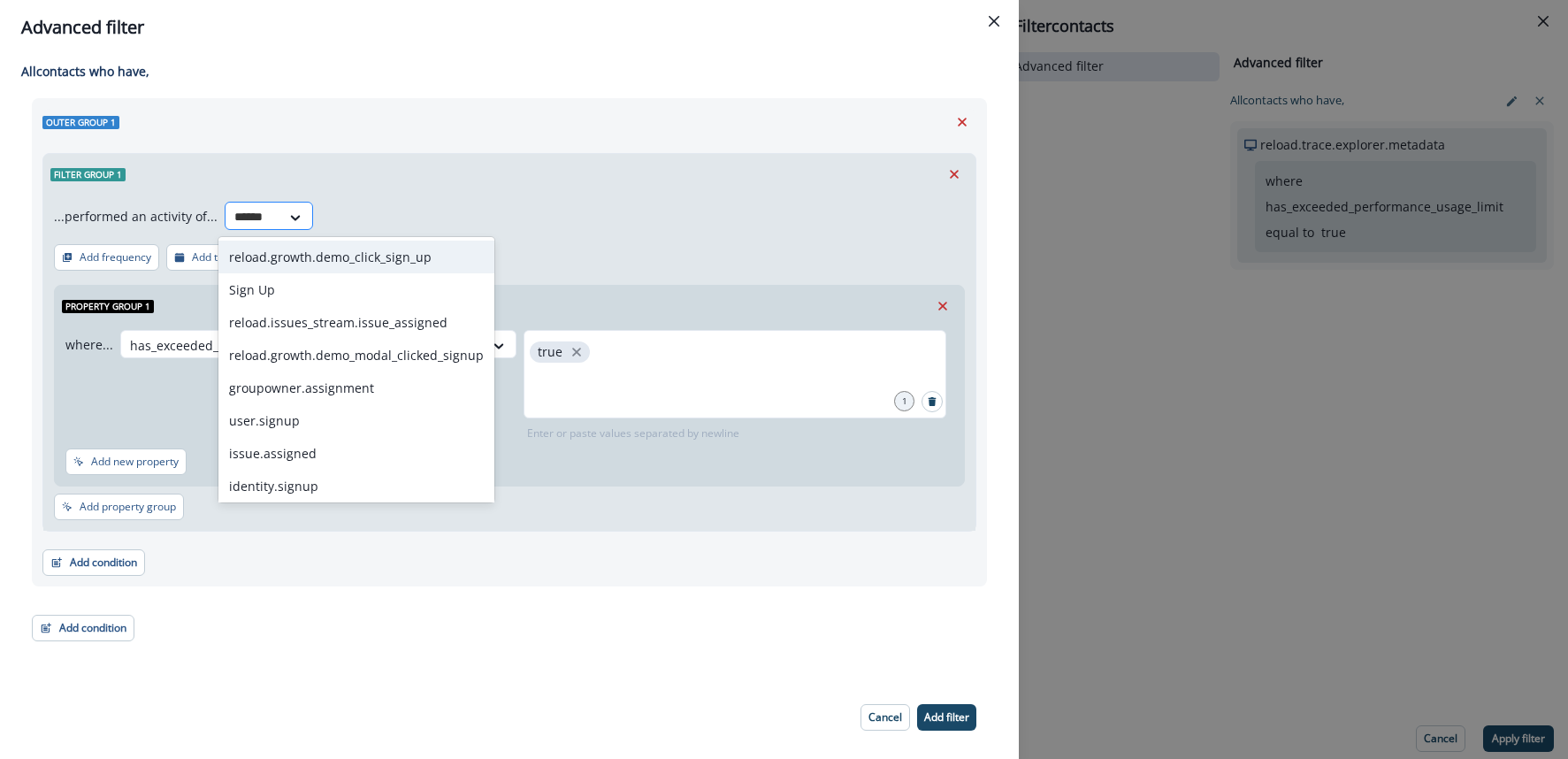
type input "*******"
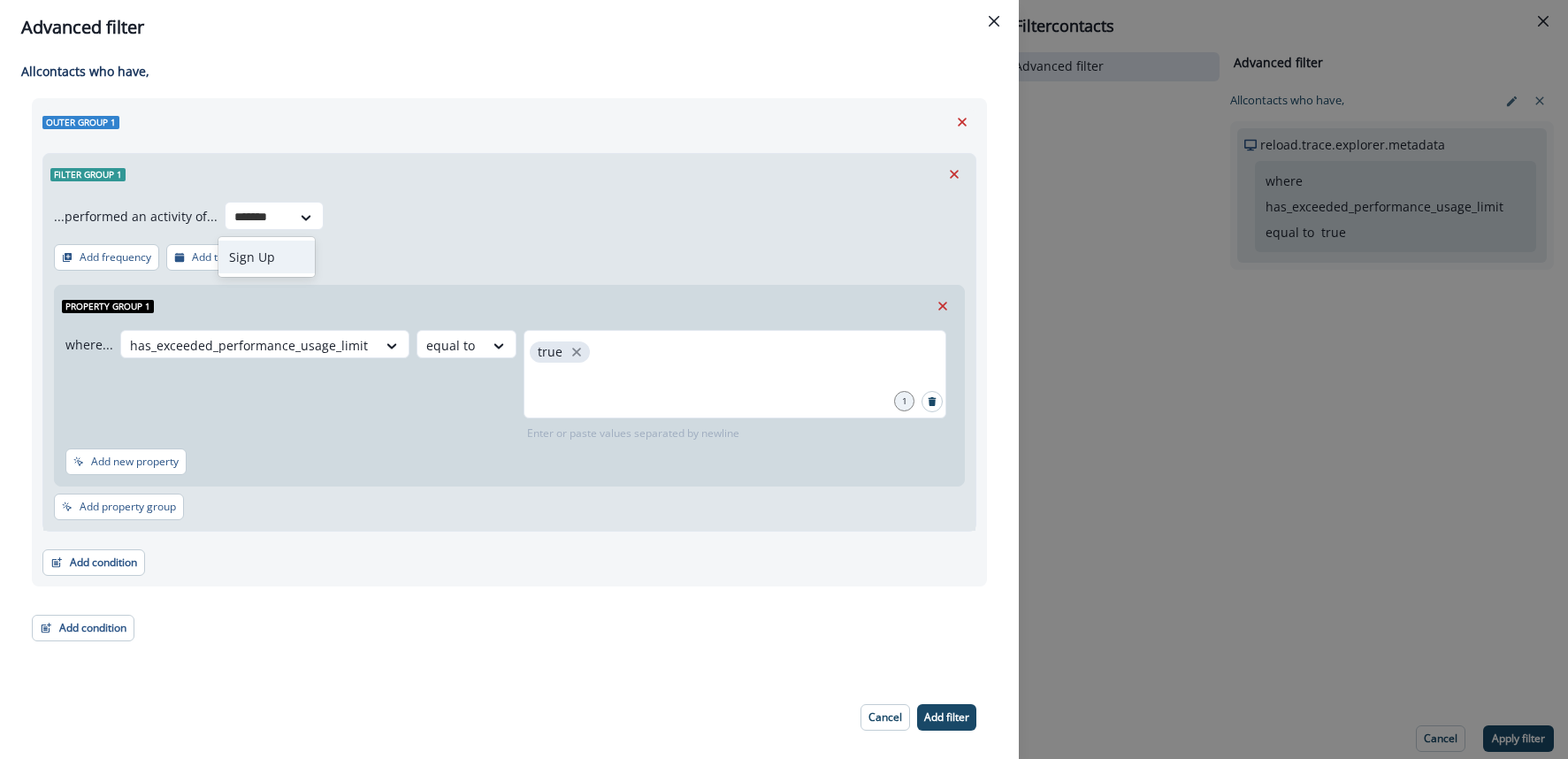
click at [279, 247] on div "Sign Up" at bounding box center [266, 257] width 96 height 33
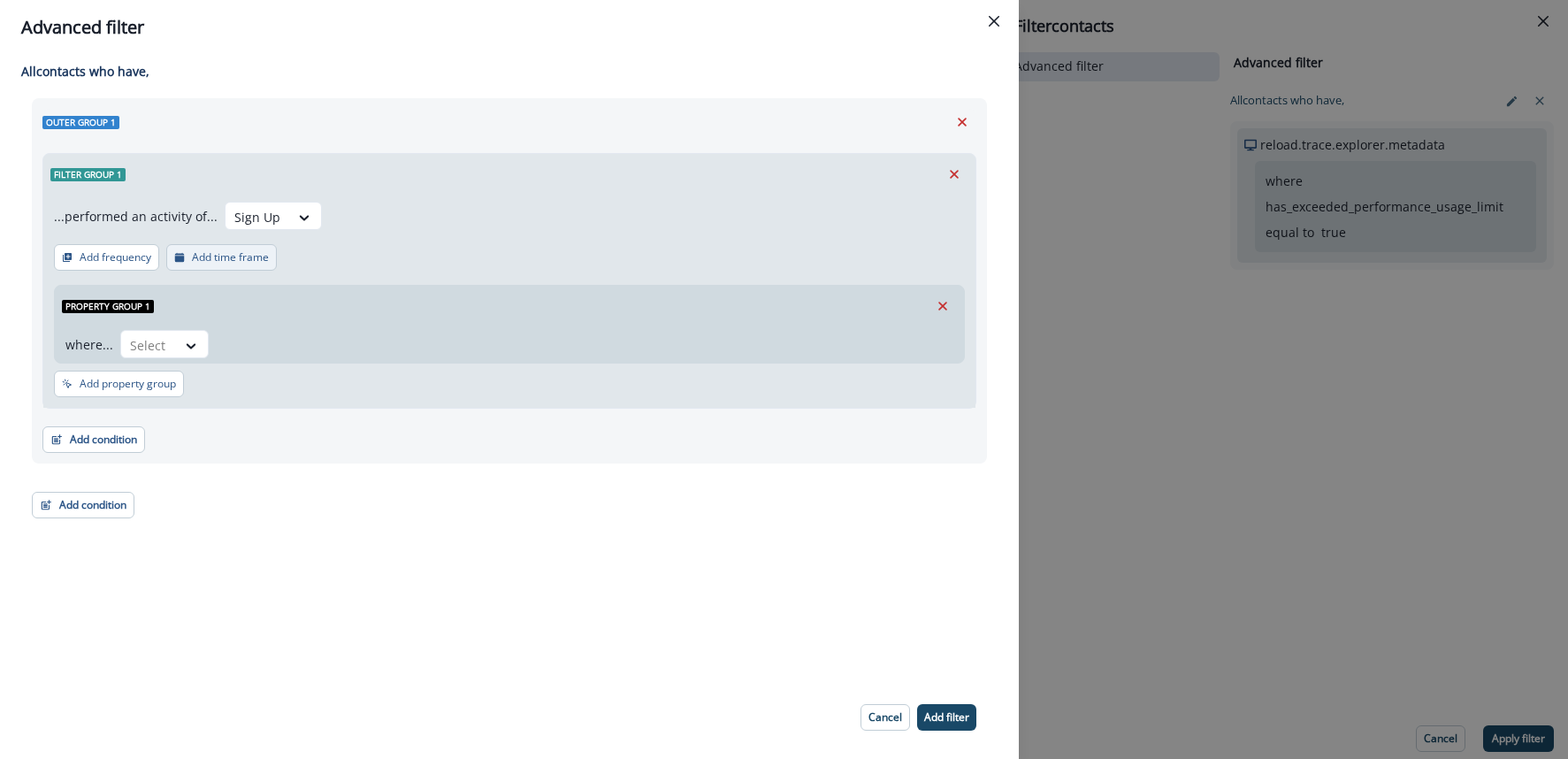
click at [226, 263] on p "Add time frame" at bounding box center [230, 257] width 77 height 12
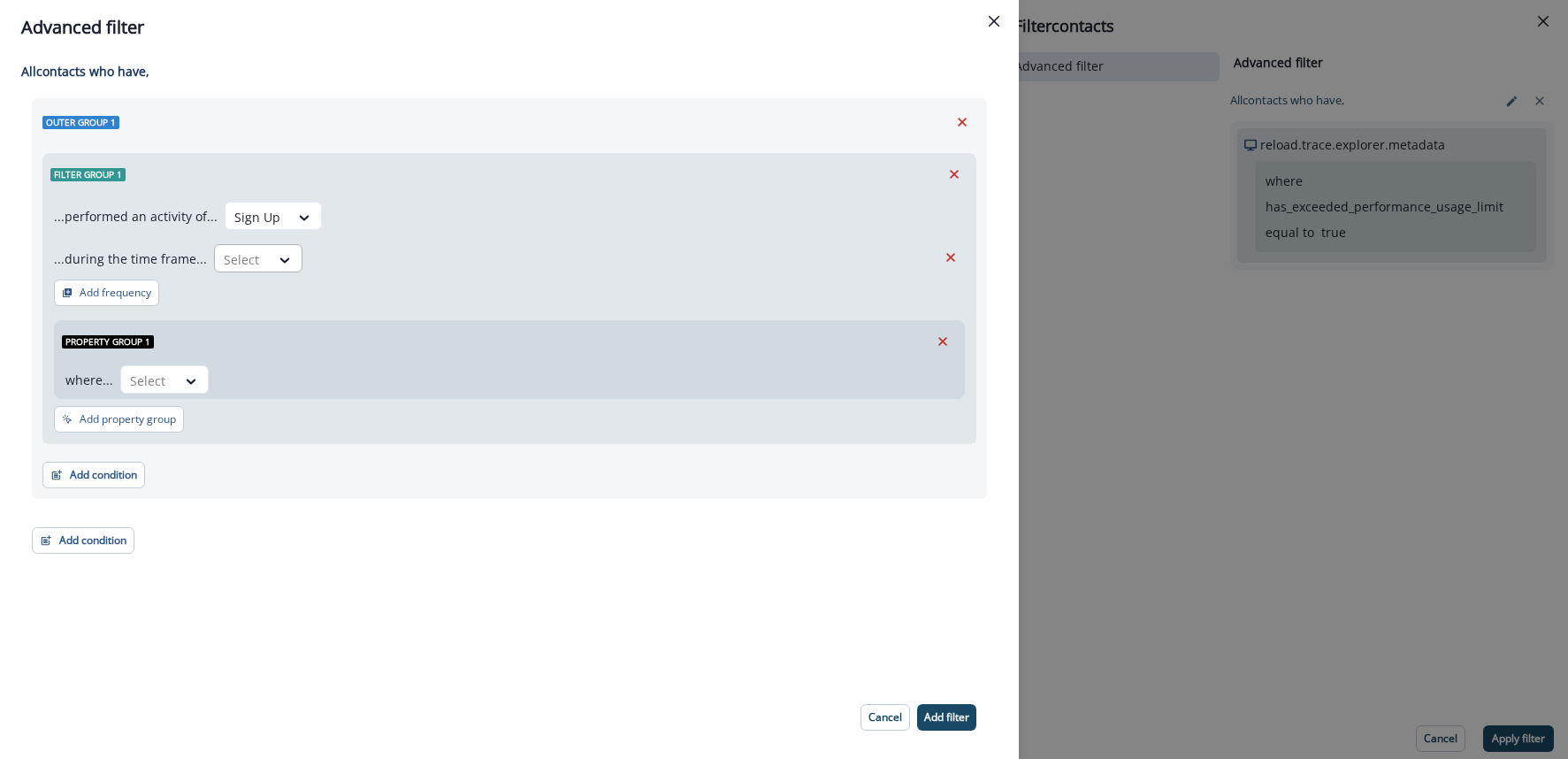
click at [263, 265] on div "Select" at bounding box center [242, 259] width 55 height 29
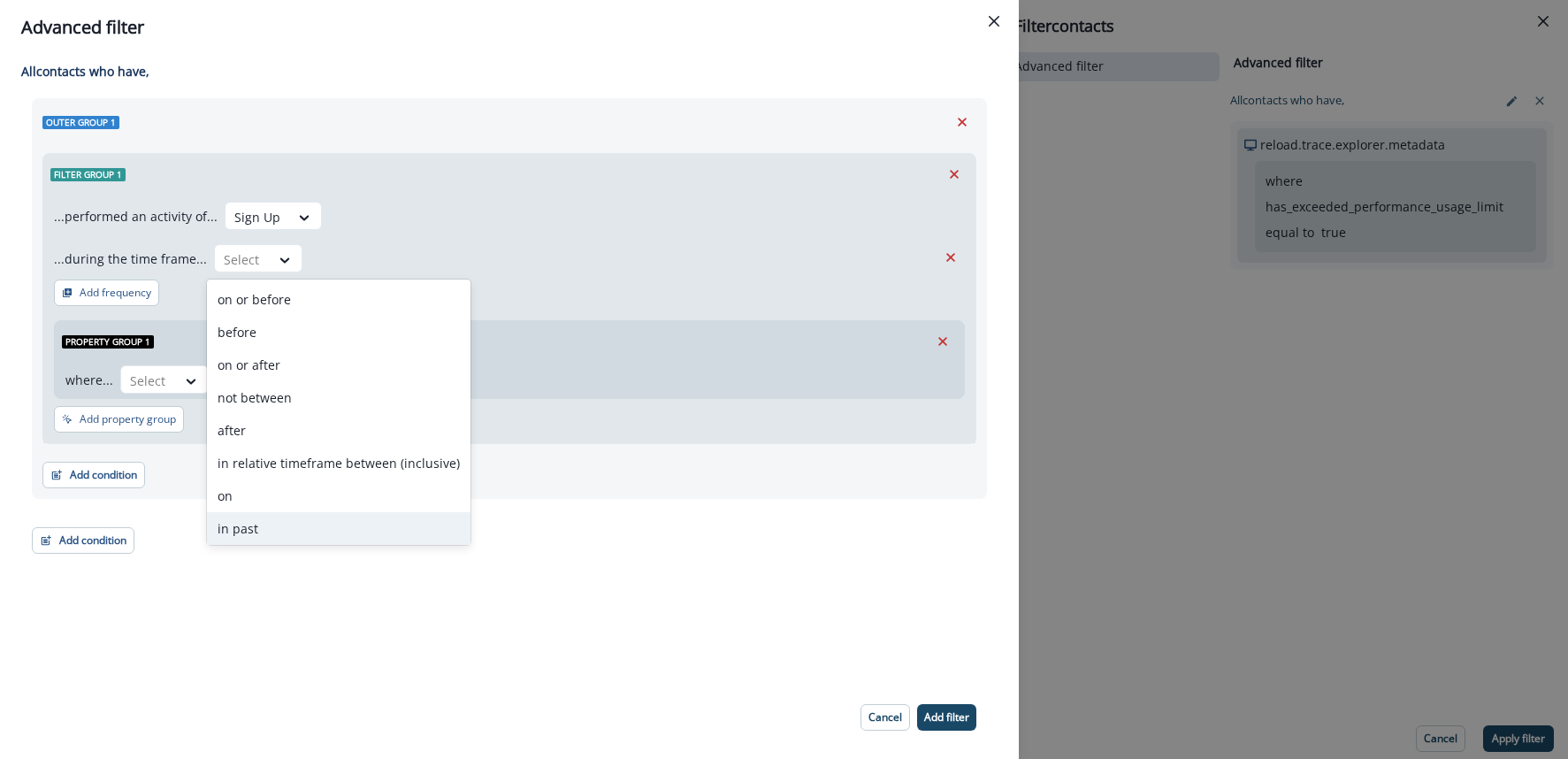
click at [247, 530] on div "in past" at bounding box center [339, 528] width 264 height 33
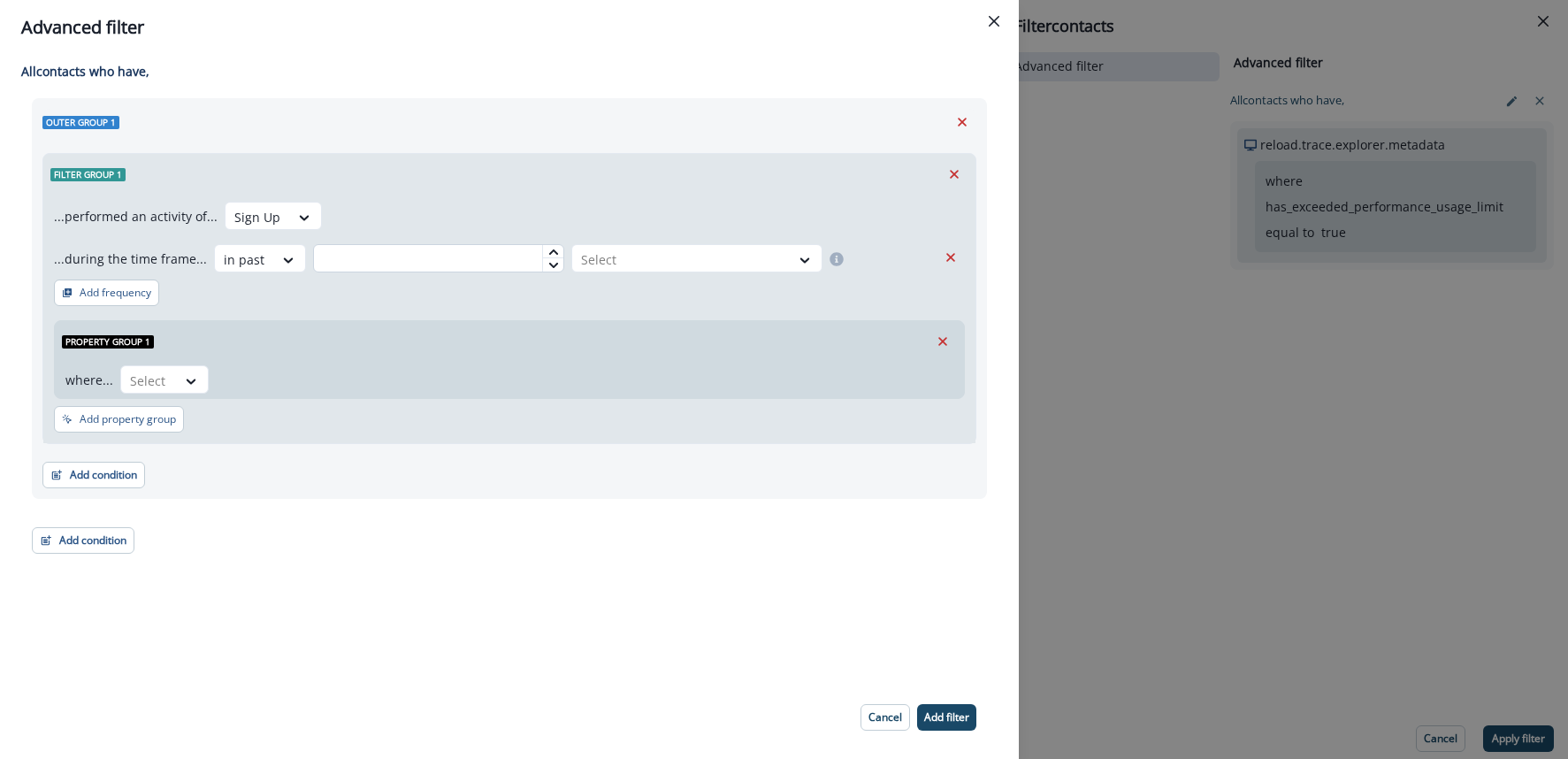
click at [451, 268] on input "text" at bounding box center [439, 258] width 251 height 28
type input "*"
click at [621, 249] on div at bounding box center [681, 259] width 200 height 22
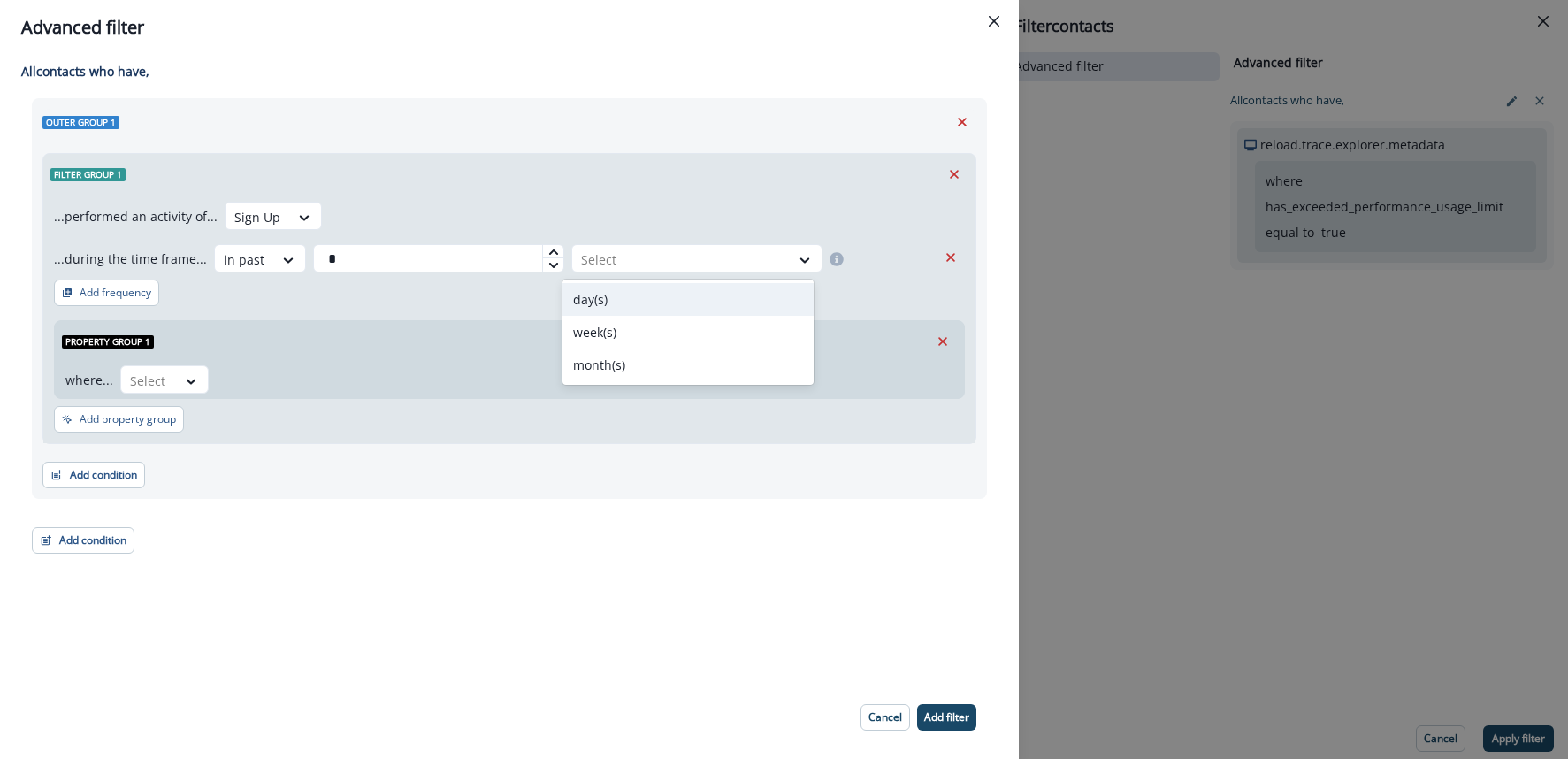
click at [616, 292] on div "day(s)" at bounding box center [688, 299] width 251 height 33
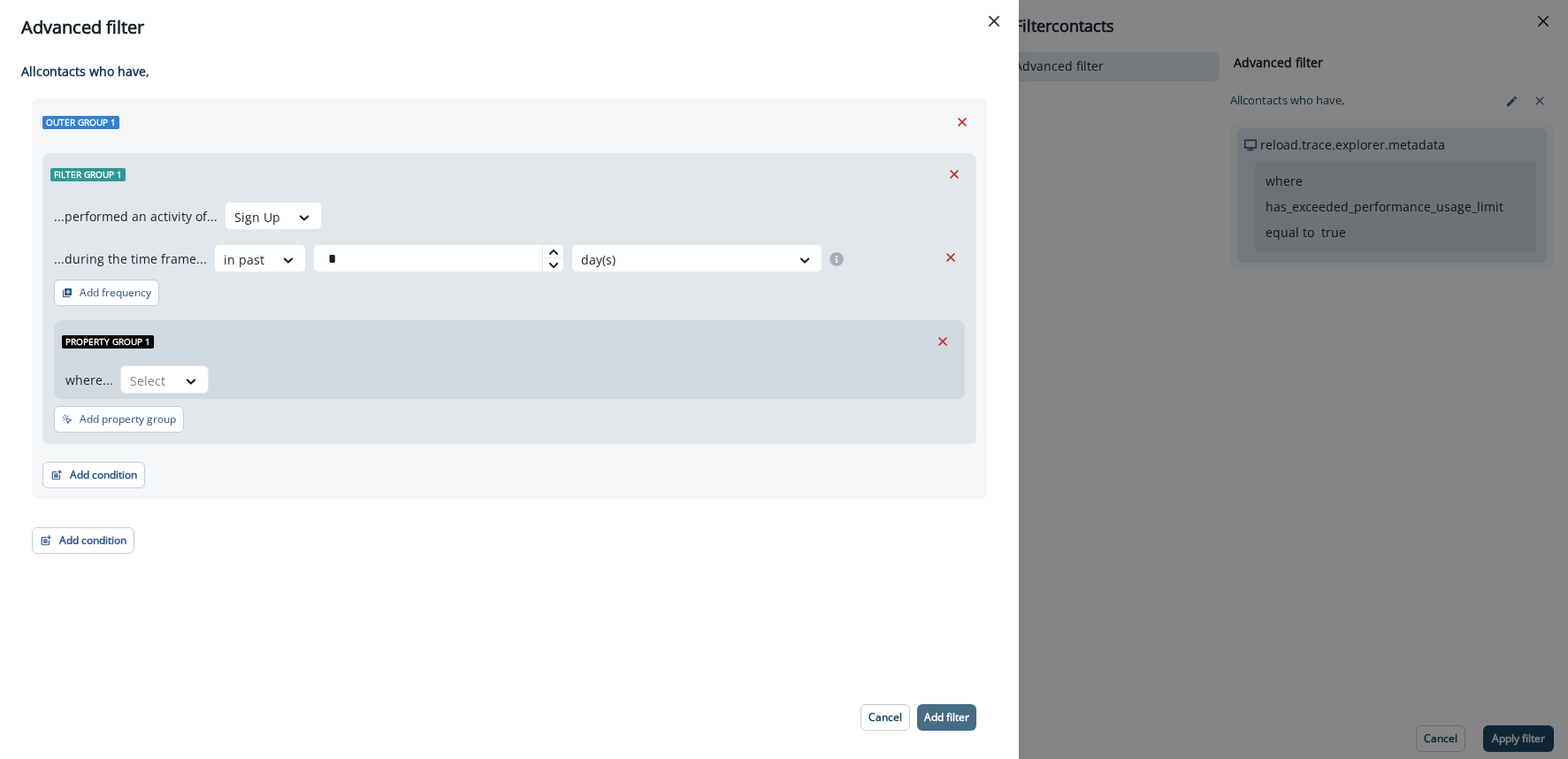
click at [950, 711] on p "Add filter" at bounding box center [946, 717] width 45 height 12
click at [942, 345] on icon "Remove" at bounding box center [943, 341] width 16 height 16
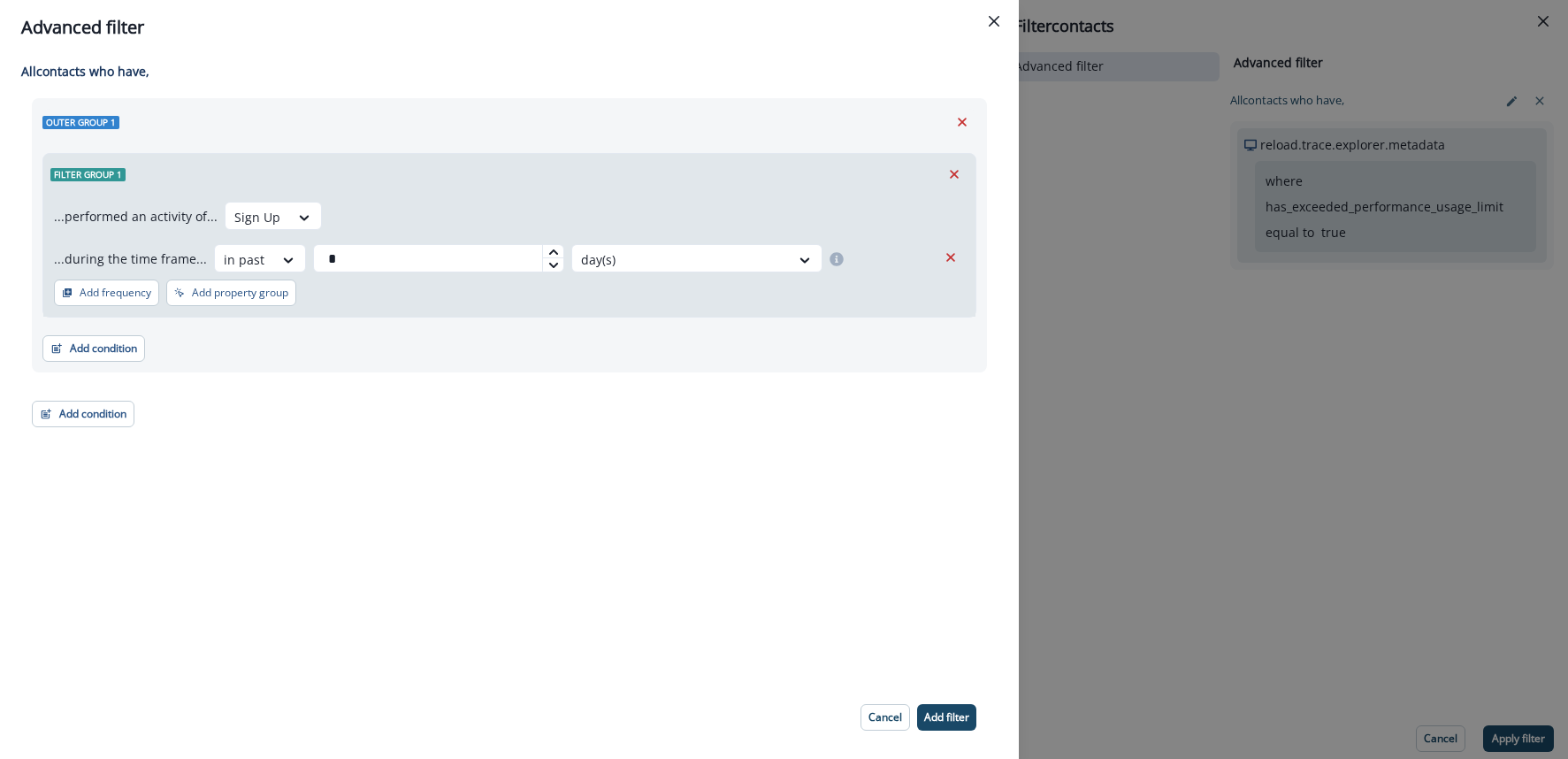
click at [953, 705] on button "Add filter" at bounding box center [946, 717] width 59 height 27
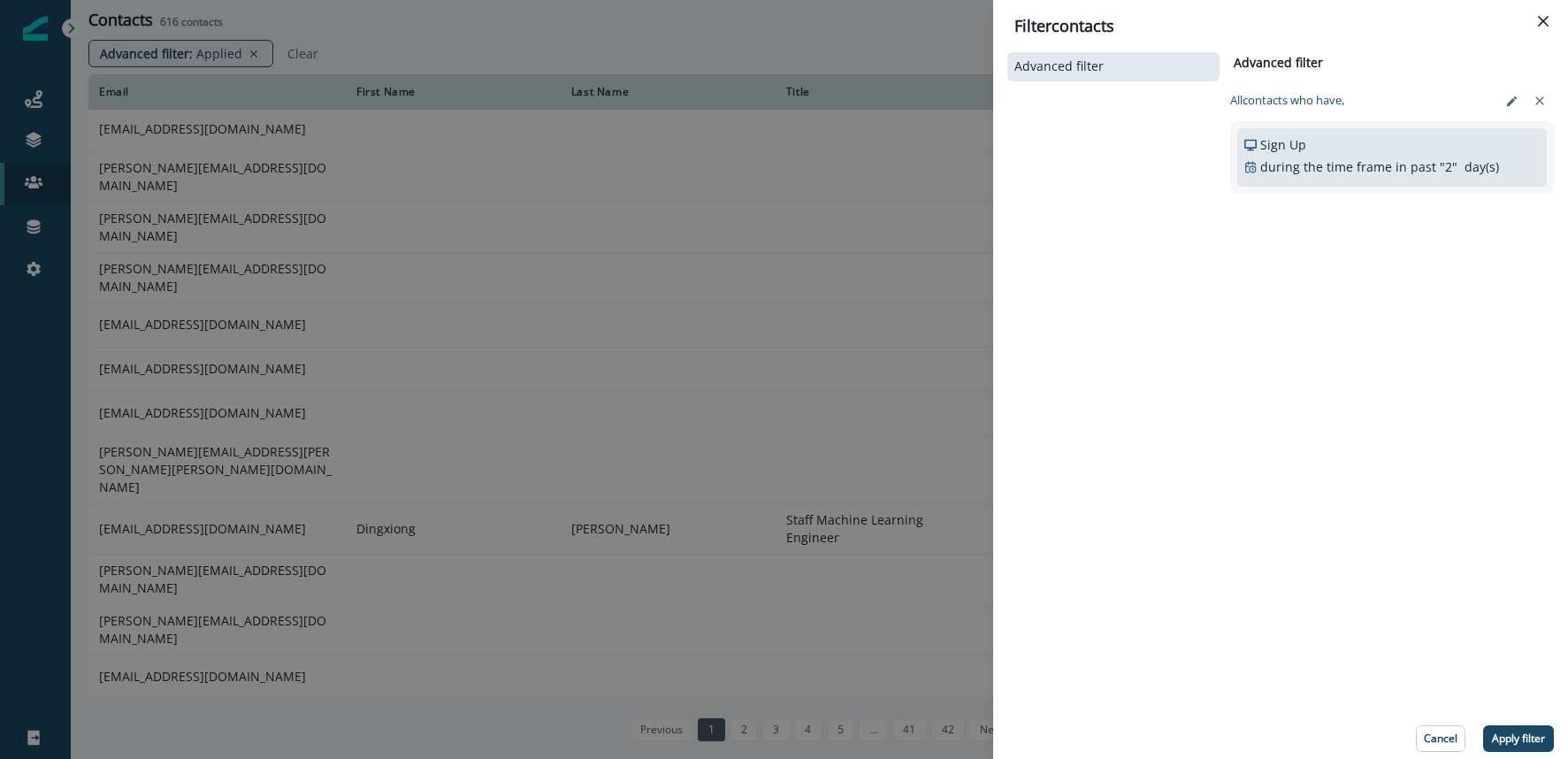
click at [1514, 732] on p "Apply filter" at bounding box center [1518, 739] width 53 height 12
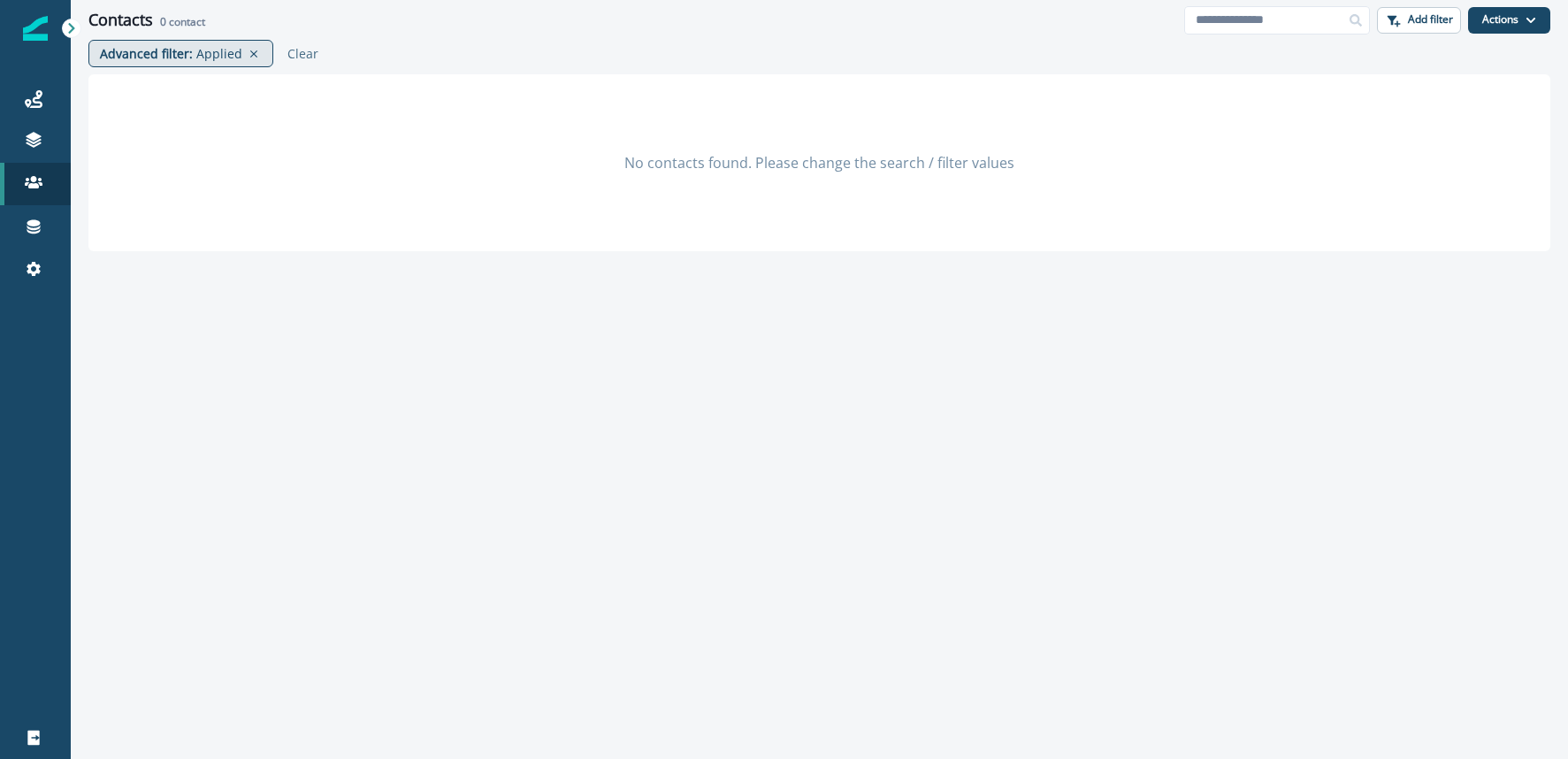
click at [222, 53] on p "Applied" at bounding box center [219, 53] width 46 height 19
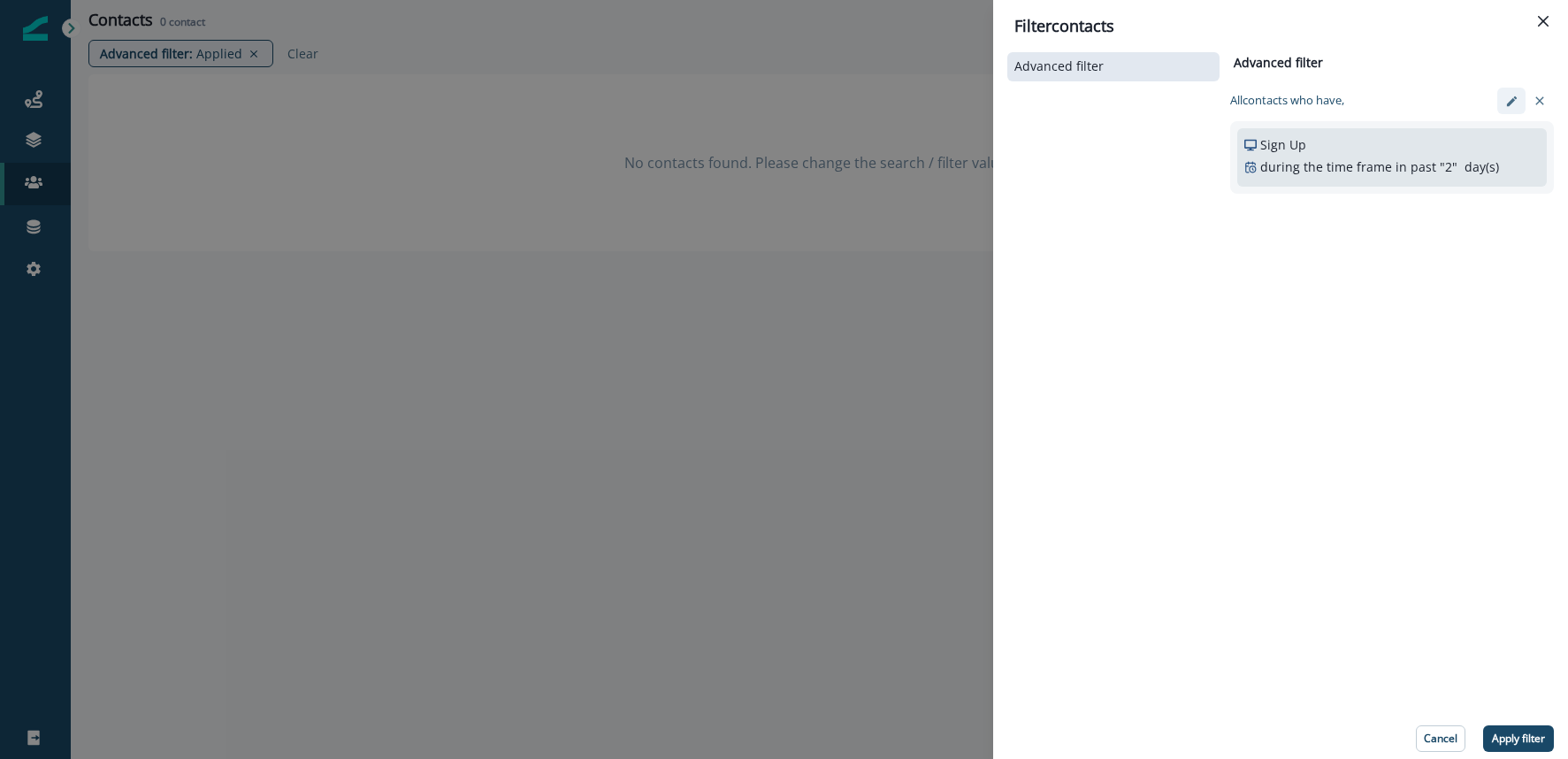
click at [1511, 102] on icon "edit-filter" at bounding box center [1511, 101] width 13 height 13
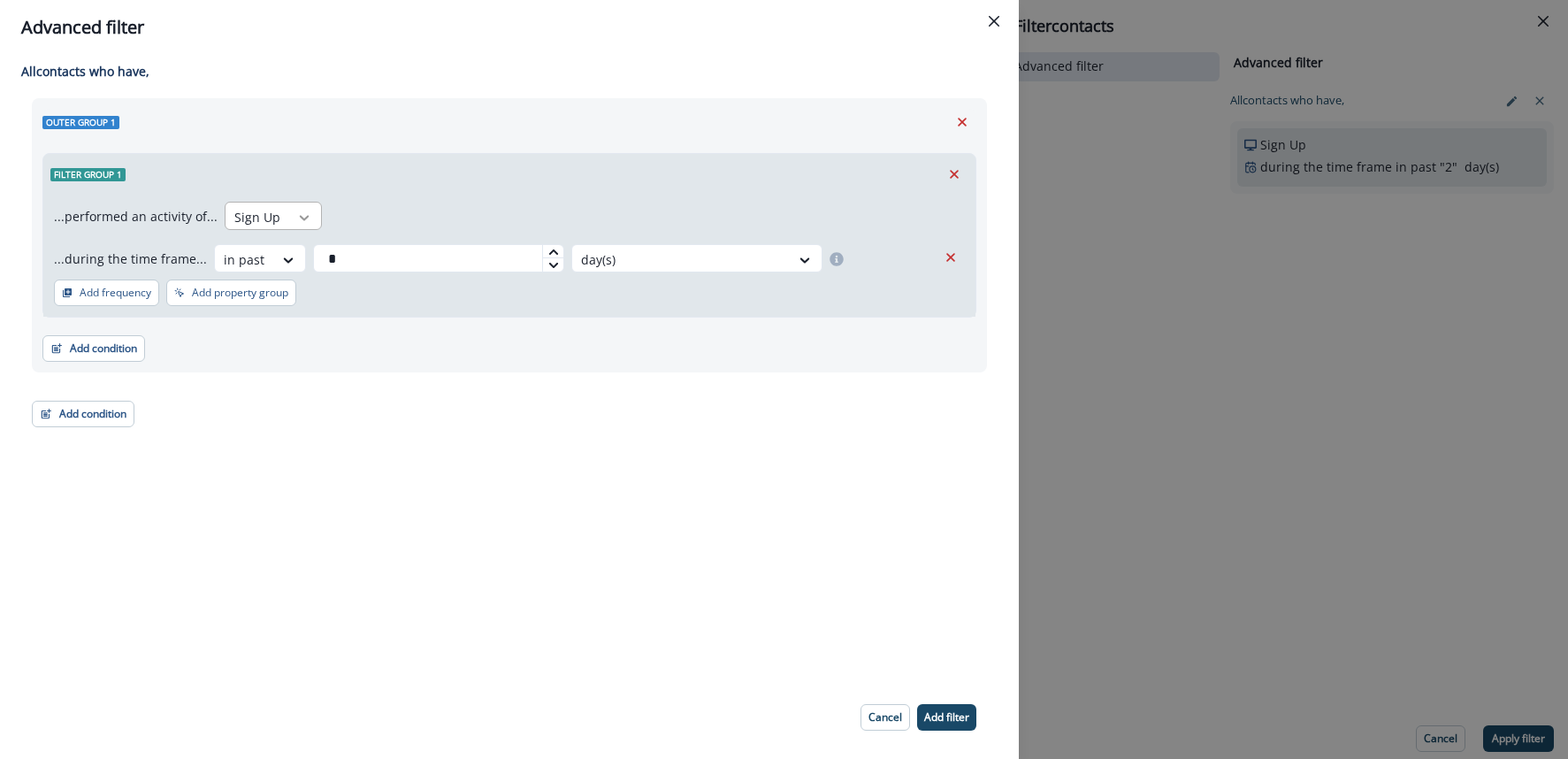
click at [296, 218] on icon at bounding box center [304, 218] width 16 height 18
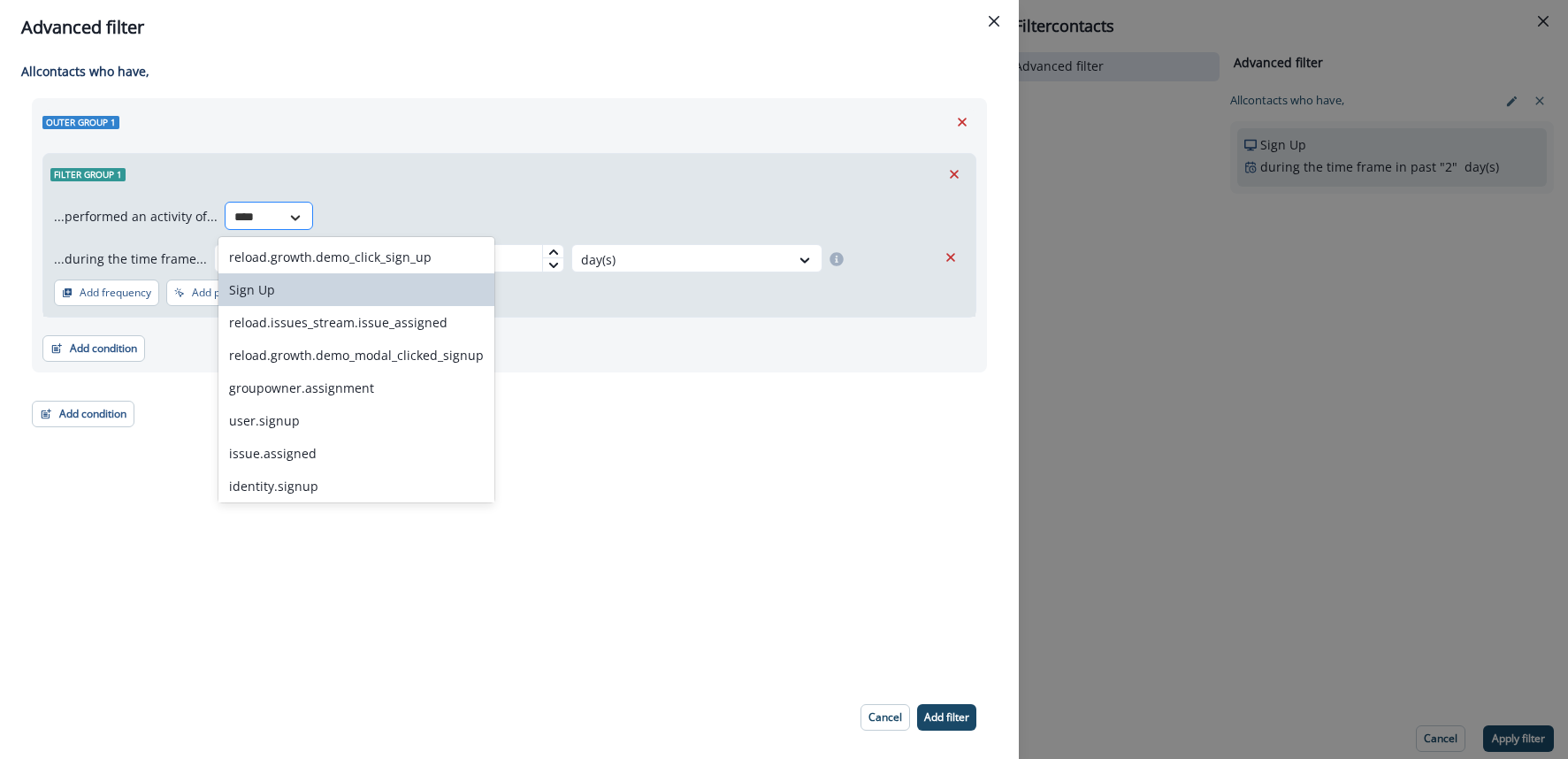
type input "*****"
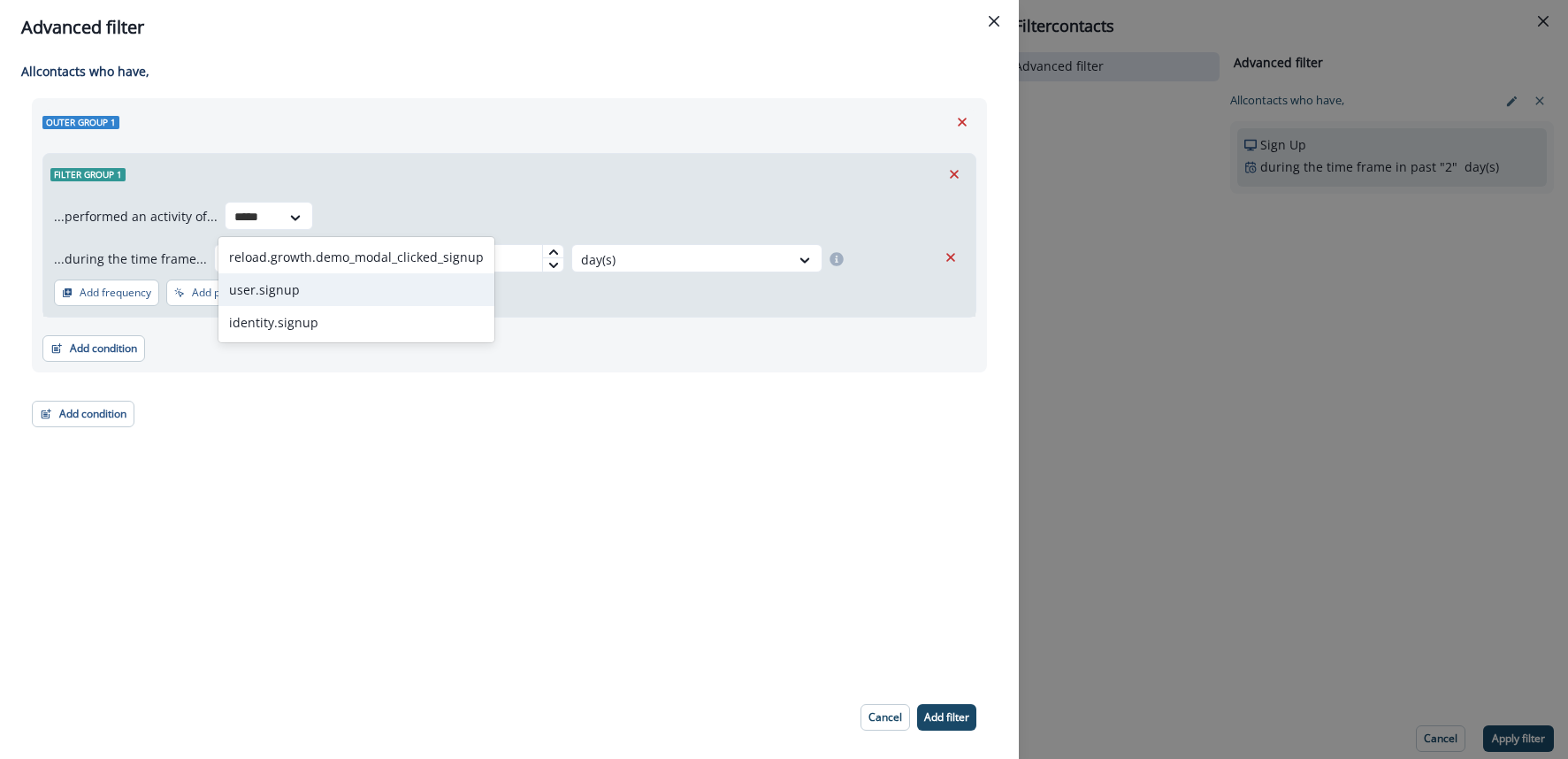
click at [288, 288] on div "user.signup" at bounding box center [356, 289] width 276 height 33
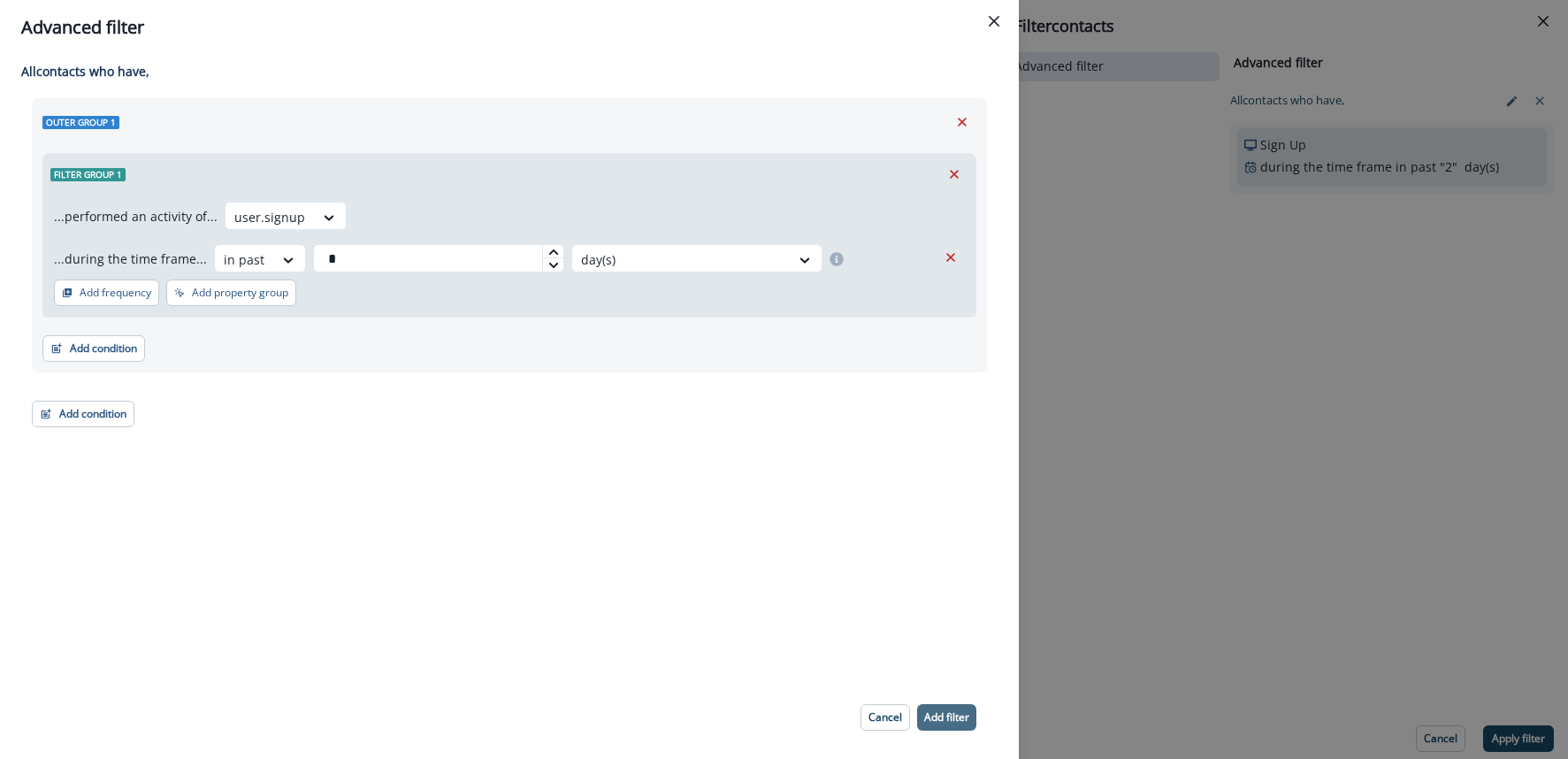
click at [953, 711] on p "Add filter" at bounding box center [946, 717] width 45 height 12
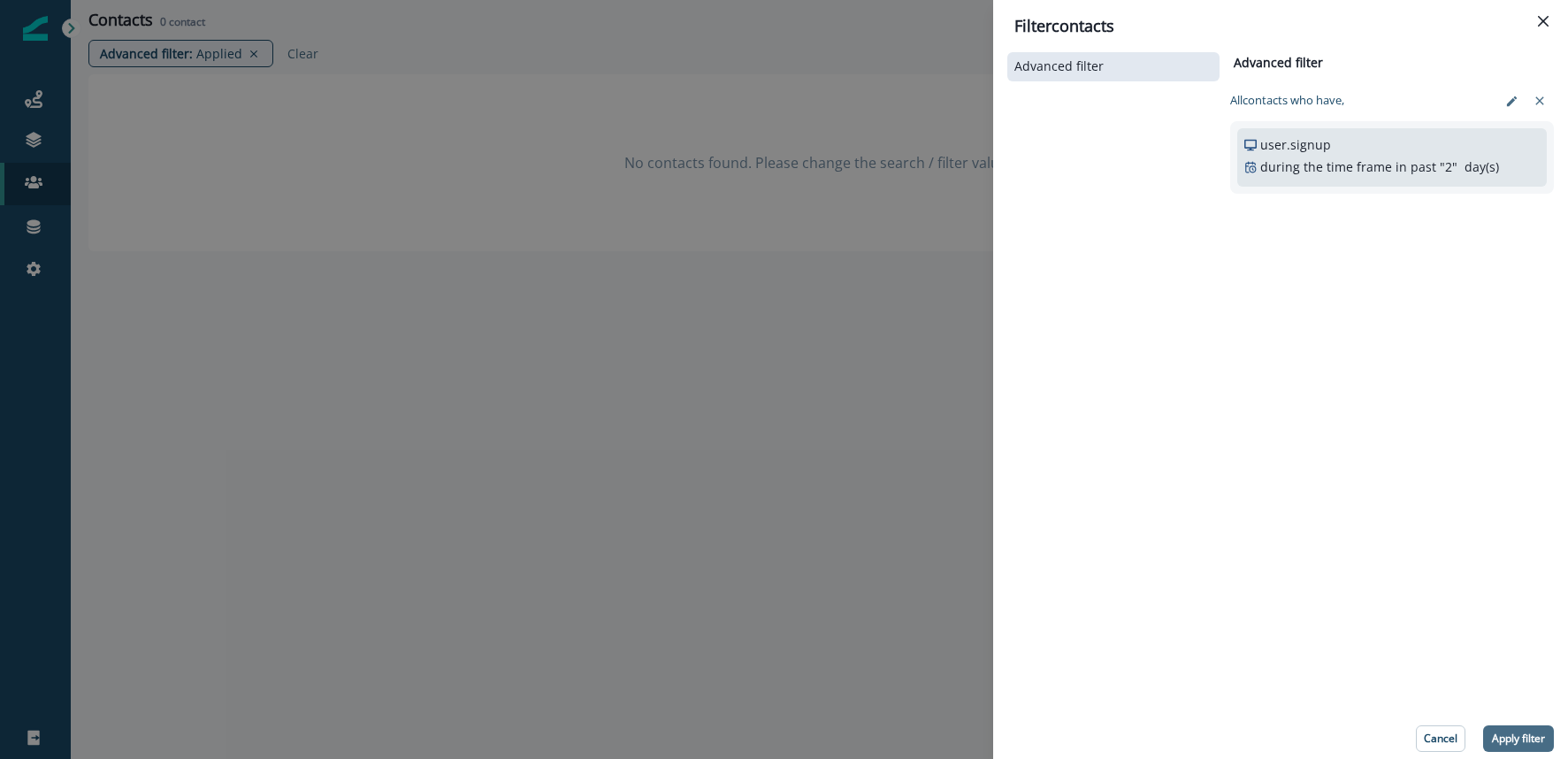
click at [1521, 734] on p "Apply filter" at bounding box center [1518, 739] width 53 height 12
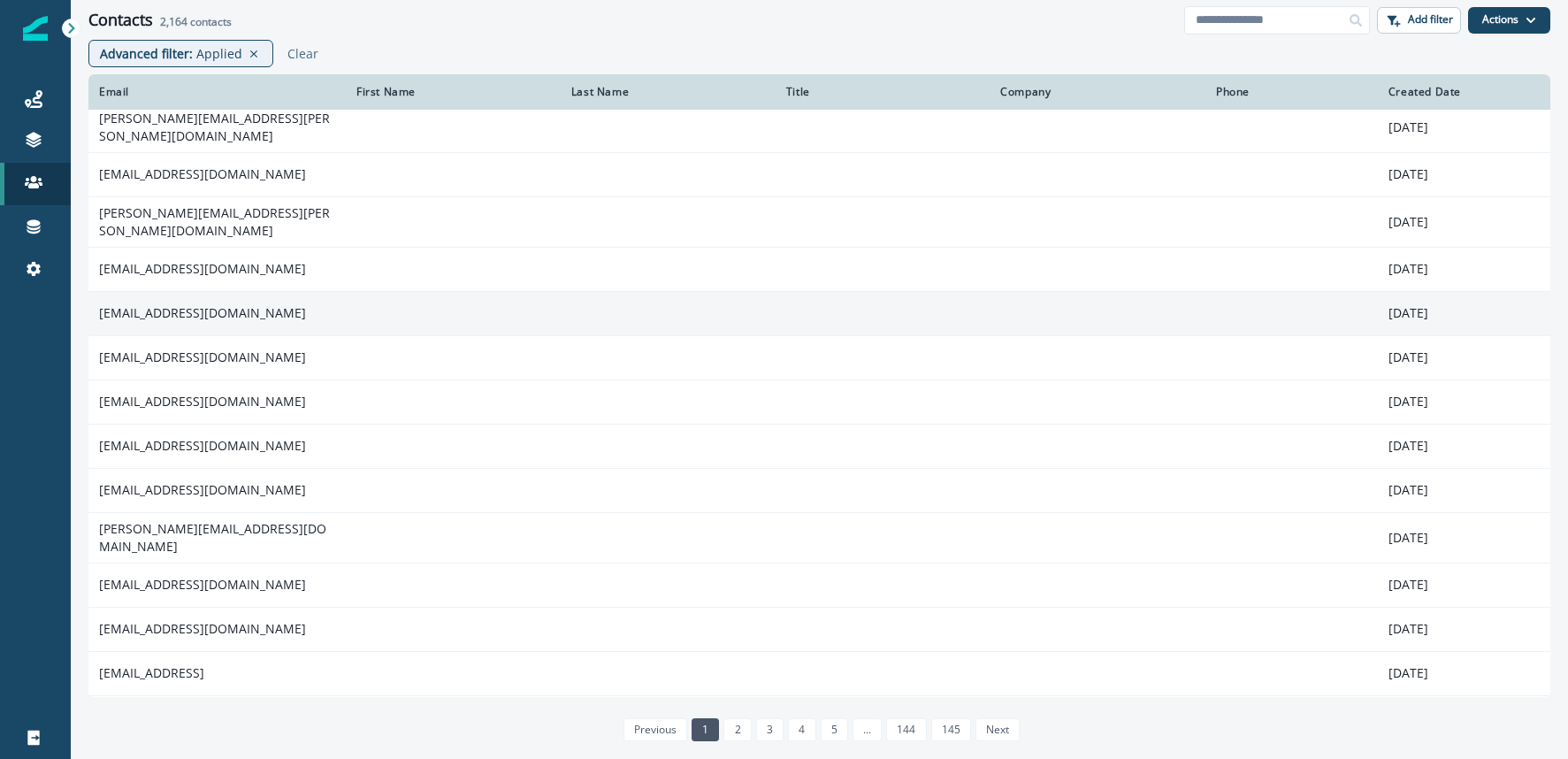
scroll to position [77, 0]
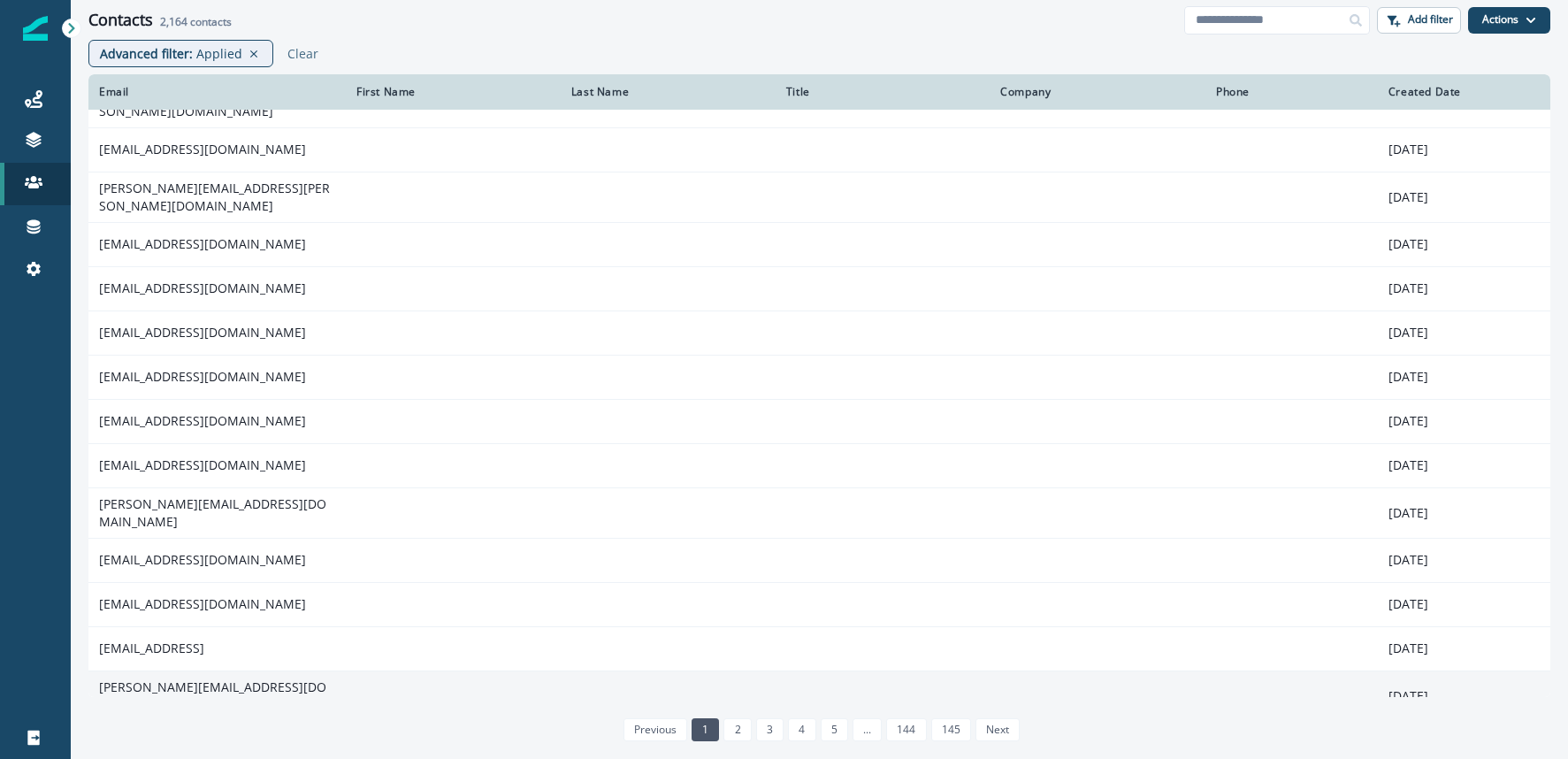
click at [419, 672] on td at bounding box center [453, 695] width 215 height 50
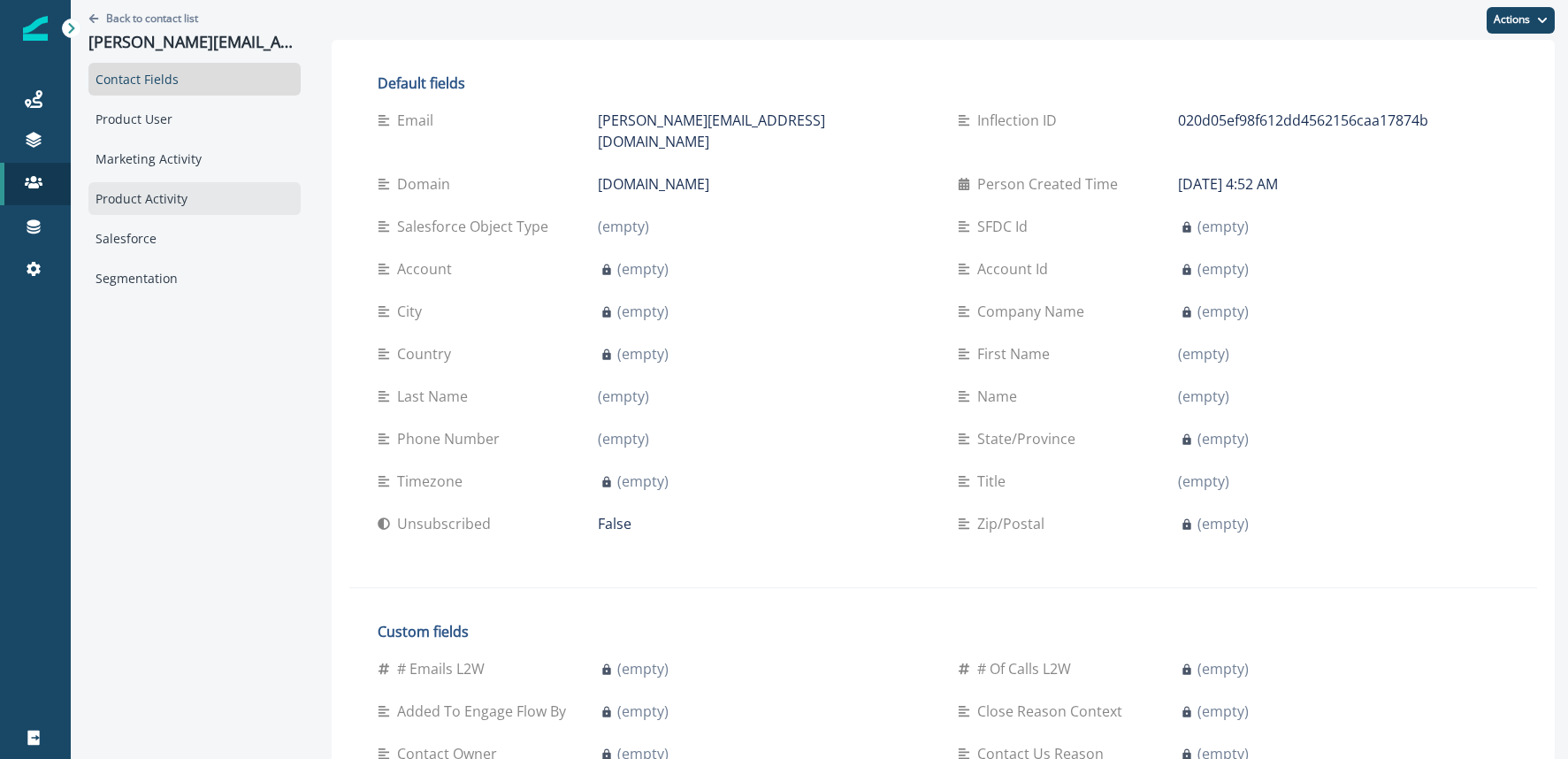
click at [131, 211] on div "Product Activity" at bounding box center [195, 198] width 212 height 33
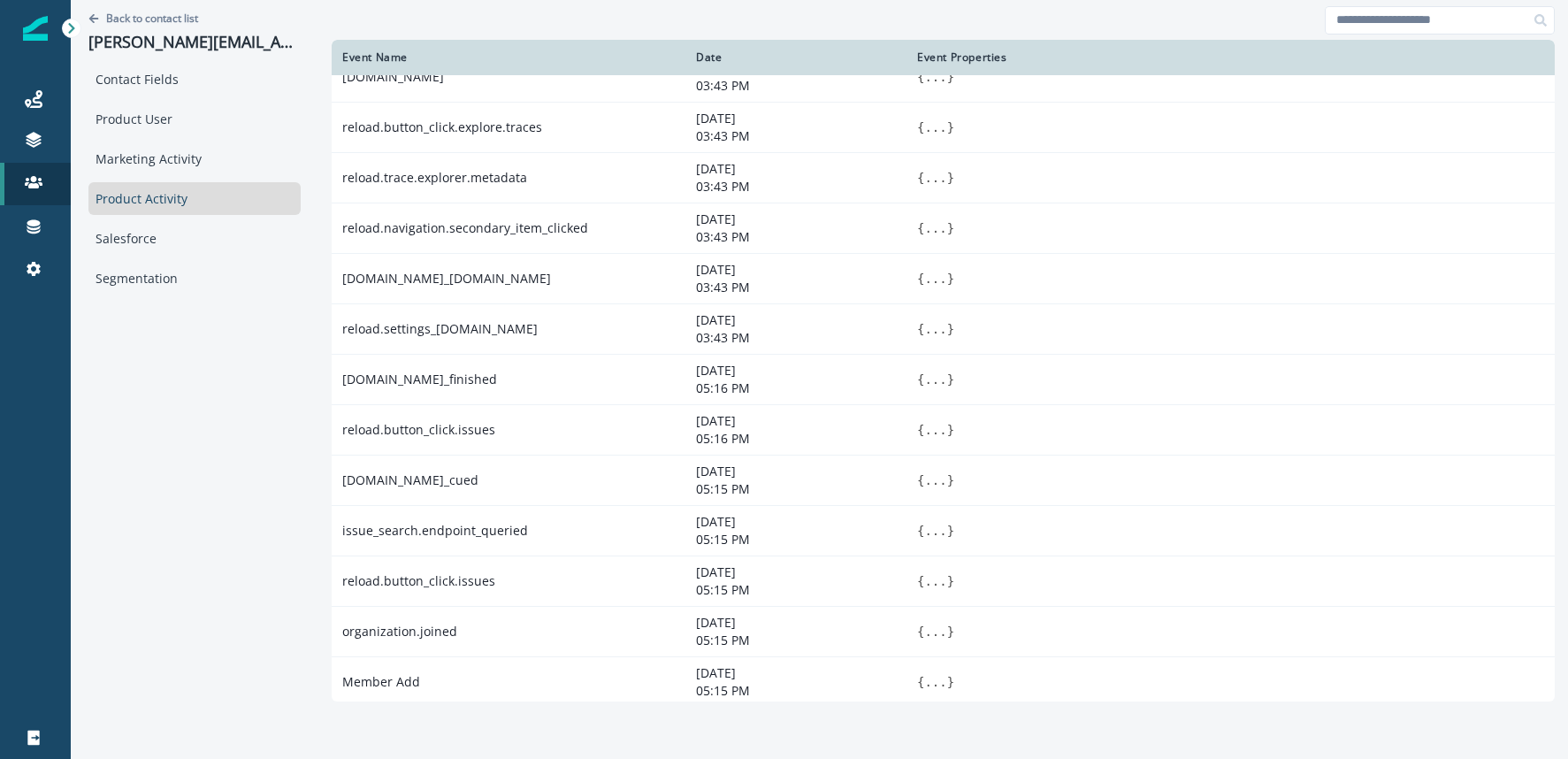
scroll to position [635, 0]
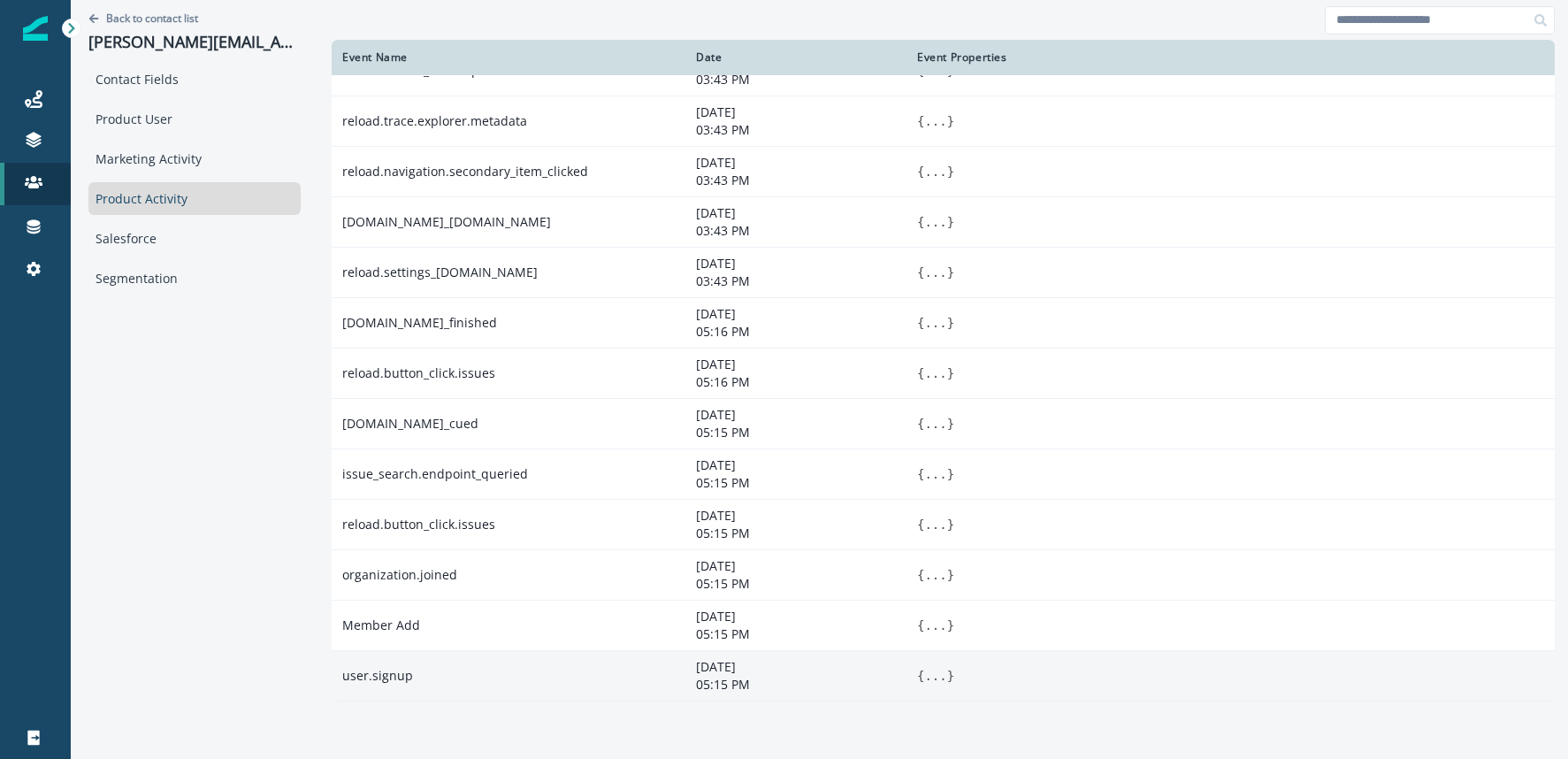
click at [931, 672] on button "..." at bounding box center [935, 676] width 22 height 18
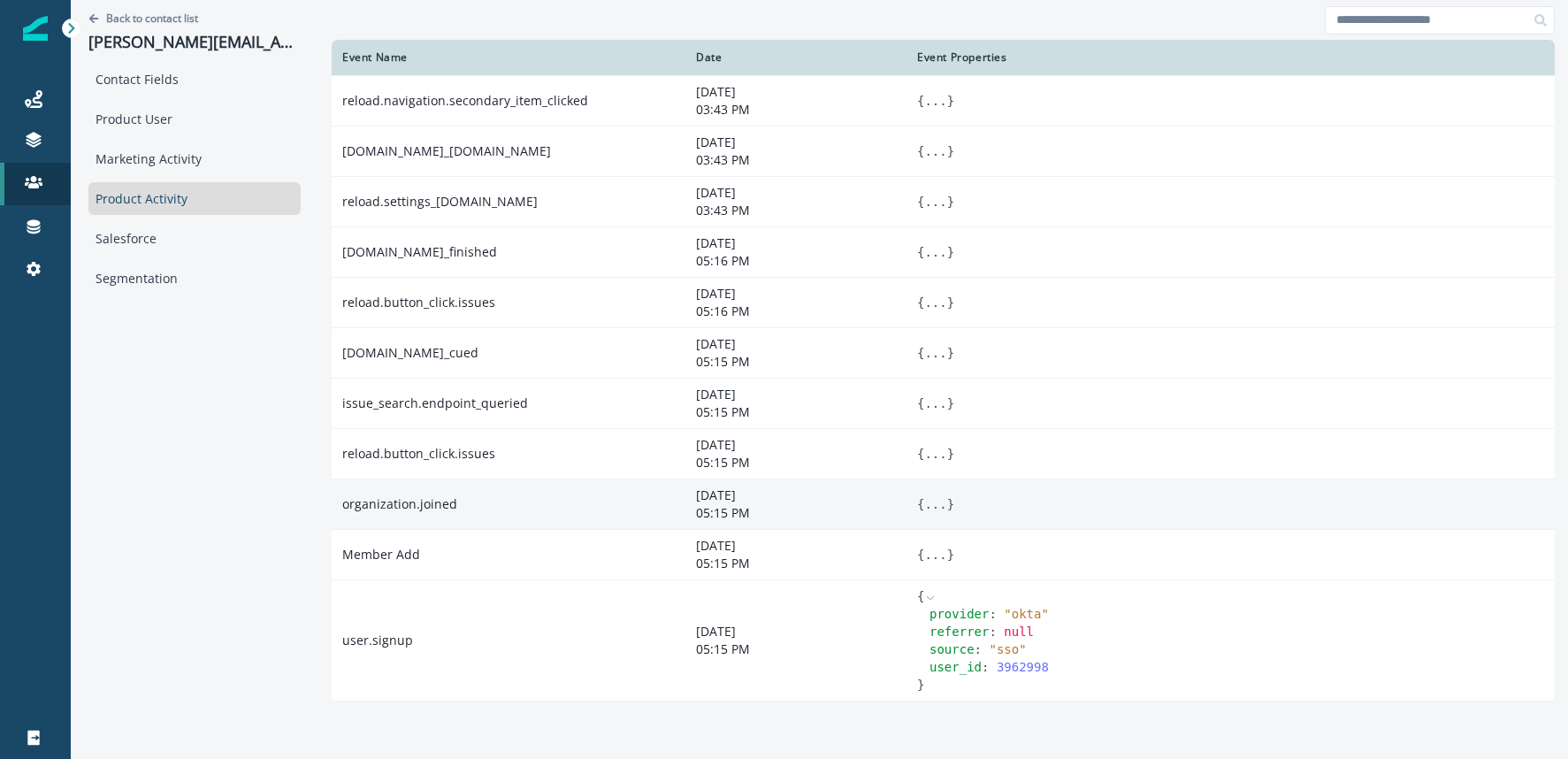
click at [947, 509] on span "}" at bounding box center [951, 504] width 7 height 14
click at [938, 508] on button "..." at bounding box center [935, 504] width 22 height 18
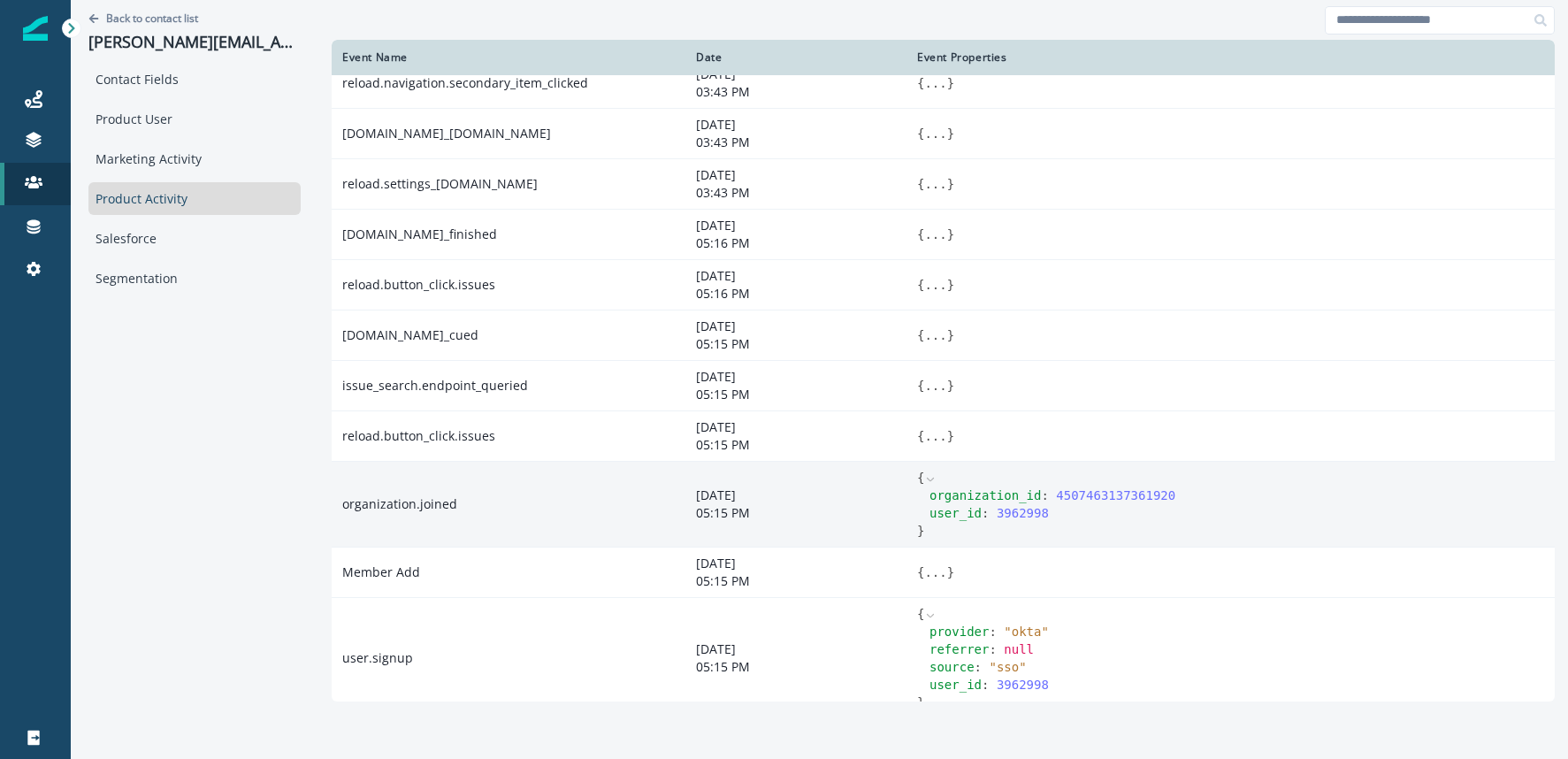
scroll to position [741, 0]
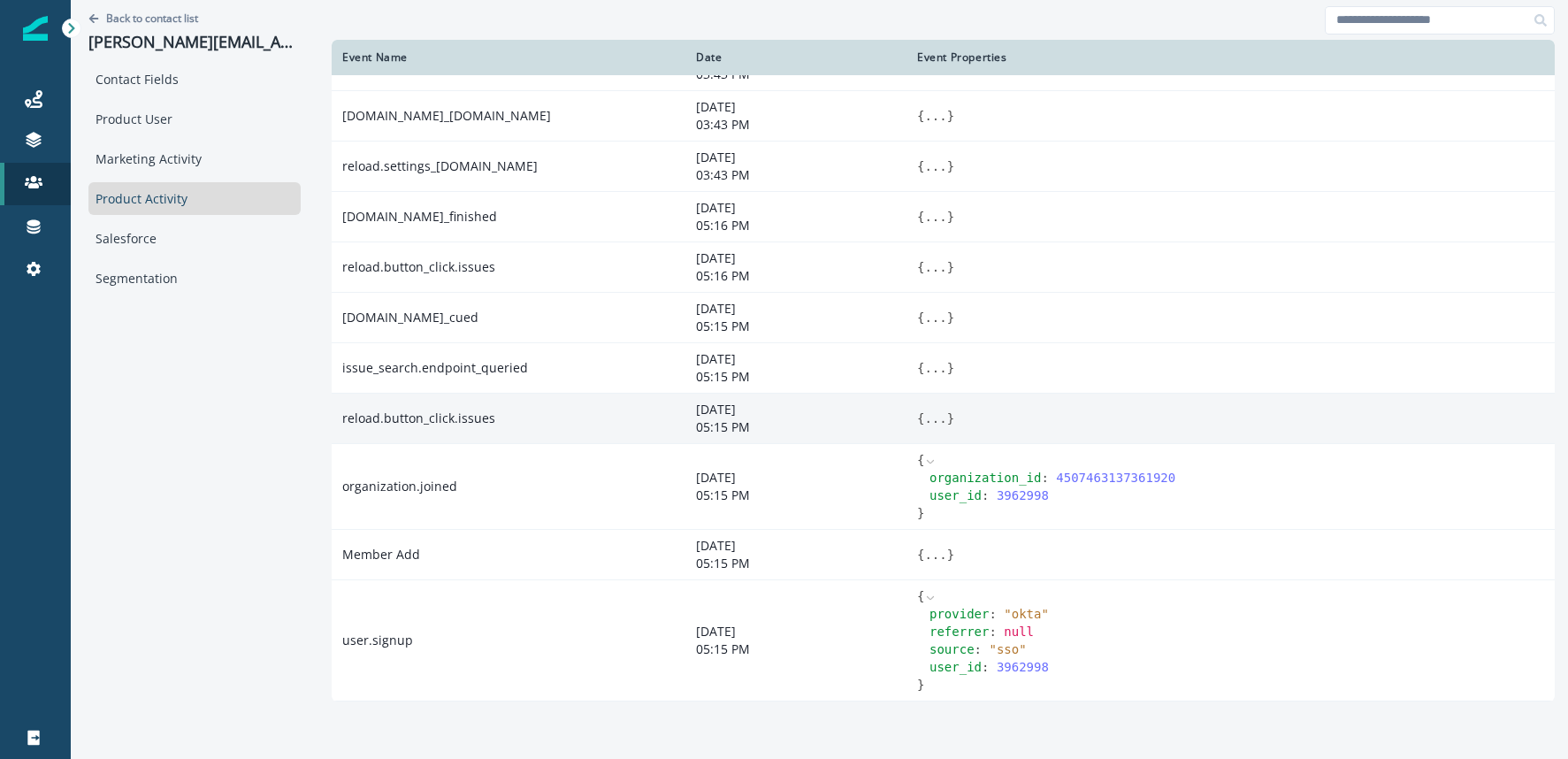
click at [935, 418] on button "..." at bounding box center [935, 418] width 22 height 18
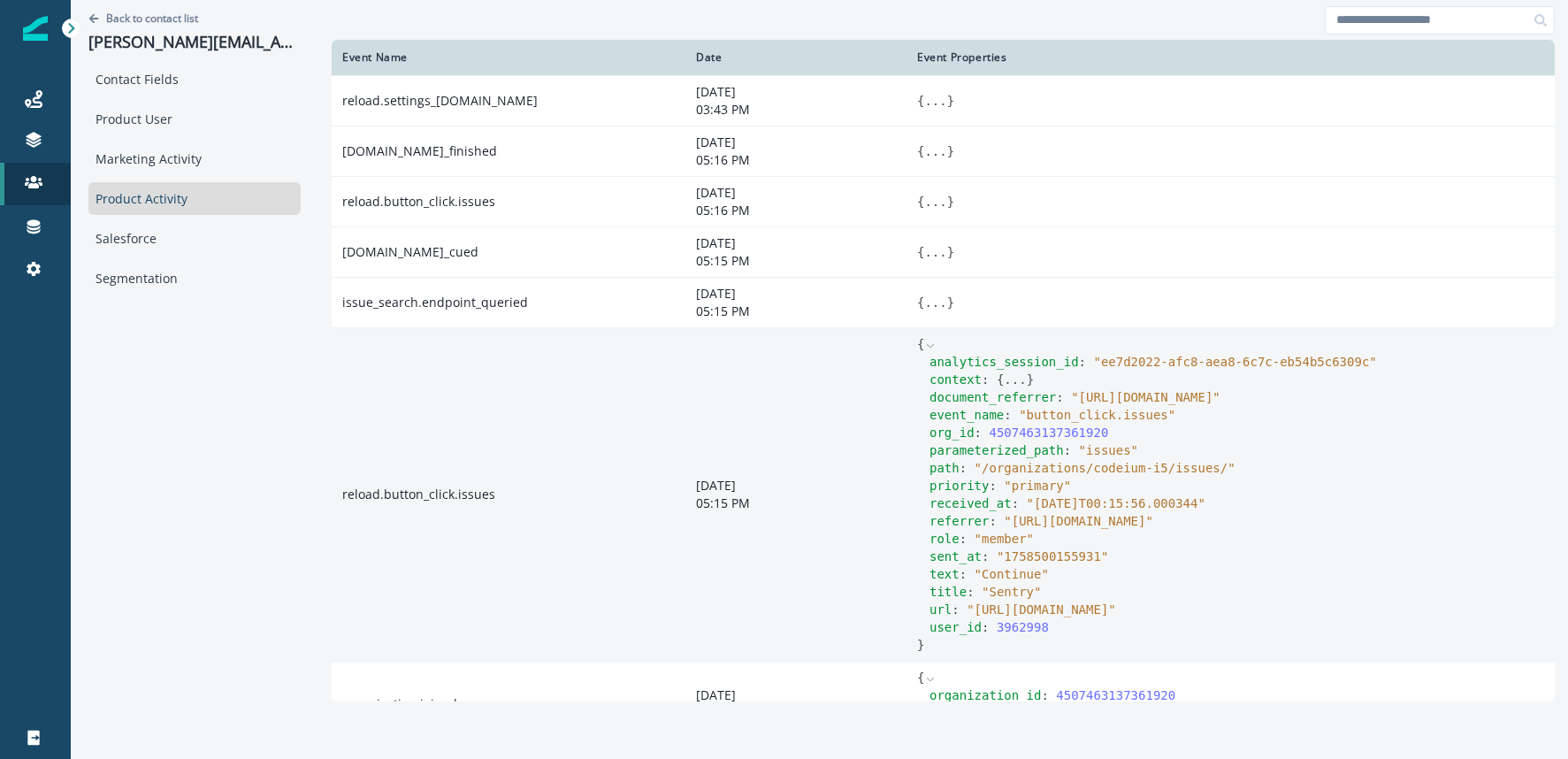
scroll to position [1024, 0]
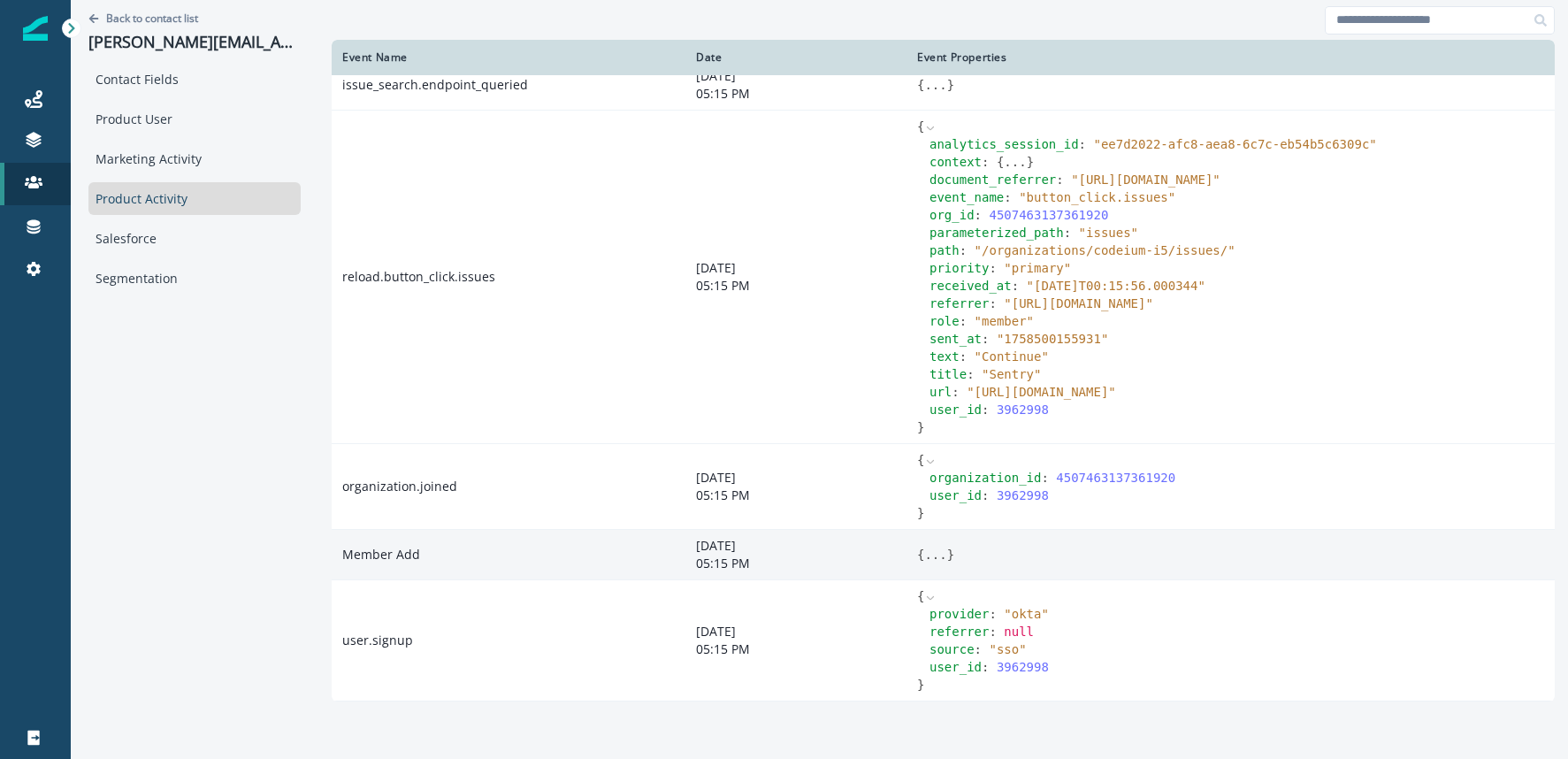
click at [938, 555] on button "..." at bounding box center [935, 555] width 22 height 18
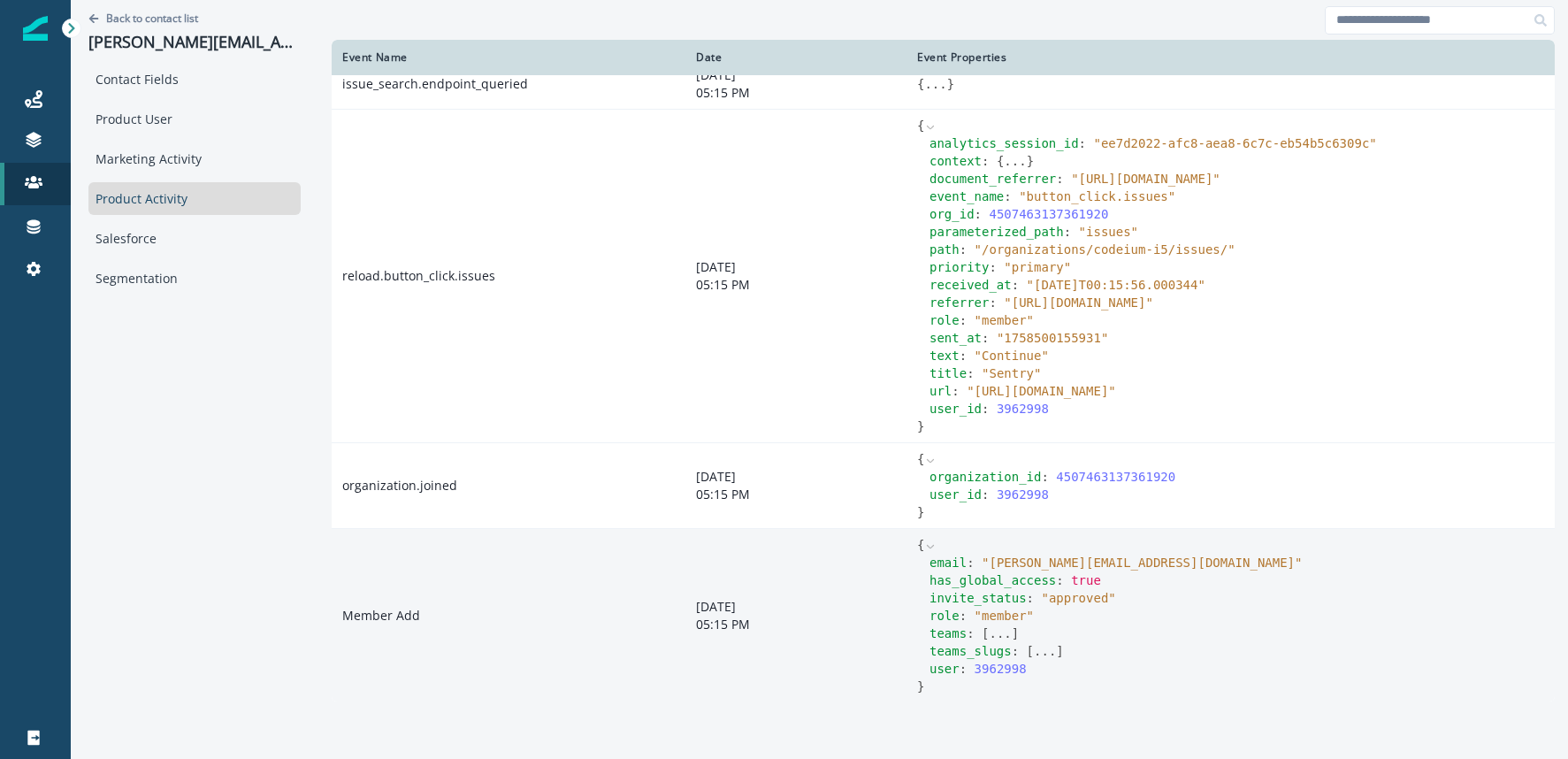
scroll to position [1106, 0]
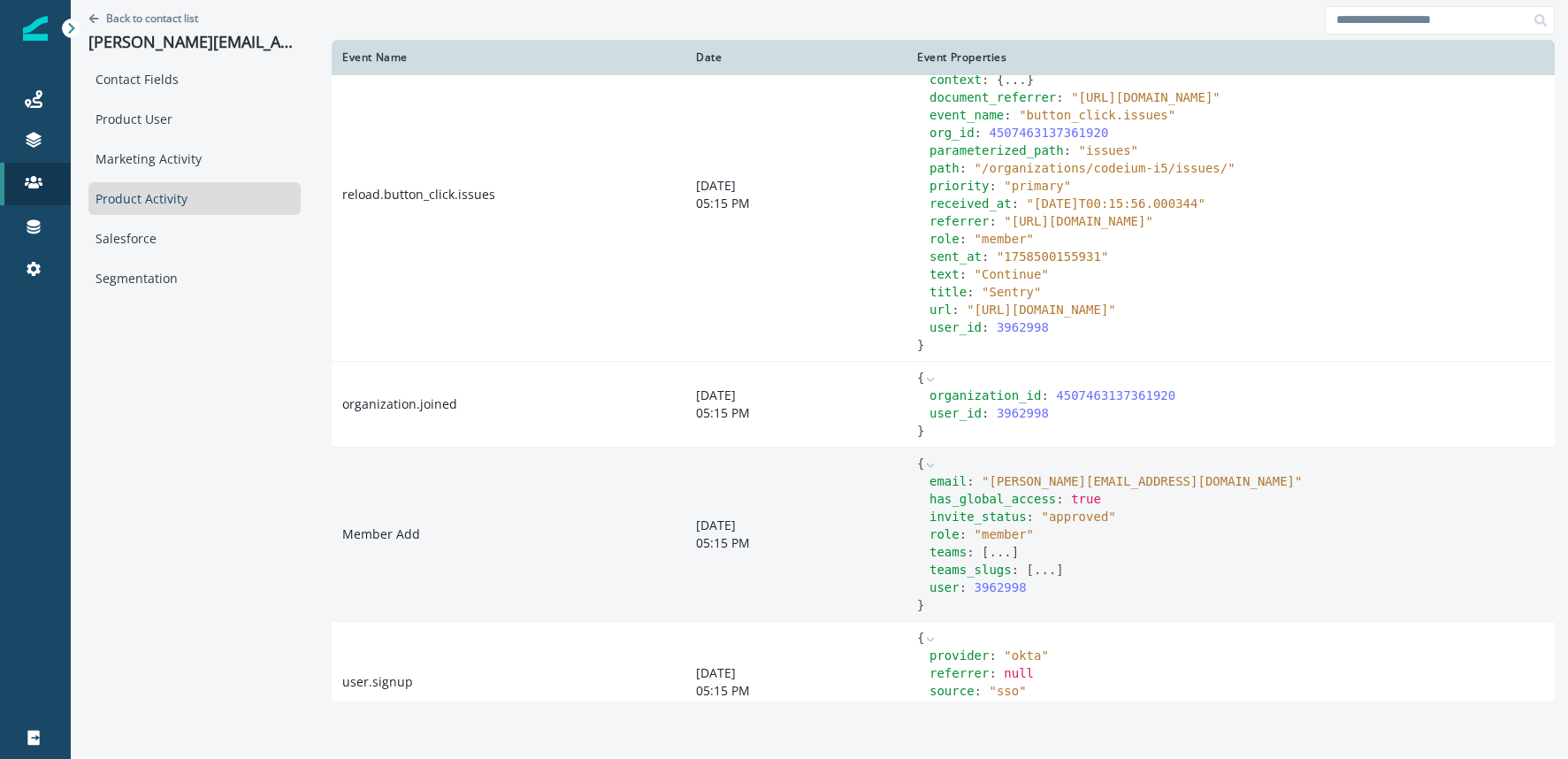
click at [996, 552] on button "..." at bounding box center [999, 552] width 22 height 18
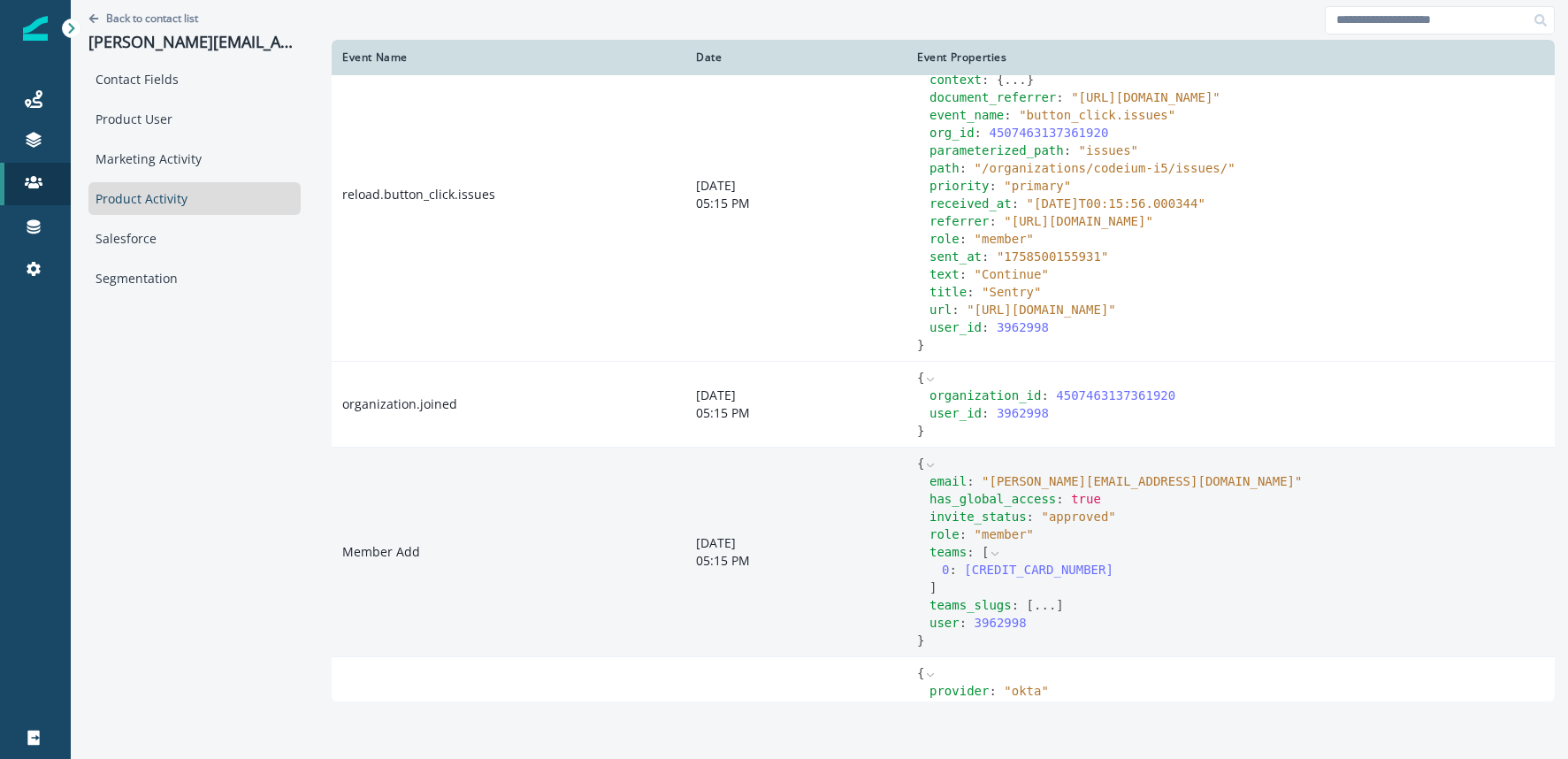
click at [1046, 600] on button "..." at bounding box center [1044, 605] width 22 height 18
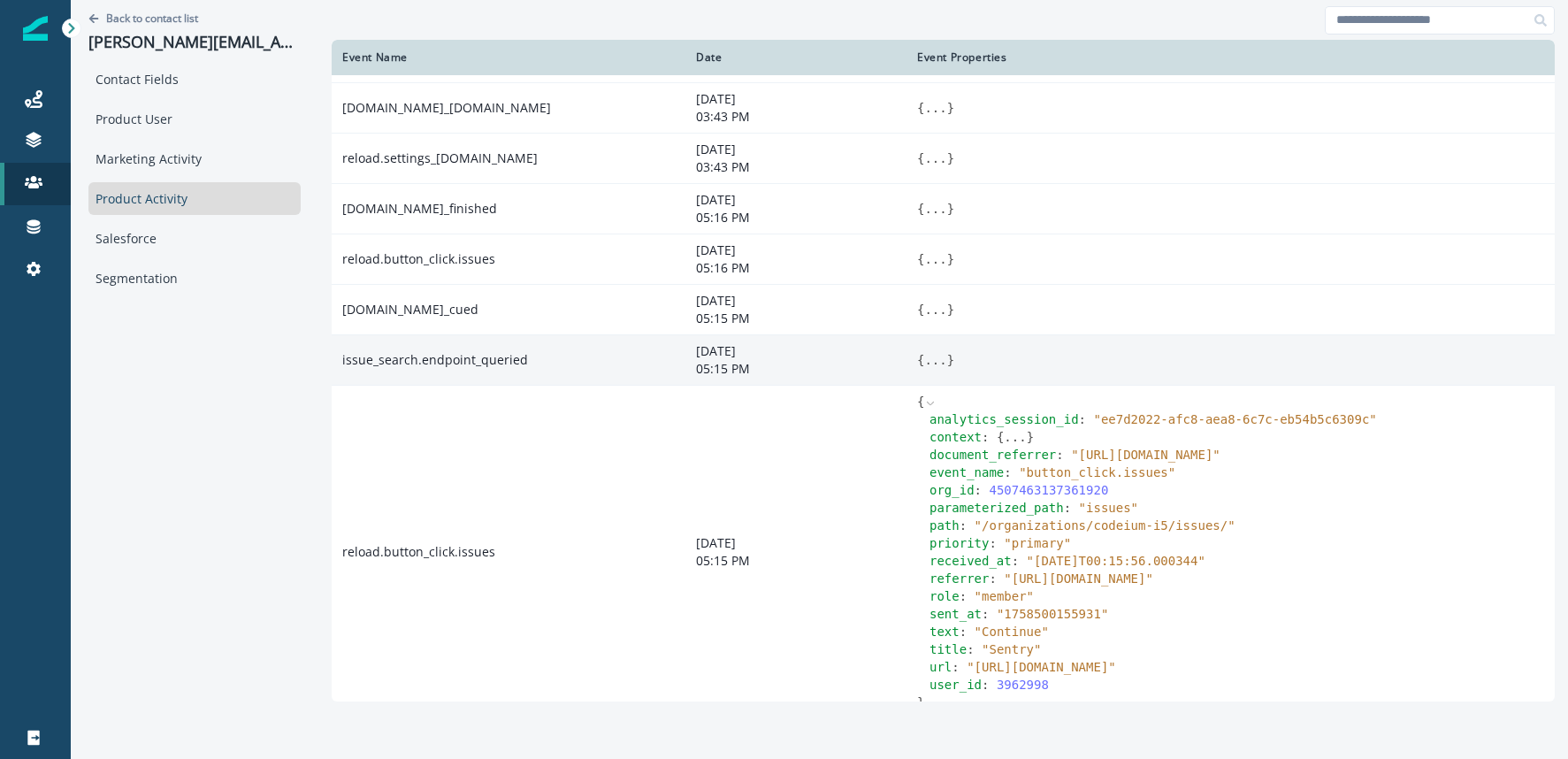
scroll to position [724, 0]
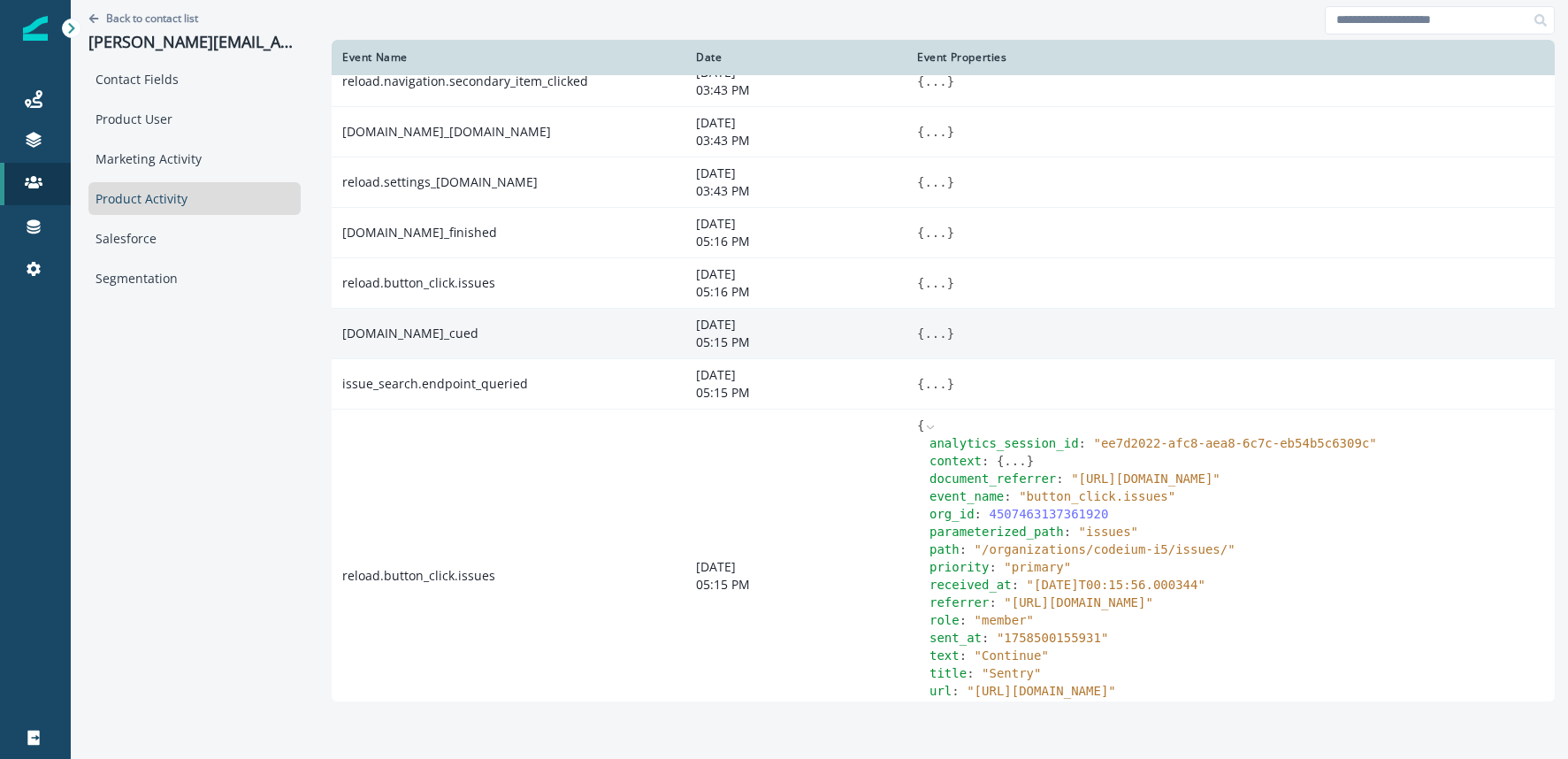
click at [938, 328] on button "..." at bounding box center [935, 334] width 22 height 18
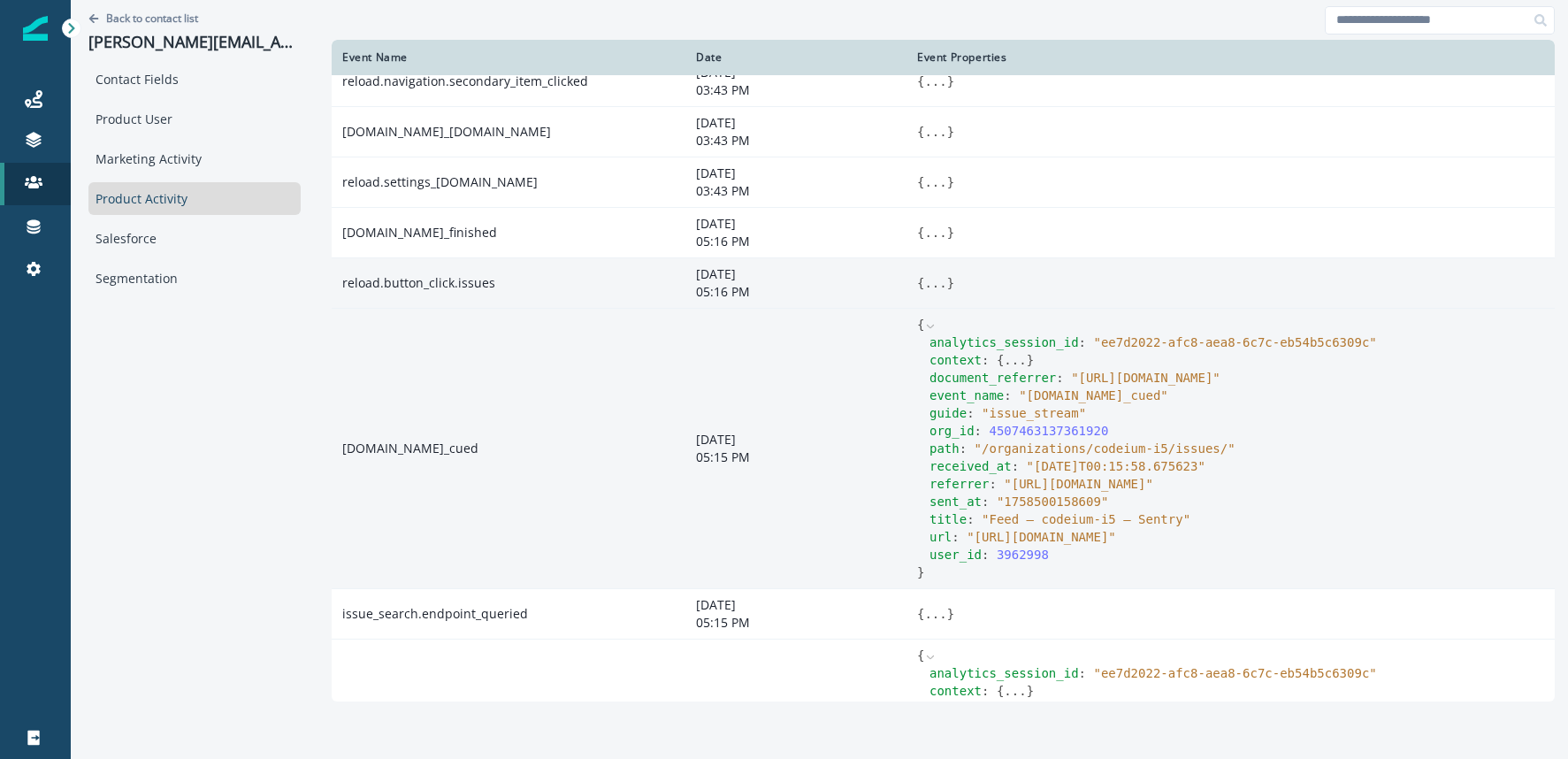
click at [938, 285] on button "..." at bounding box center [935, 283] width 22 height 18
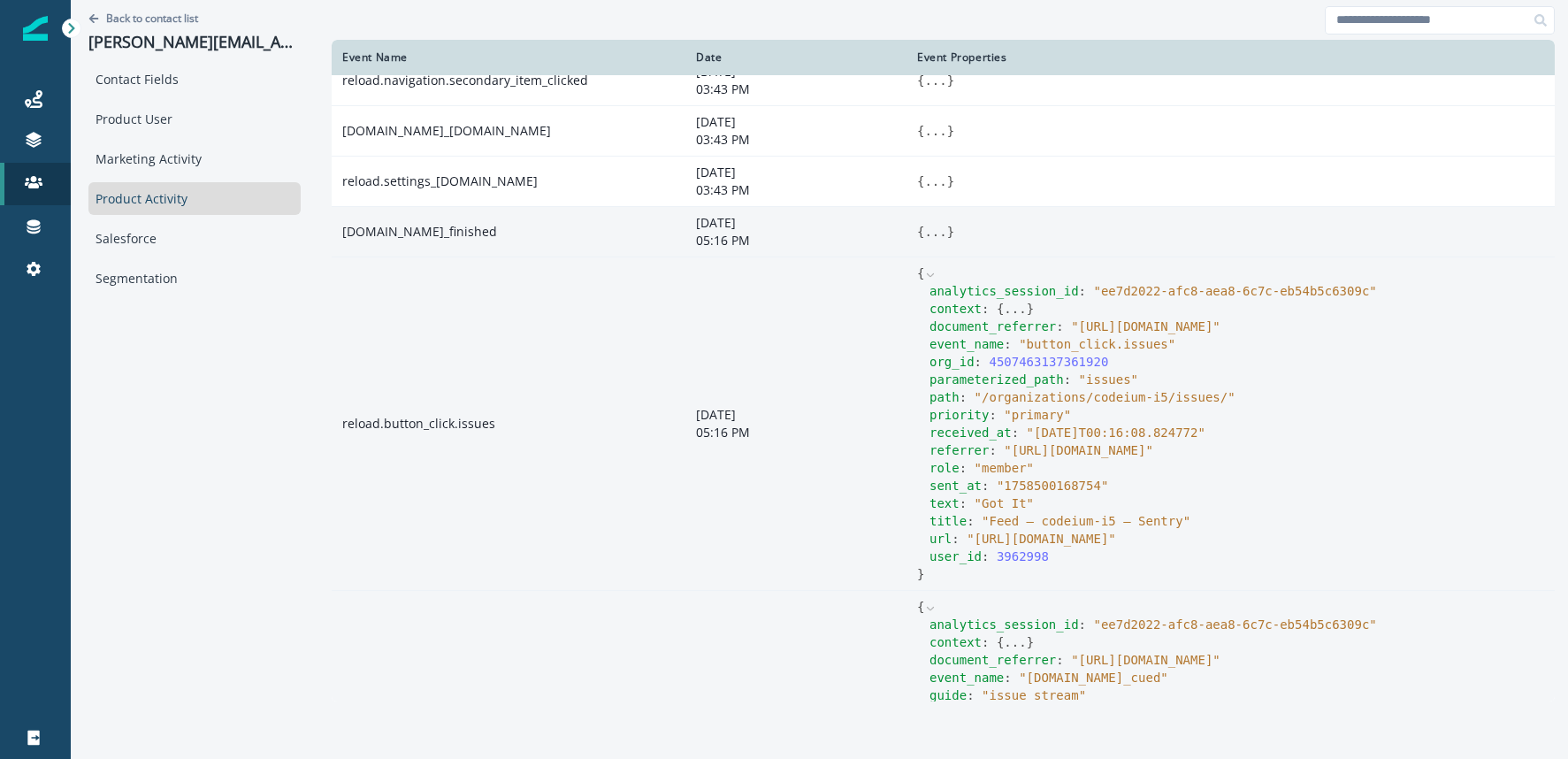
scroll to position [597, 0]
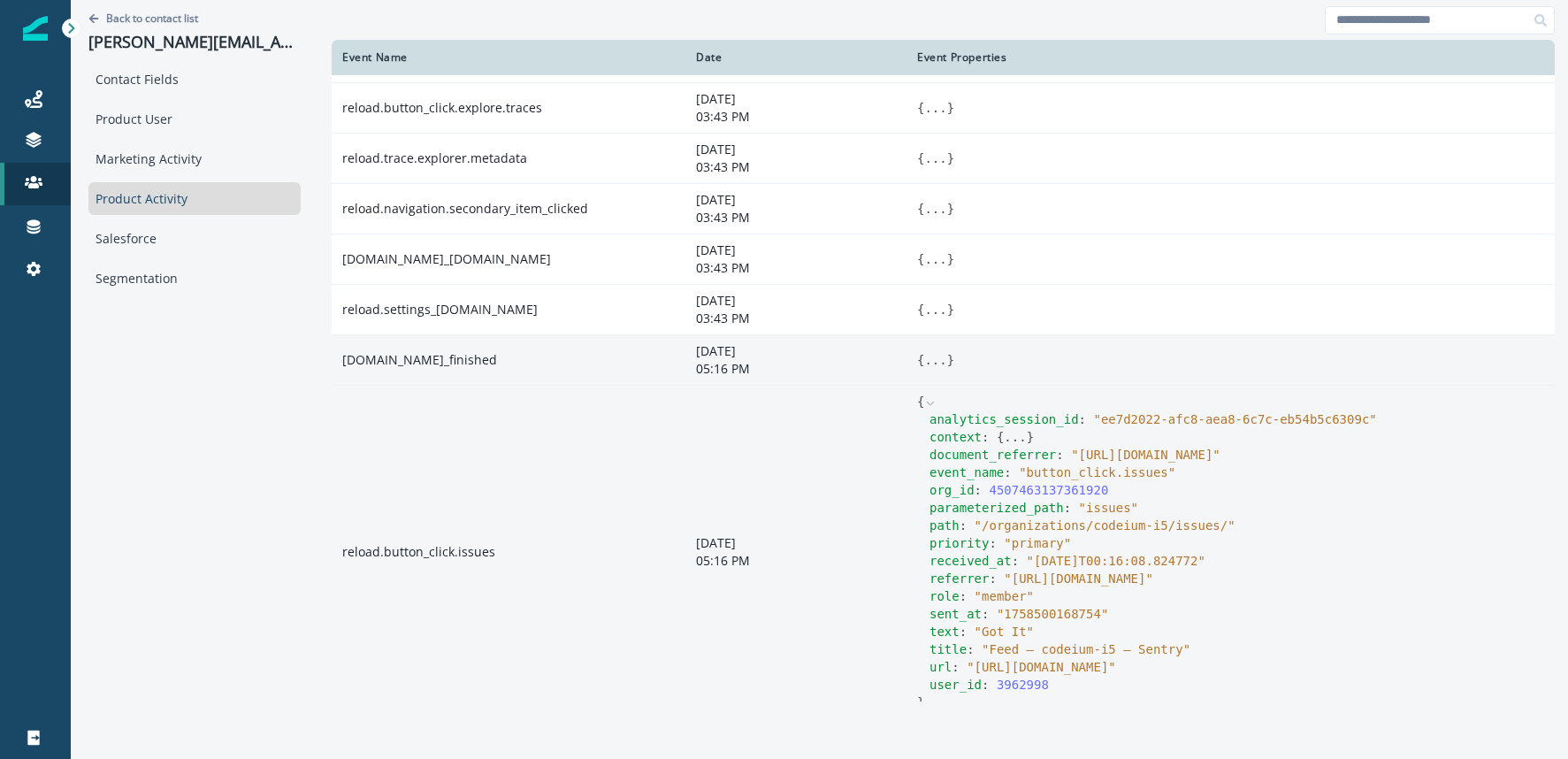
click at [929, 357] on button "..." at bounding box center [935, 360] width 22 height 18
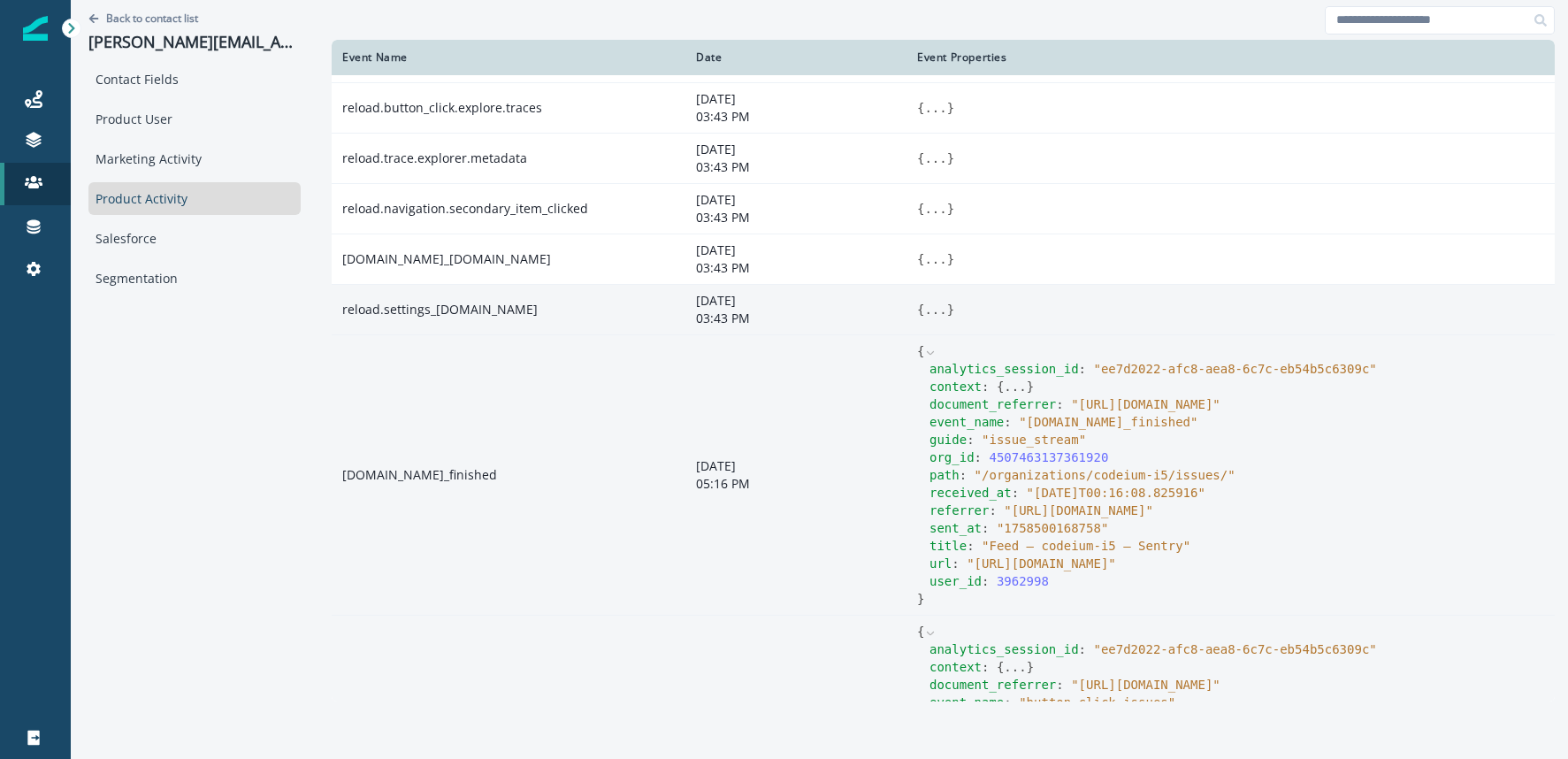
scroll to position [586, 0]
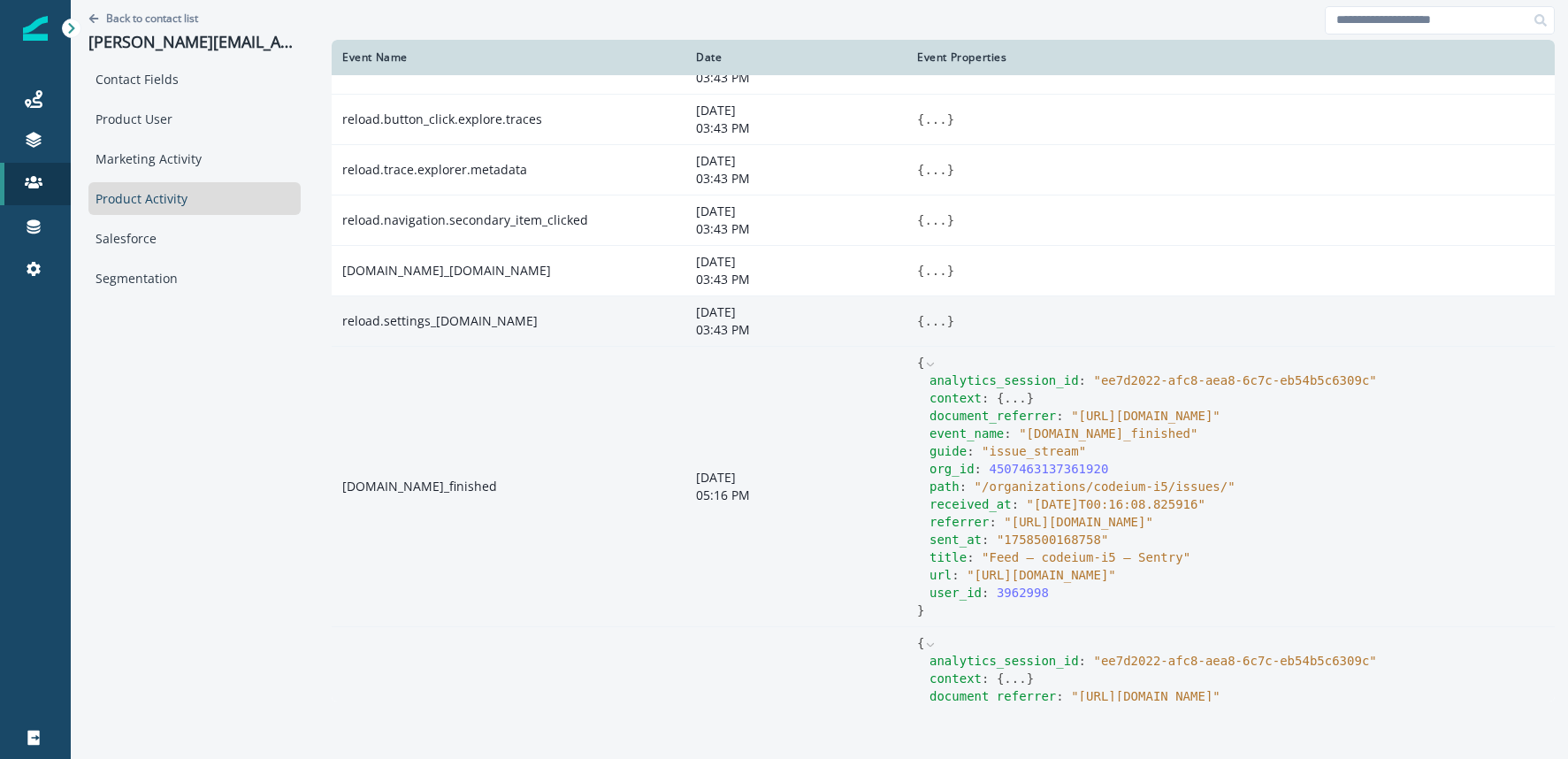
click at [937, 320] on button "..." at bounding box center [935, 321] width 22 height 18
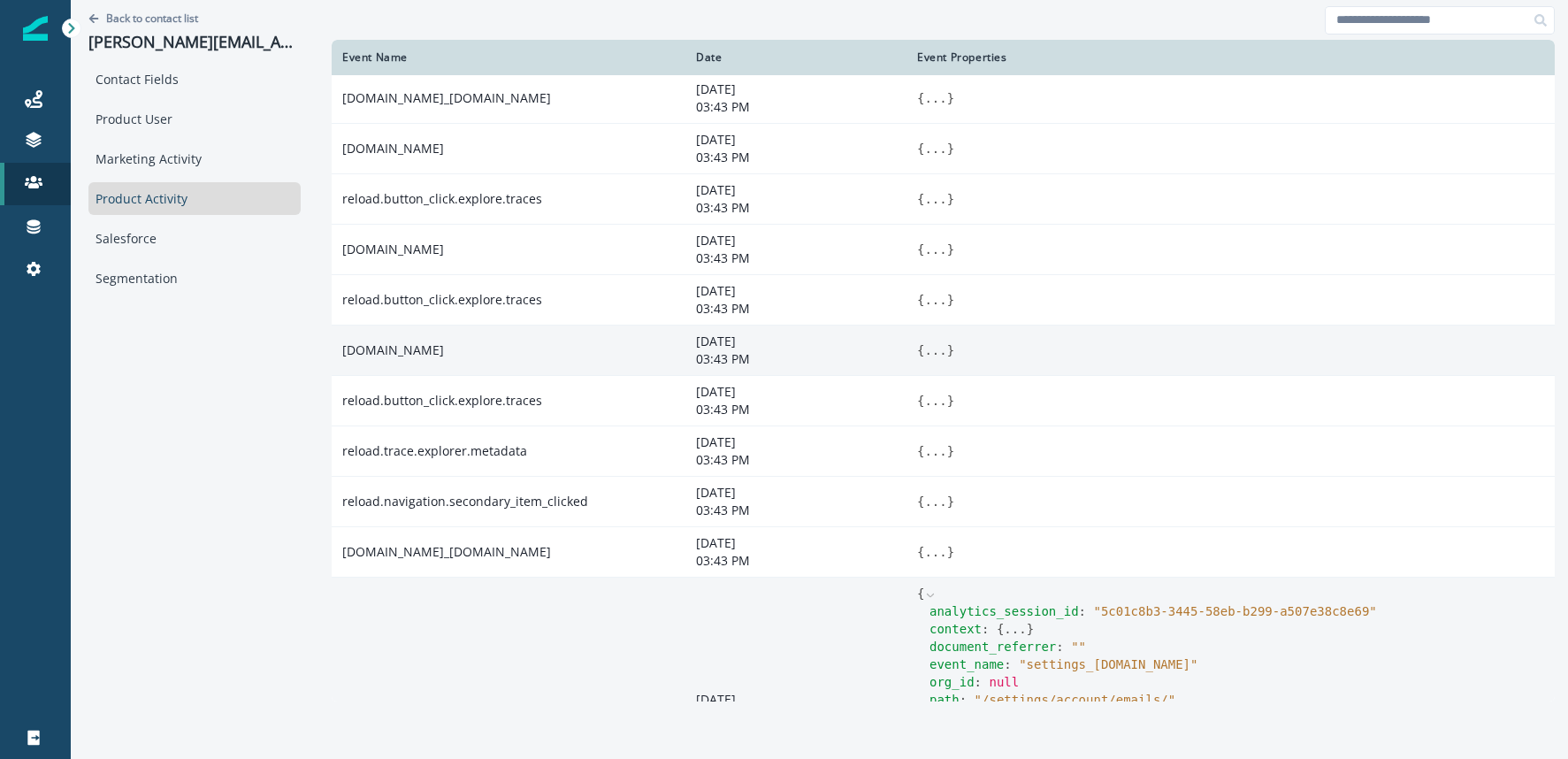
scroll to position [293, 0]
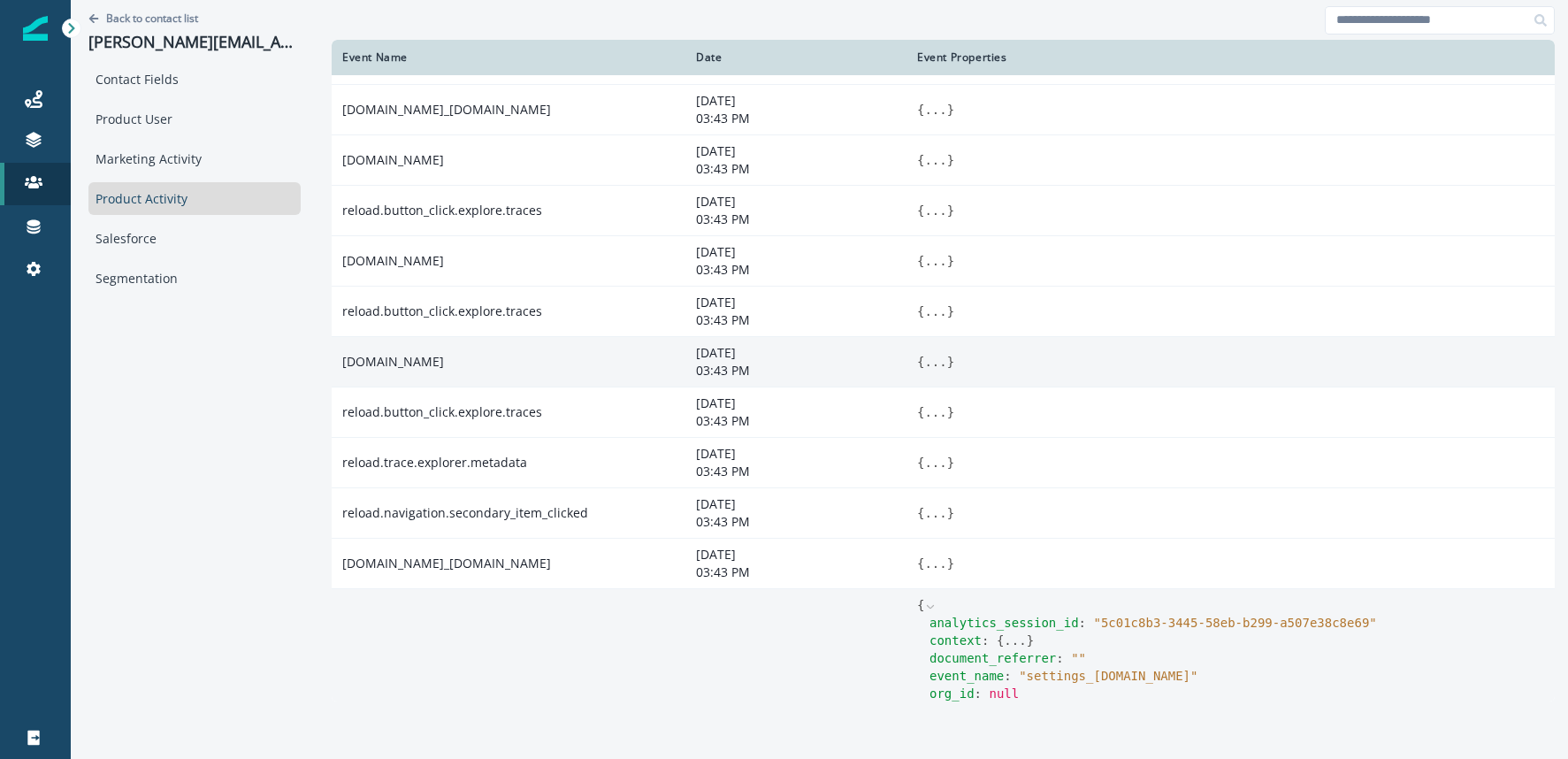
click at [936, 364] on button "..." at bounding box center [935, 362] width 22 height 18
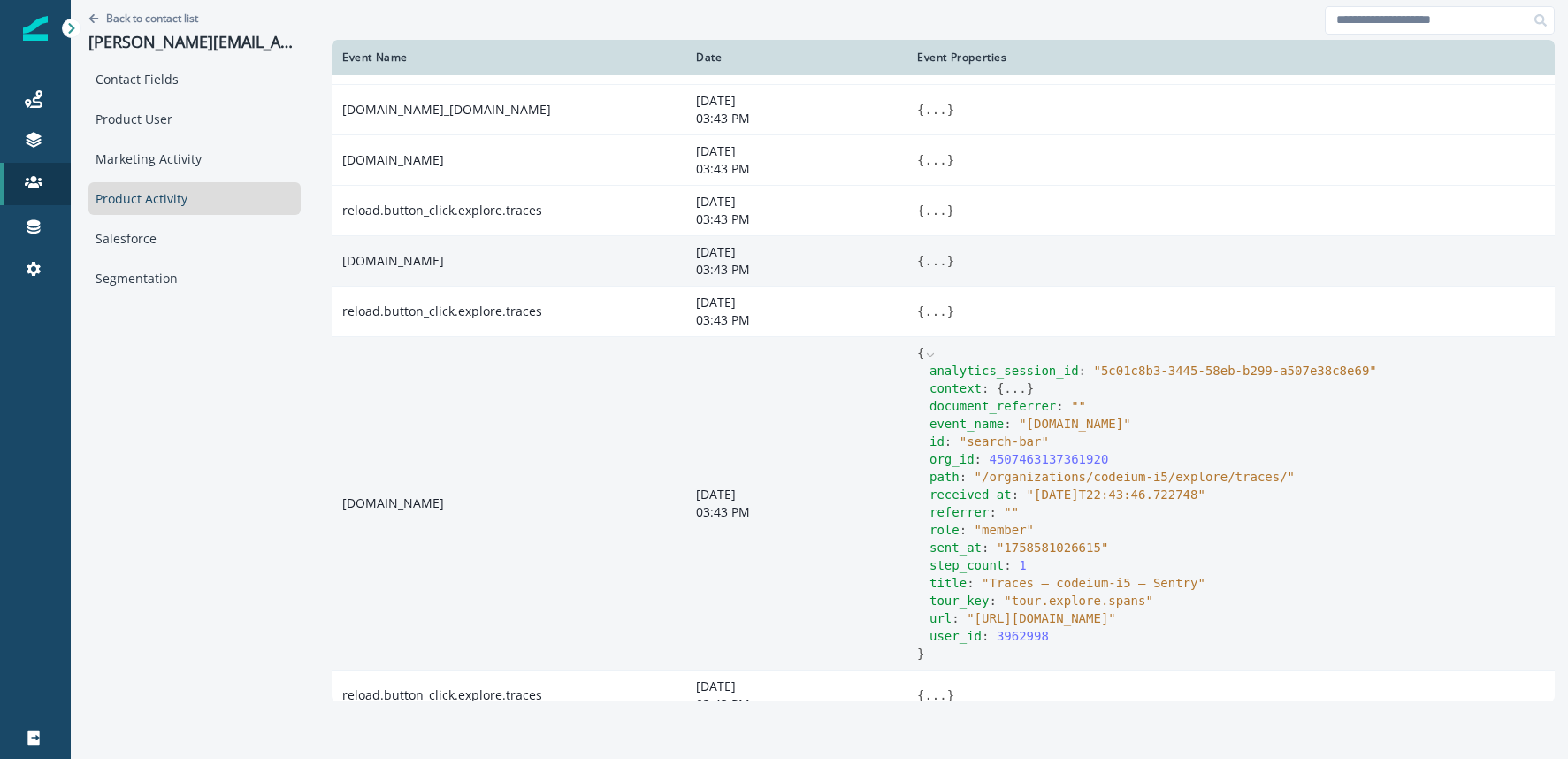
click at [927, 262] on button "..." at bounding box center [935, 261] width 22 height 18
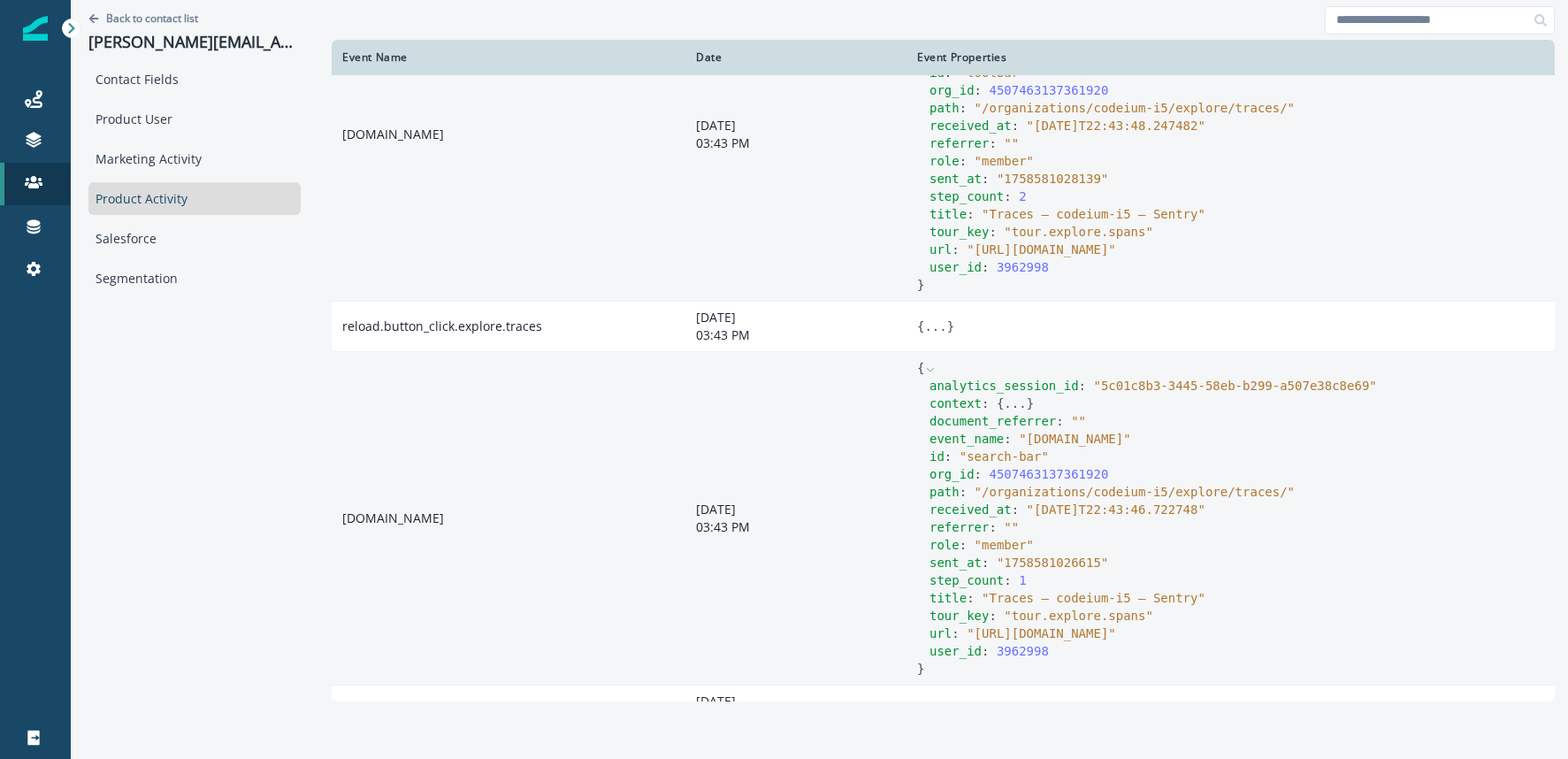
scroll to position [487, 0]
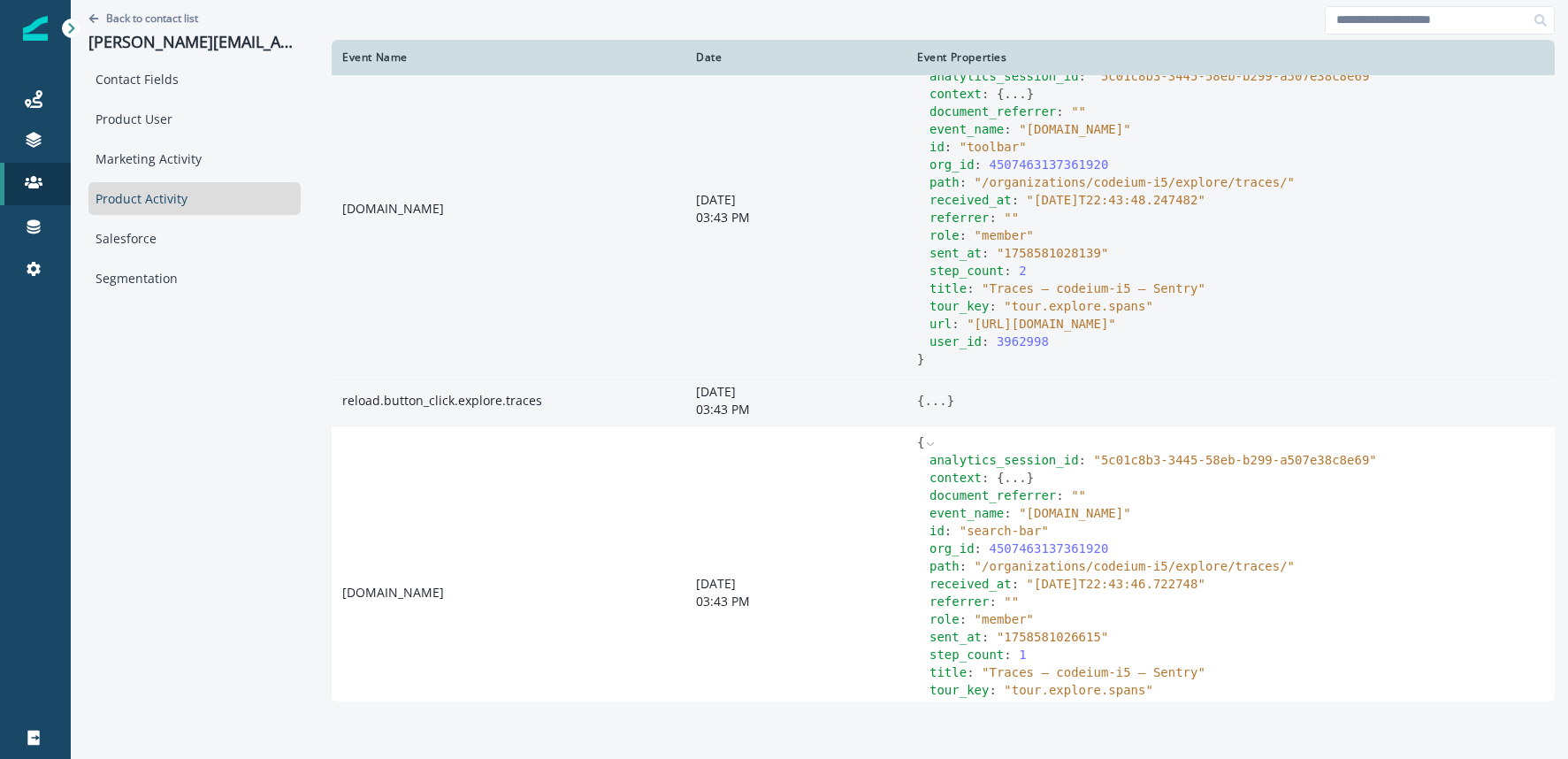
click at [936, 398] on button "..." at bounding box center [935, 401] width 22 height 18
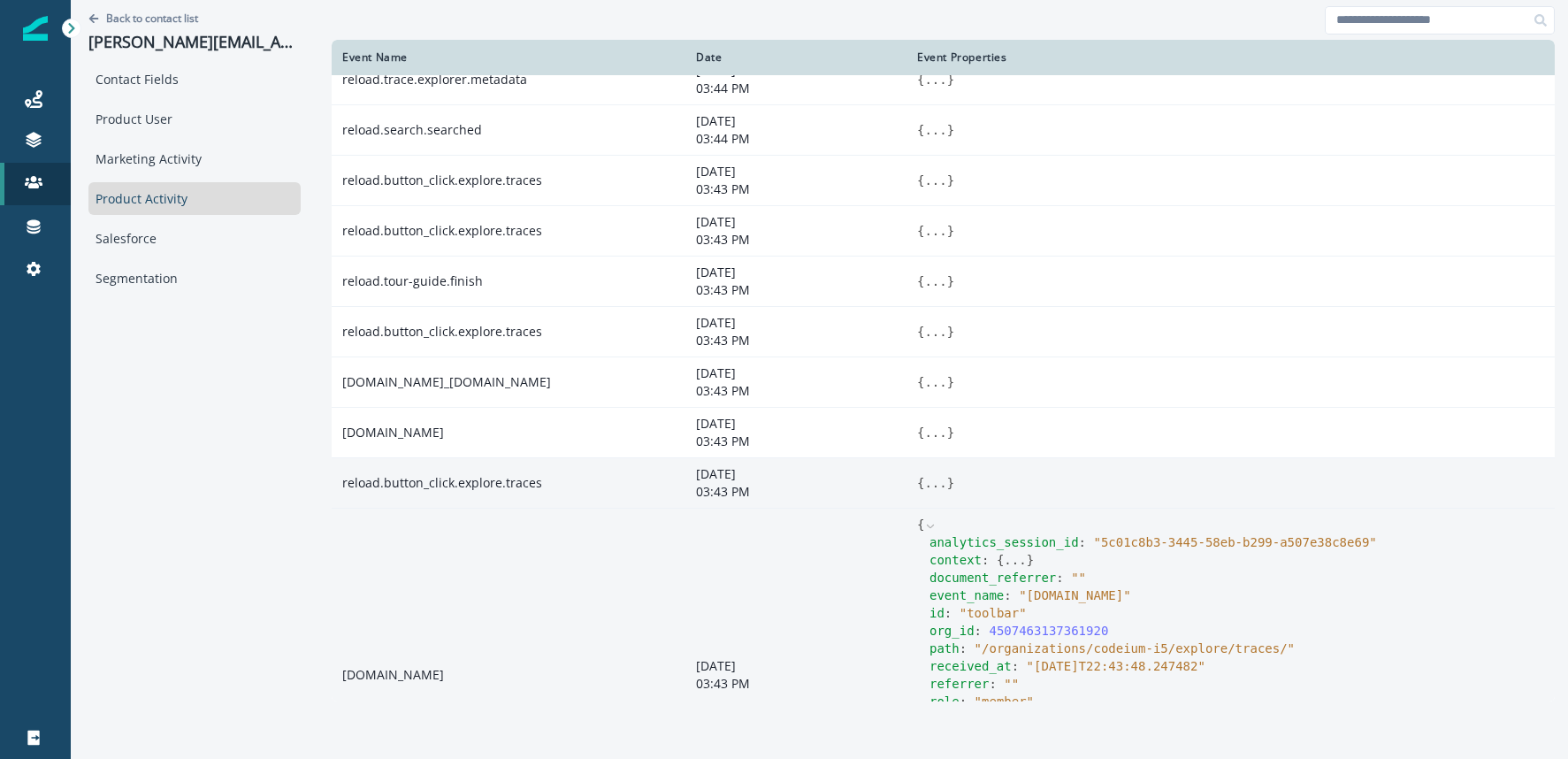
scroll to position [0, 0]
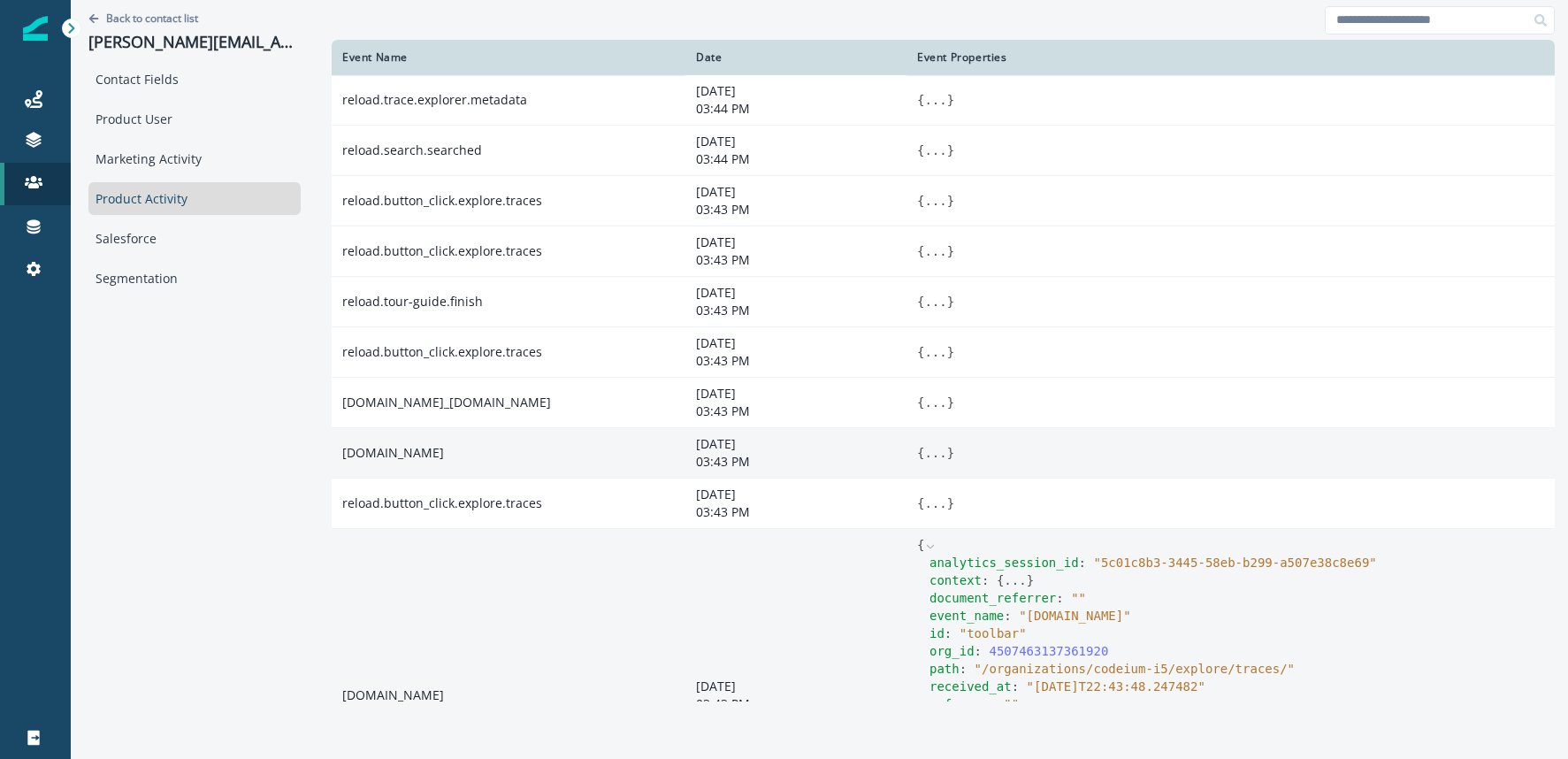
click at [947, 453] on span "}" at bounding box center [951, 453] width 7 height 14
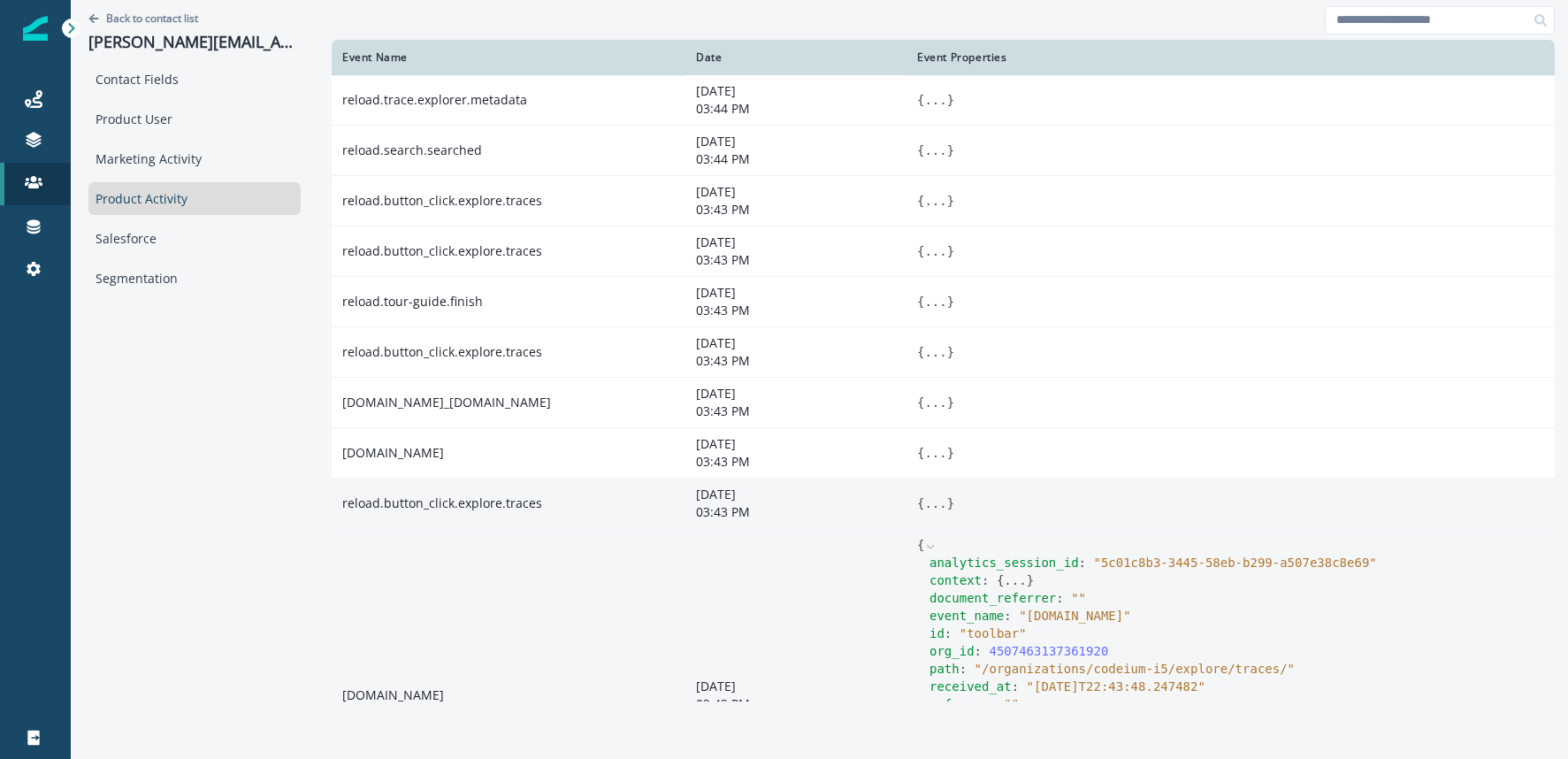
click at [929, 494] on button "..." at bounding box center [935, 503] width 22 height 18
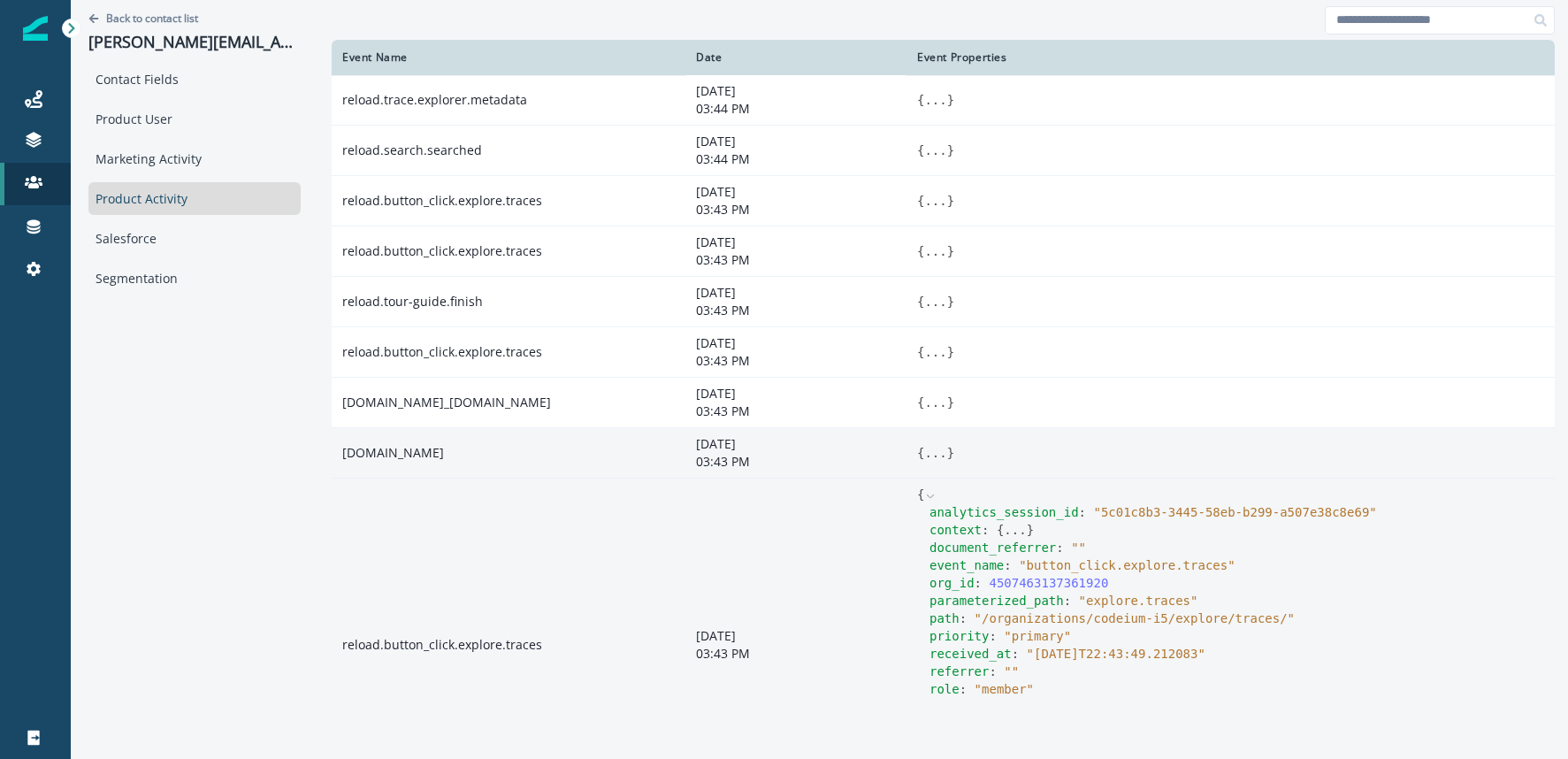
click at [937, 452] on button "..." at bounding box center [935, 453] width 22 height 18
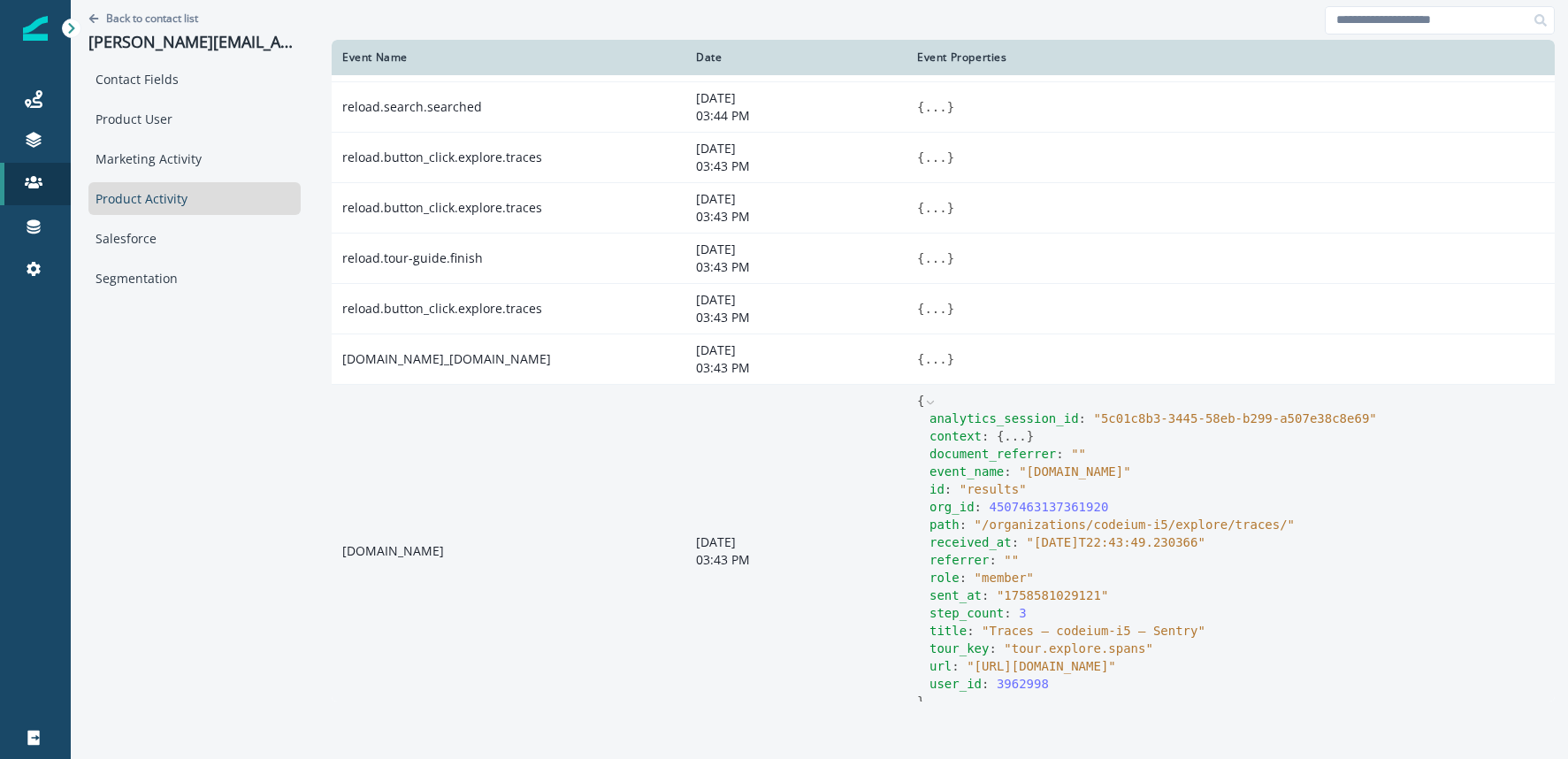
scroll to position [38, 0]
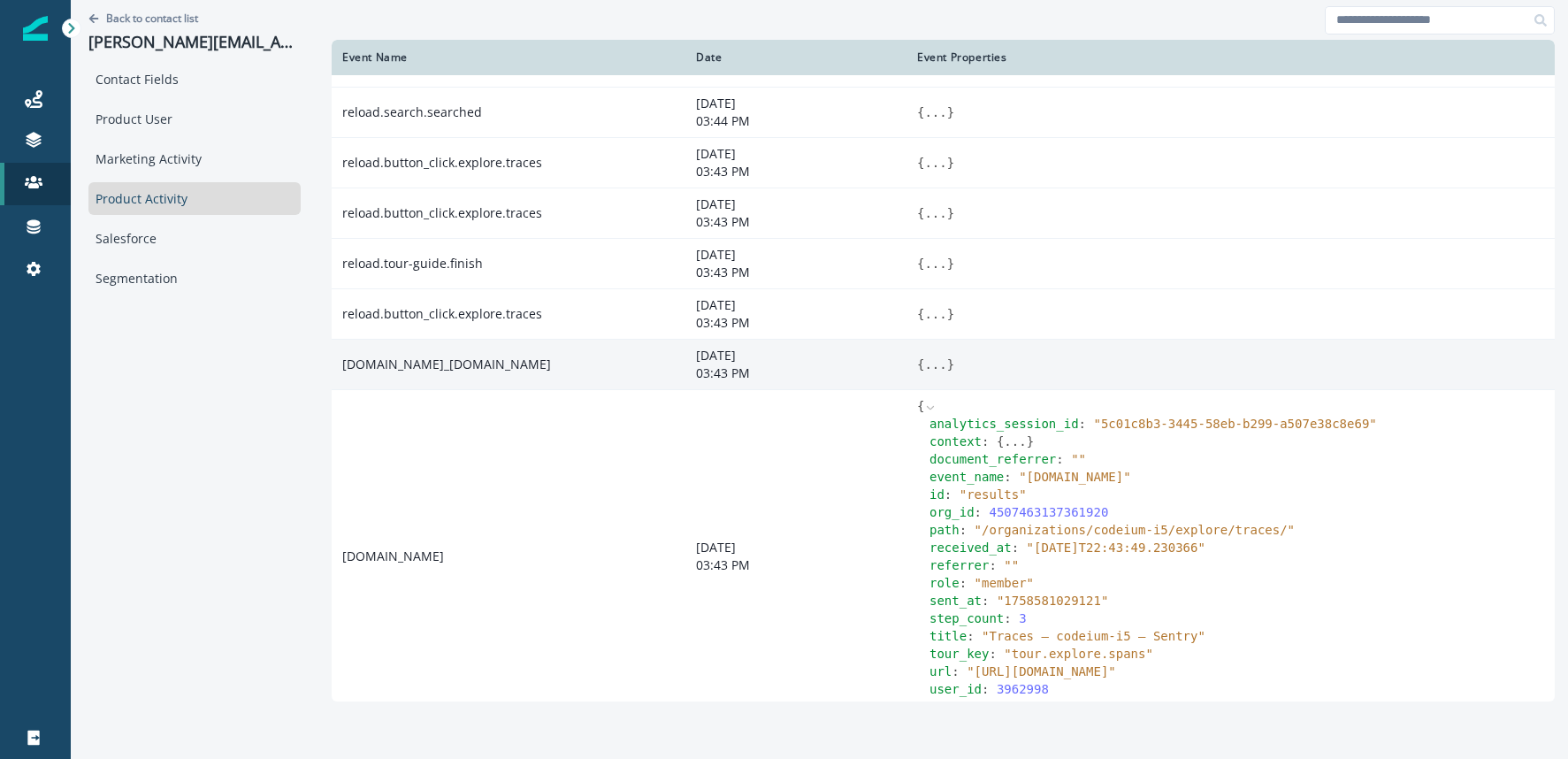
click at [933, 363] on button "..." at bounding box center [935, 364] width 22 height 18
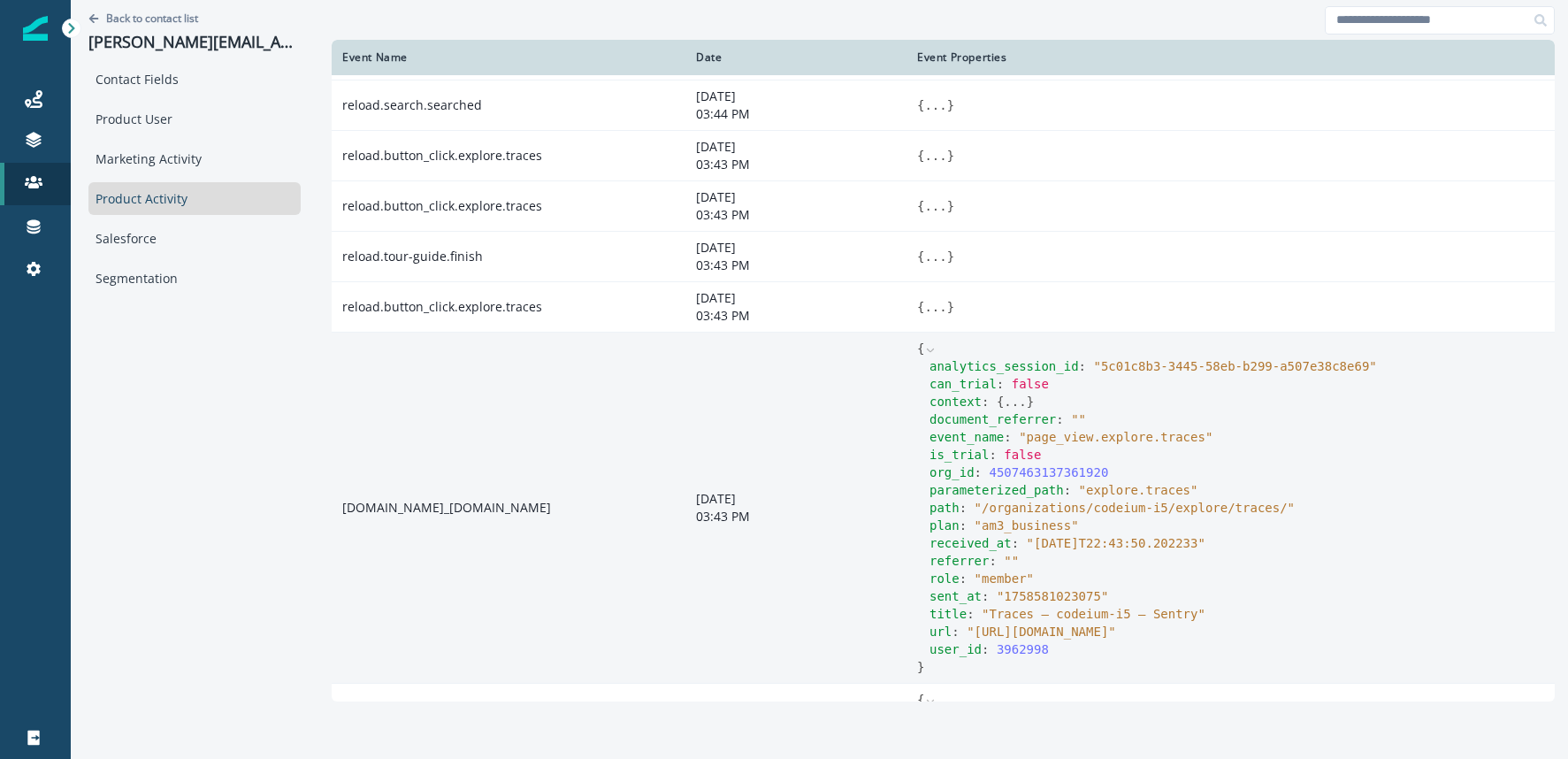
scroll to position [33, 0]
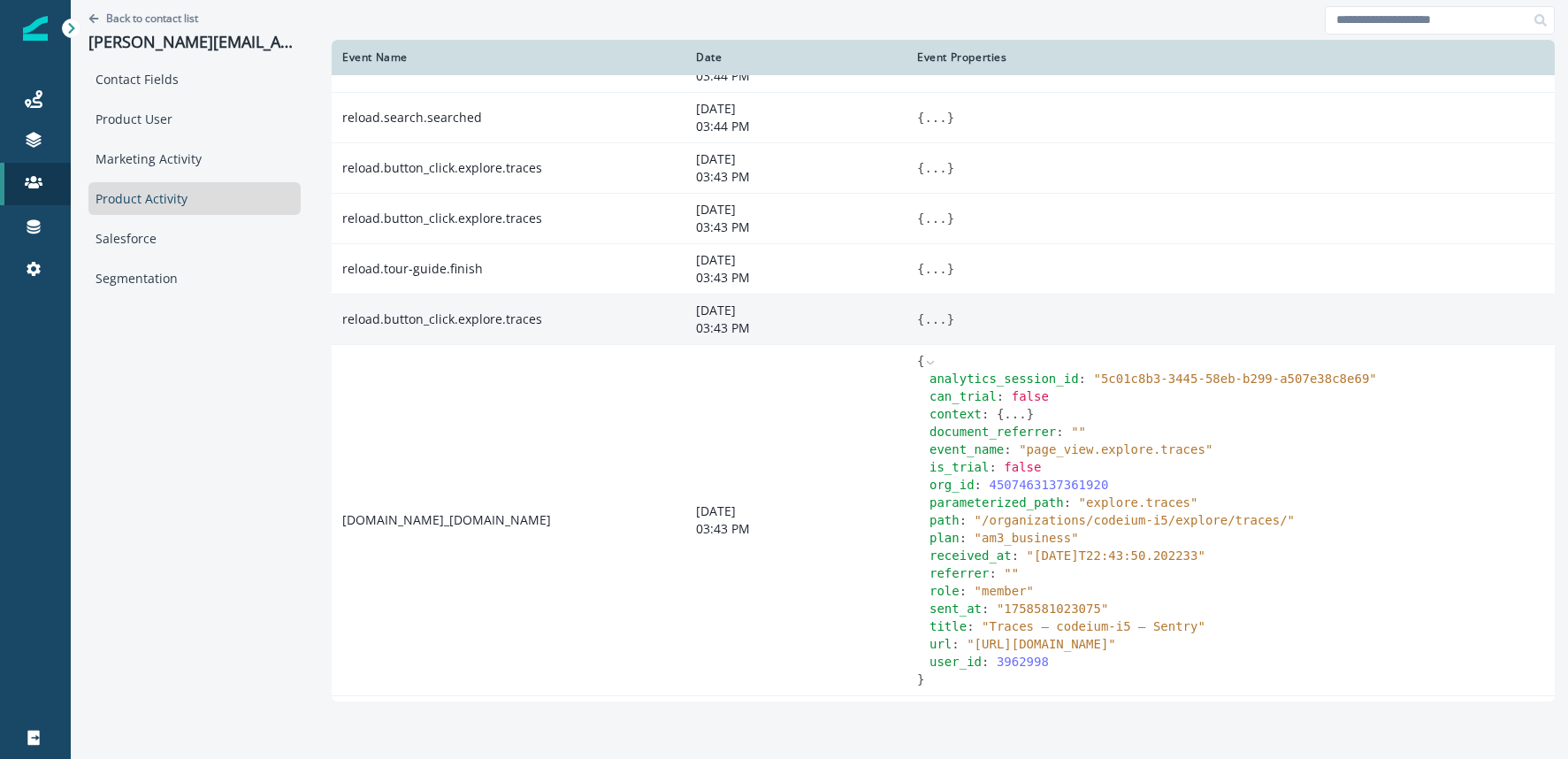
click at [937, 315] on button "..." at bounding box center [935, 319] width 22 height 18
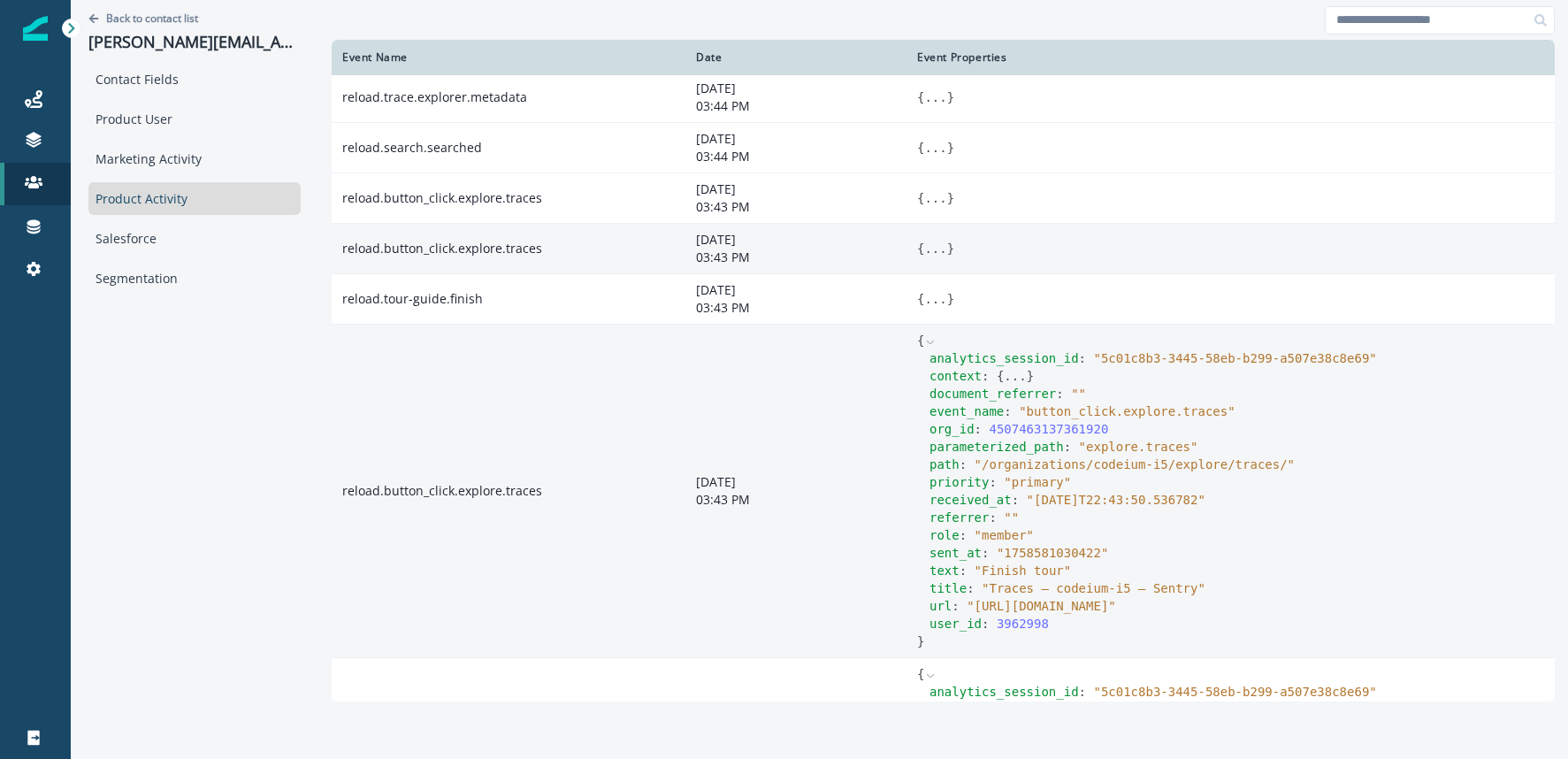
scroll to position [0, 0]
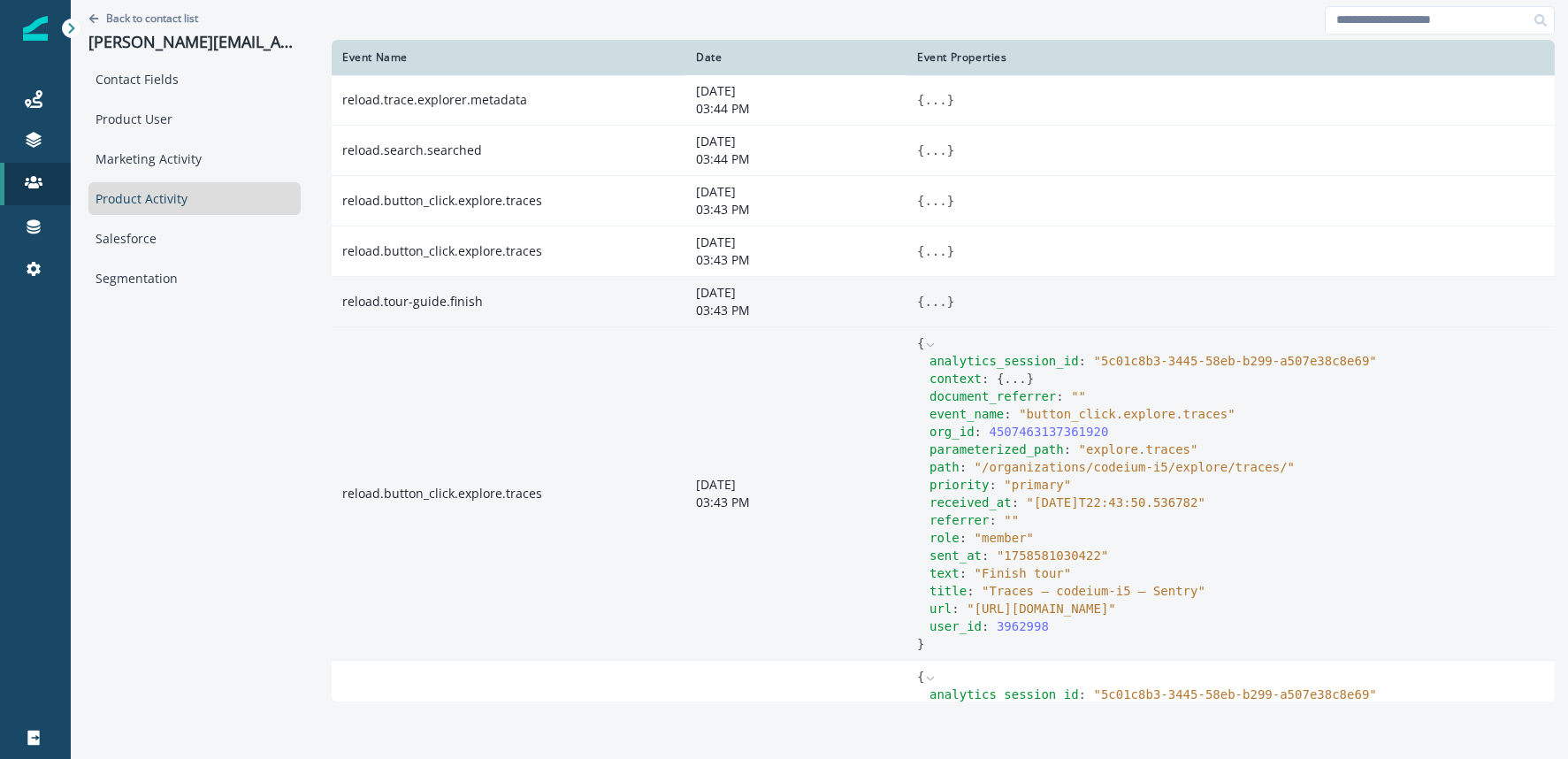
click at [940, 296] on button "..." at bounding box center [935, 302] width 22 height 18
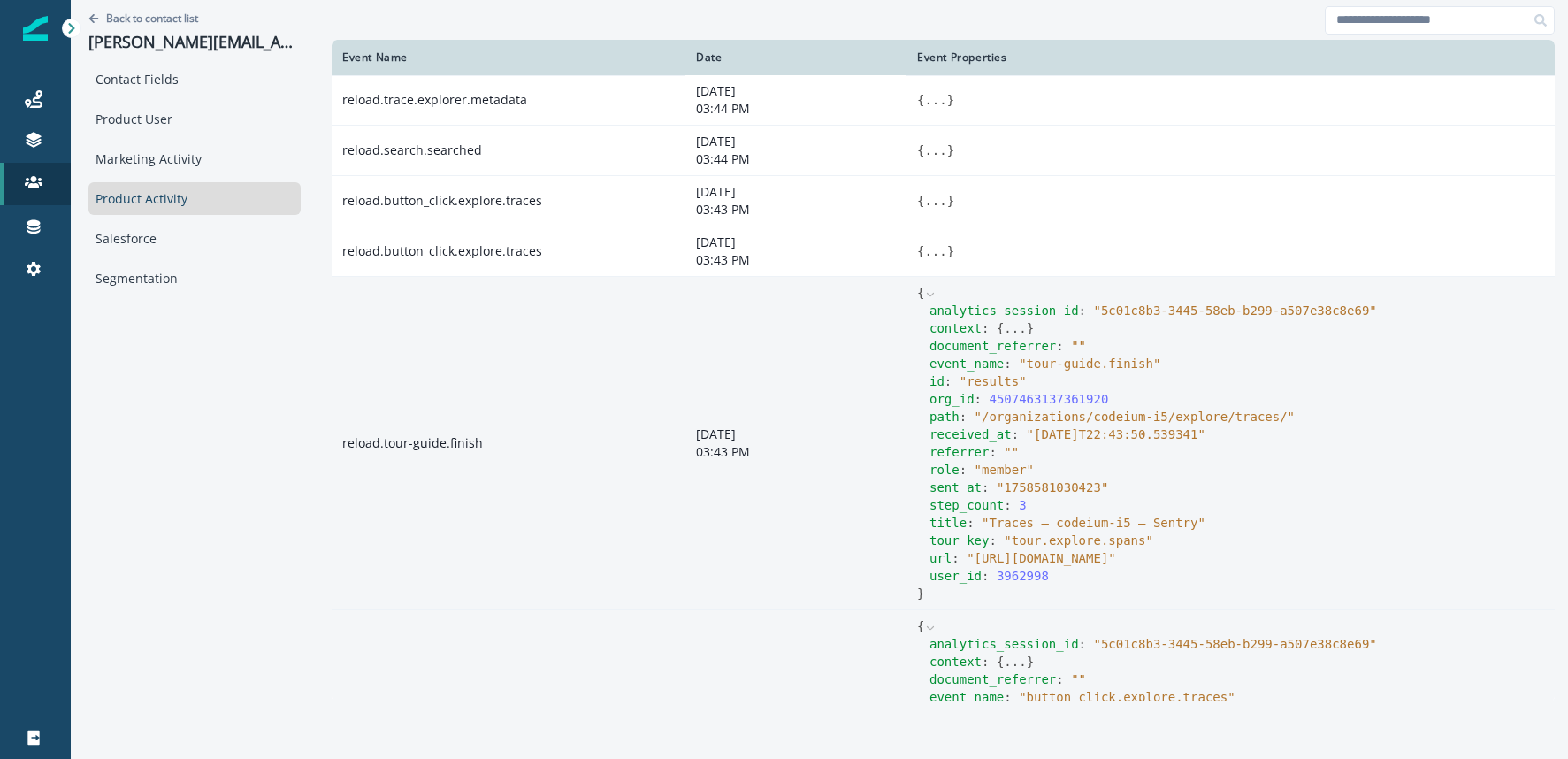
scroll to position [4, 0]
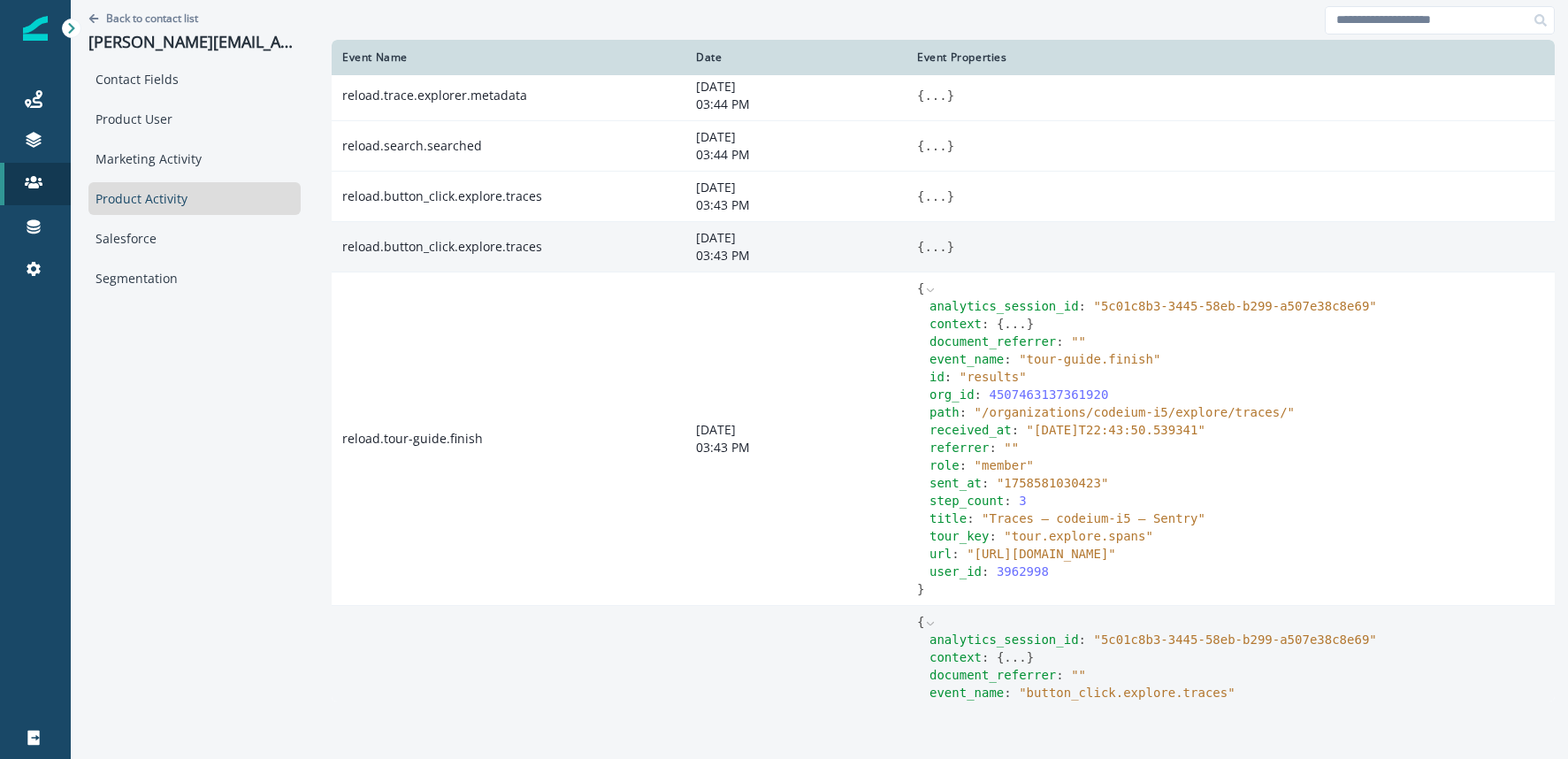
click at [934, 248] on button "..." at bounding box center [935, 247] width 22 height 18
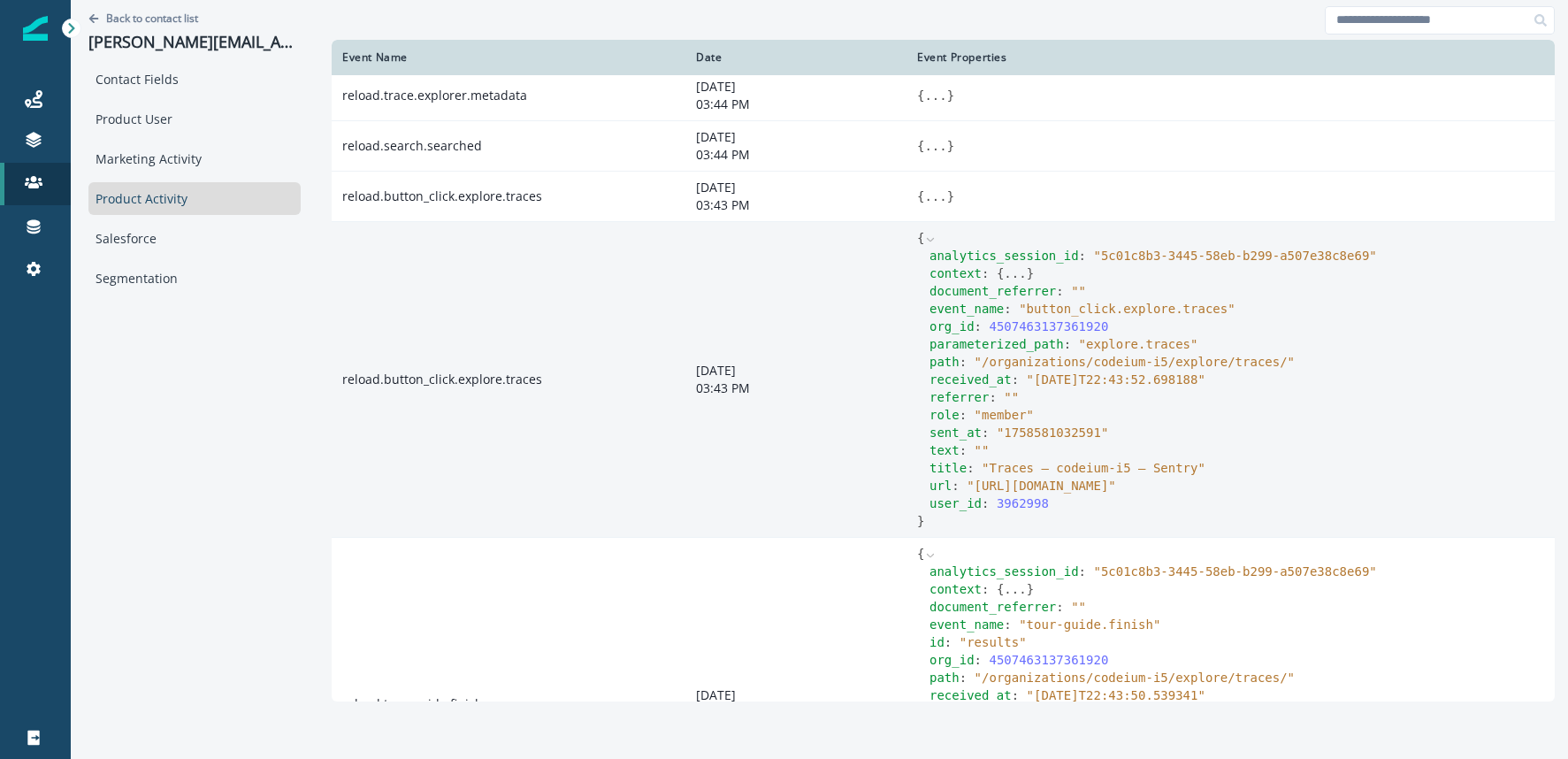
click at [1080, 292] on span "" "" at bounding box center [1078, 291] width 15 height 14
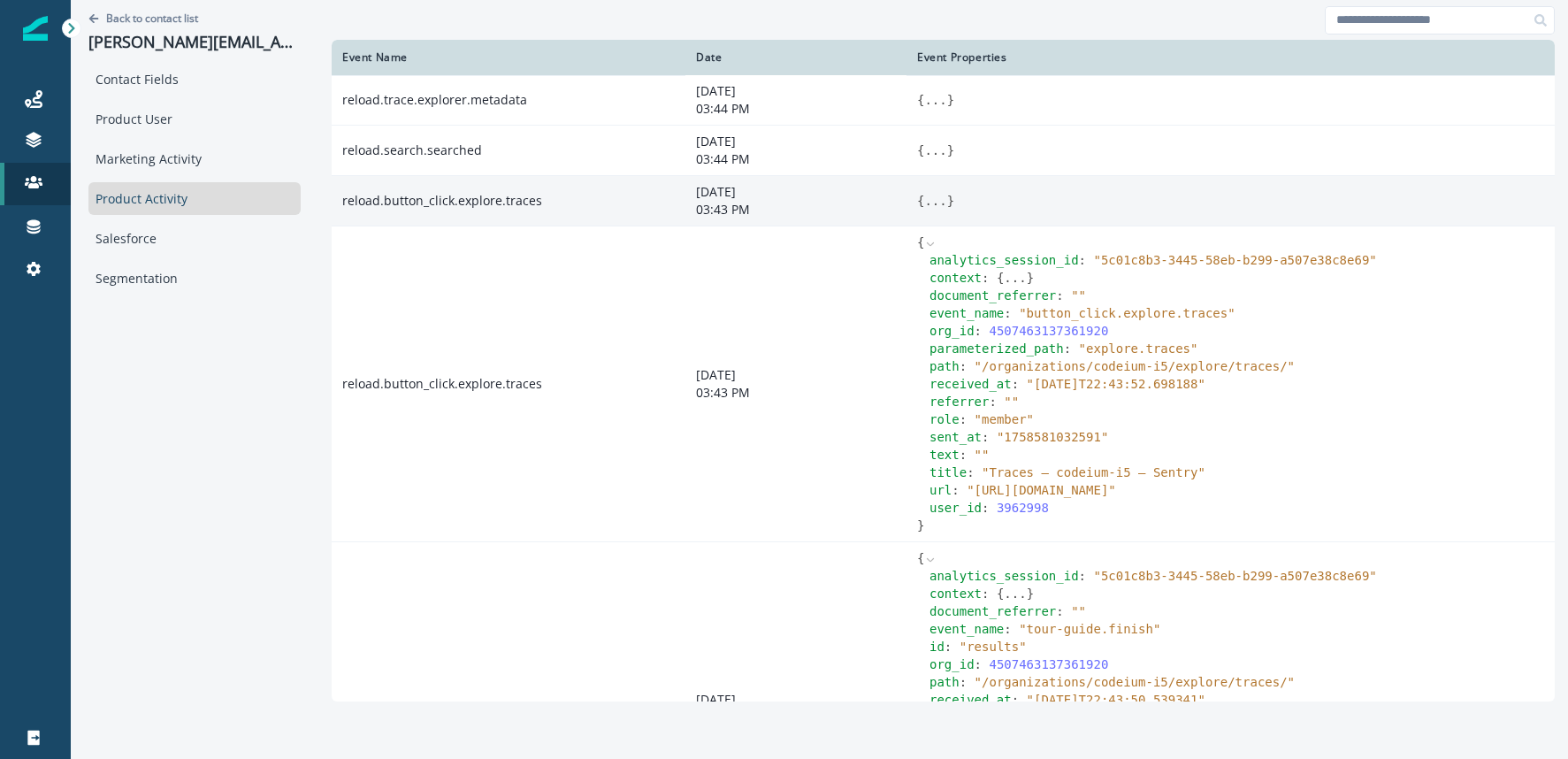
scroll to position [1, 0]
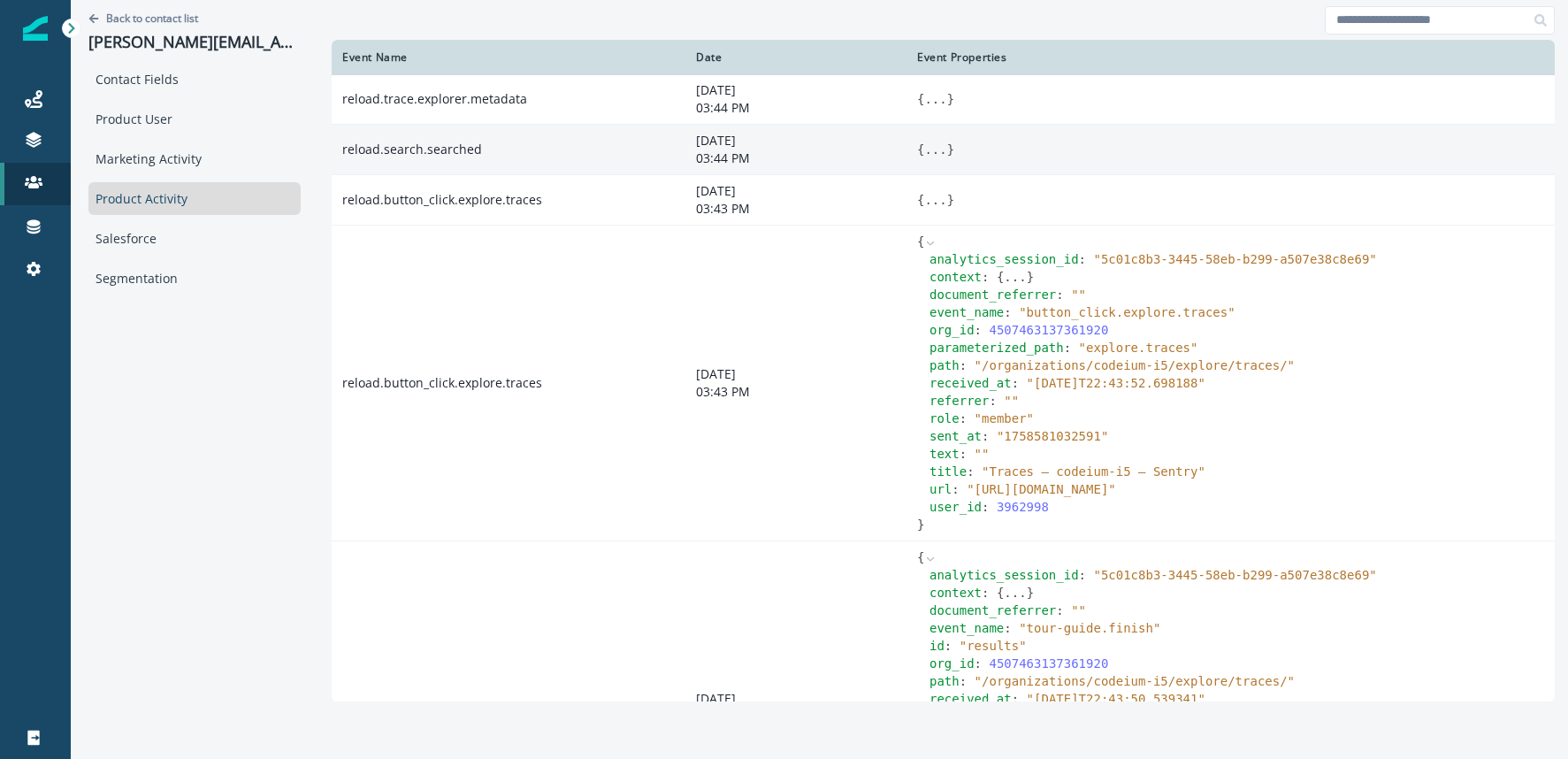
click at [930, 149] on button "..." at bounding box center [935, 150] width 22 height 18
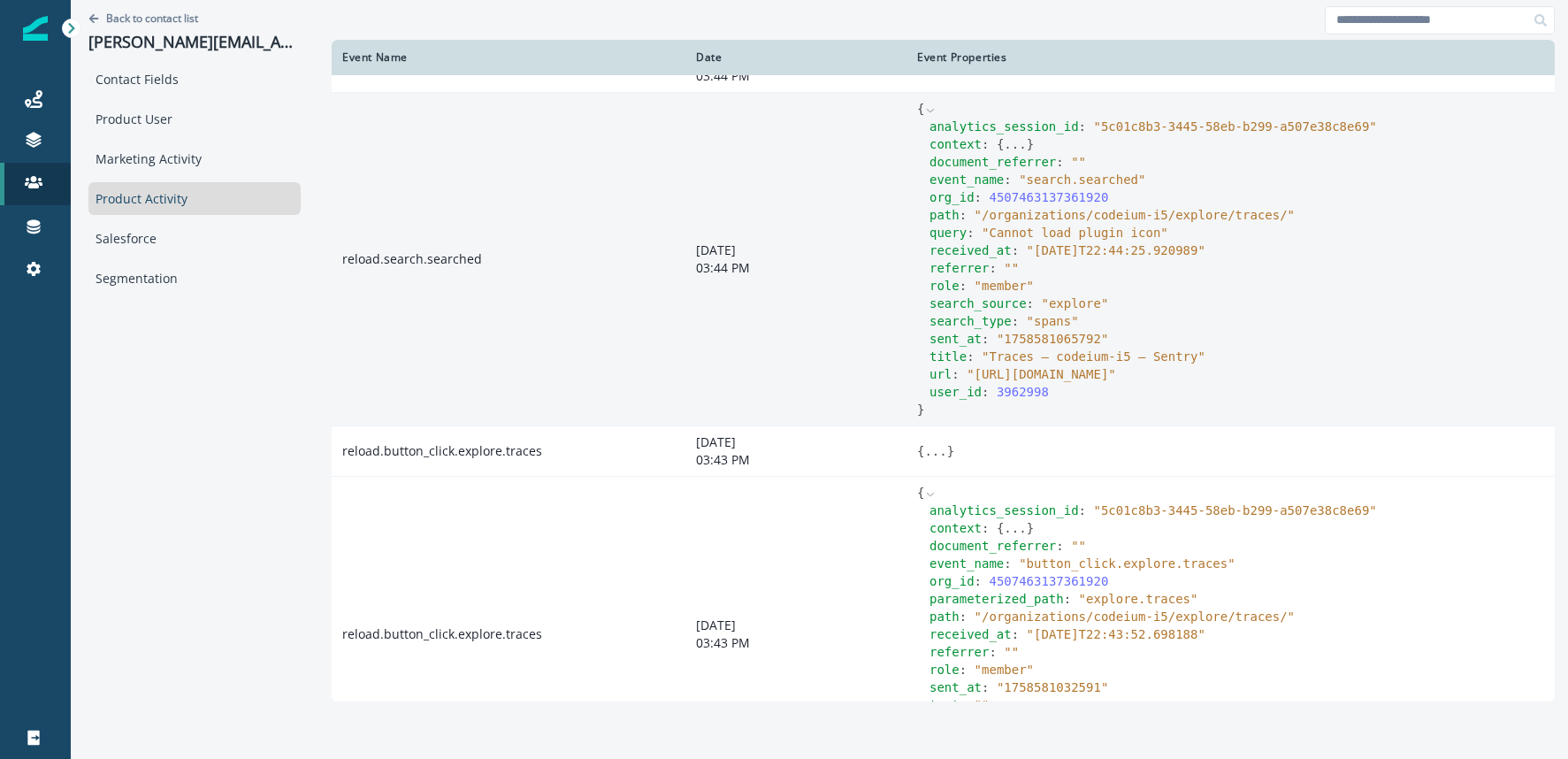
scroll to position [0, 0]
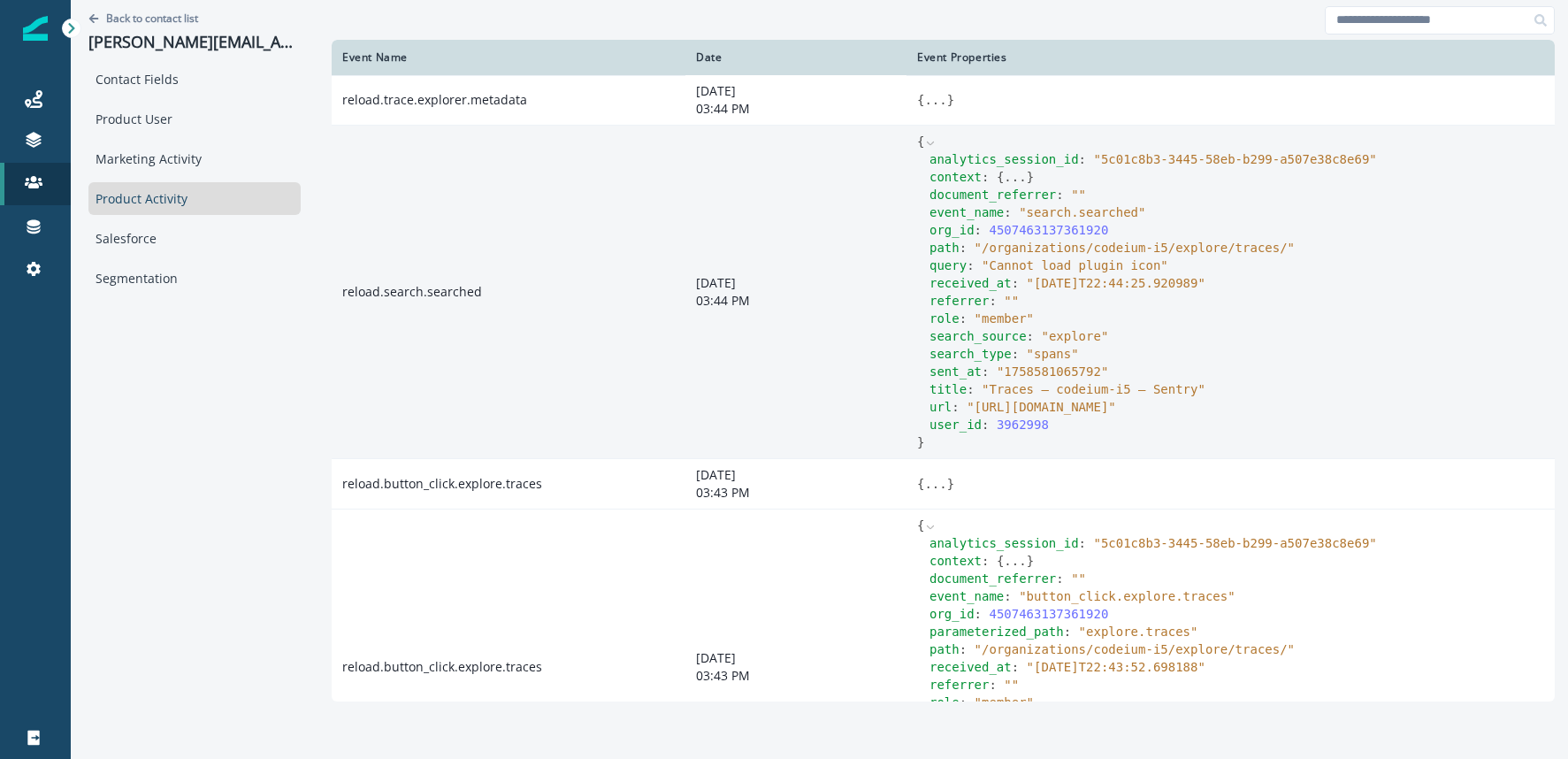
click at [1021, 182] on button "..." at bounding box center [1014, 177] width 22 height 18
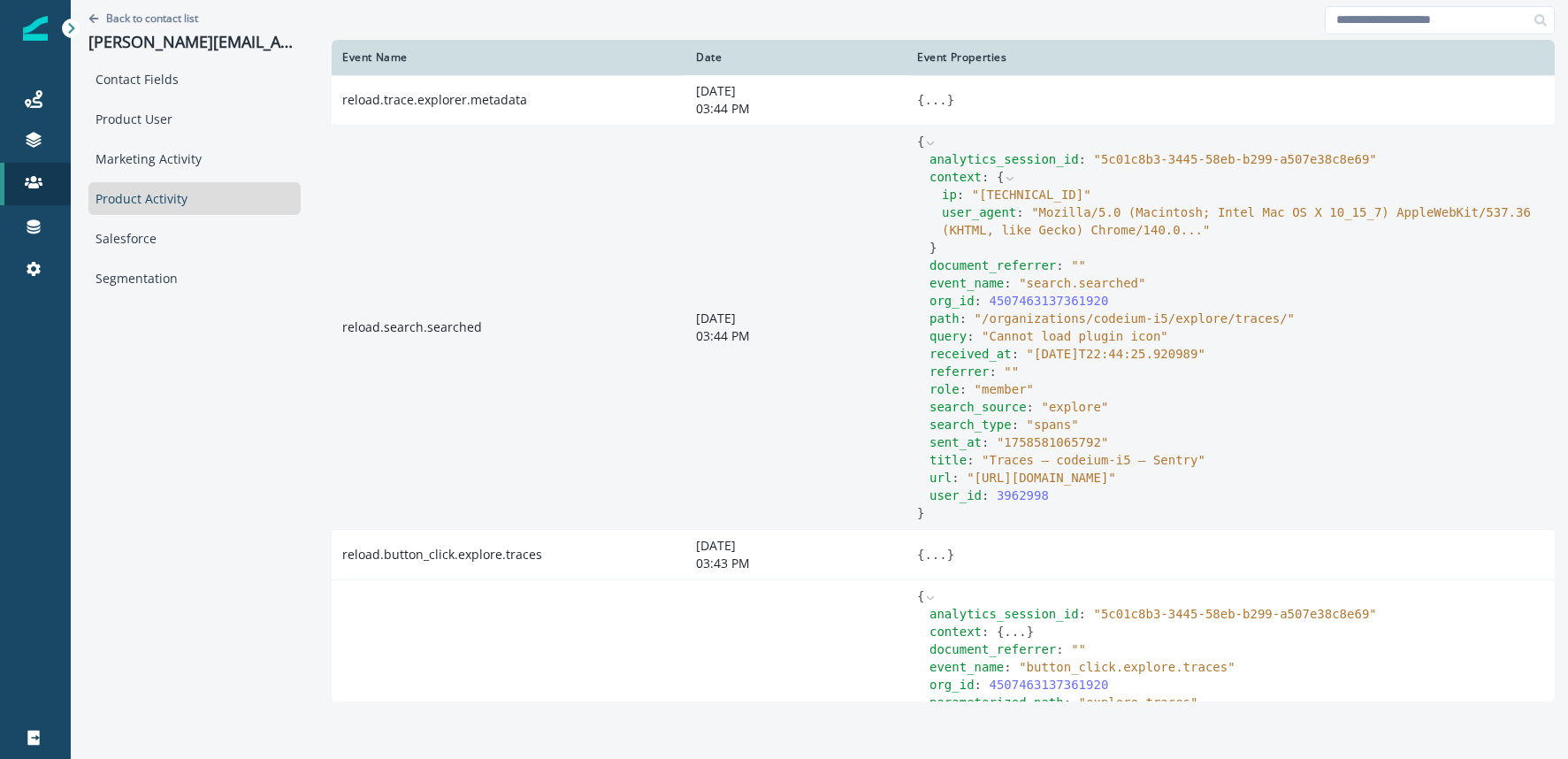
click at [1012, 178] on icon at bounding box center [1010, 179] width 7 height 4
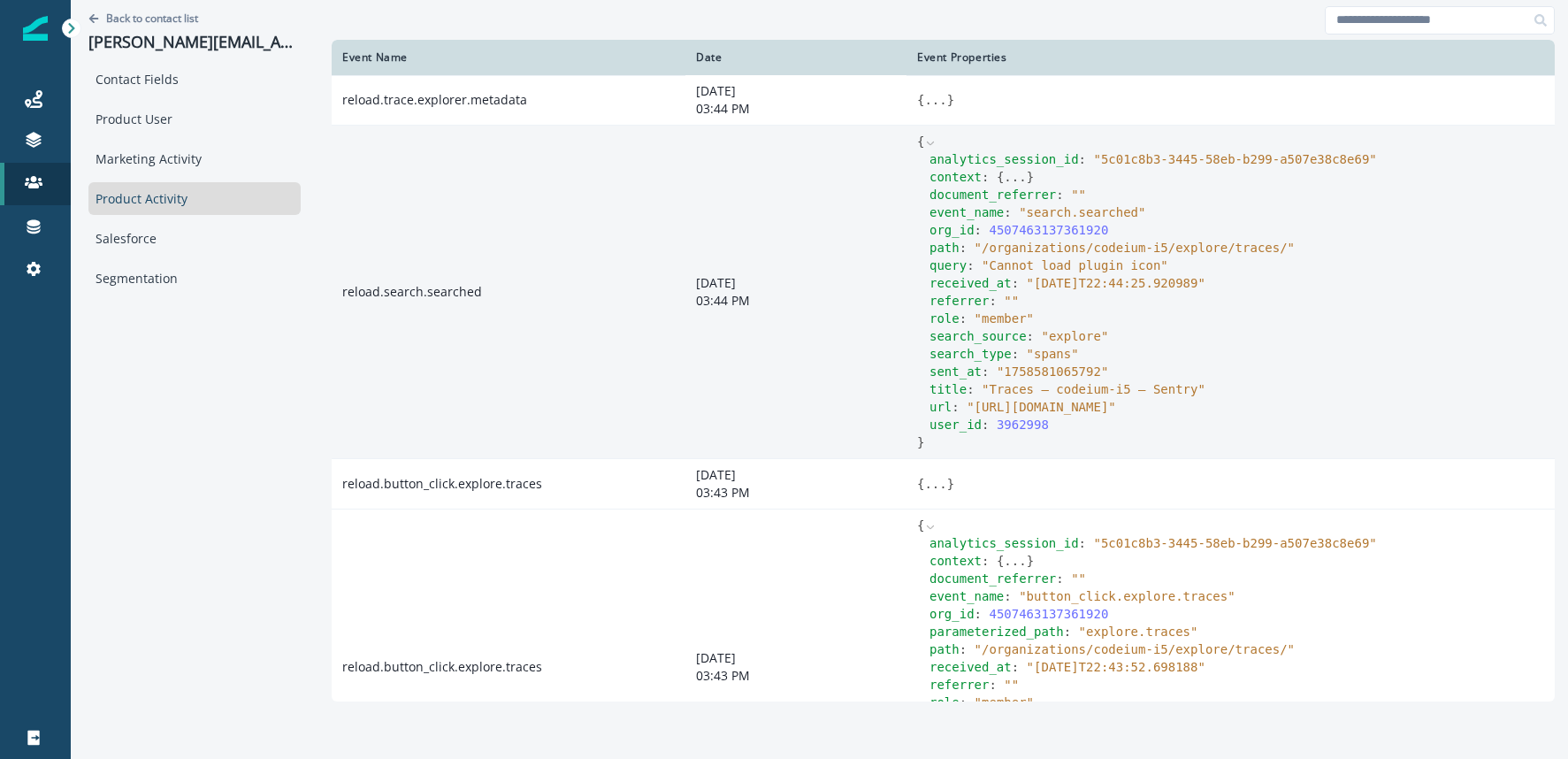
click at [1012, 178] on button "..." at bounding box center [1014, 177] width 22 height 18
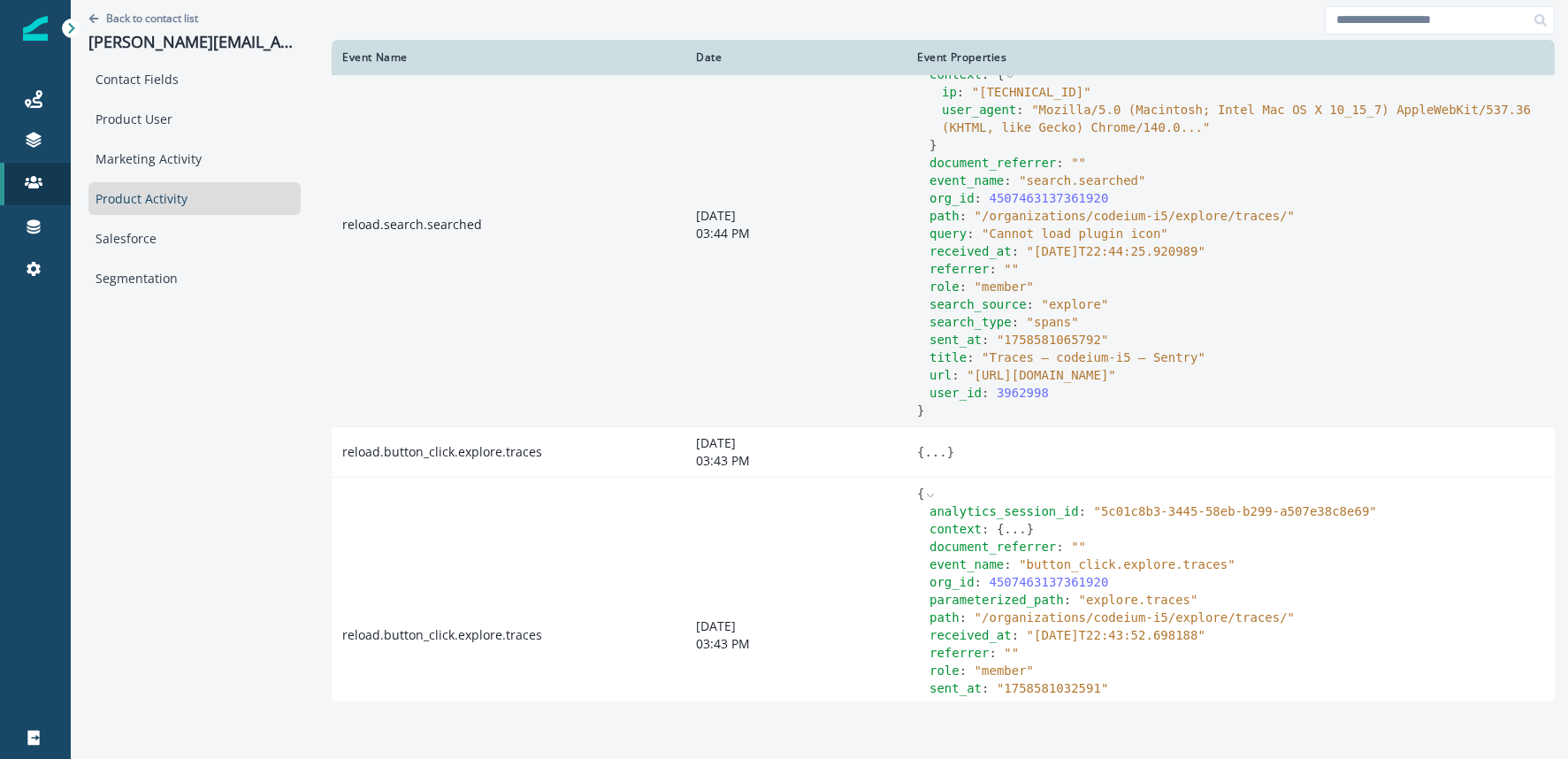
scroll to position [150, 0]
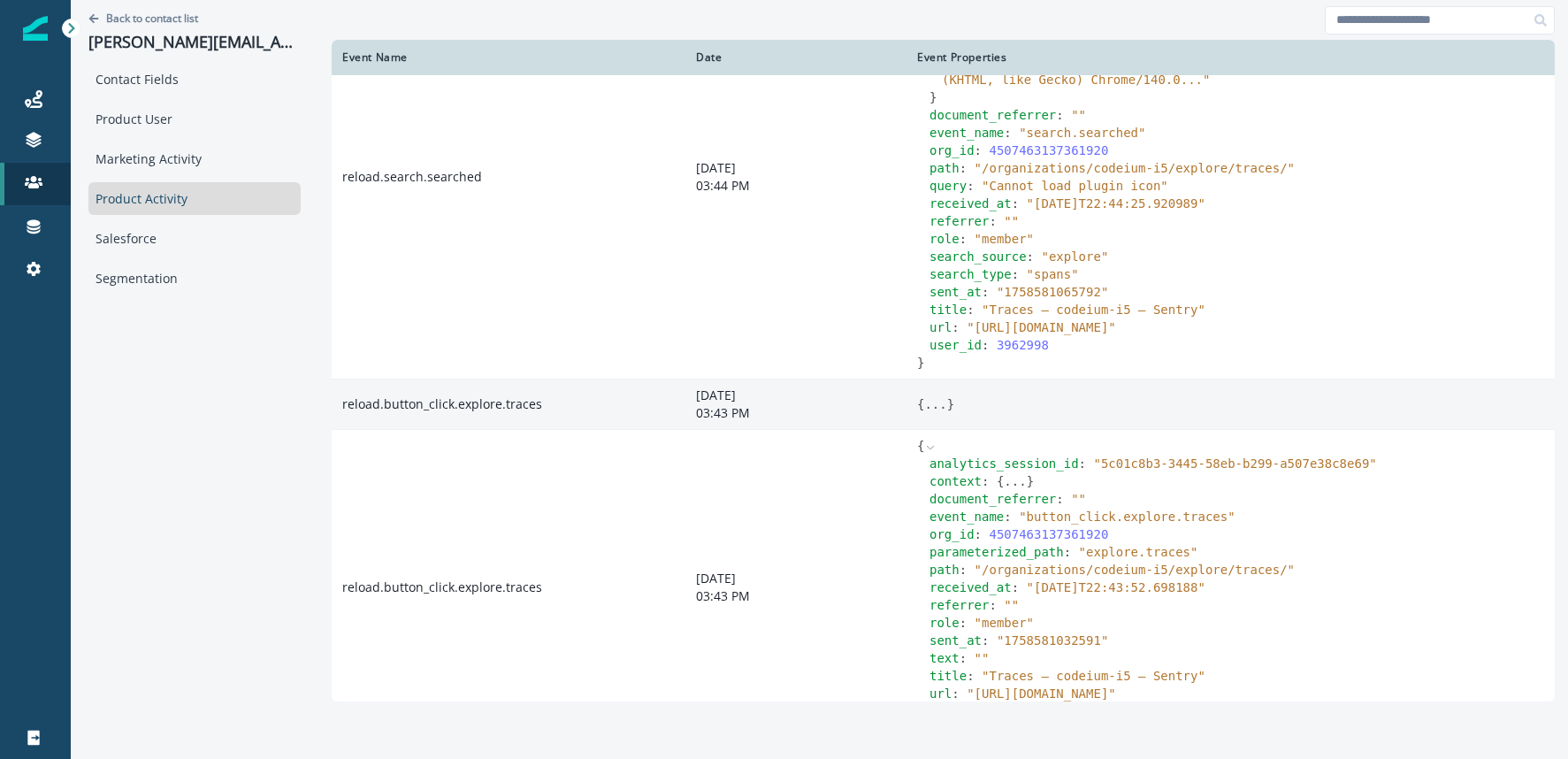
click at [942, 413] on button "..." at bounding box center [935, 404] width 22 height 18
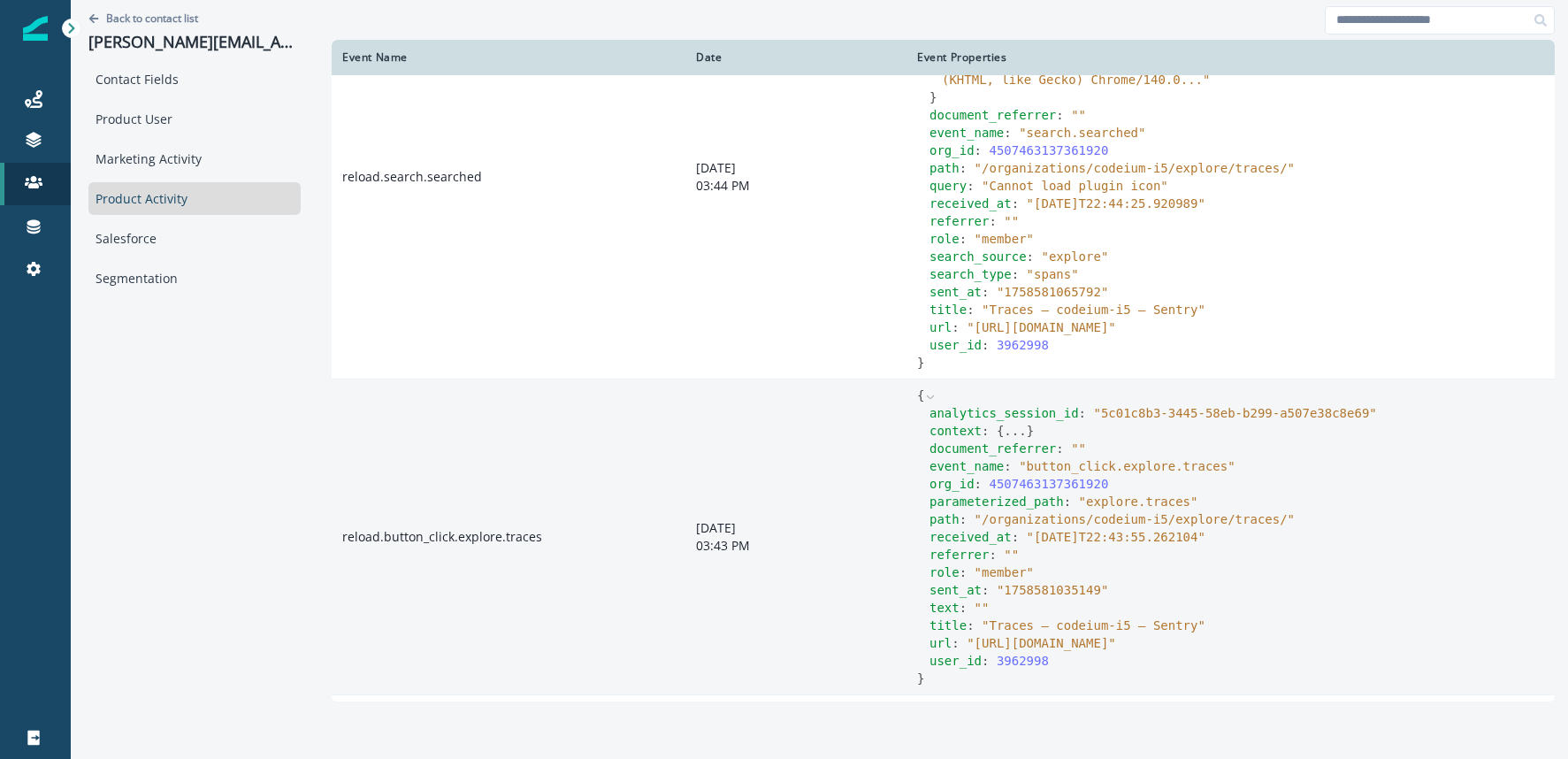
click at [1013, 440] on button "..." at bounding box center [1014, 431] width 22 height 18
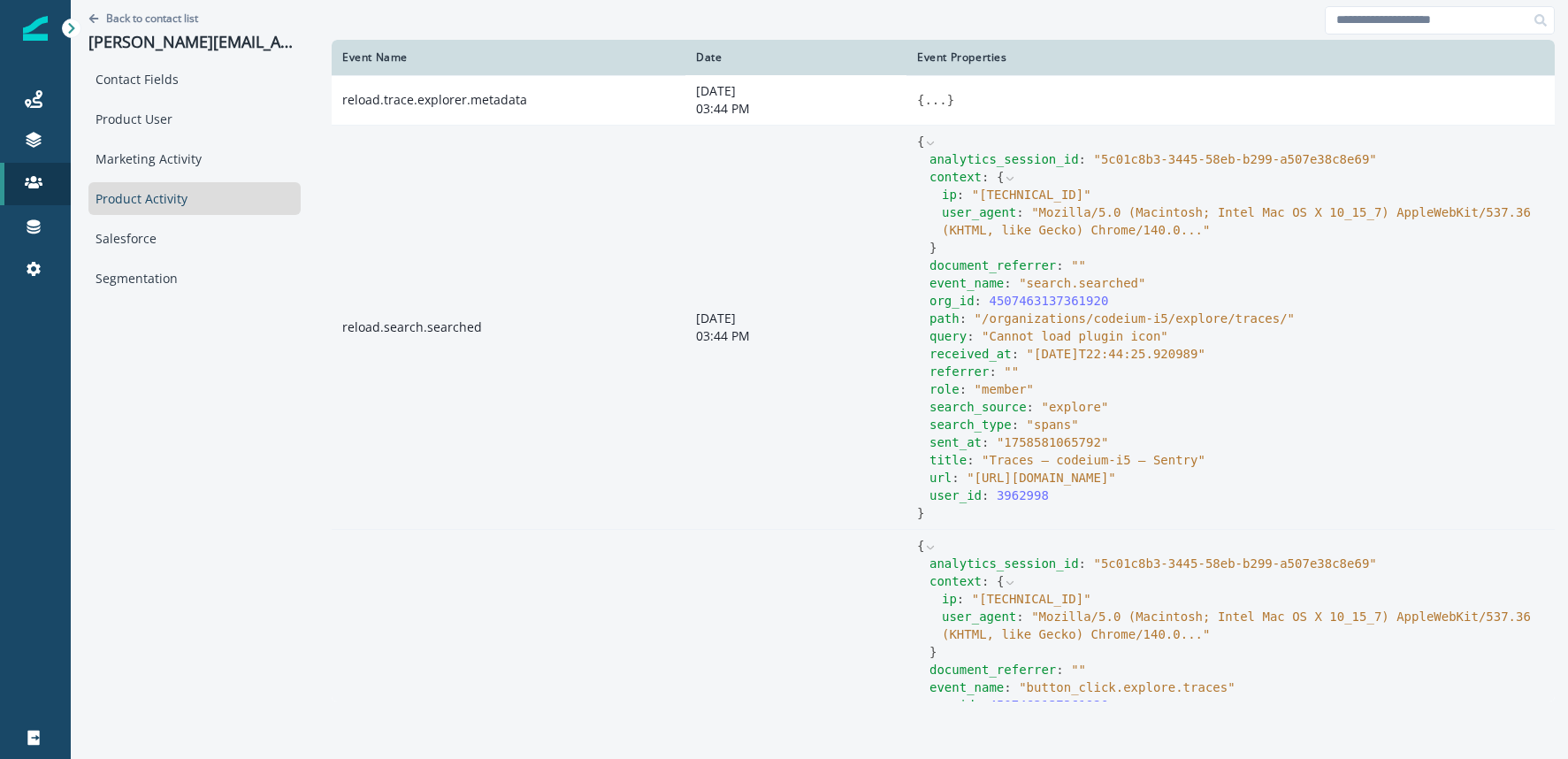
scroll to position [1, 0]
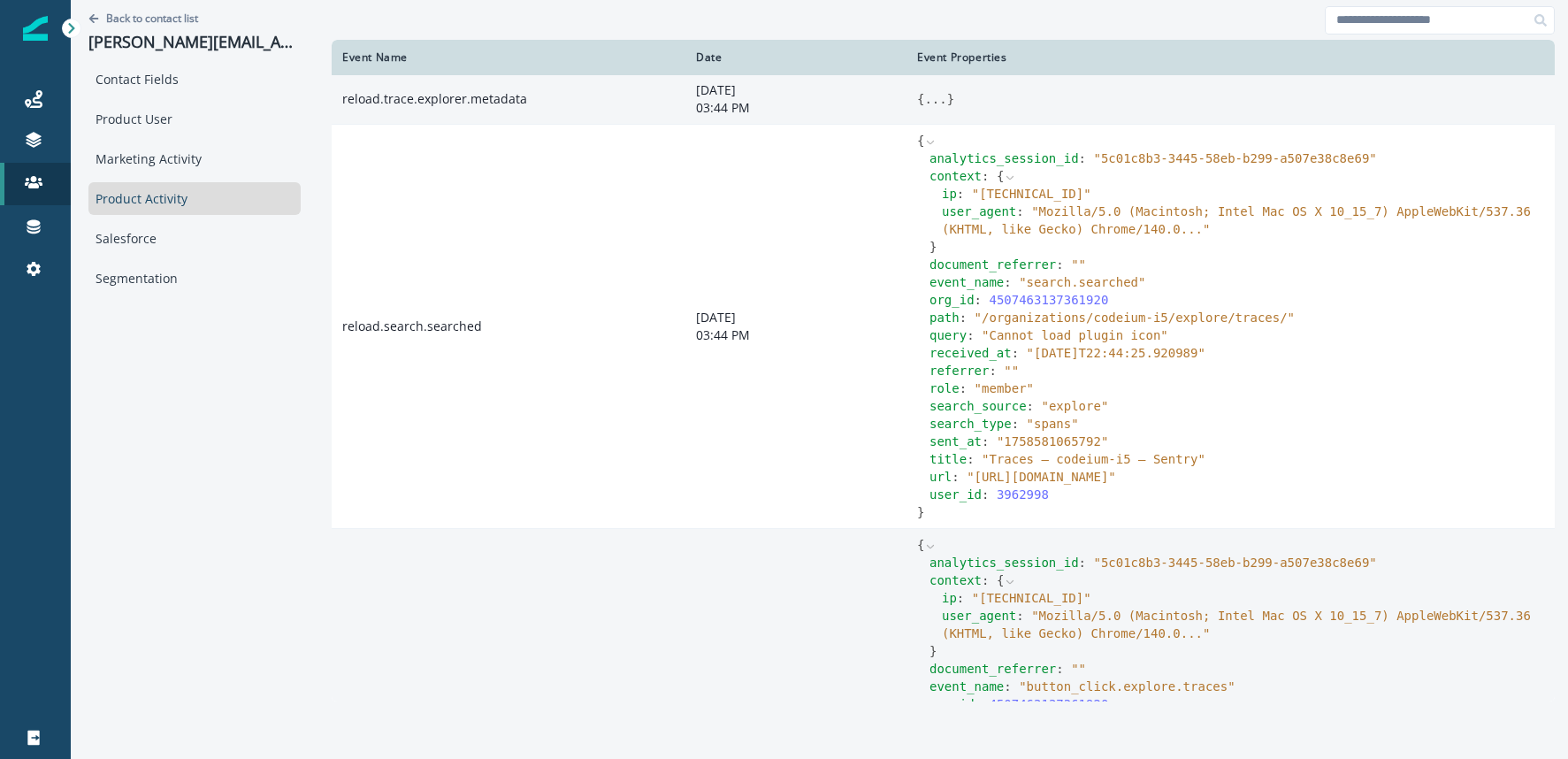
click at [929, 97] on button "..." at bounding box center [935, 99] width 22 height 18
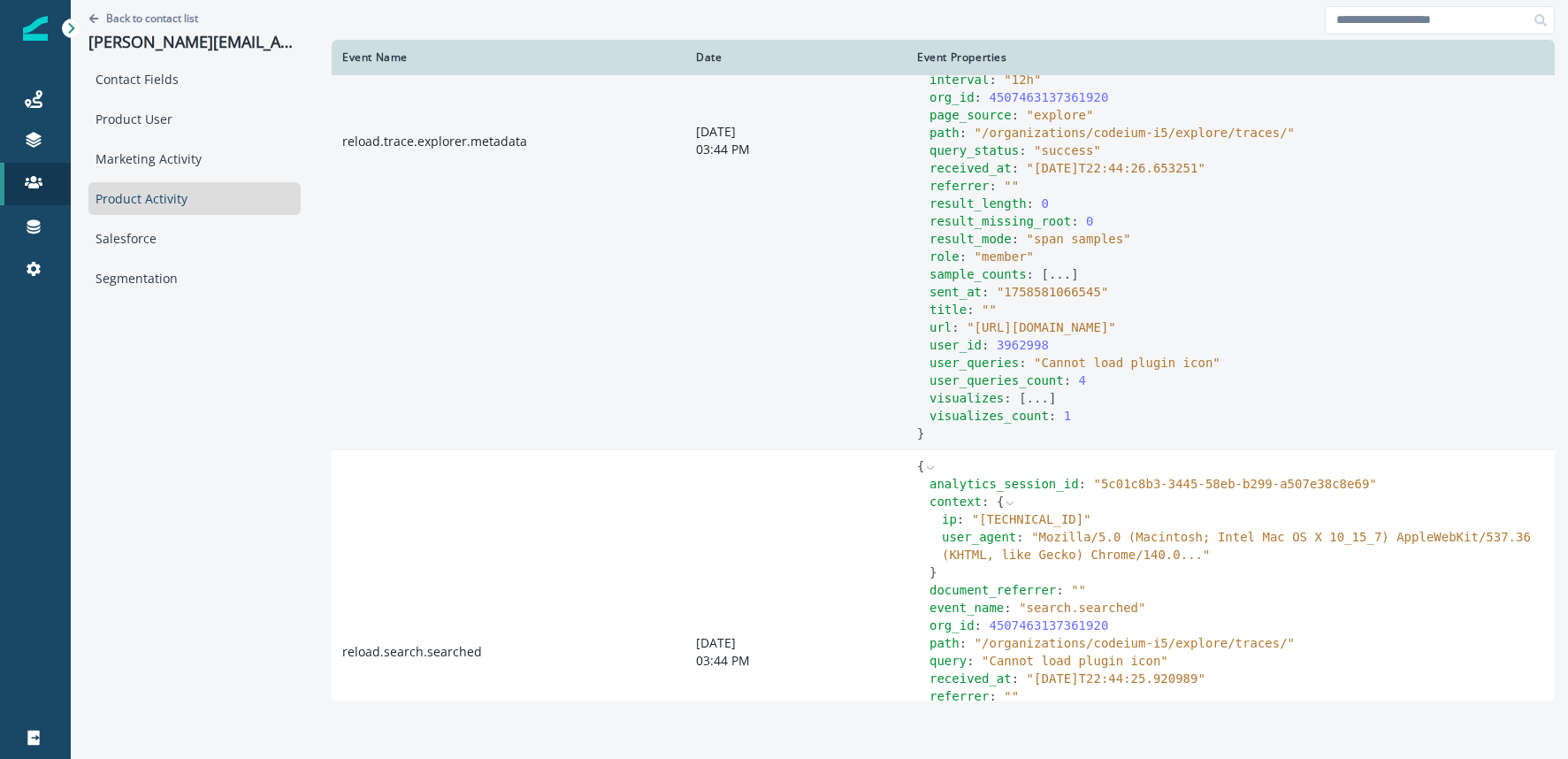
scroll to position [180, 0]
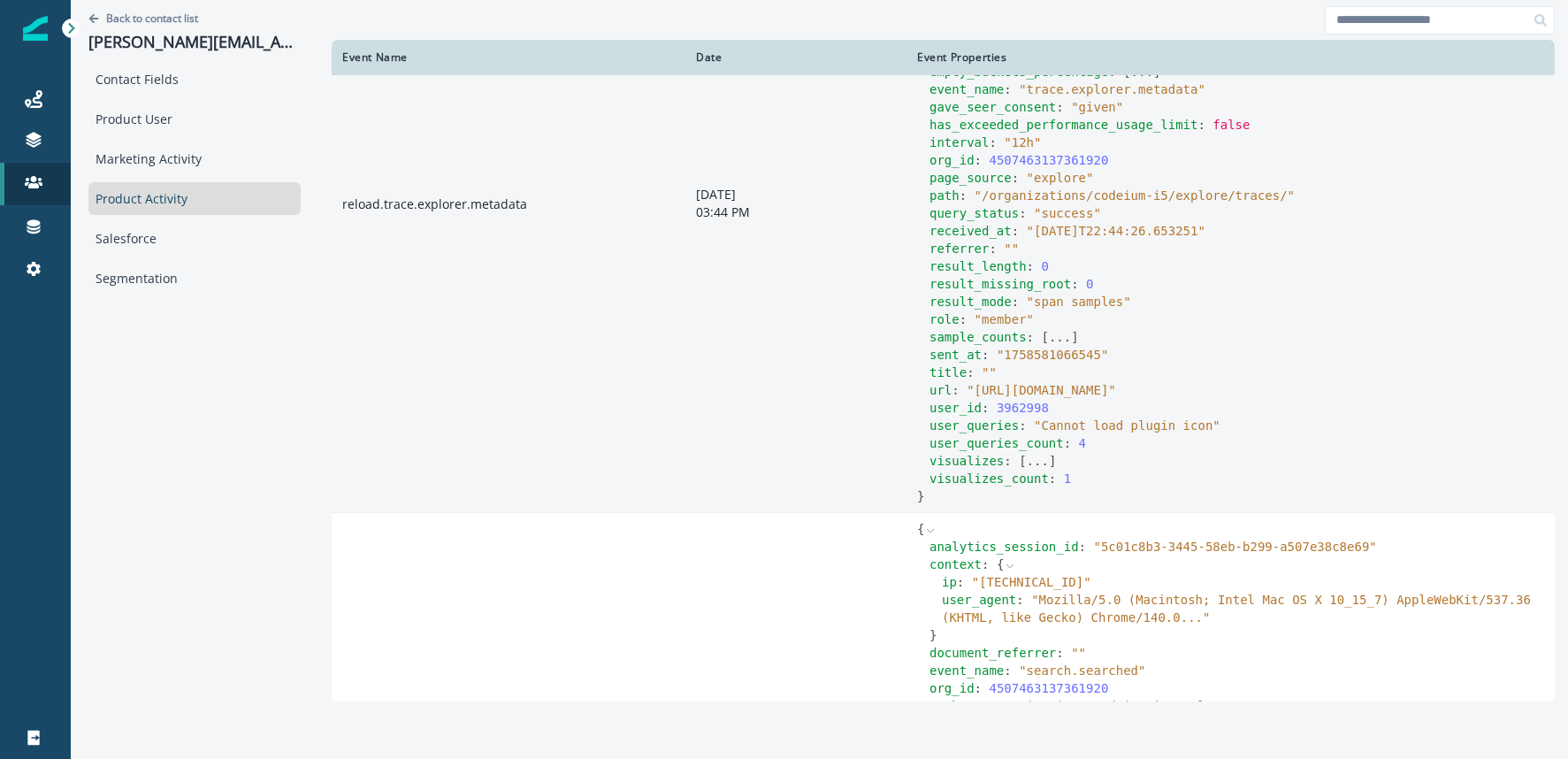
click at [1039, 470] on button "..." at bounding box center [1037, 461] width 22 height 18
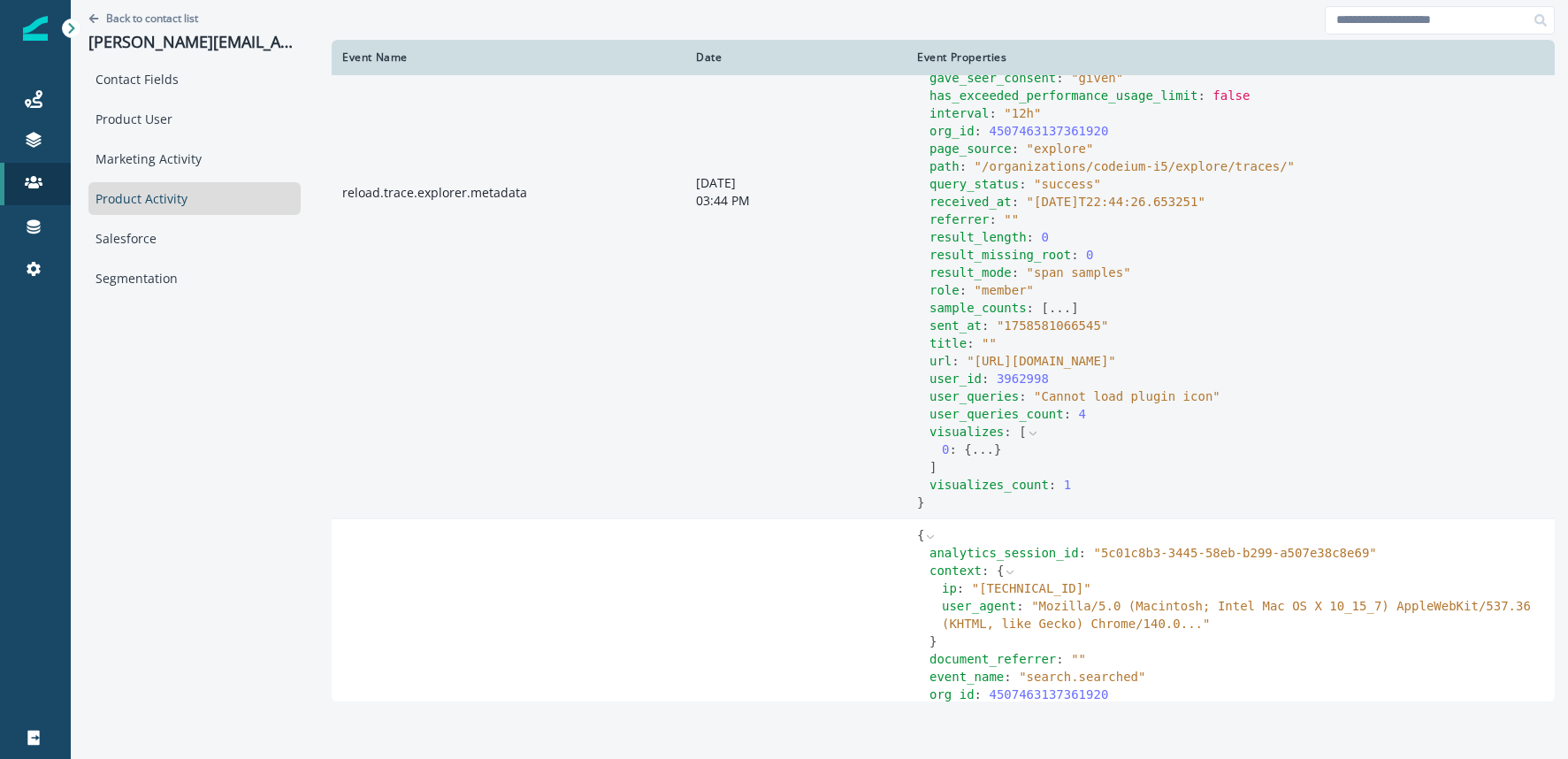
click at [984, 458] on button "..." at bounding box center [983, 449] width 22 height 18
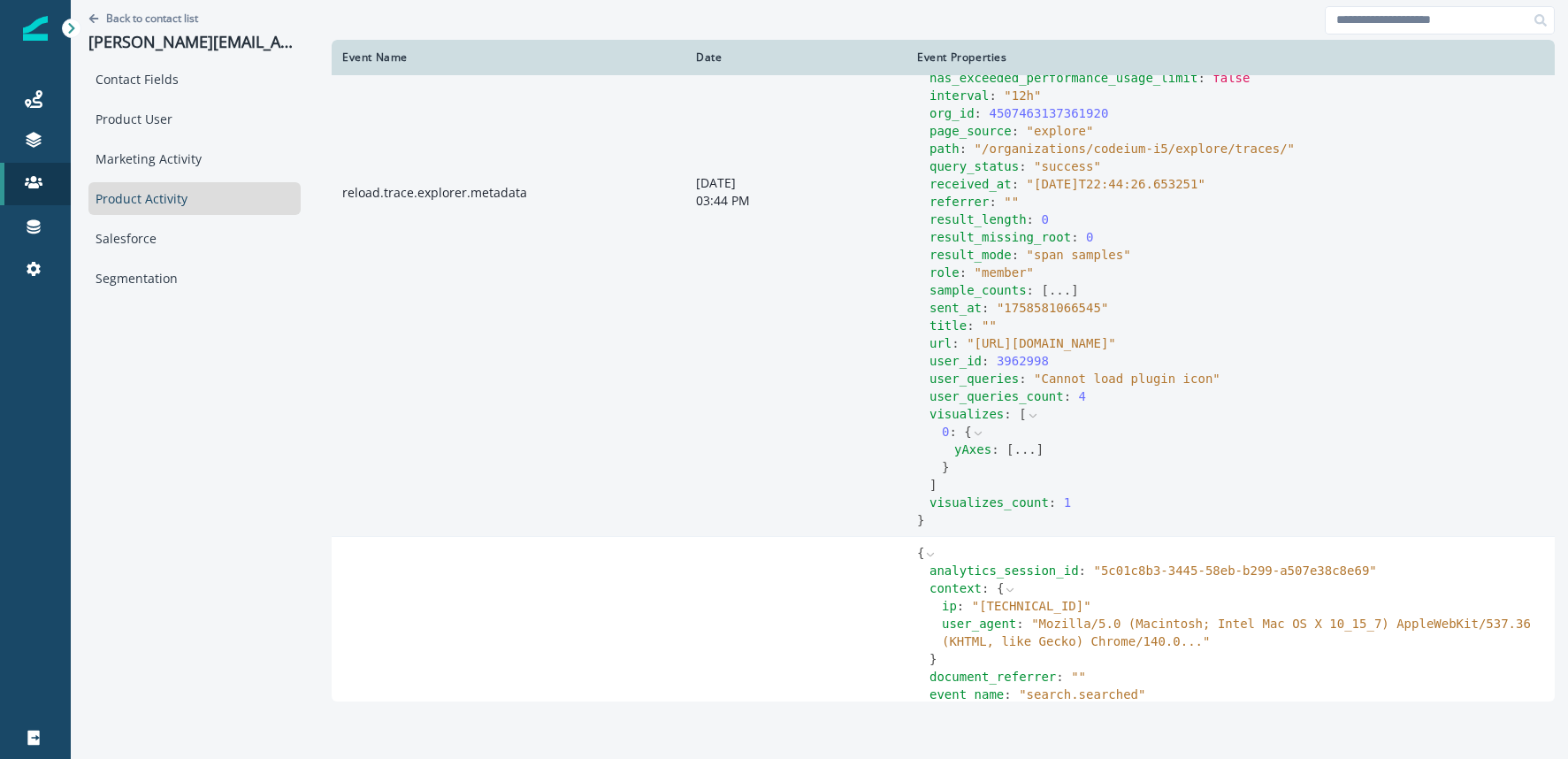
click at [1017, 458] on button "..." at bounding box center [1024, 449] width 22 height 18
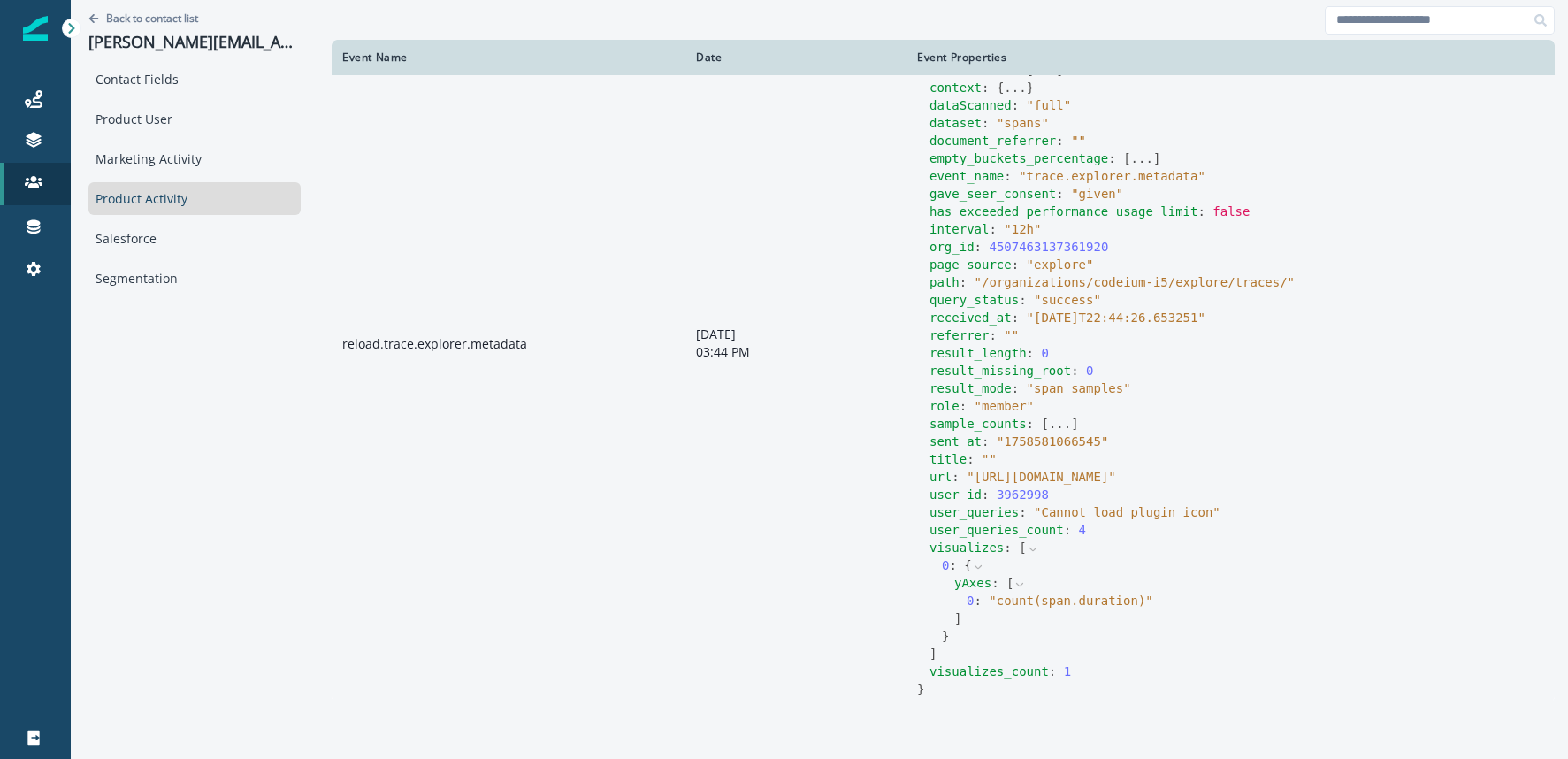
click at [1056, 422] on button "..." at bounding box center [1059, 424] width 22 height 18
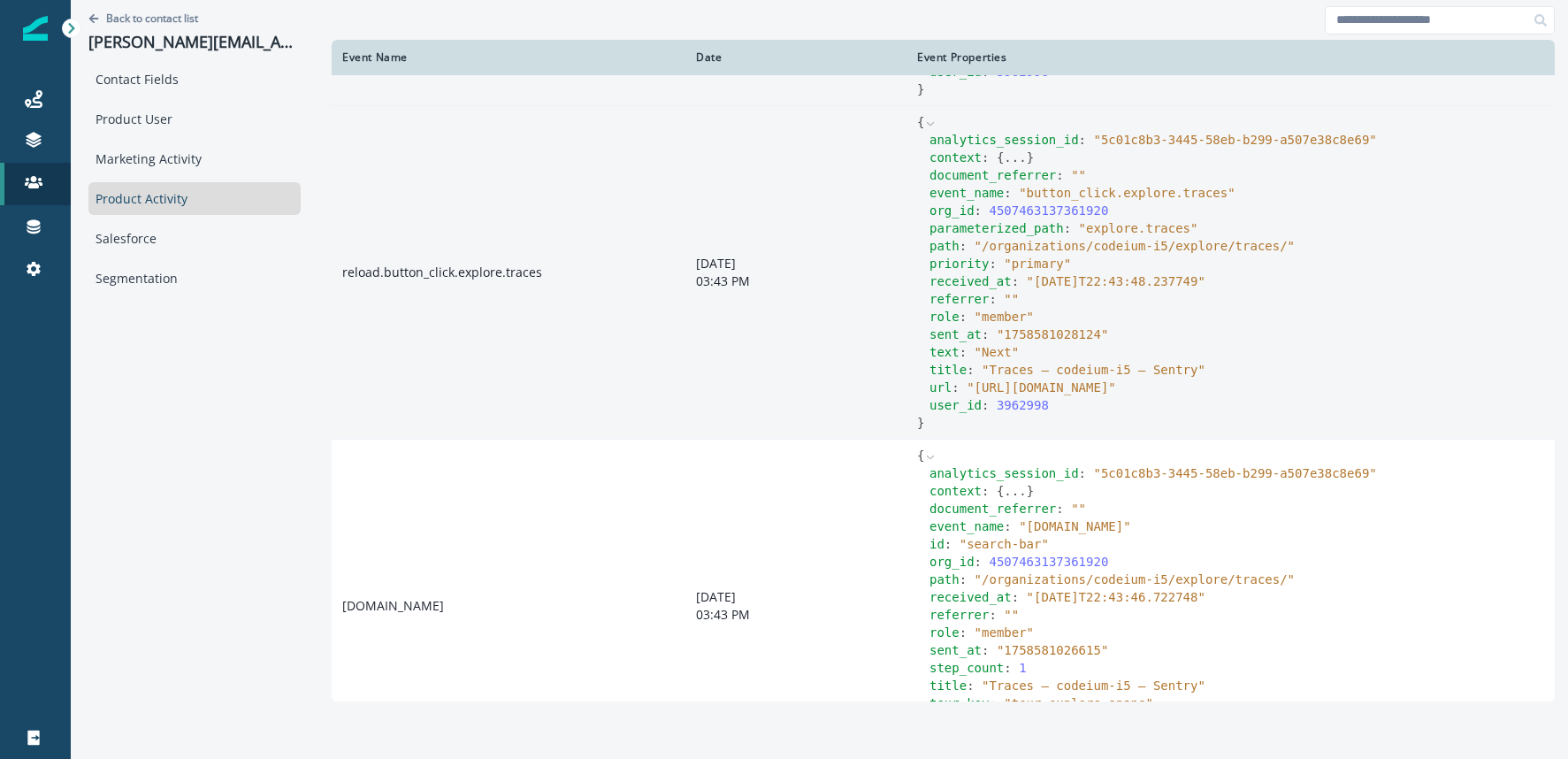
scroll to position [3849, 0]
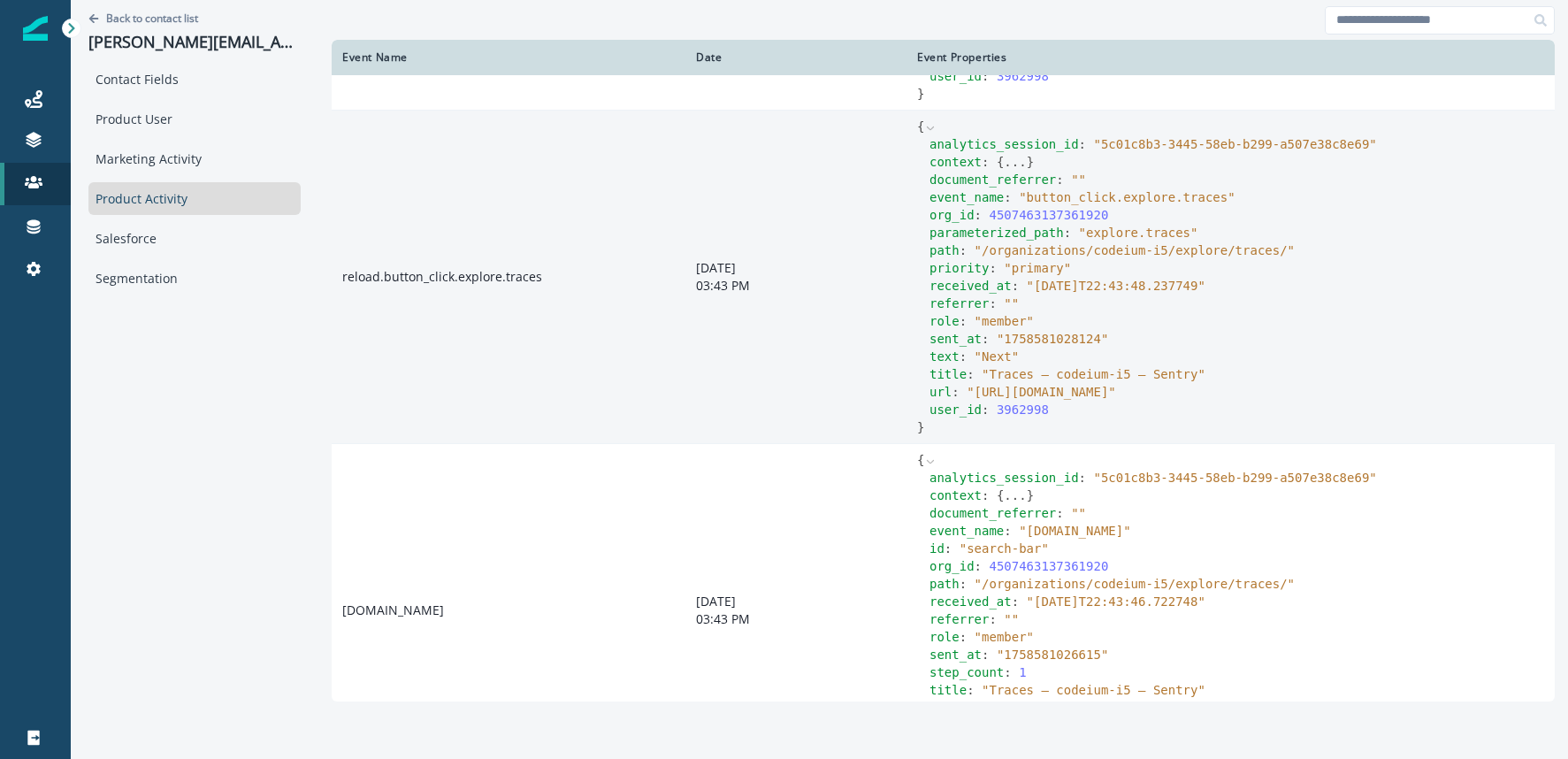
click at [1010, 171] on button "..." at bounding box center [1014, 162] width 22 height 18
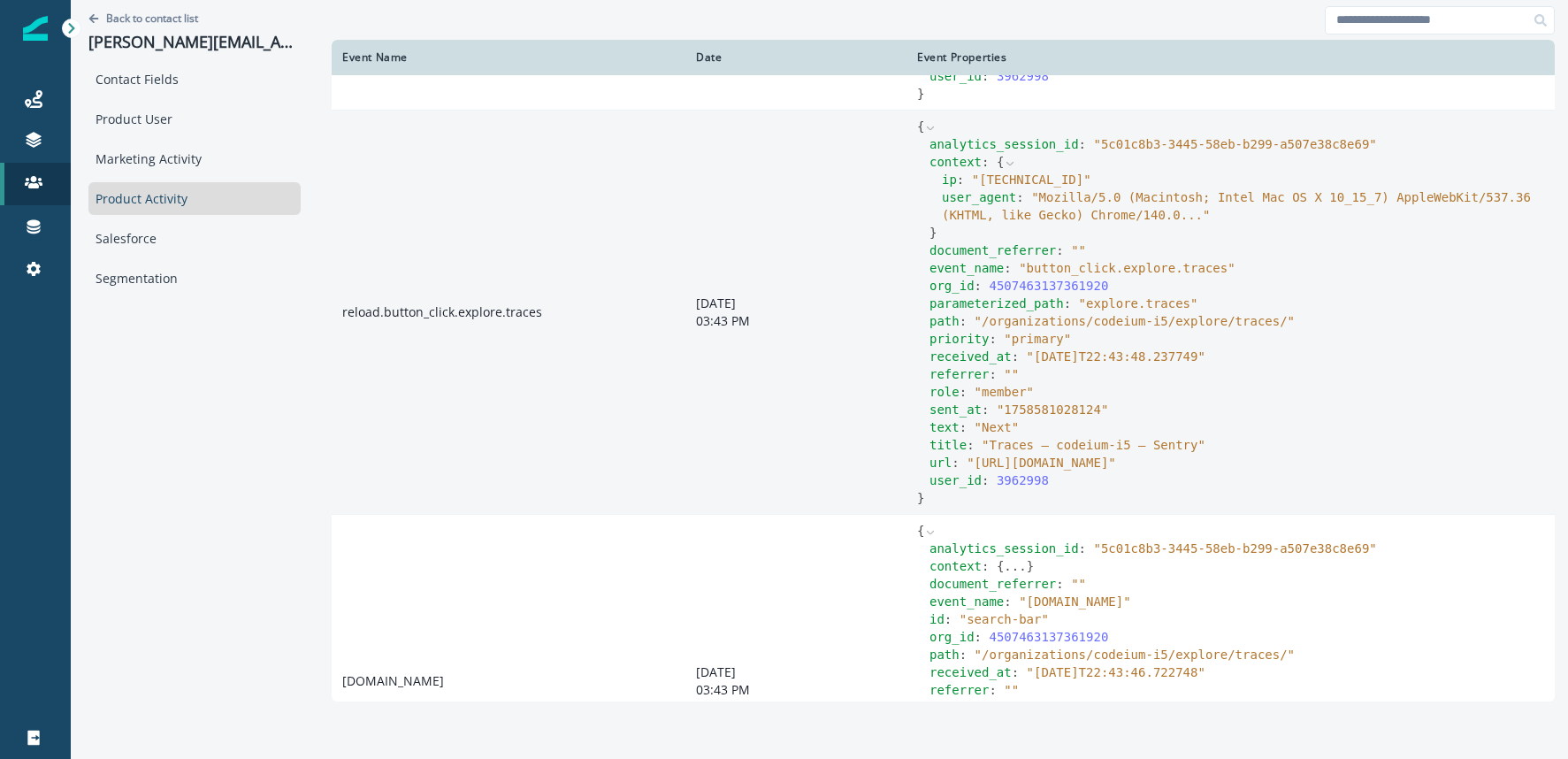
click at [1010, 165] on icon at bounding box center [1010, 163] width 7 height 4
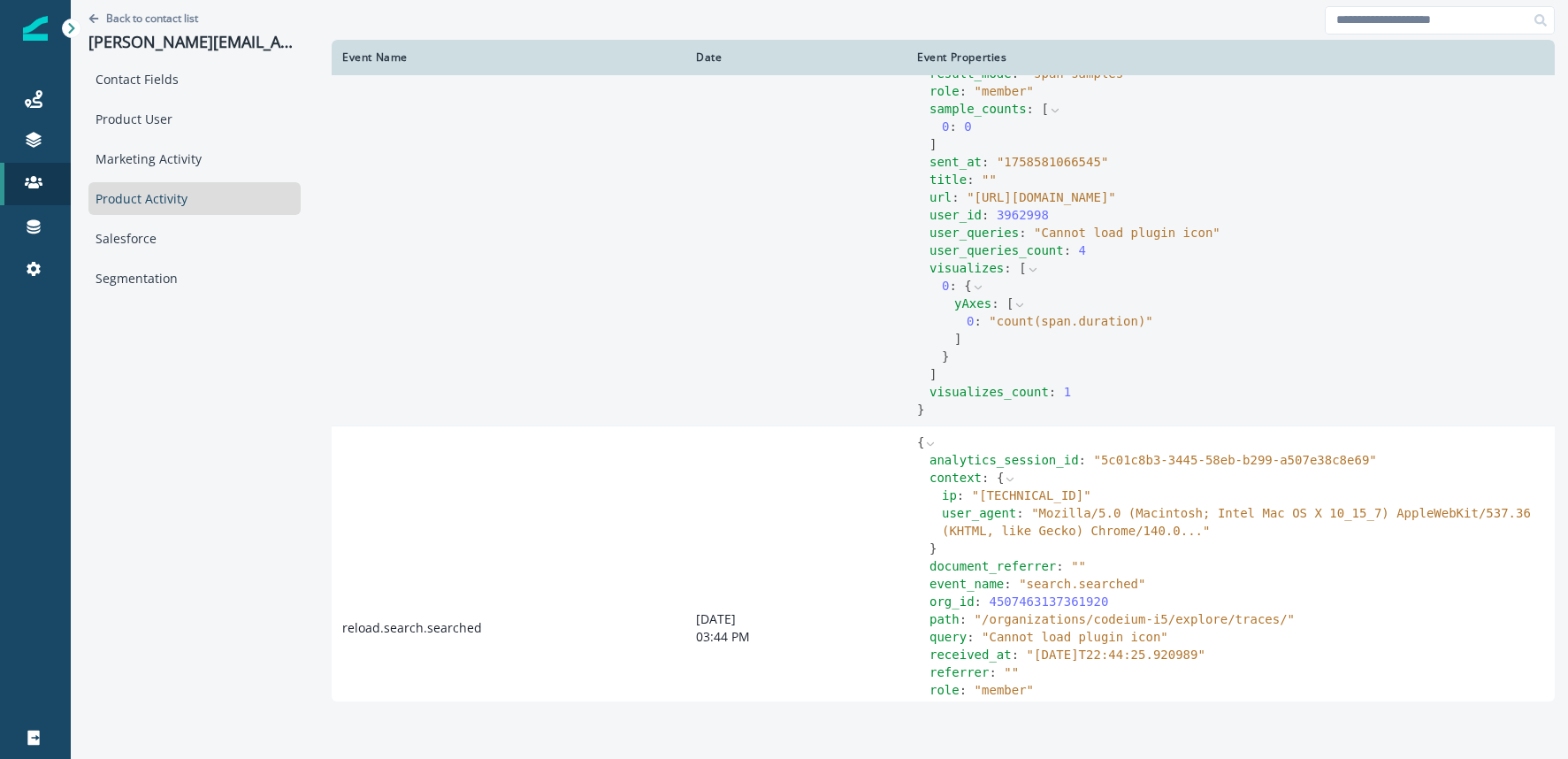
scroll to position [0, 0]
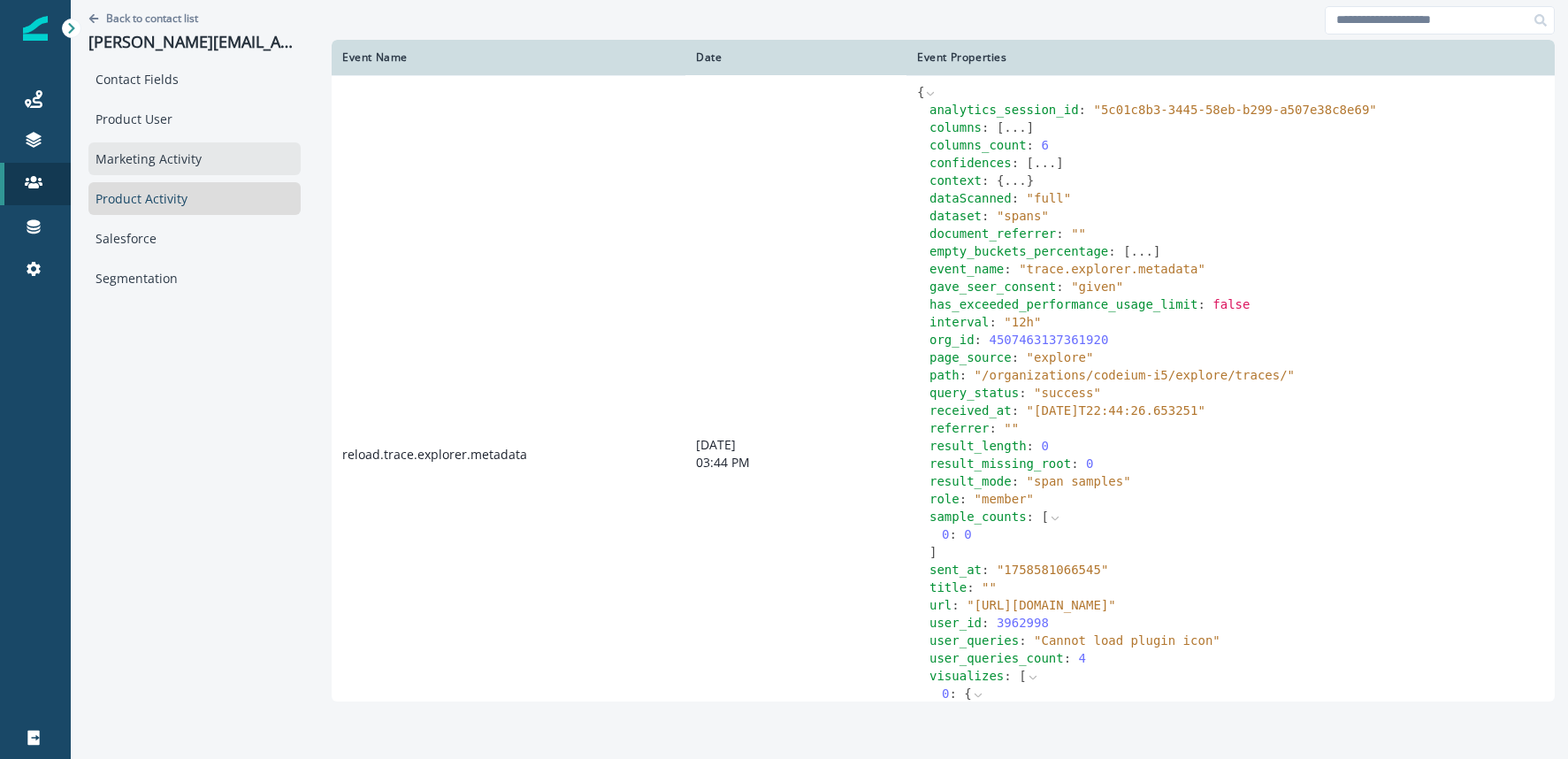
click at [137, 174] on div "Marketing Activity" at bounding box center [195, 158] width 212 height 33
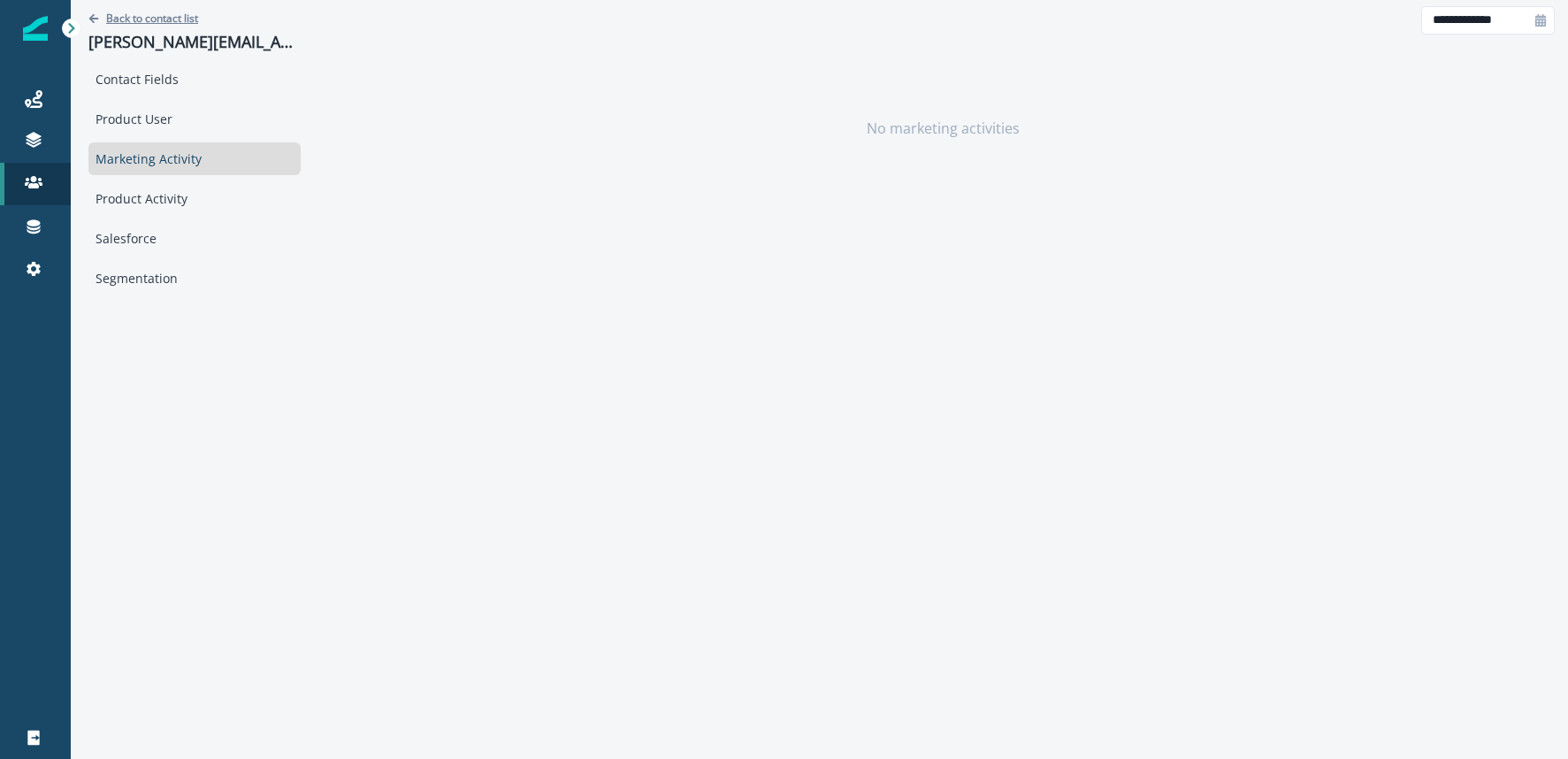
click at [134, 23] on p "Back to contact list" at bounding box center [152, 18] width 92 height 15
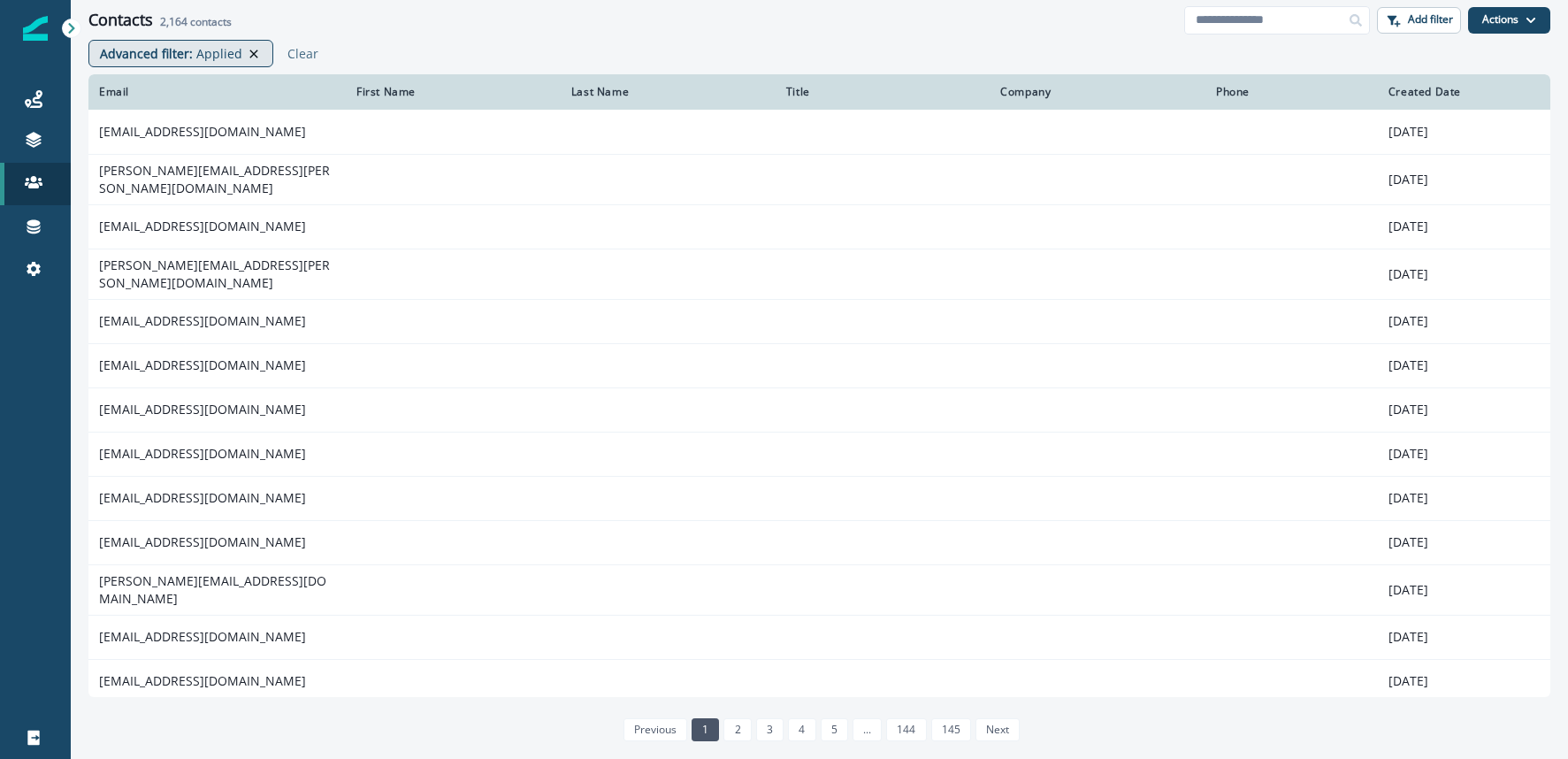
click at [254, 56] on icon at bounding box center [254, 54] width 16 height 14
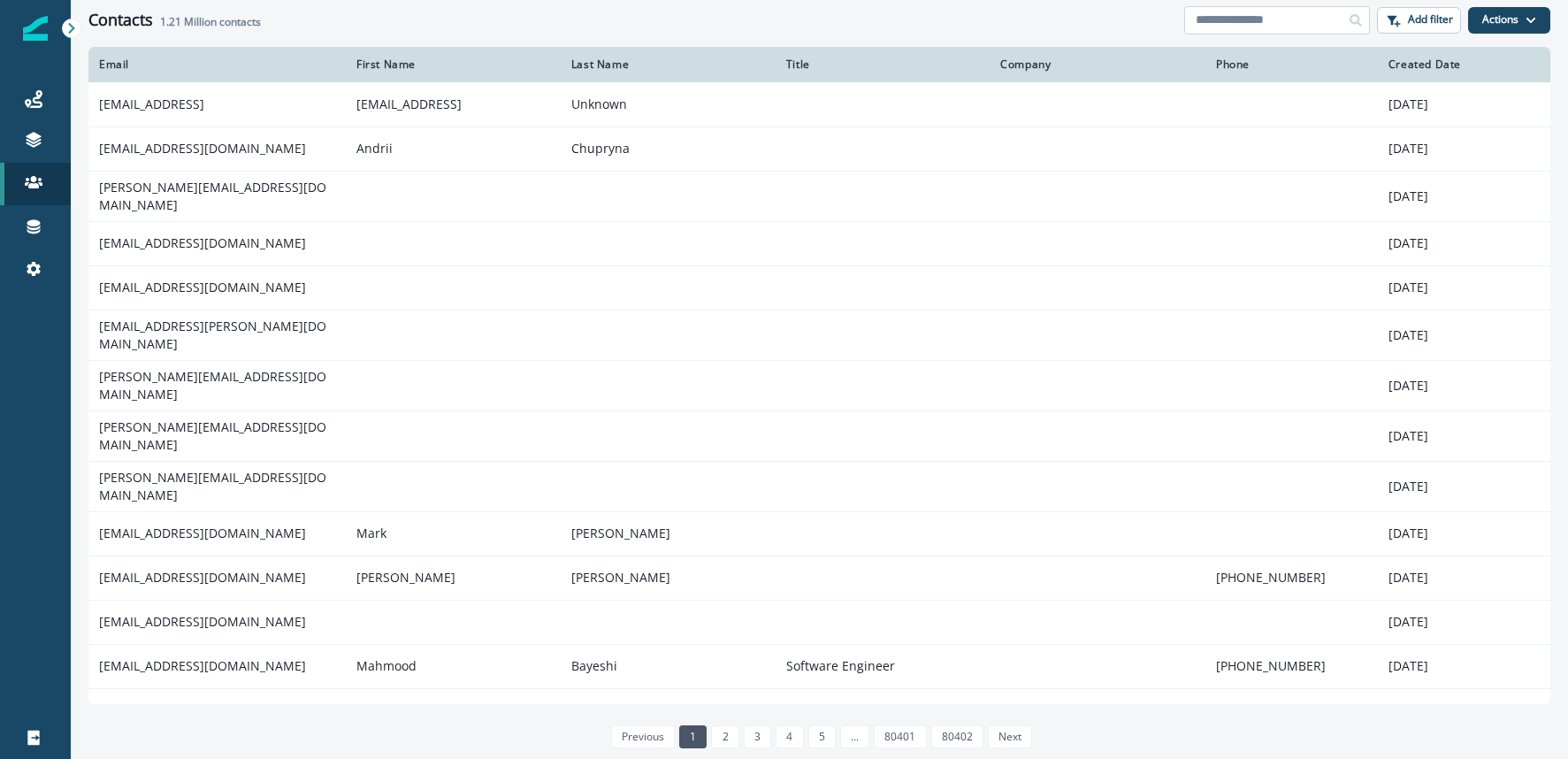
click at [1271, 22] on input at bounding box center [1277, 20] width 186 height 28
paste input "**********"
type input "**********"
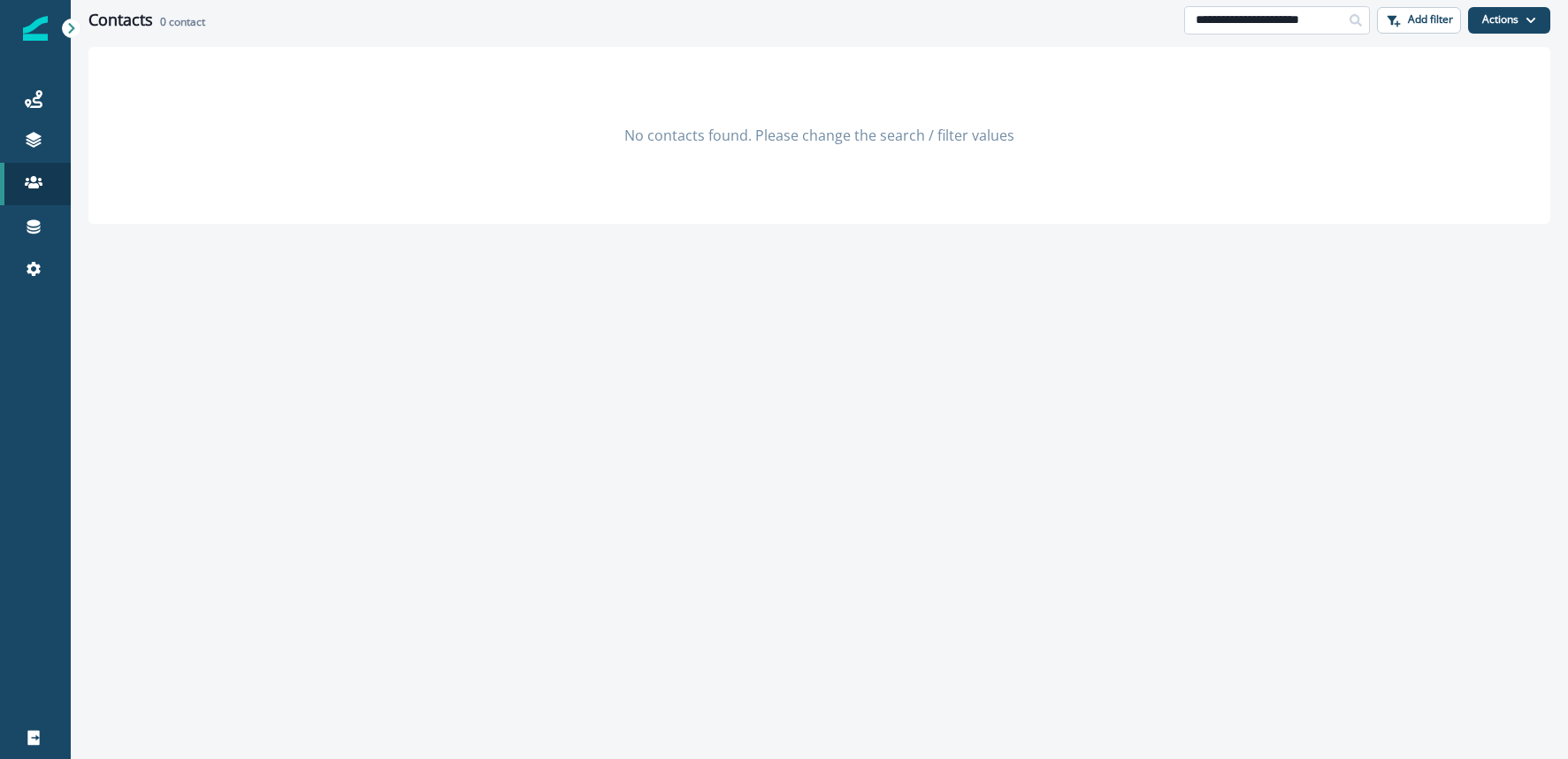
click at [1320, 22] on input "**********" at bounding box center [1277, 20] width 186 height 28
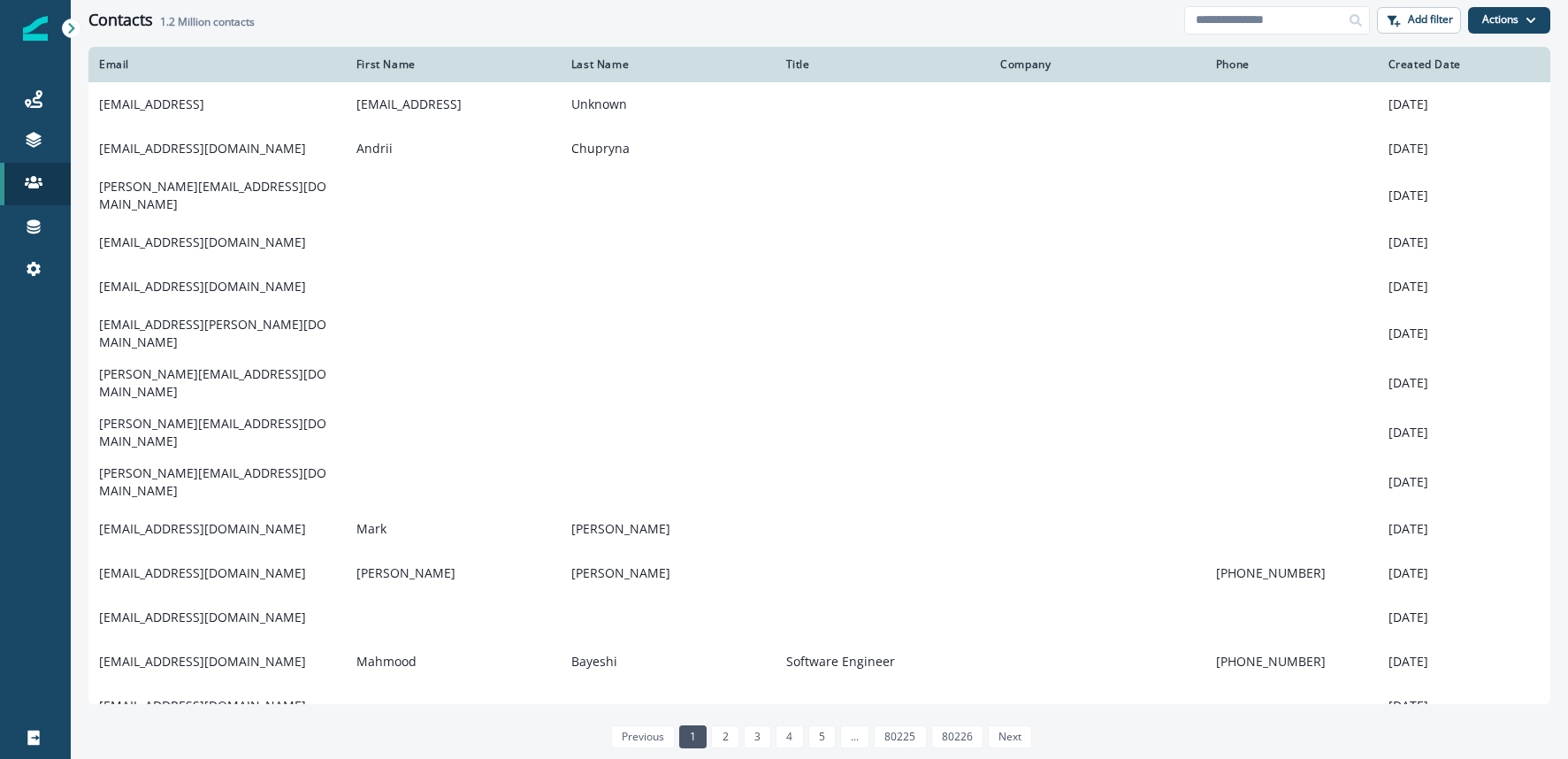
scroll to position [2, 0]
click at [38, 91] on icon at bounding box center [34, 99] width 18 height 18
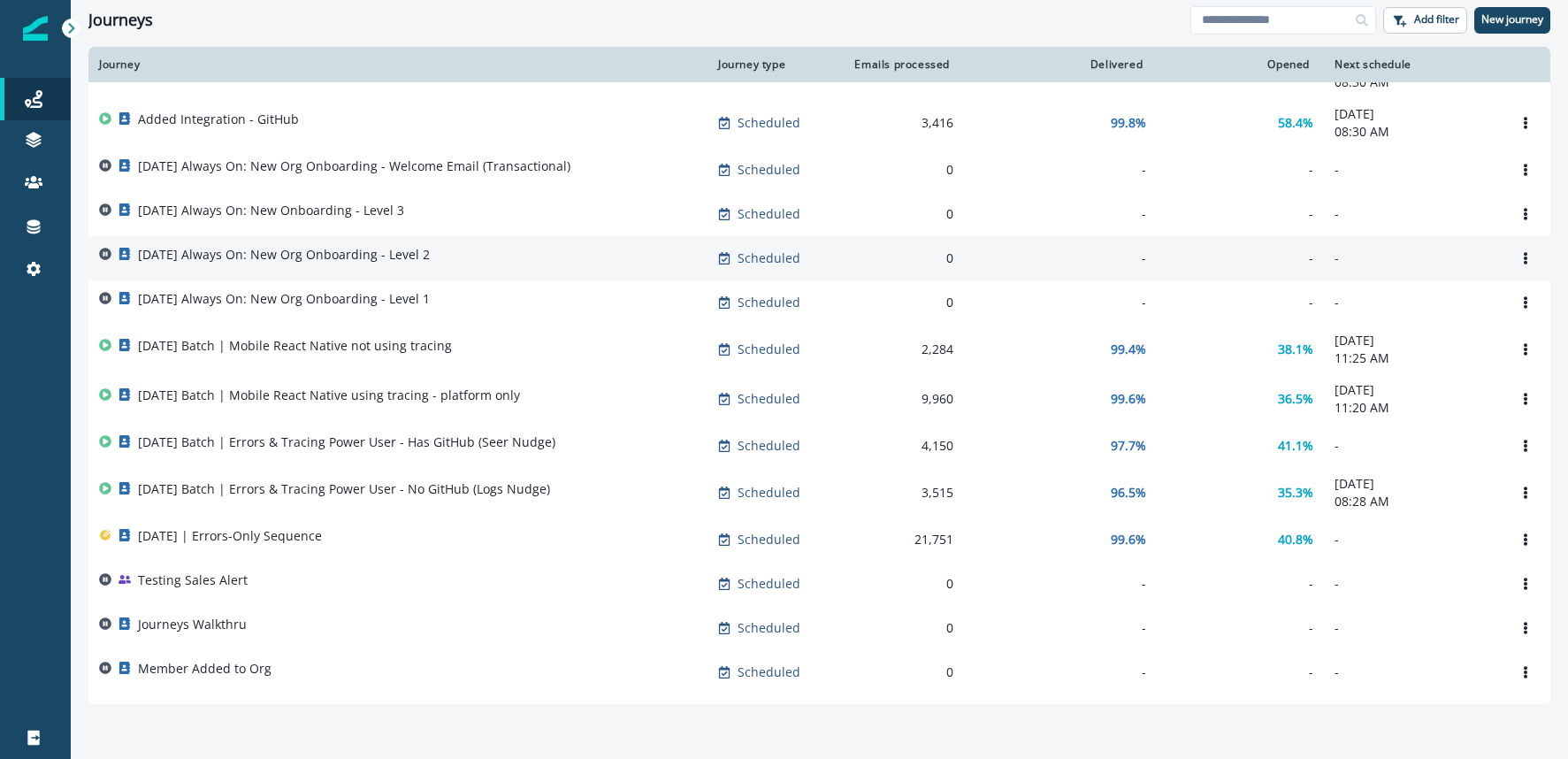
scroll to position [188, 0]
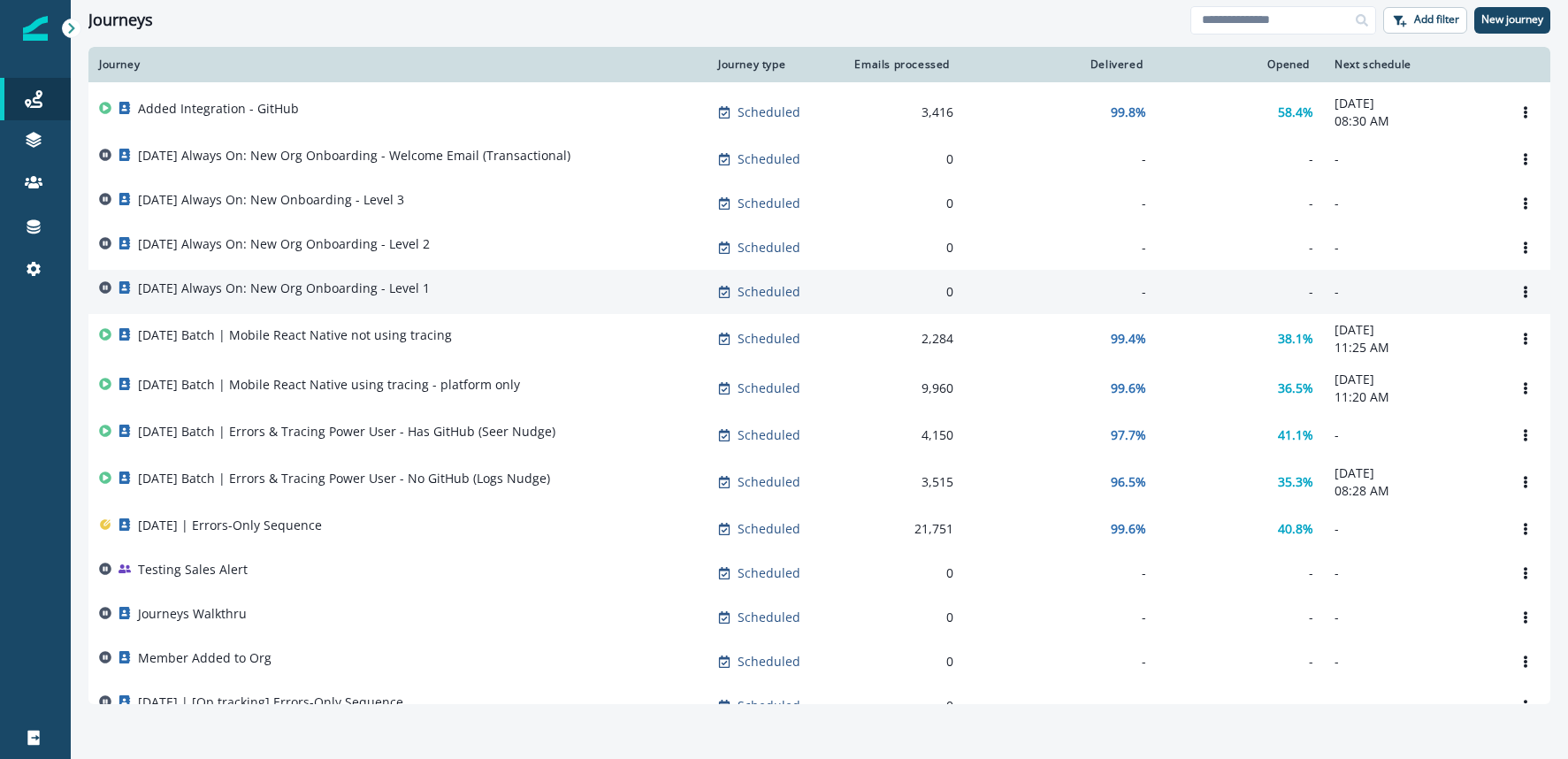
click at [340, 280] on td "[DATE] Always On: New Org Onboarding - Level 1" at bounding box center [398, 292] width 619 height 44
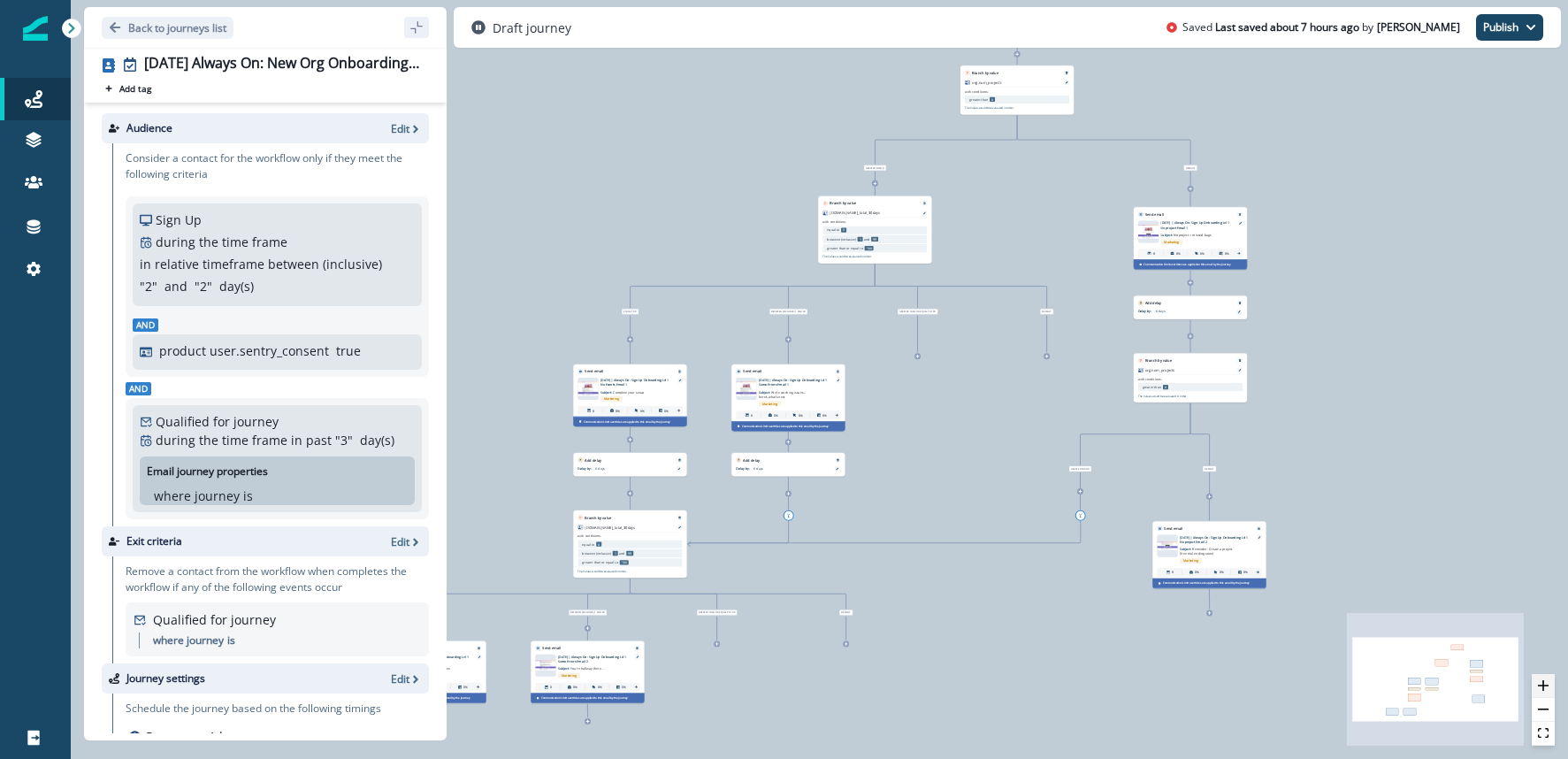
click at [1543, 685] on icon "zoom in" at bounding box center [1543, 686] width 11 height 11
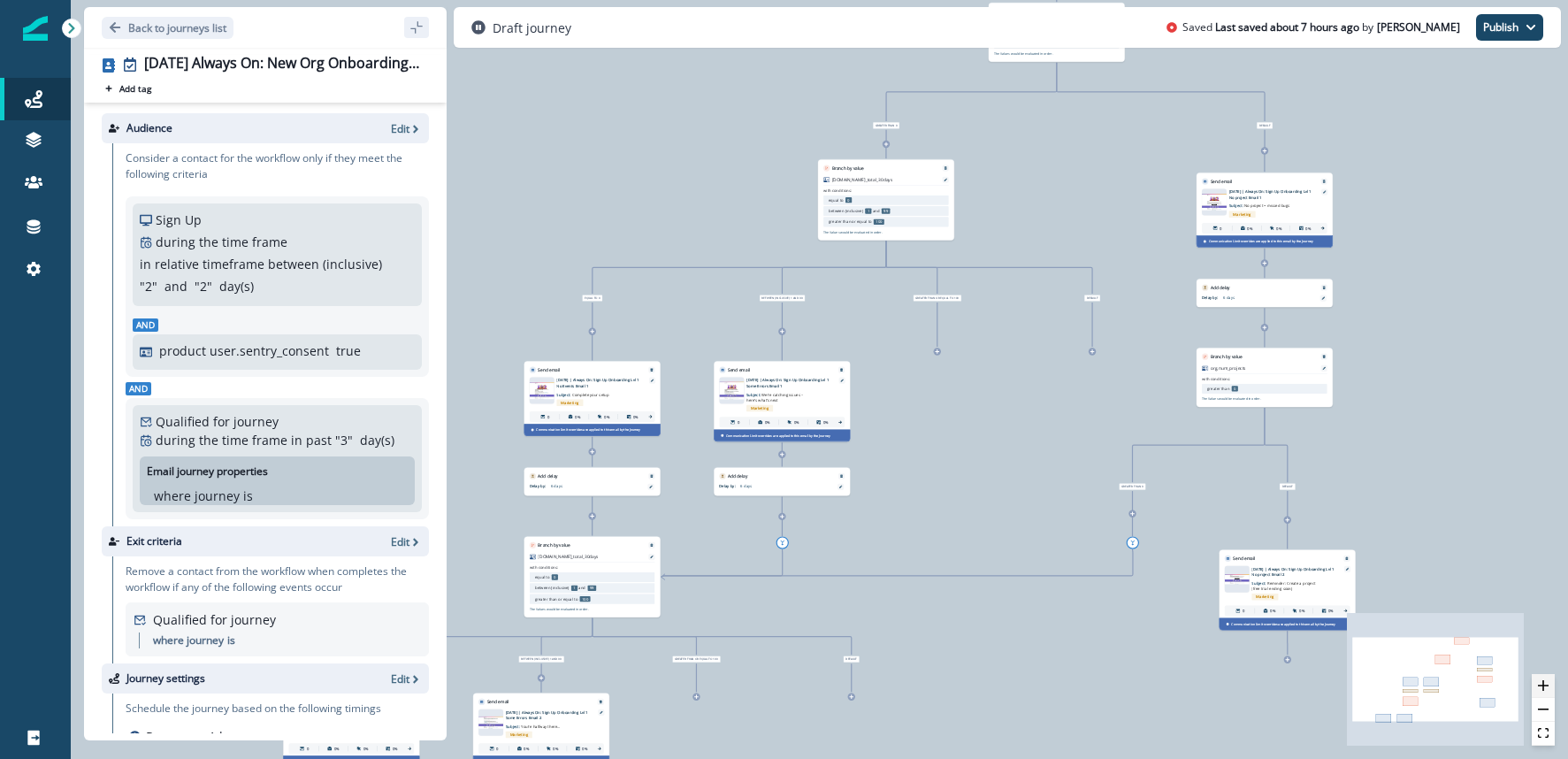
click at [1543, 685] on icon "zoom in" at bounding box center [1543, 686] width 11 height 11
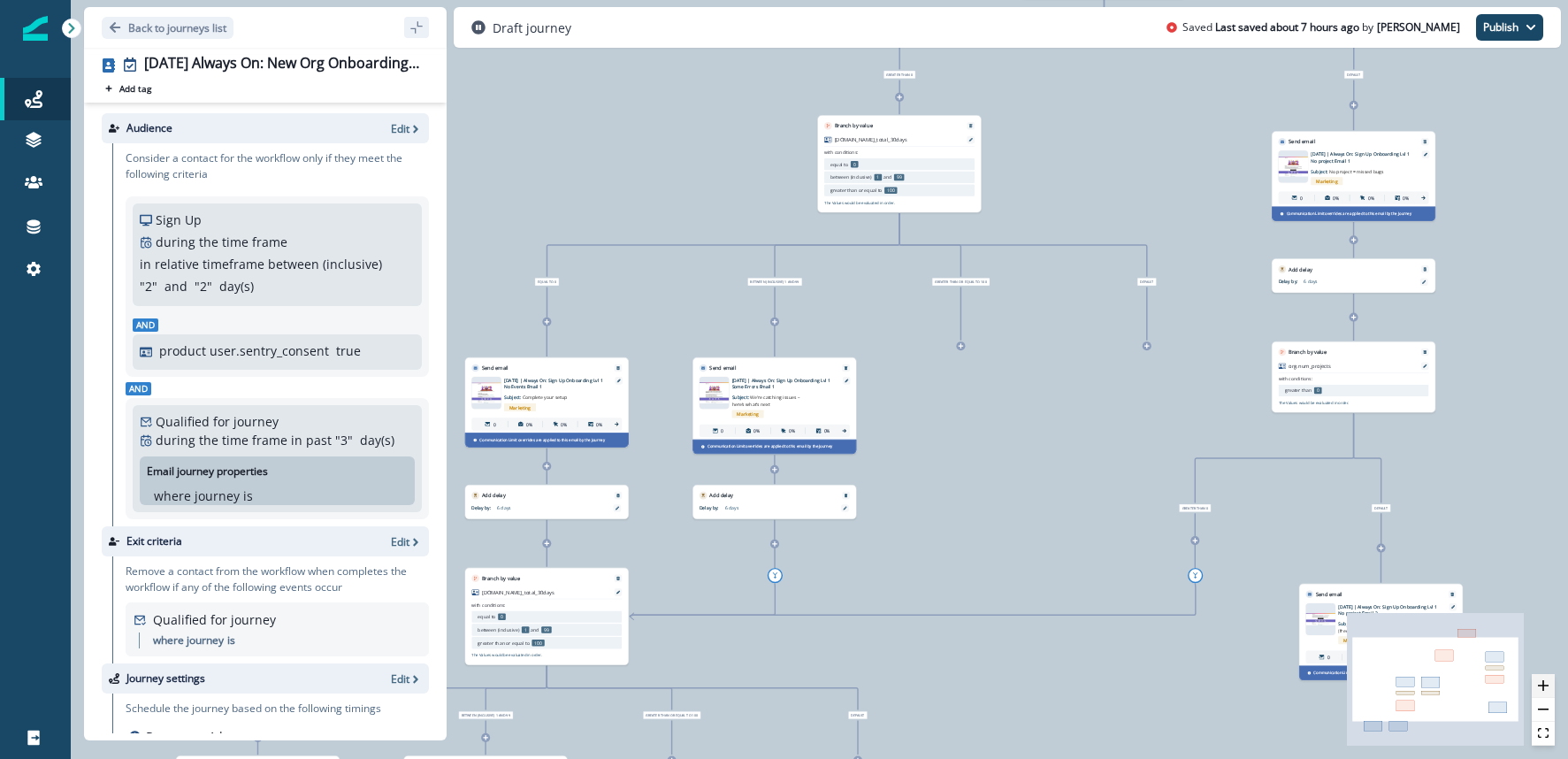
click at [1543, 685] on icon "zoom in" at bounding box center [1543, 686] width 11 height 11
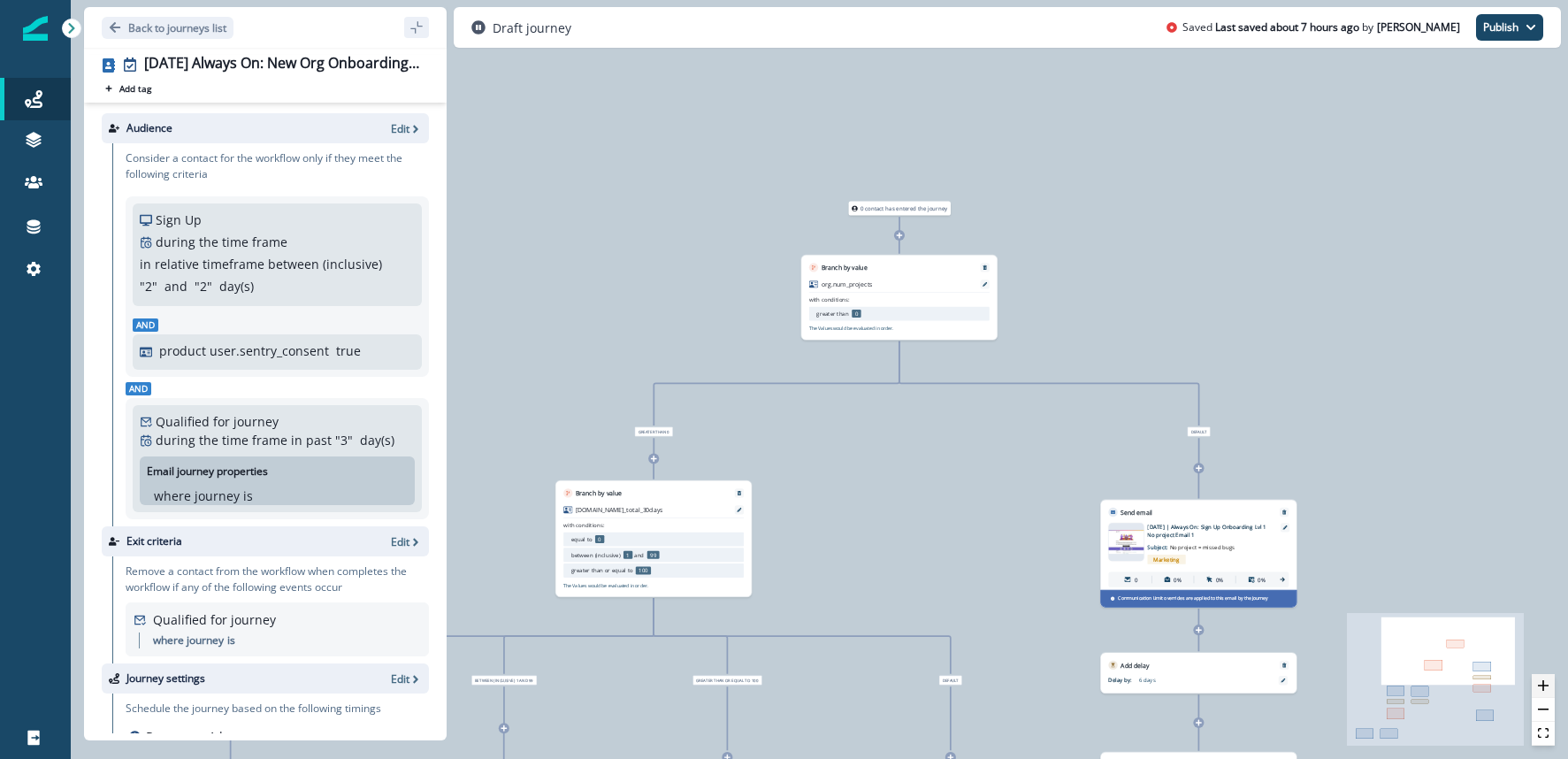
click at [1543, 682] on icon "zoom in" at bounding box center [1543, 686] width 11 height 11
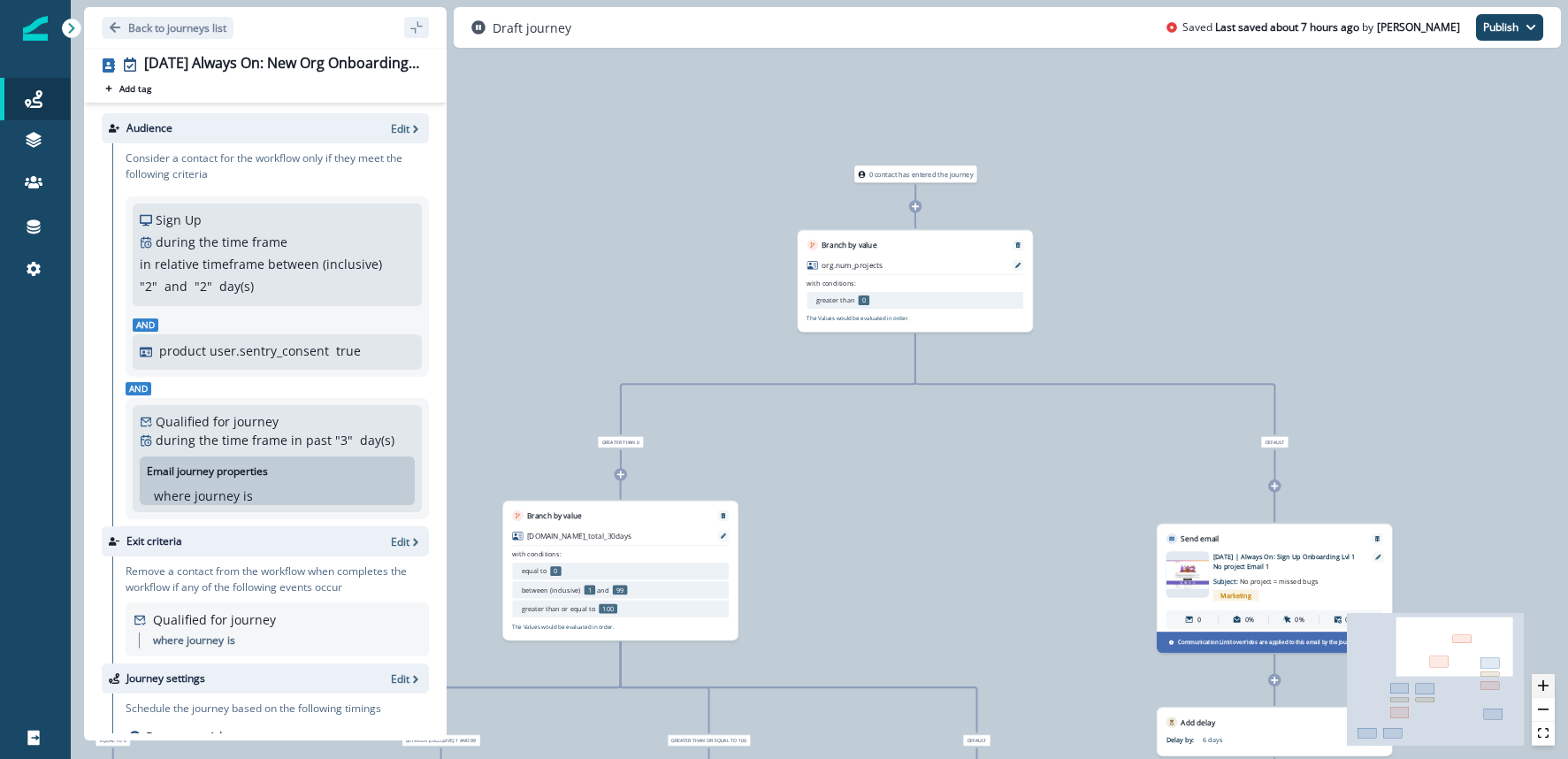
click at [1543, 682] on icon "zoom in" at bounding box center [1543, 686] width 11 height 11
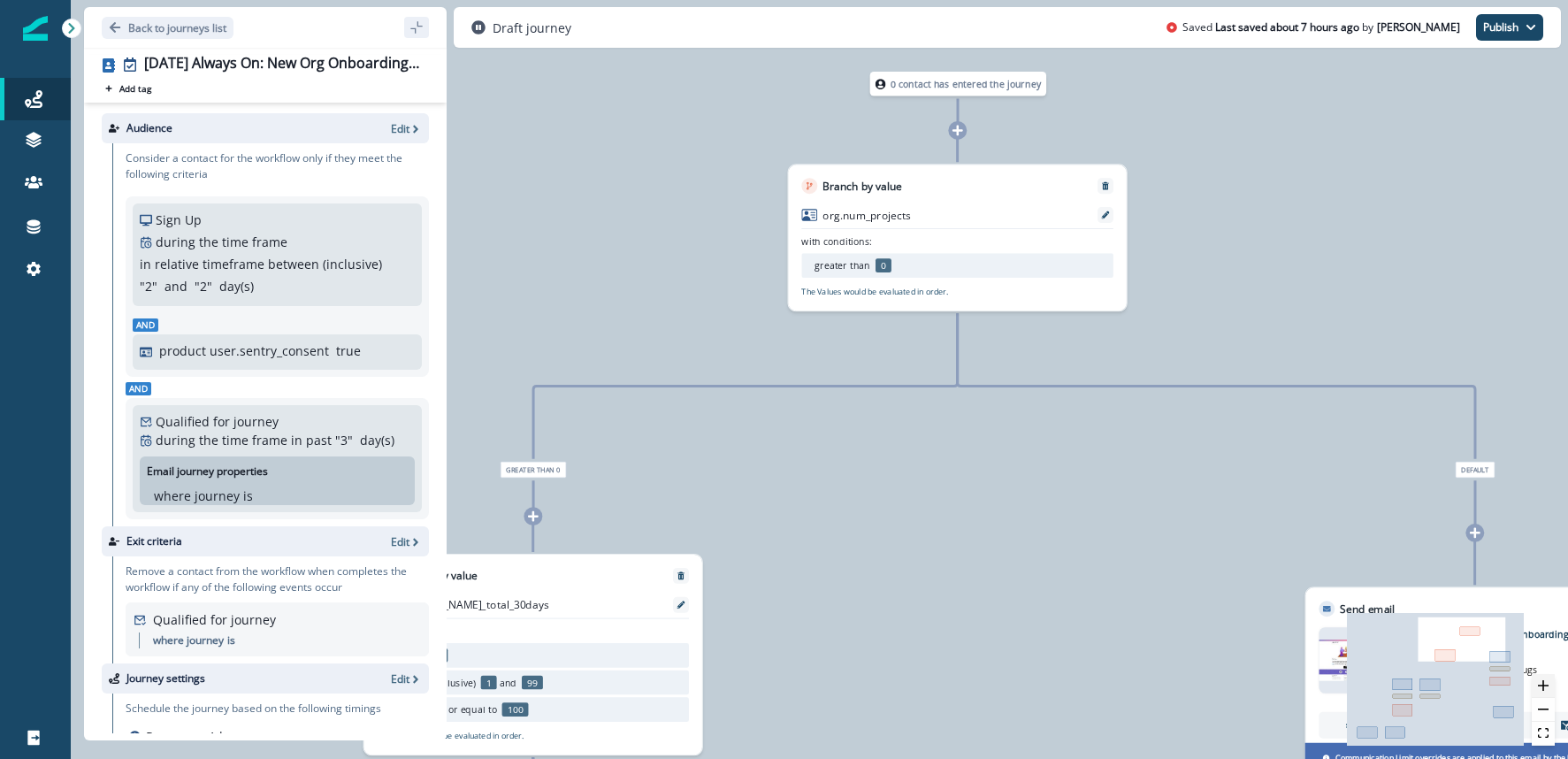
click at [1543, 682] on icon "zoom in" at bounding box center [1543, 686] width 11 height 11
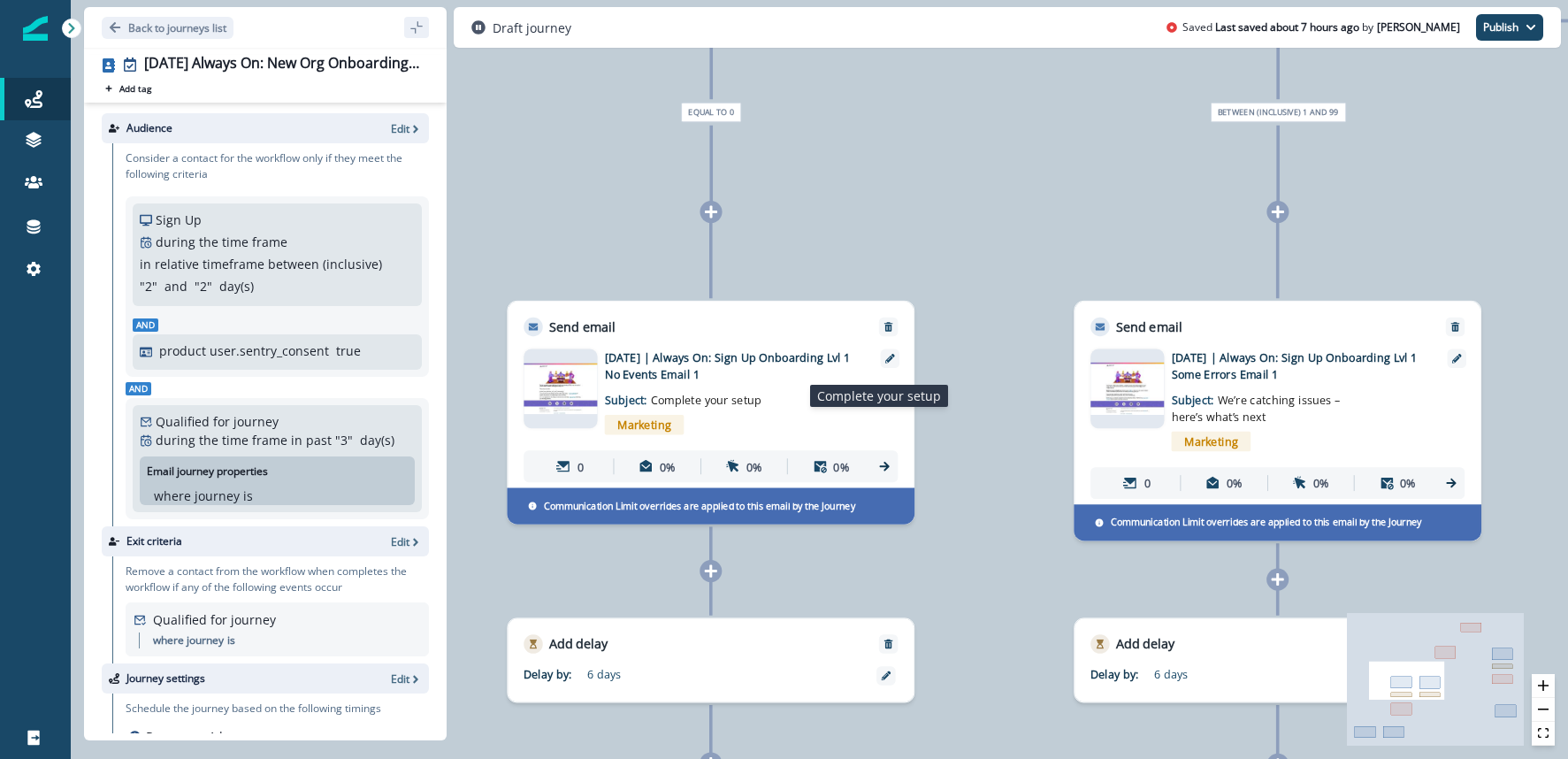
click at [709, 400] on span "Complete your setup" at bounding box center [706, 400] width 111 height 15
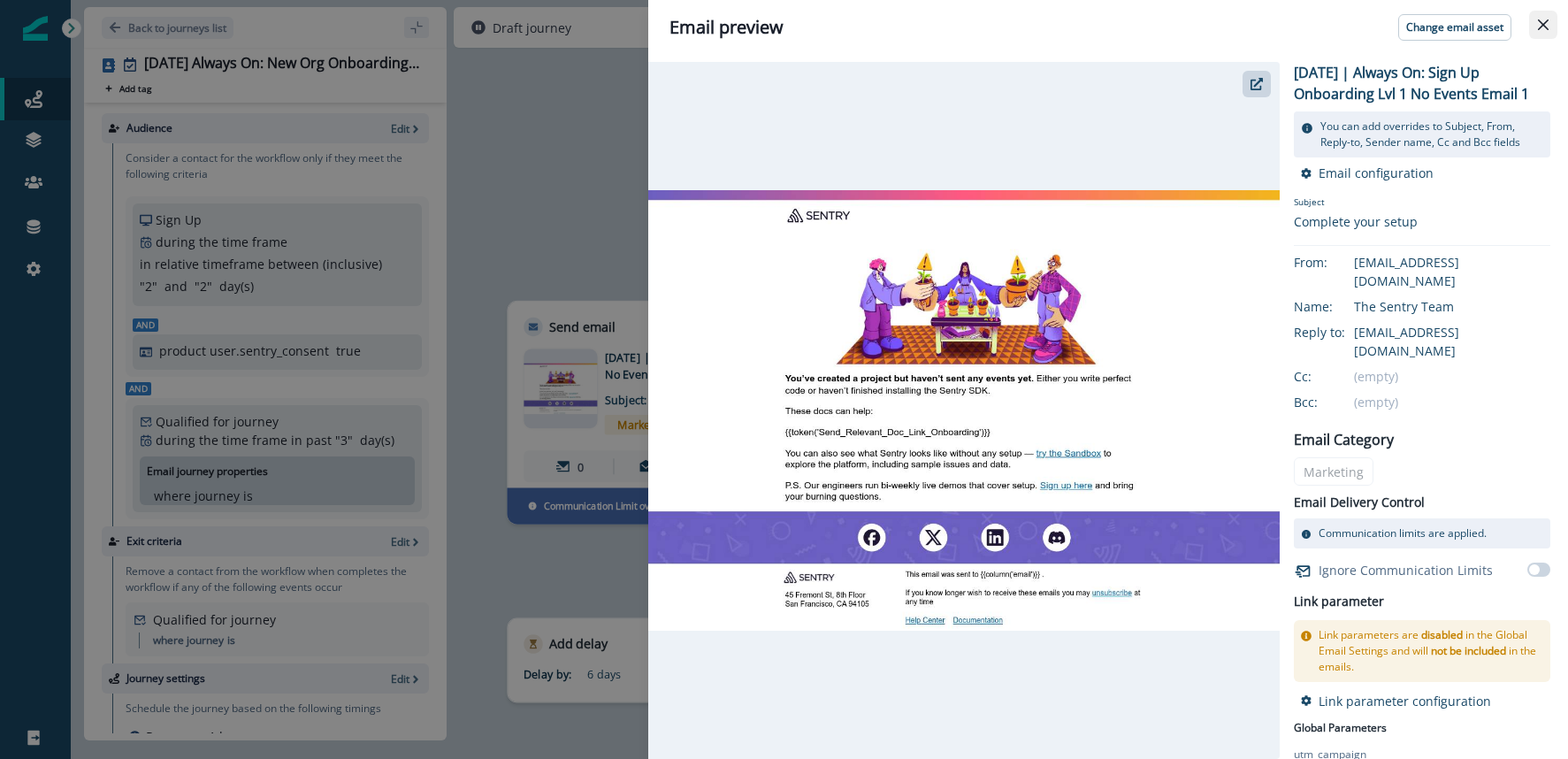
click at [1534, 27] on button "Close" at bounding box center [1543, 25] width 28 height 28
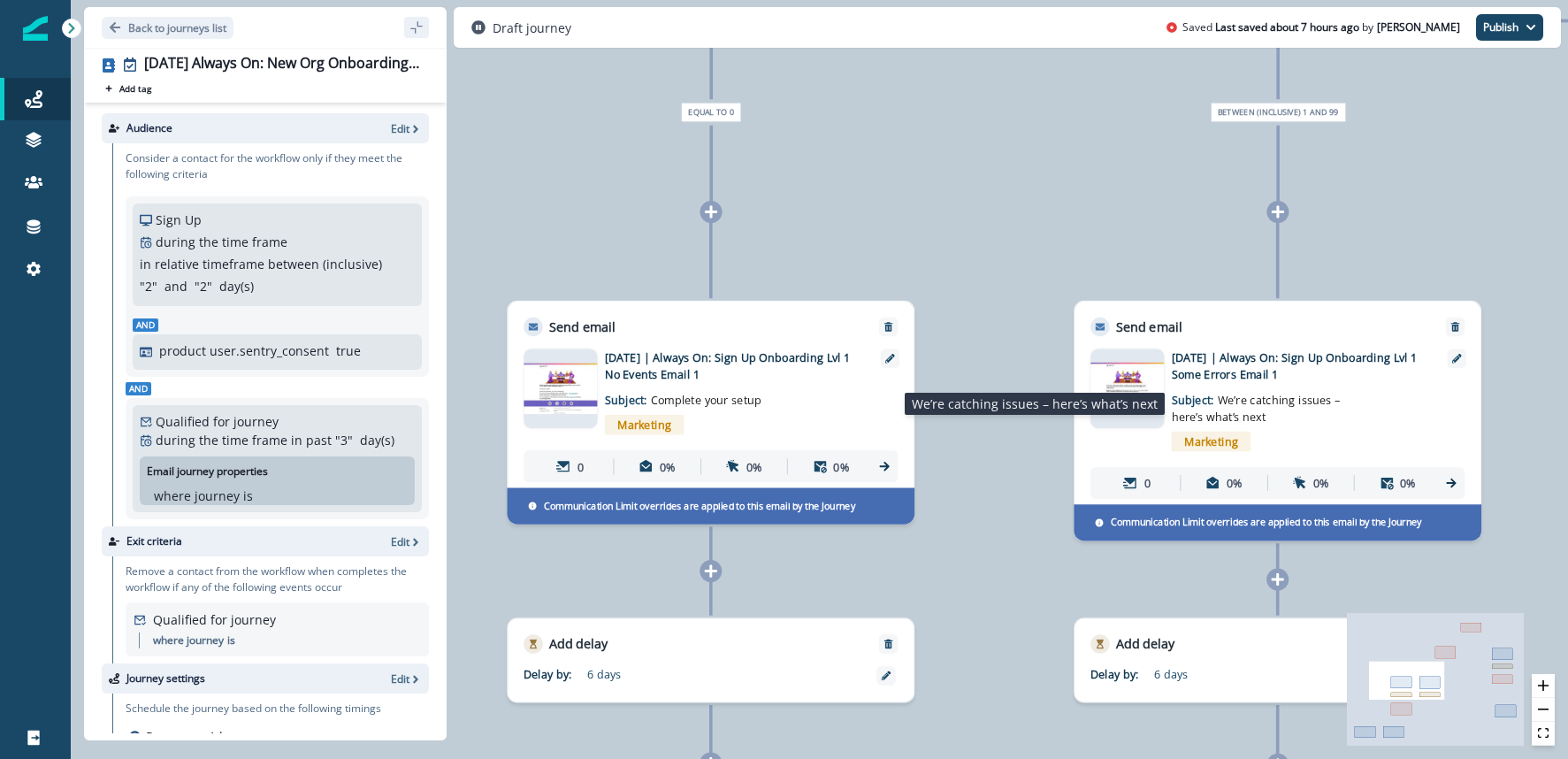
click at [1312, 404] on span "We’re catching issues – here’s what’s next" at bounding box center [1256, 409] width 169 height 32
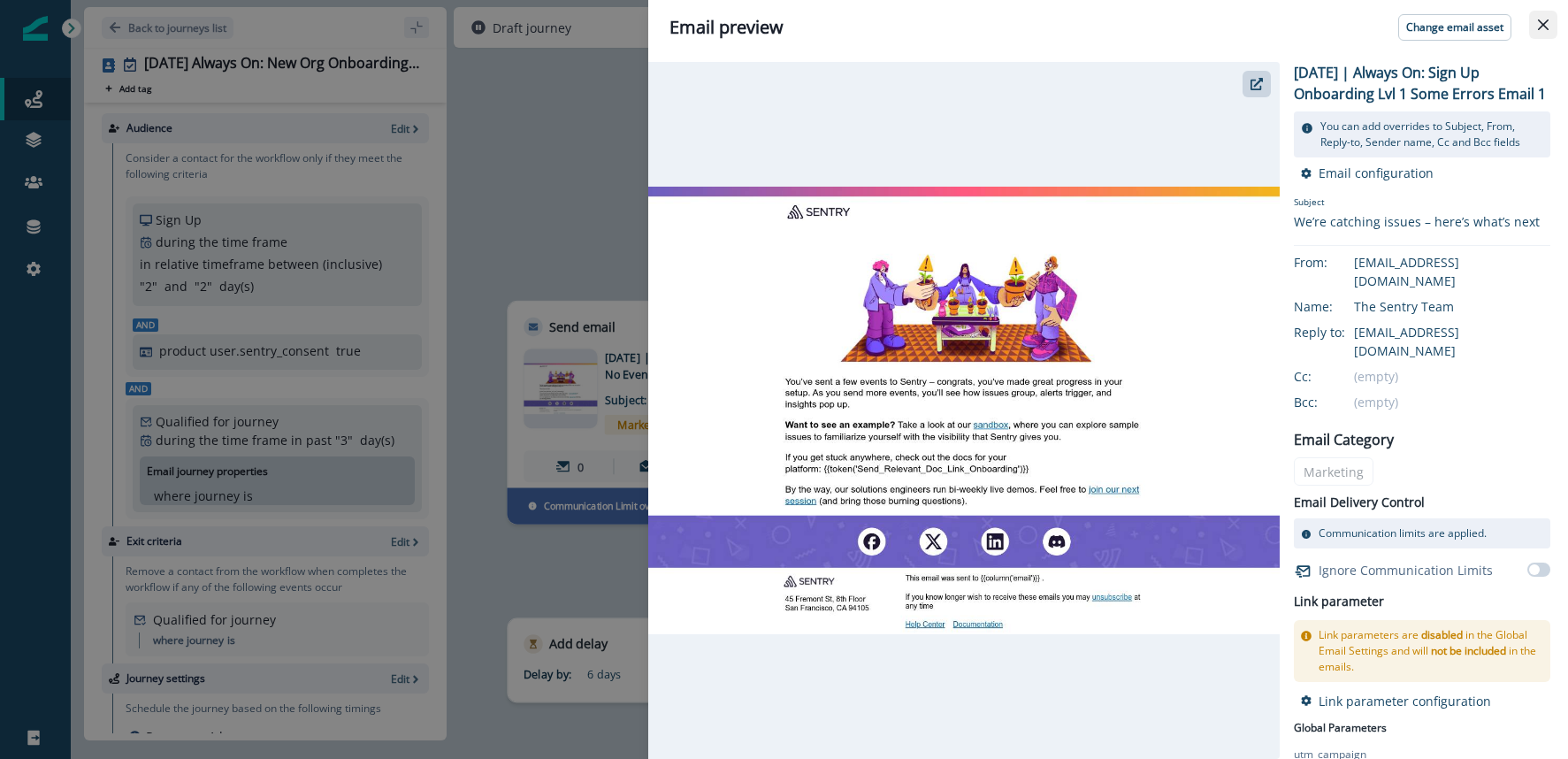
click at [1544, 34] on button "Close" at bounding box center [1543, 25] width 28 height 28
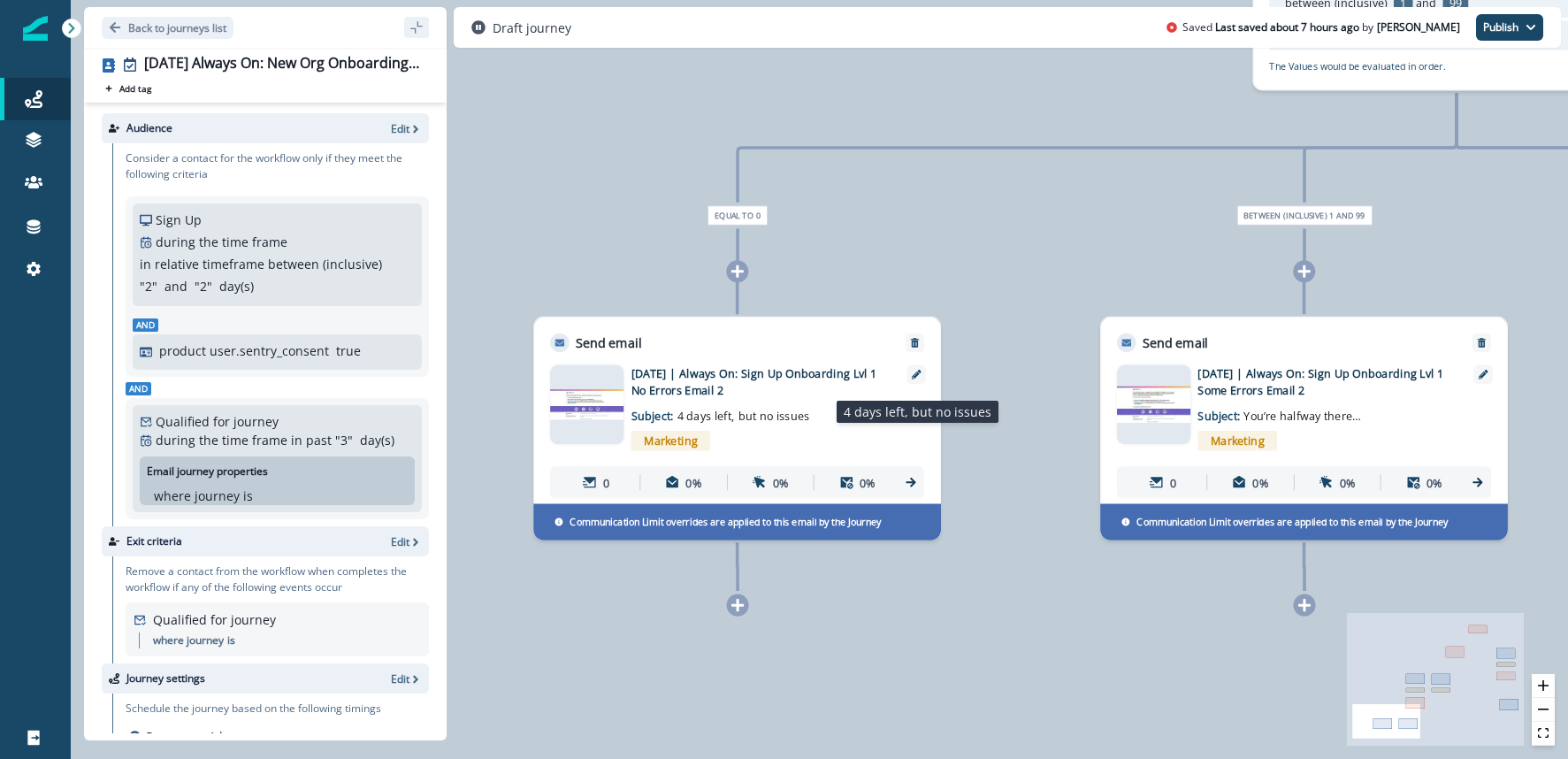
click at [777, 415] on span "4 days left, but no issues" at bounding box center [744, 416] width 133 height 15
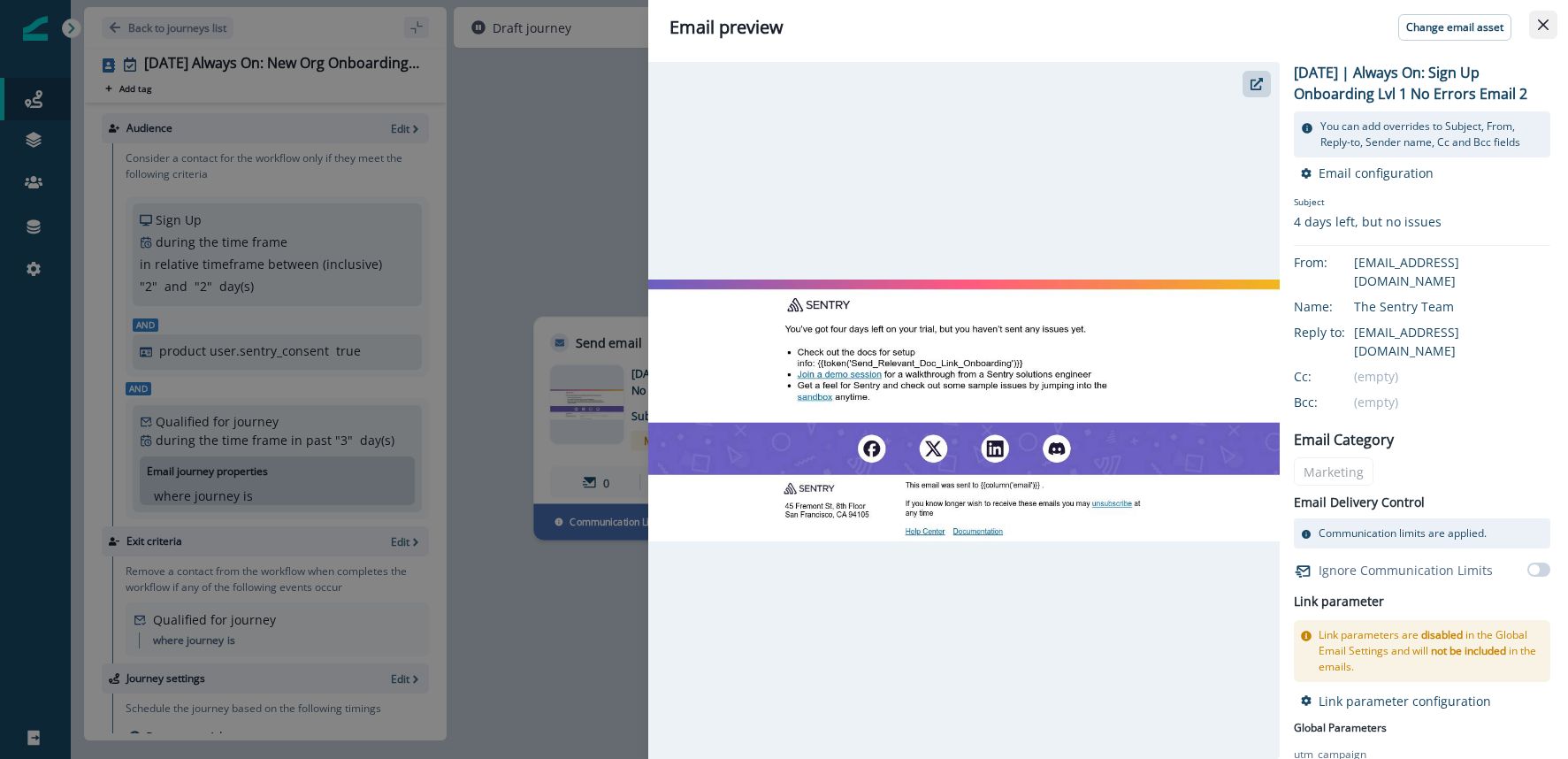
click at [1541, 34] on button "Close" at bounding box center [1543, 25] width 28 height 28
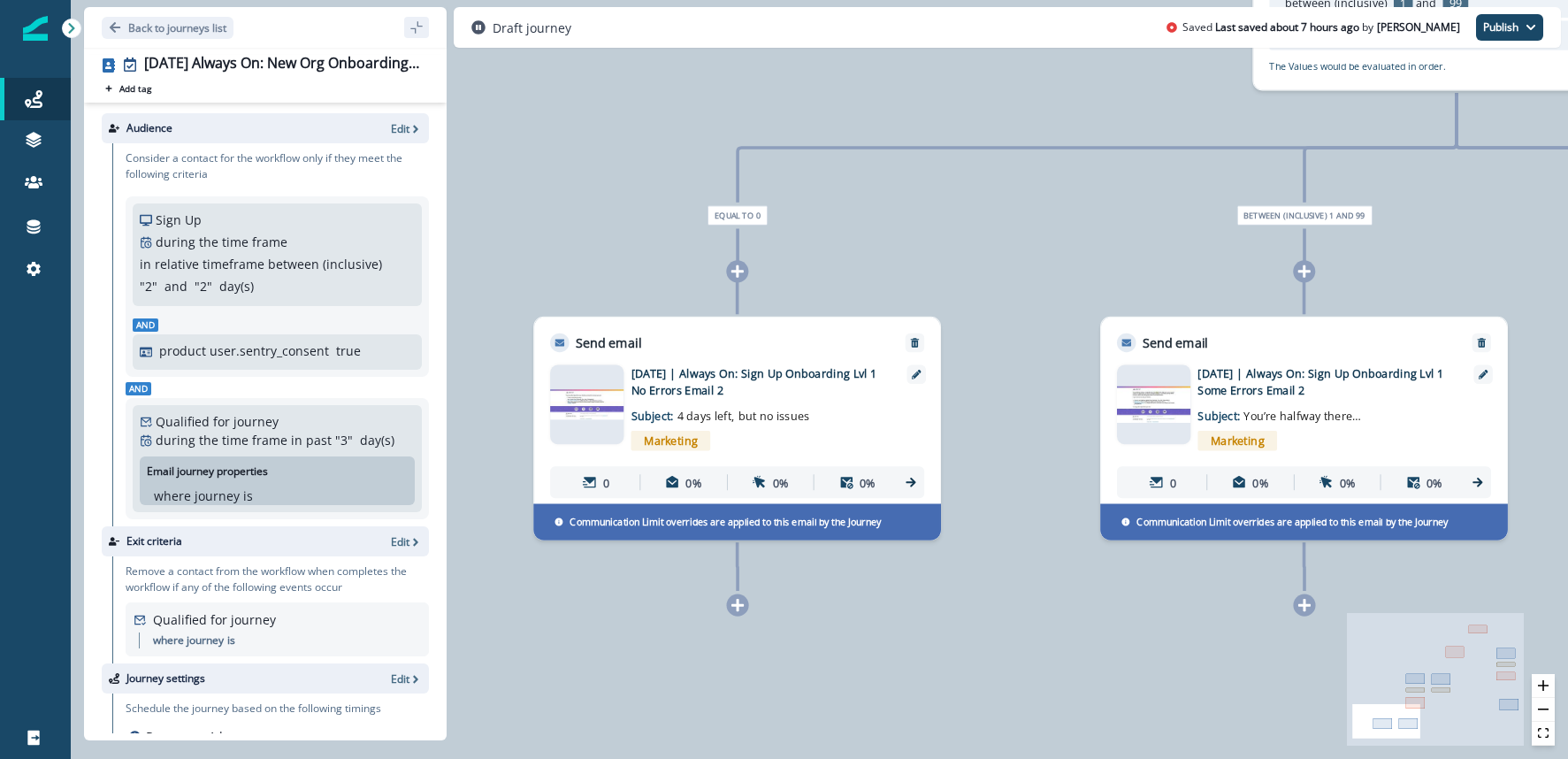
click at [1305, 386] on p "2025-08-25 | Always On: Sign Up Onboarding Lvl 1 Some Errors Email 2" at bounding box center [1324, 382] width 254 height 34
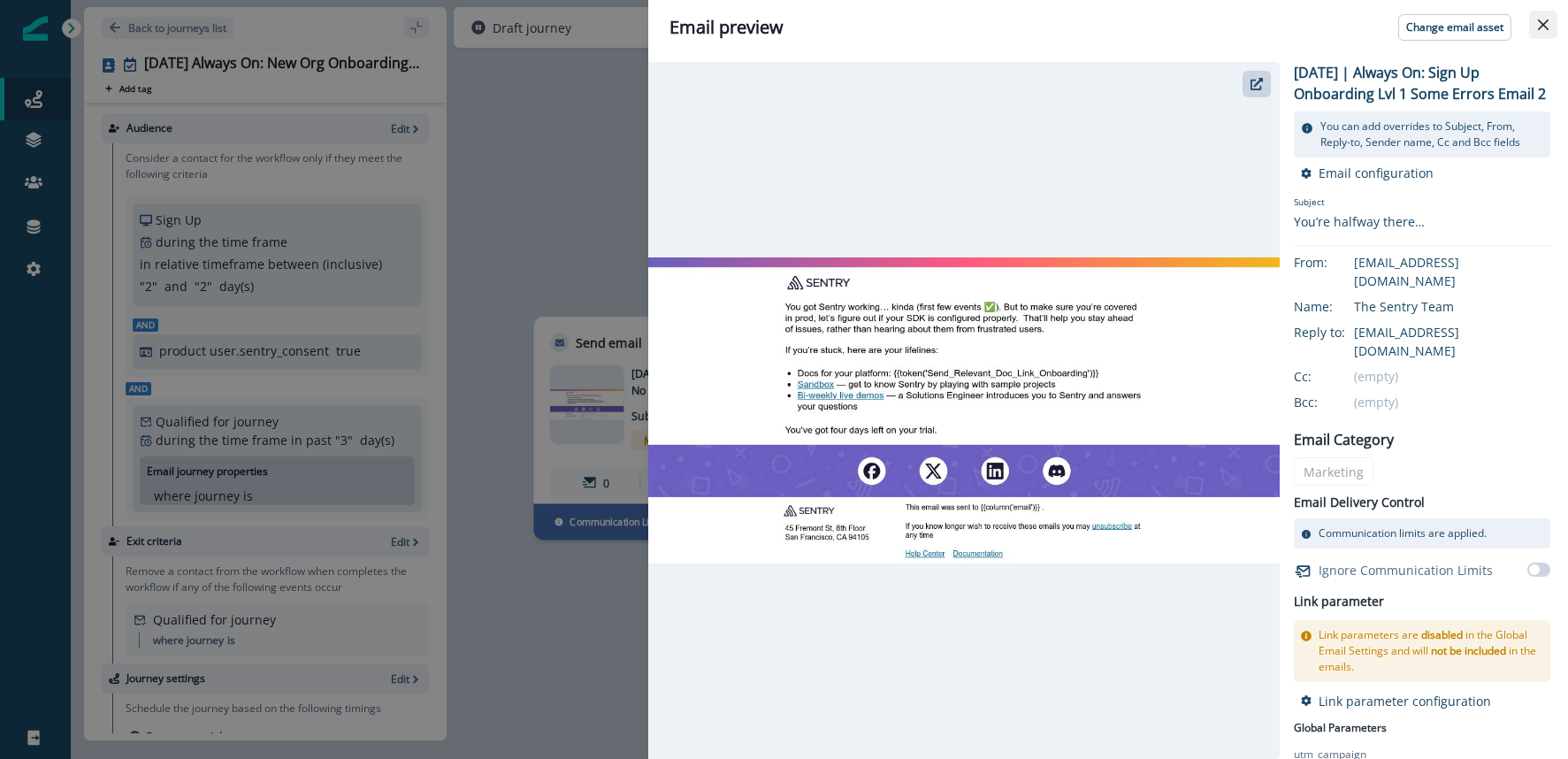
click at [1533, 23] on button "Close" at bounding box center [1543, 25] width 28 height 28
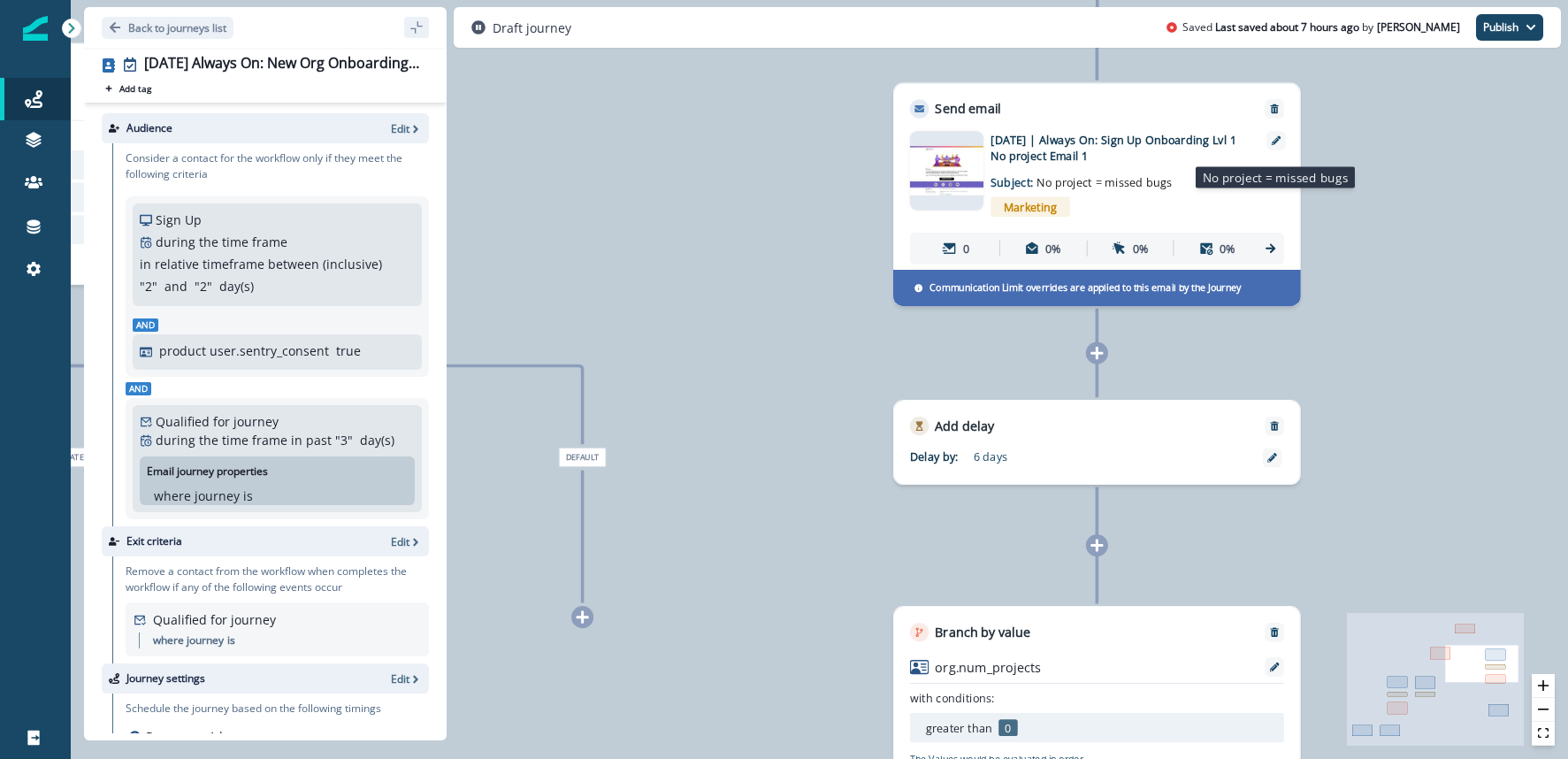
click at [1110, 182] on span "No project = missed bugs" at bounding box center [1104, 181] width 135 height 15
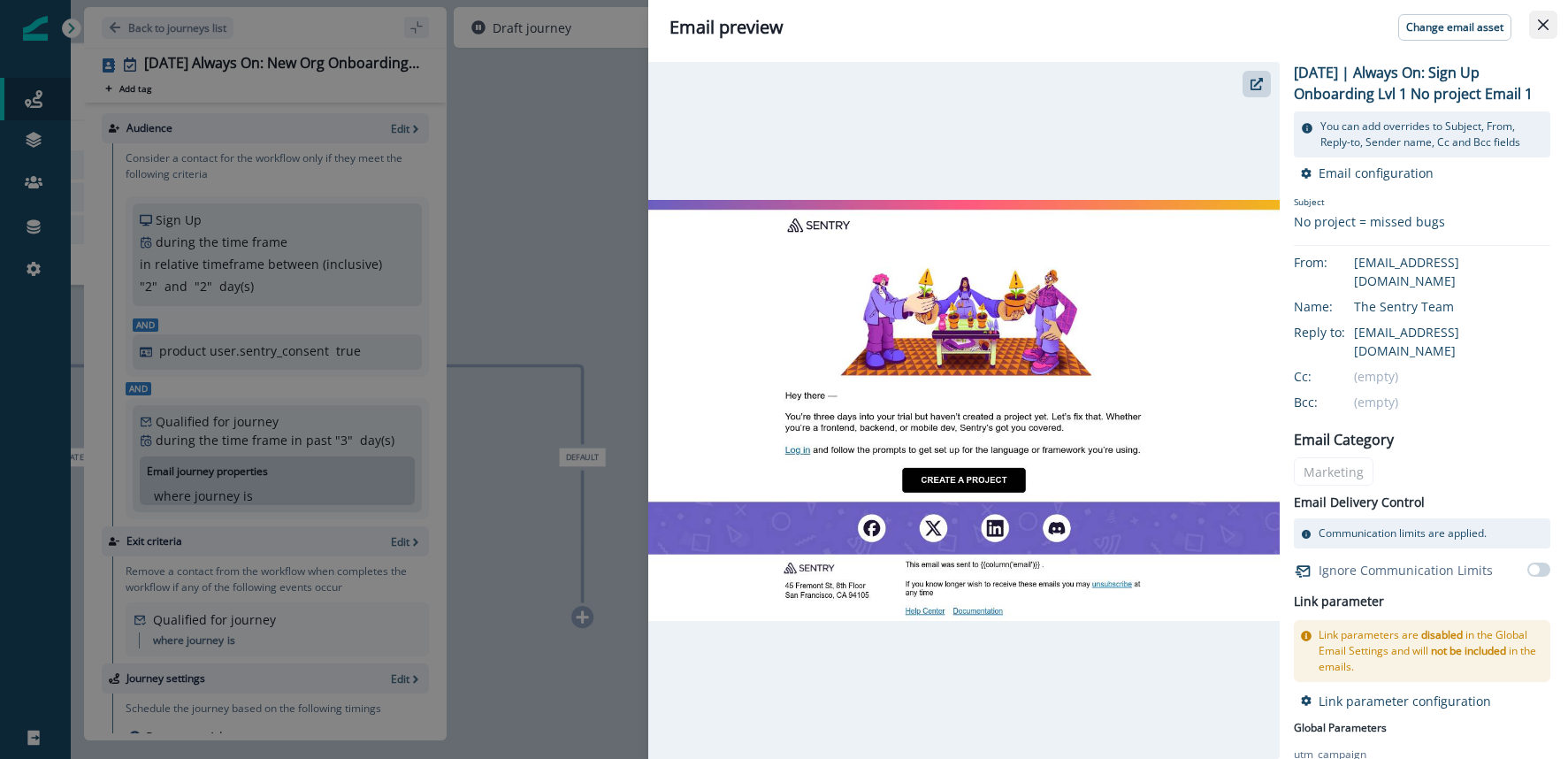
drag, startPoint x: 1537, startPoint y: 32, endPoint x: 1431, endPoint y: 82, distance: 117.2
click at [1537, 32] on button "Close" at bounding box center [1543, 25] width 28 height 28
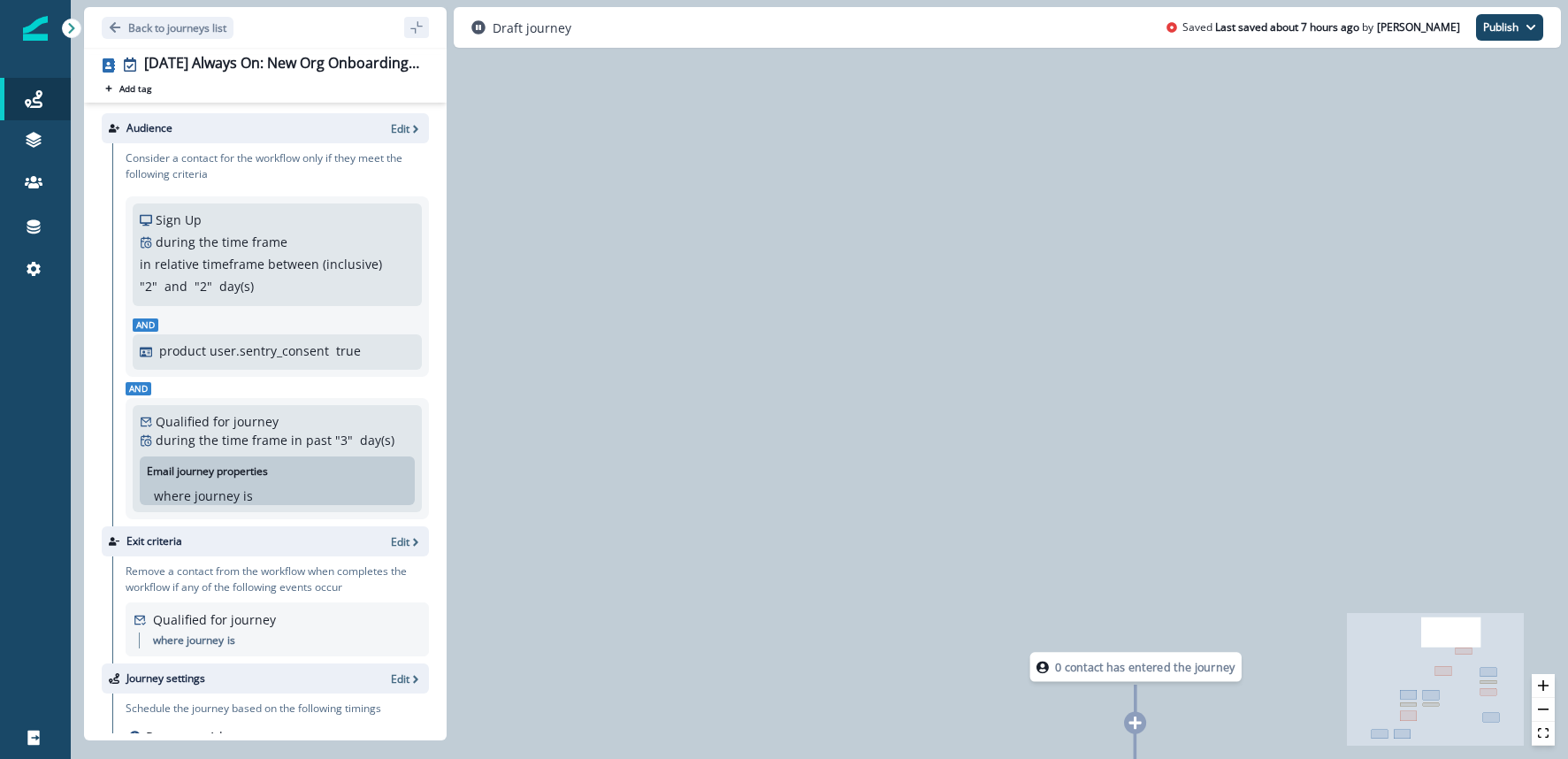
click at [975, 102] on div "0 contact has entered the journey Branch by value org.num_projects with conditi…" at bounding box center [819, 380] width 1497 height 759
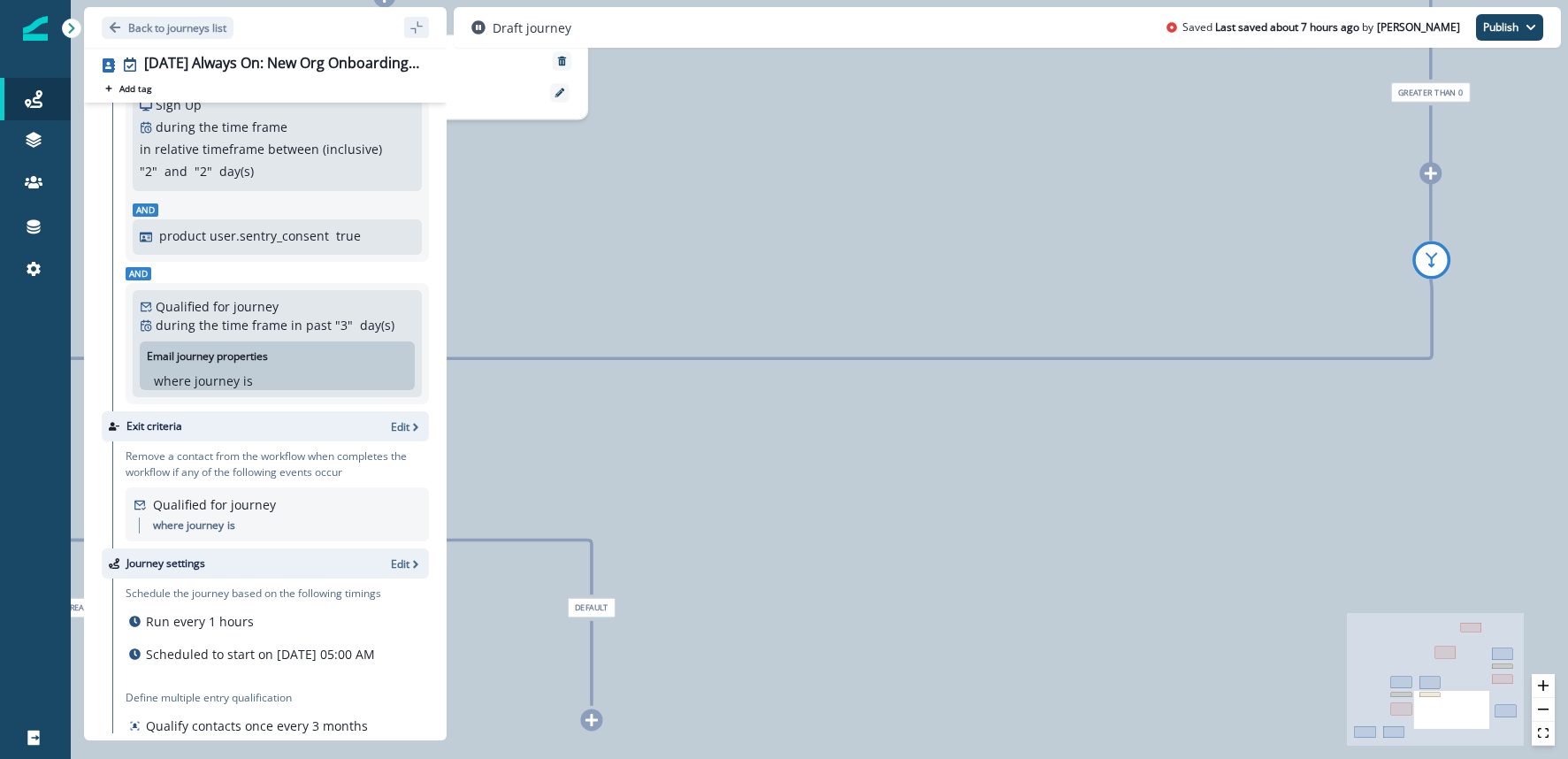
scroll to position [257, 0]
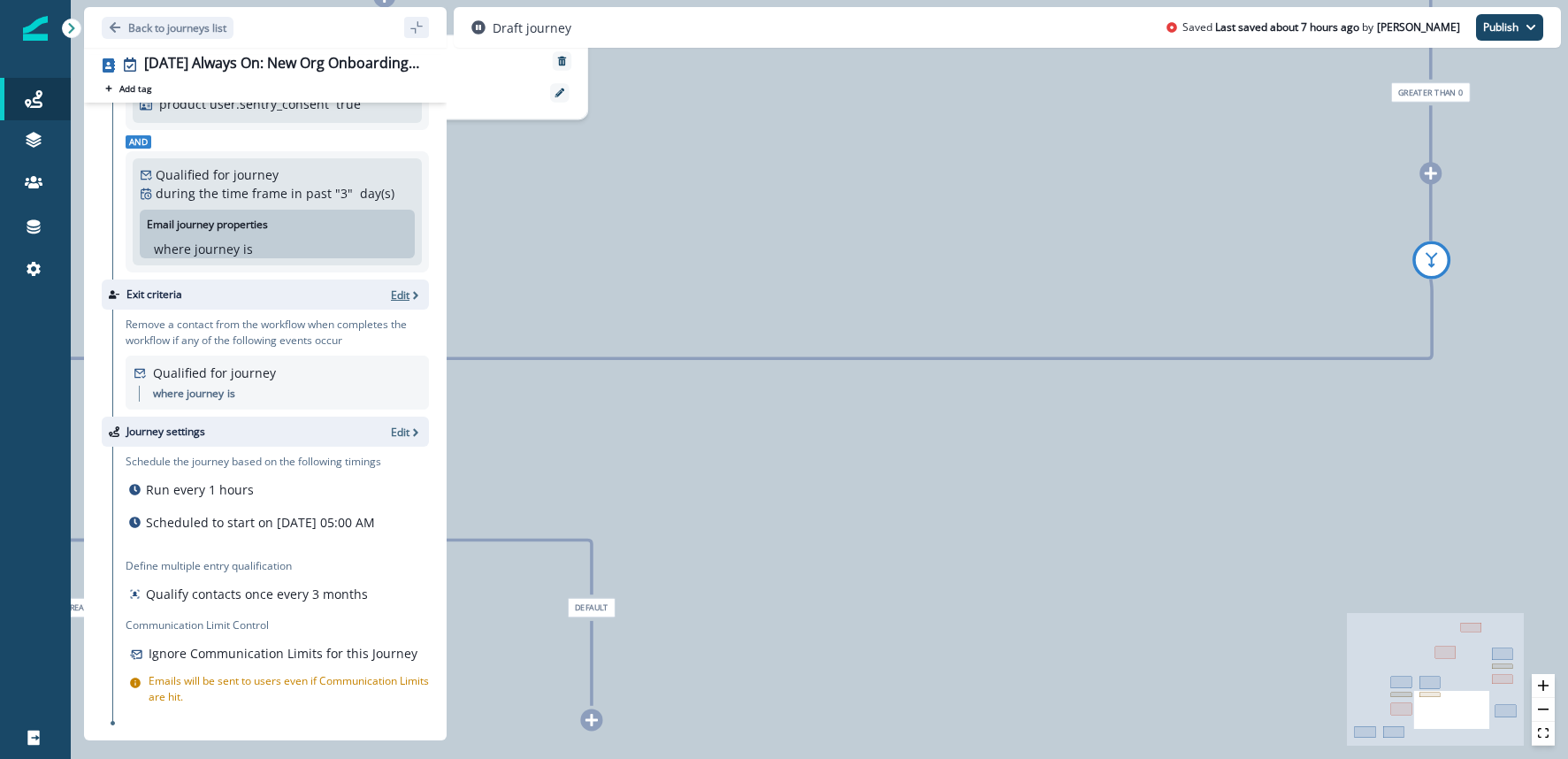
click at [403, 288] on p "Edit" at bounding box center [400, 295] width 19 height 15
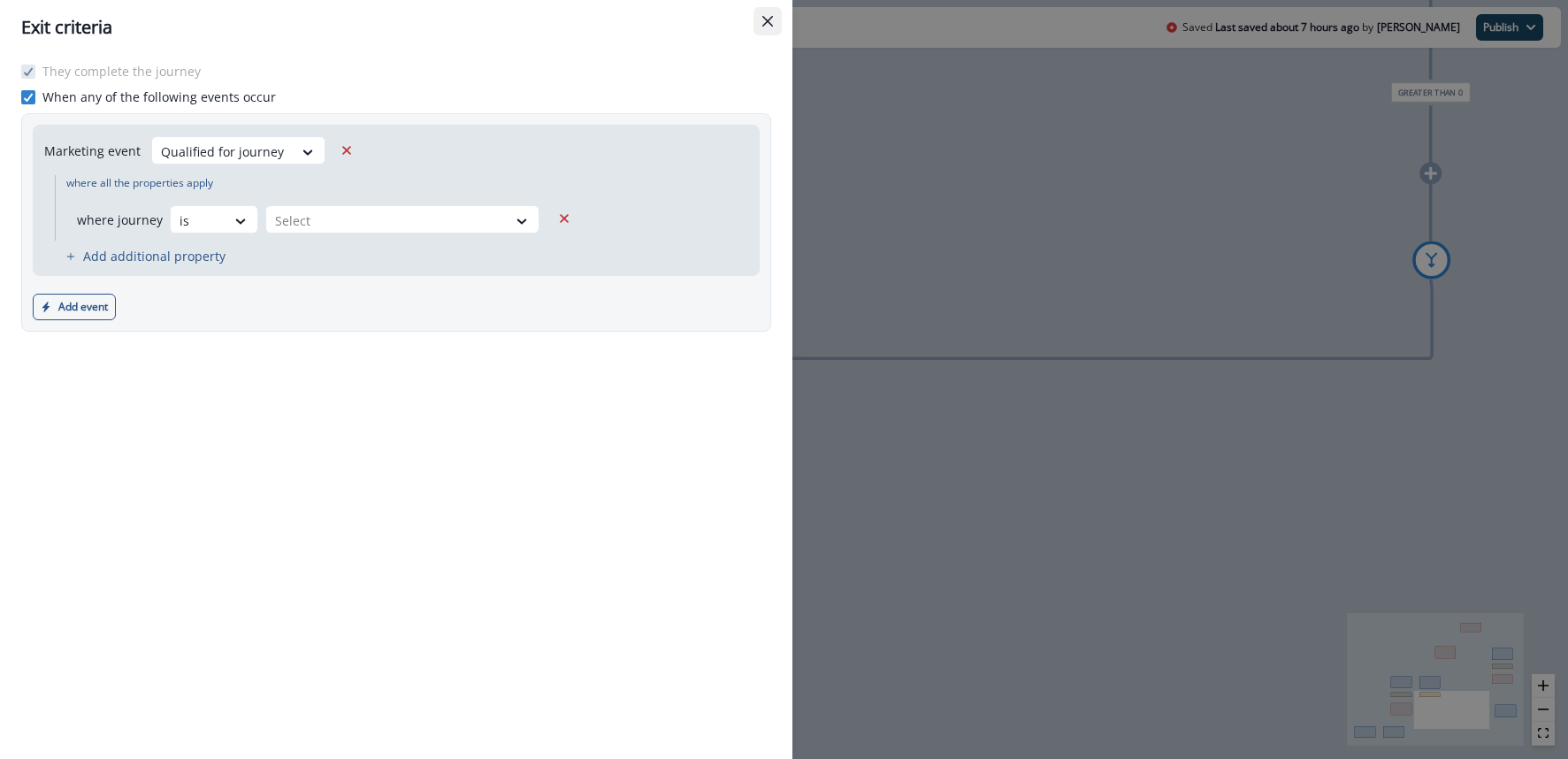
click at [775, 23] on button "Close" at bounding box center [768, 21] width 28 height 28
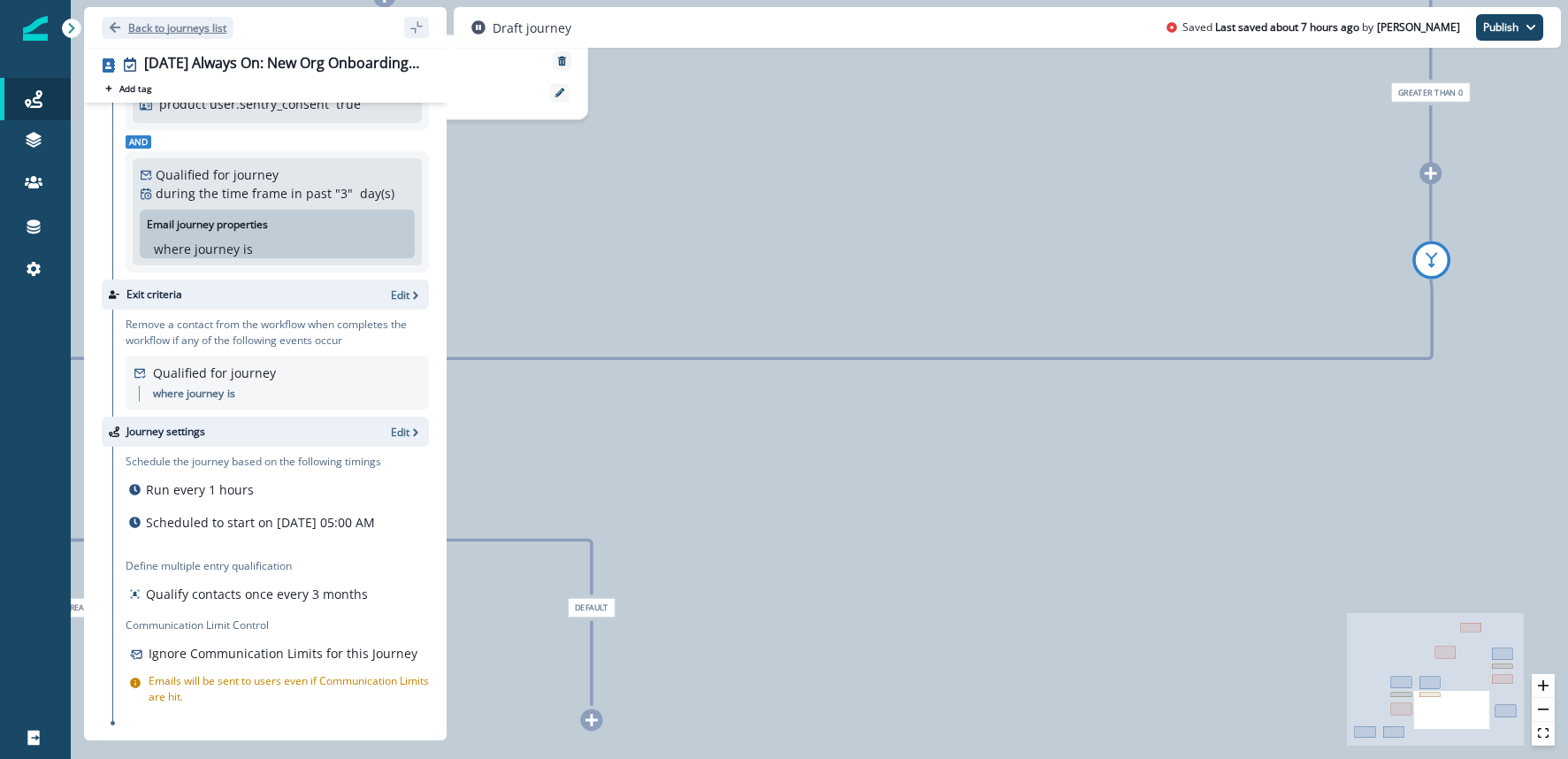
click at [164, 27] on p "Back to journeys list" at bounding box center [177, 27] width 98 height 15
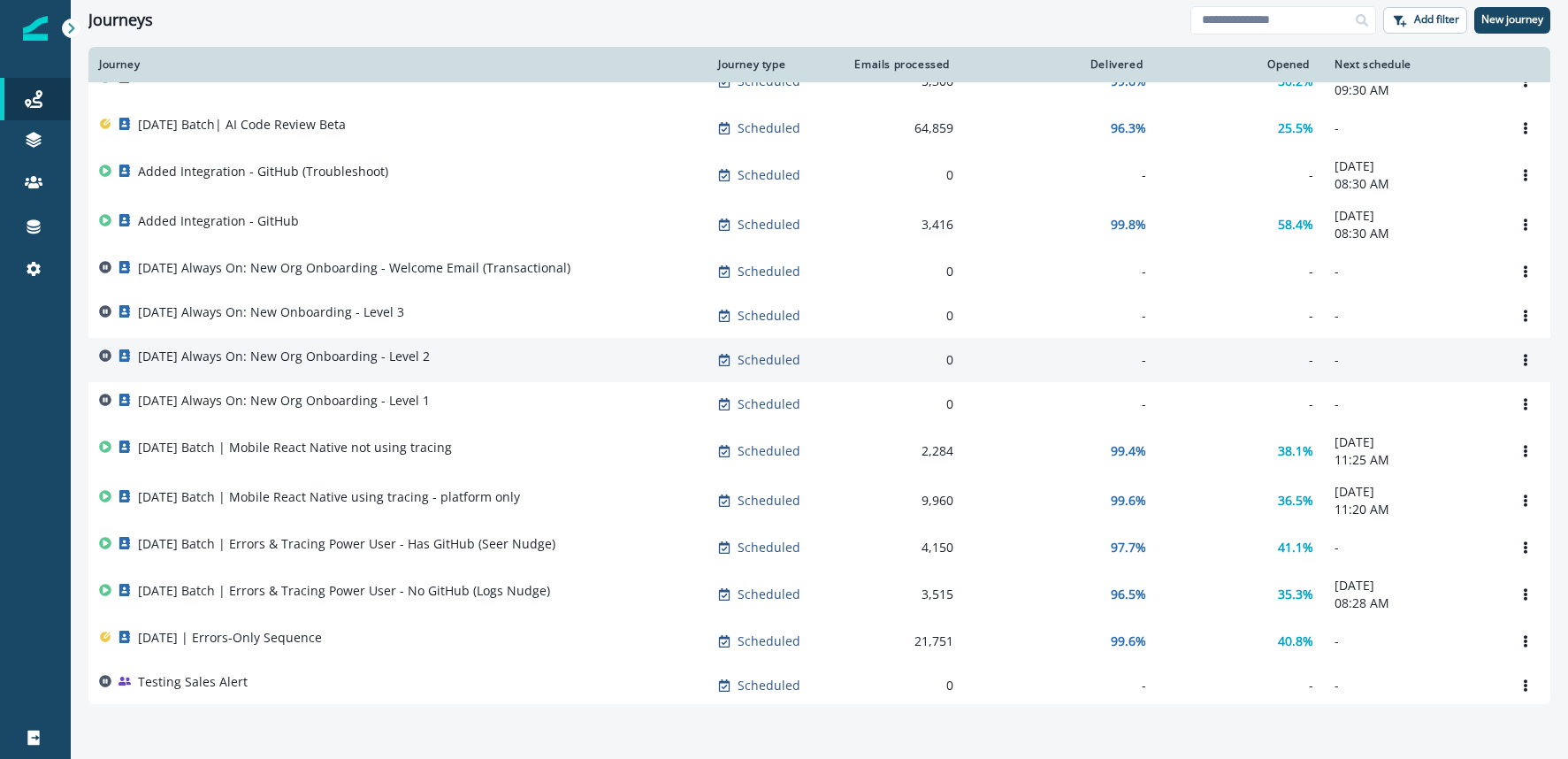
scroll to position [128, 0]
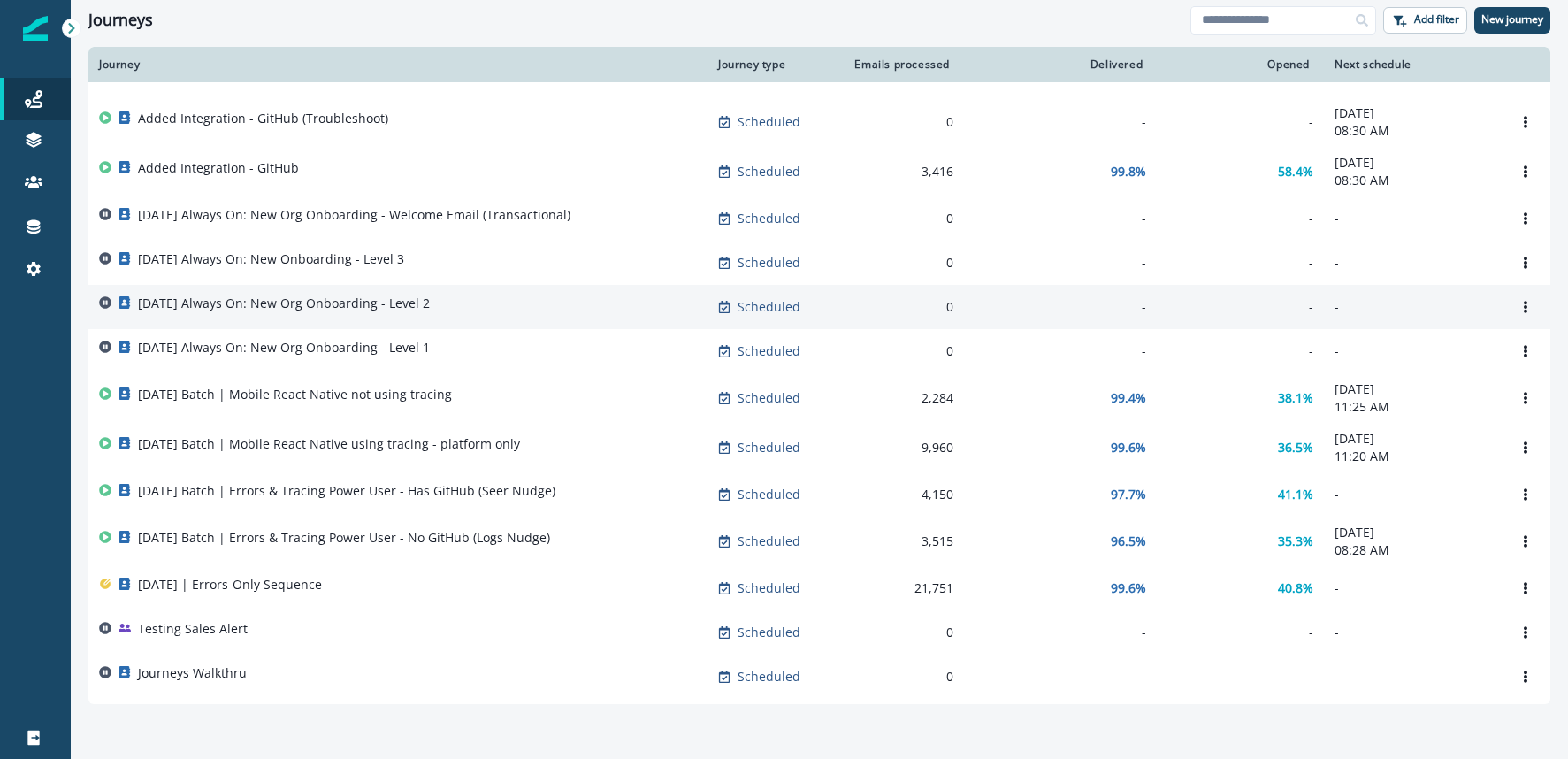
click at [316, 311] on p "2025-08-25 Always On: New Org Onboarding - Level 2" at bounding box center [284, 303] width 292 height 18
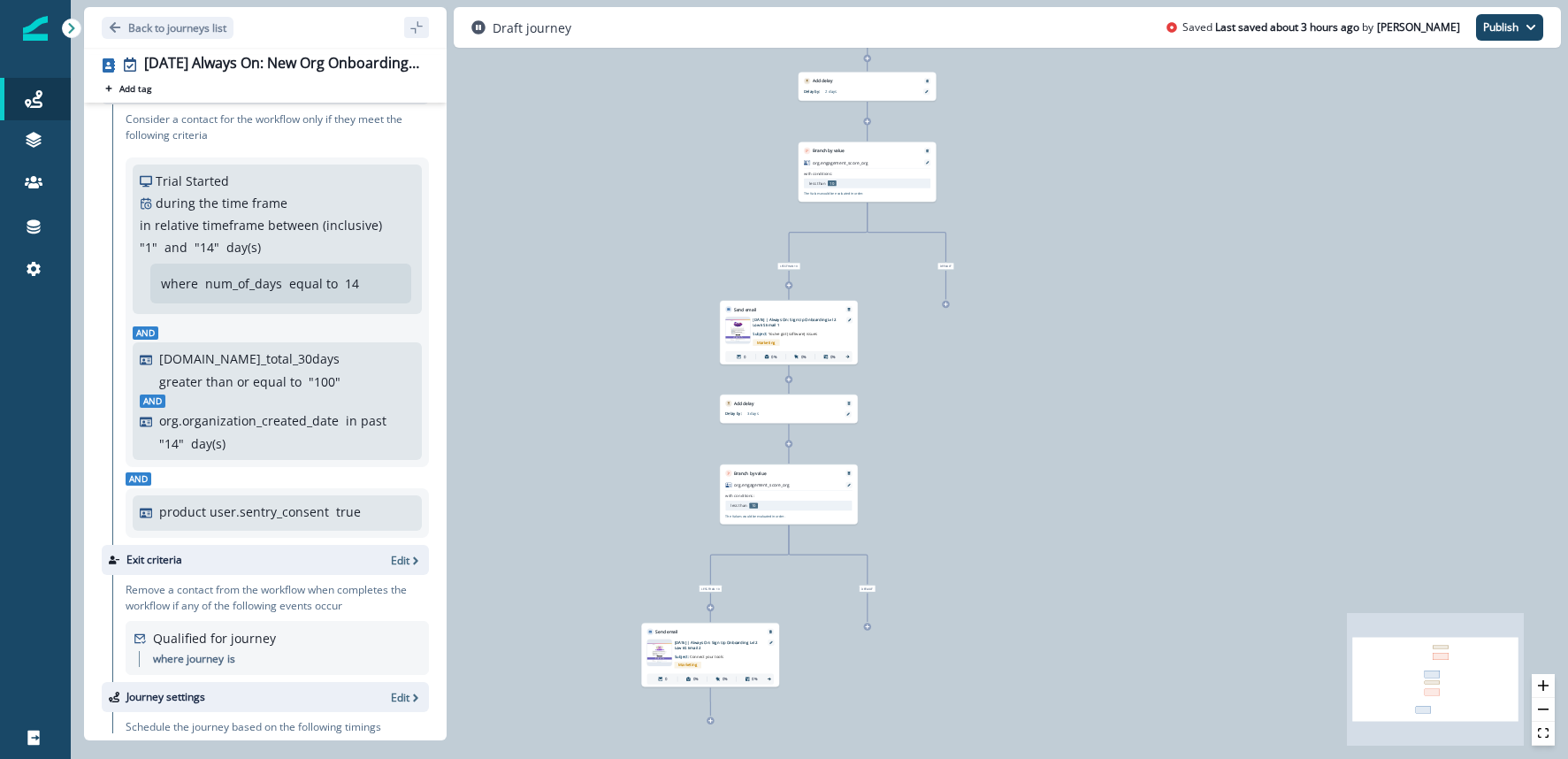
scroll to position [42, 0]
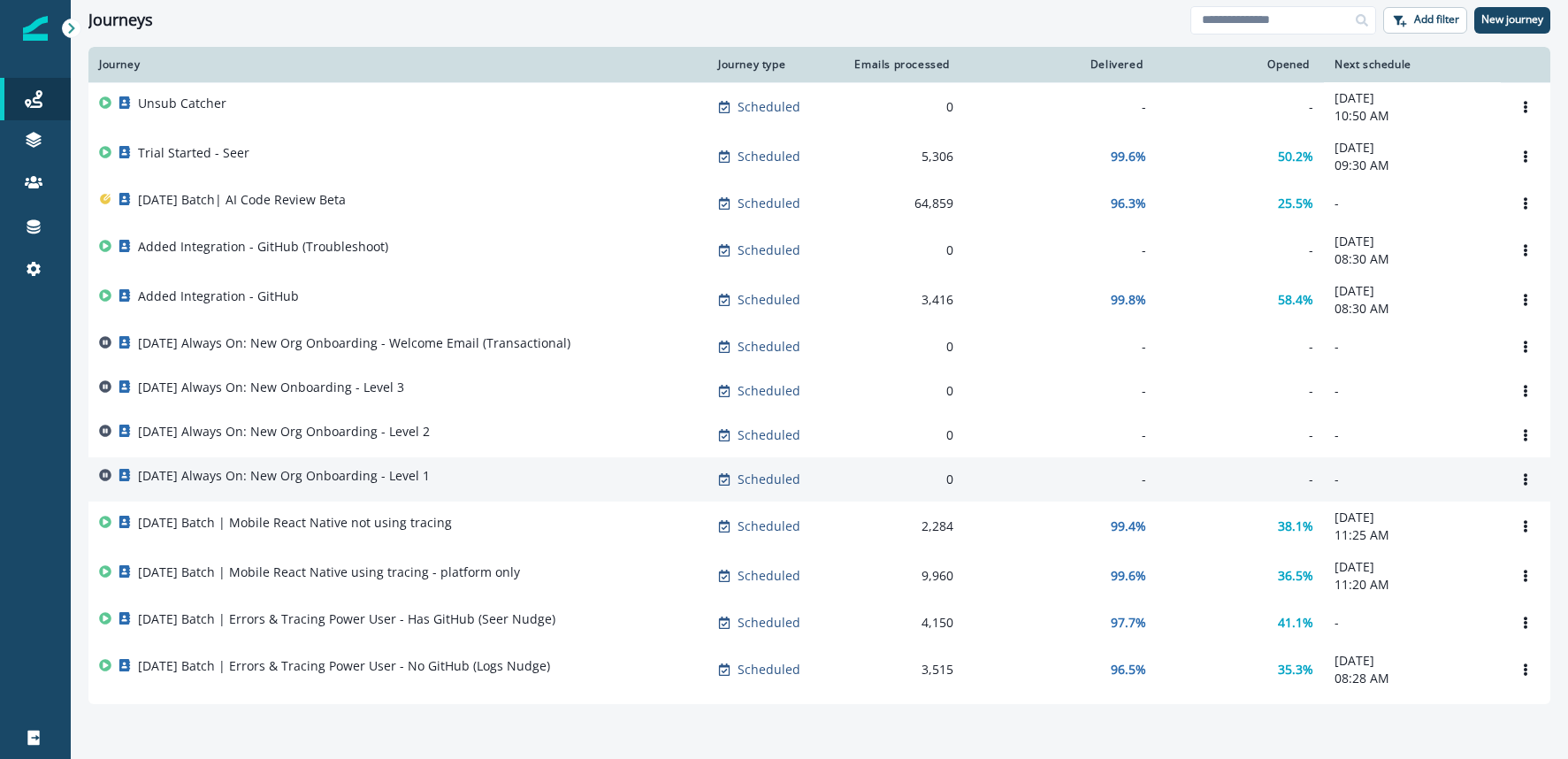
click at [293, 472] on p "2025-08-25 Always On: New Org Onboarding - Level 1" at bounding box center [284, 476] width 292 height 18
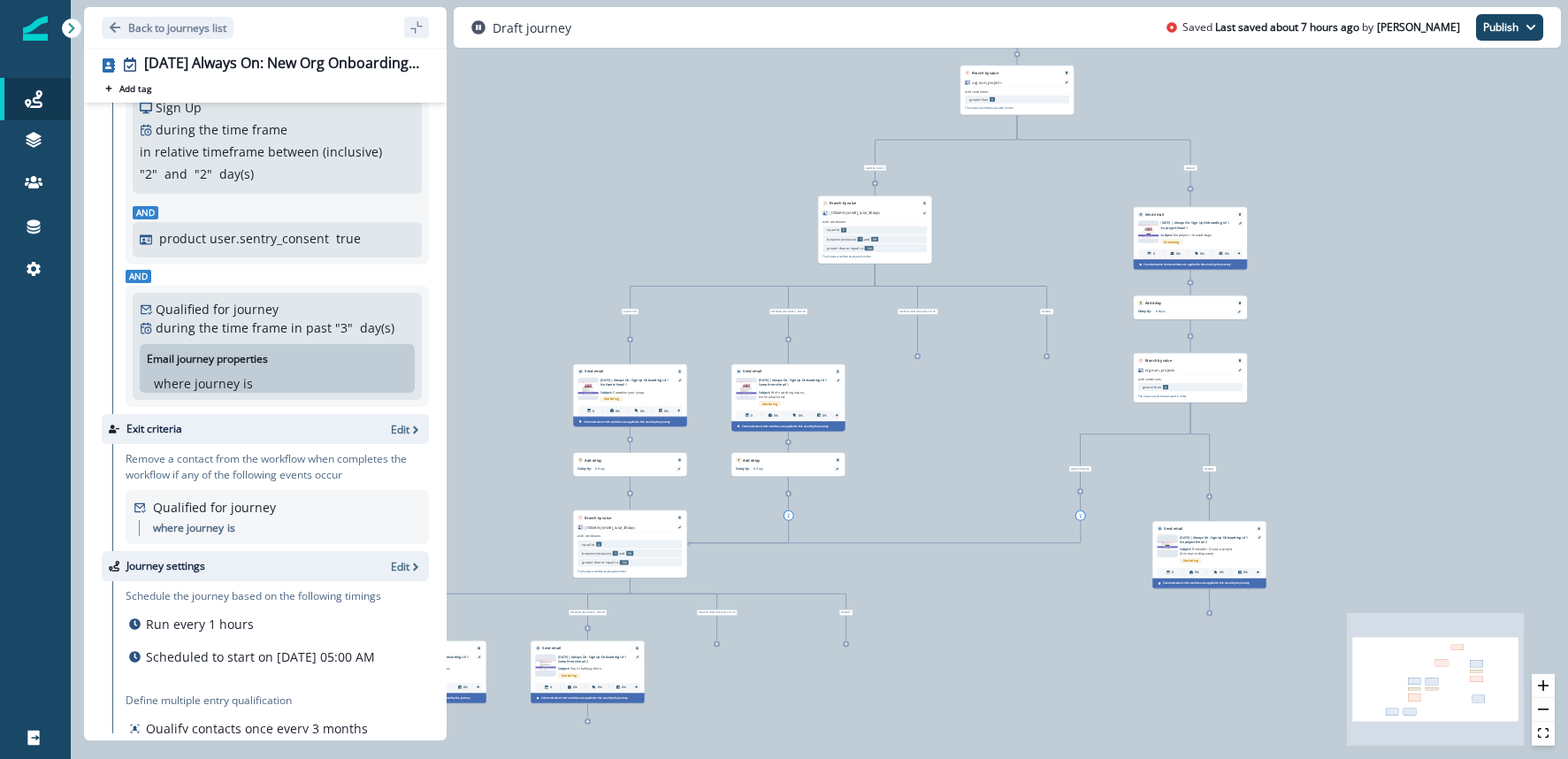
scroll to position [118, 0]
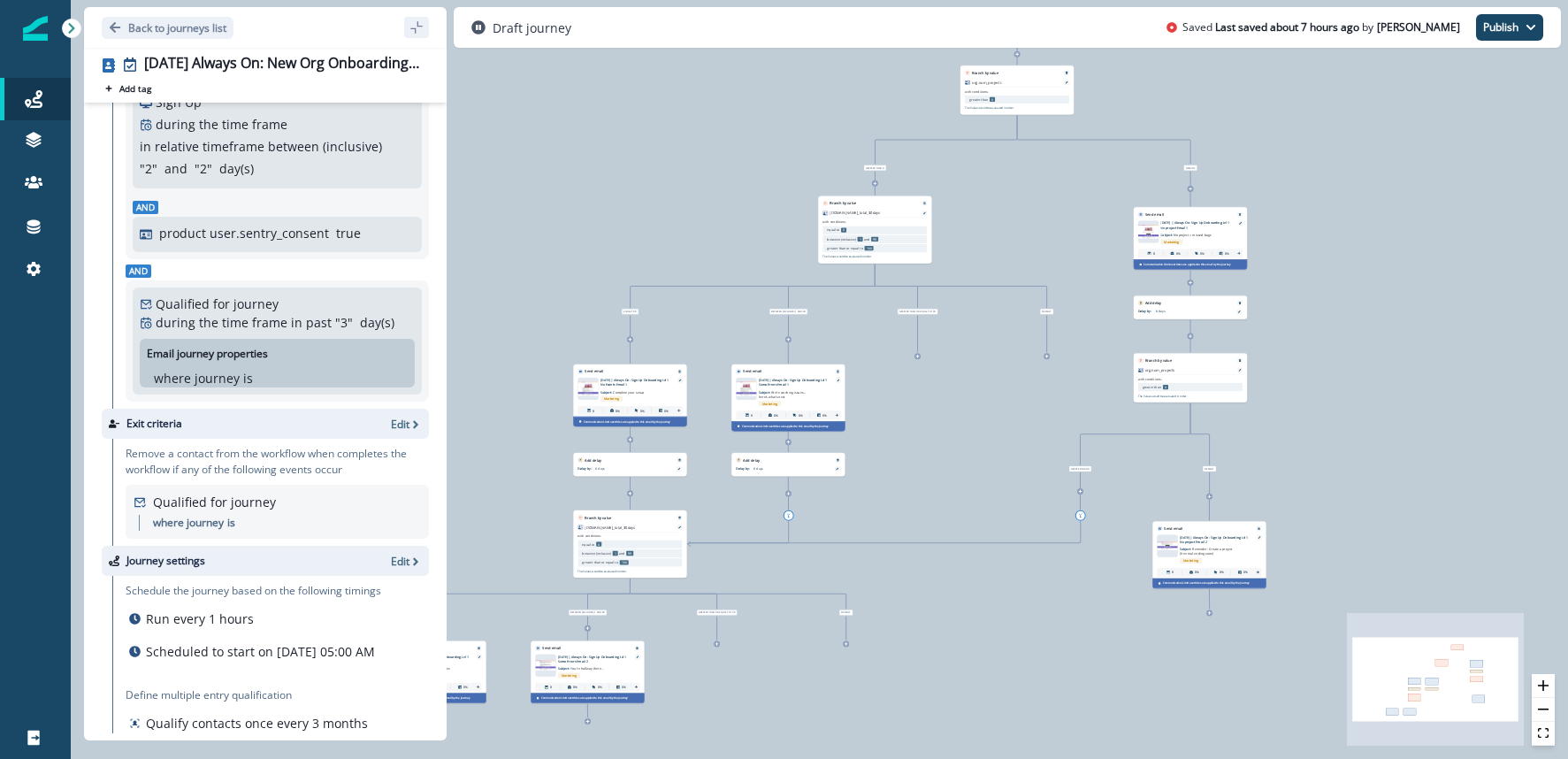
click at [284, 328] on div "during the time frame in past " 3 " day(s)" at bounding box center [277, 322] width 275 height 19
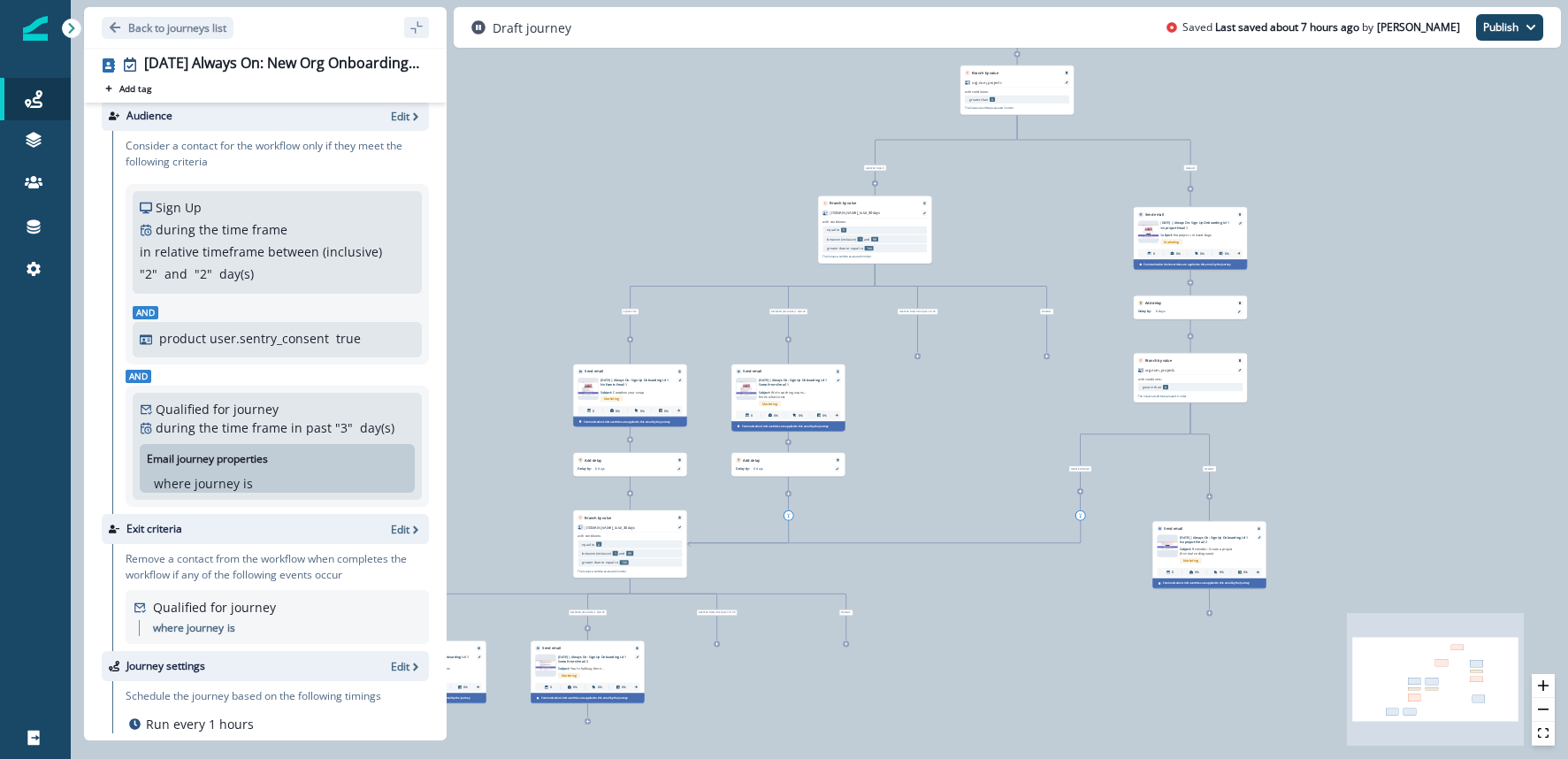
scroll to position [0, 0]
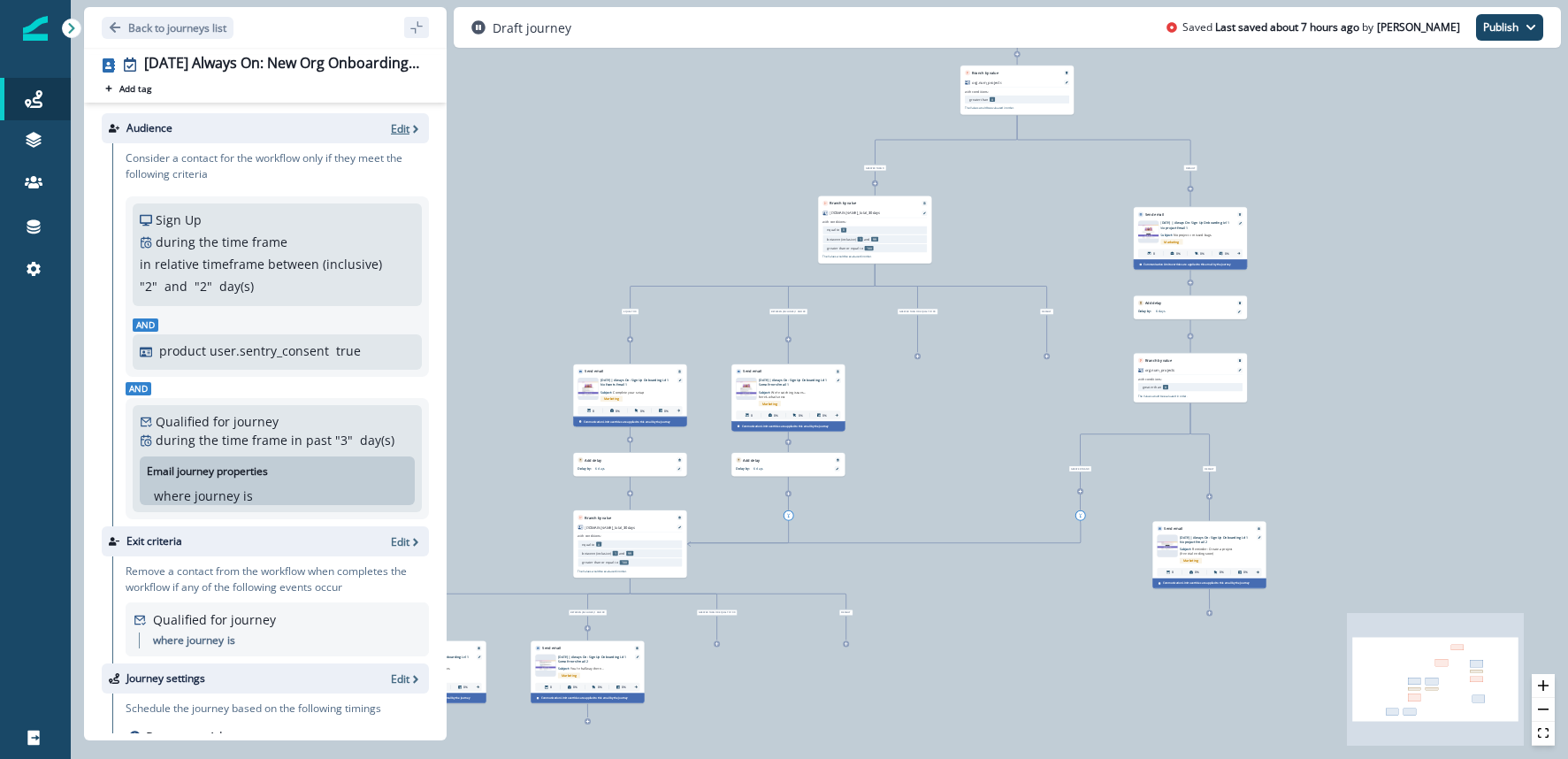
click at [411, 130] on icon "button" at bounding box center [416, 129] width 12 height 12
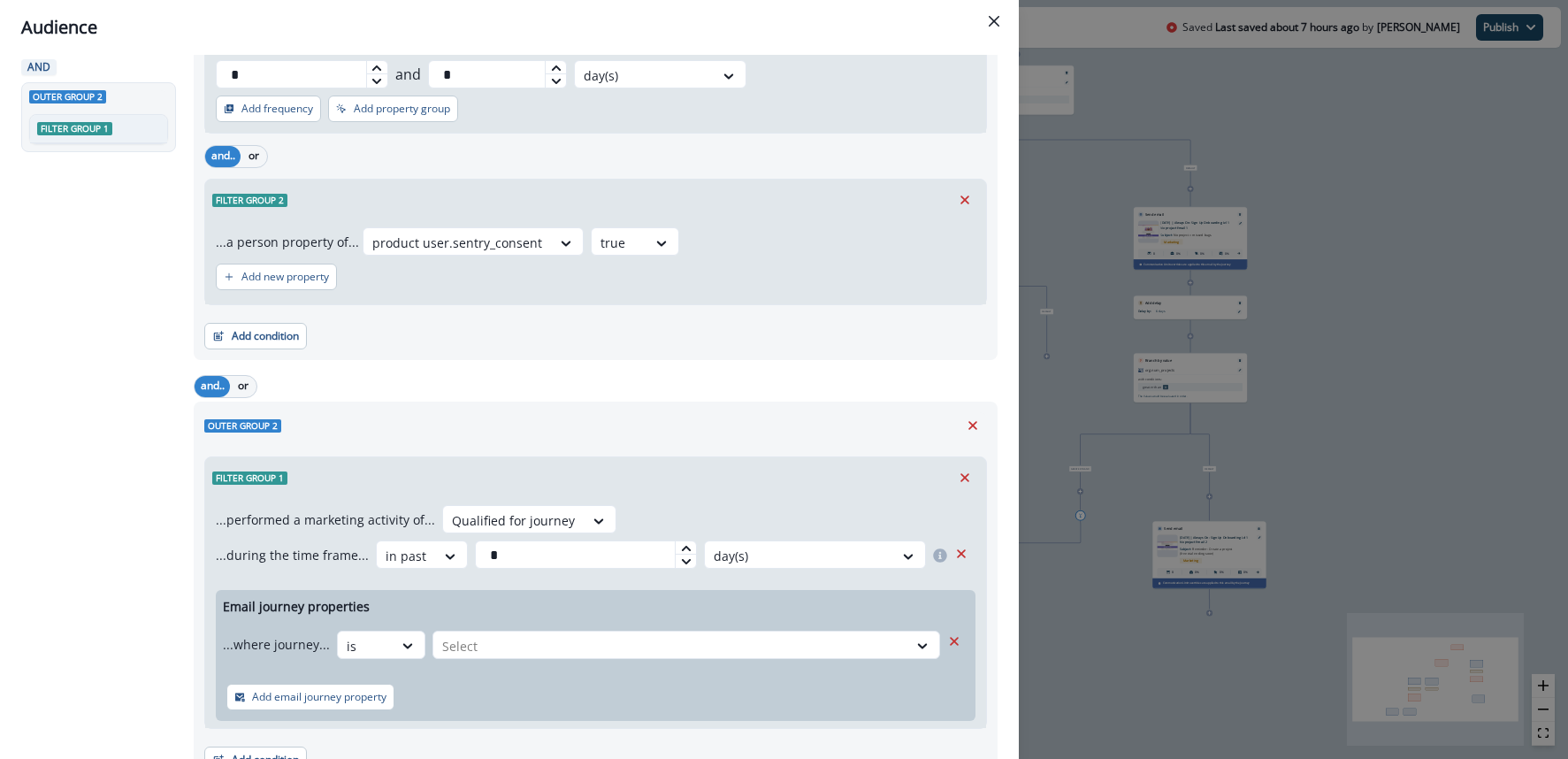
scroll to position [268, 0]
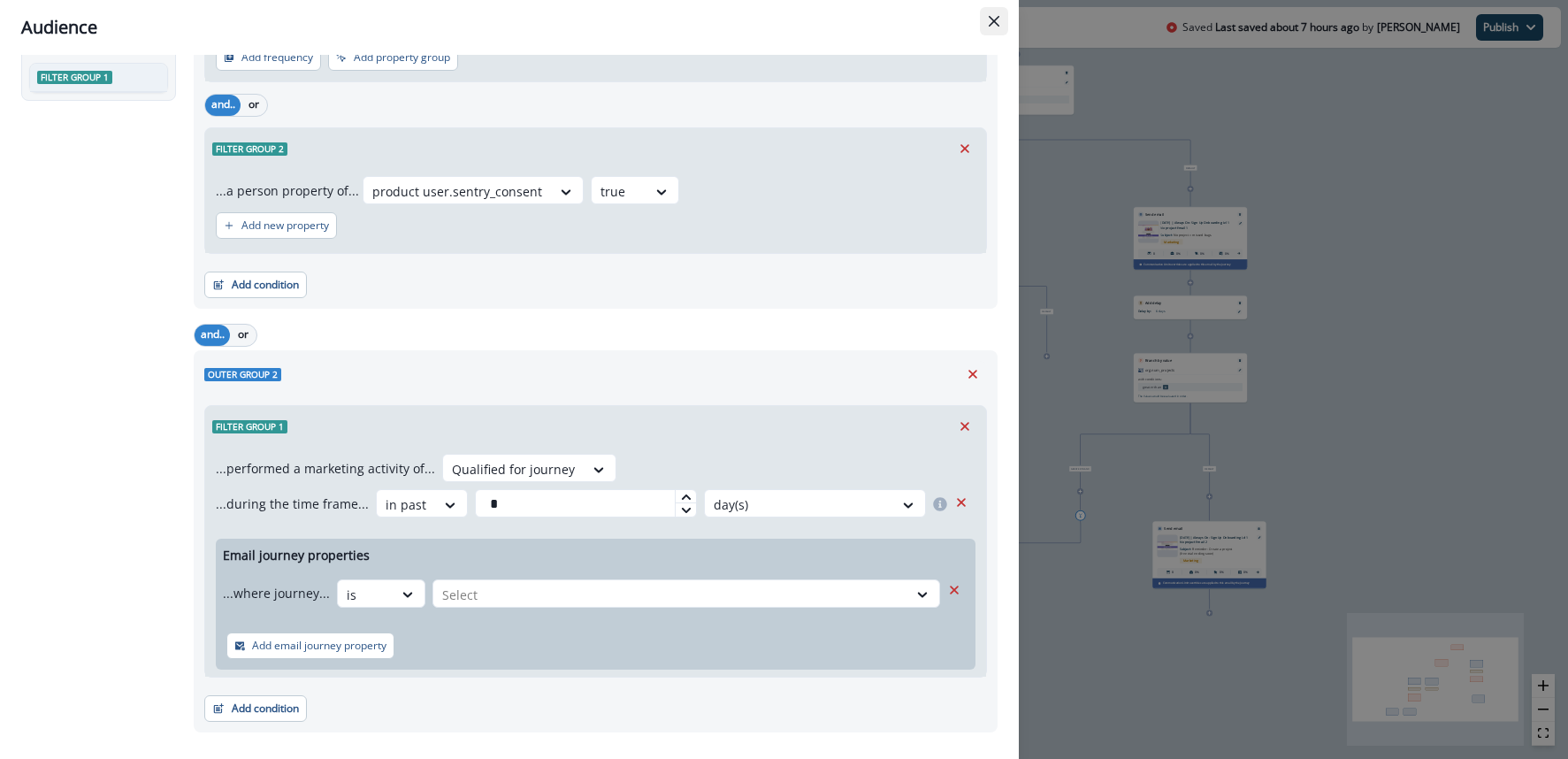
click at [994, 28] on button "Close" at bounding box center [994, 21] width 28 height 28
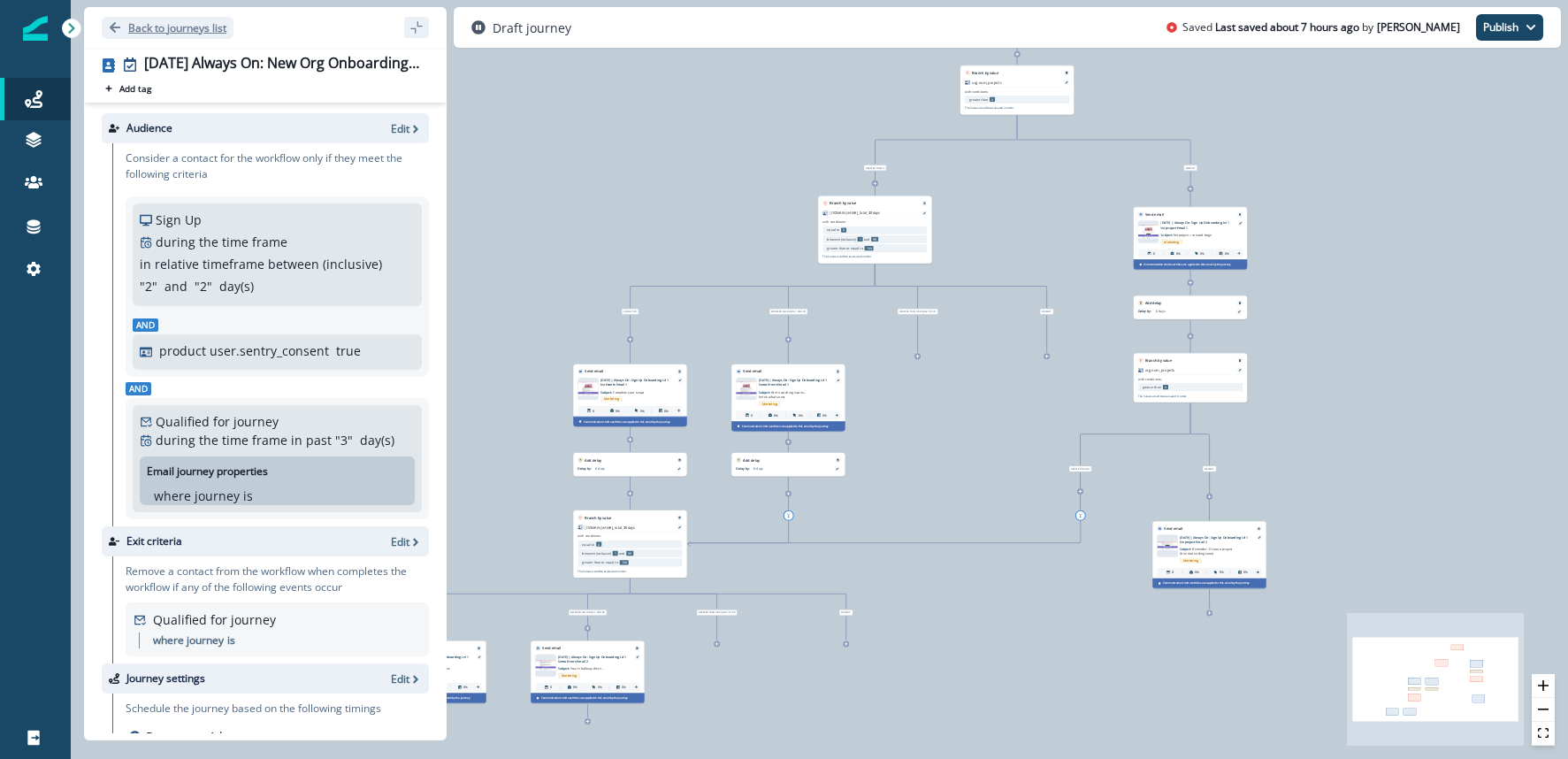
click at [190, 32] on p "Back to journeys list" at bounding box center [177, 27] width 98 height 15
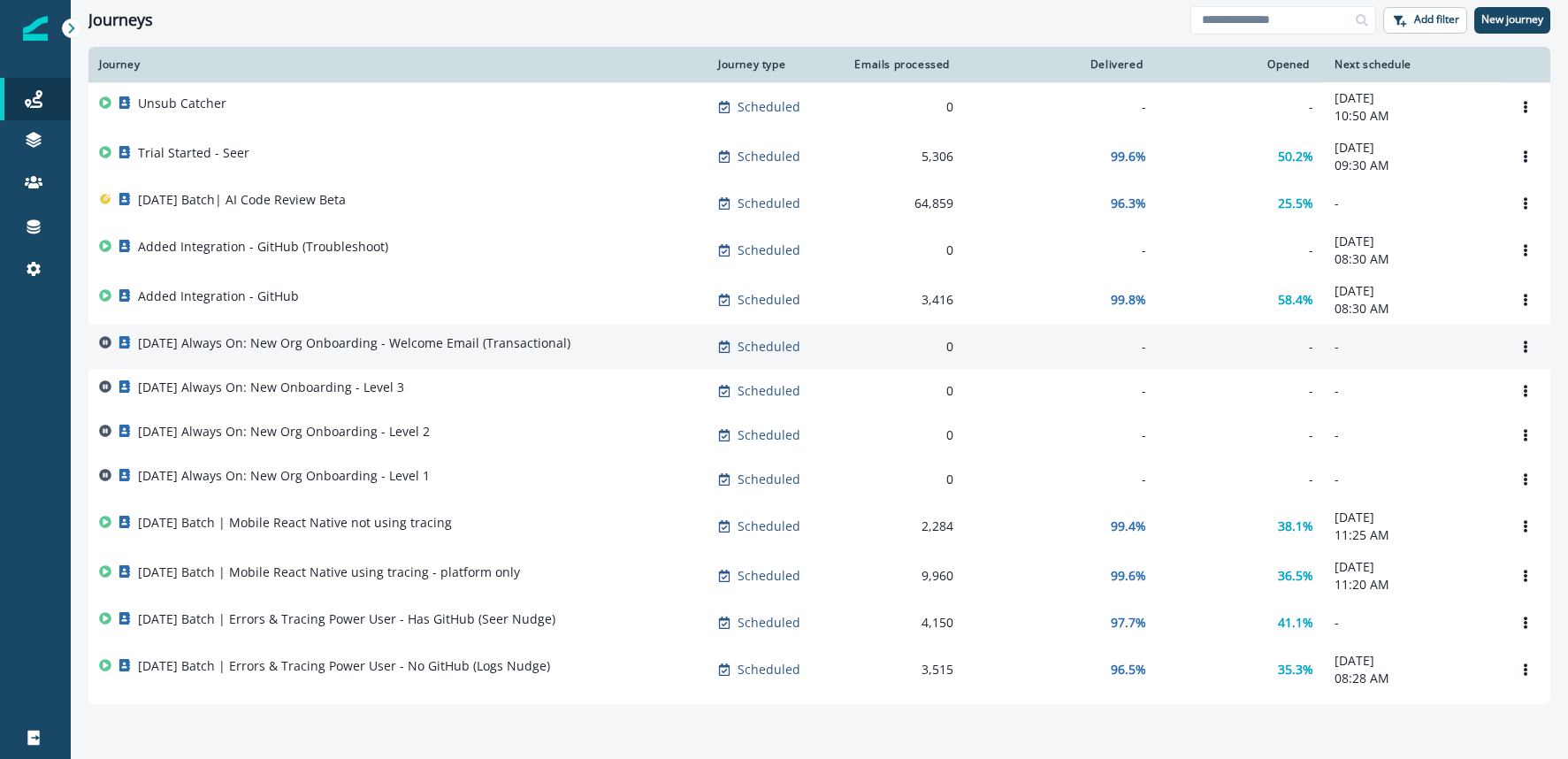
click at [389, 343] on p "2025-08-25 Always On: New Org Onboarding - Welcome Email (Transactional)" at bounding box center [354, 343] width 432 height 18
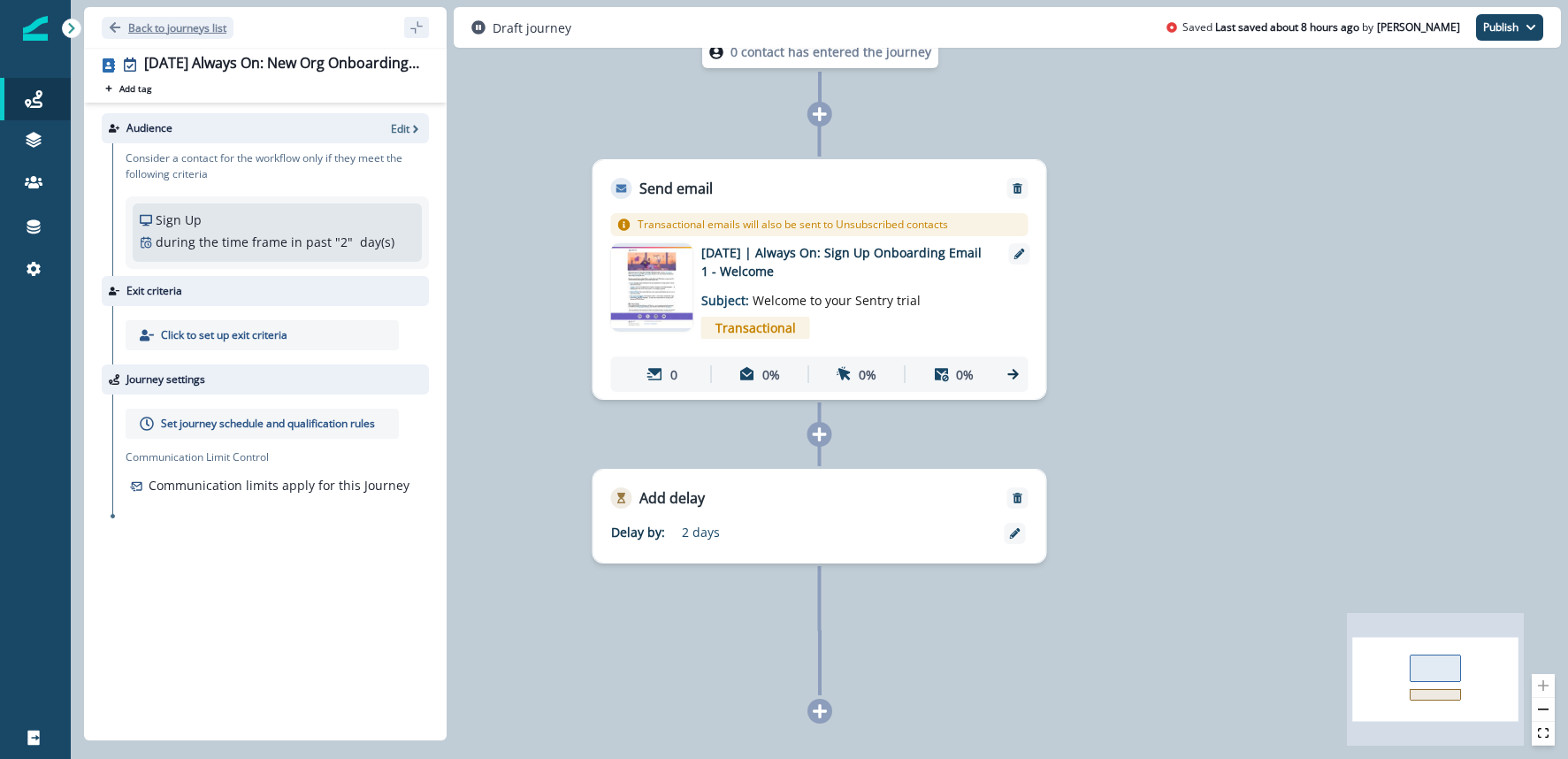
click at [118, 31] on icon "Go back" at bounding box center [115, 27] width 12 height 12
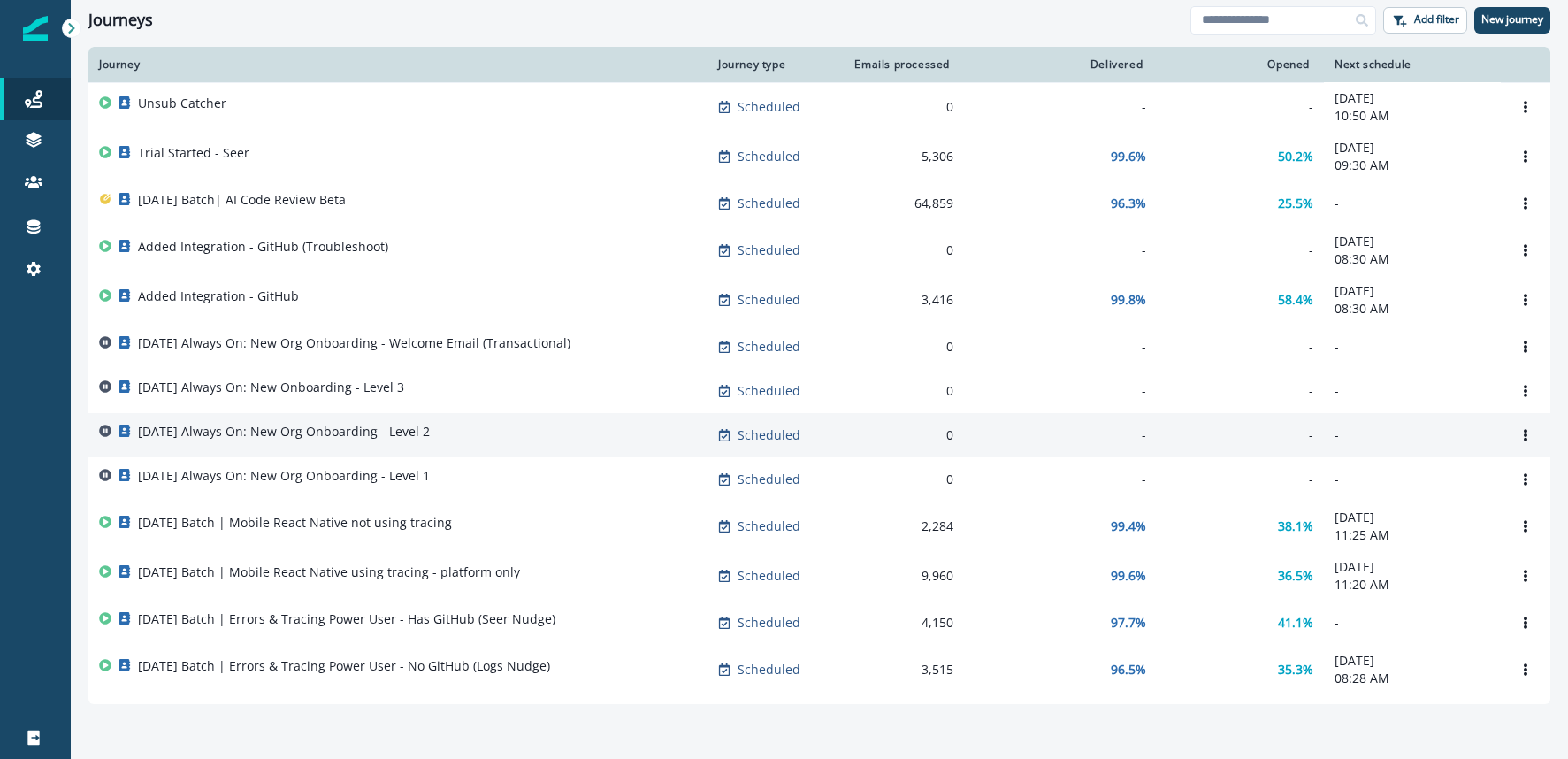
click at [338, 434] on p "2025-08-25 Always On: New Org Onboarding - Level 2" at bounding box center [284, 432] width 292 height 18
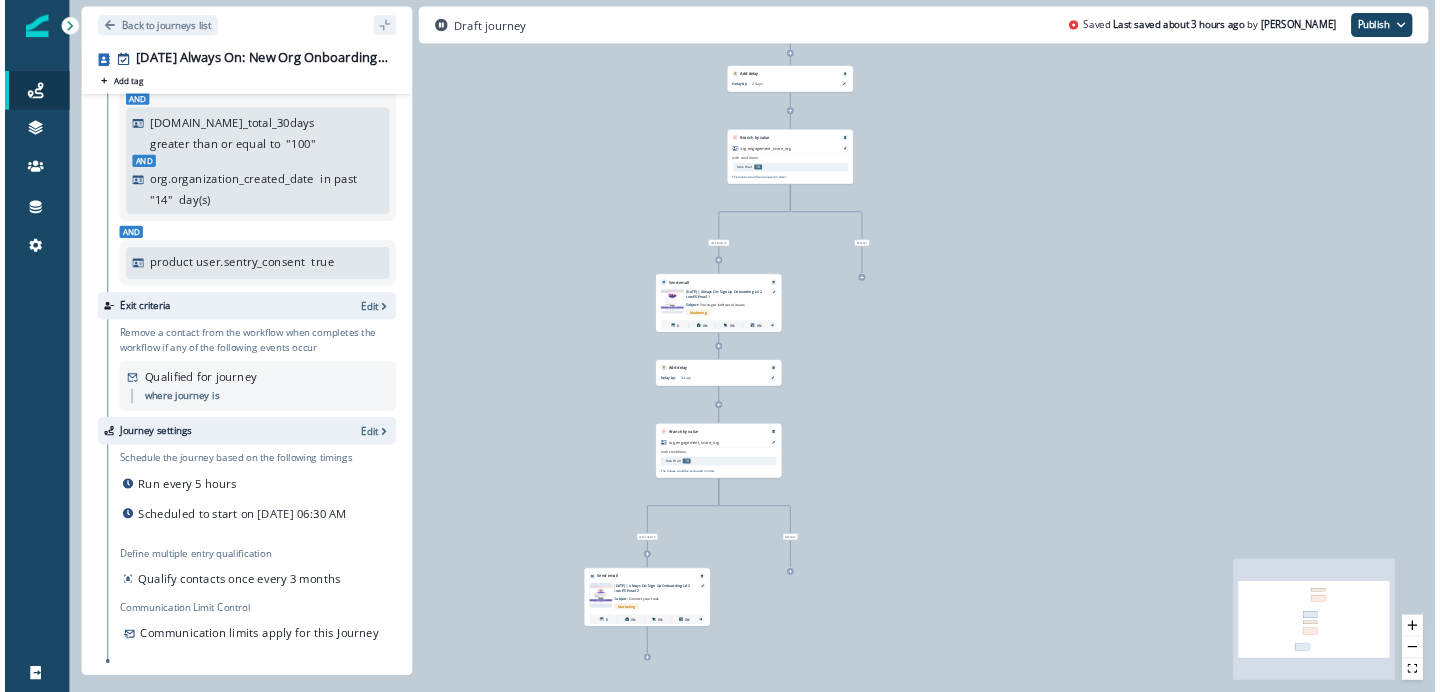
scroll to position [299, 0]
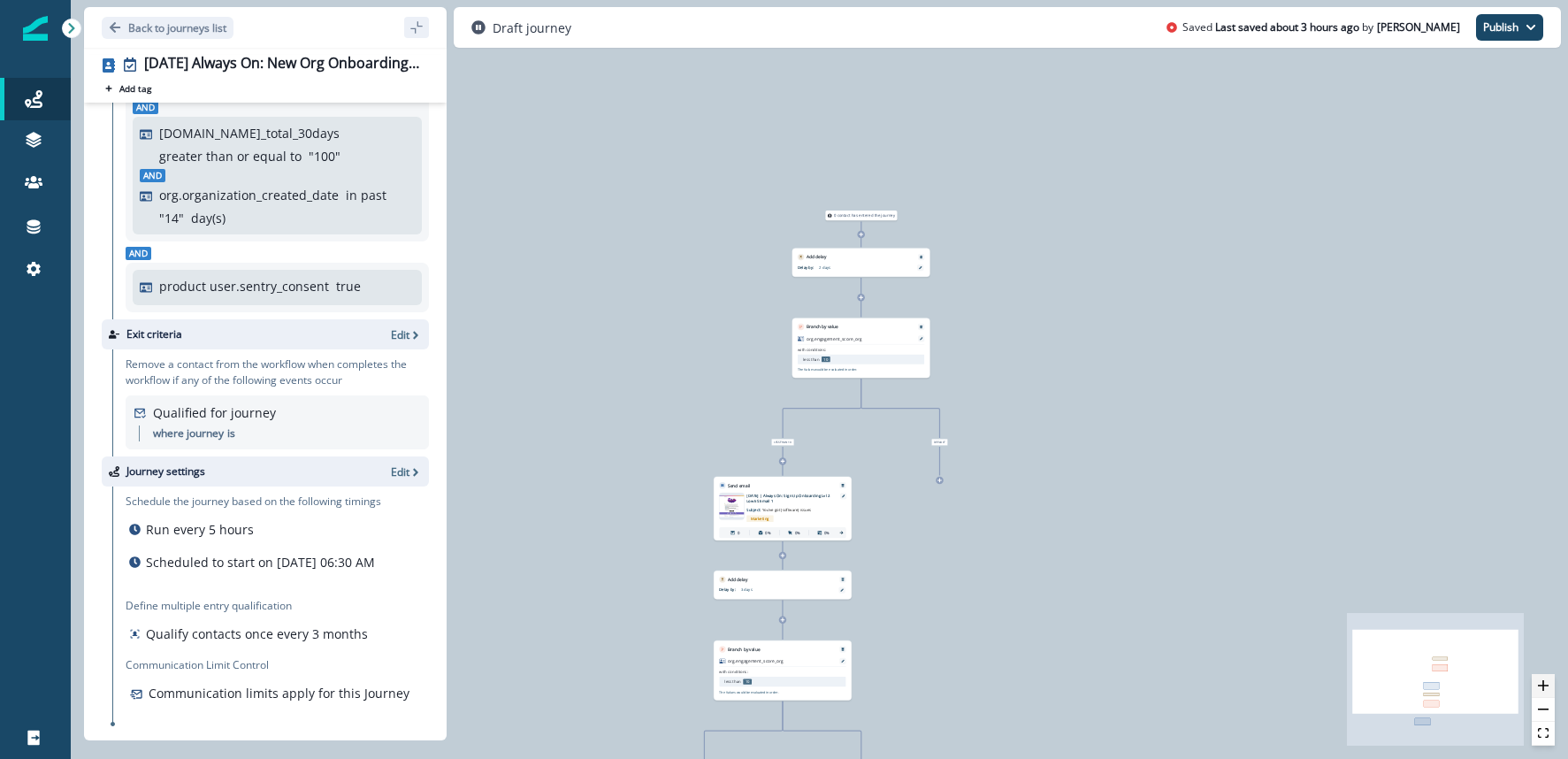
click at [1548, 684] on icon "zoom in" at bounding box center [1543, 686] width 11 height 11
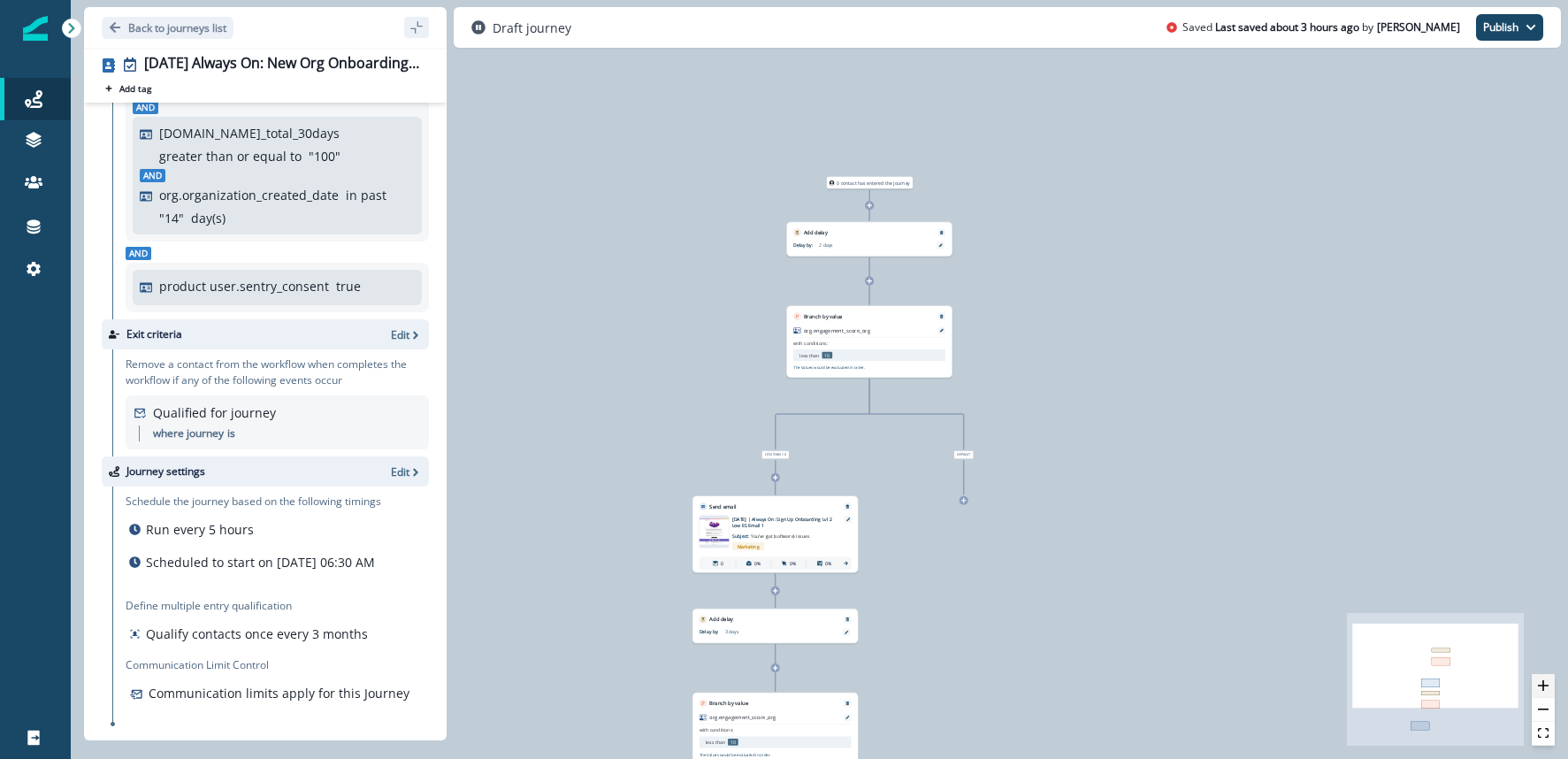
click at [1548, 684] on icon "zoom in" at bounding box center [1543, 686] width 11 height 11
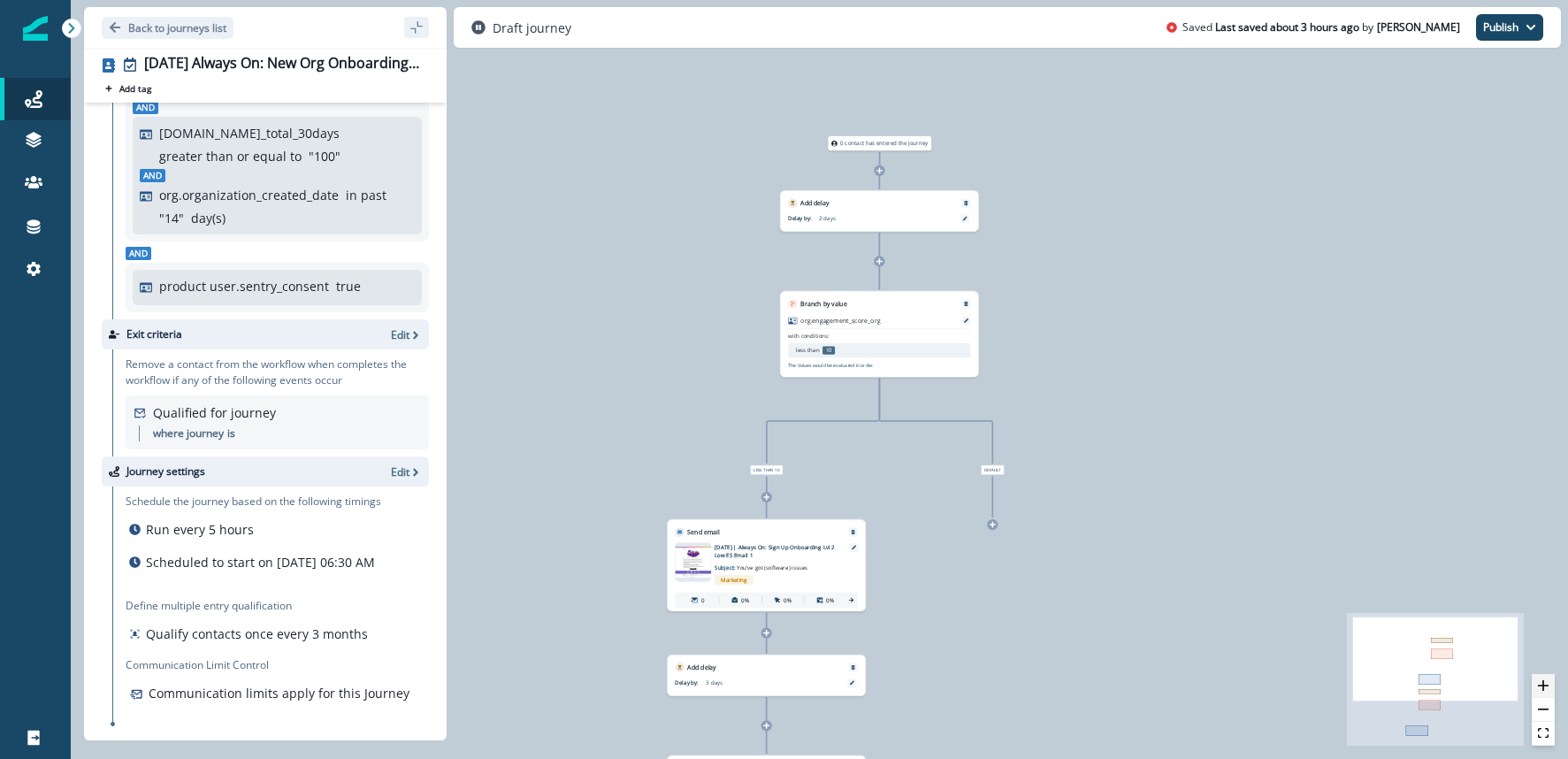
click at [1548, 684] on icon "zoom in" at bounding box center [1543, 686] width 11 height 11
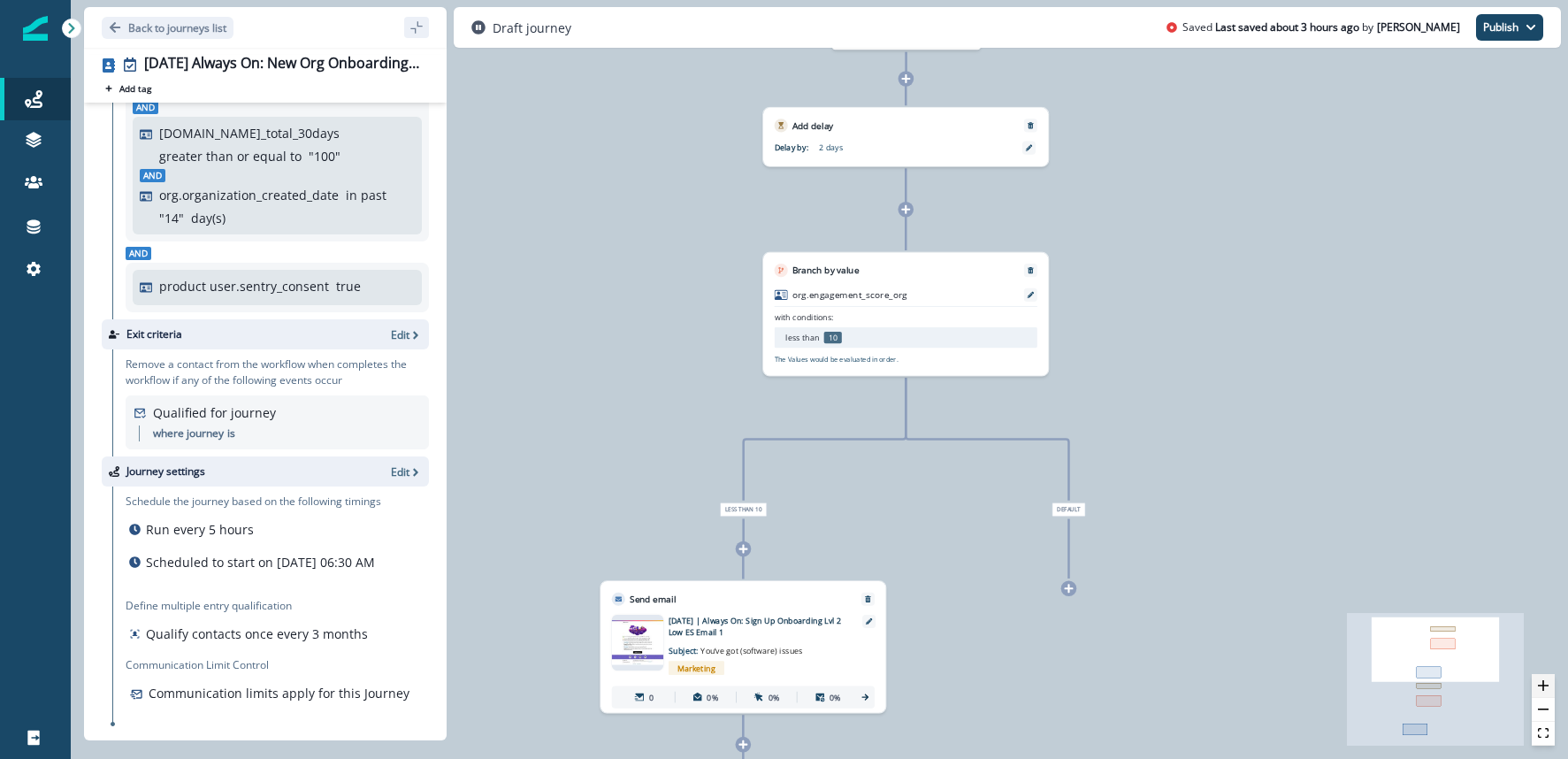
click at [1548, 684] on icon "zoom in" at bounding box center [1543, 686] width 11 height 11
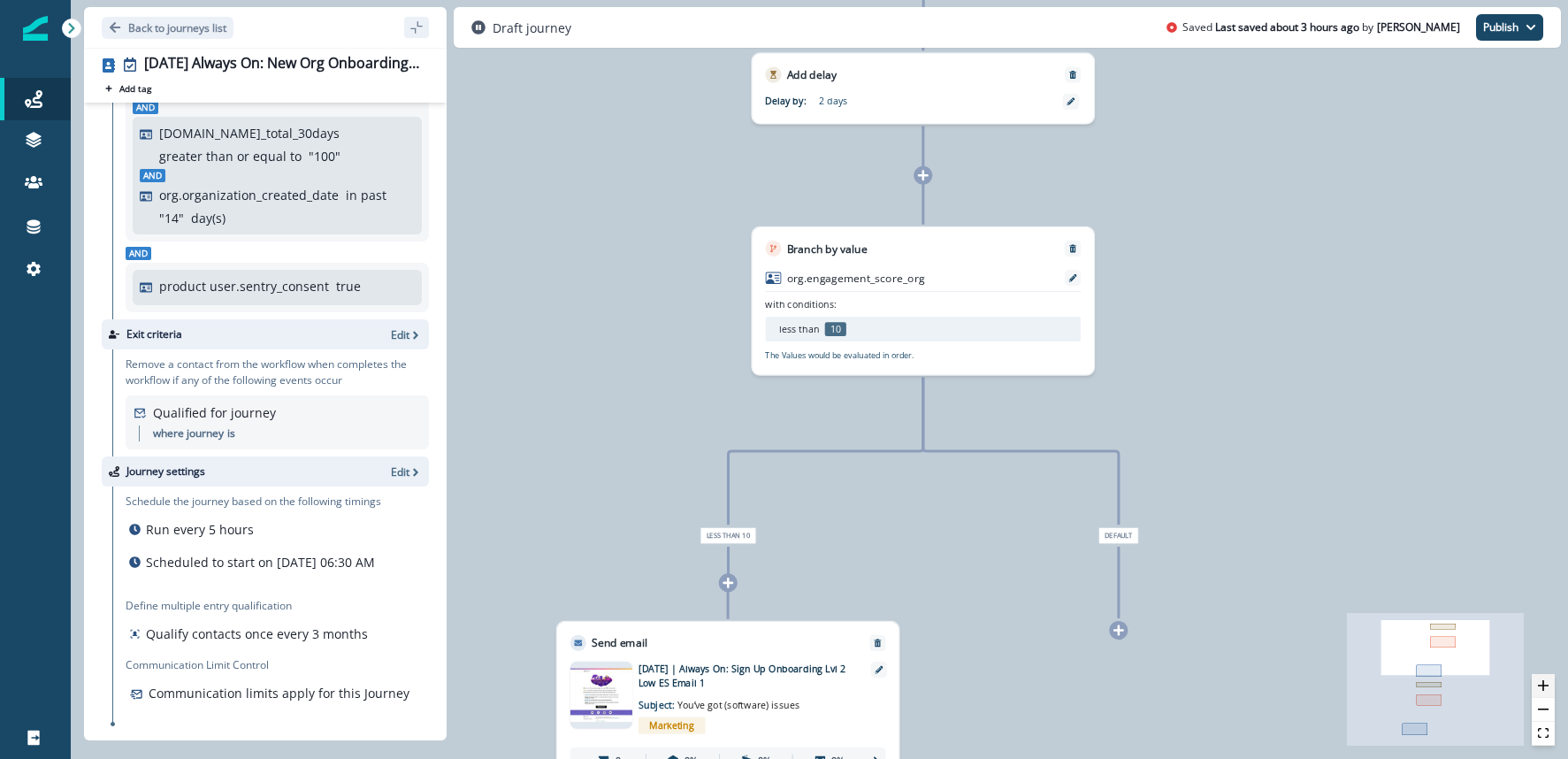
click at [1548, 684] on icon "zoom in" at bounding box center [1543, 686] width 11 height 11
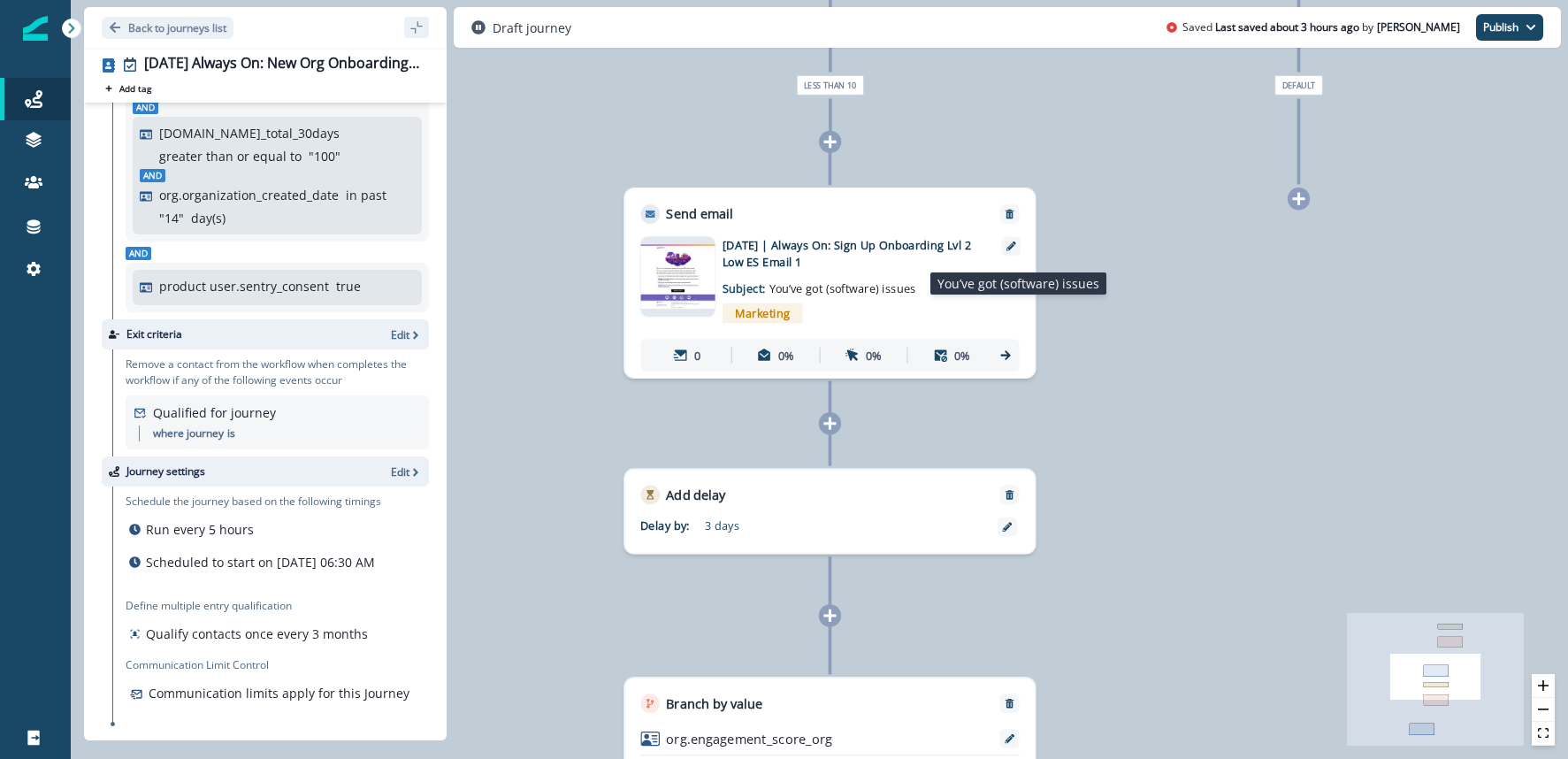
click at [838, 279] on p "Subject: You’ve got (software) issues" at bounding box center [822, 283] width 201 height 27
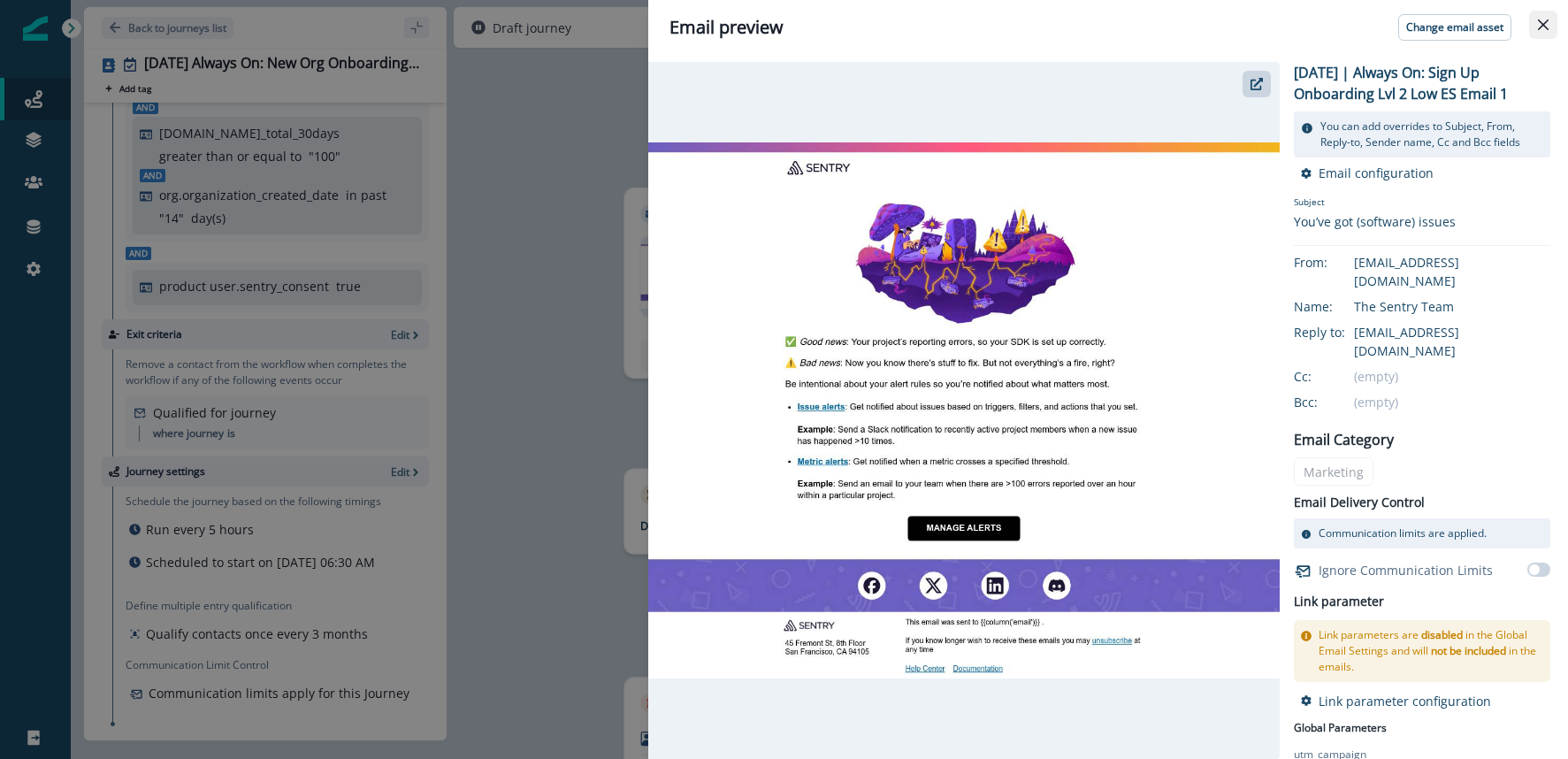
click at [1538, 30] on button "Close" at bounding box center [1543, 25] width 28 height 28
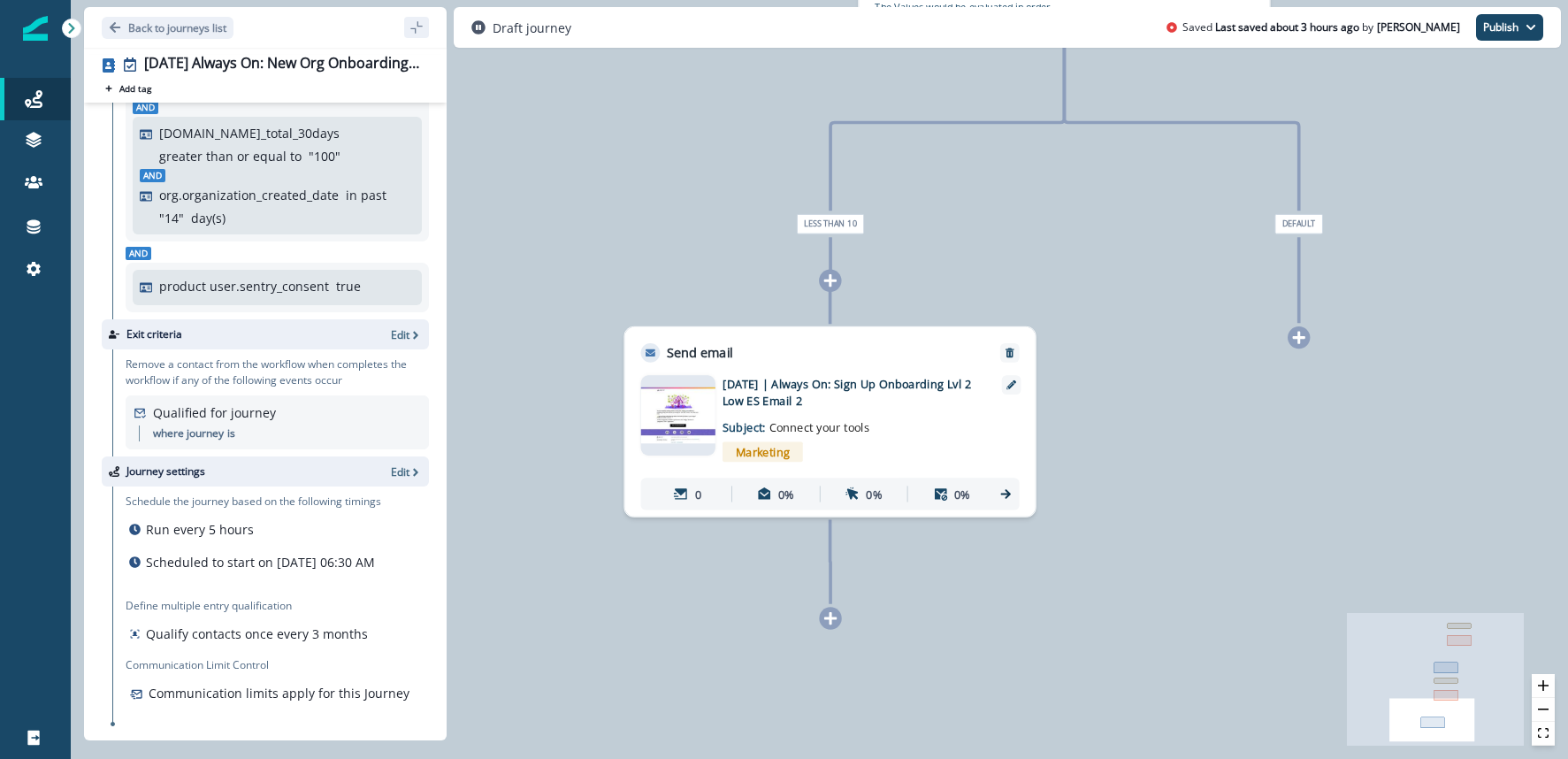
click at [828, 401] on p "2025-08-25 | Always On: Sign Up Onboarding Lvl 2 Low ES Email 2" at bounding box center [851, 392] width 256 height 34
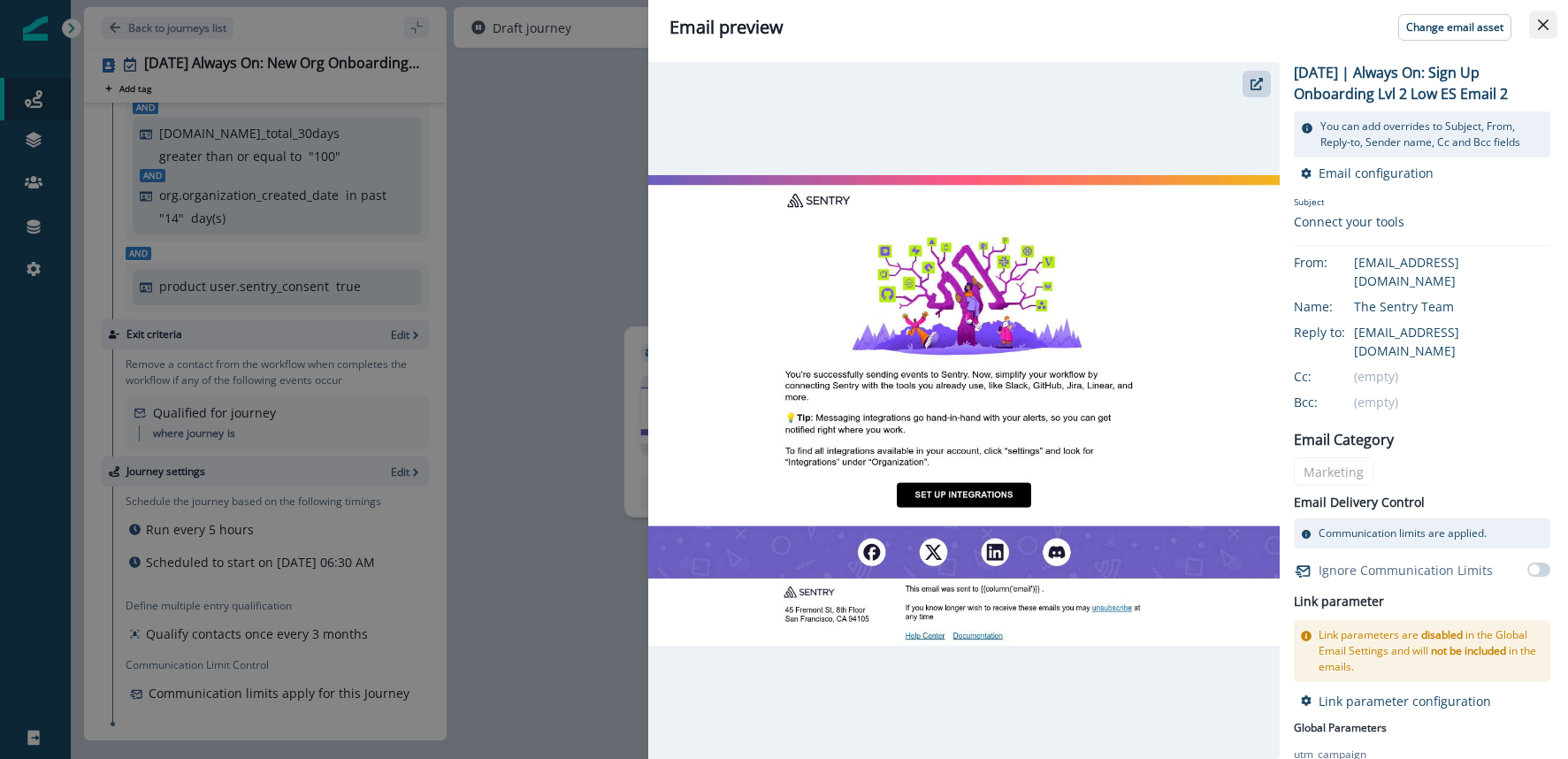
drag, startPoint x: 1550, startPoint y: 26, endPoint x: 1518, endPoint y: 52, distance: 41.2
click at [1550, 26] on button "Close" at bounding box center [1543, 25] width 28 height 28
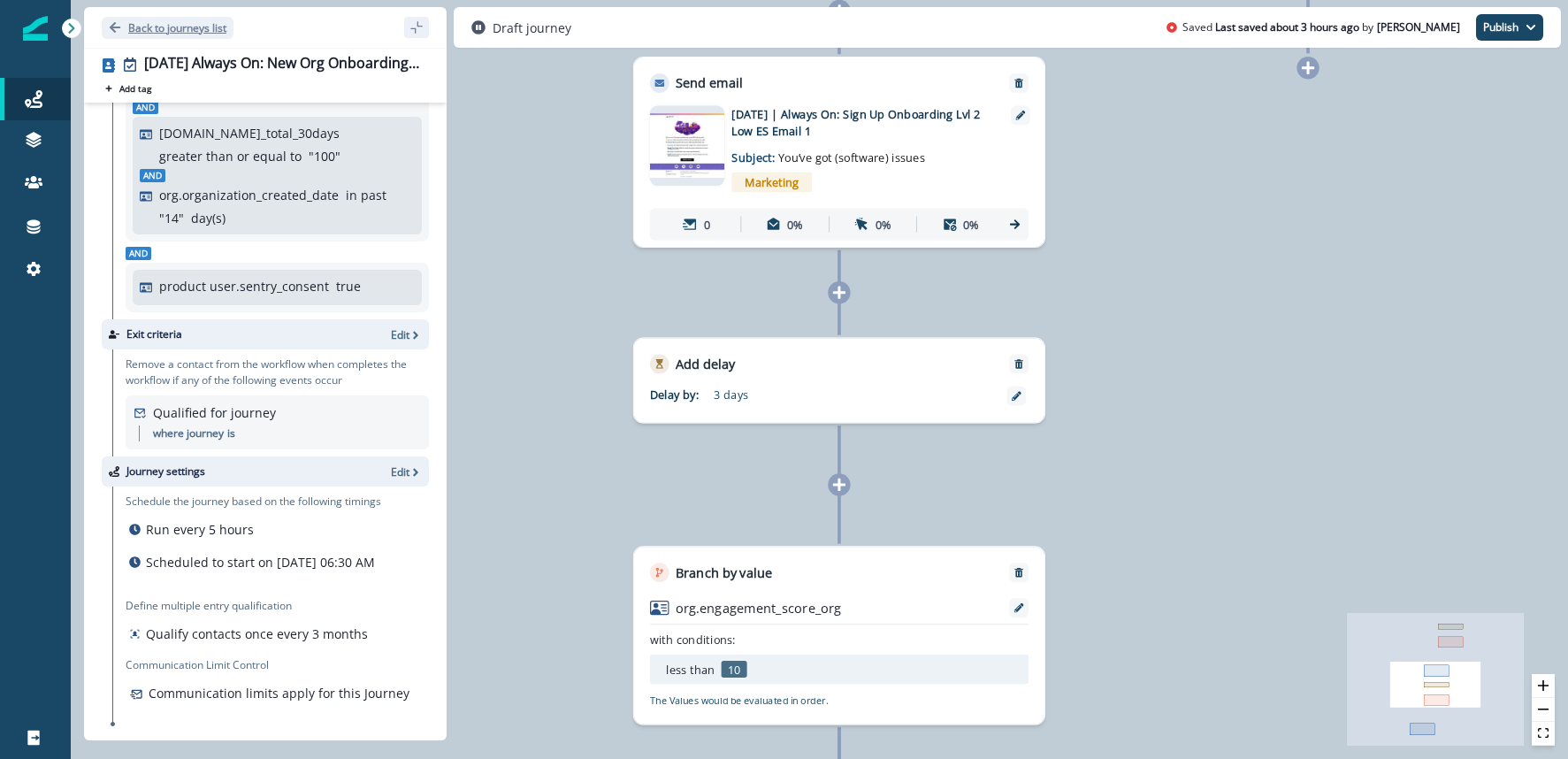
click at [157, 24] on p "Back to journeys list" at bounding box center [177, 27] width 98 height 15
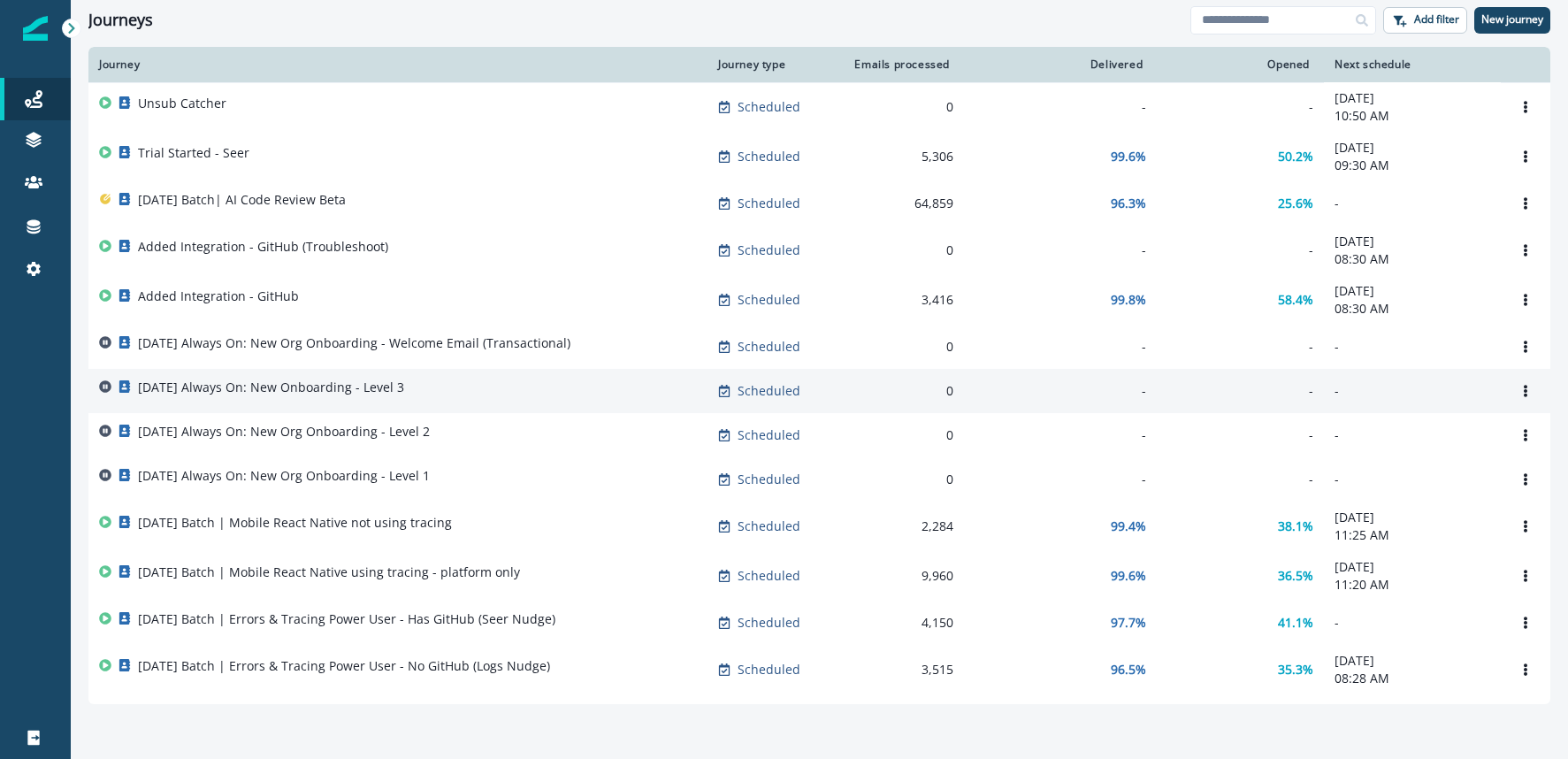
click at [341, 402] on div "2025-08-25 Always On: New Onboarding - Level 3" at bounding box center [271, 391] width 266 height 25
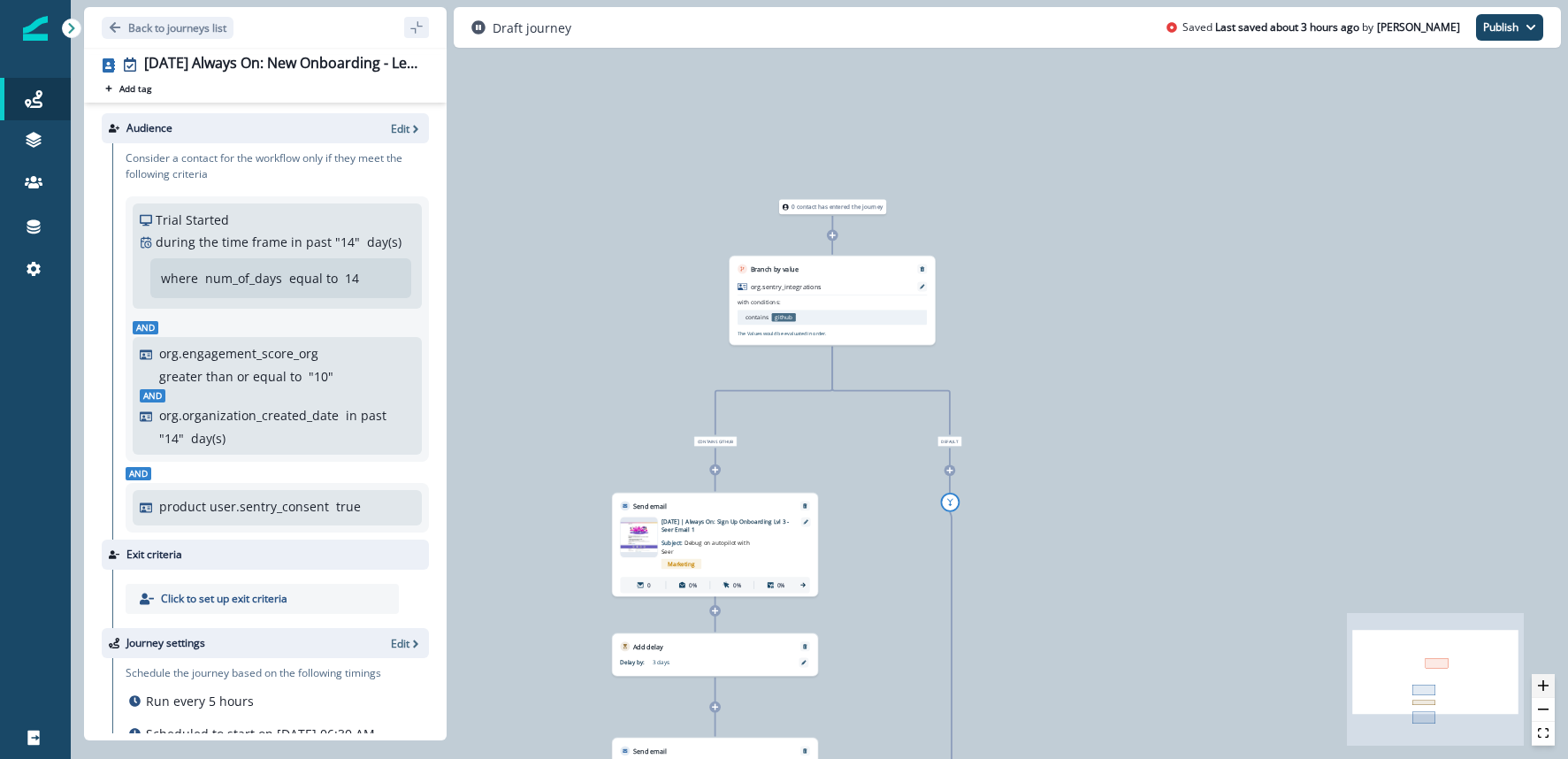
click at [1547, 678] on button "zoom in" at bounding box center [1543, 686] width 23 height 24
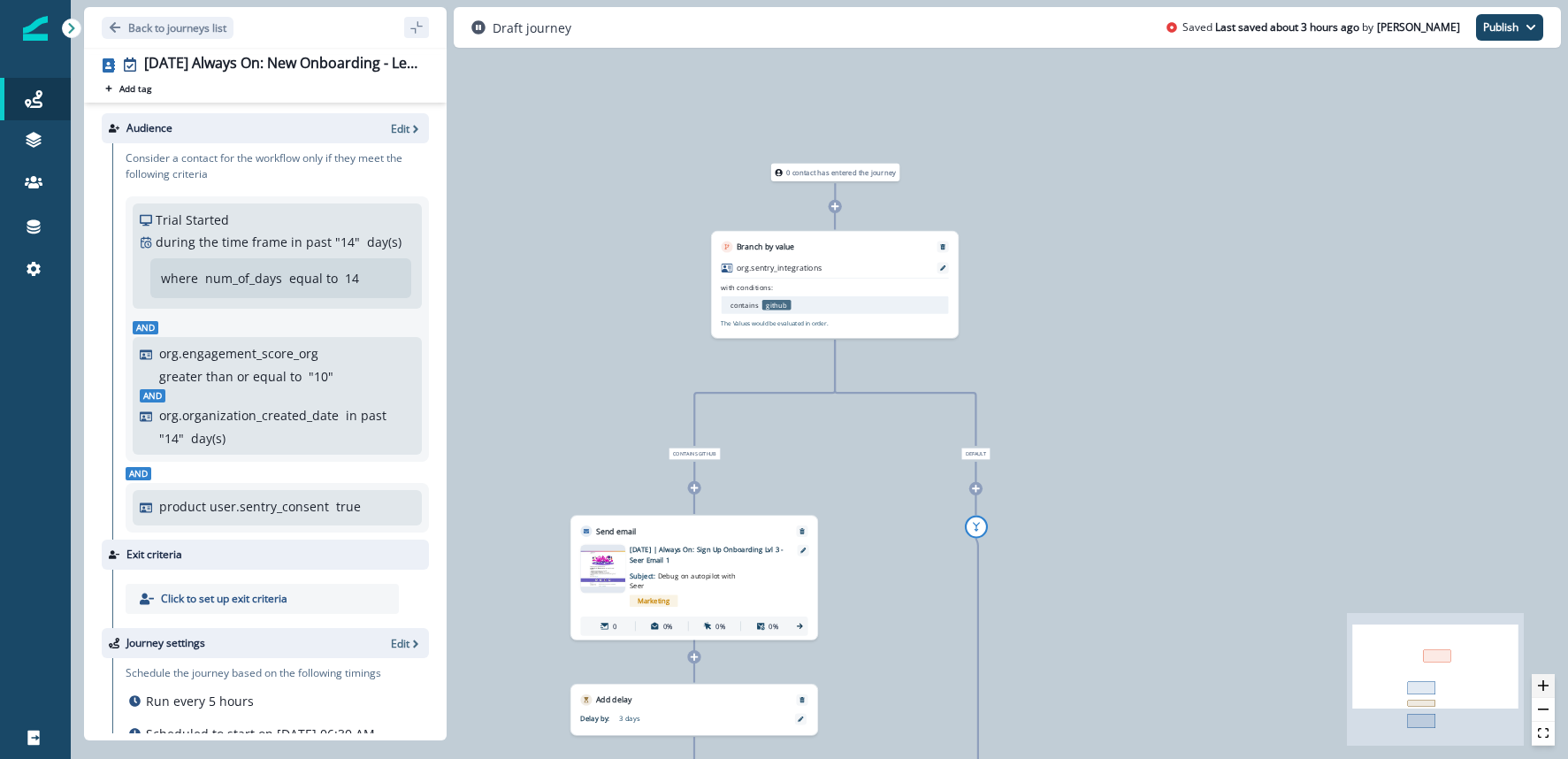
click at [1547, 678] on button "zoom in" at bounding box center [1543, 686] width 23 height 24
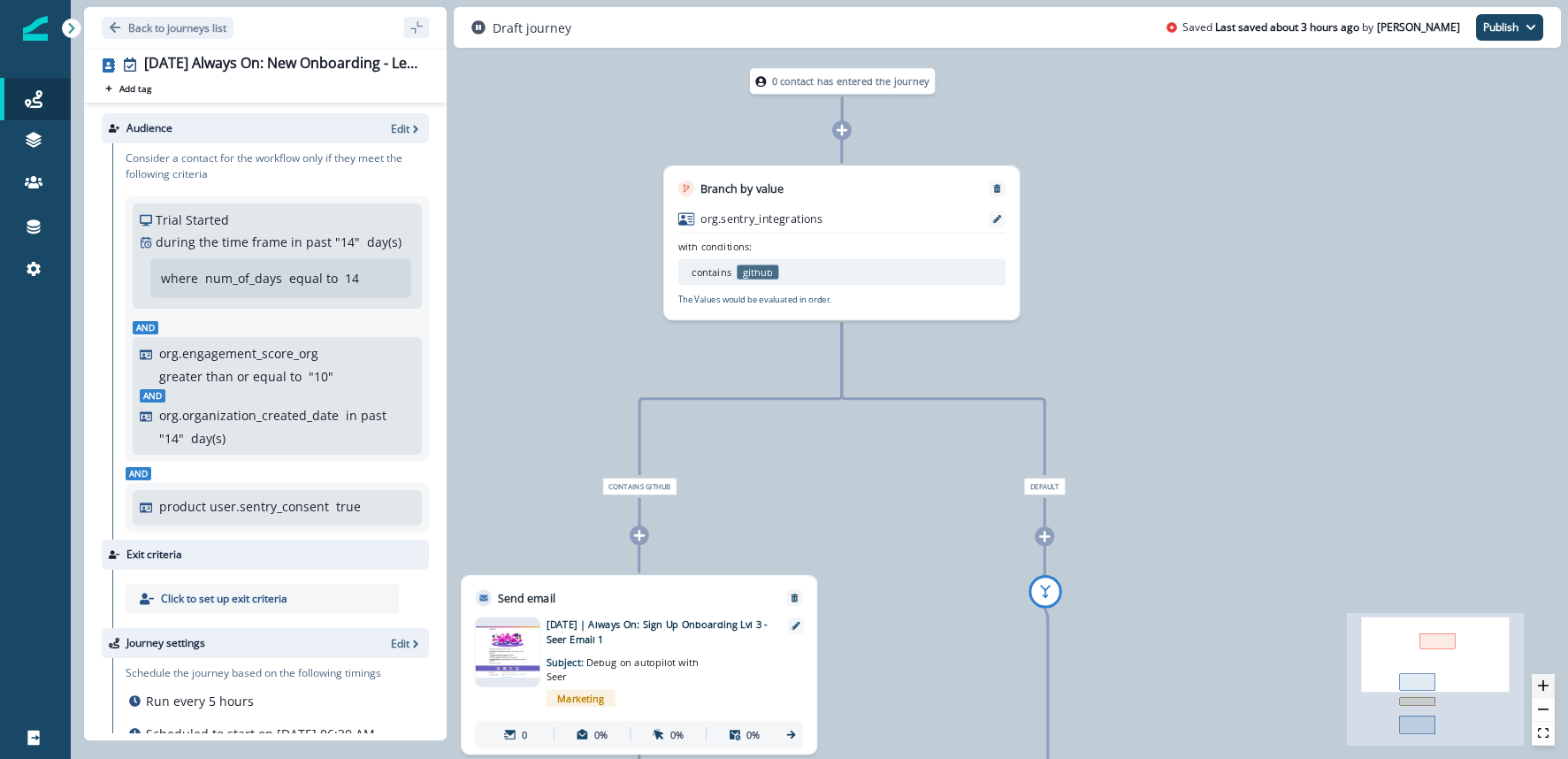
click at [1547, 678] on button "zoom in" at bounding box center [1543, 686] width 23 height 24
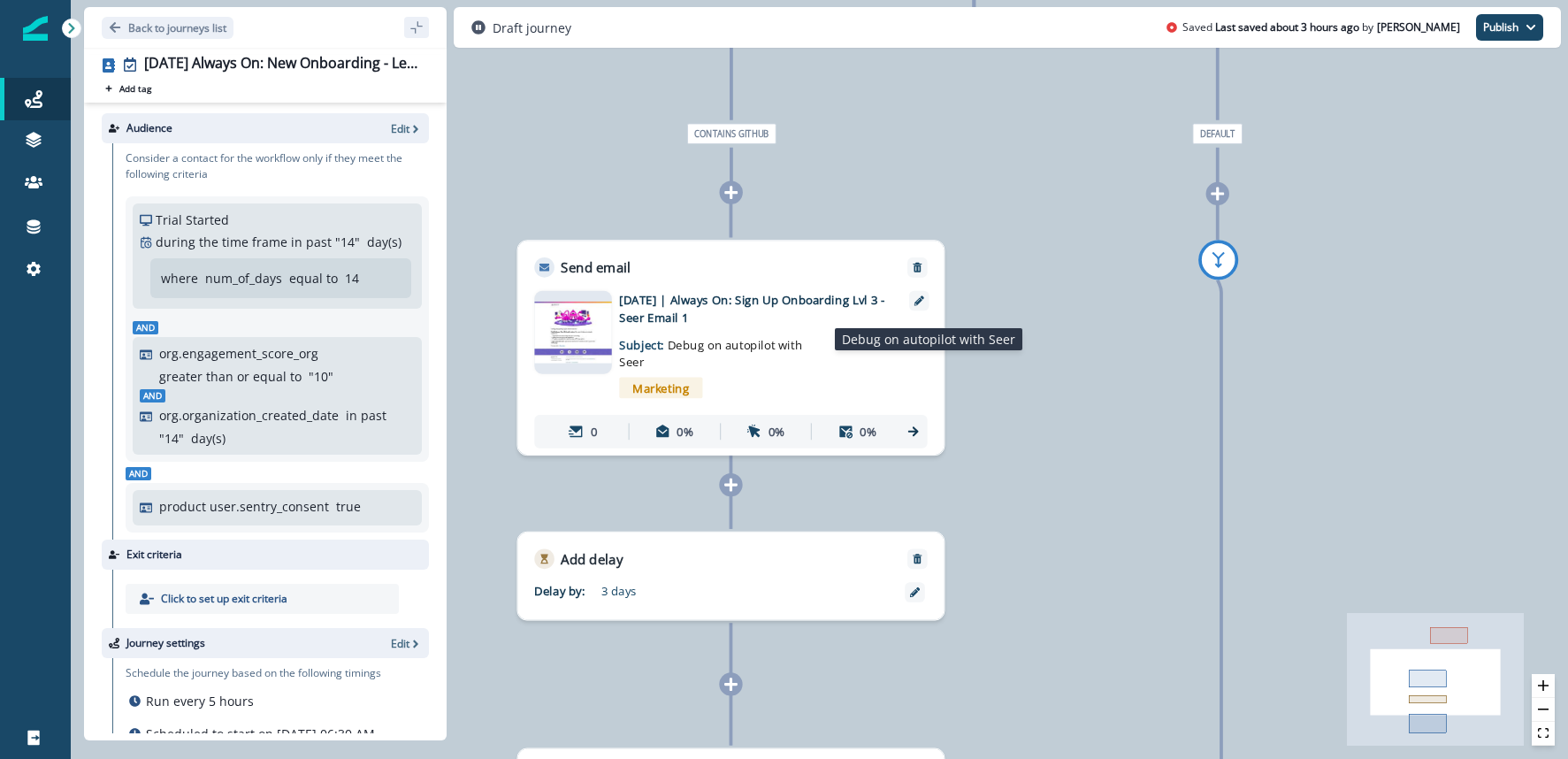
click at [743, 326] on p "Subject: Debug on autopilot with Seer" at bounding box center [723, 348] width 208 height 45
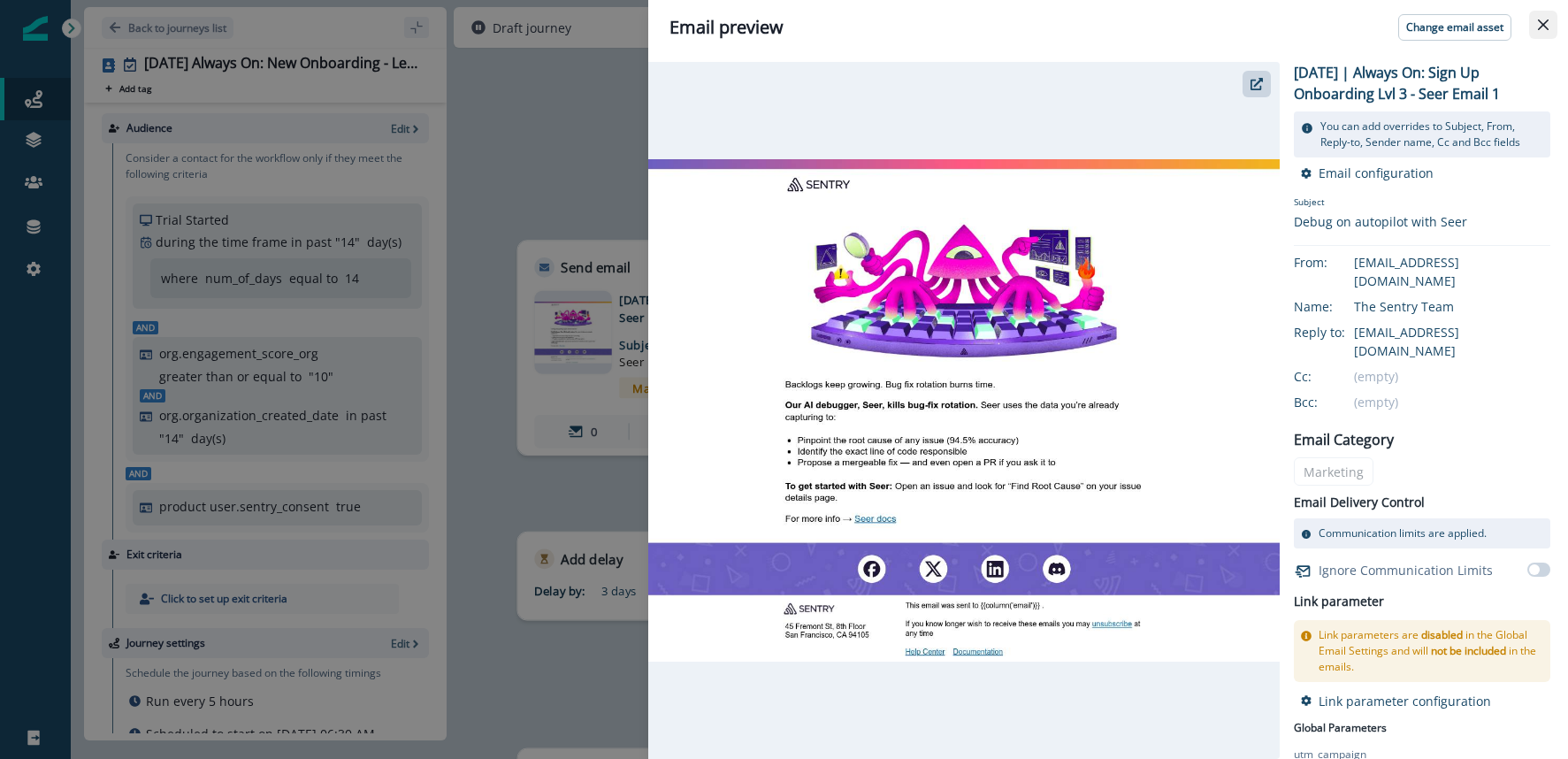
click at [1541, 27] on icon "Close" at bounding box center [1543, 25] width 11 height 11
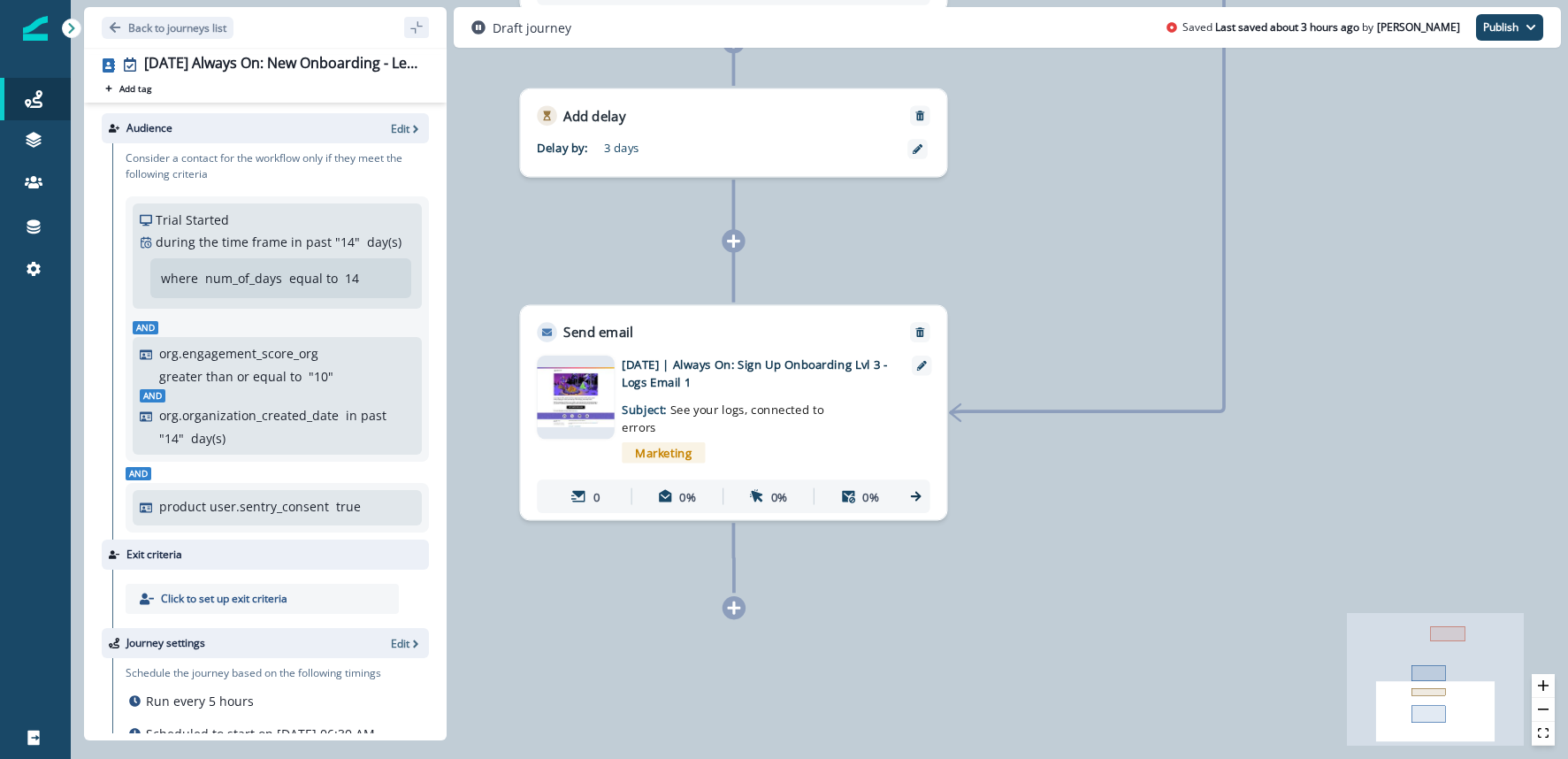
click at [746, 379] on p "2025-08-25 | Always On: Sign Up Onboarding Lvl 3 - Logs Email 1" at bounding box center [754, 373] width 266 height 35
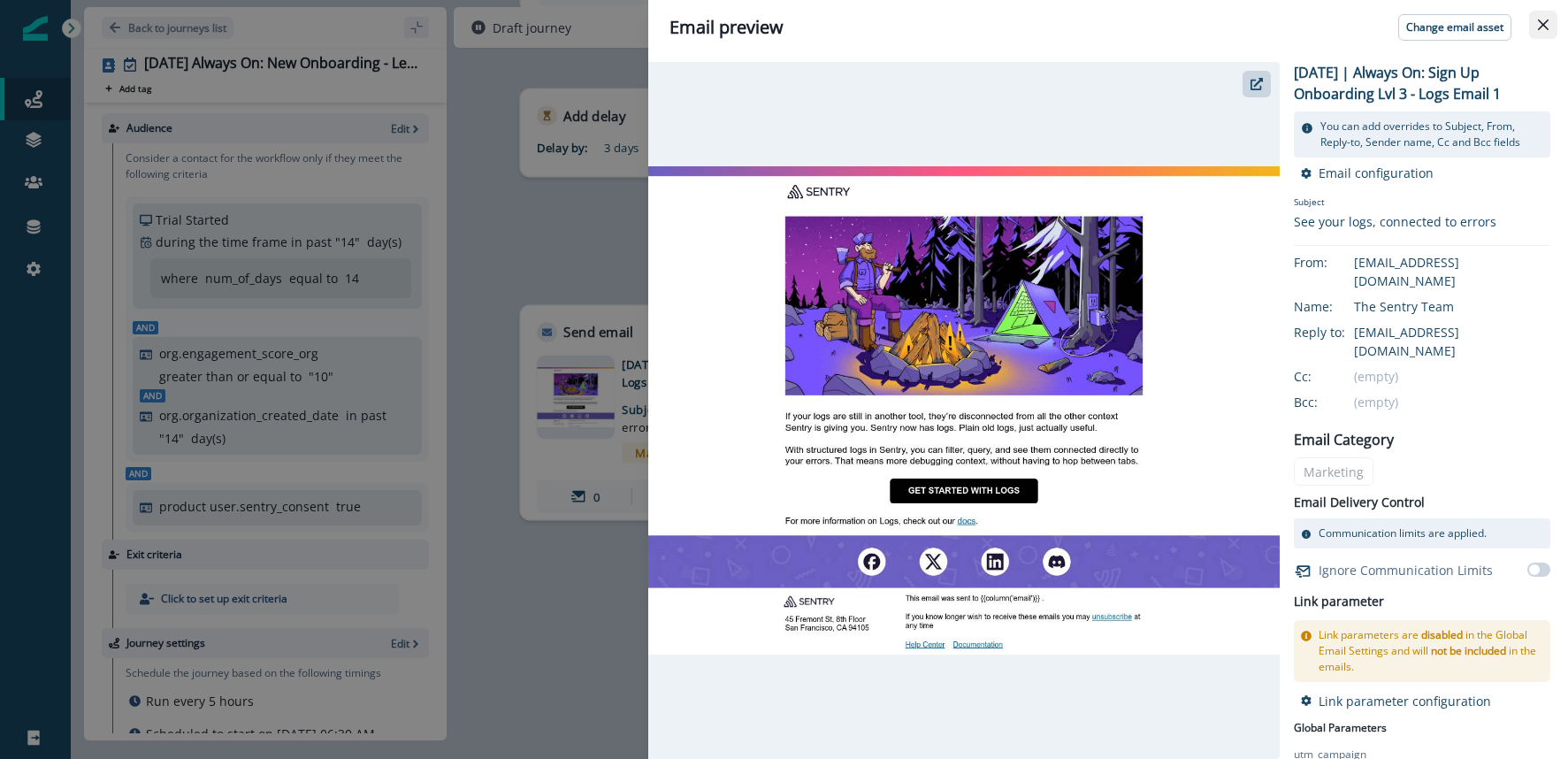
click at [1538, 34] on button "Close" at bounding box center [1543, 25] width 28 height 28
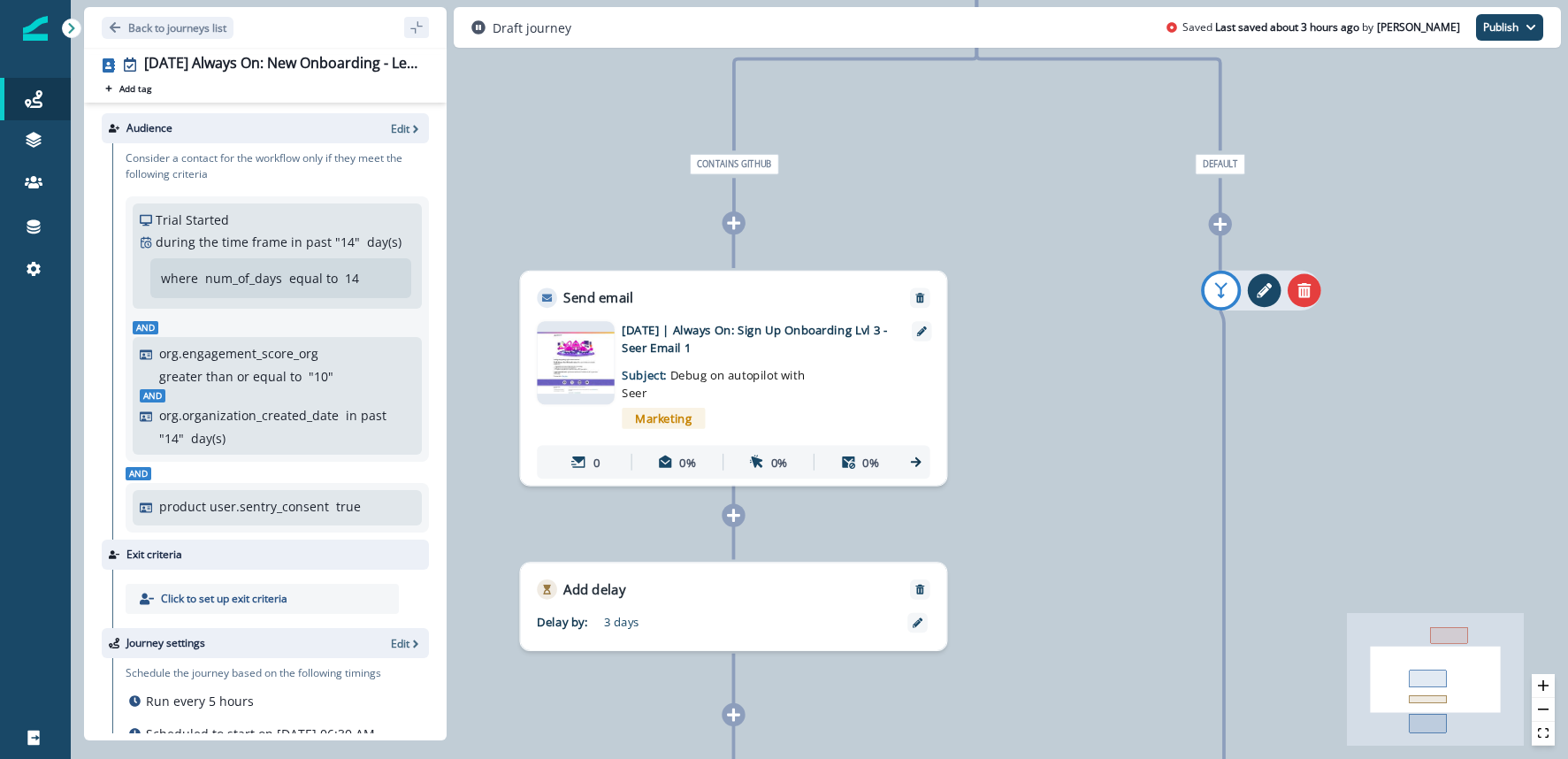
click at [1217, 295] on icon "add-goto" at bounding box center [1220, 290] width 21 height 21
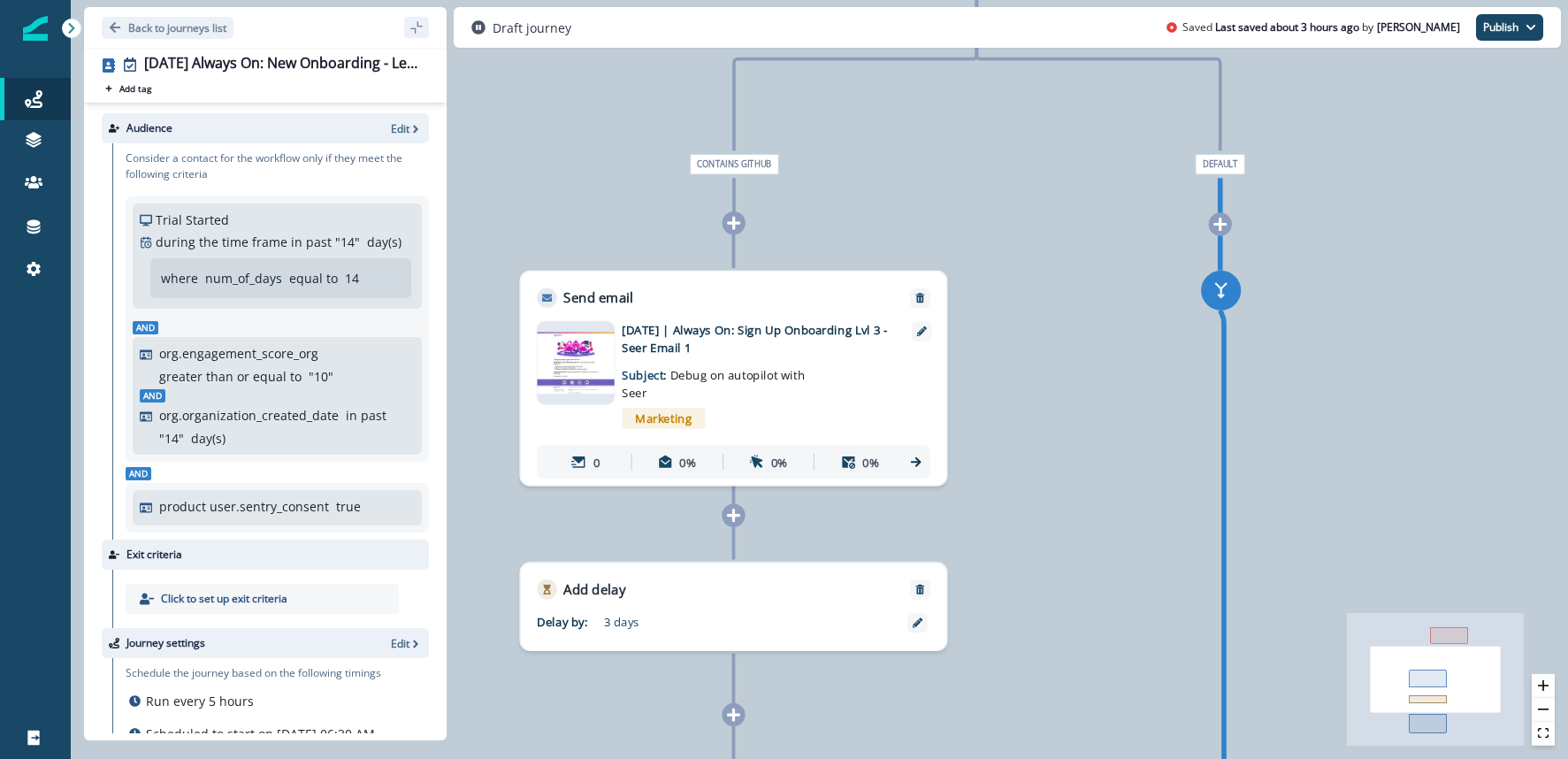
click at [1148, 311] on div "0 contact has entered the journey Branch by value org.sentry_integrations with …" at bounding box center [819, 380] width 1497 height 759
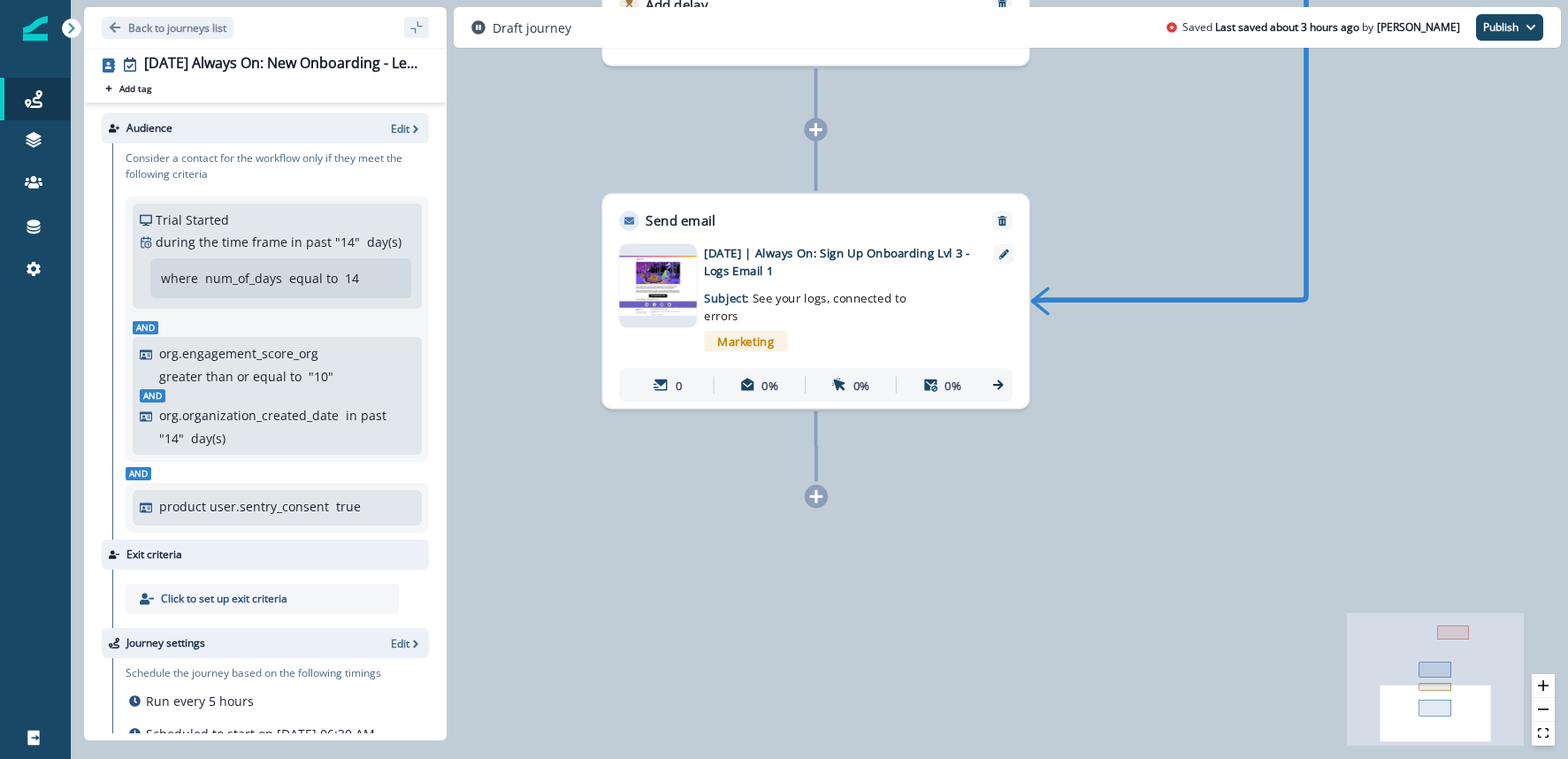
click at [1458, 633] on rect at bounding box center [1453, 632] width 32 height 14
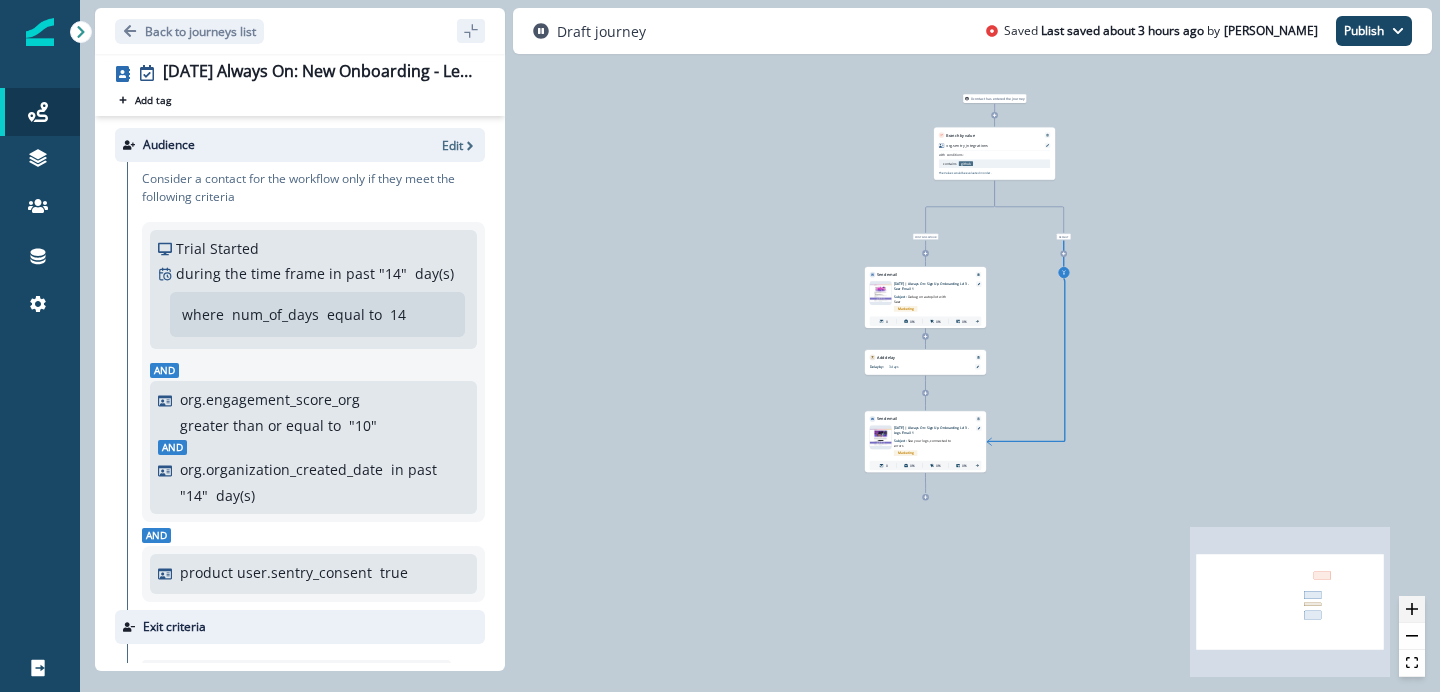
click at [1418, 610] on button "zoom in" at bounding box center [1412, 609] width 26 height 27
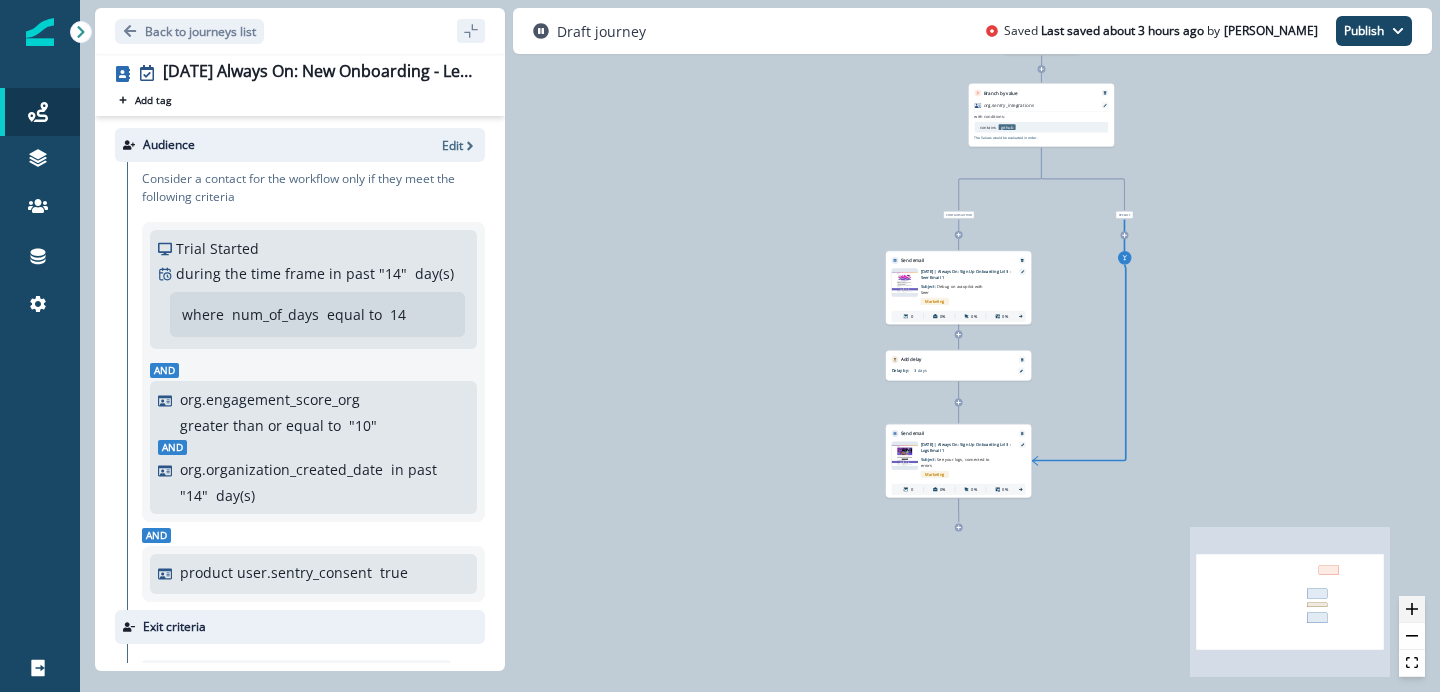
click at [1418, 610] on button "zoom in" at bounding box center [1412, 609] width 26 height 27
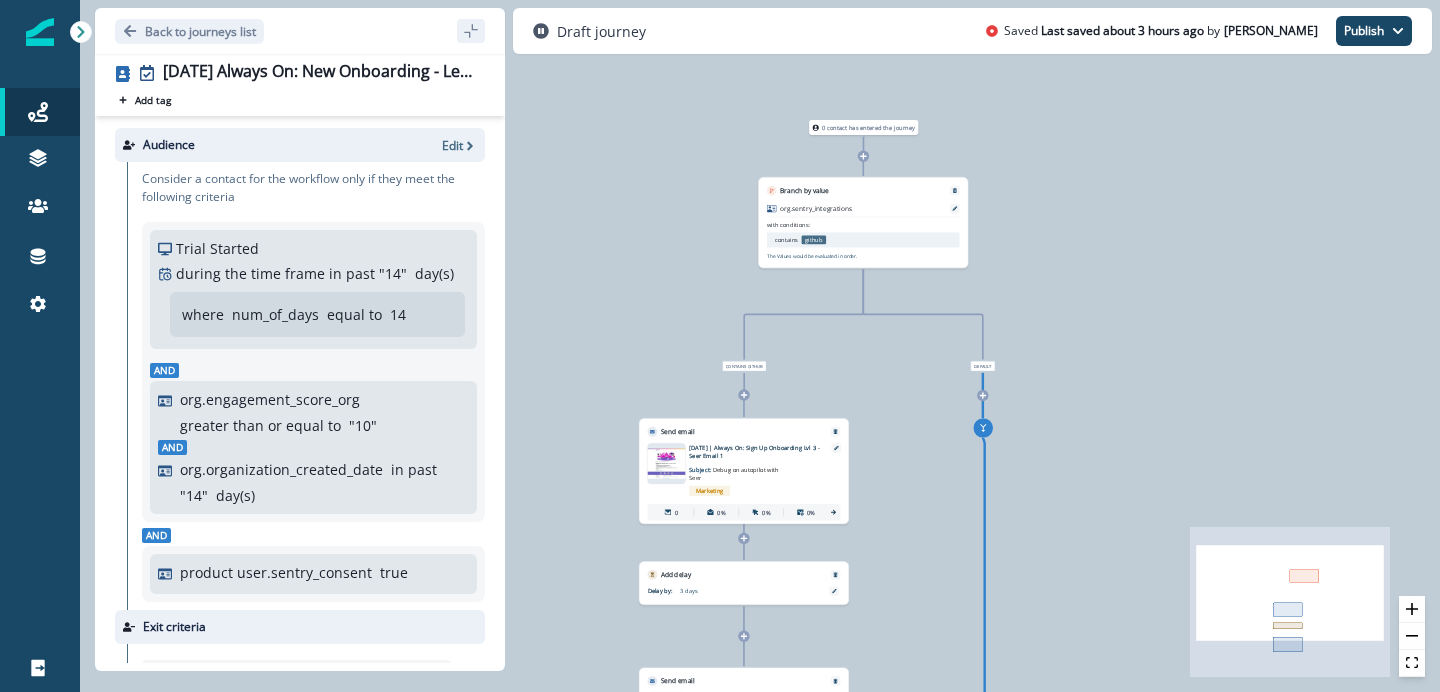
drag, startPoint x: 1328, startPoint y: 374, endPoint x: 1020, endPoint y: 587, distance: 374.4
click at [1020, 587] on div "0 contact has entered the journey Branch by value org.sentry_integrations with …" at bounding box center [760, 346] width 1360 height 692
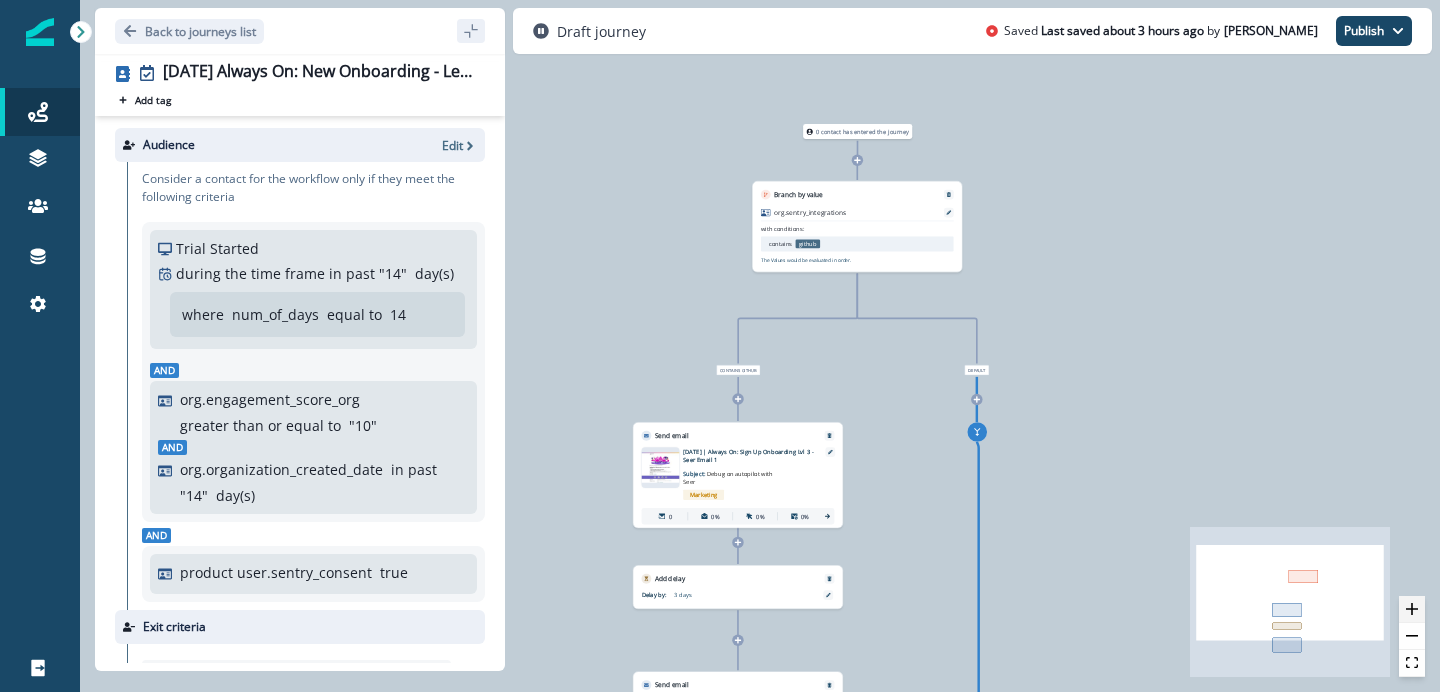
click at [1424, 608] on button "zoom in" at bounding box center [1412, 609] width 26 height 27
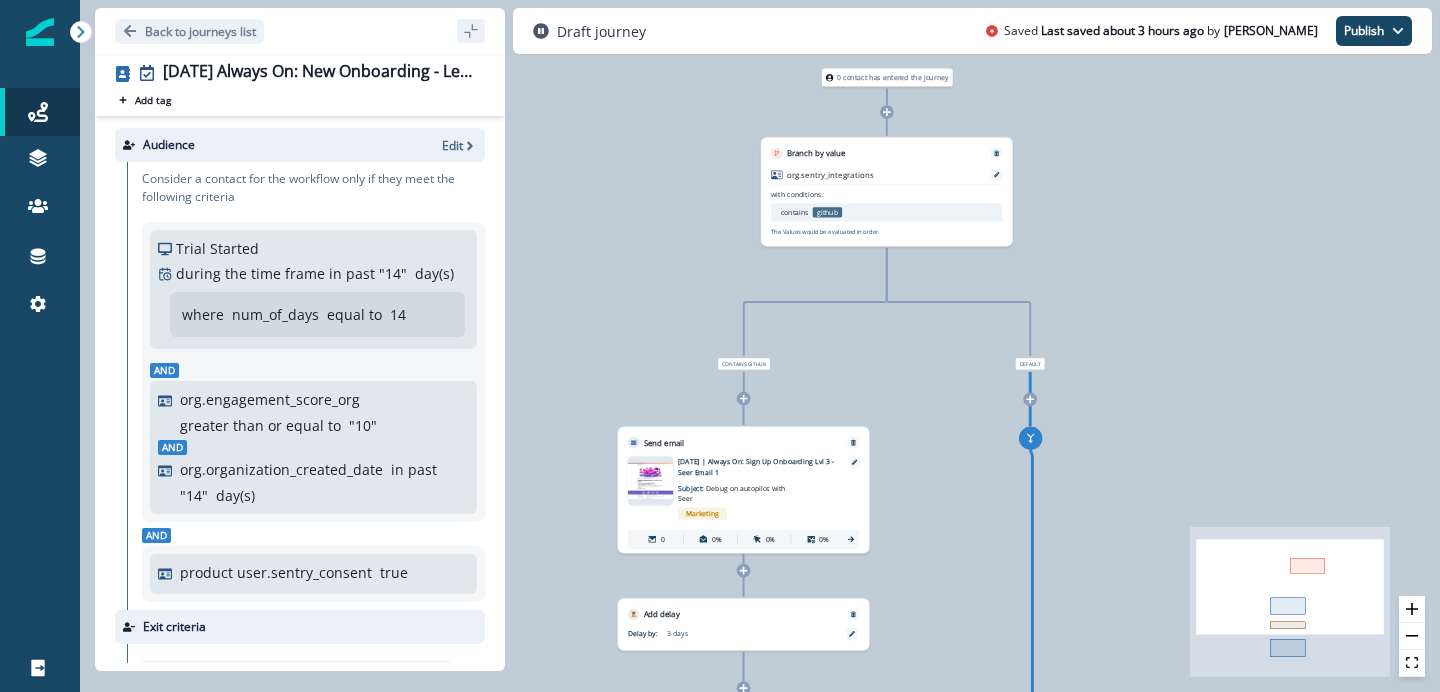
drag, startPoint x: 1111, startPoint y: 355, endPoint x: 1131, endPoint y: 325, distance: 36.1
click at [1131, 324] on div "0 contact has entered the journey Branch by value org.sentry_integrations with …" at bounding box center [760, 346] width 1360 height 692
